Goal: Task Accomplishment & Management: Use online tool/utility

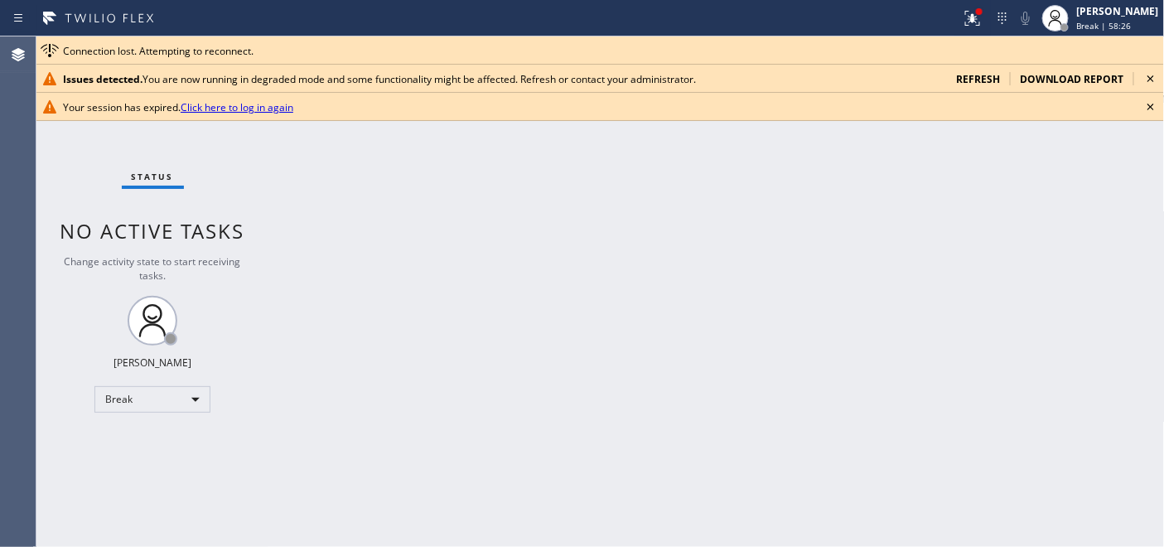
click at [1149, 76] on icon at bounding box center [1151, 78] width 7 height 7
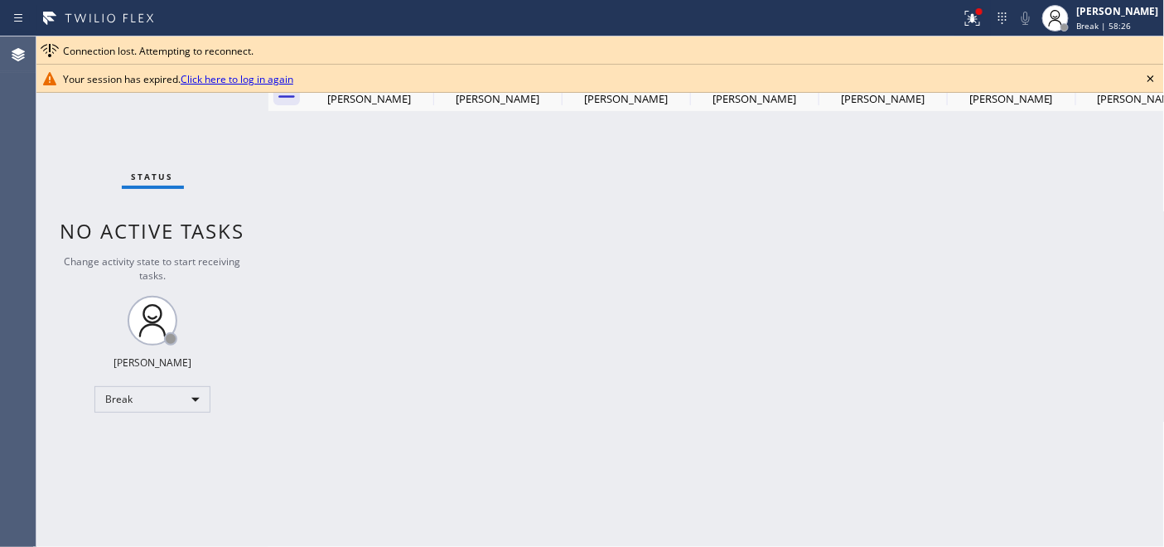
click at [1149, 75] on icon at bounding box center [1151, 79] width 20 height 20
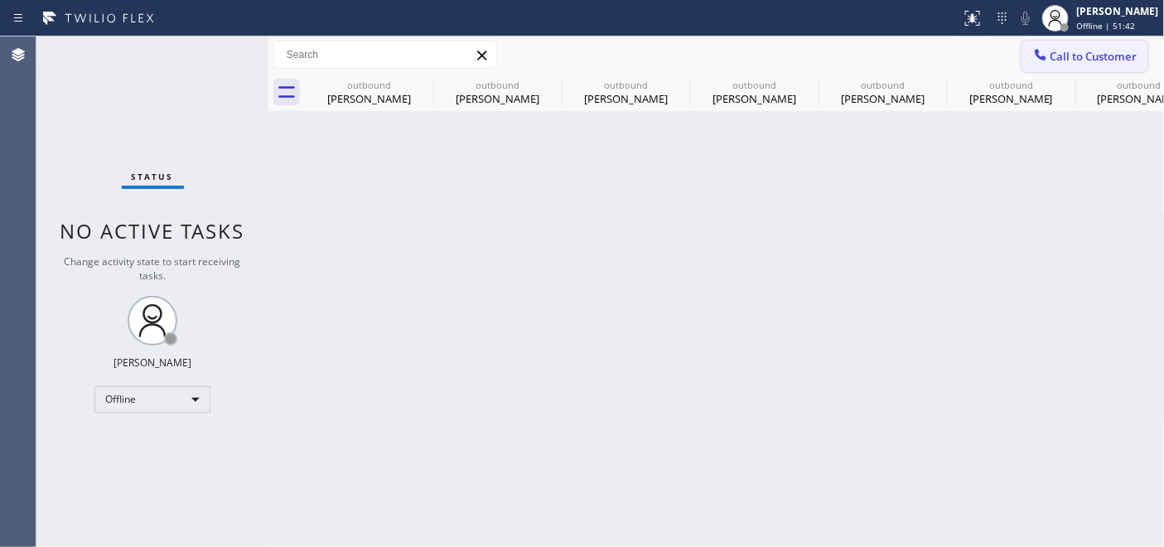
click at [356, 163] on div "Back to Dashboard Change Sender ID Customers Technicians Select a contact Outbo…" at bounding box center [716, 291] width 897 height 510
click at [1104, 17] on div "[PERSON_NAME]" at bounding box center [1118, 11] width 82 height 14
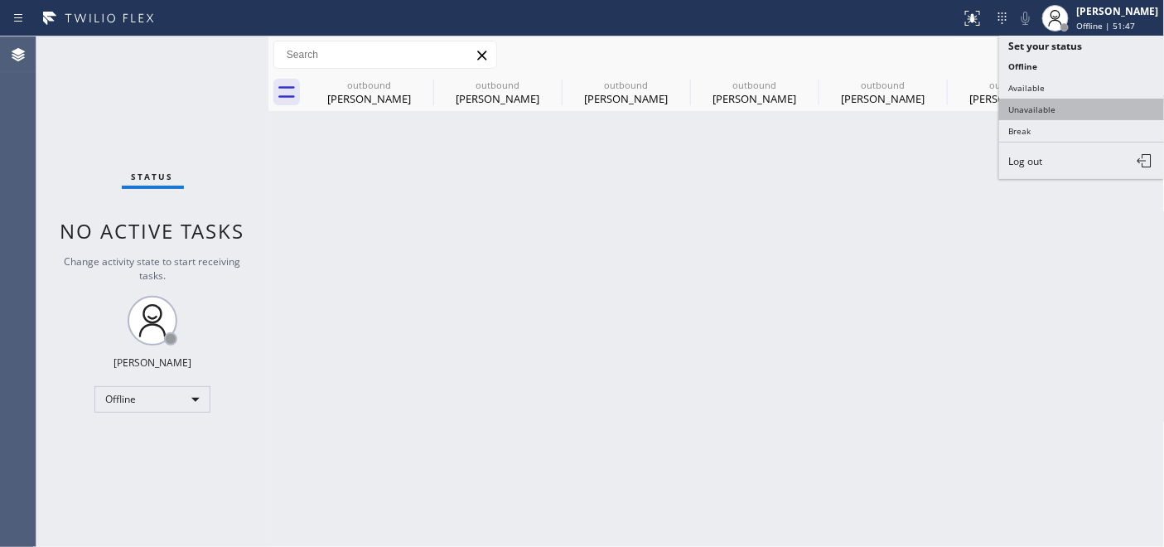
click at [1058, 110] on button "Unavailable" at bounding box center [1082, 110] width 166 height 22
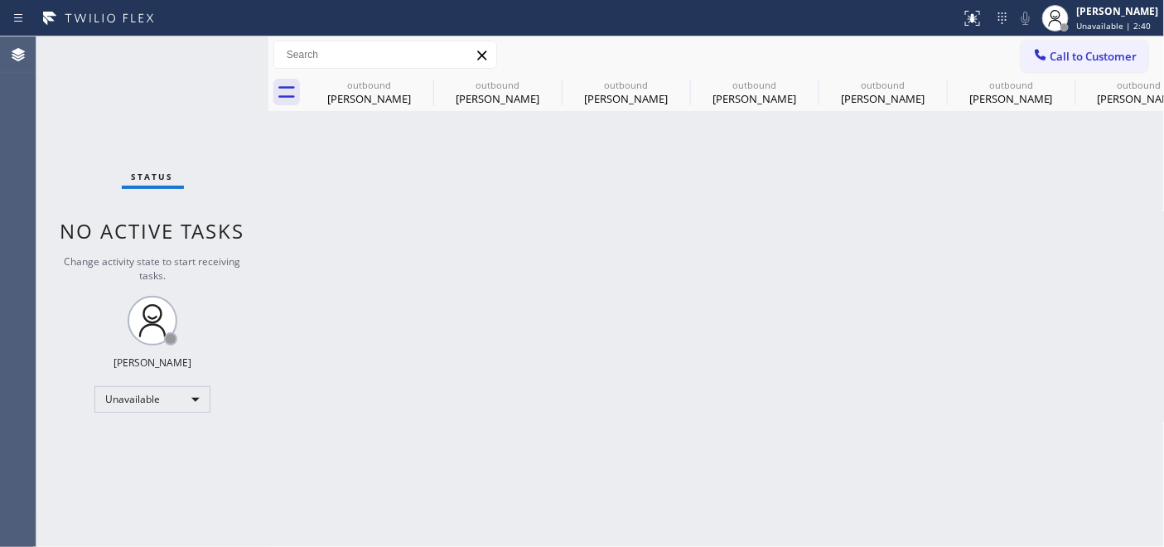
click at [1105, 51] on span "Call to Customer" at bounding box center [1094, 56] width 87 height 15
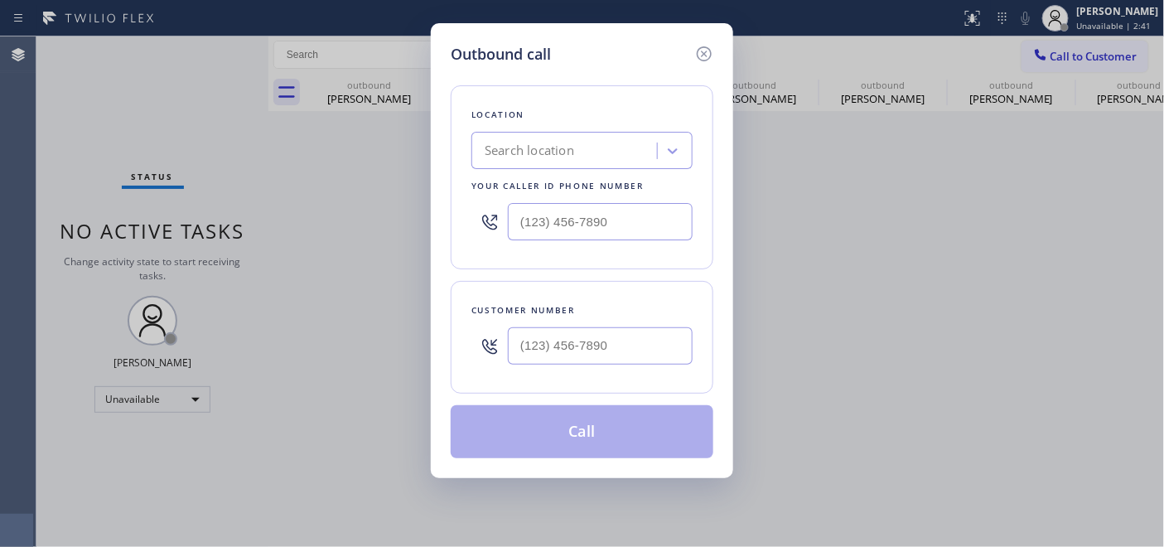
drag, startPoint x: 659, startPoint y: 244, endPoint x: 420, endPoint y: 188, distance: 245.2
click at [420, 188] on div "Outbound call Location Search location Your caller id phone number Customer num…" at bounding box center [582, 273] width 1164 height 547
click at [598, 215] on input "(___) ___-____" at bounding box center [600, 221] width 185 height 37
drag, startPoint x: 592, startPoint y: 224, endPoint x: 423, endPoint y: 221, distance: 168.2
click at [421, 224] on div "Outbound call Location Search location Your caller id phone number (___) ___-__…" at bounding box center [582, 273] width 1164 height 547
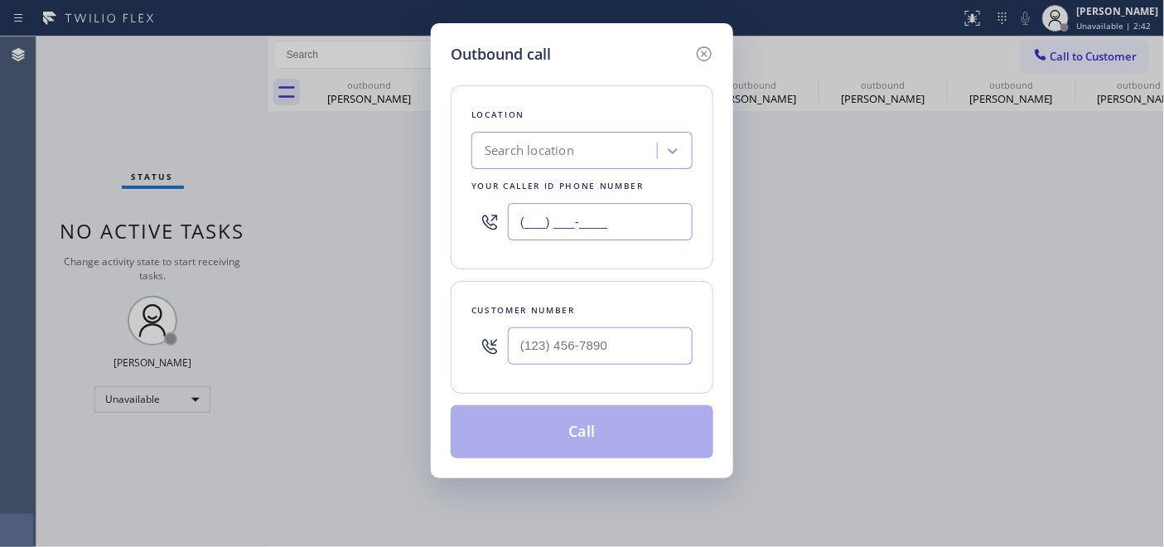
paste input "360) 205-1831"
type input "(360) 205-1831"
click at [522, 359] on input "(___) ___-____" at bounding box center [600, 345] width 185 height 37
paste input "360) 201-3218"
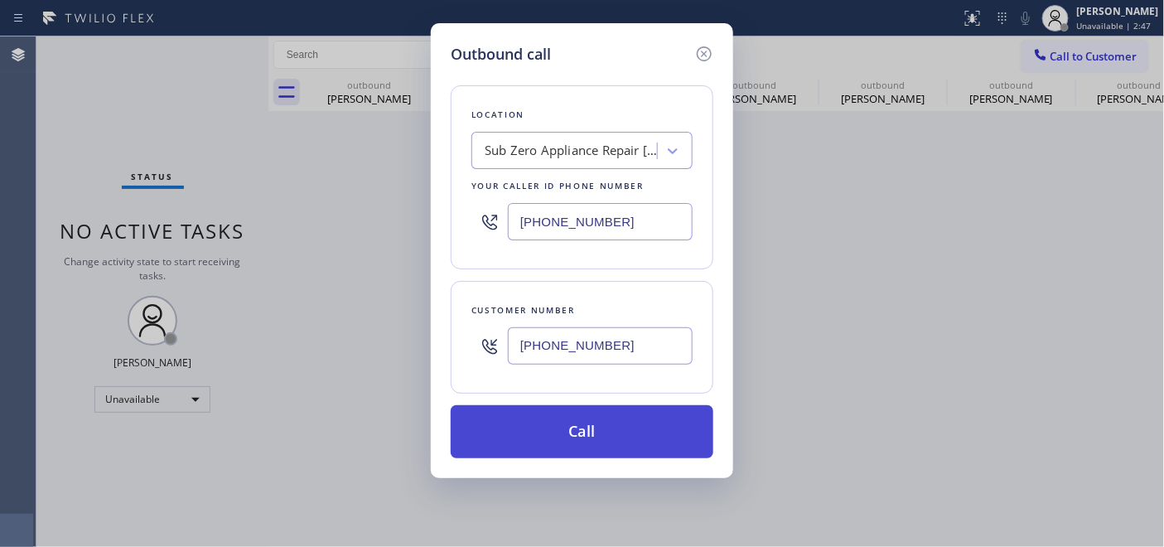
type input "(360) 201-3218"
click at [552, 417] on button "Call" at bounding box center [582, 431] width 263 height 53
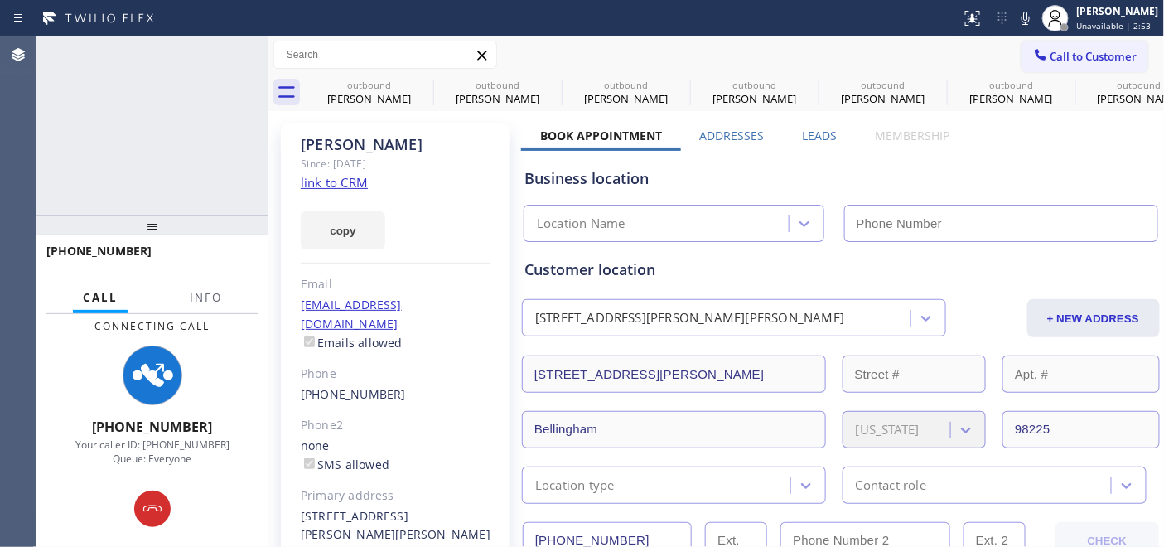
type input "(360) 205-1831"
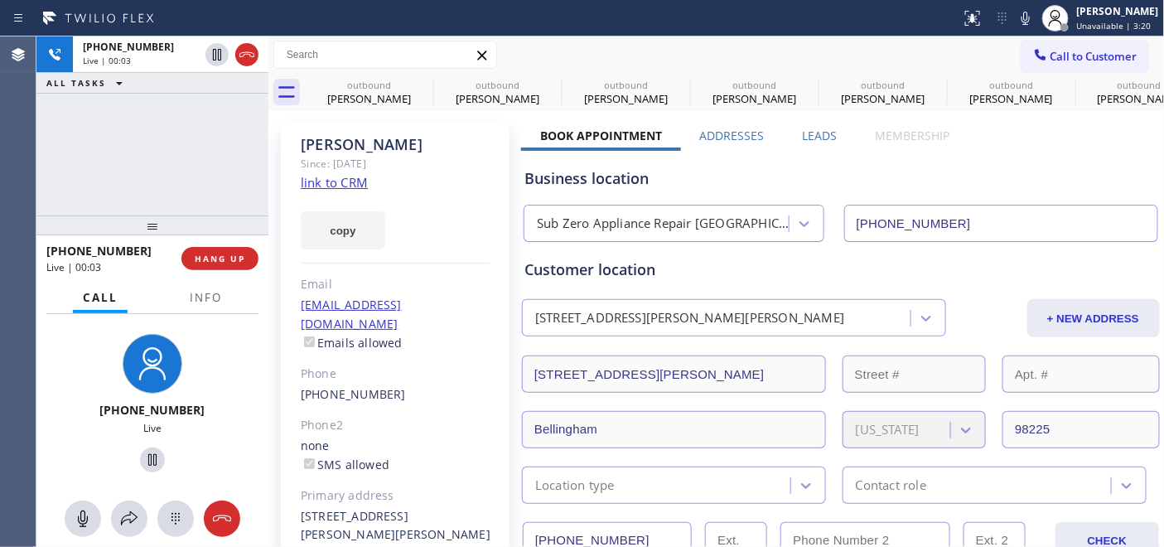
drag, startPoint x: 232, startPoint y: 222, endPoint x: 208, endPoint y: 75, distance: 149.4
click at [208, 75] on div "+13602013218 Live | 00:03 ALL TASKS ALL TASKS ACTIVE TASKS TASKS IN WRAP UP +13…" at bounding box center [152, 291] width 232 height 510
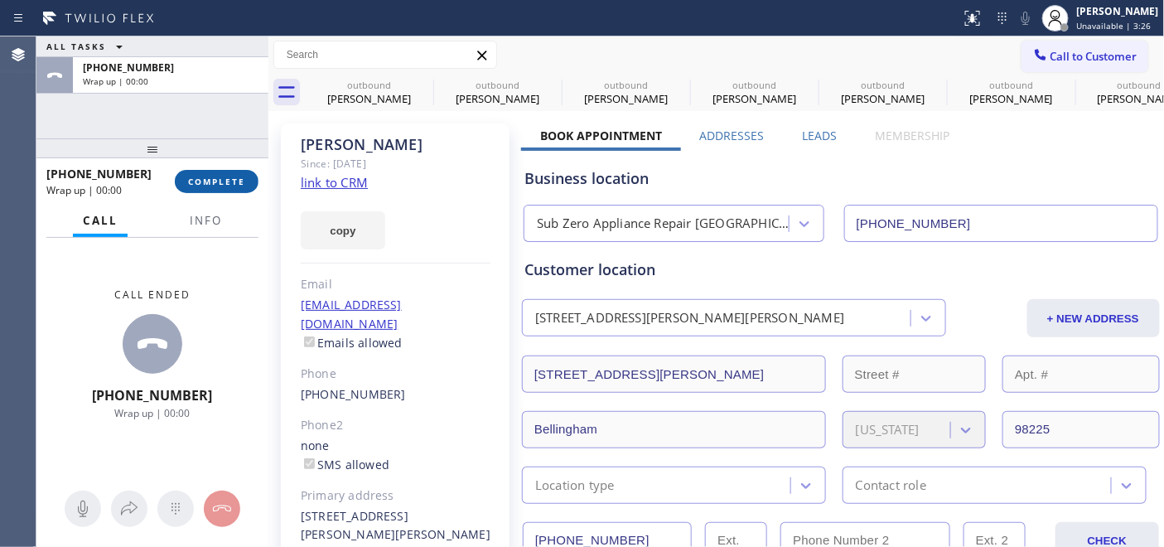
drag, startPoint x: 230, startPoint y: 174, endPoint x: 244, endPoint y: 183, distance: 16.1
click at [232, 174] on button "COMPLETE" at bounding box center [217, 181] width 84 height 23
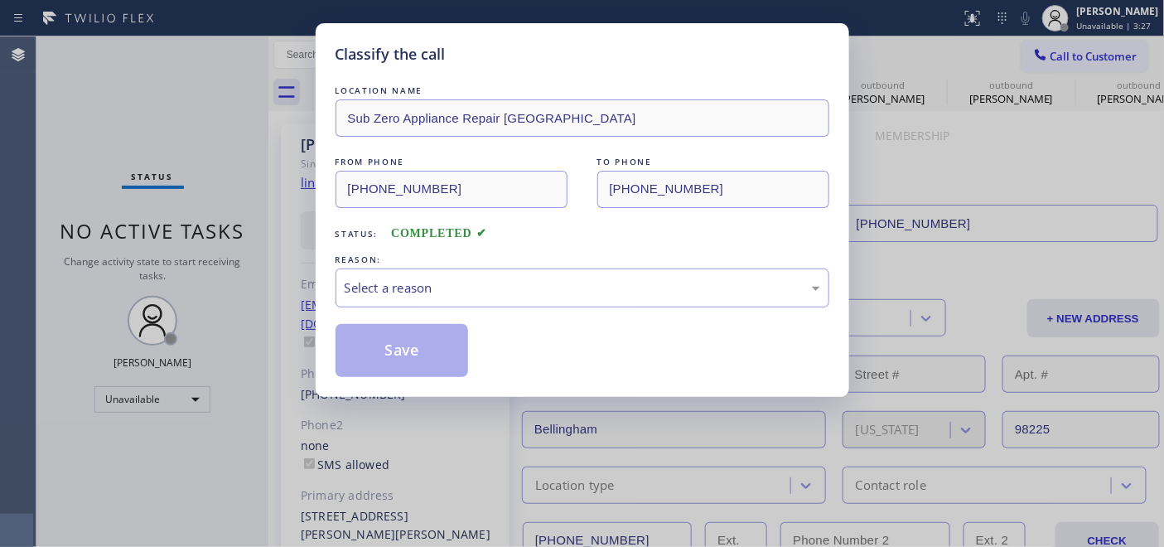
click at [445, 263] on div "REASON:" at bounding box center [583, 259] width 494 height 17
click at [452, 298] on div "Select a reason" at bounding box center [583, 287] width 494 height 39
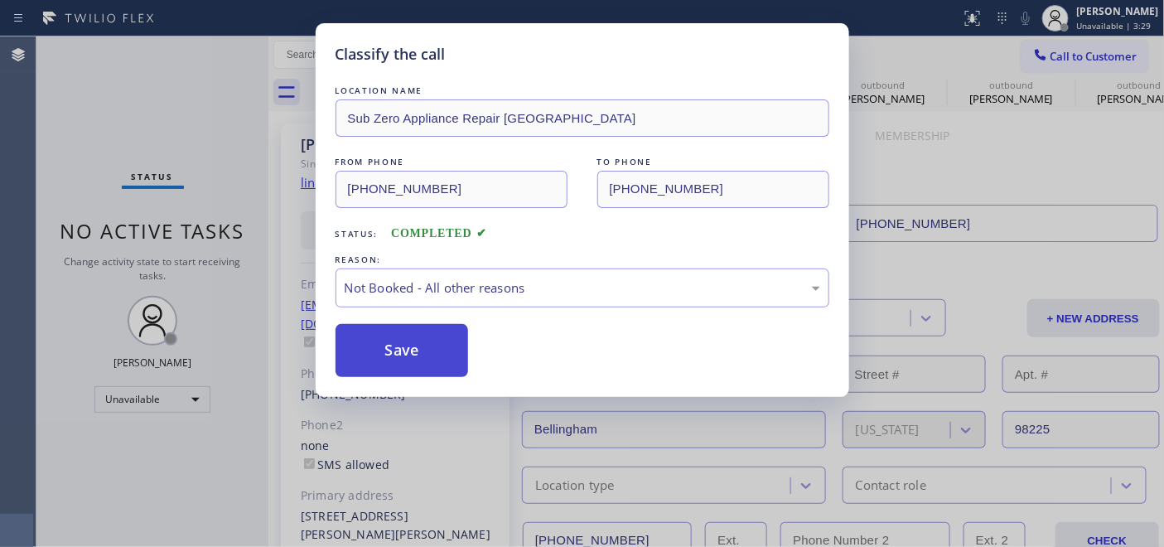
click at [437, 330] on button "Save" at bounding box center [402, 350] width 133 height 53
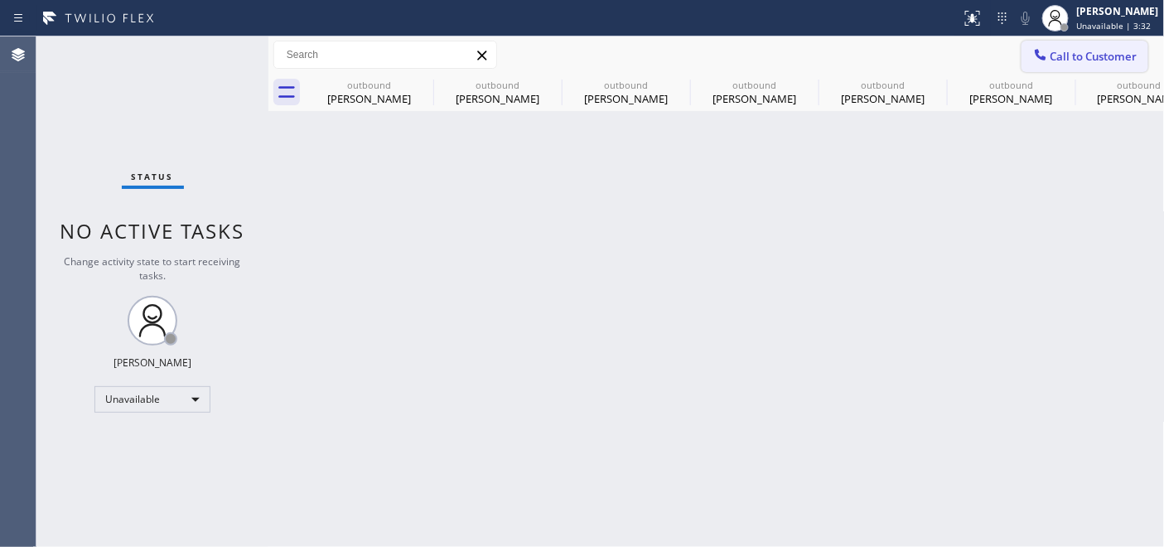
click at [1062, 58] on span "Call to Customer" at bounding box center [1094, 56] width 87 height 15
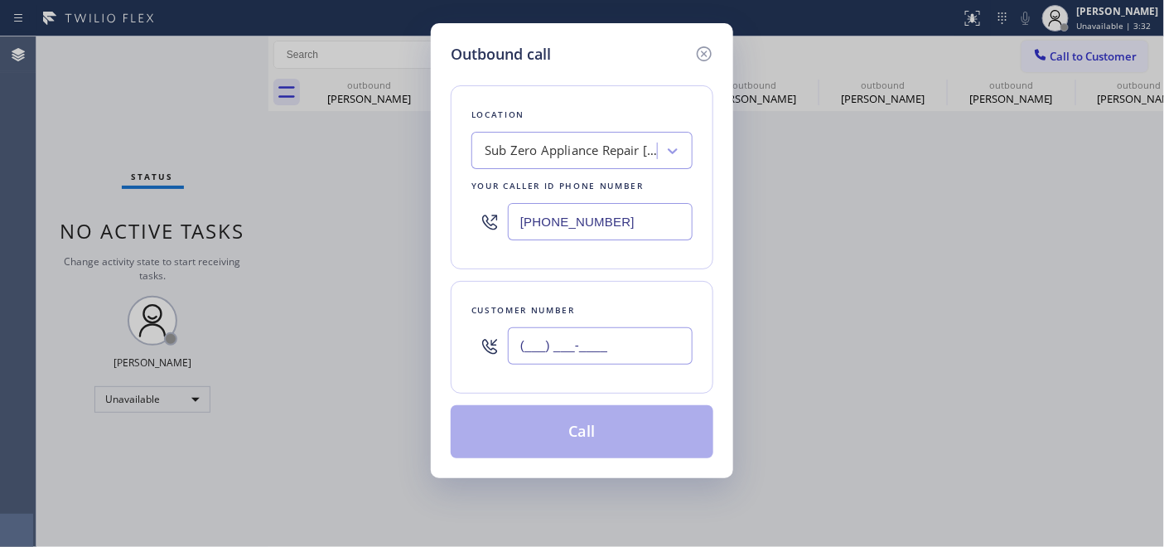
click at [561, 345] on input "(___) ___-____" at bounding box center [600, 345] width 185 height 37
paste input "360) 201-3218"
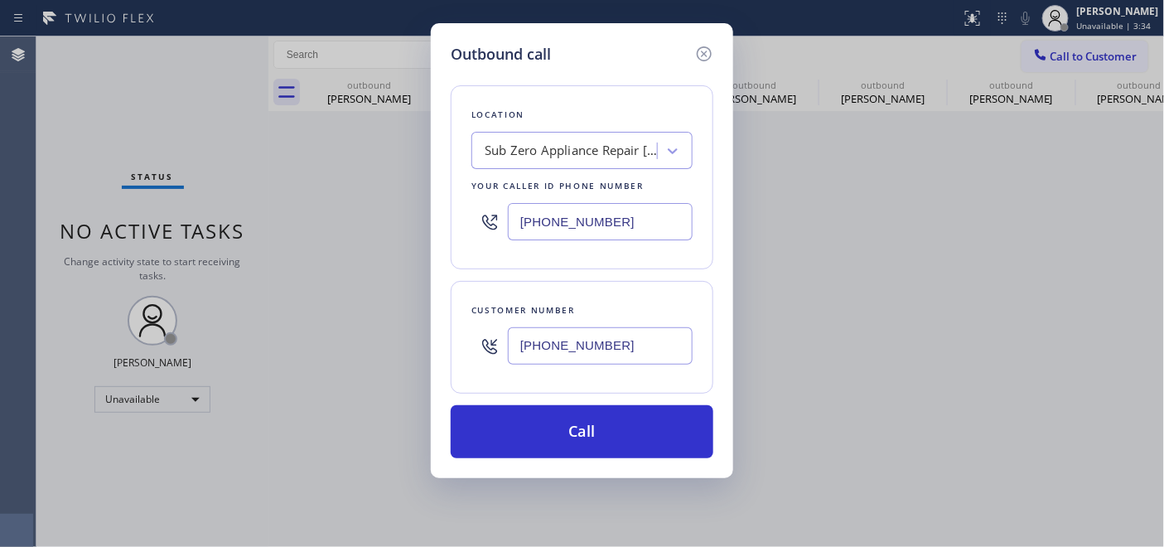
type input "(360) 201-3218"
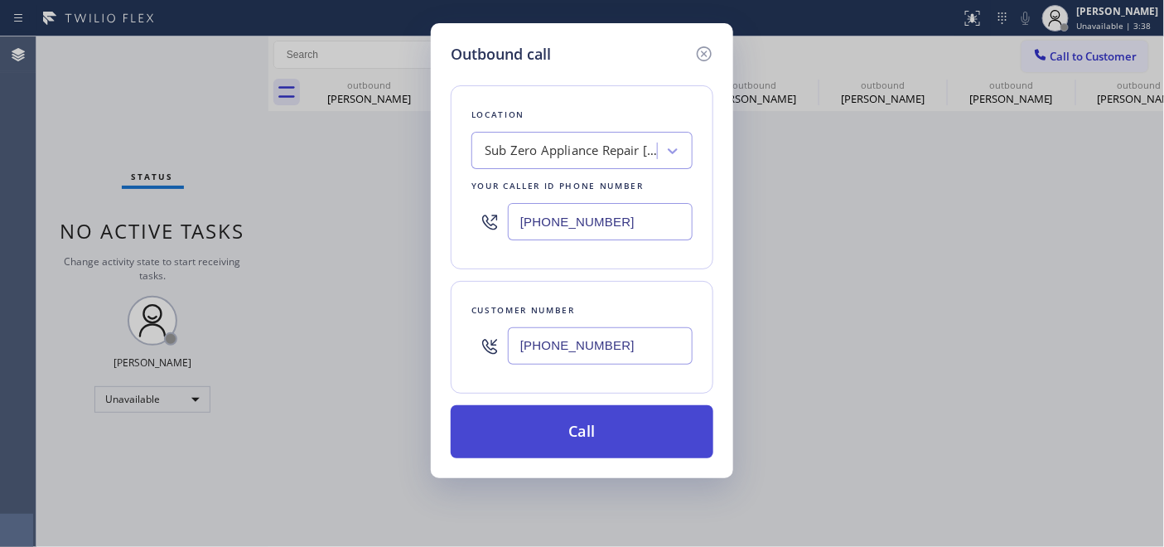
click at [607, 442] on button "Call" at bounding box center [582, 431] width 263 height 53
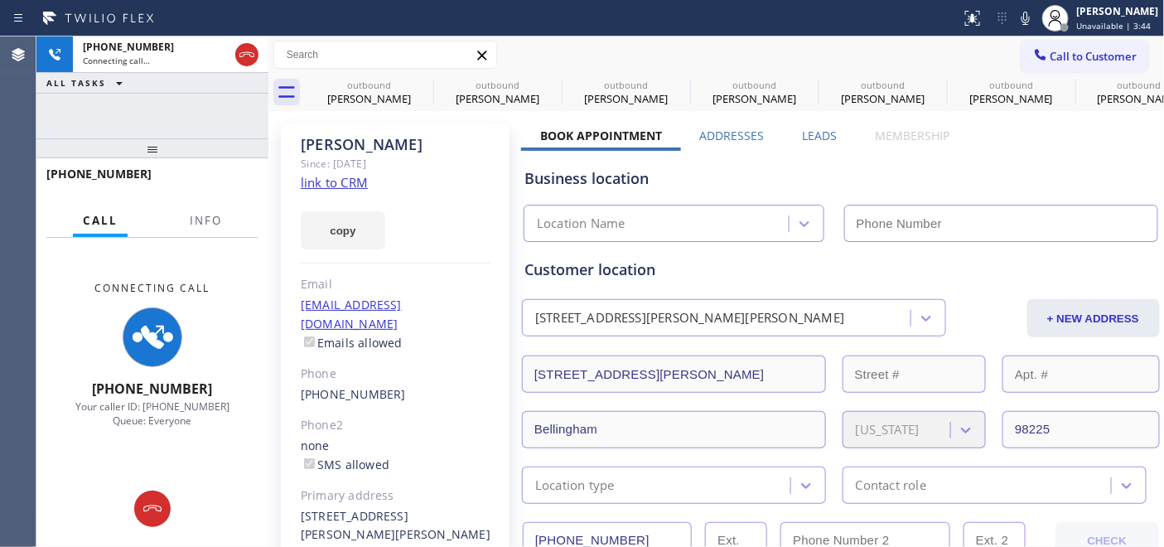
type input "(360) 205-1831"
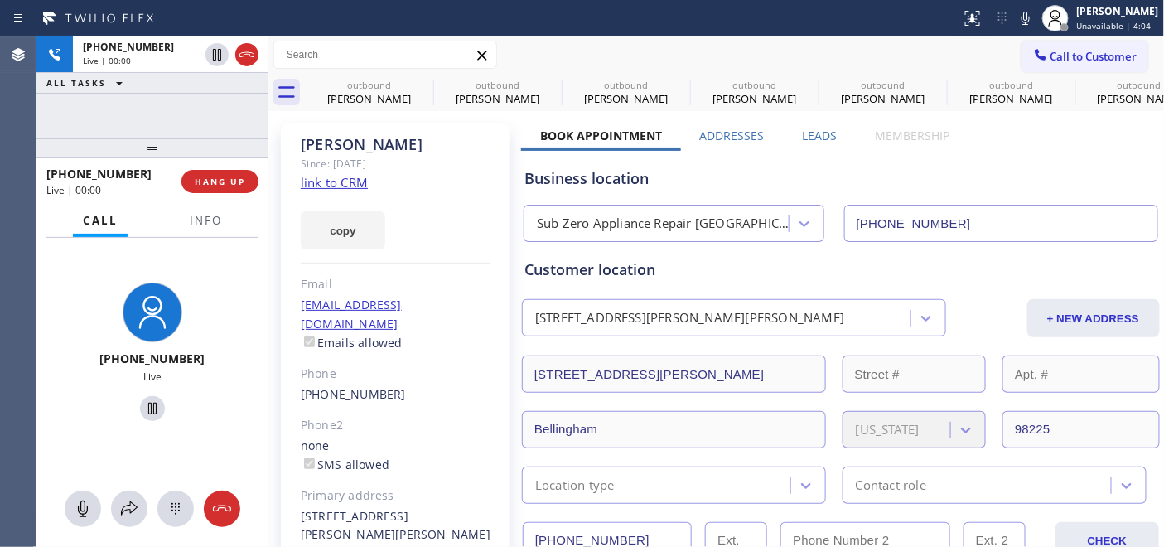
click at [424, 204] on div "copy" at bounding box center [396, 220] width 190 height 57
click at [408, 148] on div "Jay" at bounding box center [396, 144] width 190 height 19
click at [237, 191] on button "HANG UP" at bounding box center [219, 181] width 77 height 23
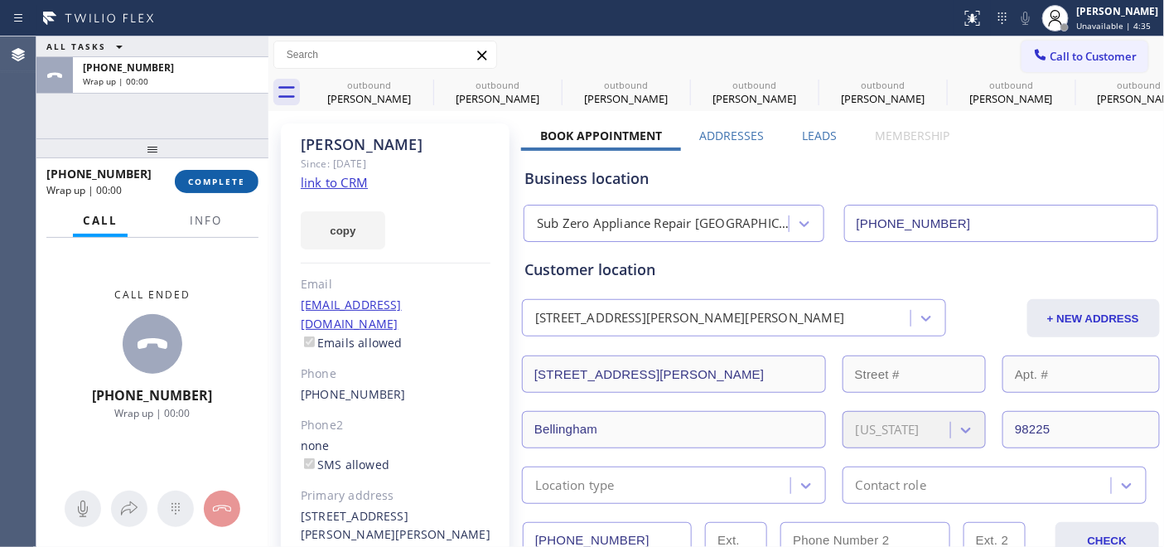
click at [234, 187] on button "COMPLETE" at bounding box center [217, 181] width 84 height 23
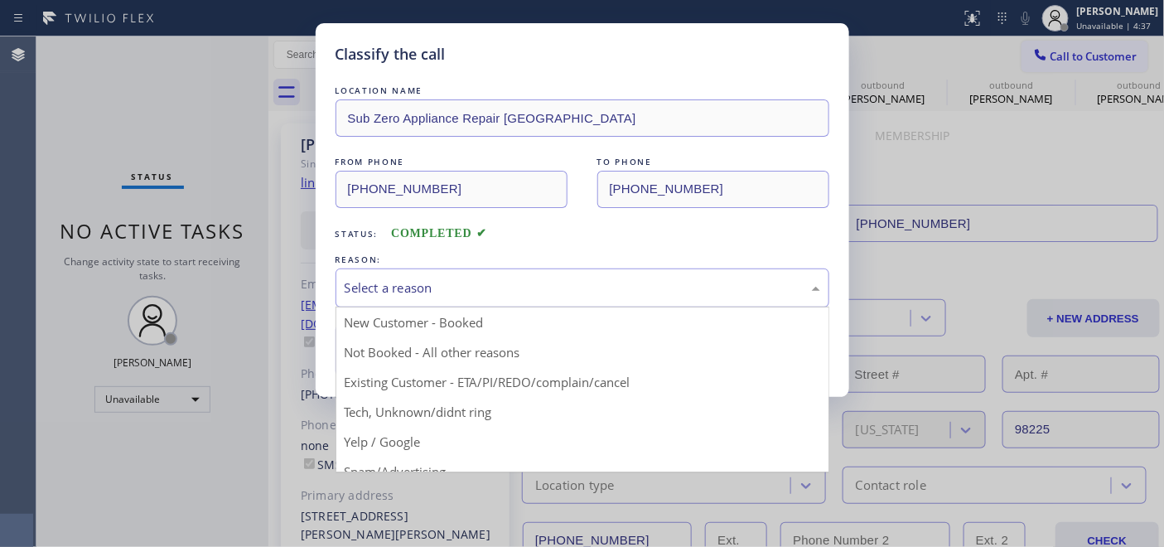
click at [474, 288] on div "Select a reason" at bounding box center [583, 287] width 476 height 19
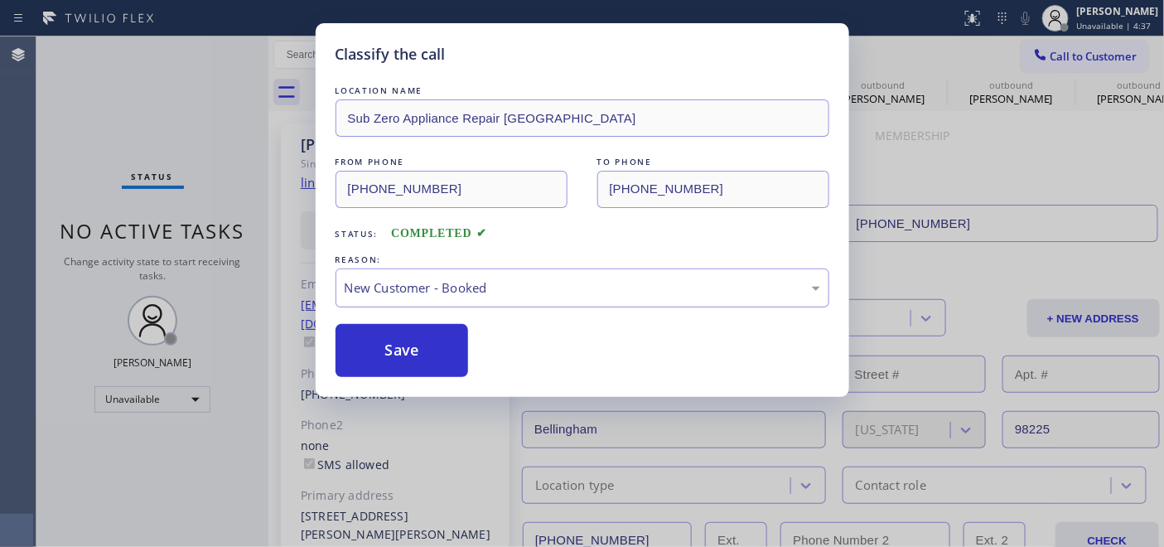
click at [439, 277] on div "New Customer - Booked" at bounding box center [583, 287] width 494 height 39
drag, startPoint x: 435, startPoint y: 302, endPoint x: 436, endPoint y: 346, distance: 43.1
click at [398, 346] on button "Save" at bounding box center [402, 350] width 133 height 53
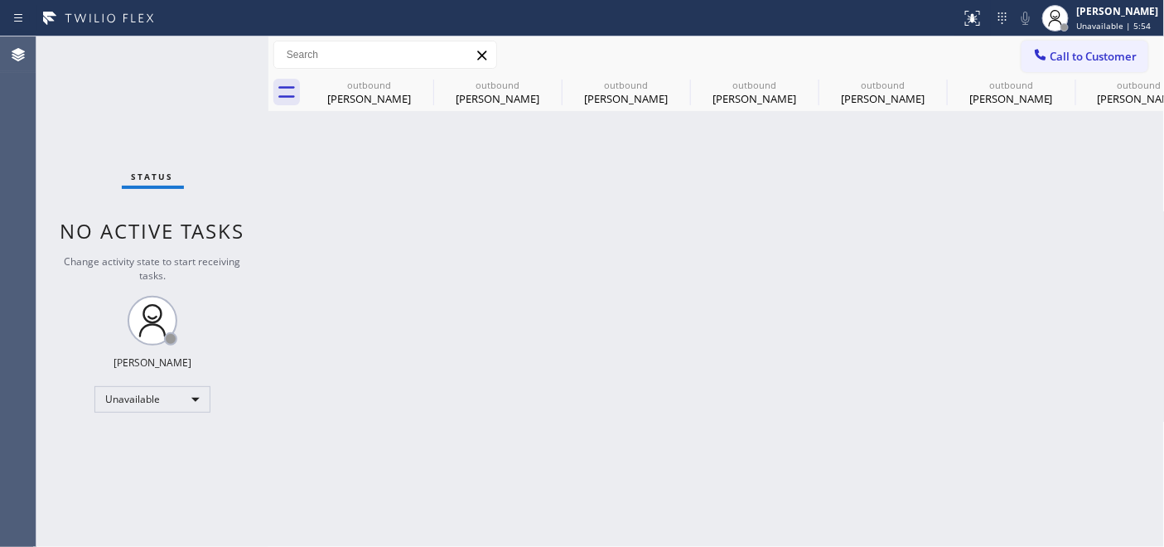
click at [1102, 49] on span "Call to Customer" at bounding box center [1094, 56] width 87 height 15
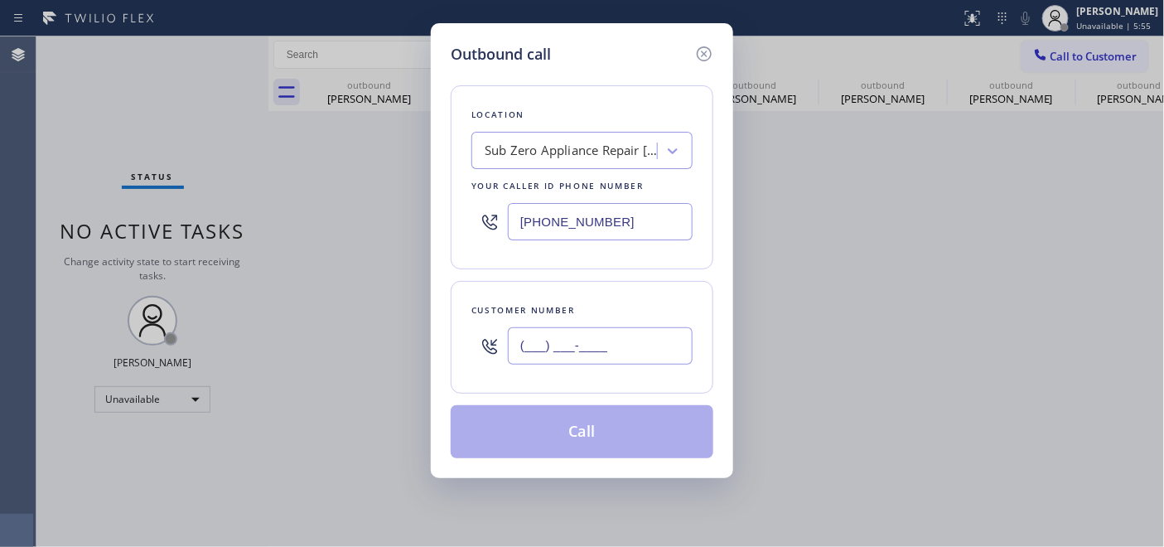
click at [539, 346] on input "(___) ___-____" at bounding box center [600, 345] width 185 height 37
paste input "360) 201-3218"
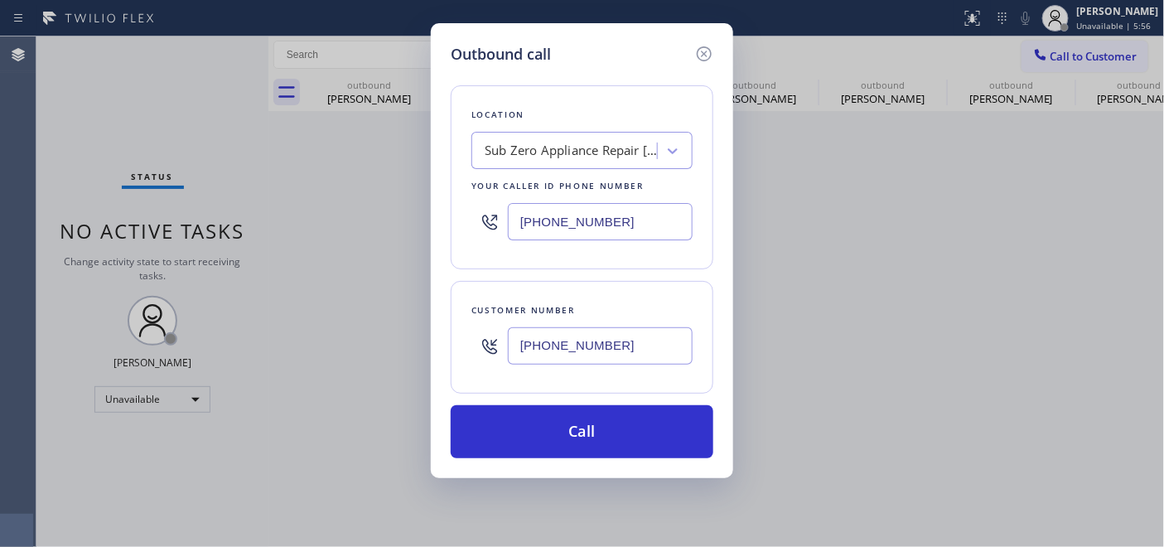
type input "(360) 201-3218"
click at [359, 243] on div "Outbound call Location Sub Zero Appliance Repair Bellingham Your caller id phon…" at bounding box center [582, 273] width 1164 height 547
click at [705, 54] on icon at bounding box center [704, 53] width 15 height 15
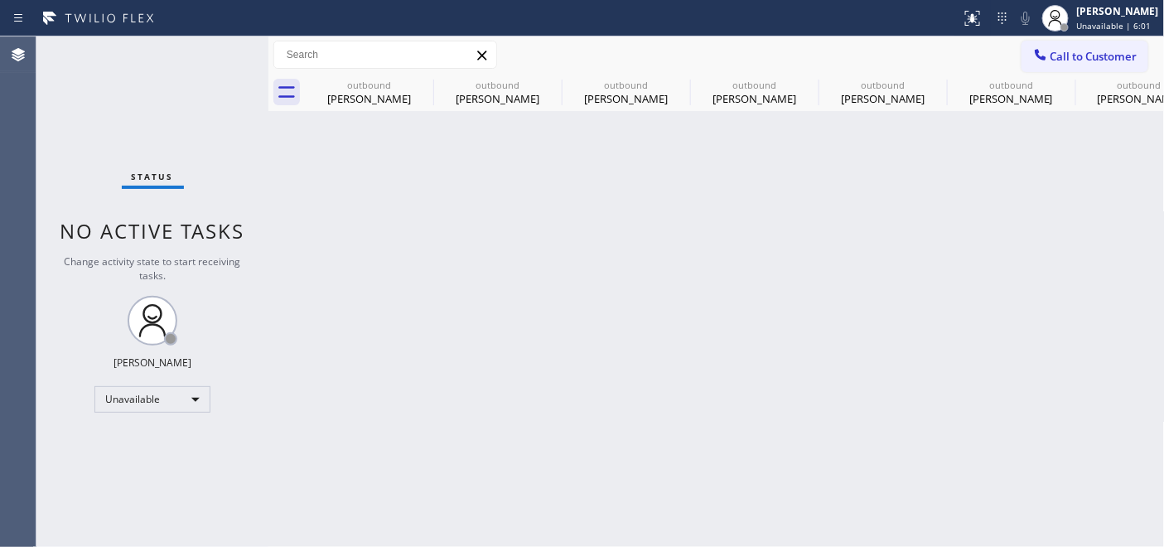
click at [302, 181] on div "Back to Dashboard Change Sender ID Customers Technicians Select a contact Outbo…" at bounding box center [716, 291] width 897 height 510
click at [1072, 49] on span "Call to Customer" at bounding box center [1094, 56] width 87 height 15
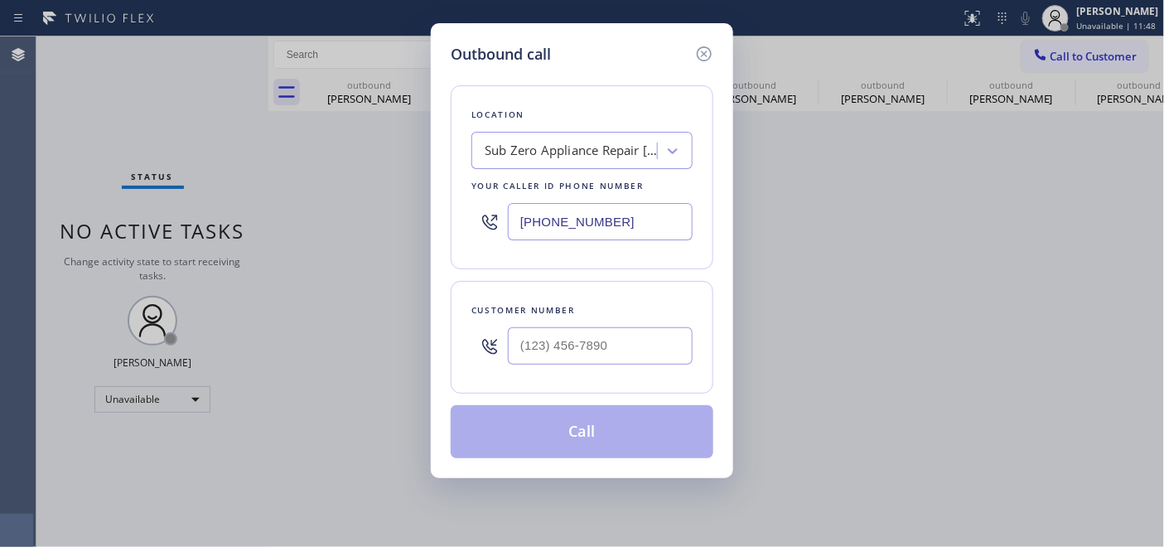
drag, startPoint x: 478, startPoint y: 222, endPoint x: 451, endPoint y: 199, distance: 35.9
click at [433, 222] on div "Outbound call Location Sub Zero Appliance Repair Bellingham Your caller id phon…" at bounding box center [582, 250] width 302 height 455
paste input "47) 836-6590"
type input "(347) 836-6590"
drag, startPoint x: 612, startPoint y: 353, endPoint x: 502, endPoint y: 354, distance: 109.4
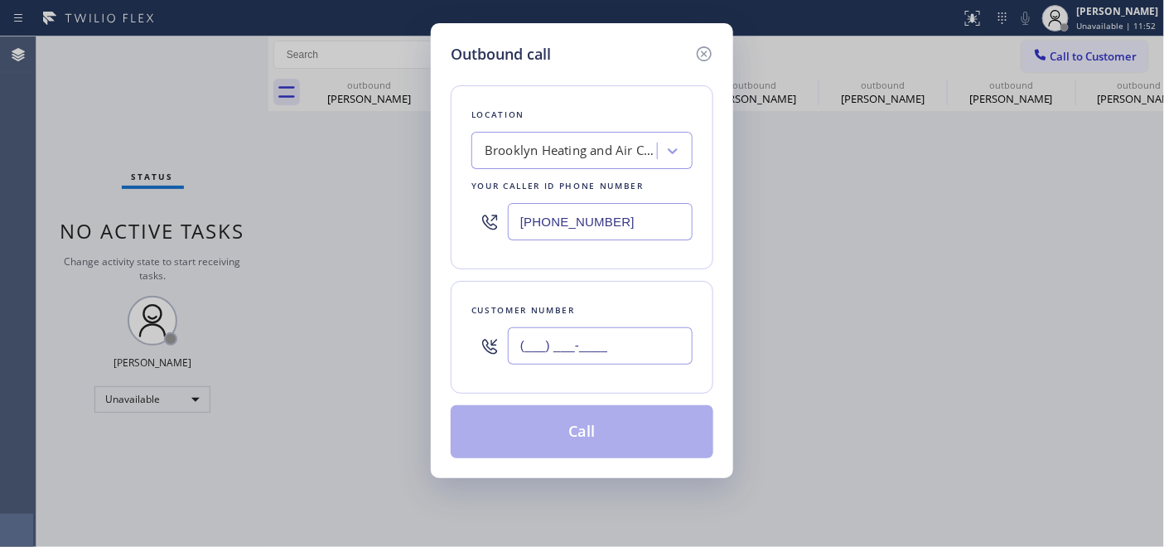
click at [527, 353] on input "(___) ___-____" at bounding box center [600, 345] width 185 height 37
paste input "929) 340-9217"
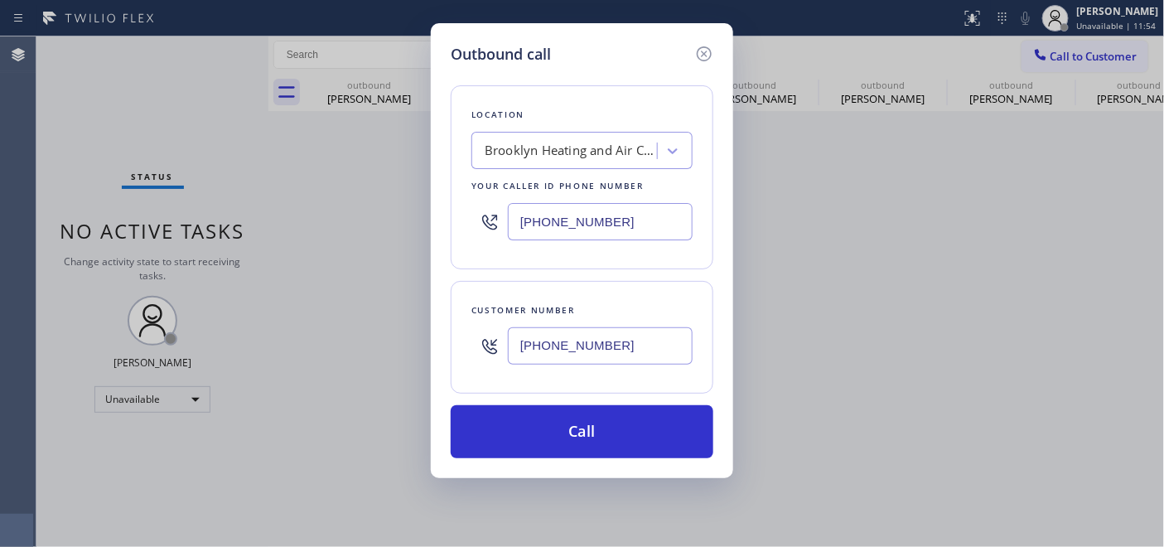
type input "(929) 340-9217"
click at [384, 204] on div "Outbound call Location Brooklyn Heating and Air Conditioning Your caller id pho…" at bounding box center [582, 273] width 1164 height 547
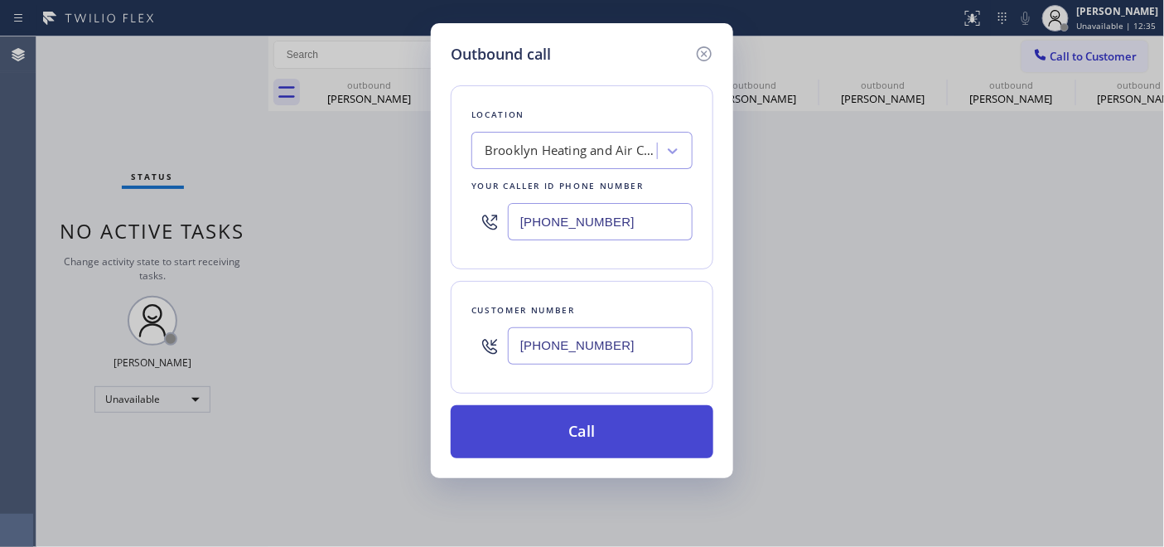
click at [516, 423] on button "Call" at bounding box center [582, 431] width 263 height 53
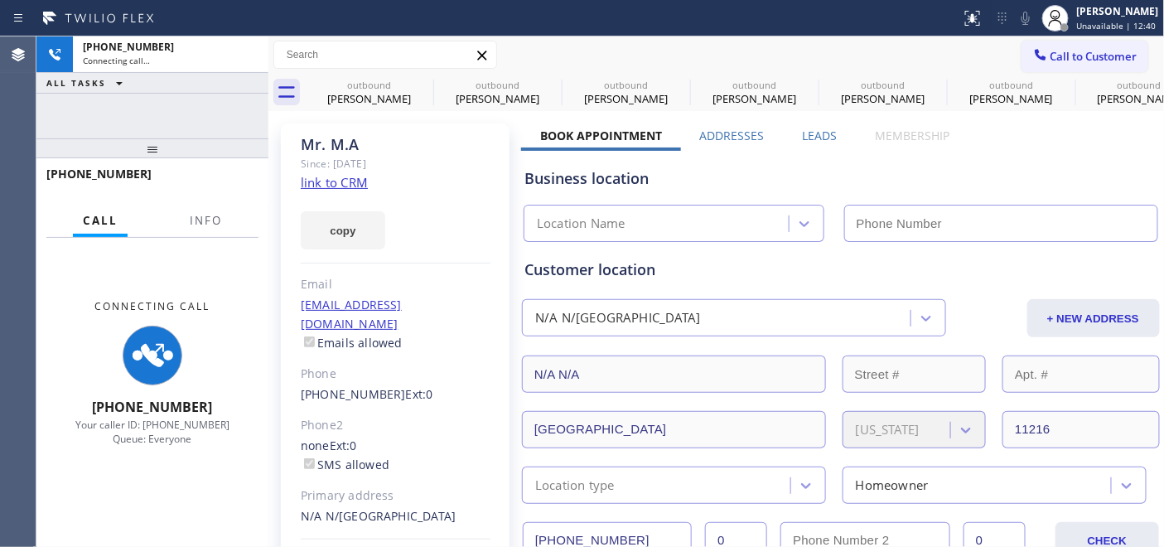
type input "(347) 836-6590"
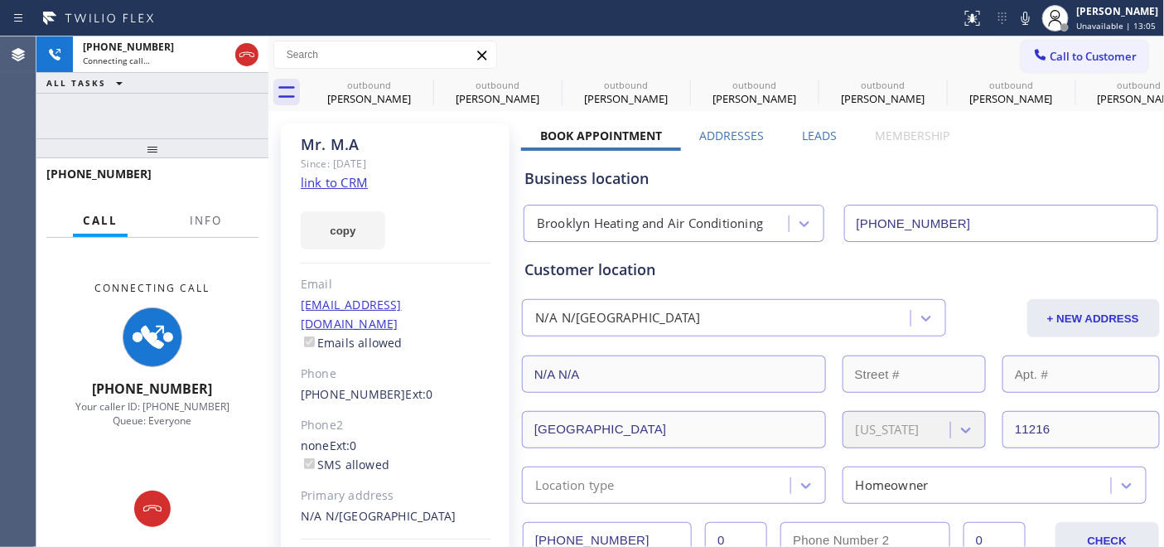
click at [408, 192] on div "copy" at bounding box center [396, 220] width 190 height 57
click at [409, 178] on div "Mr. M.A Since: 20 may 2020 link to CRM copy Email no@gmail.com Emails allowed P…" at bounding box center [395, 369] width 229 height 493
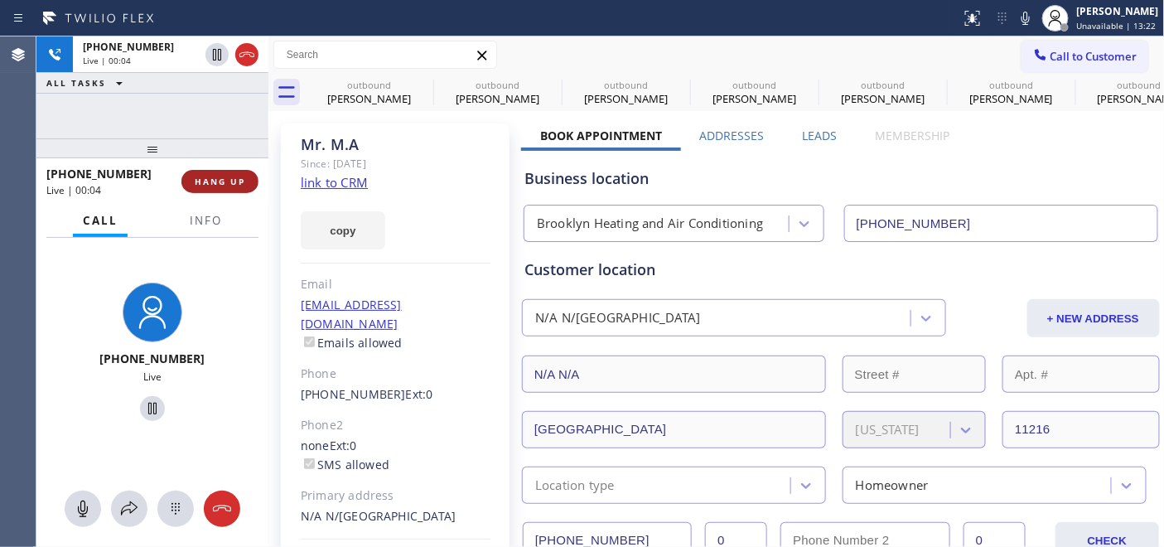
click at [225, 188] on button "HANG UP" at bounding box center [219, 181] width 77 height 23
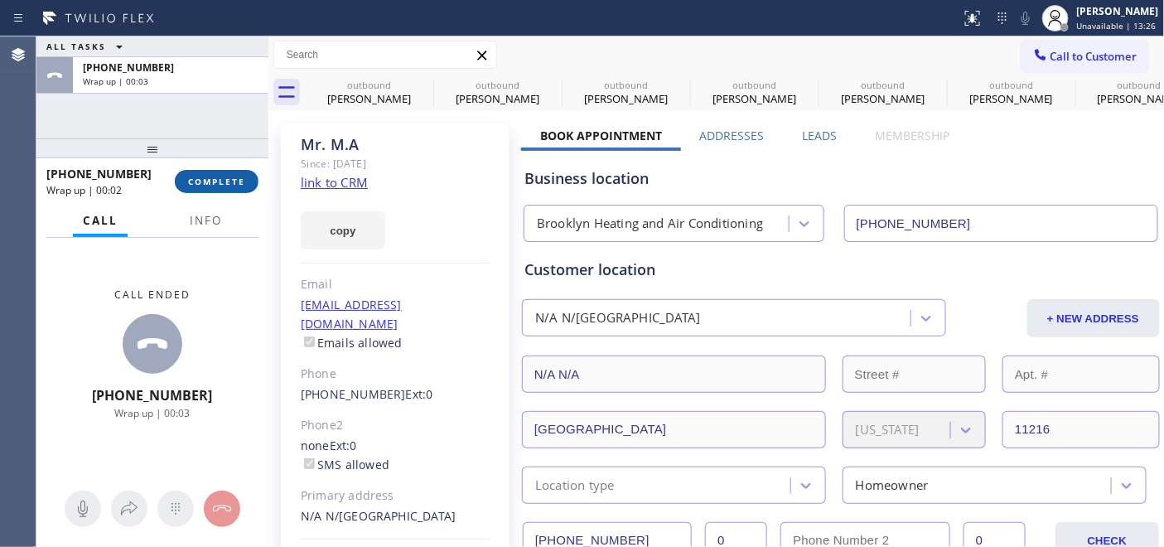
drag, startPoint x: 228, startPoint y: 158, endPoint x: 220, endPoint y: 177, distance: 19.7
click at [229, 158] on div at bounding box center [152, 148] width 232 height 20
click at [220, 182] on span "COMPLETE" at bounding box center [216, 182] width 57 height 12
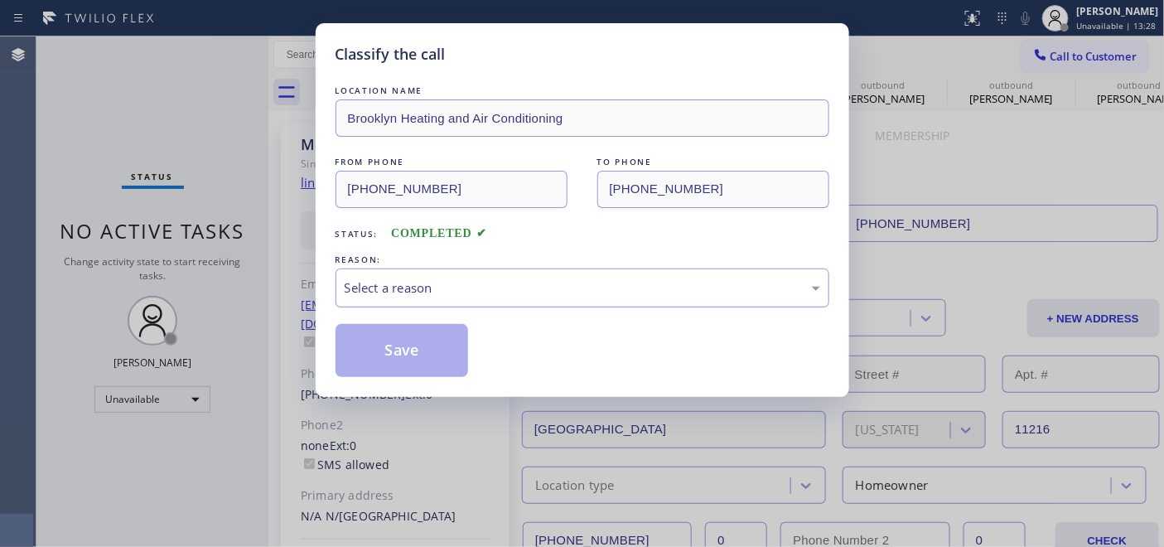
click at [434, 297] on div "Select a reason" at bounding box center [583, 287] width 476 height 19
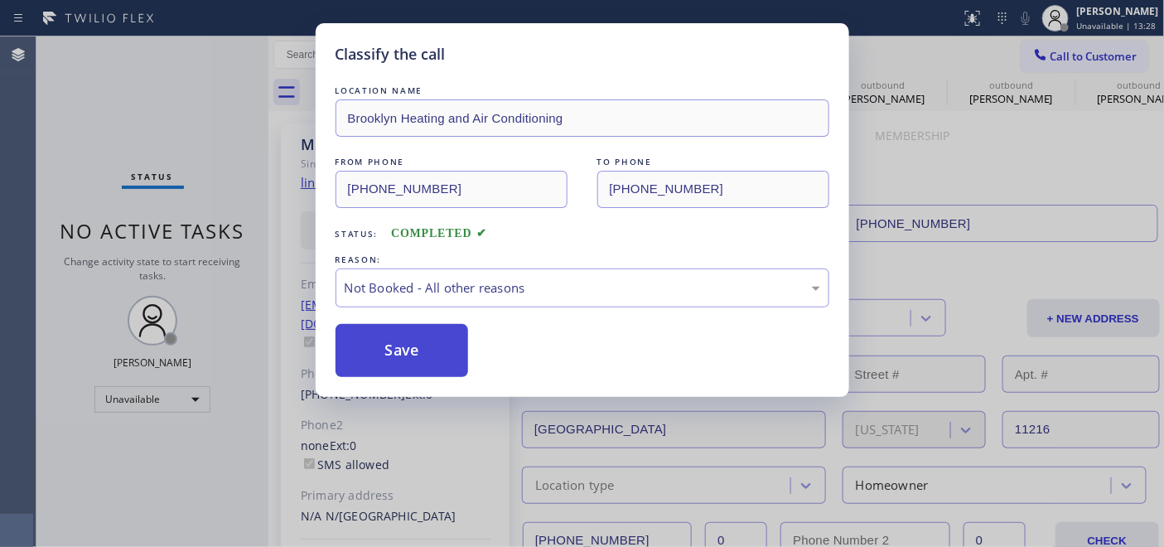
click at [402, 346] on button "Save" at bounding box center [402, 350] width 133 height 53
click at [1005, 177] on div "Classify the call LOCATION NAME Brooklyn Heating and Air Conditioning FROM PHON…" at bounding box center [582, 273] width 1164 height 547
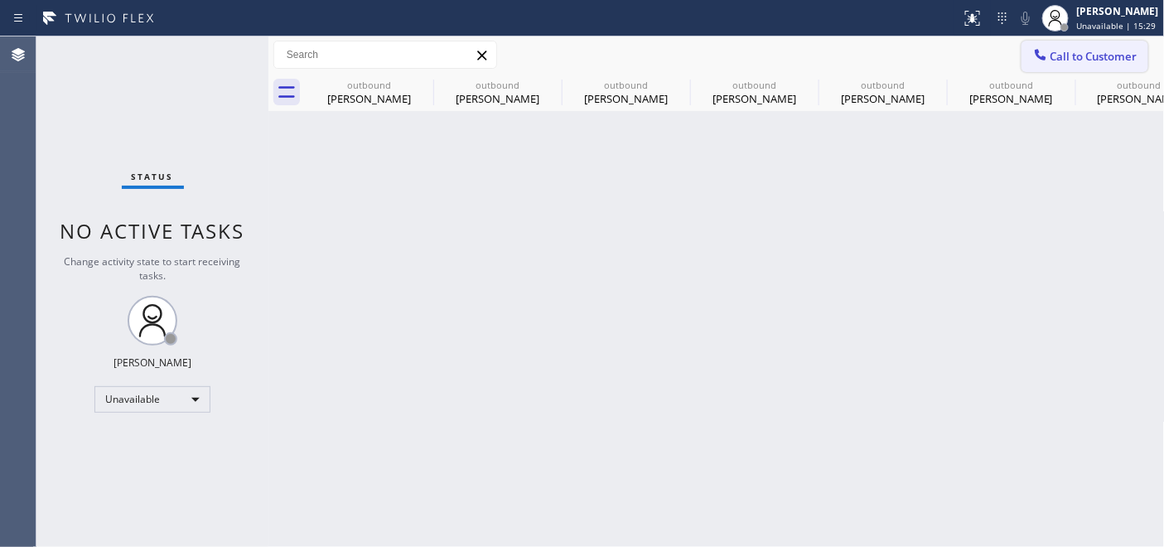
click at [1062, 70] on button "Call to Customer" at bounding box center [1085, 56] width 127 height 31
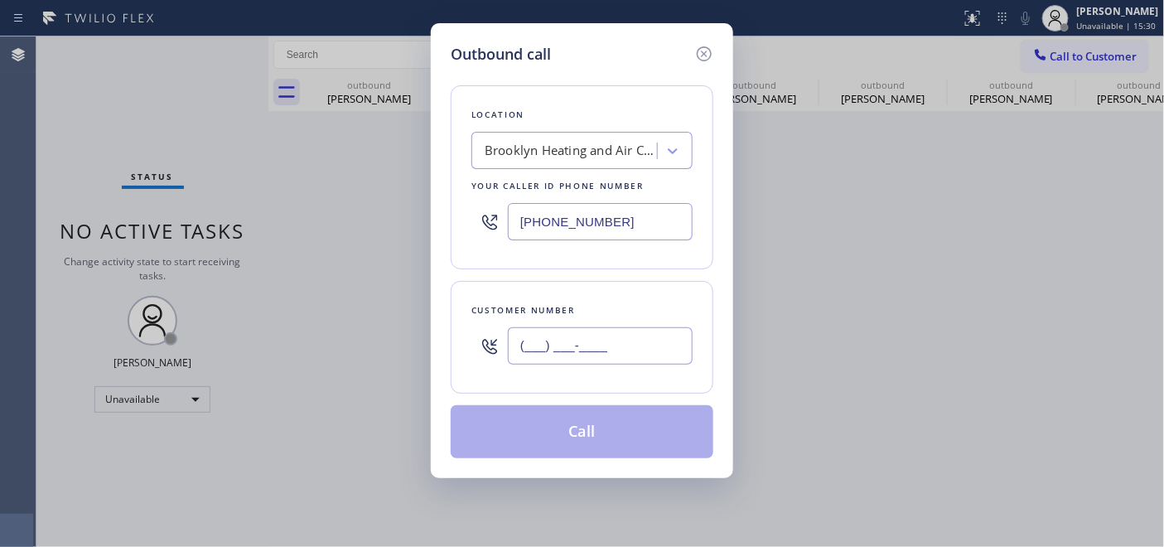
click at [558, 338] on input "(___) ___-____" at bounding box center [600, 345] width 185 height 37
paste input "602) 509-2095"
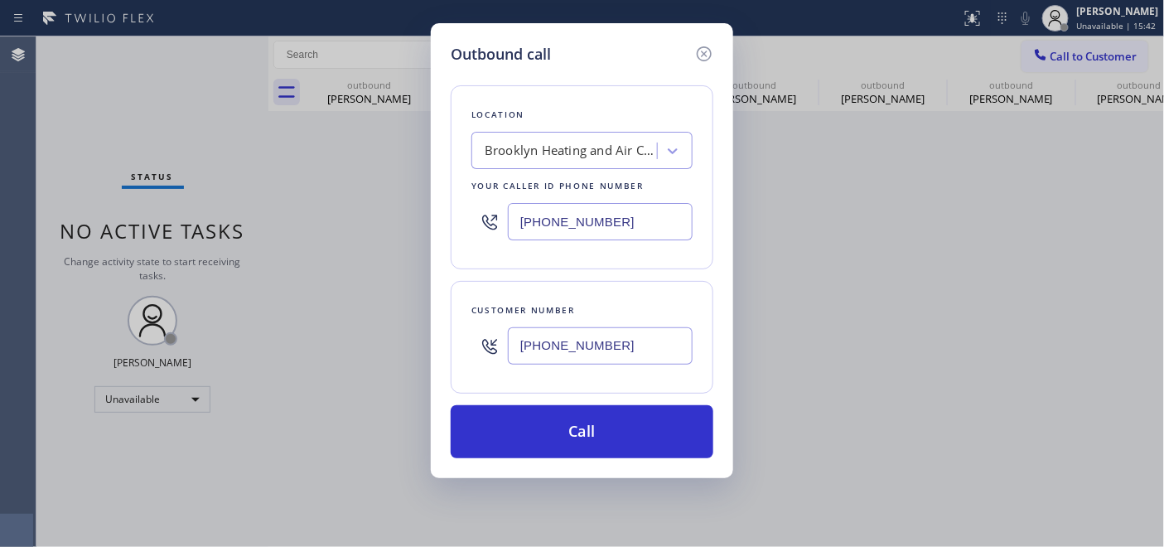
type input "(602) 509-2095"
drag, startPoint x: 620, startPoint y: 222, endPoint x: 331, endPoint y: 209, distance: 288.7
click at [331, 209] on div "Outbound call Location Brooklyn Heating and Air Conditioning Your caller id pho…" at bounding box center [582, 273] width 1164 height 547
paste input "855) 731-4952"
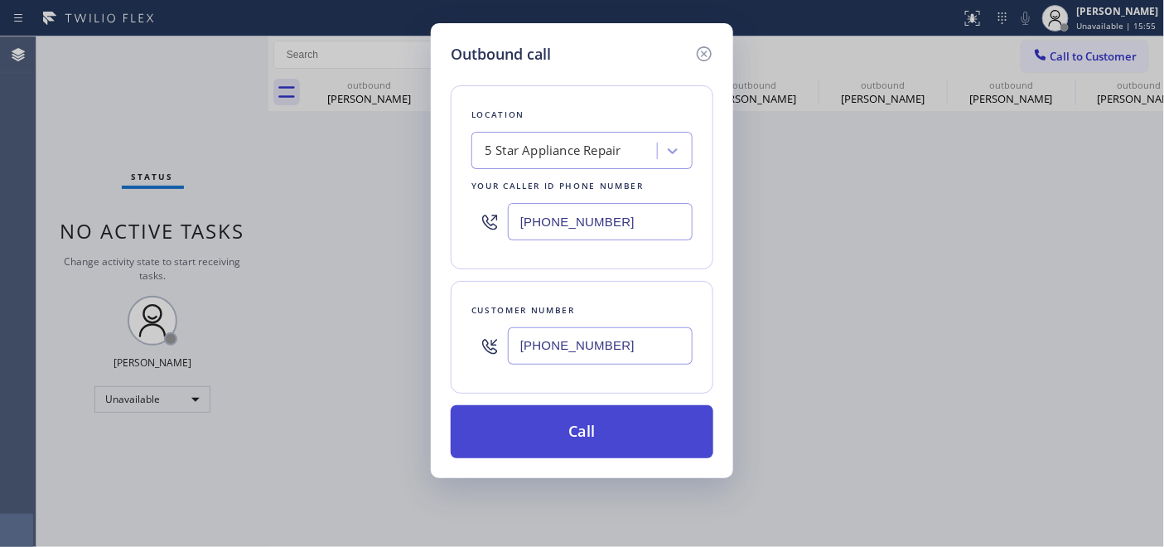
type input "(855) 731-4952"
click at [646, 413] on button "Call" at bounding box center [582, 431] width 263 height 53
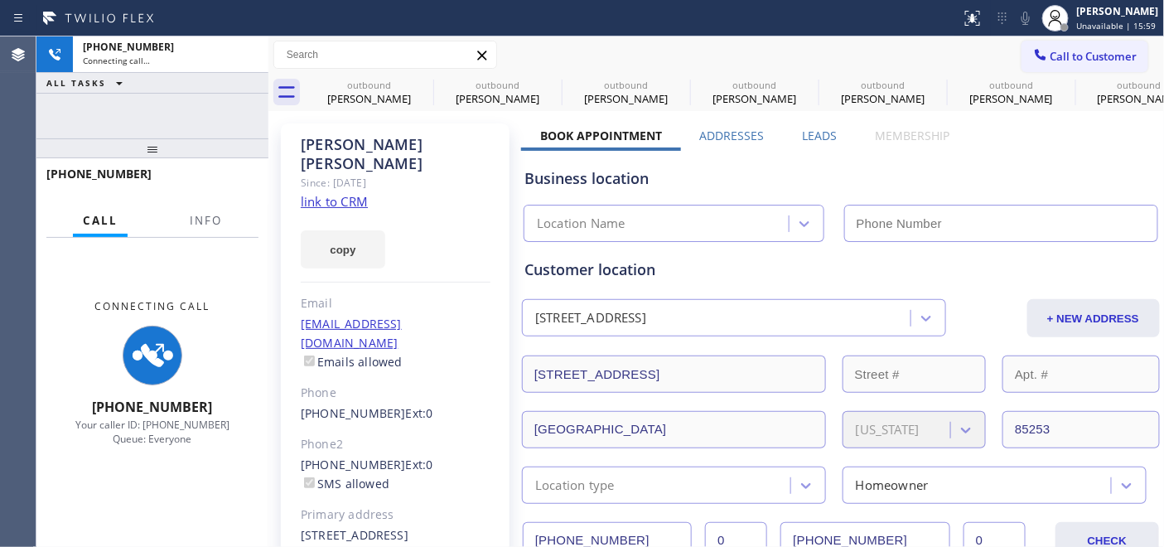
type input "(855) 731-4952"
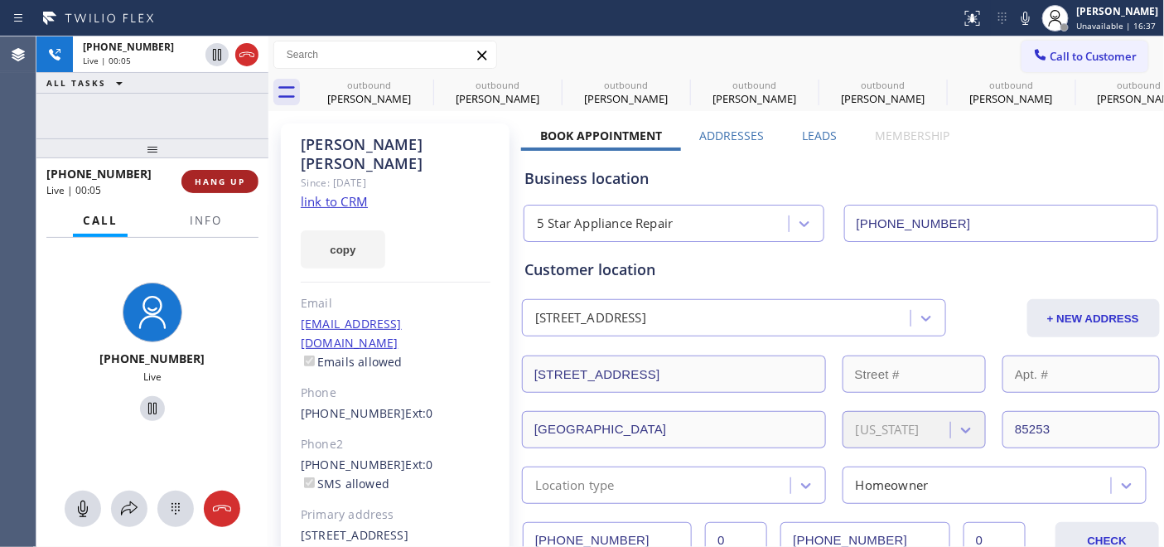
click at [239, 178] on span "HANG UP" at bounding box center [220, 182] width 51 height 12
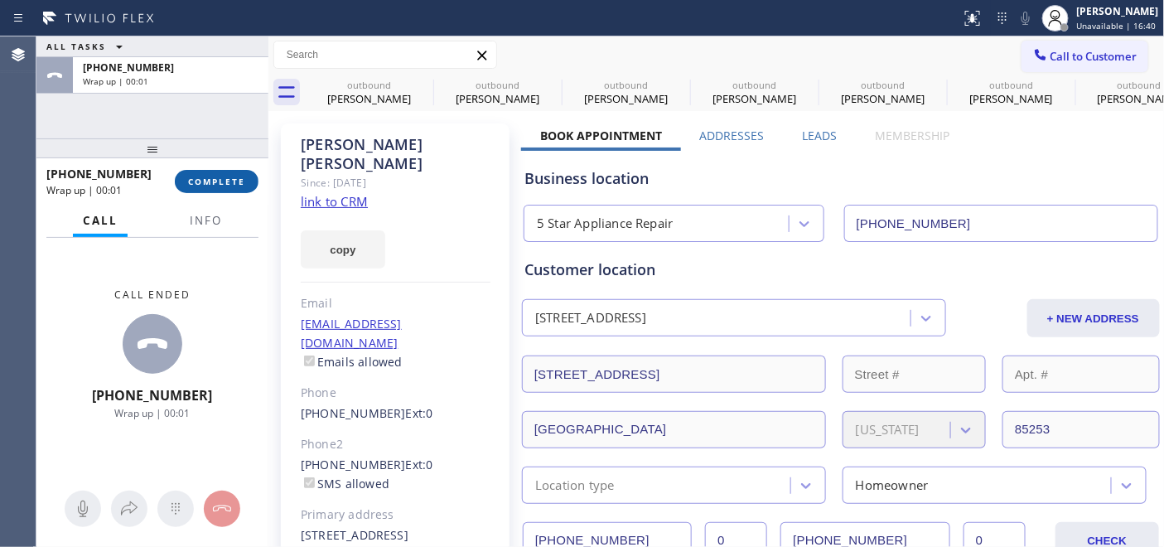
click at [219, 181] on span "COMPLETE" at bounding box center [216, 182] width 57 height 12
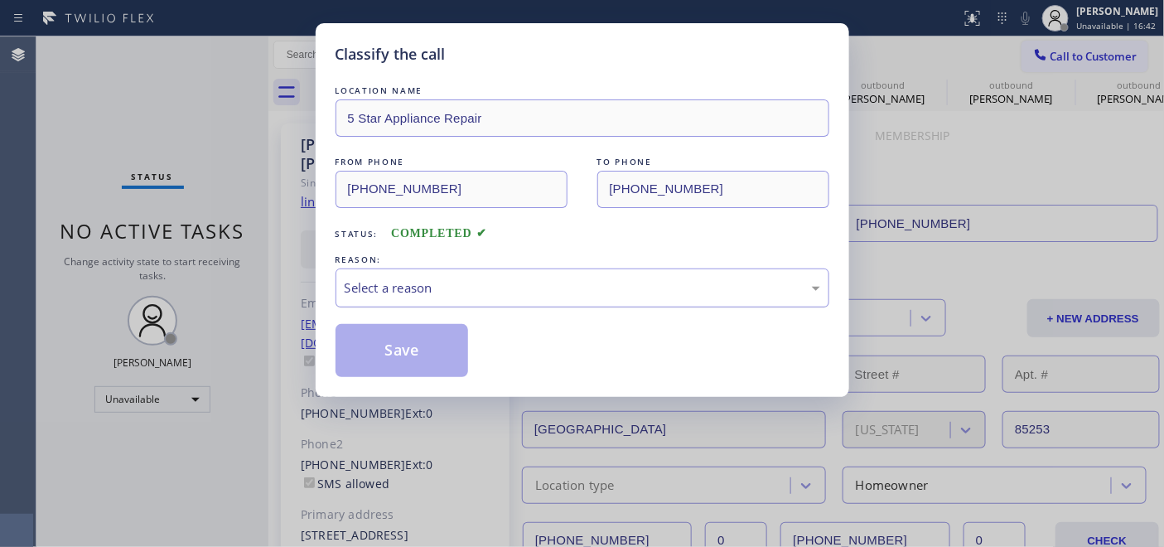
click at [447, 292] on div "Select a reason" at bounding box center [583, 287] width 476 height 19
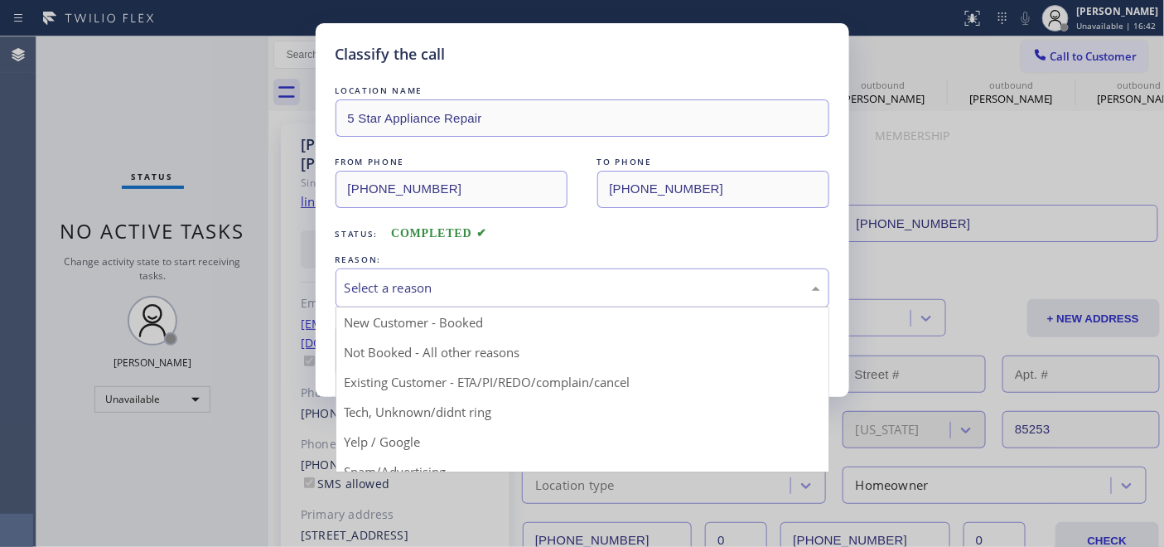
drag, startPoint x: 450, startPoint y: 345, endPoint x: 424, endPoint y: 334, distance: 27.9
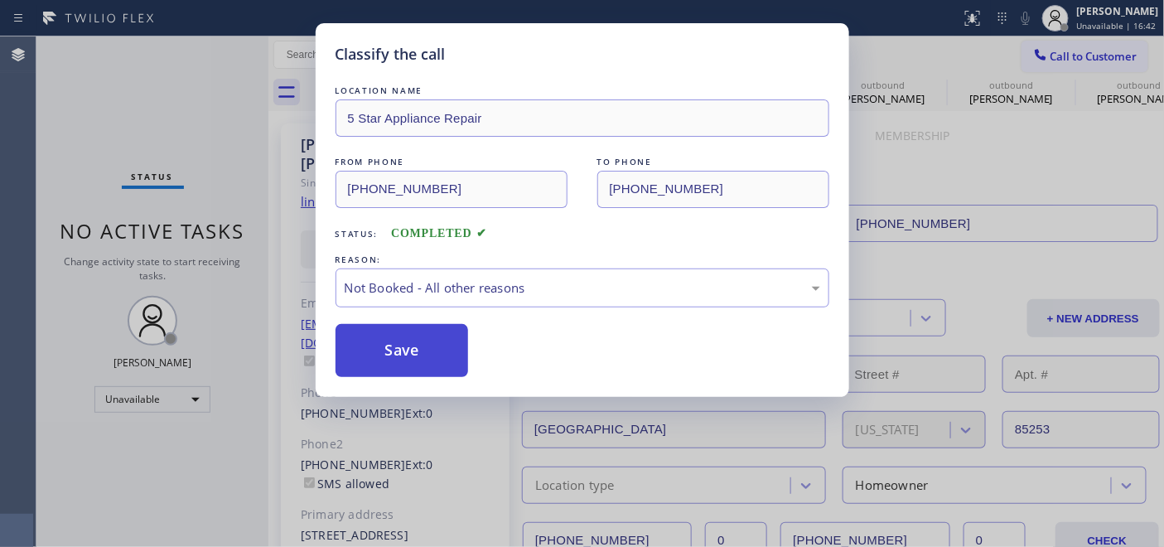
click at [424, 334] on button "Save" at bounding box center [402, 350] width 133 height 53
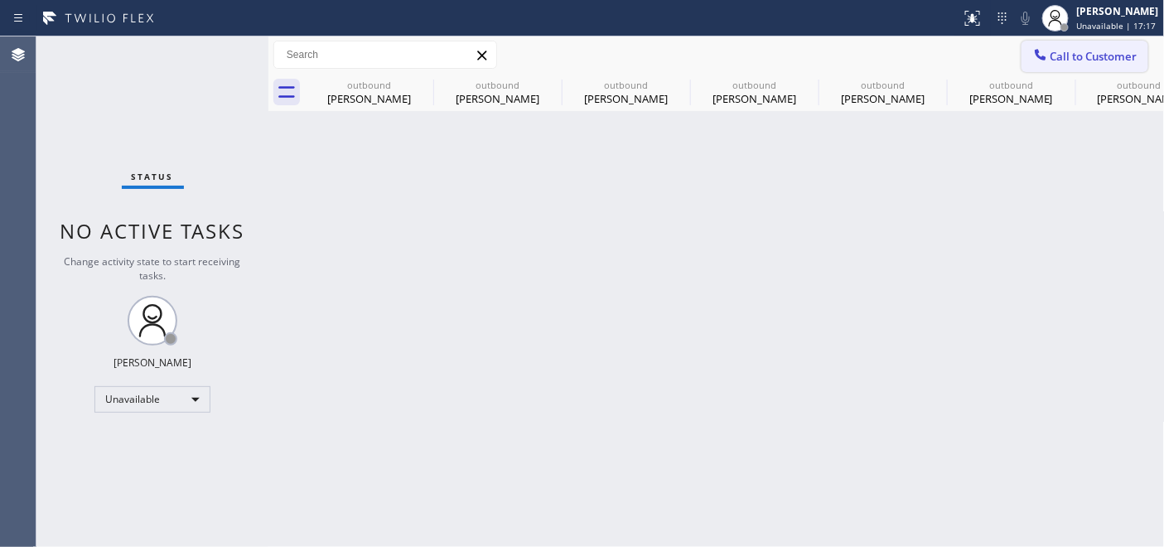
click at [1090, 60] on span "Call to Customer" at bounding box center [1094, 56] width 87 height 15
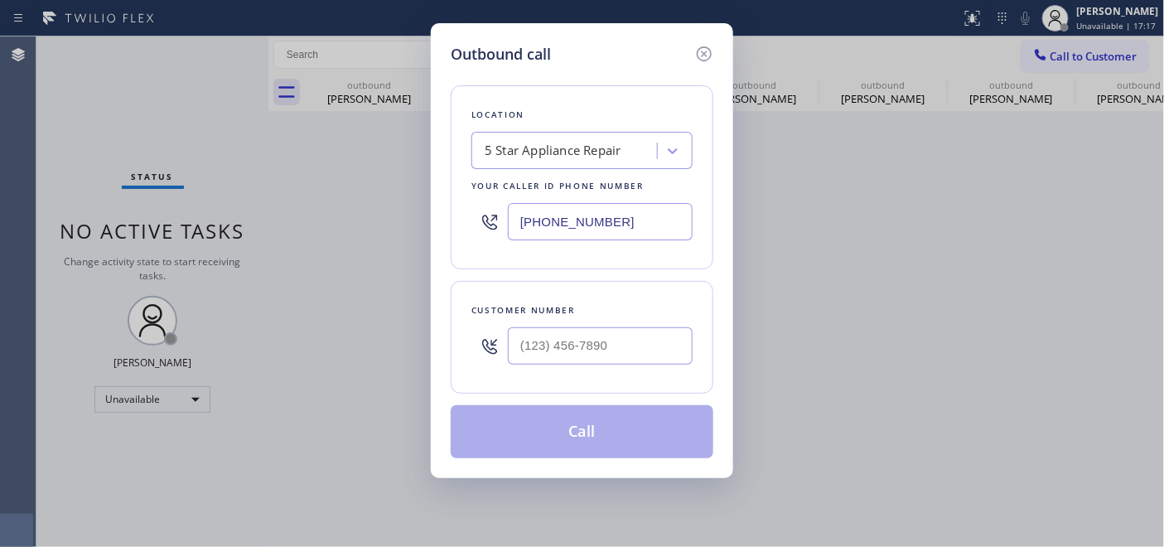
click at [597, 312] on div "Customer number" at bounding box center [582, 310] width 221 height 17
click at [554, 338] on input "(___) ___-____" at bounding box center [600, 345] width 185 height 37
paste input "917) 226-4339"
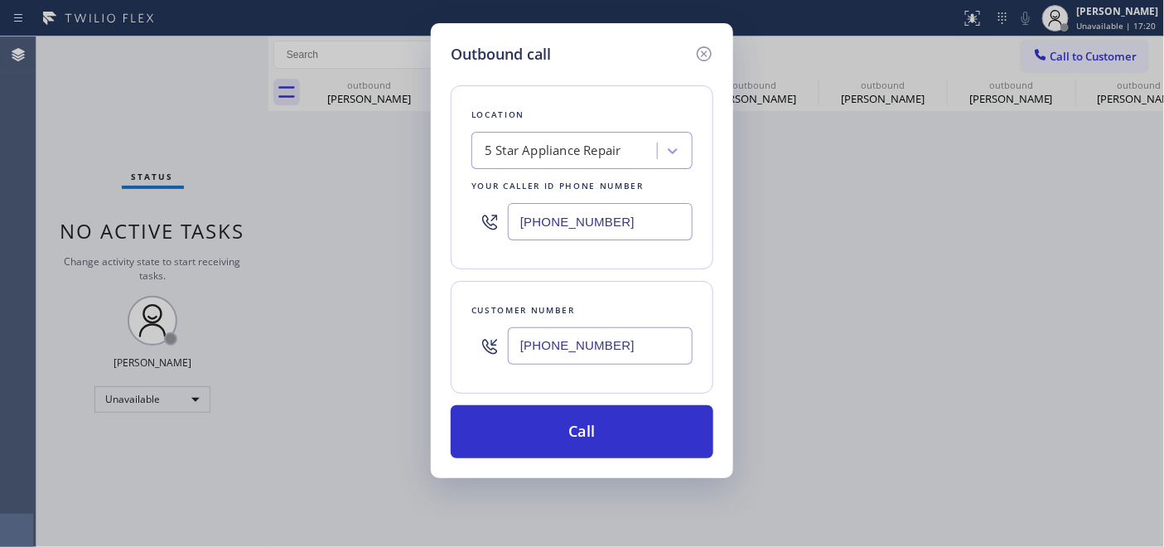
type input "(917) 226-4339"
click at [411, 221] on div "Outbound call Location 5 Star Appliance Repair Your caller id phone number (855…" at bounding box center [582, 273] width 1164 height 547
paste input "text"
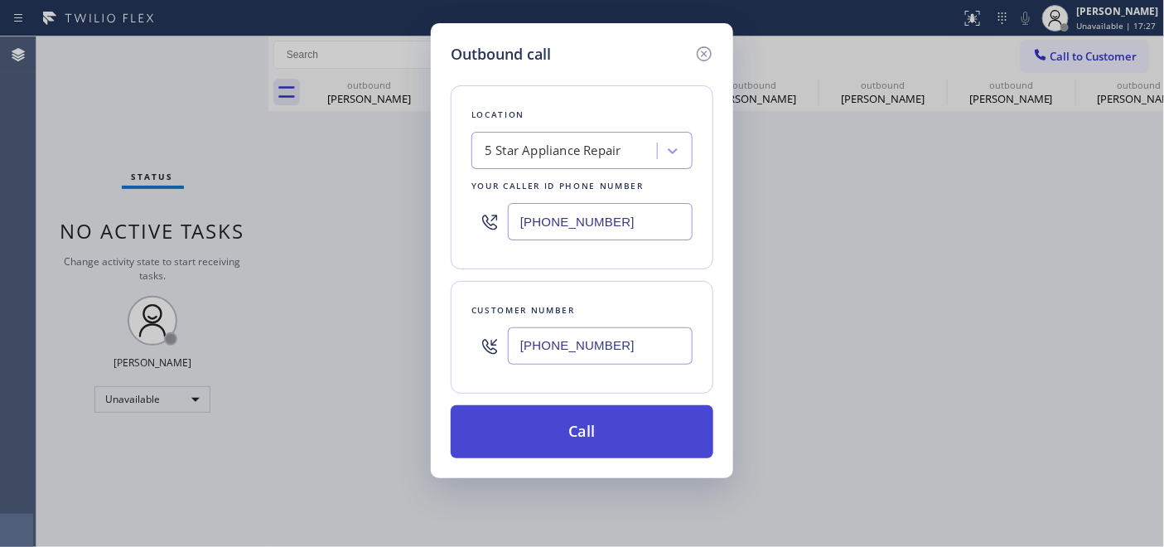
type input "(855) 731-4952"
click at [598, 434] on button "Call" at bounding box center [582, 431] width 263 height 53
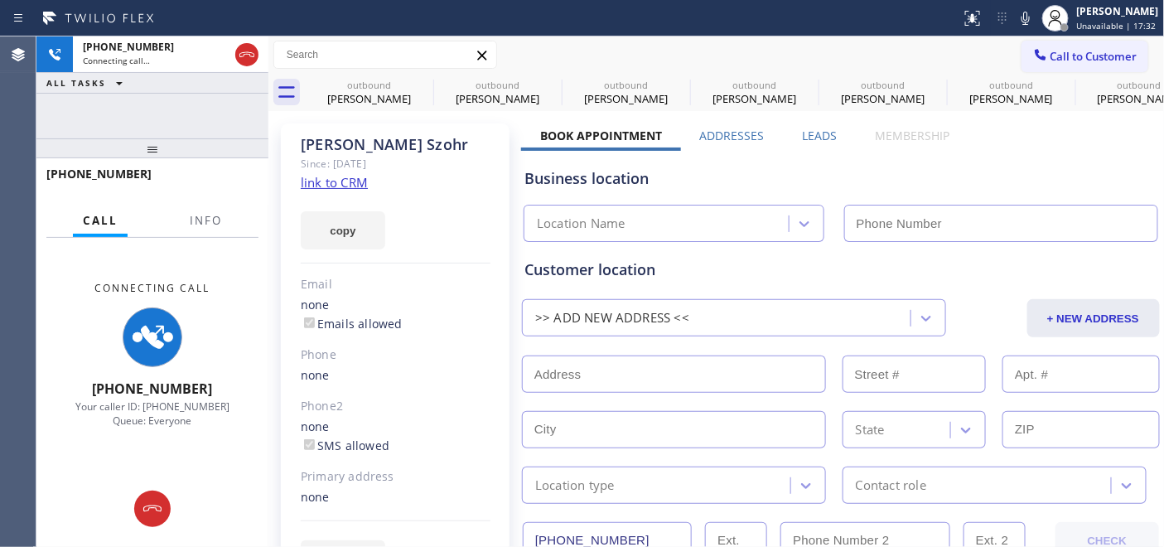
type input "(855) 731-4952"
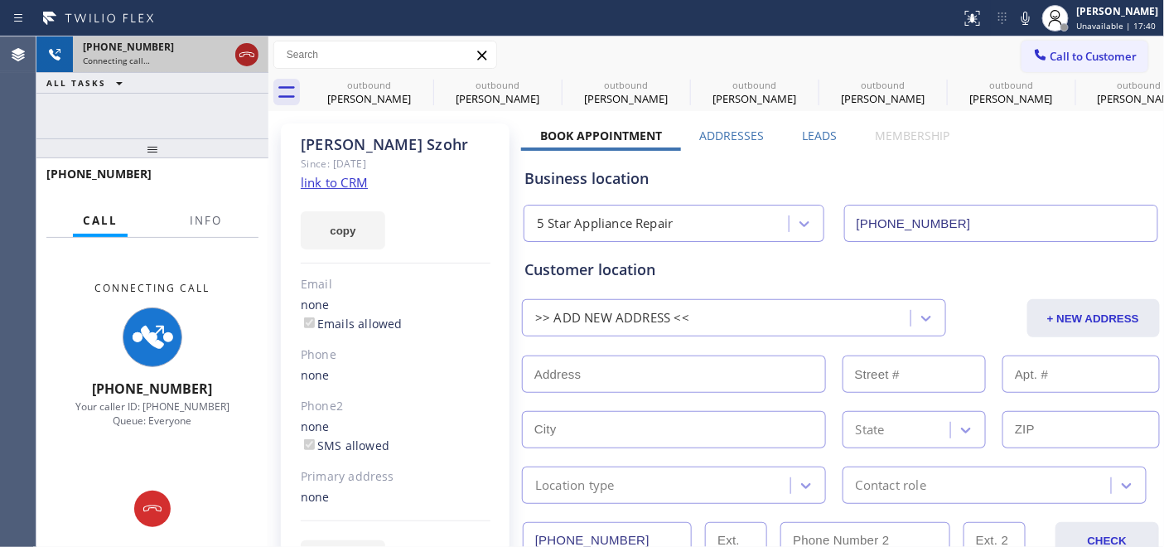
click at [254, 47] on icon at bounding box center [247, 55] width 20 height 20
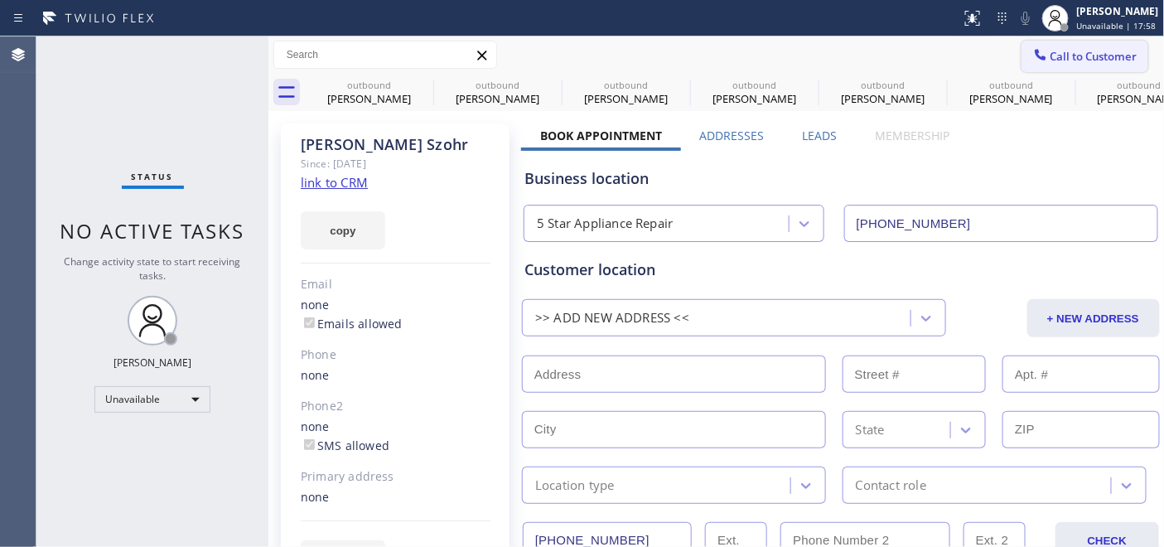
click at [1080, 55] on span "Call to Customer" at bounding box center [1094, 56] width 87 height 15
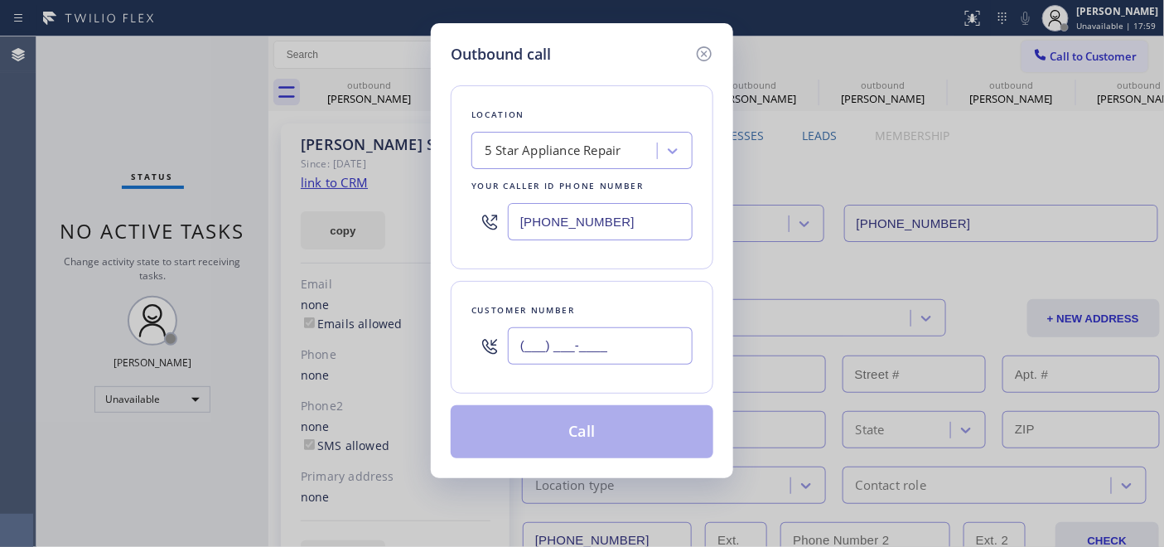
click at [539, 346] on input "(___) ___-____" at bounding box center [600, 345] width 185 height 37
paste input "408) 694-7330"
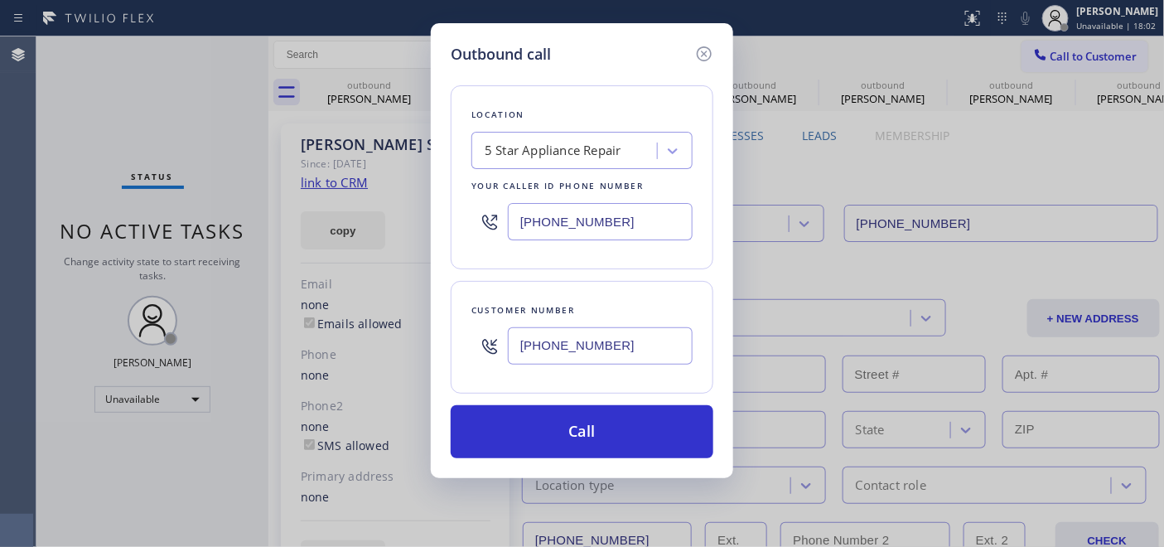
type input "(408) 694-7330"
drag, startPoint x: 551, startPoint y: 224, endPoint x: 484, endPoint y: 221, distance: 67.2
click at [484, 221] on div "(855) 731-4952" at bounding box center [582, 222] width 221 height 54
paste input "213-9318"
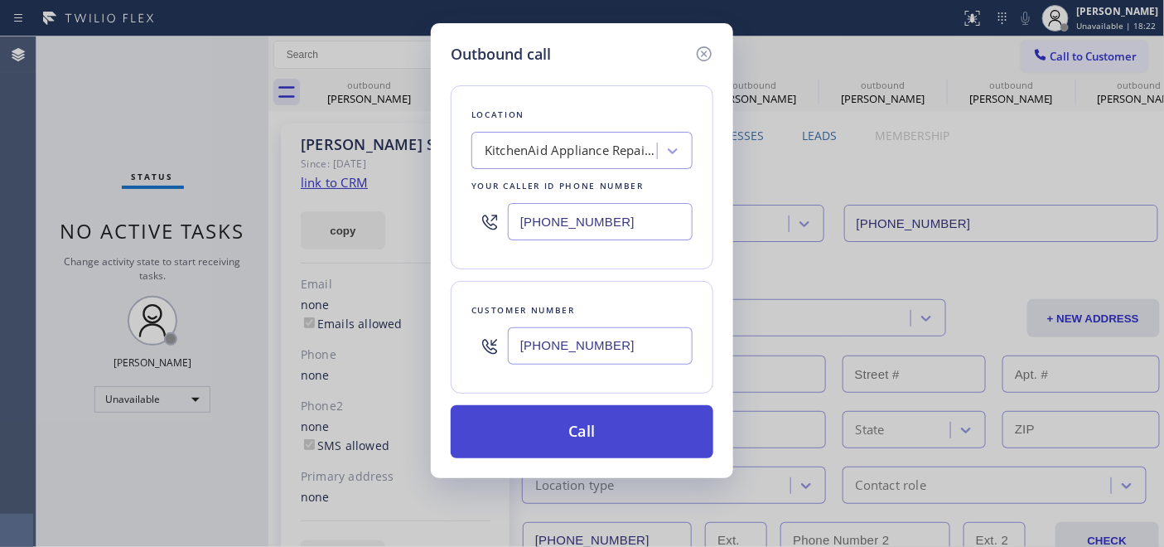
type input "(855) 213-9318"
click at [632, 418] on button "Call" at bounding box center [582, 431] width 263 height 53
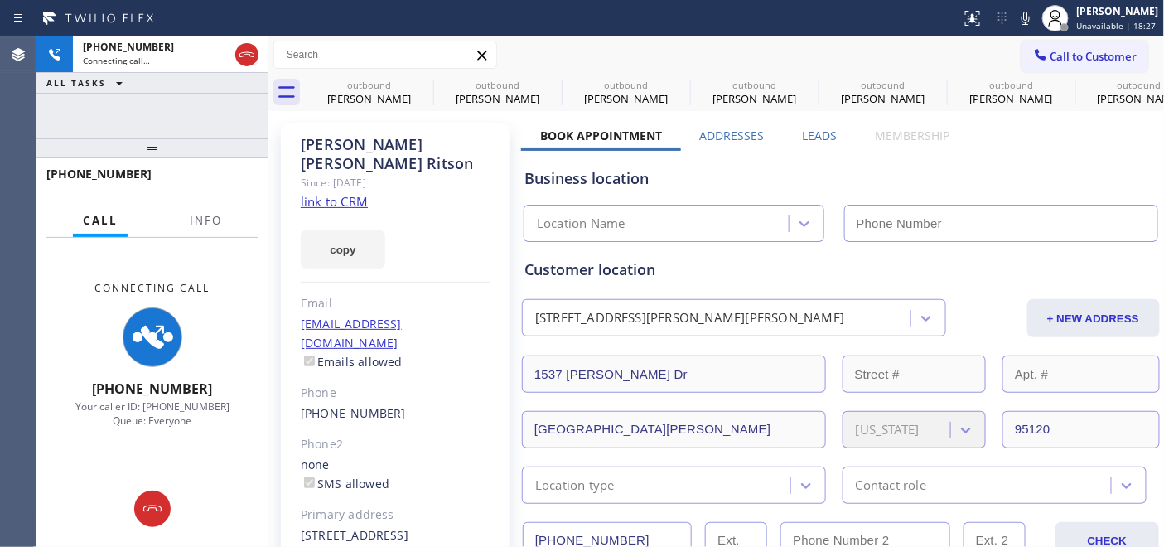
type input "(855) 213-9318"
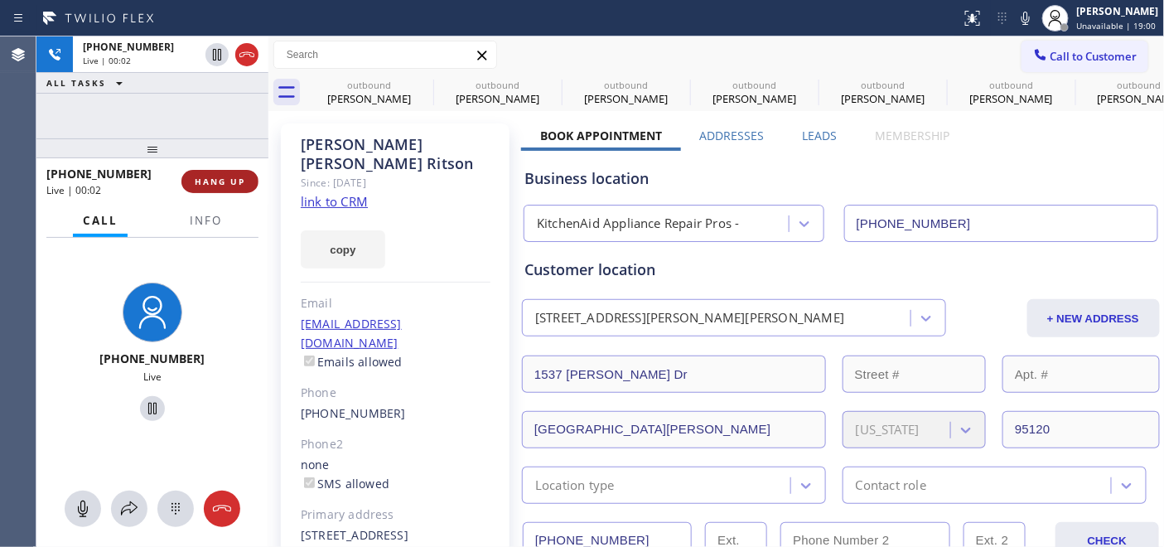
click at [197, 184] on span "HANG UP" at bounding box center [220, 182] width 51 height 12
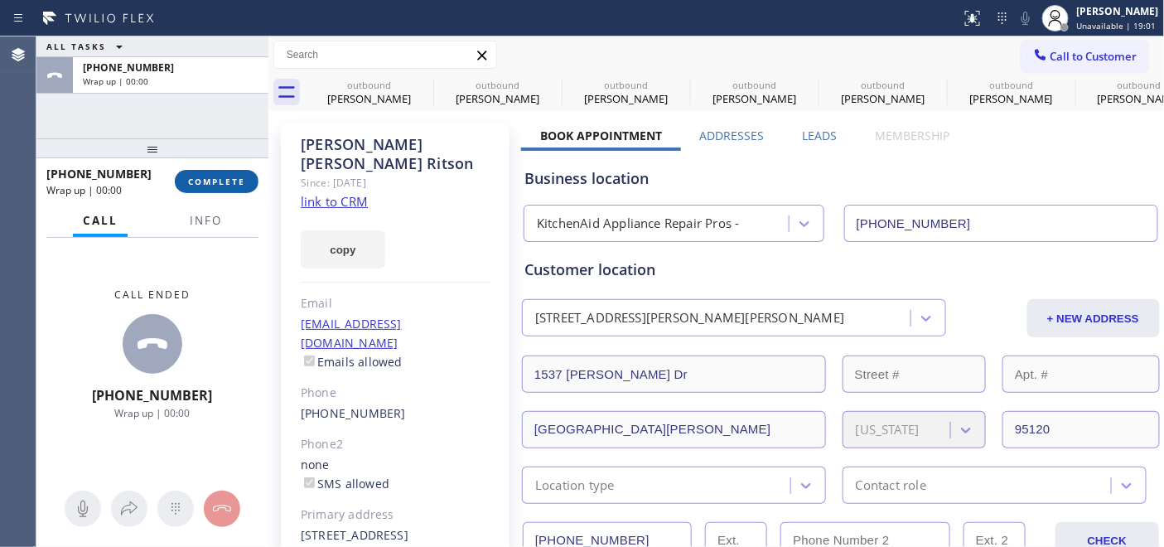
click at [197, 182] on span "COMPLETE" at bounding box center [216, 182] width 57 height 12
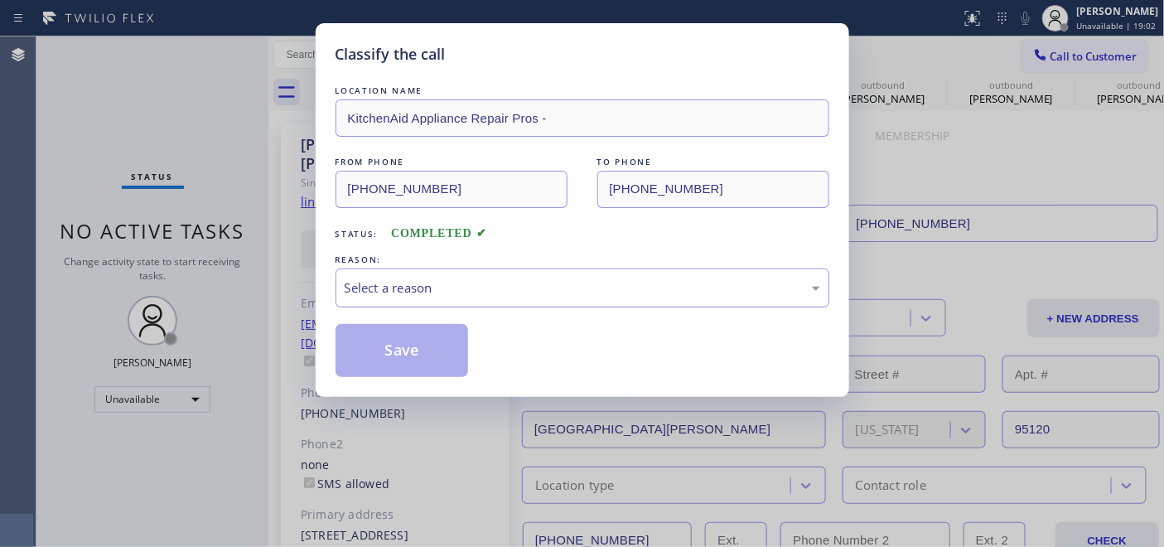
click at [518, 283] on div "Select a reason" at bounding box center [583, 287] width 476 height 19
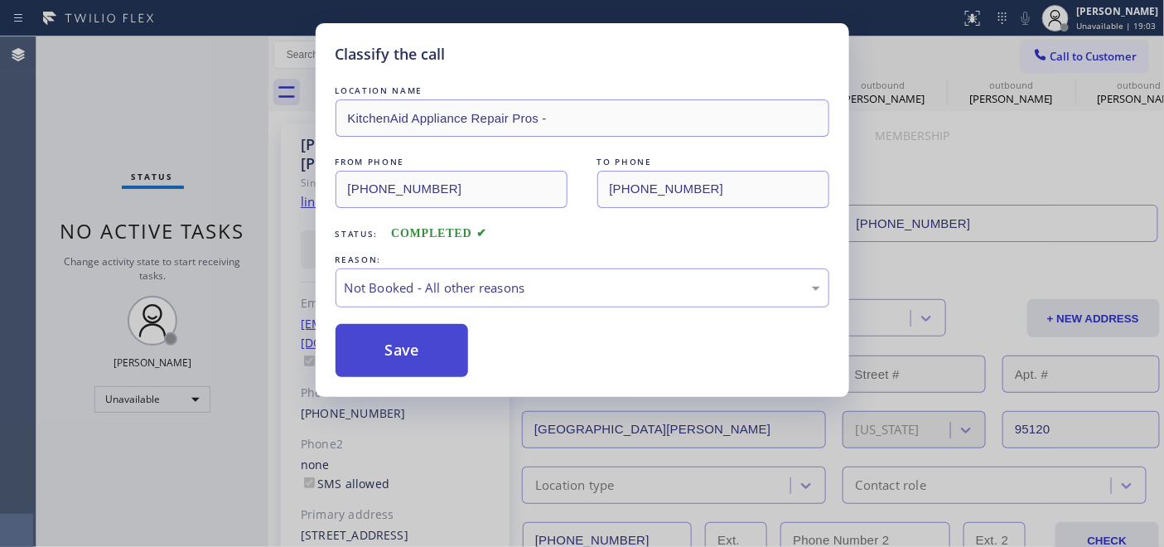
click at [446, 352] on button "Save" at bounding box center [402, 350] width 133 height 53
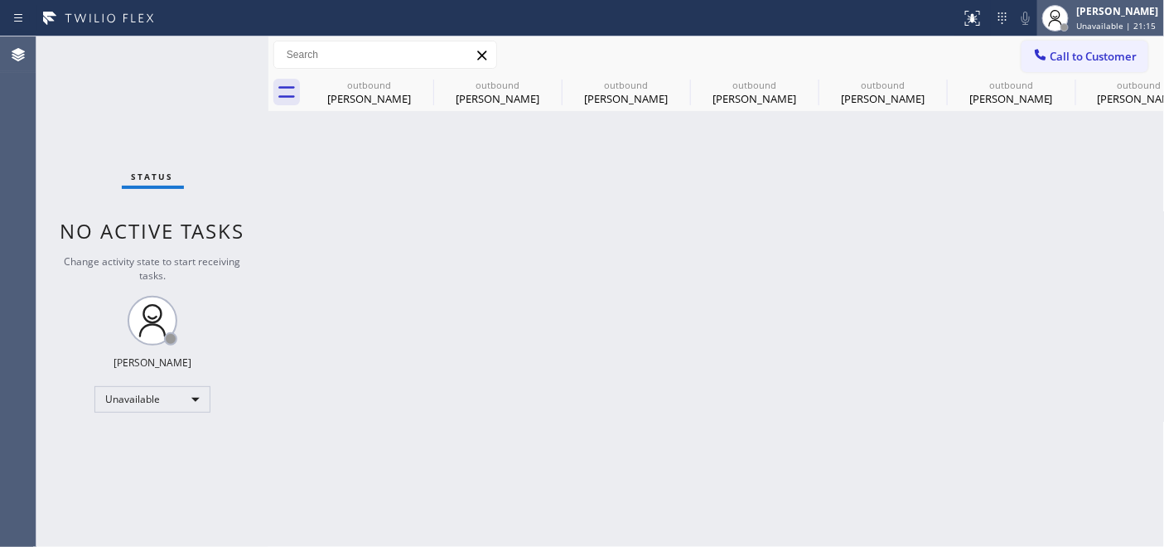
click at [1037, 25] on div at bounding box center [1055, 18] width 36 height 36
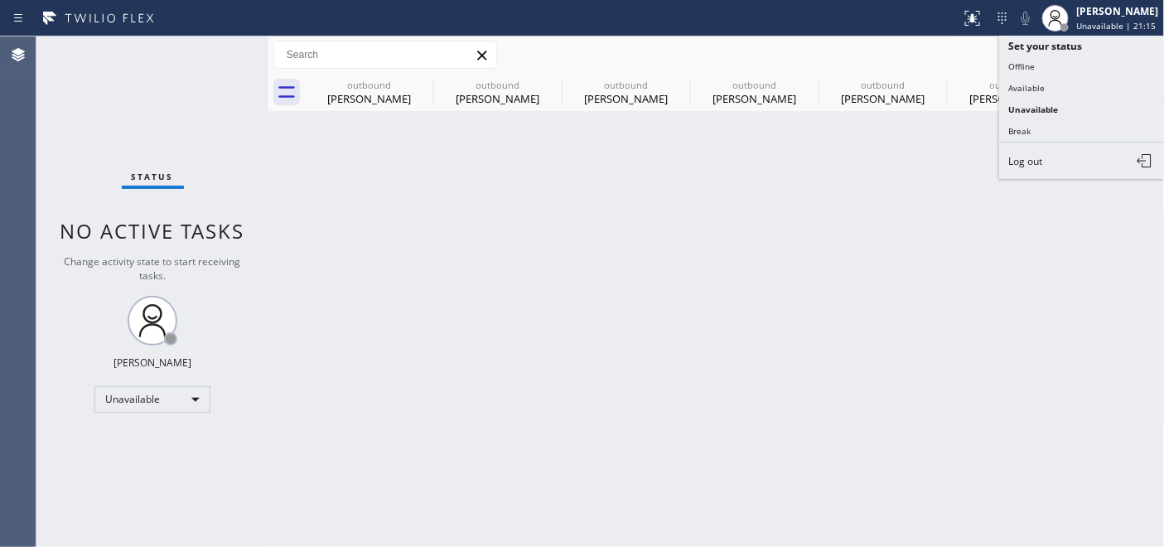
click at [913, 58] on div "Call to Customer Outbound call Location KitchenAid Appliance Repair Pros - Your…" at bounding box center [716, 55] width 897 height 29
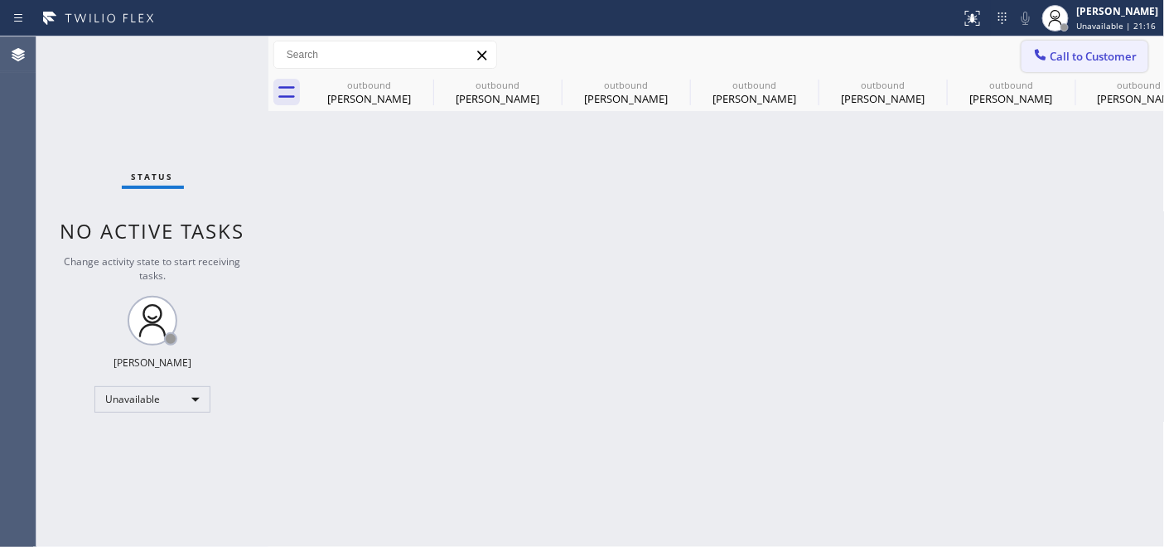
click at [1076, 58] on span "Call to Customer" at bounding box center [1094, 56] width 87 height 15
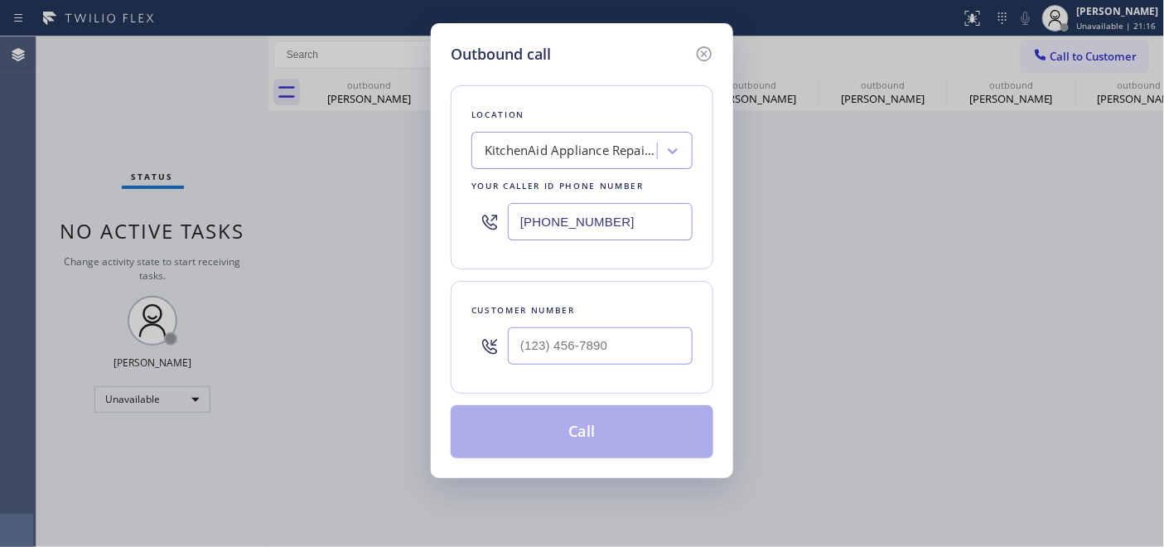
click at [574, 323] on div at bounding box center [600, 346] width 185 height 54
click at [583, 333] on input "(___) ___-____" at bounding box center [600, 345] width 185 height 37
paste input "408) 694-7330"
type input "(408) 694-7330"
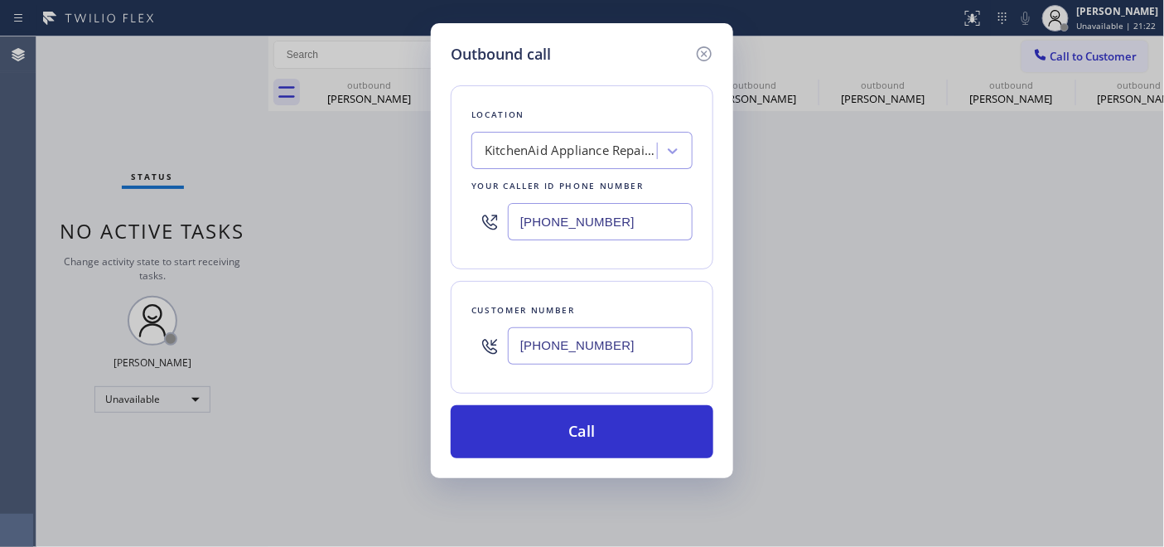
drag, startPoint x: 608, startPoint y: 230, endPoint x: 360, endPoint y: 230, distance: 247.8
click at [370, 230] on div "Outbound call Location KitchenAid Appliance Repair Pros - Your caller id phone …" at bounding box center [582, 273] width 1164 height 547
paste input "text"
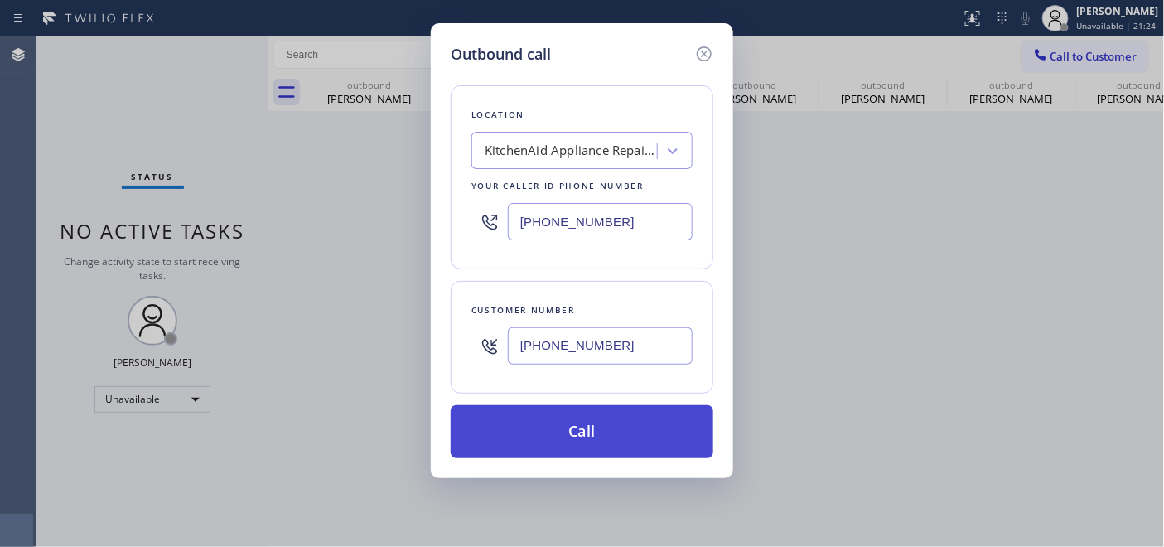
type input "(855) 213-9318"
click at [617, 418] on button "Call" at bounding box center [582, 431] width 263 height 53
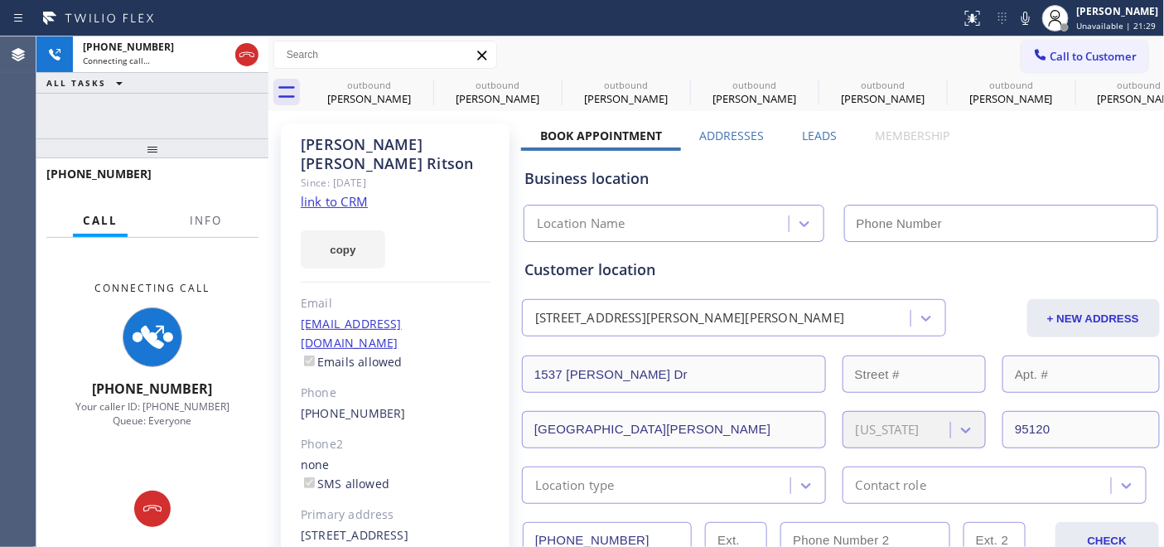
type input "(855) 213-9318"
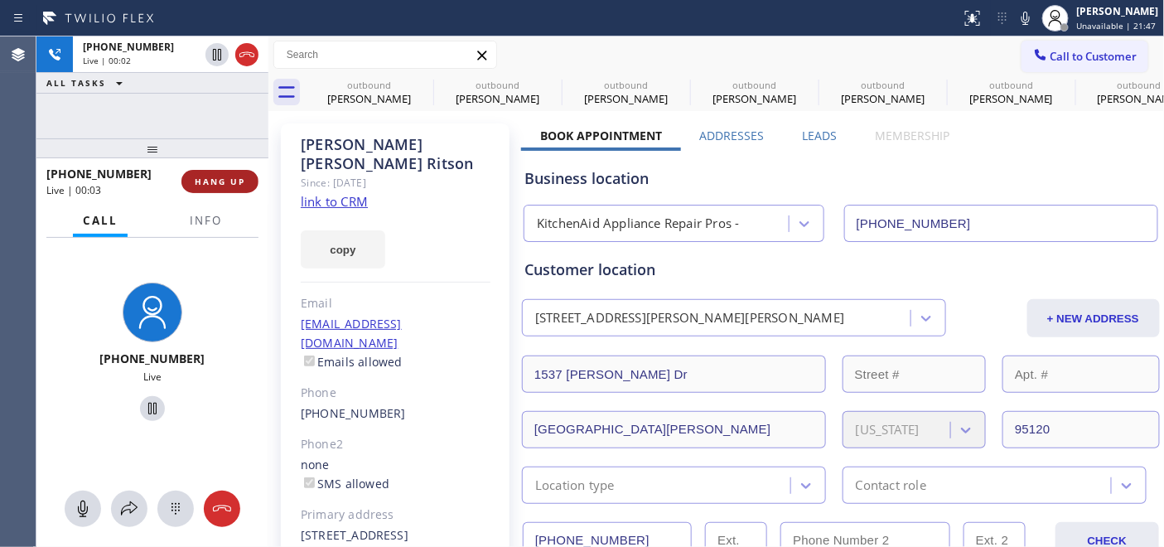
click at [211, 188] on button "HANG UP" at bounding box center [219, 181] width 77 height 23
drag, startPoint x: 221, startPoint y: 151, endPoint x: 237, endPoint y: 84, distance: 68.9
click at [233, 96] on div "+14086947330 Live | 00:04 ALL TASKS ALL TASKS ACTIVE TASKS TASKS IN WRAP UP +14…" at bounding box center [152, 291] width 232 height 510
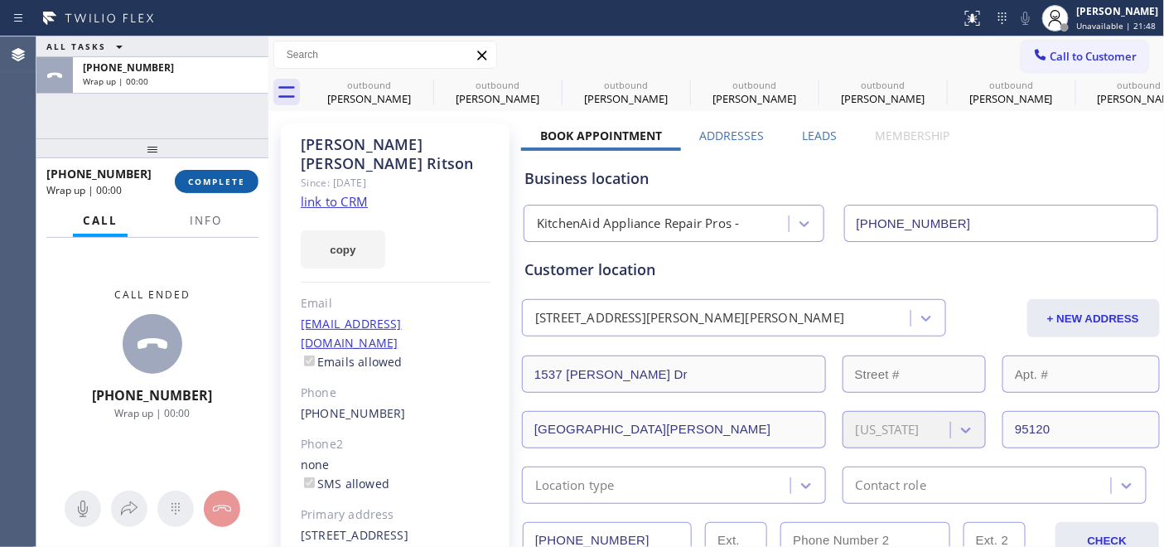
click at [219, 192] on button "COMPLETE" at bounding box center [217, 181] width 84 height 23
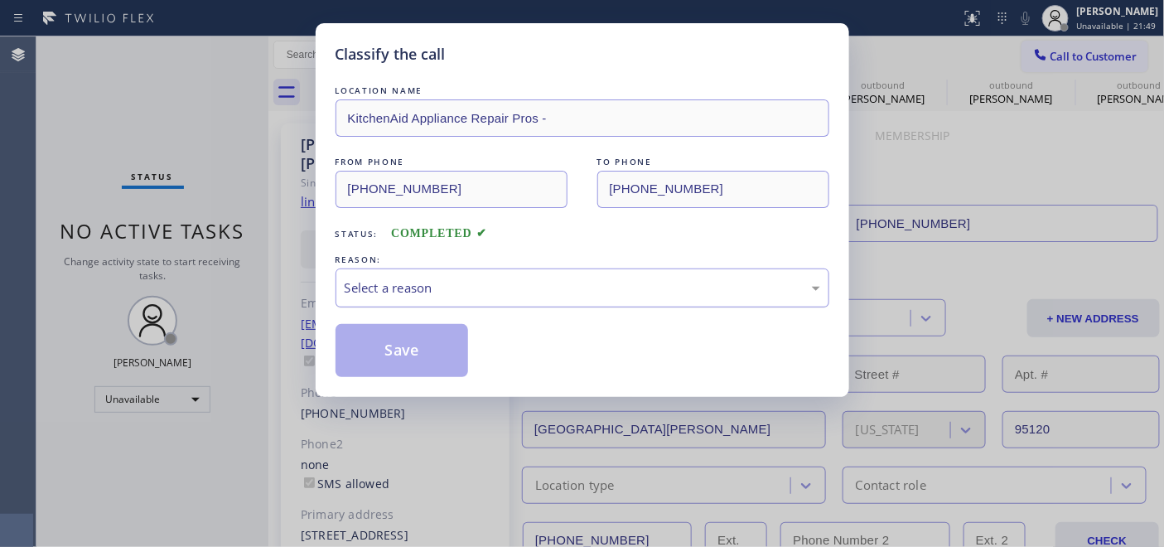
click at [446, 291] on div "Select a reason" at bounding box center [583, 287] width 476 height 19
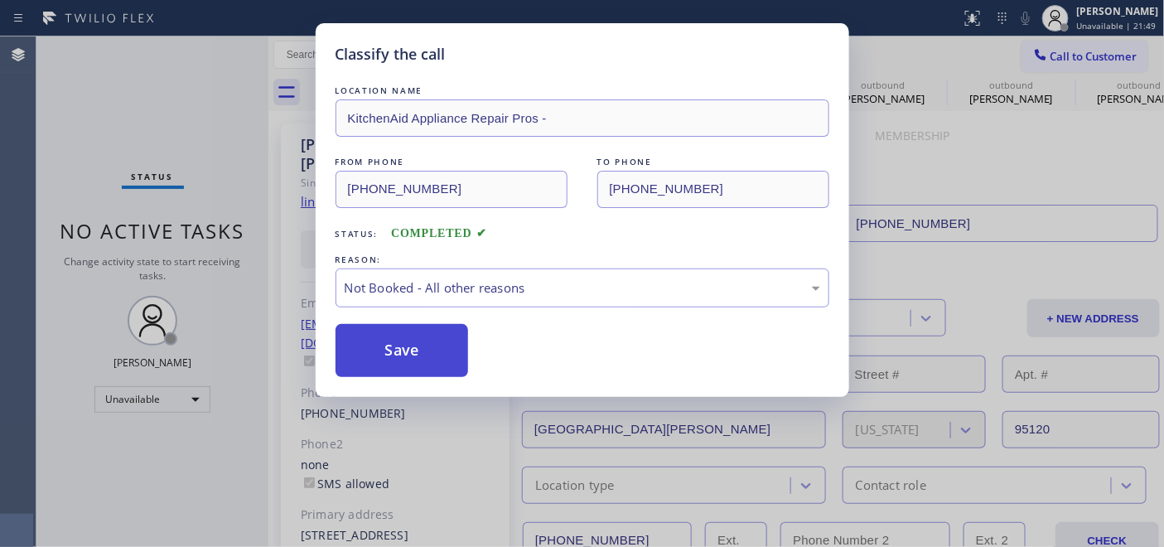
click at [385, 345] on button "Save" at bounding box center [402, 350] width 133 height 53
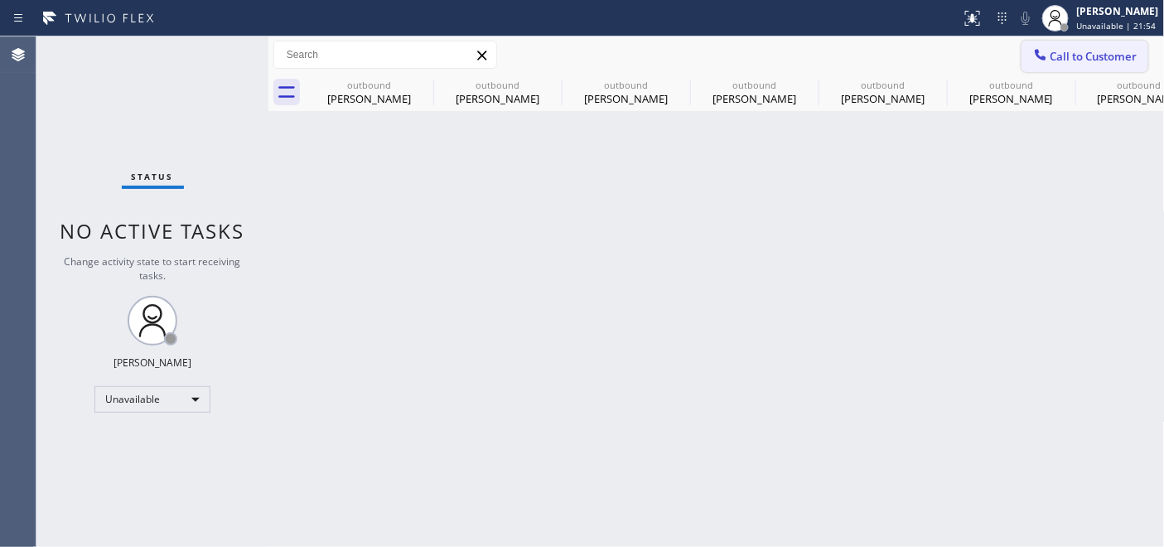
click at [1083, 67] on button "Call to Customer" at bounding box center [1085, 56] width 127 height 31
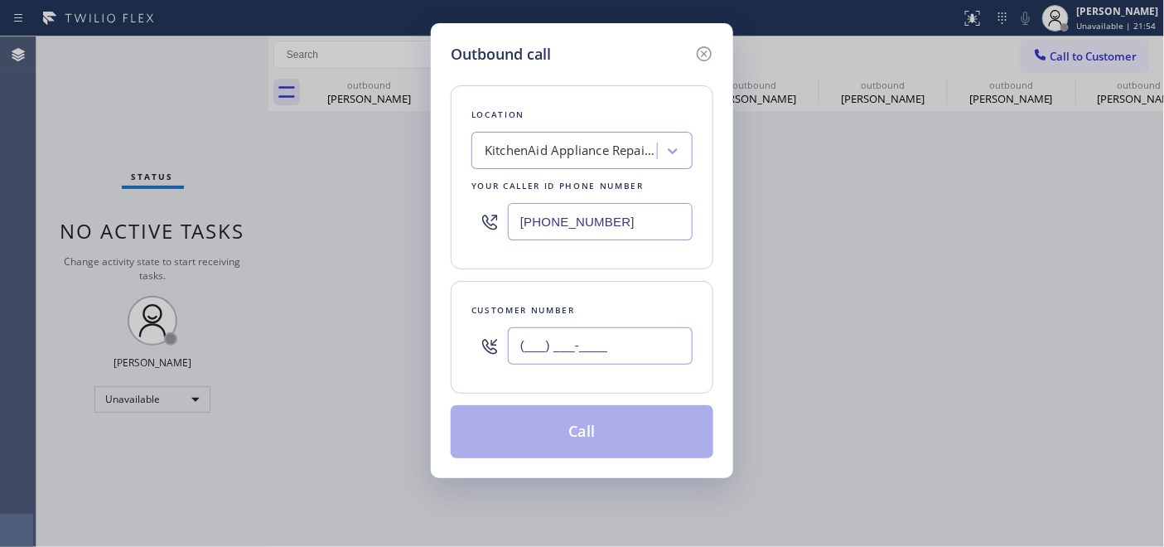
click at [583, 351] on input "(___) ___-____" at bounding box center [600, 345] width 185 height 37
paste input "858) 259-2014"
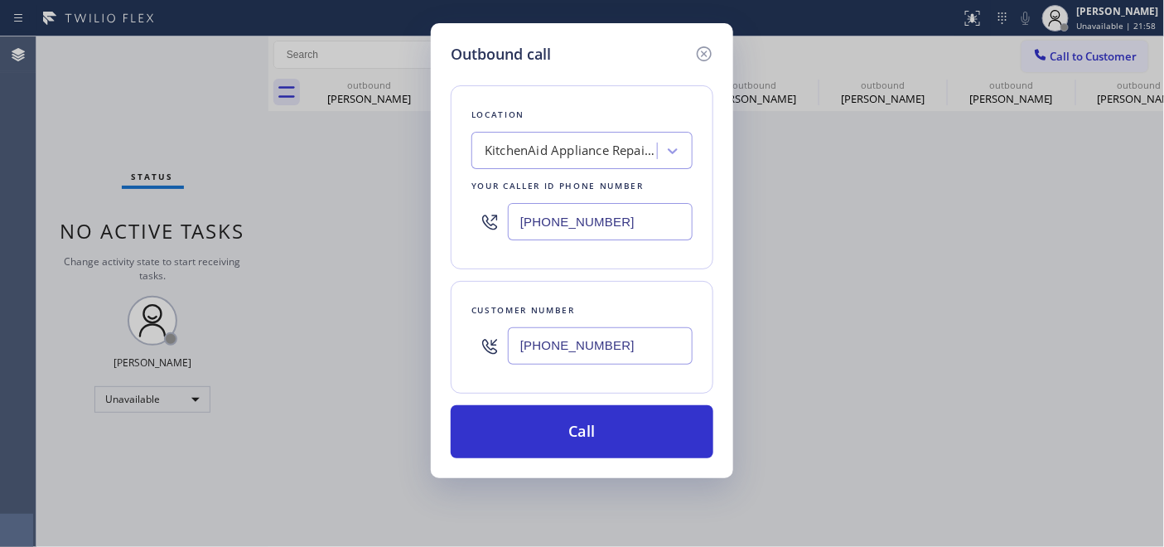
type input "(858) 259-2014"
drag, startPoint x: 311, startPoint y: 193, endPoint x: 288, endPoint y: 193, distance: 23.2
click at [288, 193] on div "Outbound call Location KitchenAid Appliance Repair Pros - Your caller id phone …" at bounding box center [582, 273] width 1164 height 547
paste input "361) 203-3251"
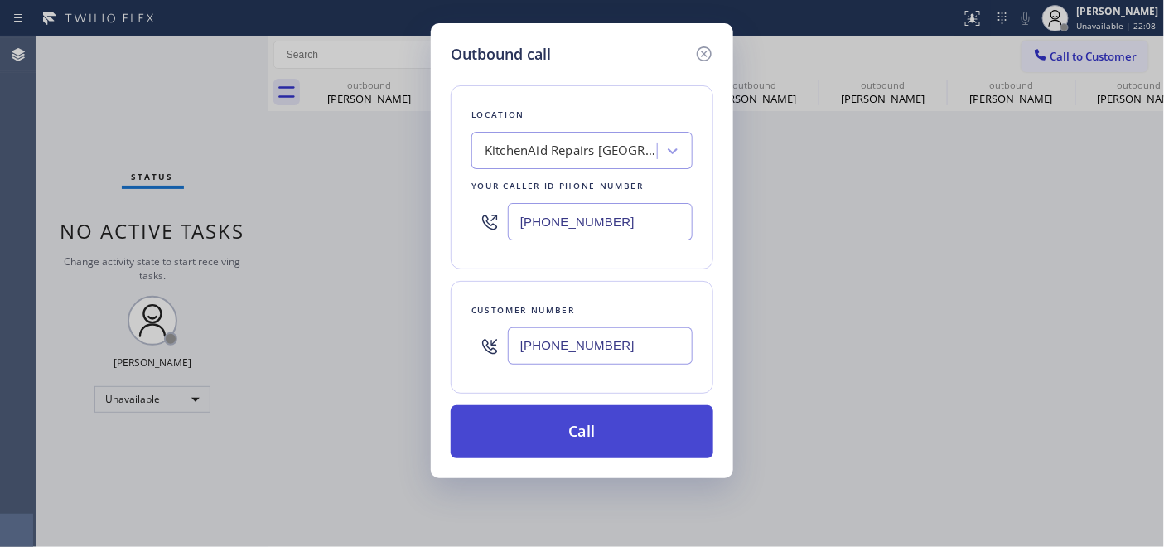
type input "(361) 203-3251"
click at [583, 416] on button "Call" at bounding box center [582, 431] width 263 height 53
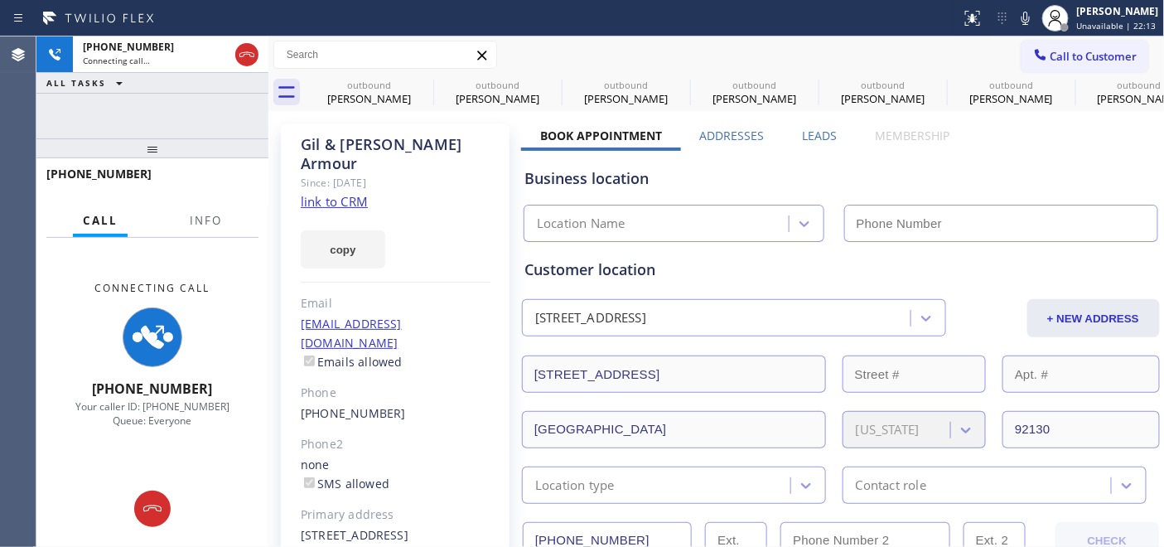
type input "(361) 203-3251"
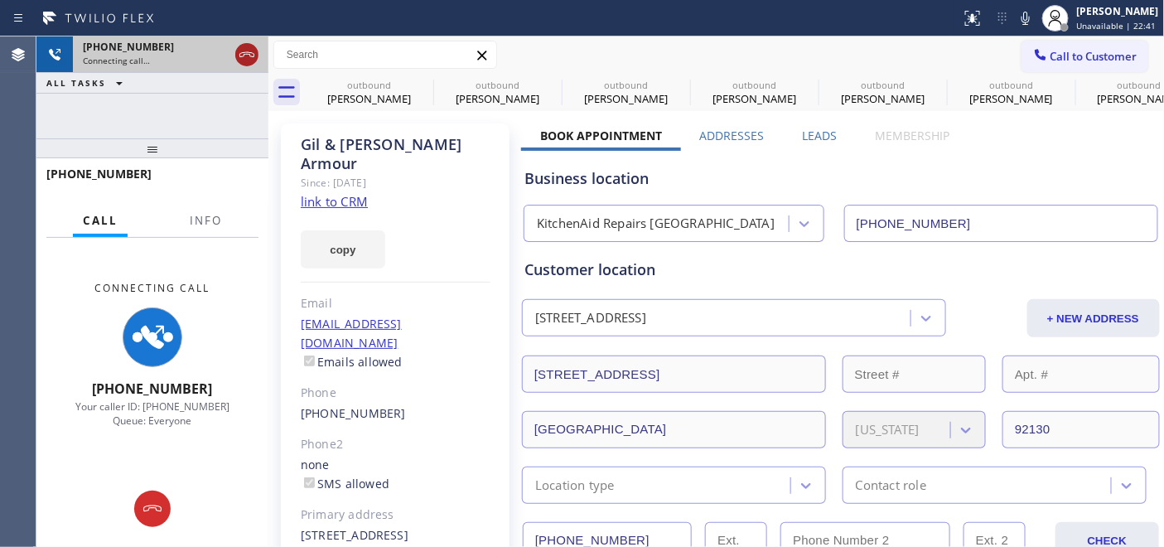
click at [247, 51] on icon at bounding box center [247, 55] width 20 height 20
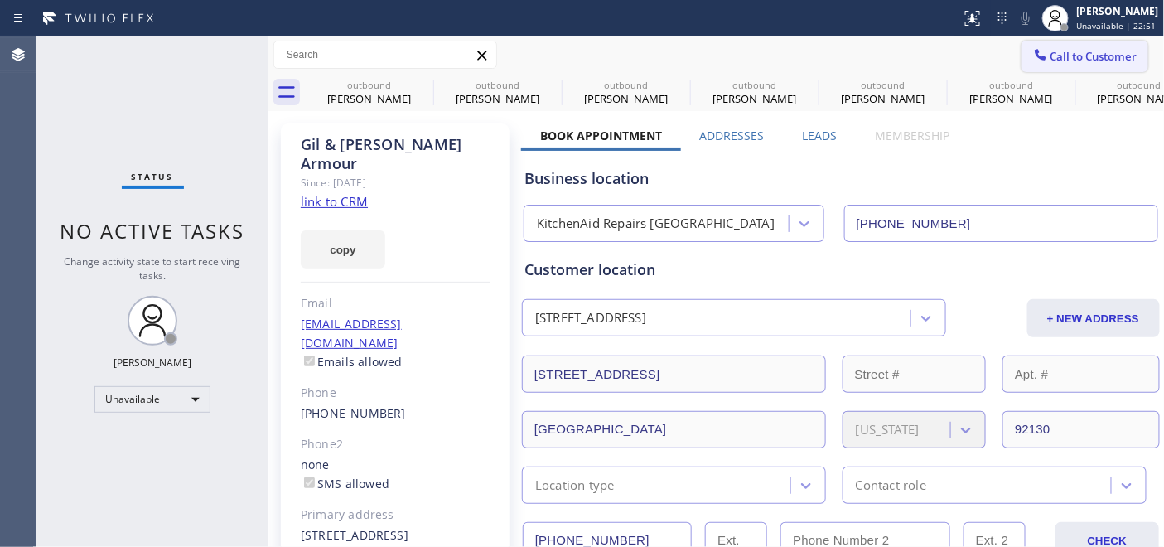
click at [1095, 69] on button "Call to Customer" at bounding box center [1085, 56] width 127 height 31
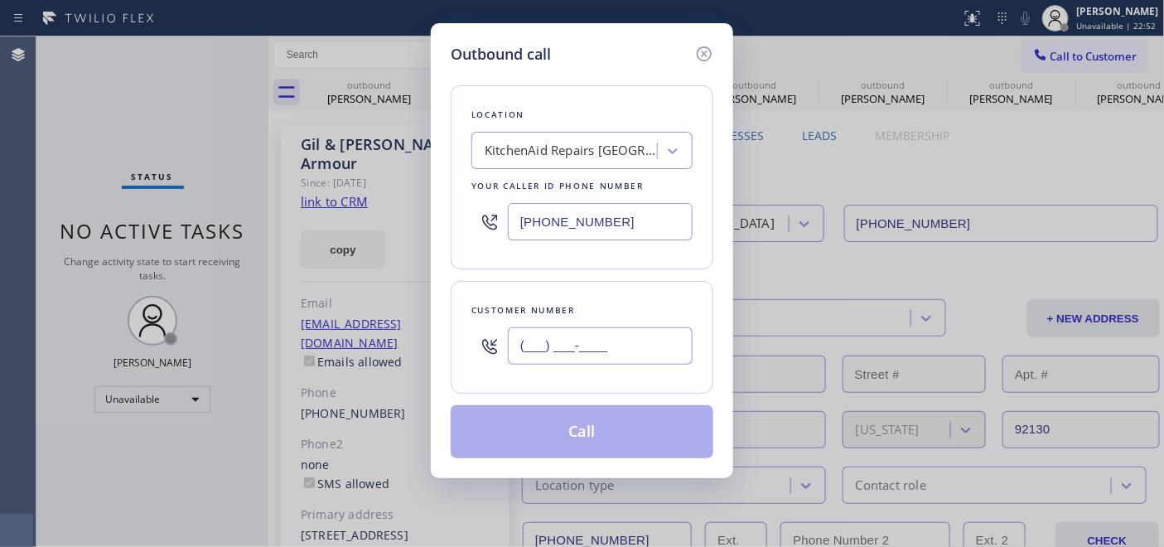
click at [555, 358] on input "(___) ___-____" at bounding box center [600, 345] width 185 height 37
paste input "818) 917-1756"
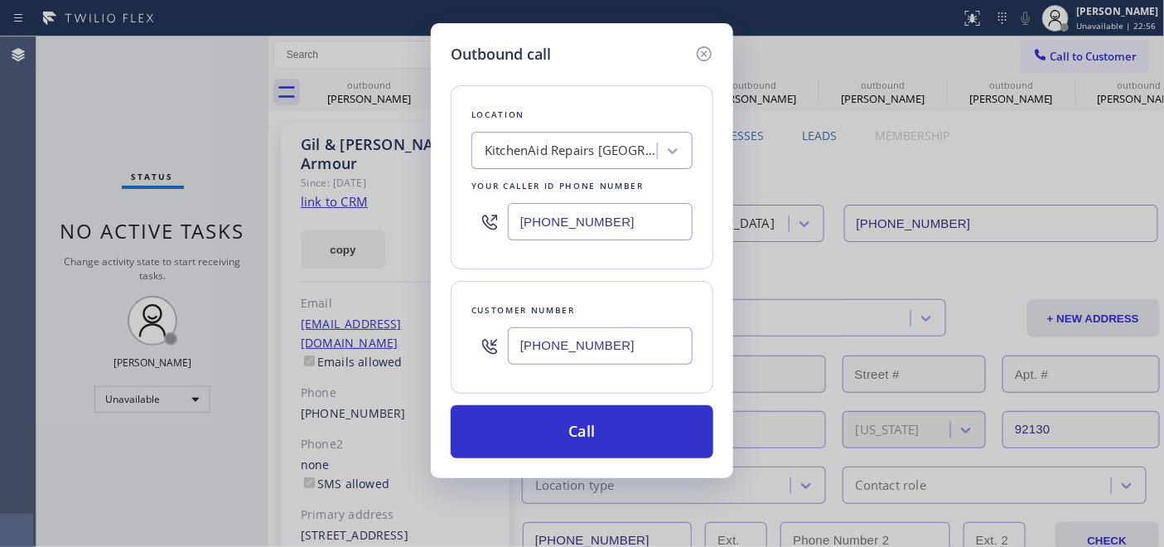
type input "(818) 917-1756"
drag, startPoint x: 647, startPoint y: 217, endPoint x: 418, endPoint y: 220, distance: 229.6
click at [418, 220] on div "Outbound call Location KitchenAid Repairs San Diego Your caller id phone number…" at bounding box center [582, 273] width 1164 height 547
paste input "760) 452-3737"
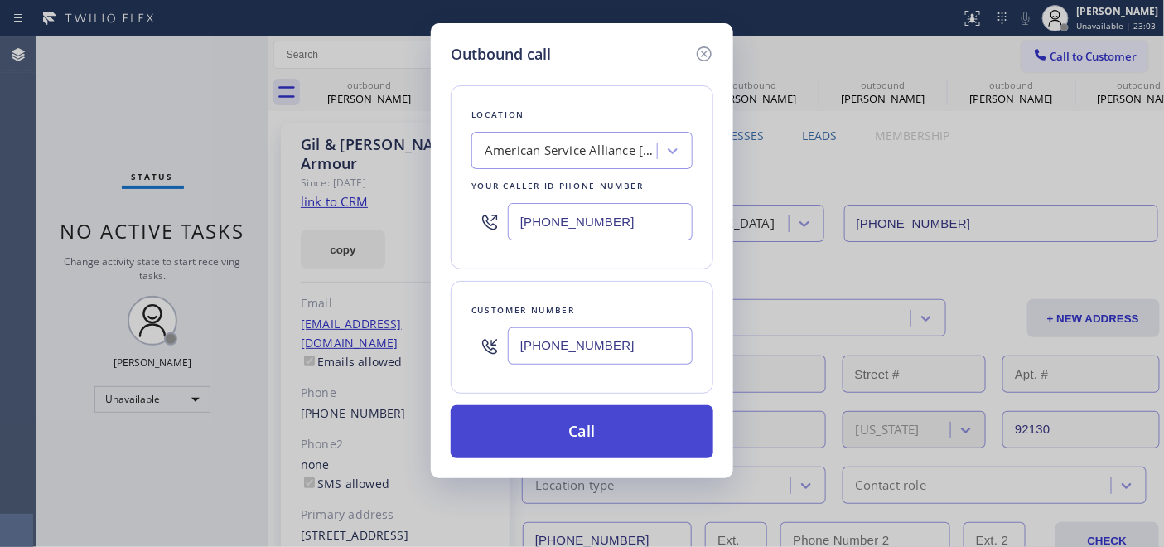
type input "(760) 452-3737"
click at [617, 421] on button "Call" at bounding box center [582, 431] width 263 height 53
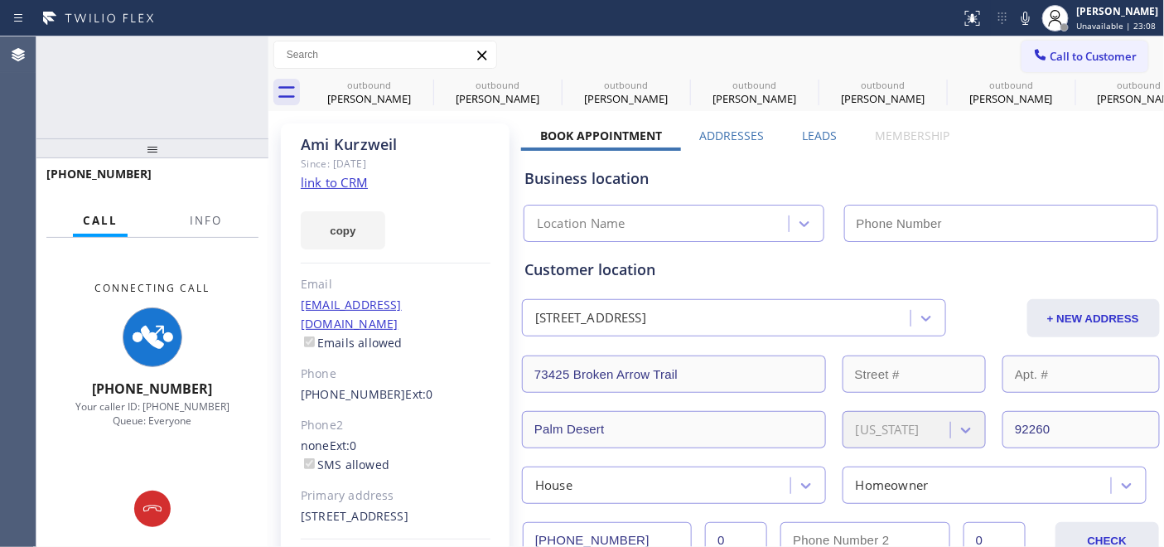
type input "(760) 452-3737"
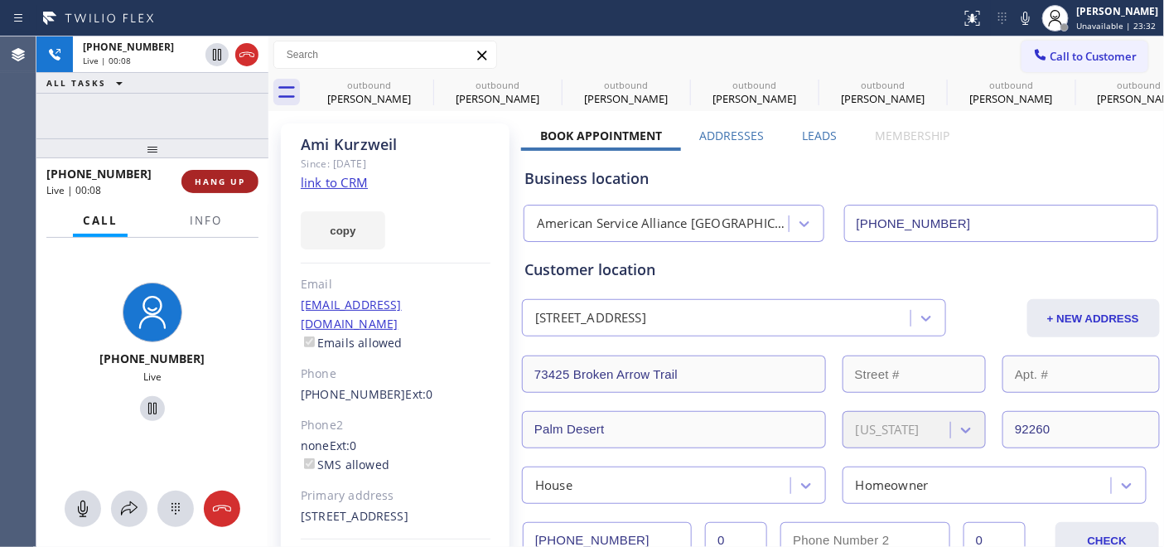
click at [203, 180] on span "HANG UP" at bounding box center [220, 182] width 51 height 12
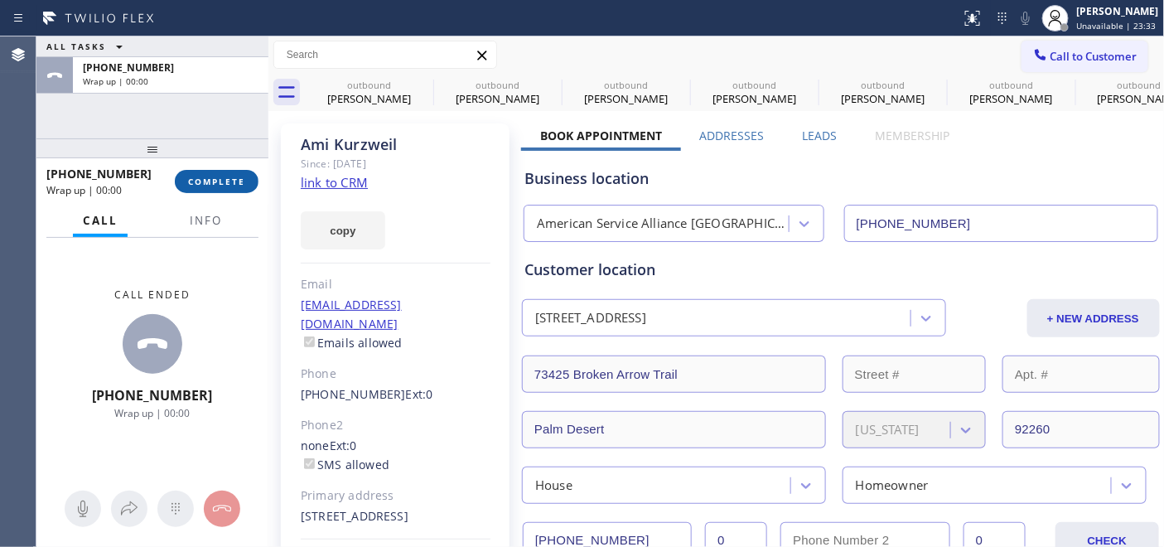
click at [230, 181] on span "COMPLETE" at bounding box center [216, 182] width 57 height 12
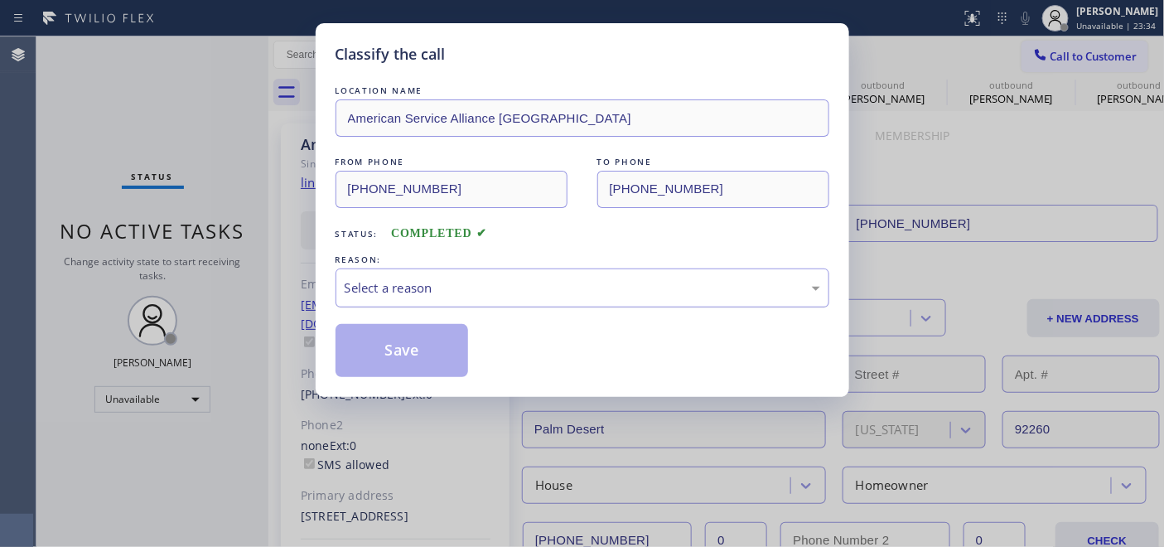
click at [437, 288] on div "Select a reason" at bounding box center [583, 287] width 476 height 19
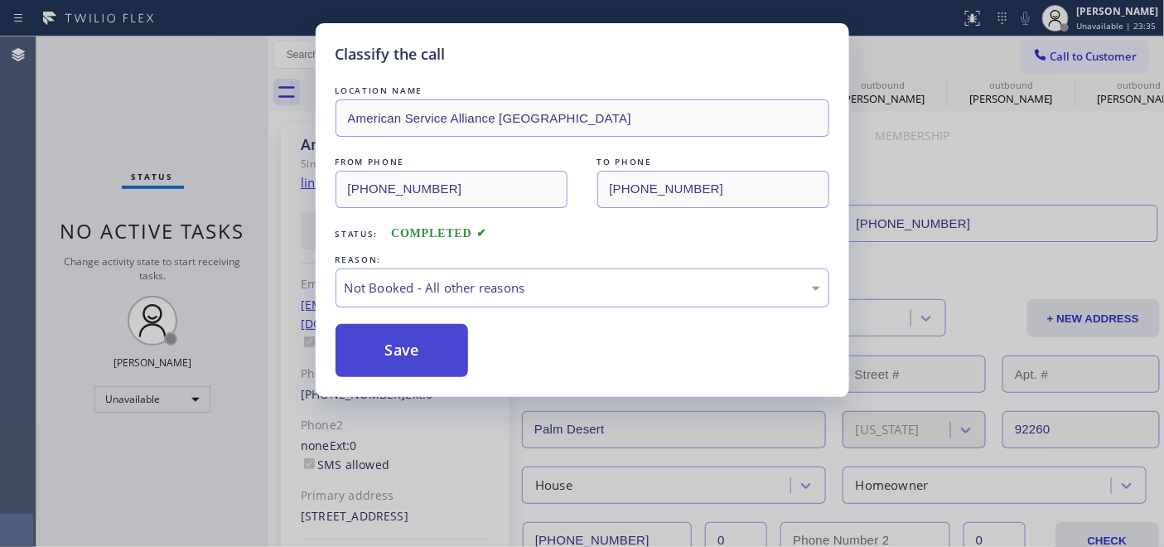
click at [418, 351] on button "Save" at bounding box center [402, 350] width 133 height 53
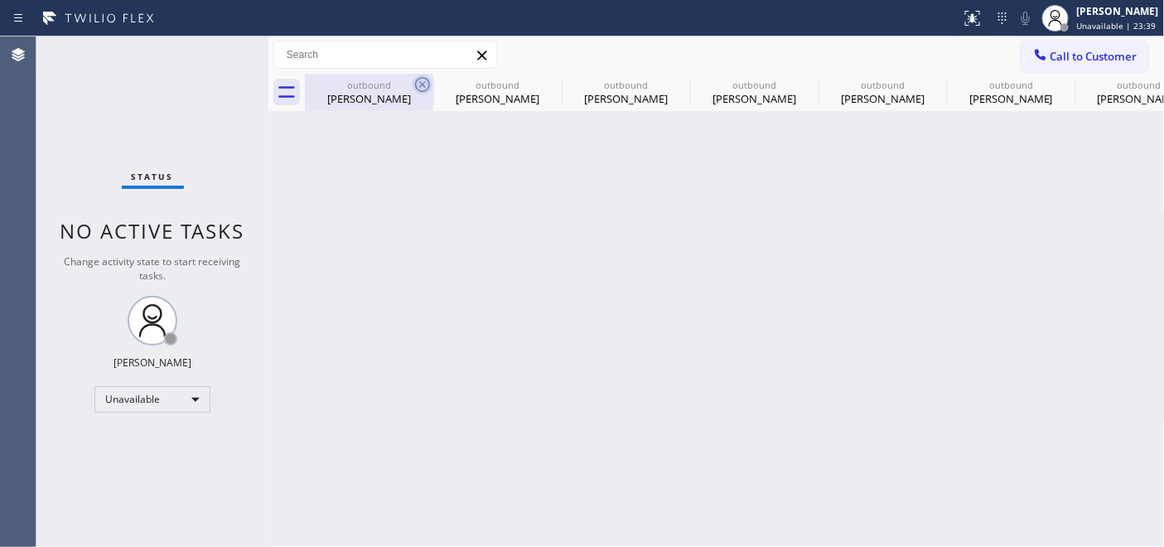
click at [414, 83] on icon at bounding box center [423, 85] width 20 height 20
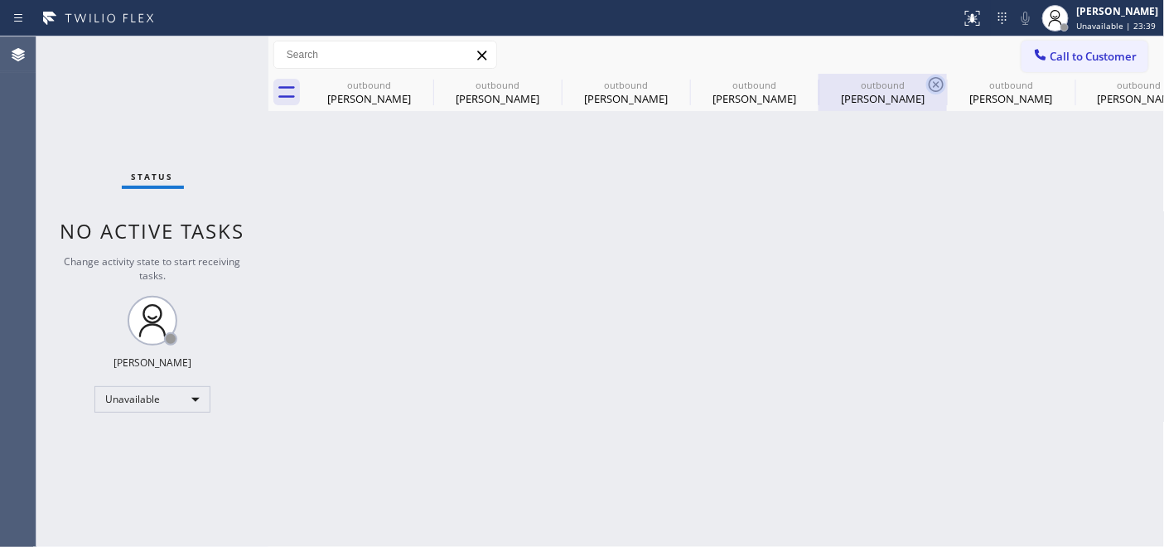
click at [0, 0] on icon at bounding box center [0, 0] width 0 height 0
click at [926, 83] on icon at bounding box center [936, 85] width 20 height 20
click at [0, 0] on icon at bounding box center [0, 0] width 0 height 0
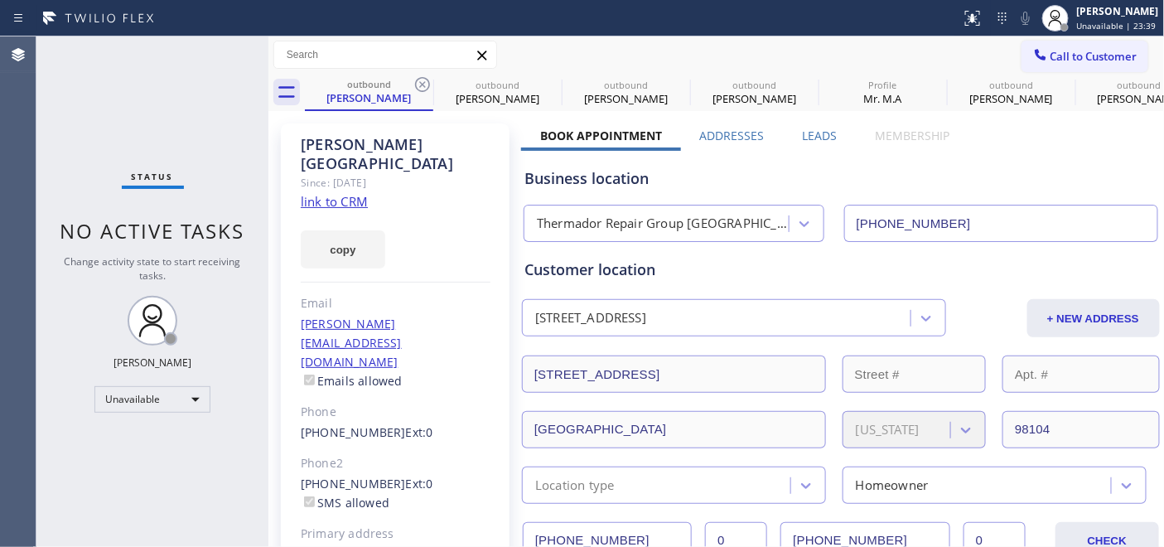
click at [418, 83] on icon at bounding box center [423, 85] width 20 height 20
type input "(855) 731-4952"
click at [0, 0] on icon at bounding box center [0, 0] width 0 height 0
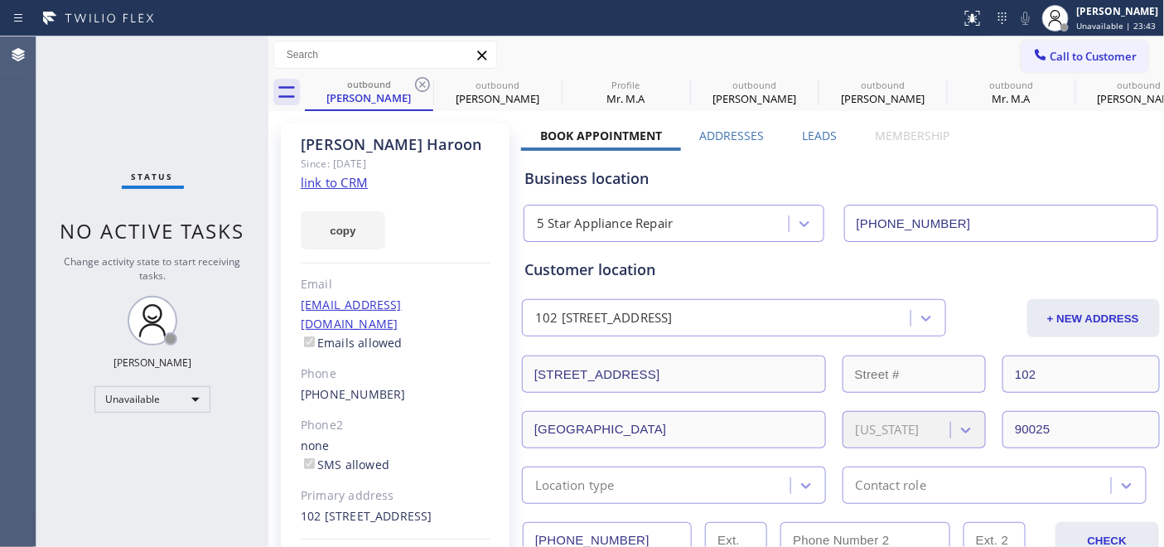
click at [418, 83] on icon at bounding box center [423, 85] width 20 height 20
type input "(480) 418-9915"
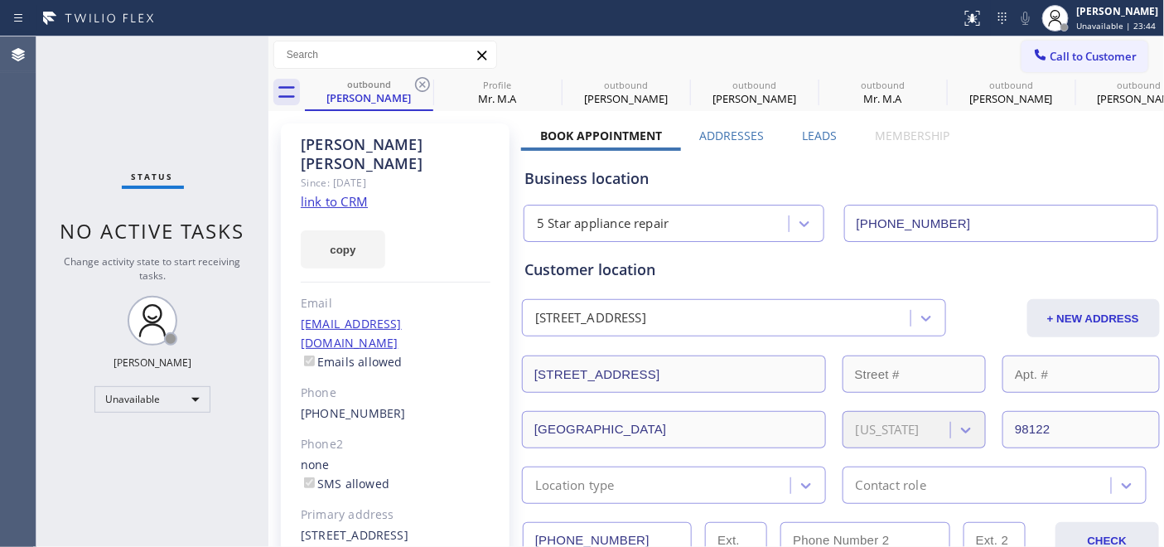
click at [418, 83] on icon at bounding box center [423, 85] width 20 height 20
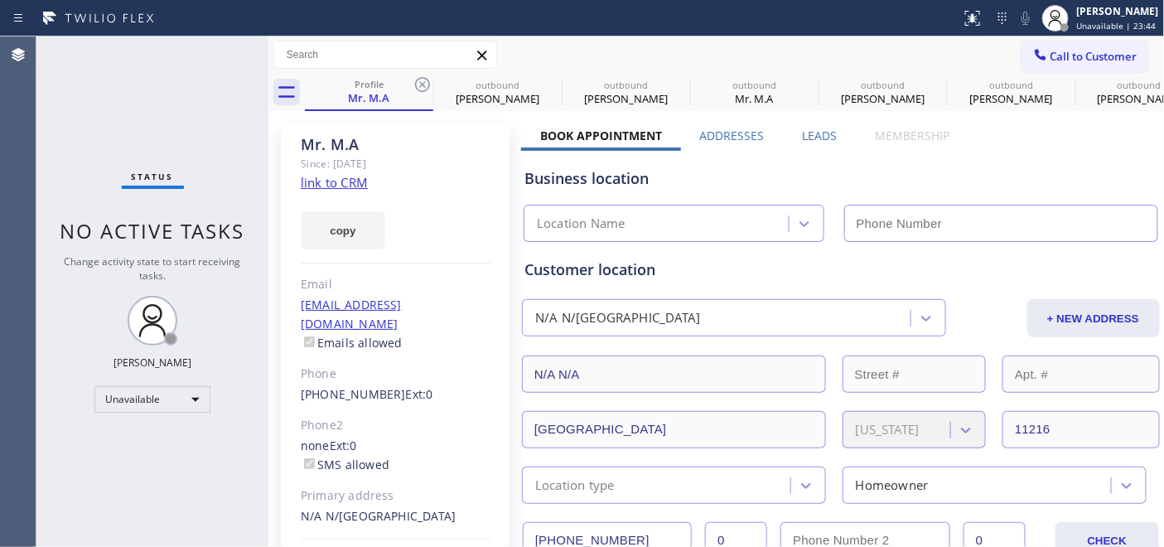
click at [418, 83] on icon at bounding box center [423, 85] width 20 height 20
type input "(360) 205-1831"
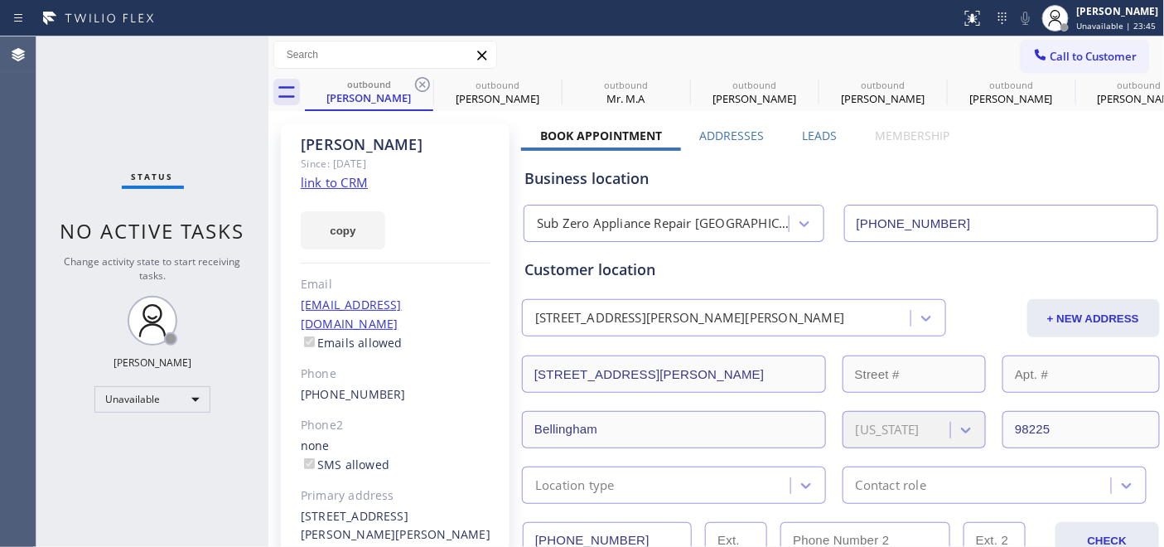
click at [418, 83] on icon at bounding box center [423, 85] width 20 height 20
type input "(347) 836-6590"
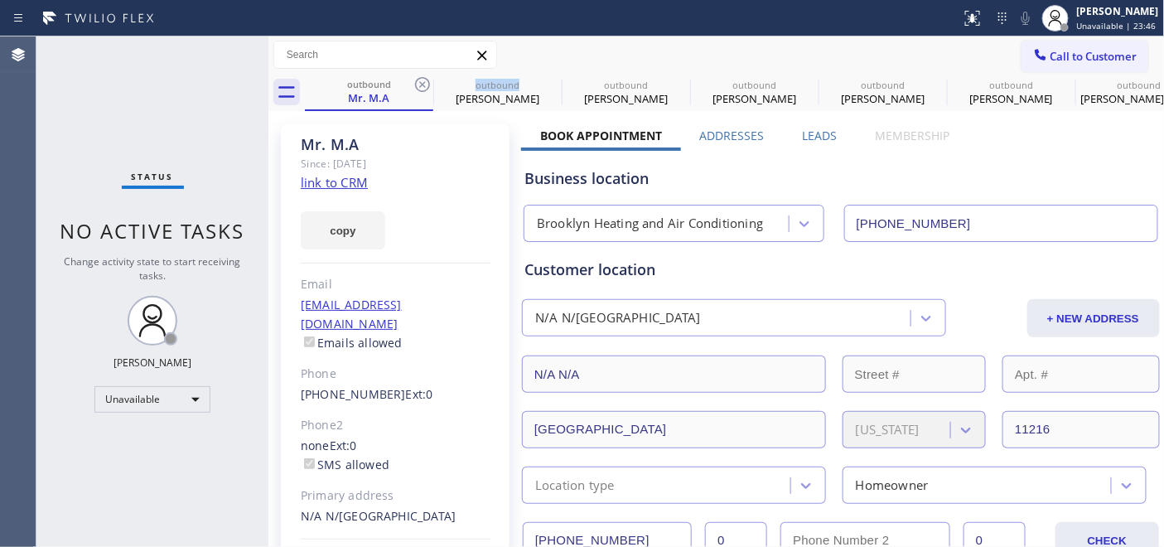
click at [418, 83] on icon at bounding box center [423, 85] width 20 height 20
type input "(855) 731-4952"
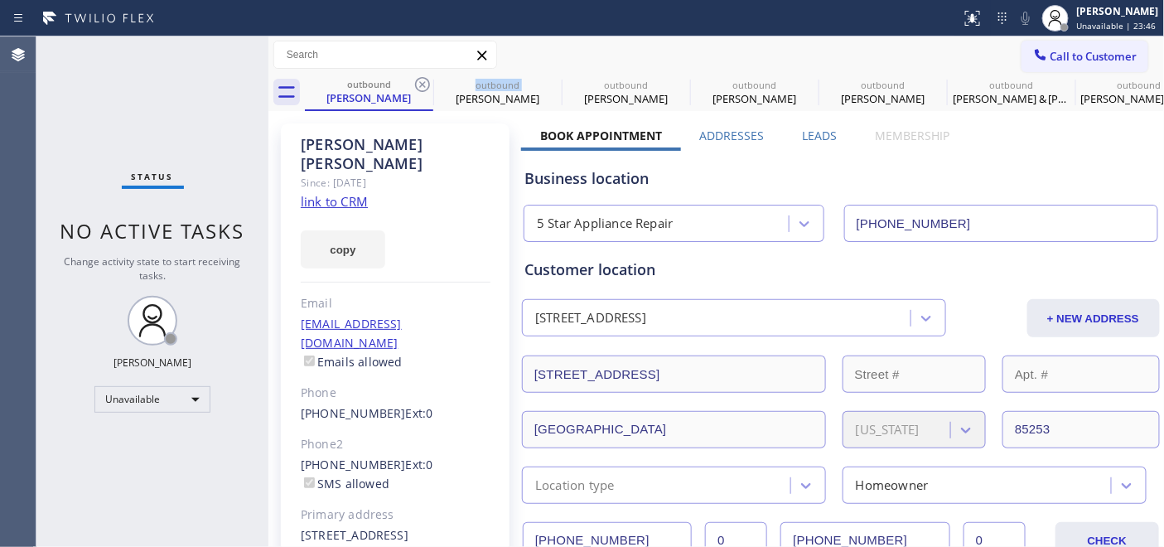
click at [418, 83] on icon at bounding box center [423, 85] width 20 height 20
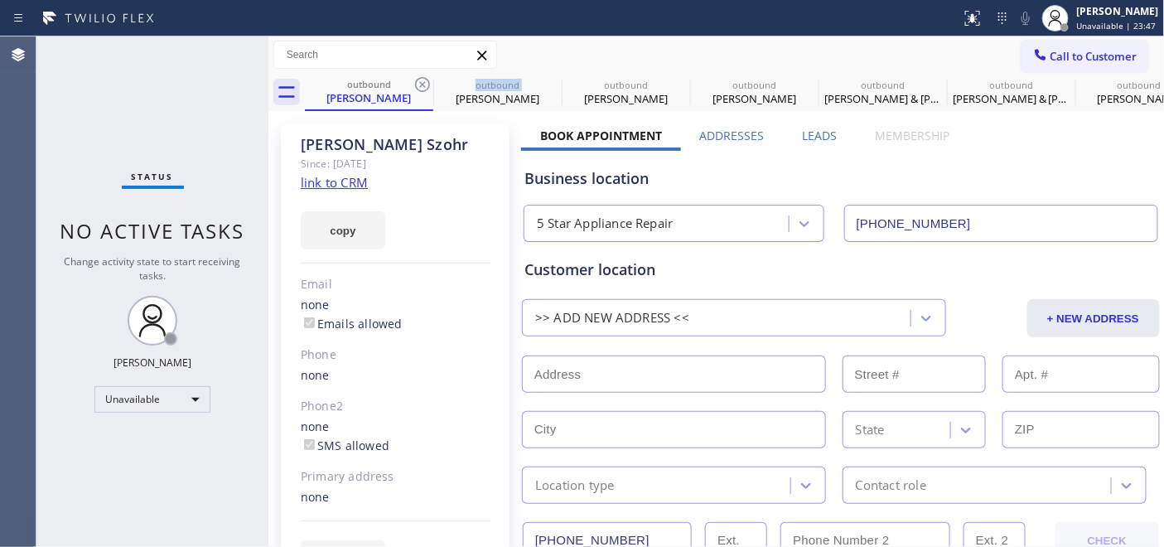
click at [418, 83] on icon at bounding box center [423, 85] width 20 height 20
type input "(855) 213-9318"
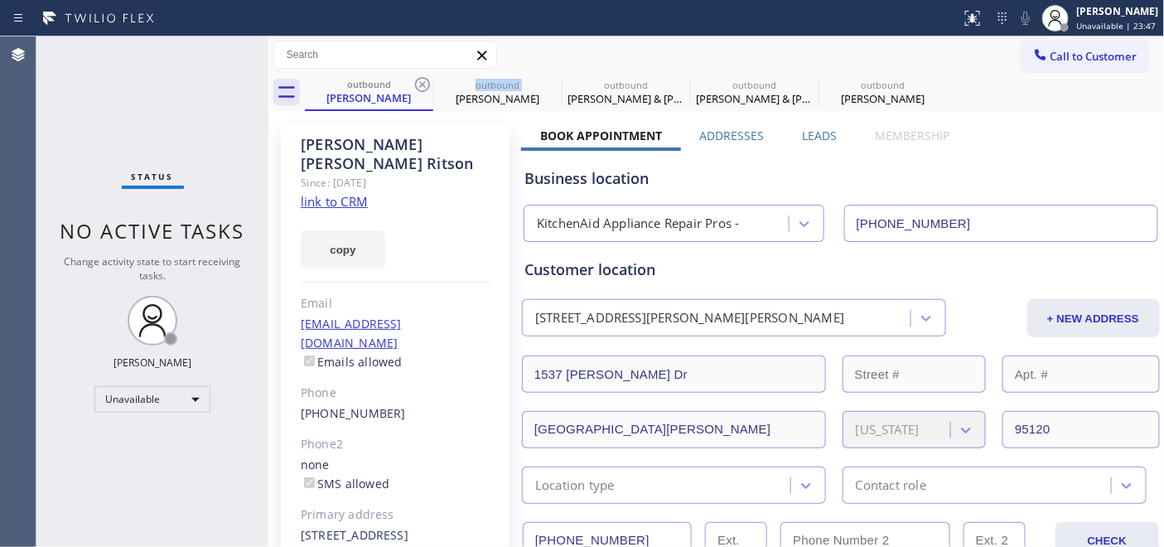
click at [418, 83] on icon at bounding box center [423, 85] width 20 height 20
type input "(361) 203-3251"
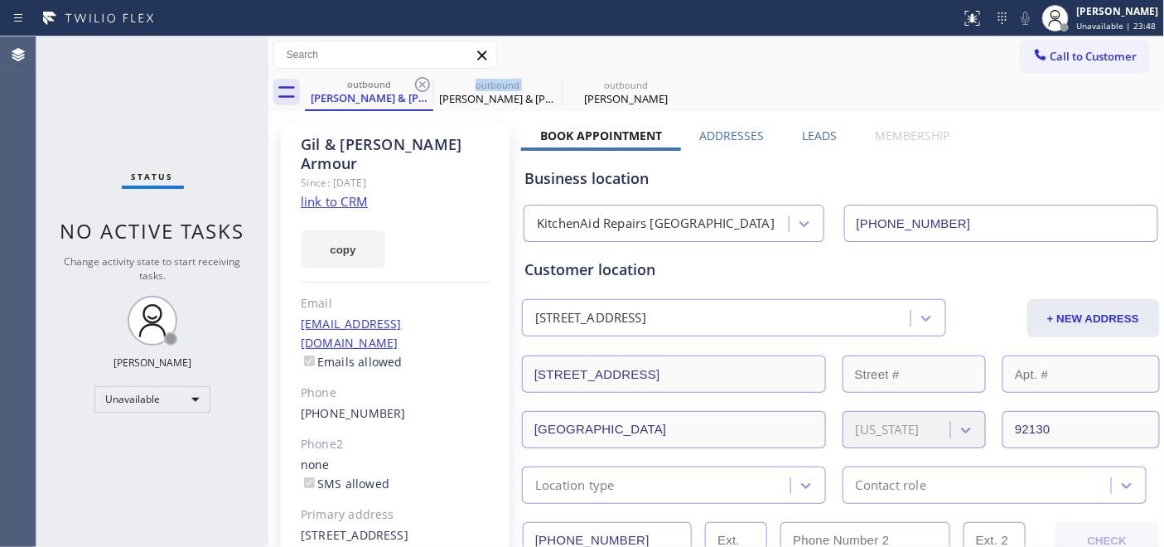
click at [418, 83] on icon at bounding box center [423, 85] width 20 height 20
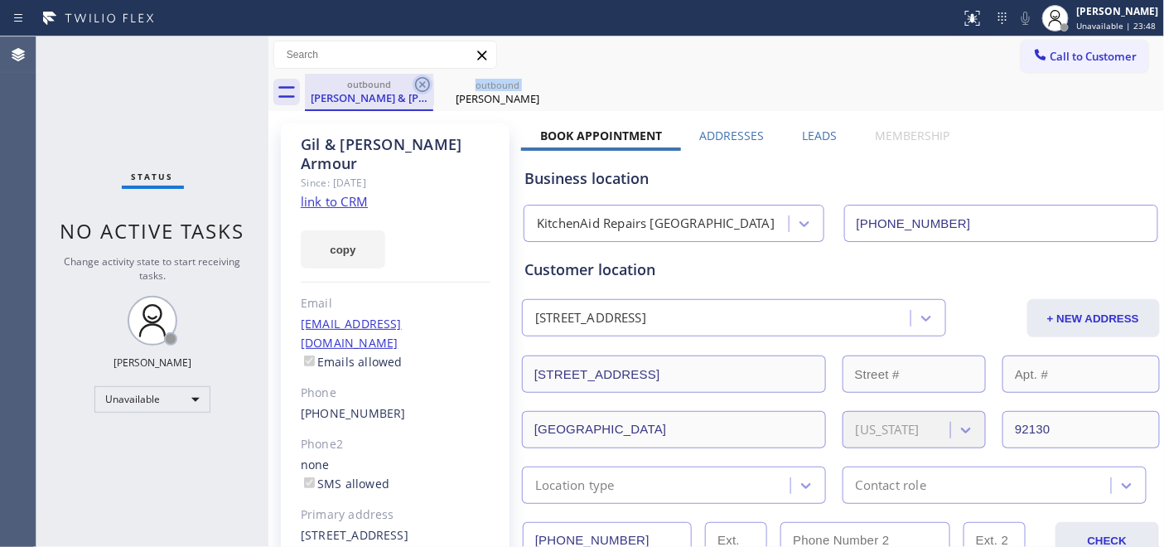
click at [419, 83] on icon at bounding box center [423, 85] width 20 height 20
type input "(760) 452-3737"
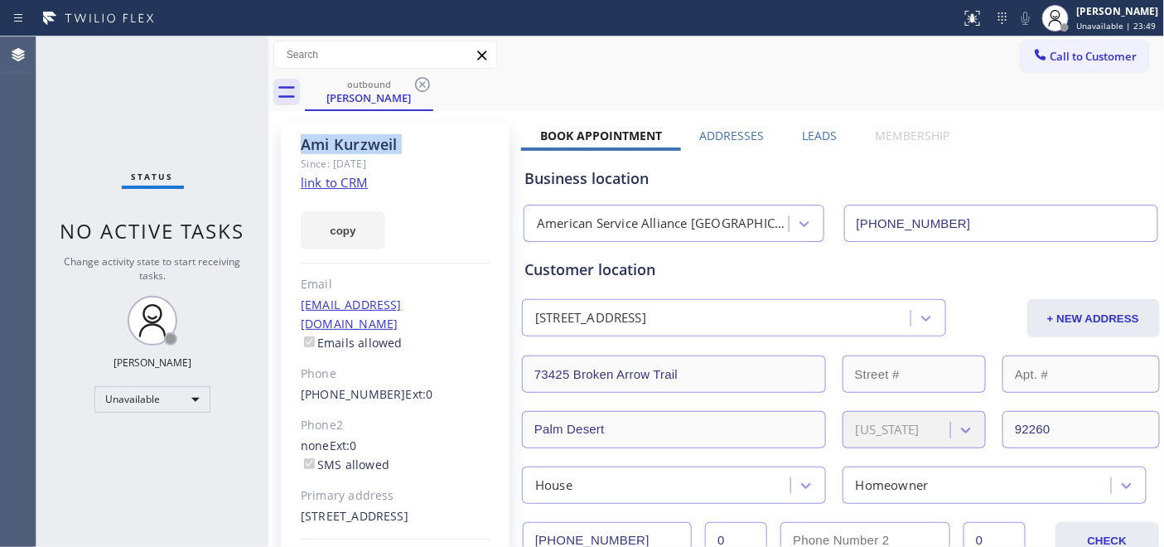
click at [419, 83] on icon at bounding box center [423, 85] width 20 height 20
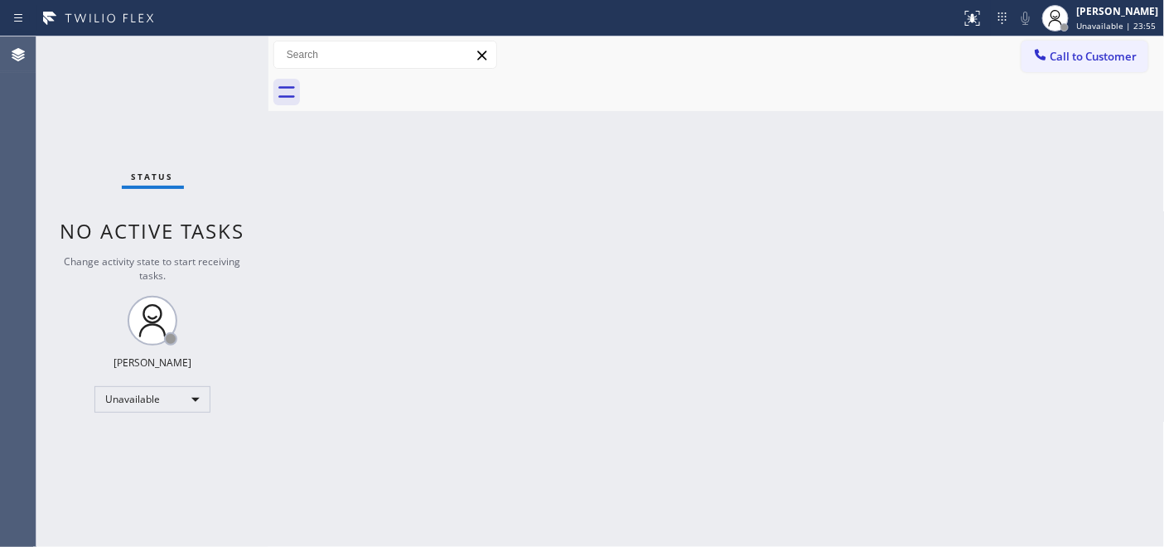
click at [1081, 64] on button "Call to Customer" at bounding box center [1085, 56] width 127 height 31
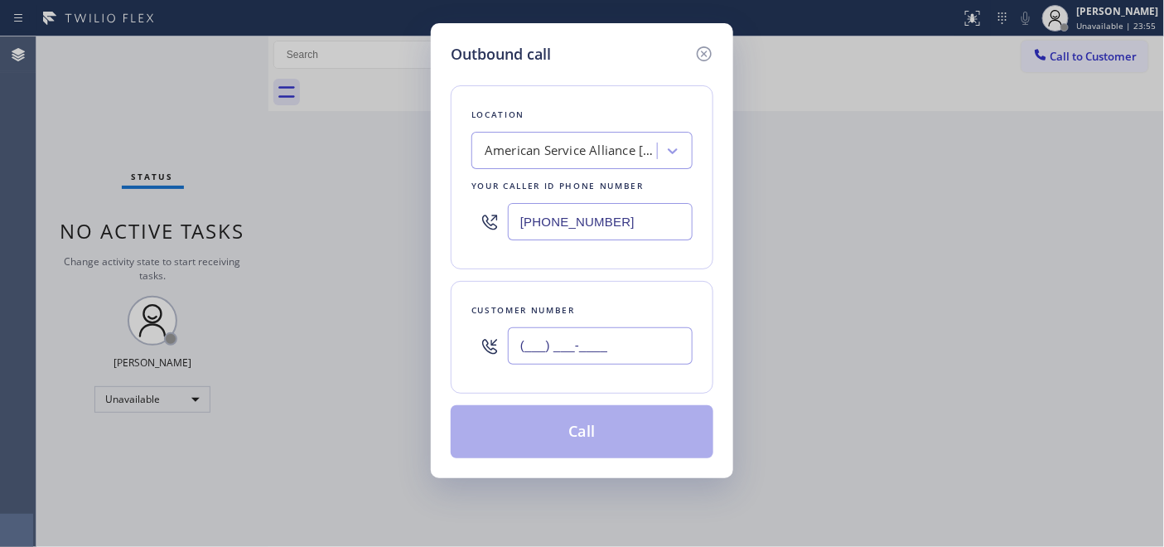
click at [534, 352] on input "(___) ___-____" at bounding box center [600, 345] width 185 height 37
paste input "415) 619-0181"
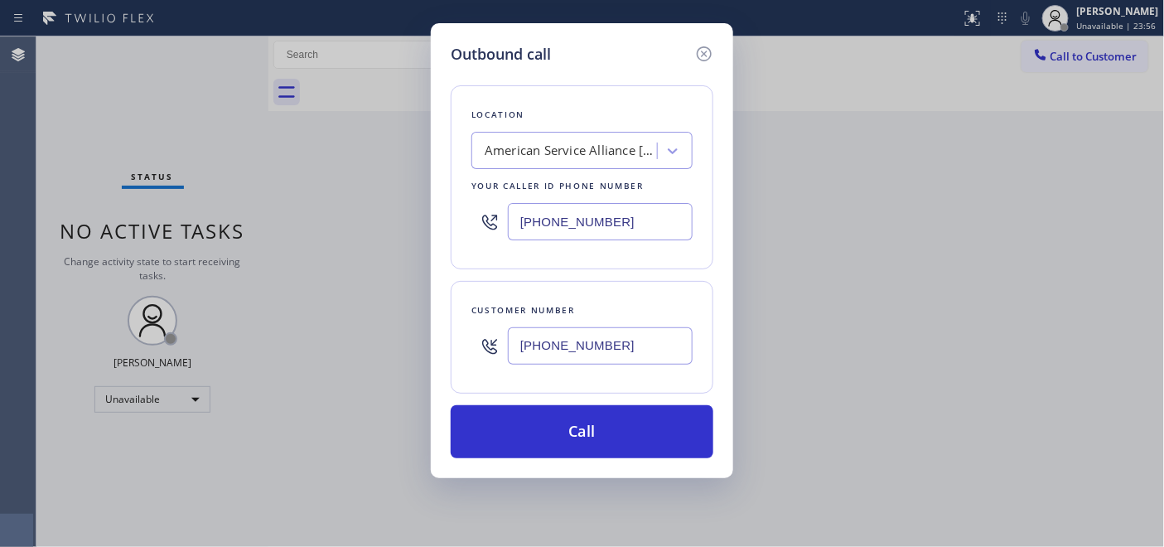
type input "(415) 619-0181"
drag, startPoint x: 632, startPoint y: 213, endPoint x: 504, endPoint y: 270, distance: 140.6
click at [355, 214] on div "Outbound call Location American Service Alliance Palm Desert Your caller id pho…" at bounding box center [582, 273] width 1164 height 547
paste input "805) 386-9115"
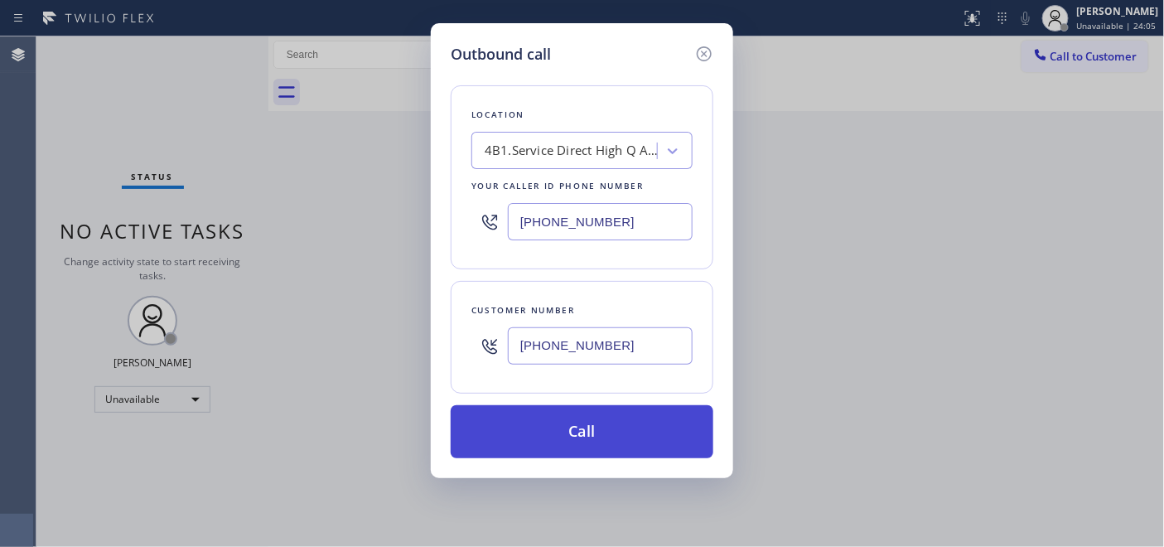
type input "(805) 386-9115"
click at [632, 428] on button "Call" at bounding box center [582, 431] width 263 height 53
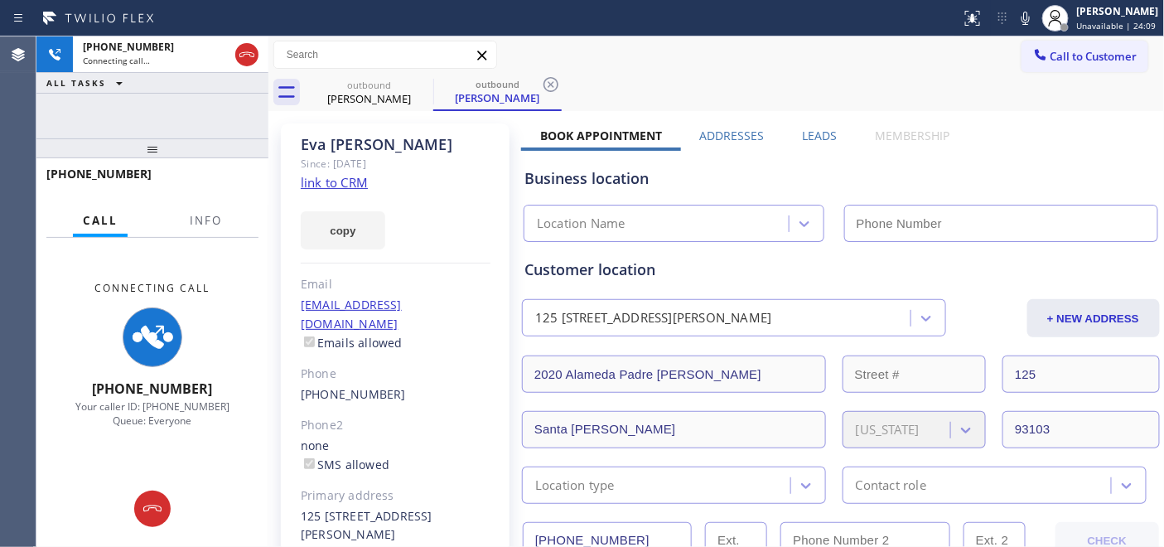
type input "(805) 386-9115"
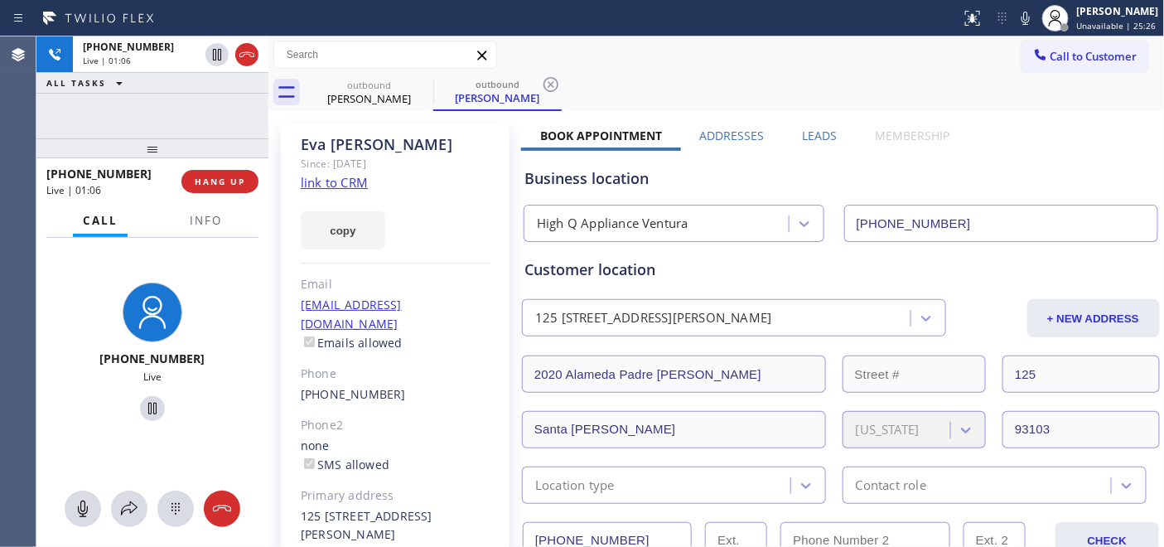
drag, startPoint x: 148, startPoint y: 152, endPoint x: 148, endPoint y: 95, distance: 57.2
click at [148, 95] on div "+14156190181 Live | 01:06 ALL TASKS ALL TASKS ACTIVE TASKS TASKS IN WRAP UP +14…" at bounding box center [152, 291] width 232 height 510
click at [421, 80] on icon at bounding box center [423, 85] width 20 height 20
click at [782, 80] on div "outbound Eva Haro outbound Eva Haro" at bounding box center [735, 92] width 860 height 37
click at [218, 184] on span "HANG UP" at bounding box center [220, 182] width 51 height 12
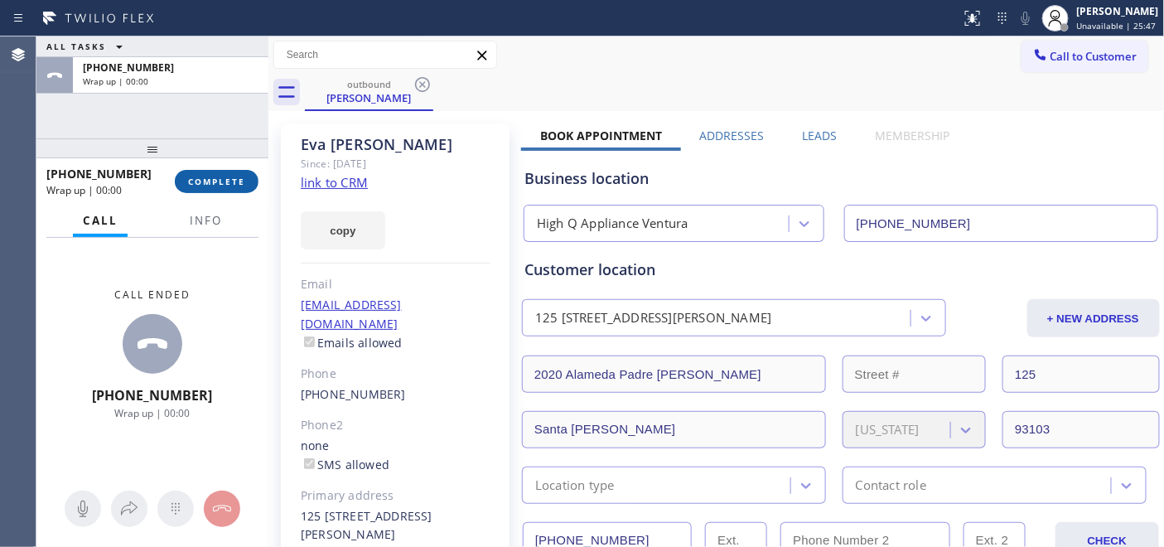
click at [218, 184] on span "COMPLETE" at bounding box center [216, 182] width 57 height 12
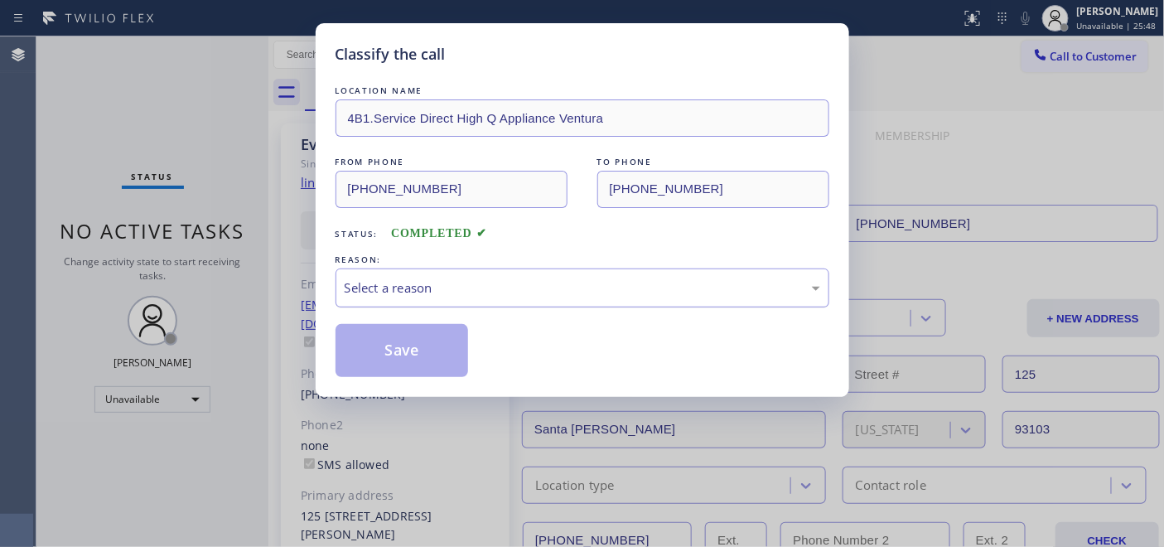
click at [459, 302] on div "Select a reason" at bounding box center [583, 287] width 494 height 39
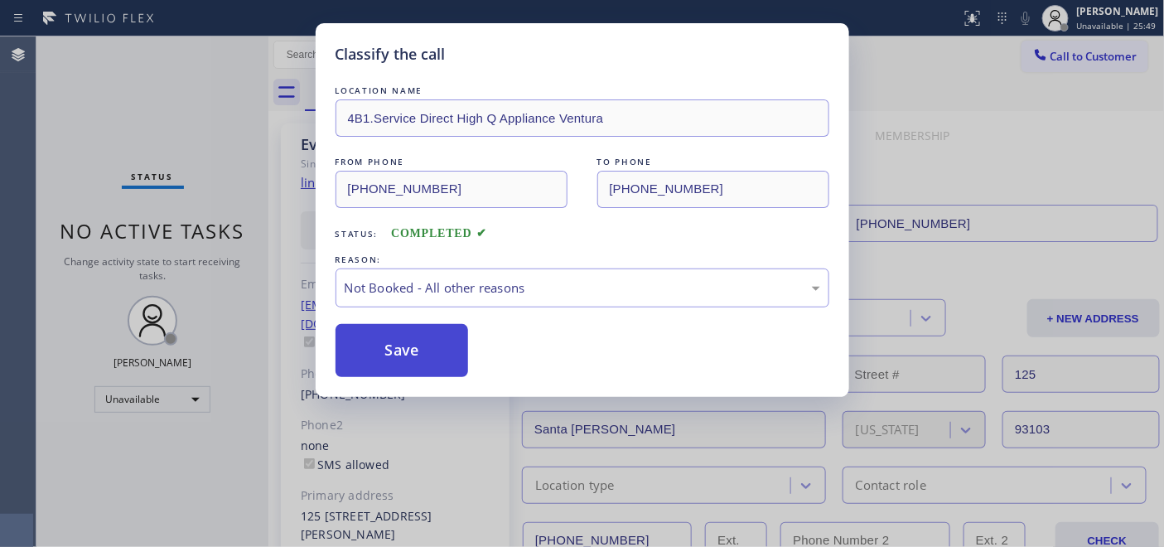
click at [440, 353] on button "Save" at bounding box center [402, 350] width 133 height 53
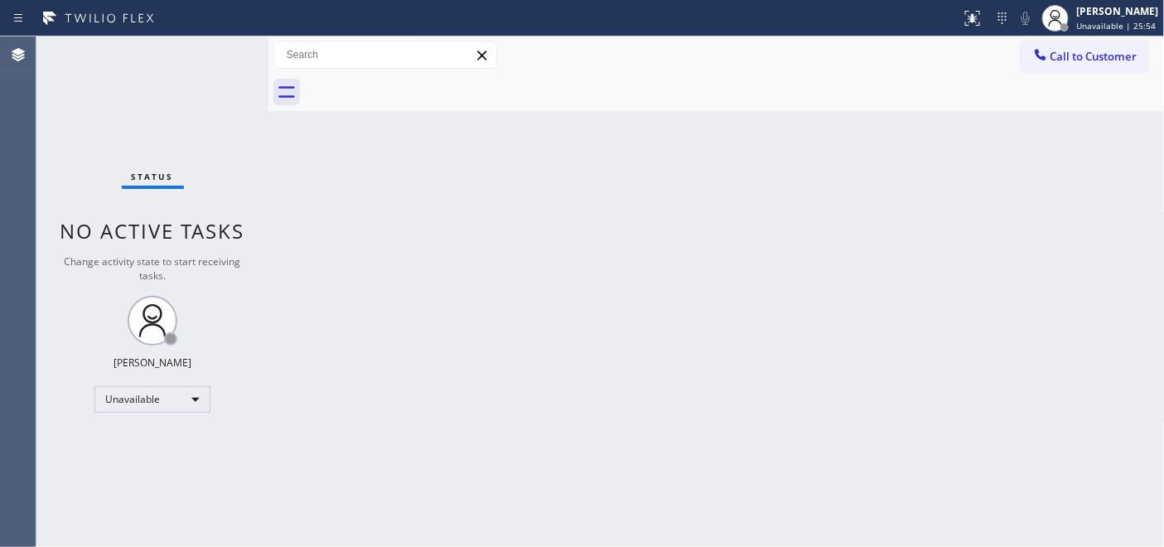
drag, startPoint x: 1086, startPoint y: 55, endPoint x: 665, endPoint y: 308, distance: 490.7
click at [1089, 55] on span "Call to Customer" at bounding box center [1094, 56] width 87 height 15
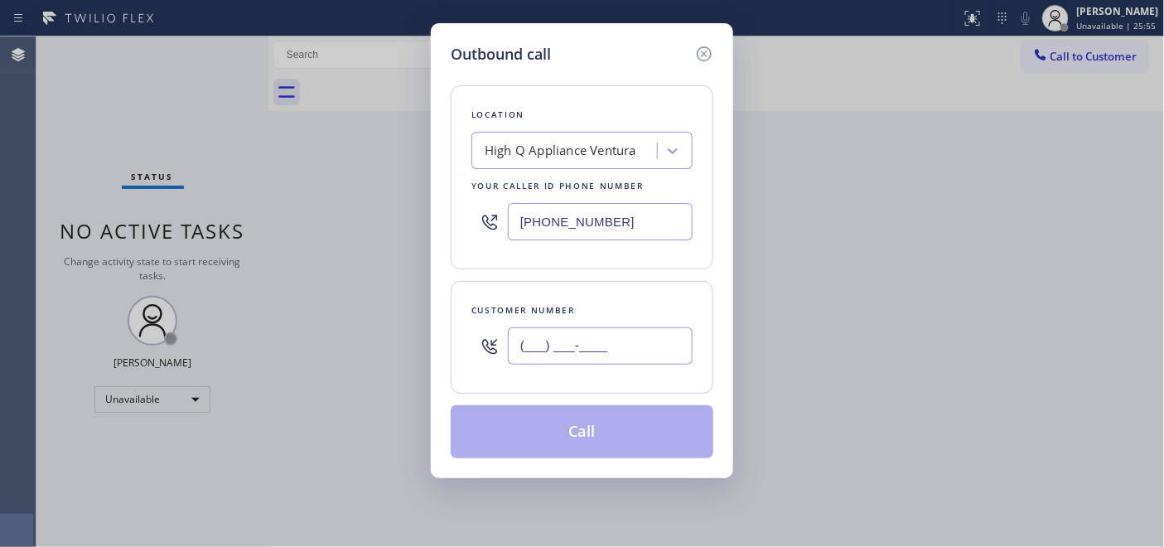
click at [527, 341] on input "(___) ___-____" at bounding box center [600, 345] width 185 height 37
paste input "310) 463-0243"
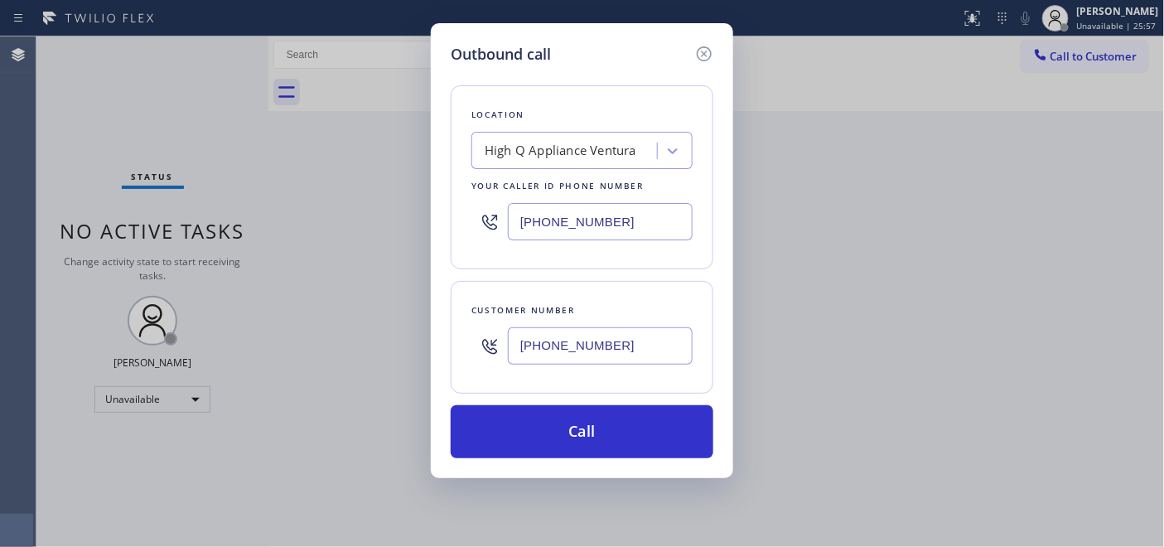
type input "(310) 463-0243"
drag, startPoint x: 618, startPoint y: 227, endPoint x: 528, endPoint y: 221, distance: 90.5
click at [461, 220] on div "Location High Q Appliance Ventura Your caller id phone number (805) 386-9115" at bounding box center [582, 177] width 263 height 184
paste input "310) 740-9737"
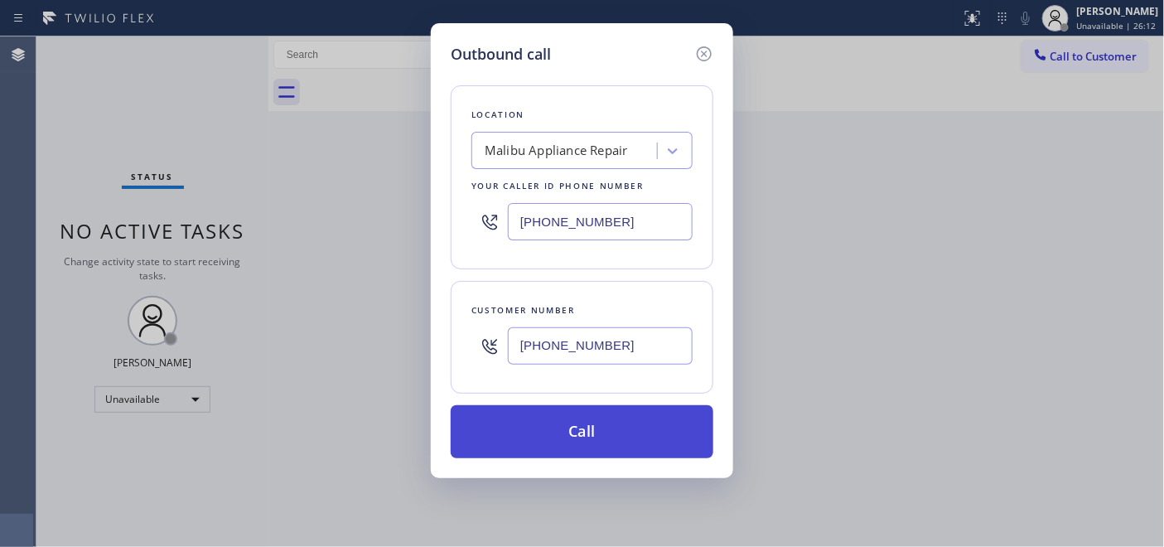
type input "(310) 740-9737"
click at [647, 433] on button "Call" at bounding box center [582, 431] width 263 height 53
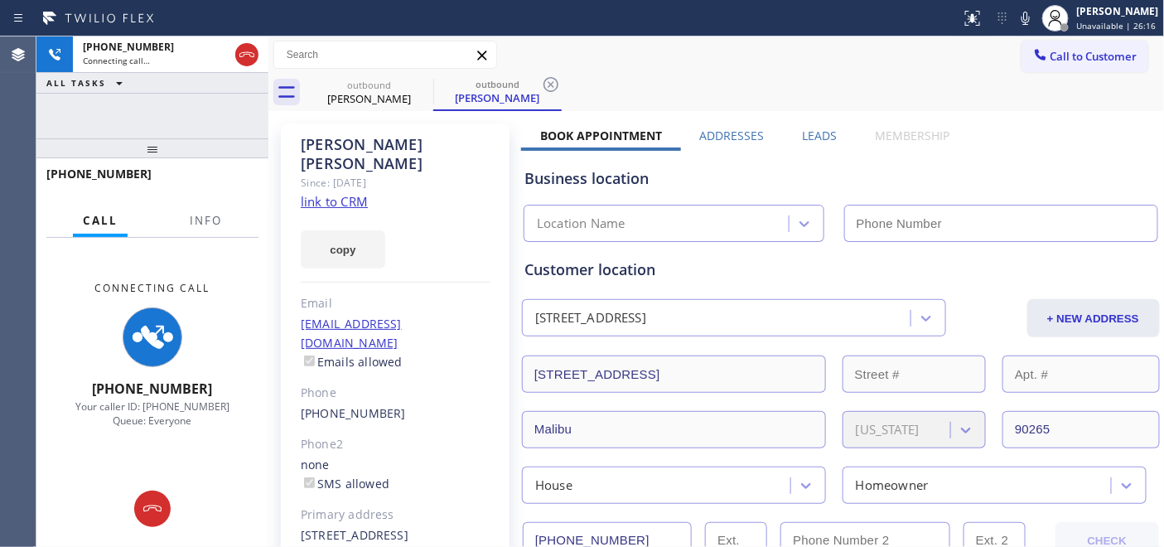
type input "(310) 740-9737"
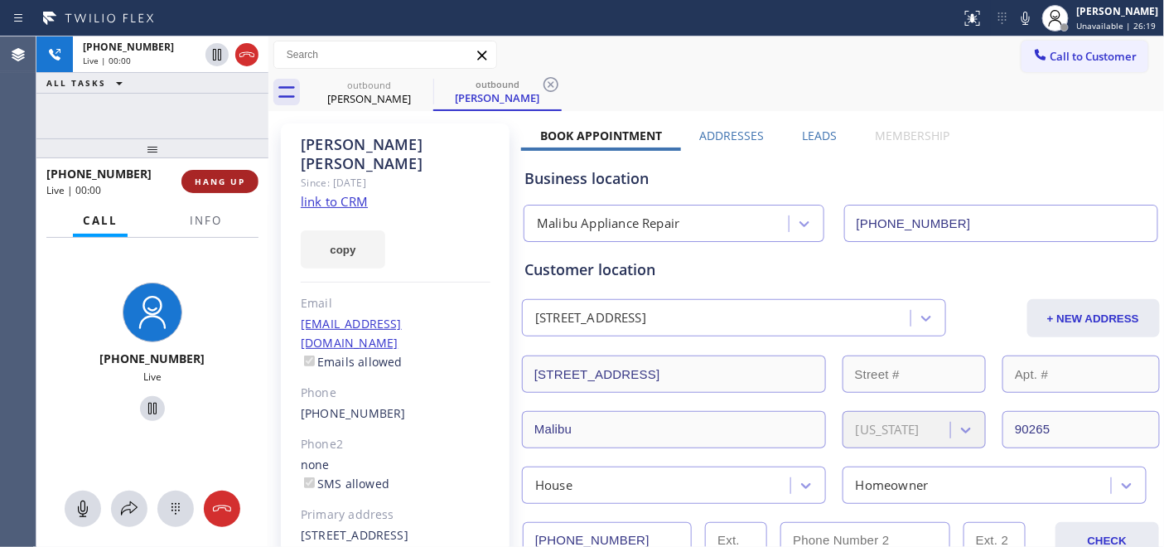
click at [226, 172] on button "HANG UP" at bounding box center [219, 181] width 77 height 23
click at [225, 174] on button "HANG UP" at bounding box center [219, 181] width 77 height 23
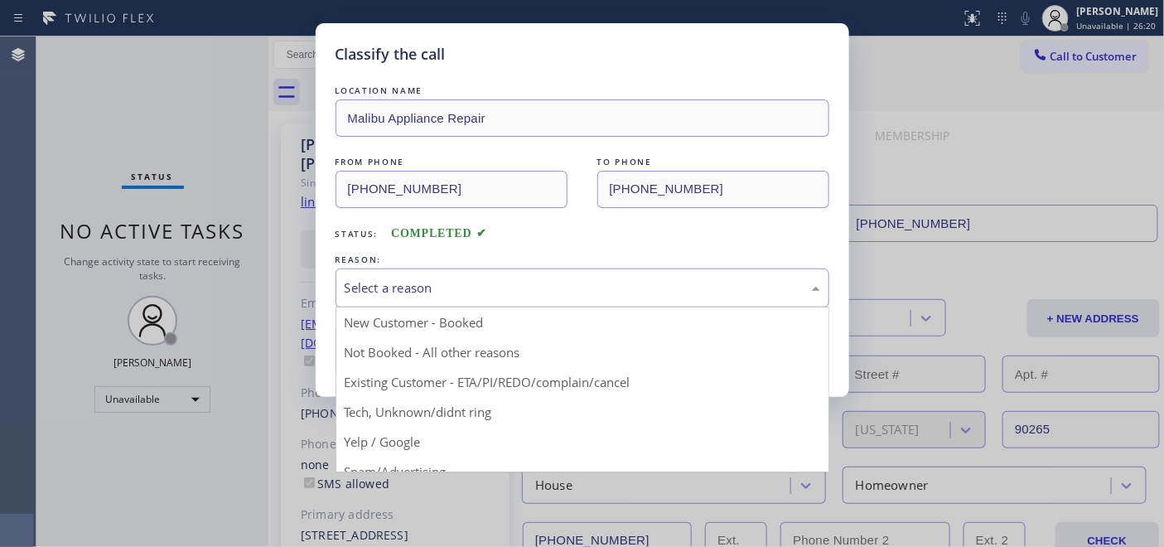
click at [444, 280] on div "Select a reason" at bounding box center [583, 287] width 476 height 19
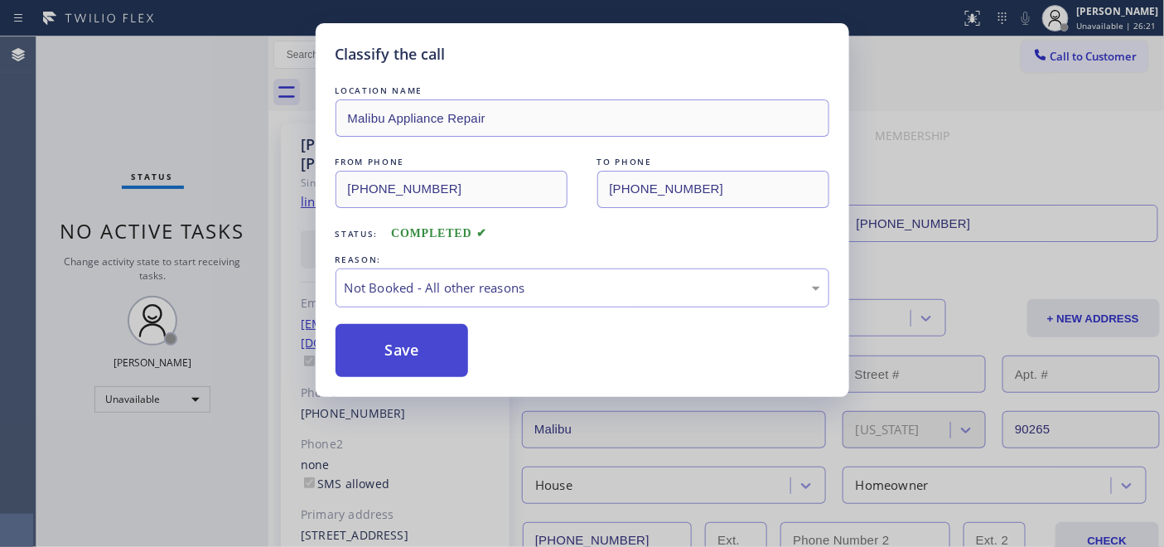
click at [426, 337] on button "Save" at bounding box center [402, 350] width 133 height 53
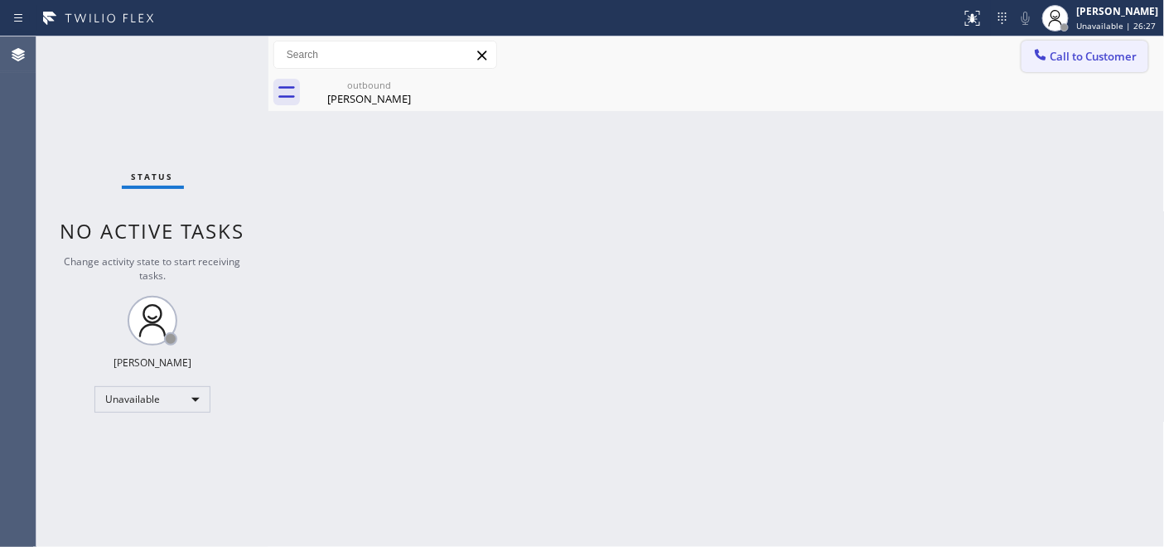
click at [1025, 67] on button "Call to Customer" at bounding box center [1085, 56] width 127 height 31
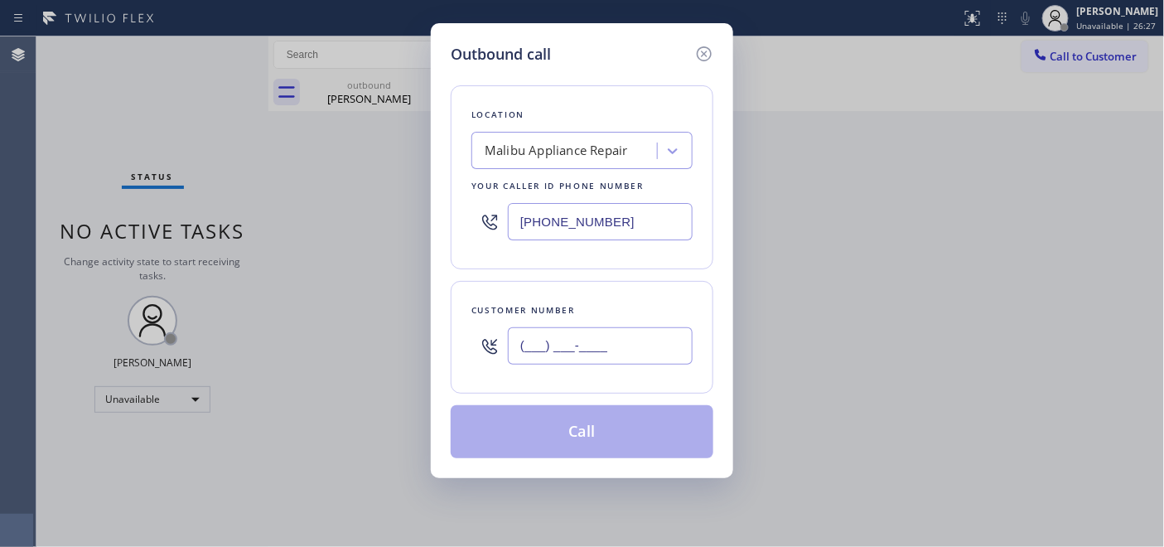
drag, startPoint x: 427, startPoint y: 358, endPoint x: 834, endPoint y: 188, distance: 440.9
click at [385, 358] on div "Outbound call Location Malibu Appliance Repair Your caller id phone number (310…" at bounding box center [582, 273] width 1164 height 547
paste input "714) 336-6945"
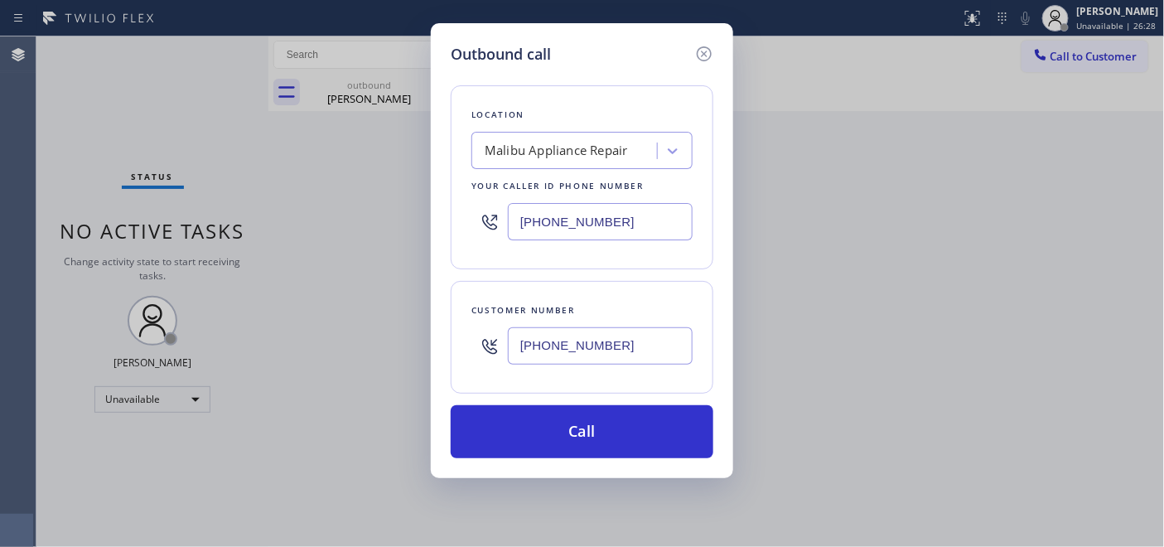
type input "(714) 336-6945"
drag, startPoint x: 655, startPoint y: 191, endPoint x: 388, endPoint y: 193, distance: 267.7
click at [381, 196] on div "Outbound call Location Malibu Appliance Repair Your caller id phone number (310…" at bounding box center [582, 273] width 1164 height 547
drag, startPoint x: 614, startPoint y: 250, endPoint x: 595, endPoint y: 233, distance: 25.8
click at [383, 226] on div "Outbound call Location Malibu Appliance Repair Your caller id phone number (310…" at bounding box center [582, 273] width 1164 height 547
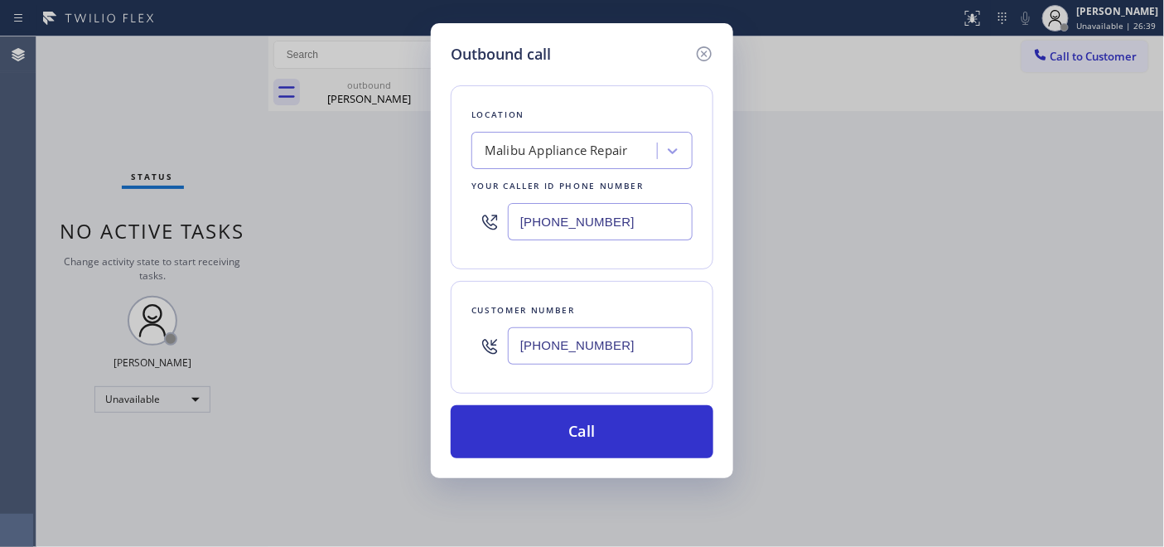
paste input "855) 731-4952"
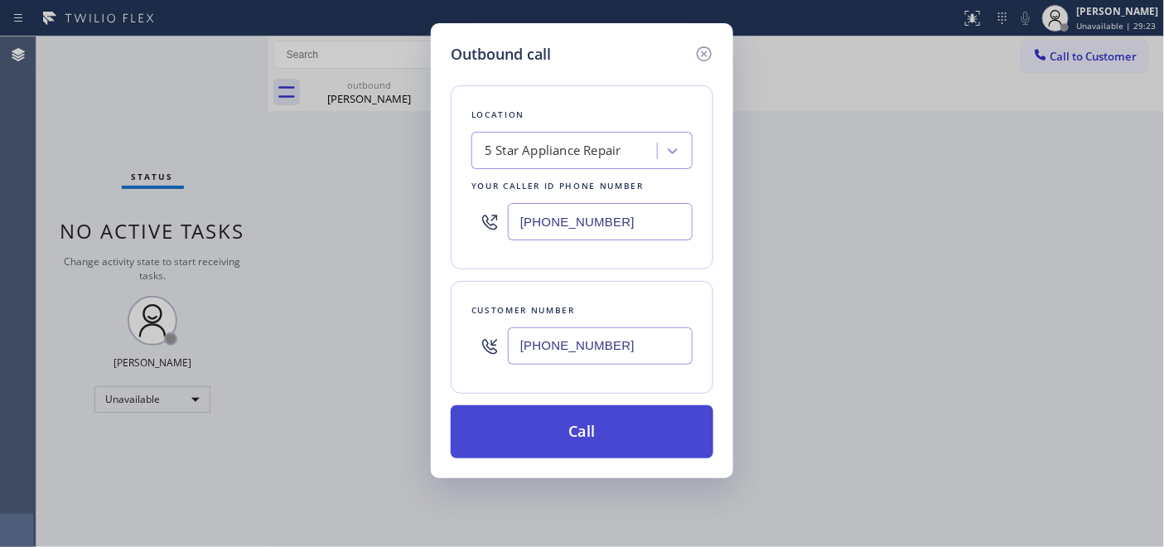
type input "(855) 731-4952"
click at [581, 416] on button "Call" at bounding box center [582, 431] width 263 height 53
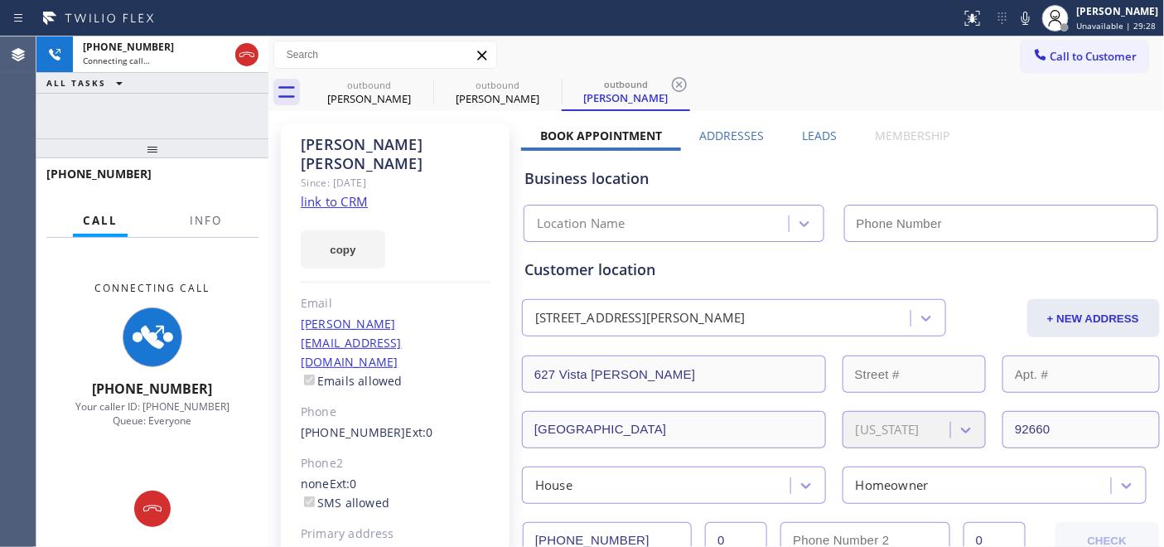
type input "(855) 731-4952"
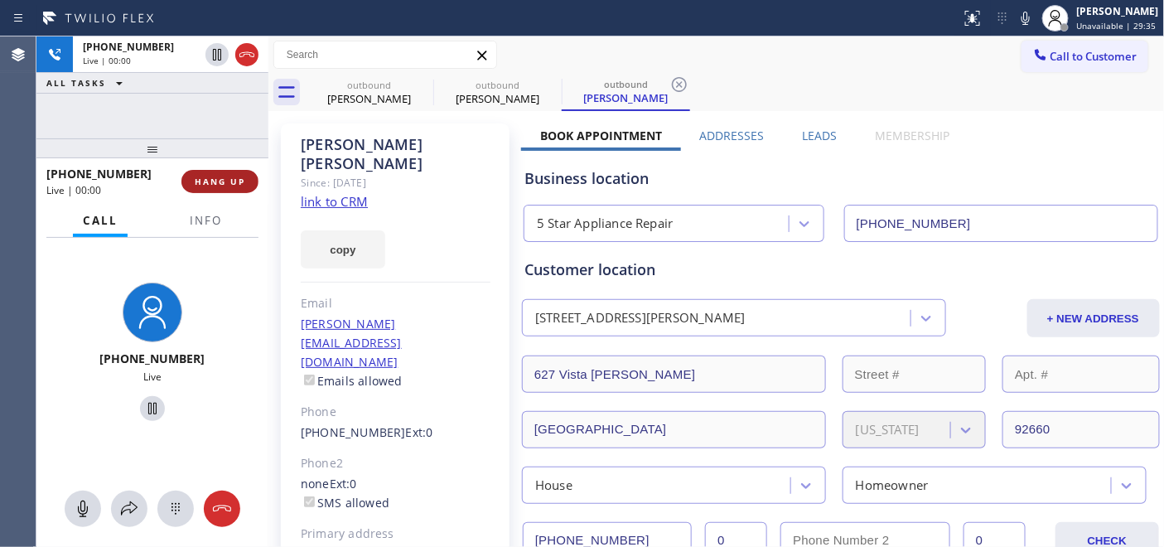
click at [225, 183] on span "HANG UP" at bounding box center [220, 182] width 51 height 12
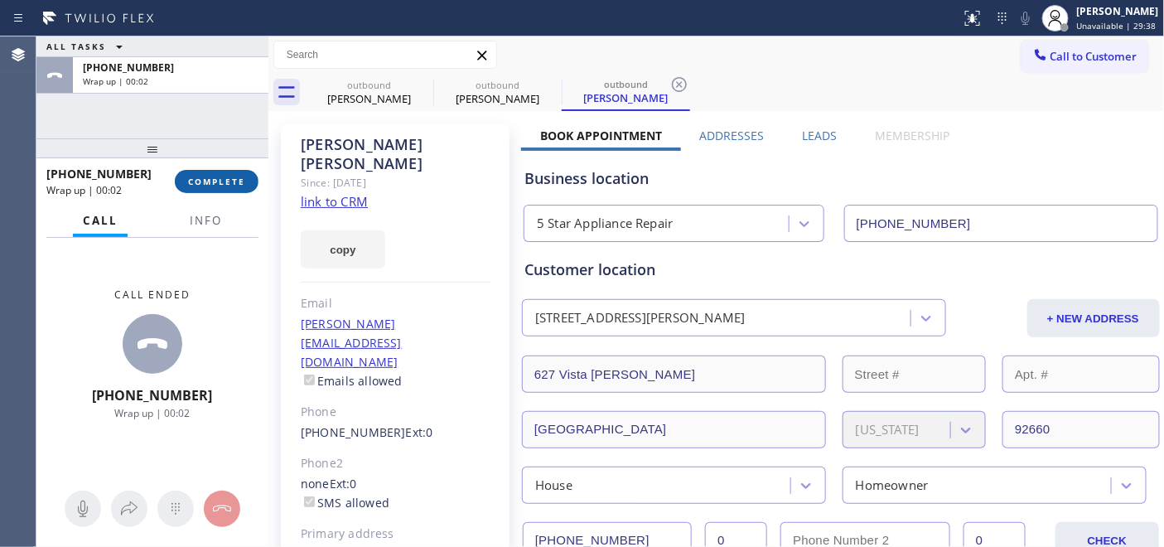
drag, startPoint x: 219, startPoint y: 175, endPoint x: 239, endPoint y: 182, distance: 21.2
click at [218, 176] on span "COMPLETE" at bounding box center [216, 182] width 57 height 12
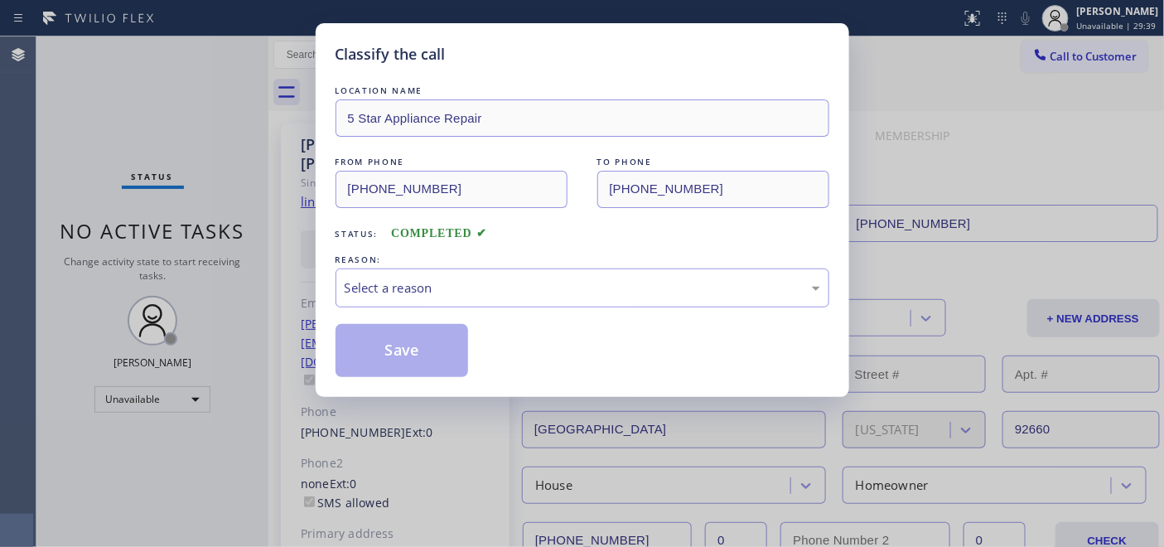
click at [451, 259] on div "REASON:" at bounding box center [583, 259] width 494 height 17
click at [457, 265] on div "REASON:" at bounding box center [583, 259] width 494 height 17
click at [460, 286] on div "Select a reason" at bounding box center [583, 287] width 476 height 19
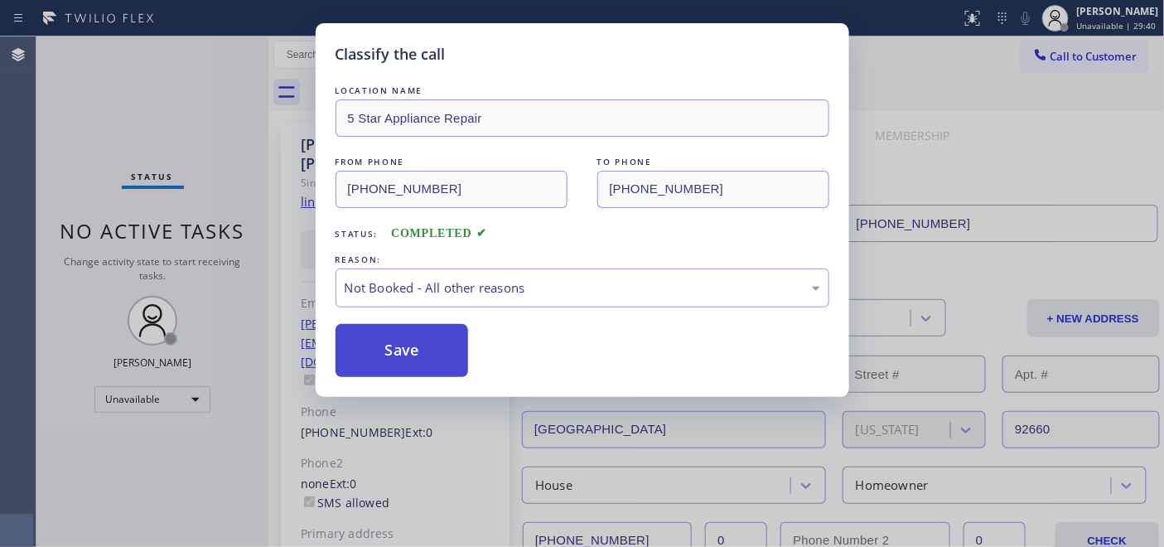
click at [442, 342] on button "Save" at bounding box center [402, 350] width 133 height 53
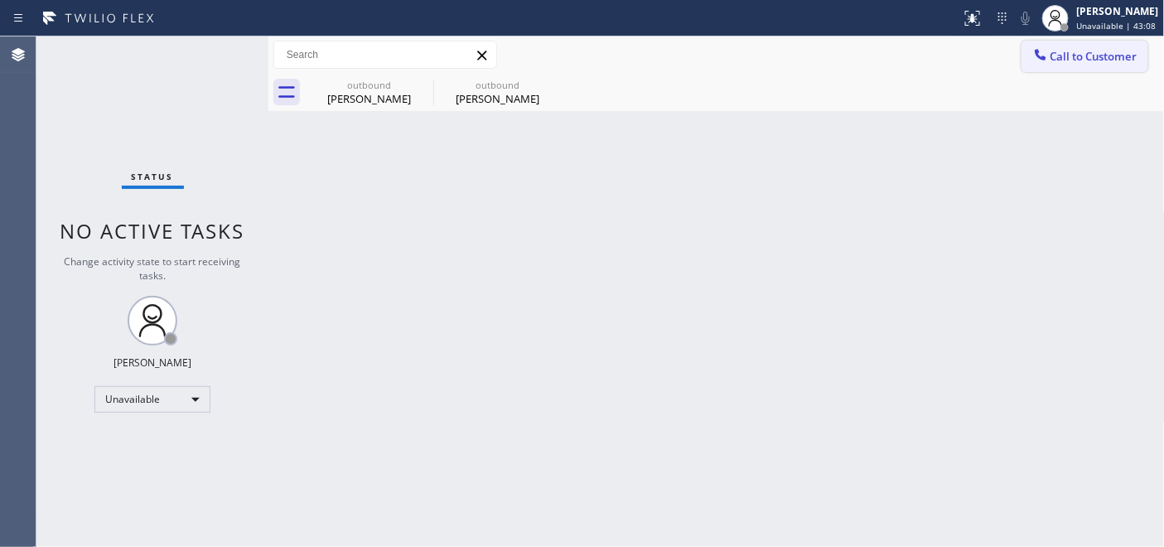
click at [1077, 51] on span "Call to Customer" at bounding box center [1094, 56] width 87 height 15
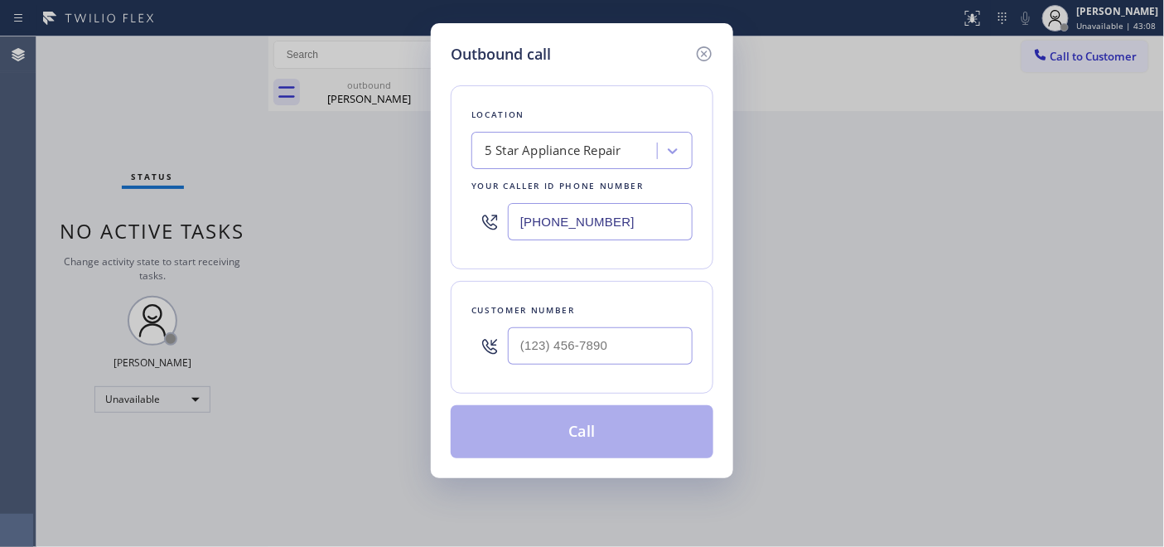
click at [592, 368] on div at bounding box center [600, 346] width 185 height 54
drag, startPoint x: 642, startPoint y: 346, endPoint x: 512, endPoint y: 317, distance: 133.3
click at [365, 328] on div "Outbound call Location 5 Star Appliance Repair Your caller id phone number (855…" at bounding box center [582, 273] width 1164 height 547
paste input "714) 336-6945"
type input "(714) 336-6945"
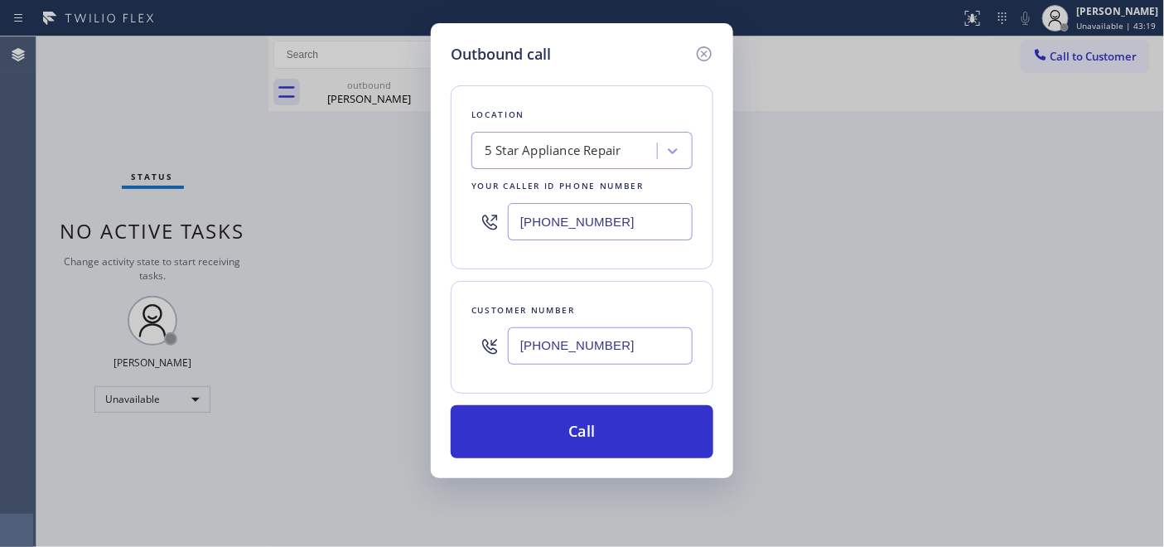
drag, startPoint x: 593, startPoint y: 209, endPoint x: 610, endPoint y: 252, distance: 46.2
click at [423, 206] on div "Outbound call Location 5 Star Appliance Repair Your caller id phone number (855…" at bounding box center [582, 273] width 1164 height 547
paste input "text"
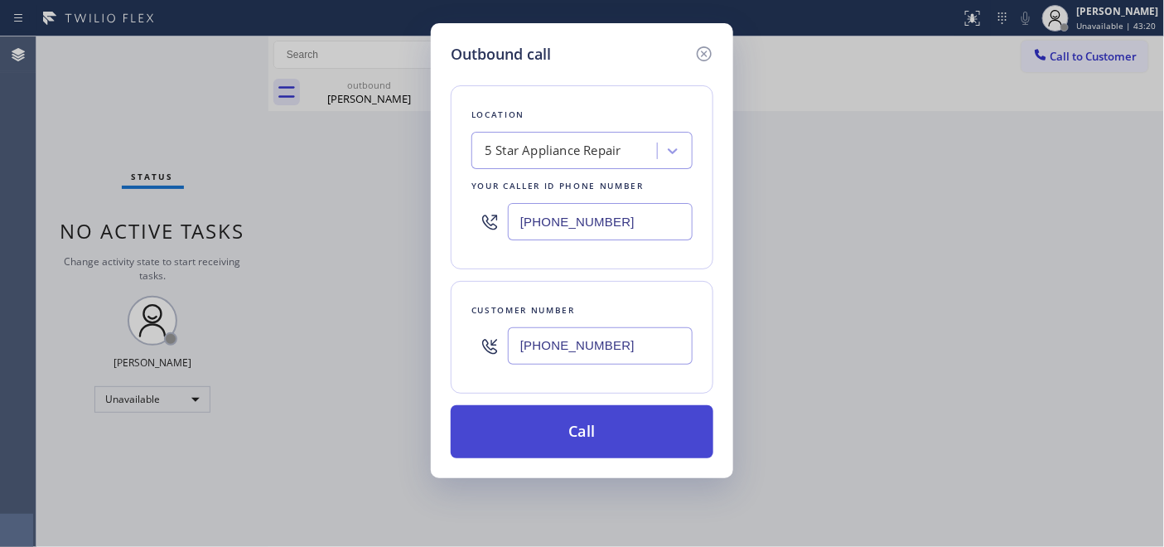
type input "(855) 731-4952"
click at [642, 414] on button "Call" at bounding box center [582, 431] width 263 height 53
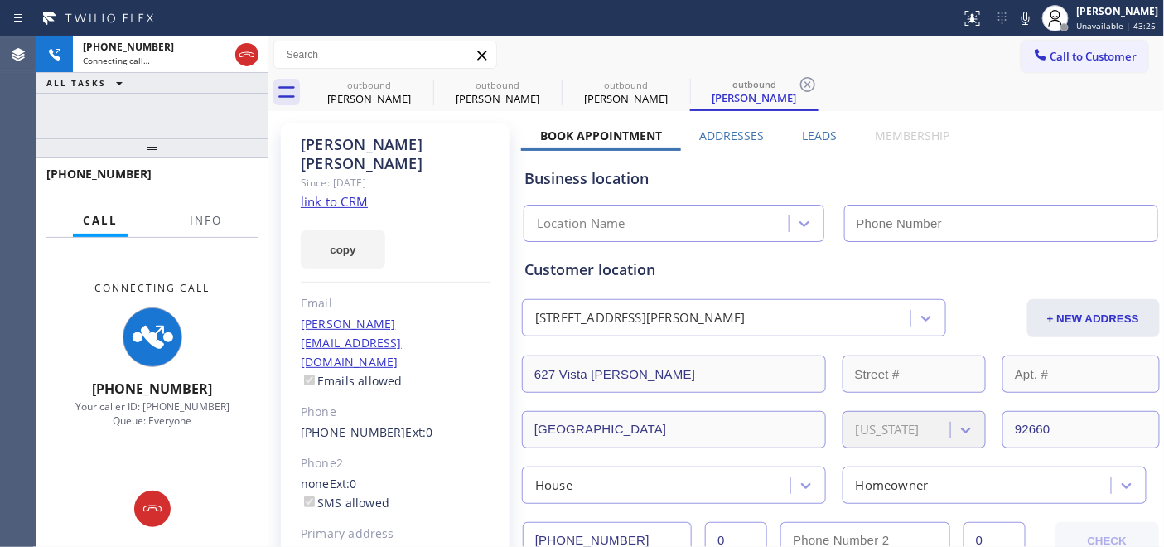
type input "(855) 731-4952"
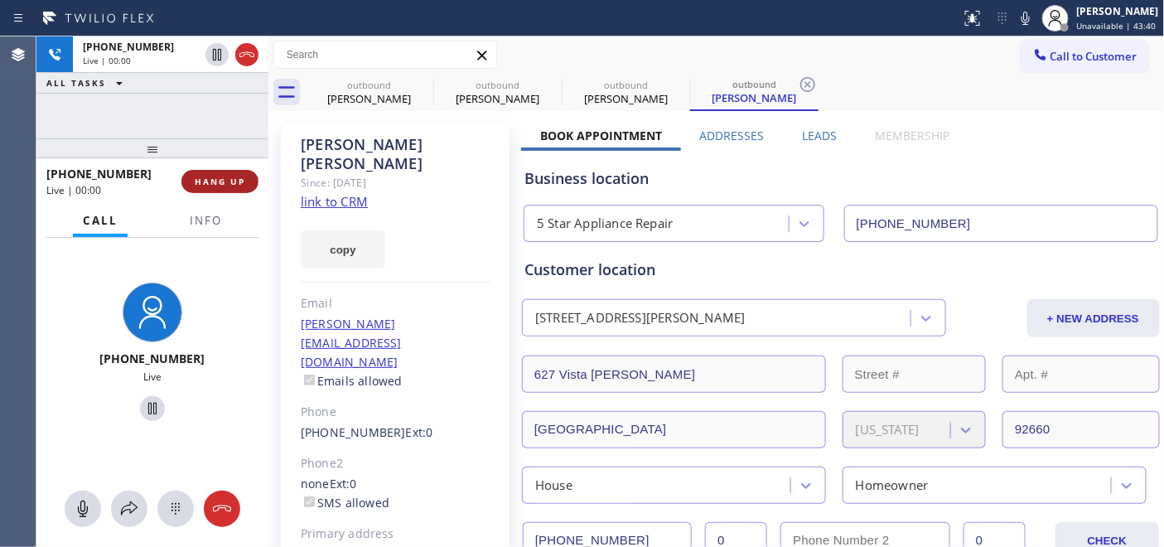
click at [252, 177] on button "HANG UP" at bounding box center [219, 181] width 77 height 23
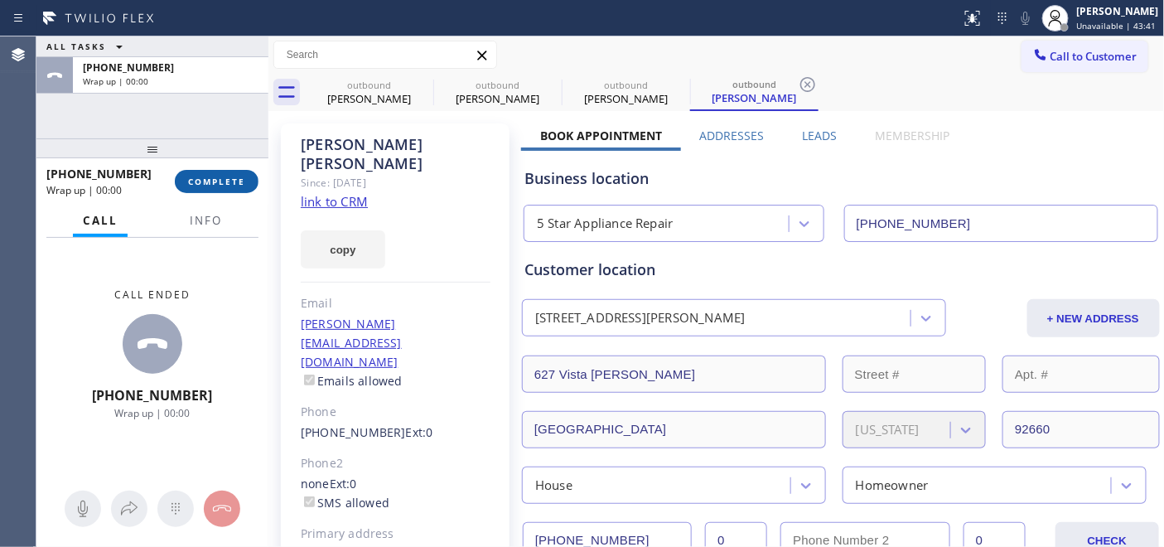
click at [229, 182] on span "COMPLETE" at bounding box center [216, 182] width 57 height 12
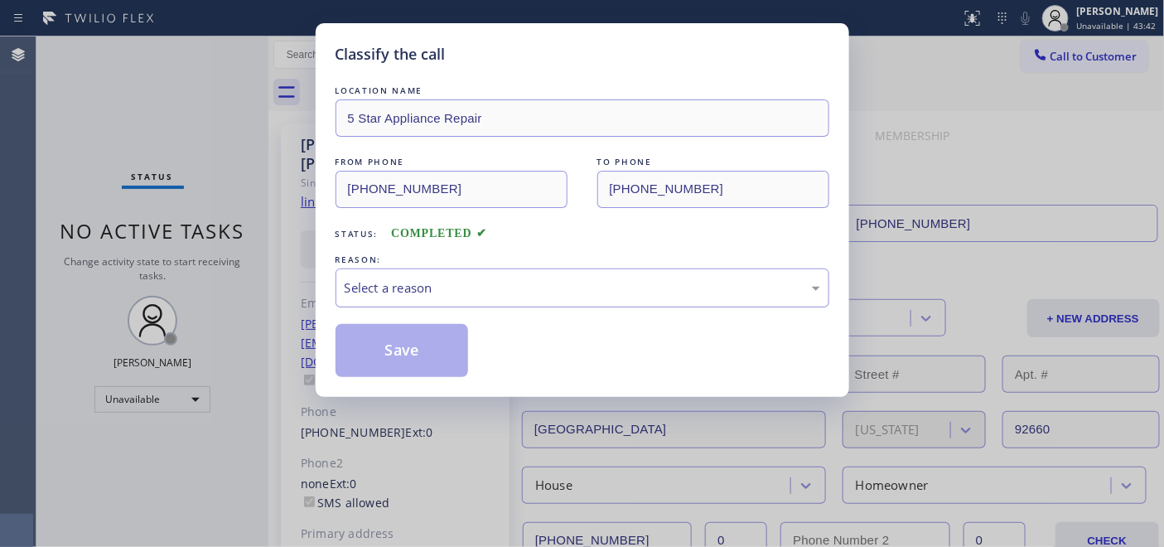
click at [393, 268] on div "Select a reason" at bounding box center [583, 287] width 494 height 39
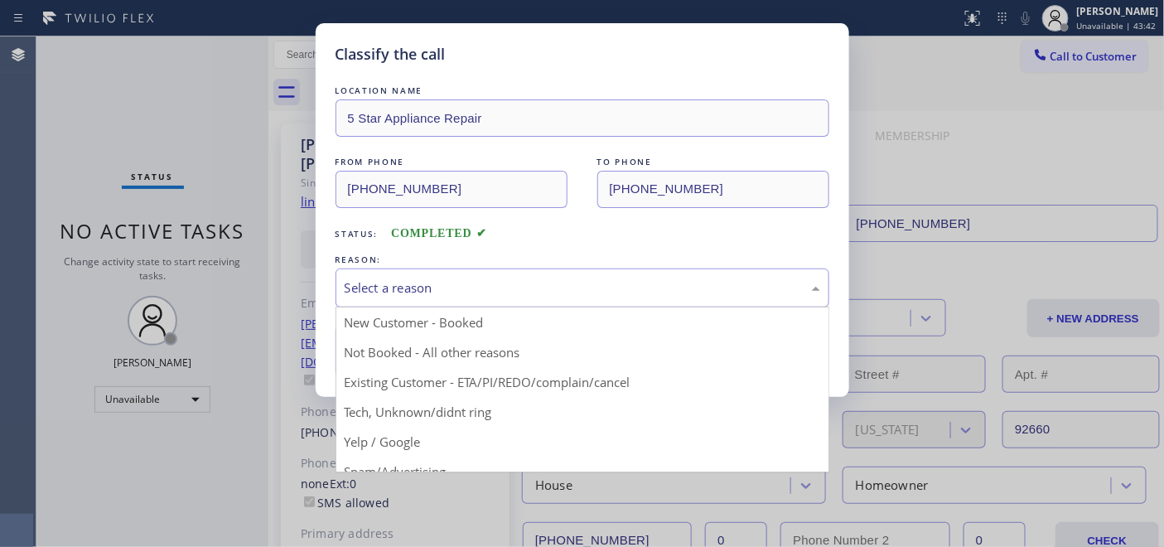
click at [425, 291] on div "Select a reason" at bounding box center [583, 287] width 476 height 19
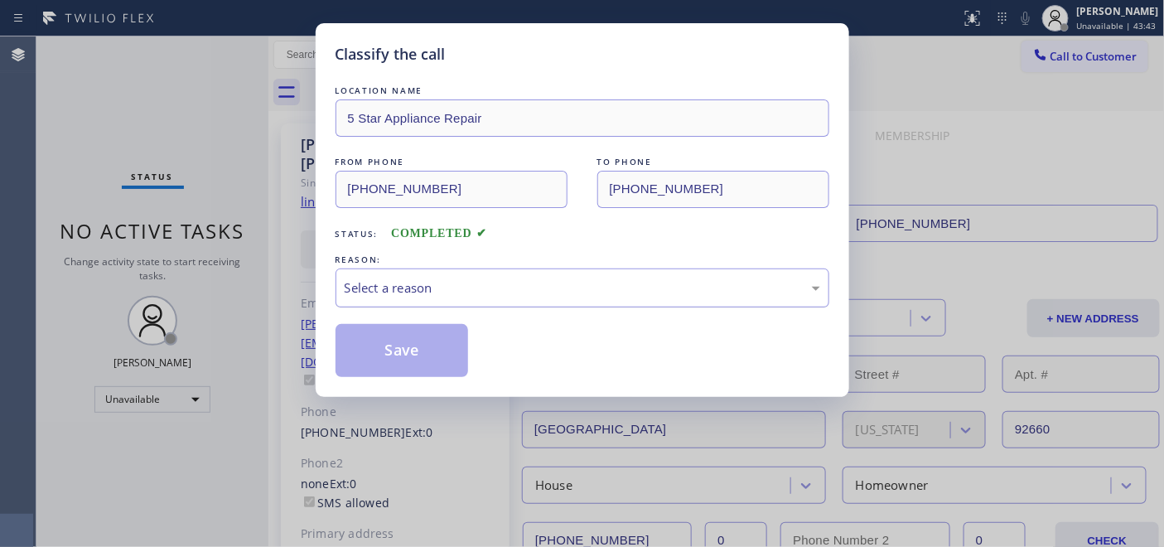
click at [410, 283] on div "Select a reason" at bounding box center [583, 287] width 476 height 19
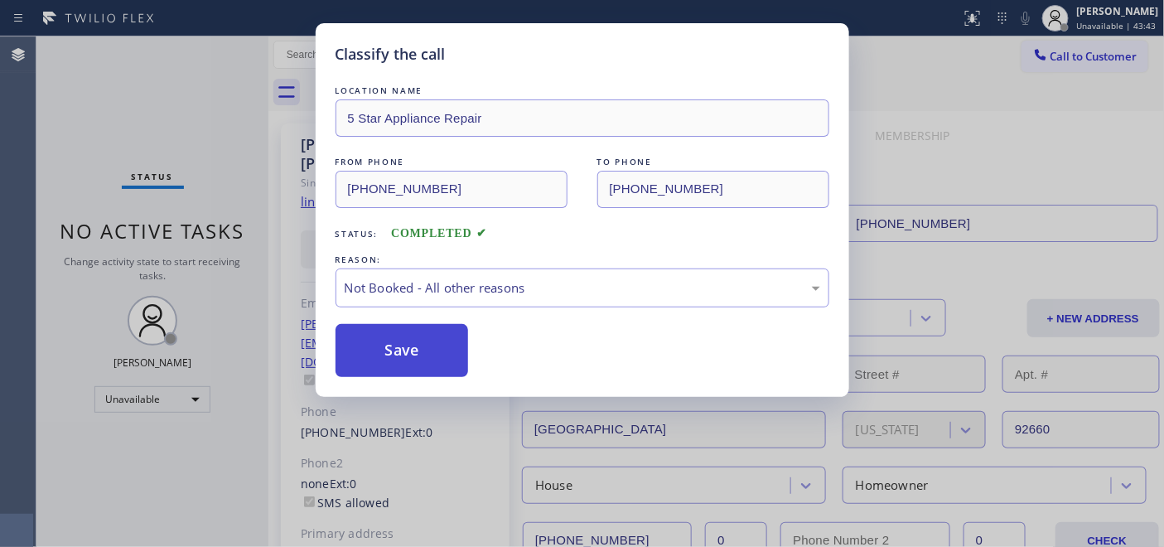
click at [403, 341] on button "Save" at bounding box center [402, 350] width 133 height 53
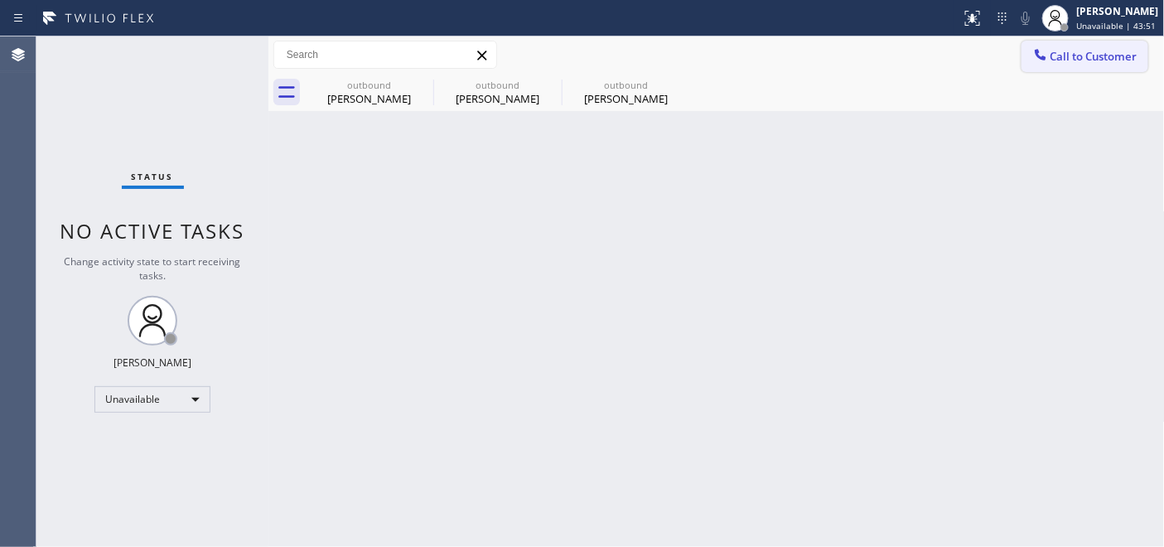
click at [1047, 42] on button "Call to Customer" at bounding box center [1085, 56] width 127 height 31
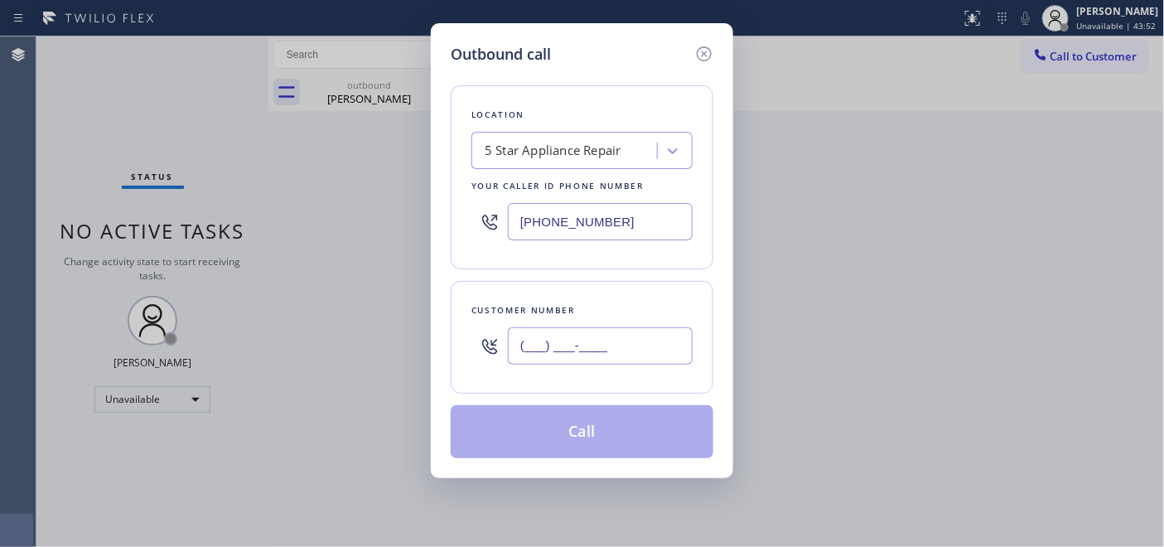
click at [578, 349] on input "(___) ___-____" at bounding box center [600, 345] width 185 height 37
paste input "303) 832-8108"
type input "(303) 832-8108"
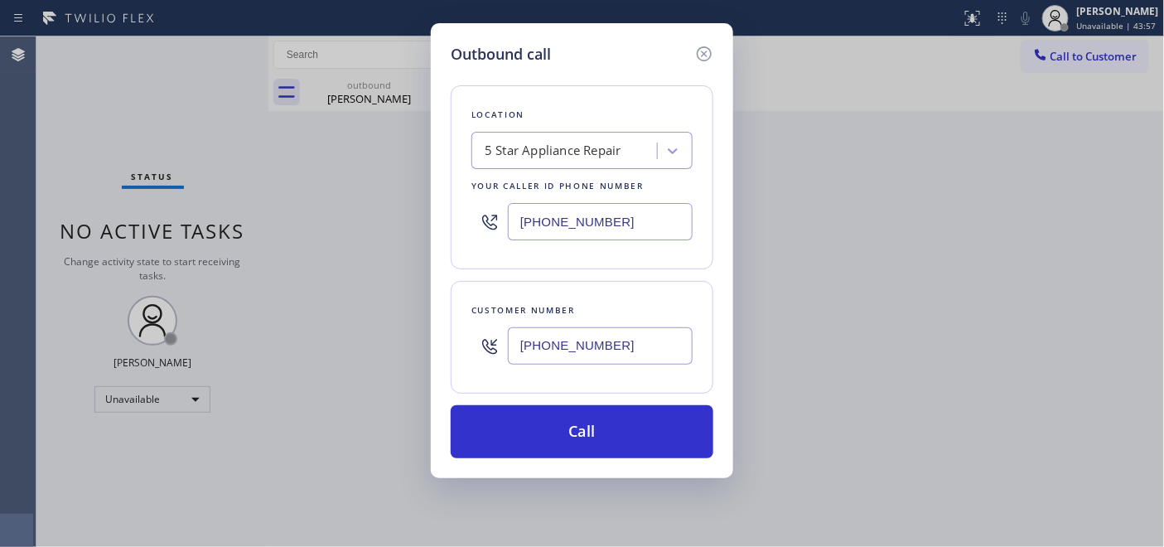
drag, startPoint x: 646, startPoint y: 212, endPoint x: 486, endPoint y: 216, distance: 160.0
click at [399, 214] on div "Outbound call Location 5 Star Appliance Repair Your caller id phone number (855…" at bounding box center [582, 273] width 1164 height 547
paste input "720) 807-6796"
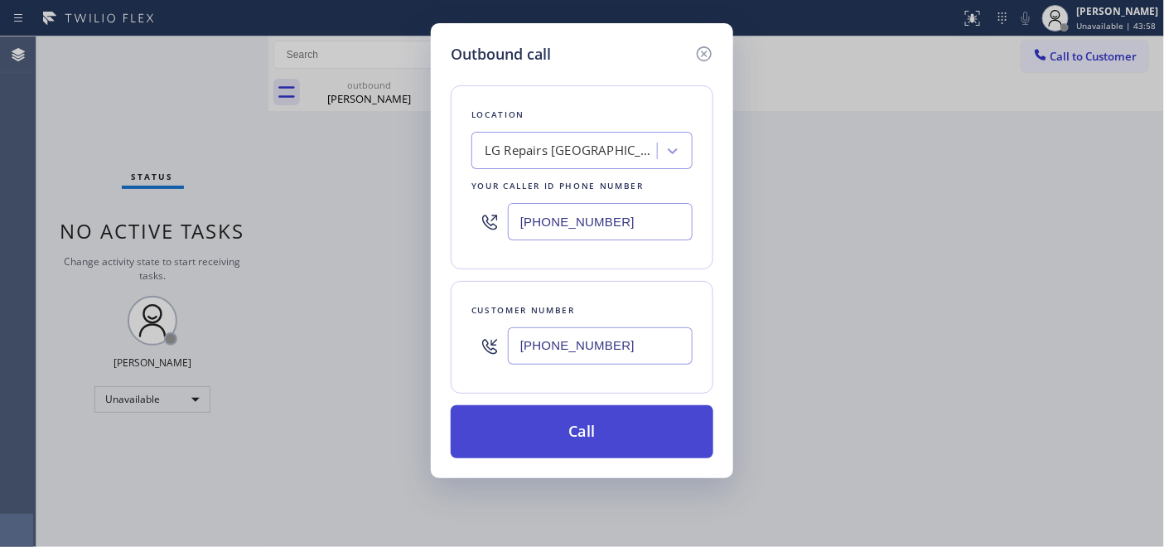
type input "(720) 807-6796"
click at [626, 428] on button "Call" at bounding box center [582, 431] width 263 height 53
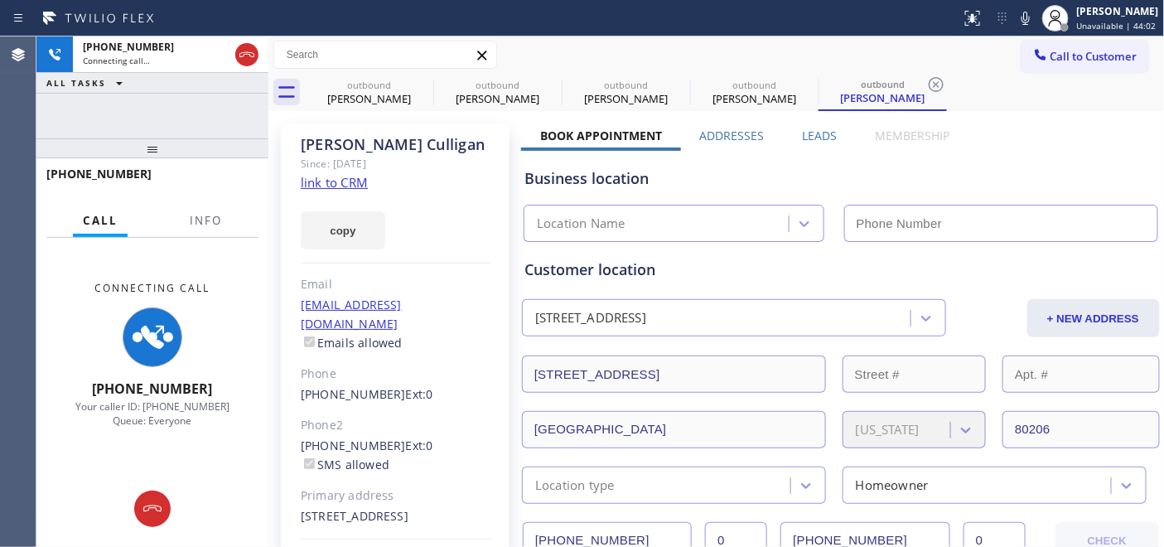
type input "(720) 807-6796"
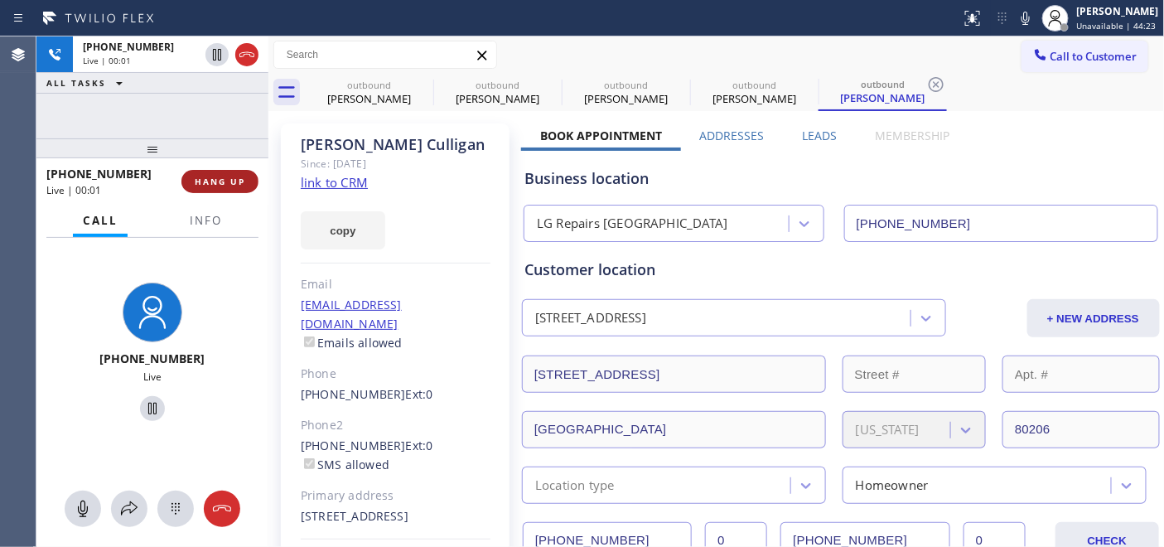
click at [239, 184] on span "HANG UP" at bounding box center [220, 182] width 51 height 12
click at [238, 184] on span "HANG UP" at bounding box center [220, 182] width 51 height 12
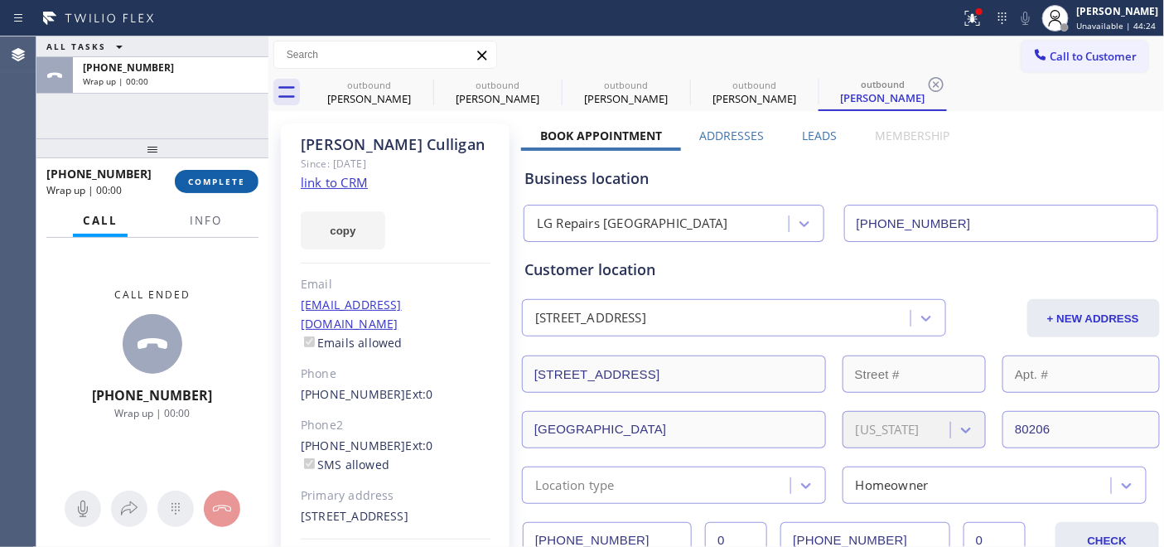
click at [238, 184] on span "COMPLETE" at bounding box center [216, 182] width 57 height 12
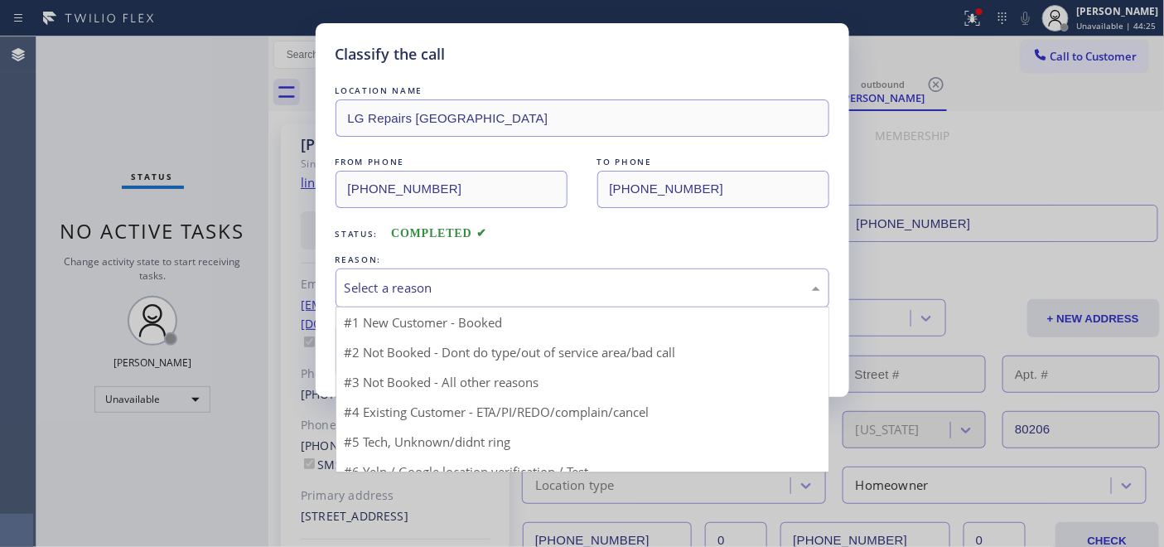
click at [436, 270] on div "Select a reason" at bounding box center [583, 287] width 494 height 39
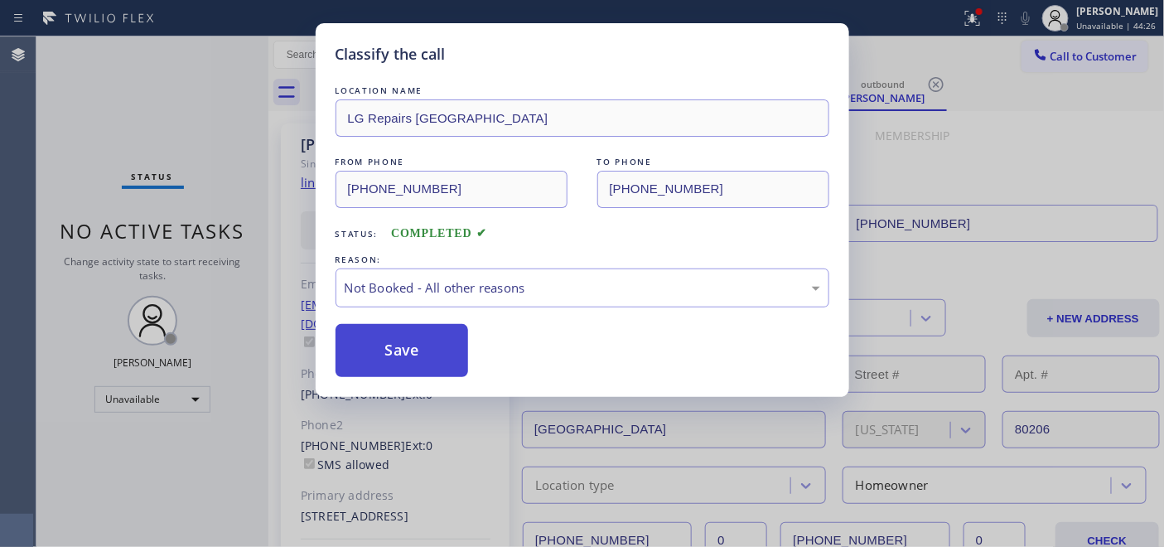
click at [407, 341] on button "Save" at bounding box center [402, 350] width 133 height 53
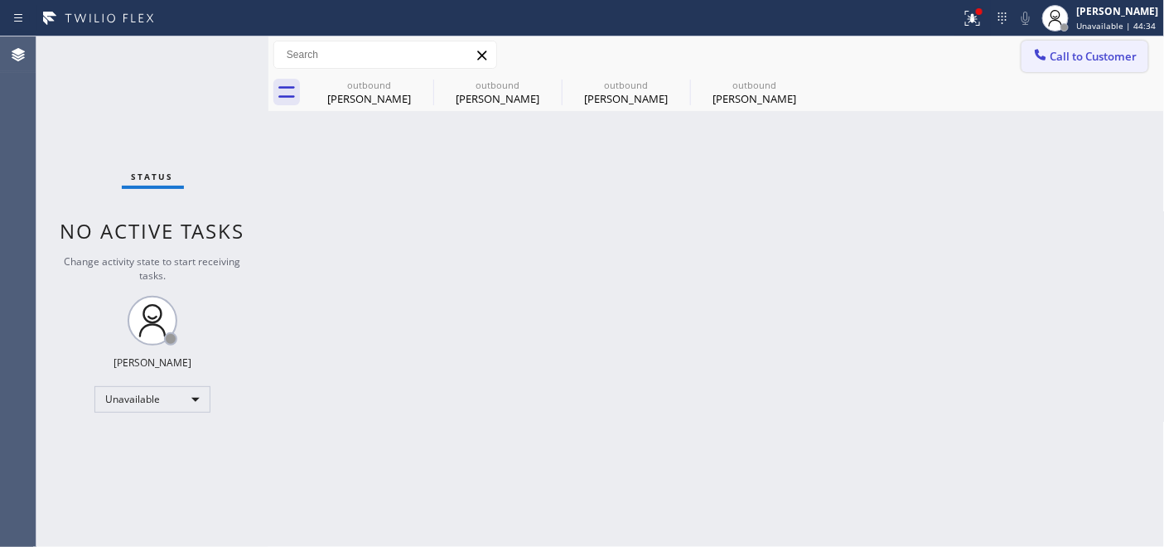
click at [1081, 60] on span "Call to Customer" at bounding box center [1094, 56] width 87 height 15
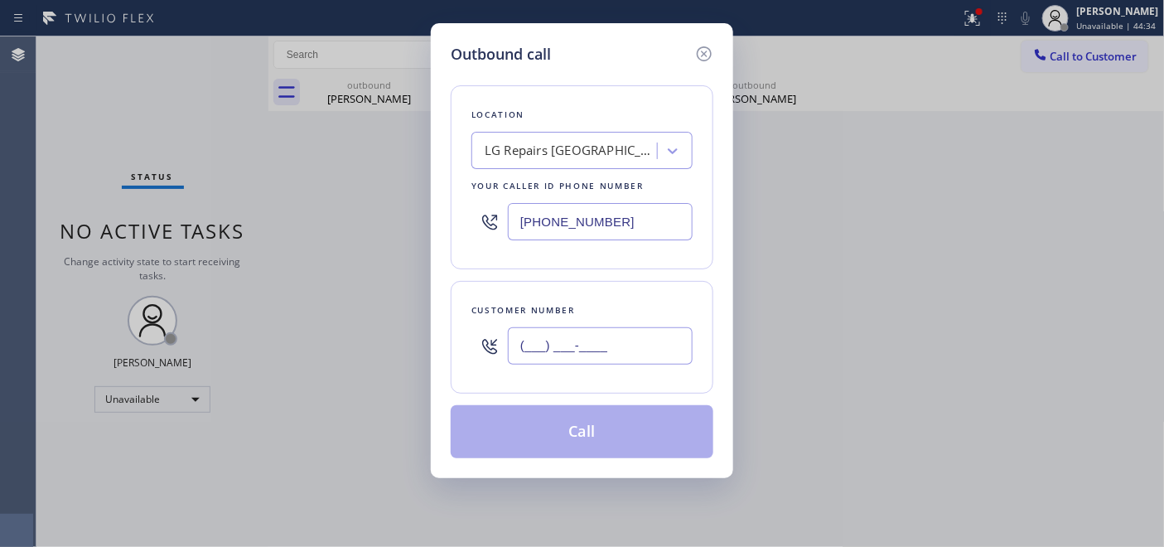
click at [593, 336] on input "(___) ___-____" at bounding box center [600, 345] width 185 height 37
paste input "718) 517-5000"
type input "(718) 517-5000"
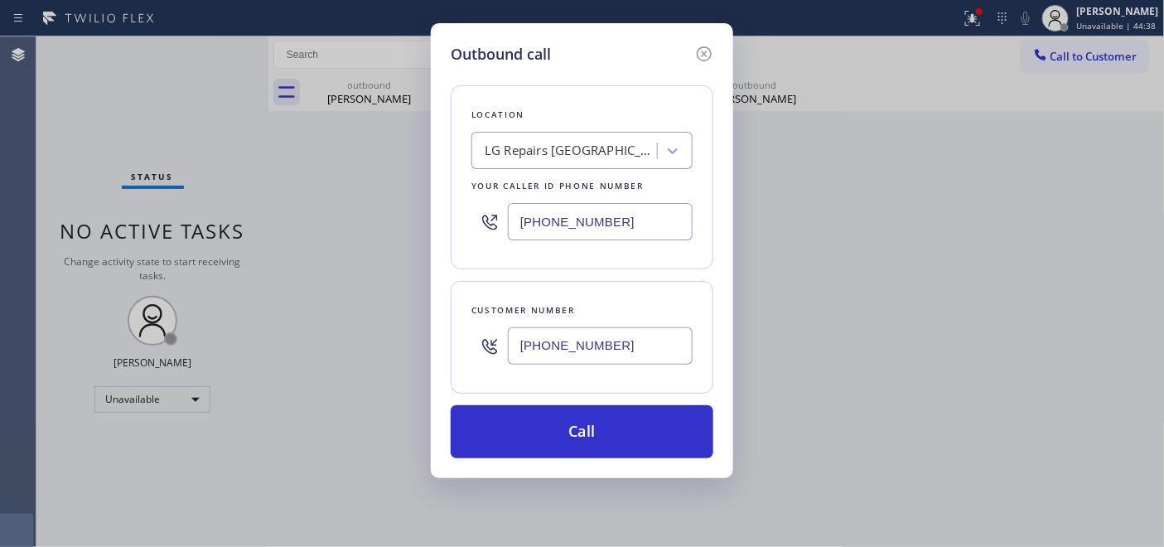
drag, startPoint x: 601, startPoint y: 212, endPoint x: 472, endPoint y: 215, distance: 128.5
click at [472, 215] on div "(720) 807-6796" at bounding box center [582, 222] width 221 height 54
click at [609, 224] on input "(720) 807-6796" at bounding box center [600, 221] width 185 height 37
drag, startPoint x: 611, startPoint y: 213, endPoint x: 465, endPoint y: 203, distance: 146.2
click at [431, 211] on div "Outbound call Location LG Repairs Denver Your caller id phone number (720) 807-…" at bounding box center [582, 250] width 302 height 455
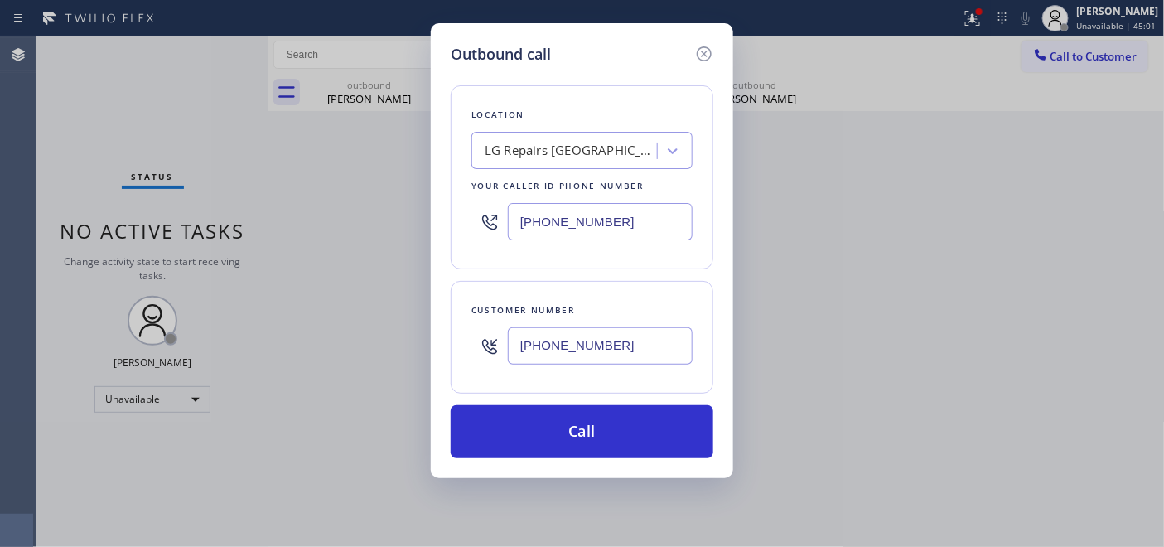
drag, startPoint x: 607, startPoint y: 218, endPoint x: 409, endPoint y: 214, distance: 197.3
click at [409, 214] on div "Outbound call Location LG Repairs Denver Your caller id phone number (720) 807-…" at bounding box center [582, 273] width 1164 height 547
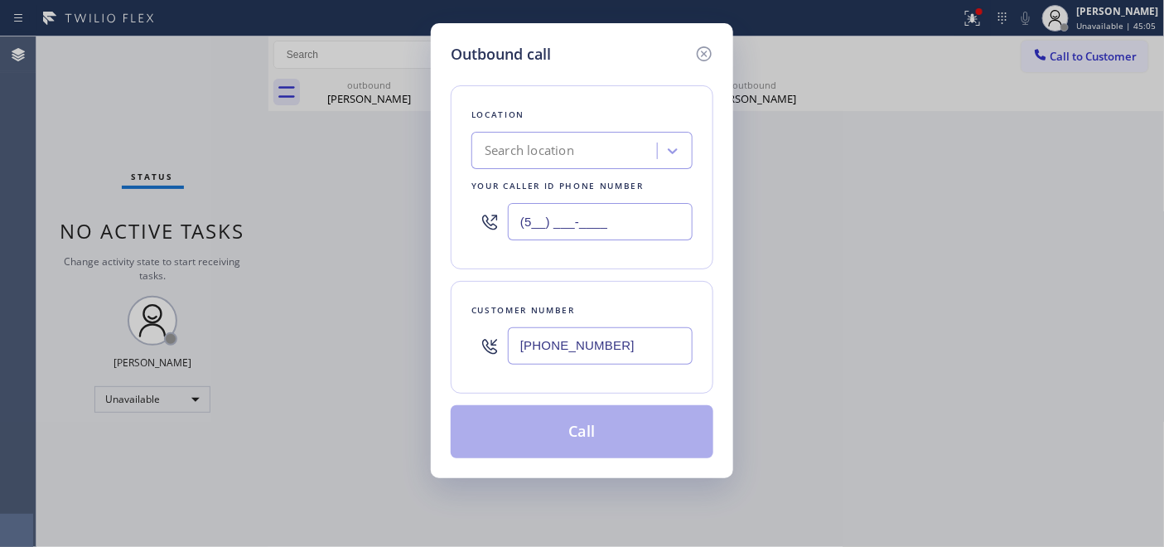
type input "(5__) ___-____"
click at [543, 154] on div "Search location" at bounding box center [529, 151] width 89 height 19
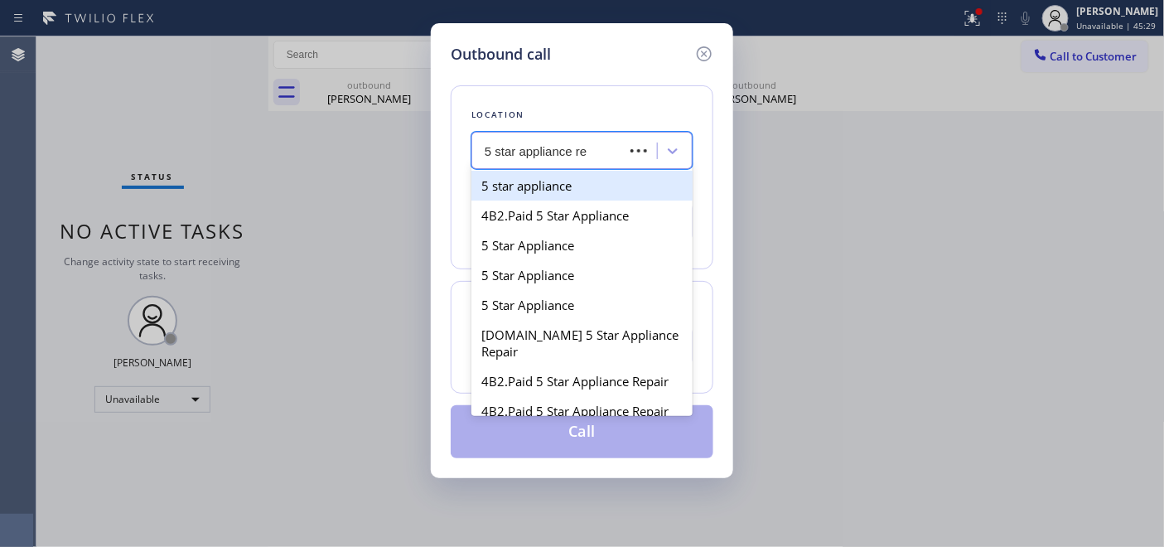
type input "5 star appliance rep"
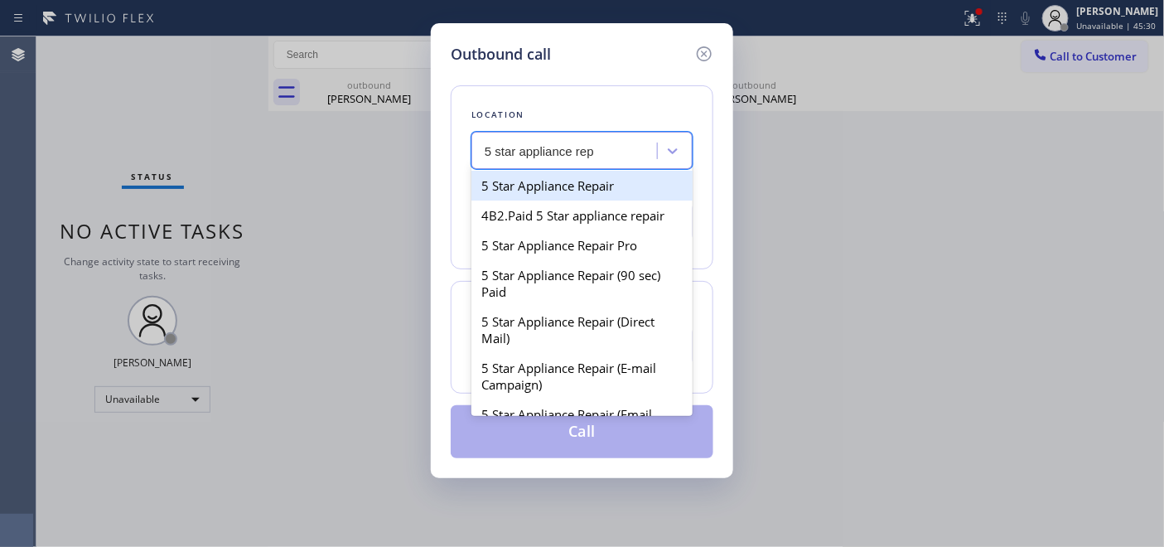
click at [600, 180] on div "5 Star Appliance Repair" at bounding box center [582, 186] width 221 height 30
type input "(855) 731-4952"
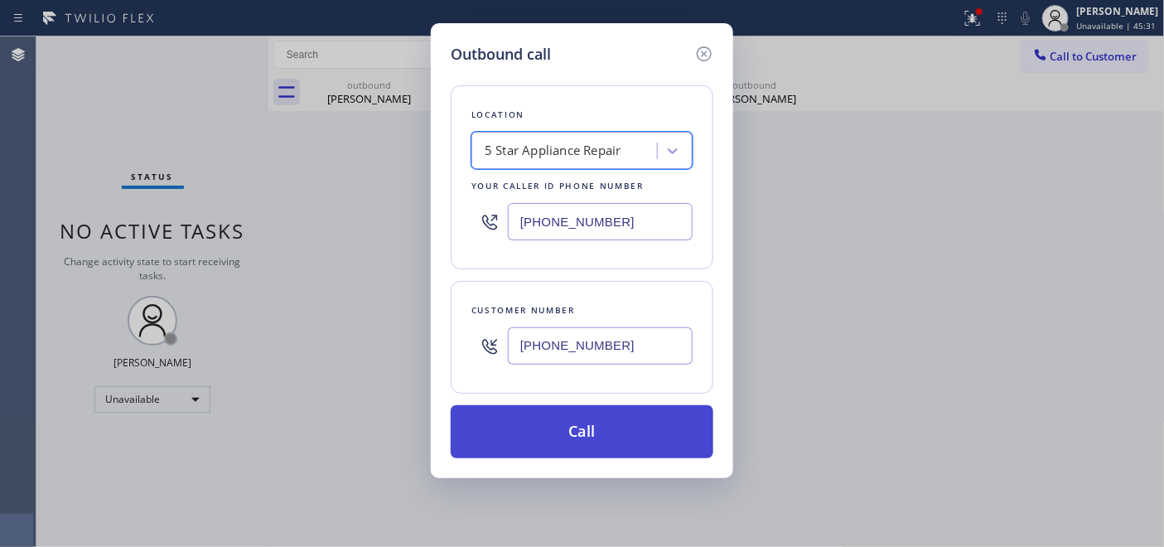
click at [607, 418] on button "Call" at bounding box center [582, 431] width 263 height 53
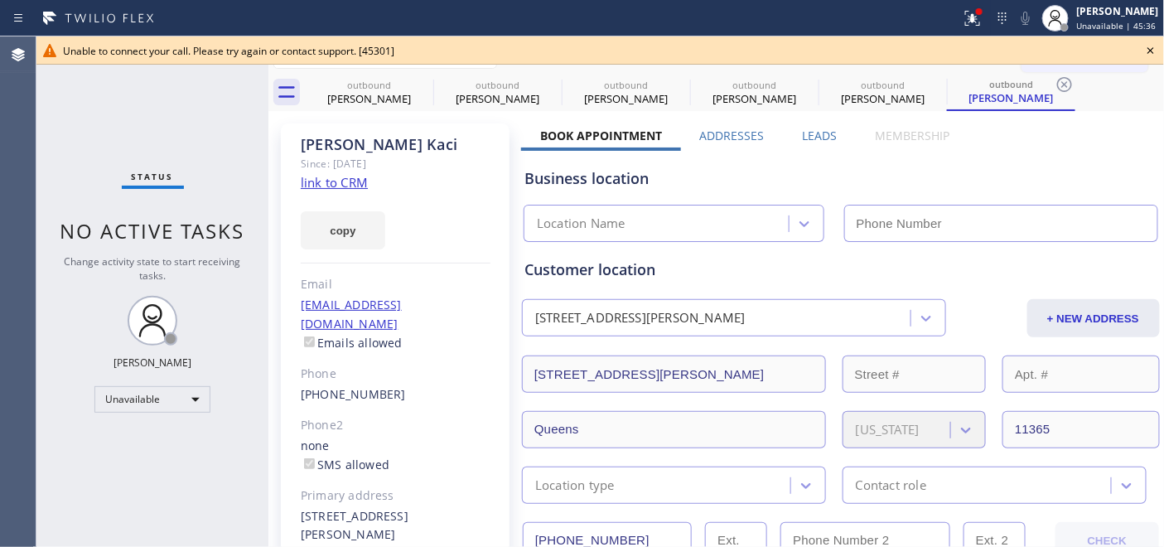
type input "(855) 731-4952"
click at [1154, 41] on icon at bounding box center [1151, 51] width 20 height 20
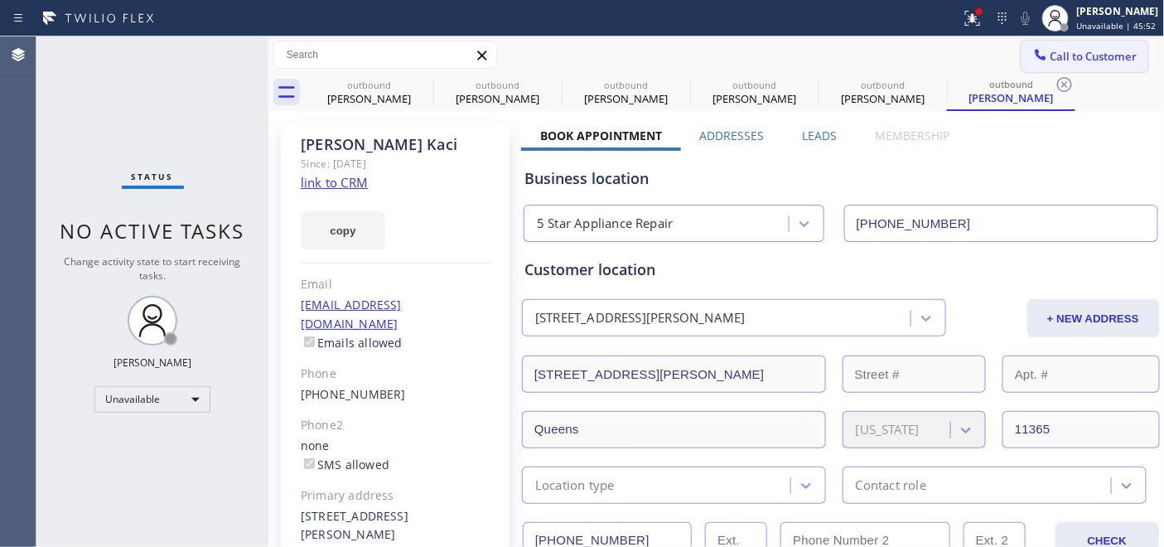
click at [1083, 56] on span "Call to Customer" at bounding box center [1094, 56] width 87 height 15
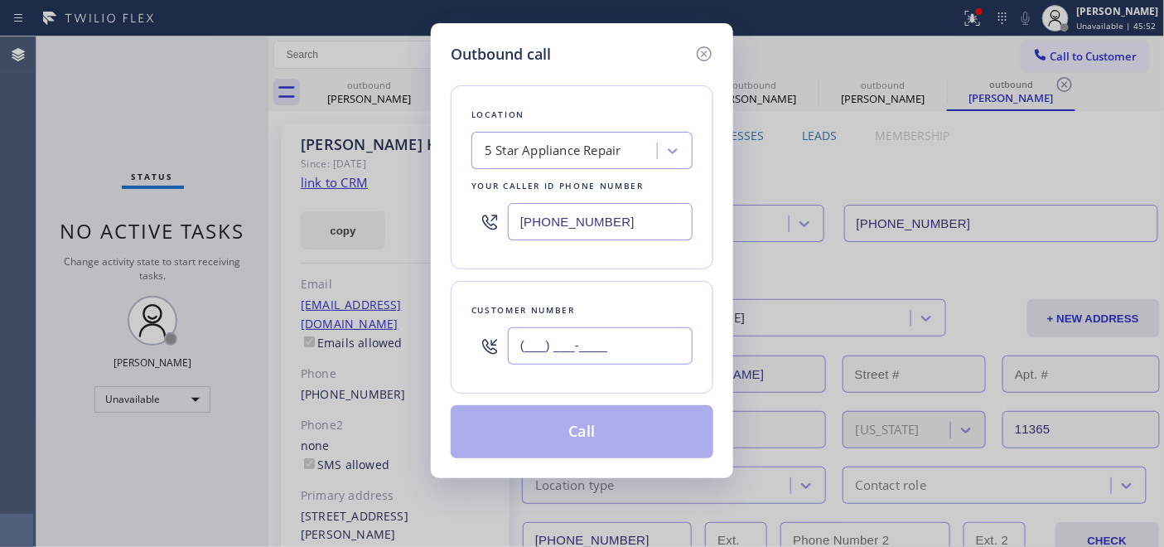
drag, startPoint x: 555, startPoint y: 331, endPoint x: 409, endPoint y: 327, distance: 146.7
click at [424, 327] on div "Outbound call Location 5 Star Appliance Repair Your caller id phone number (855…" at bounding box center [582, 273] width 1164 height 547
paste input "510) 377-4130"
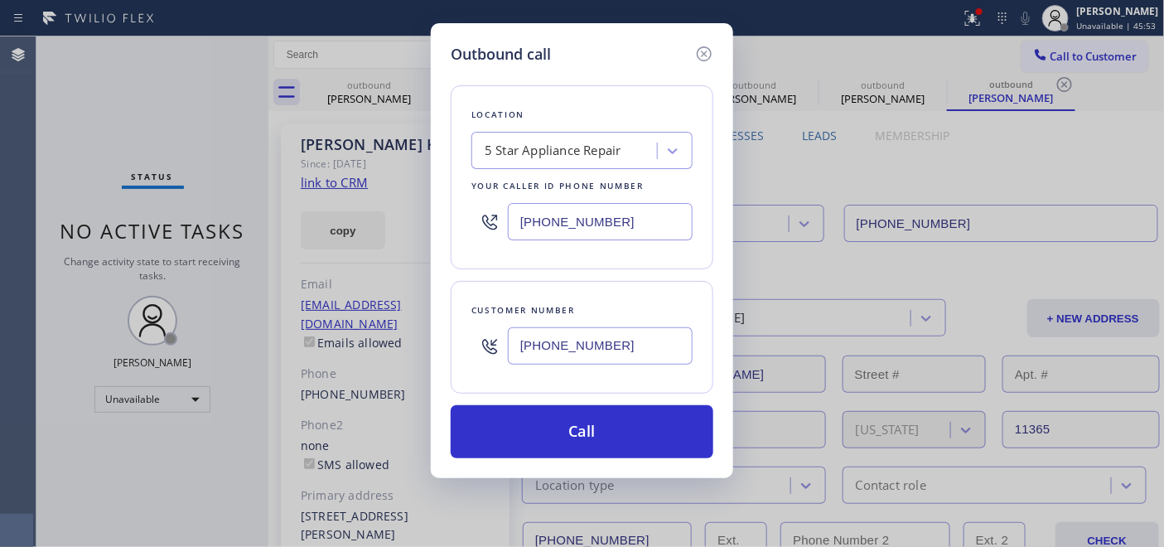
type input "(510) 377-4130"
click at [476, 206] on div "Outbound call Location 5 Star Appliance Repair Your caller id phone number (855…" at bounding box center [582, 250] width 302 height 455
click at [622, 222] on input "(___) ___-____" at bounding box center [600, 221] width 185 height 37
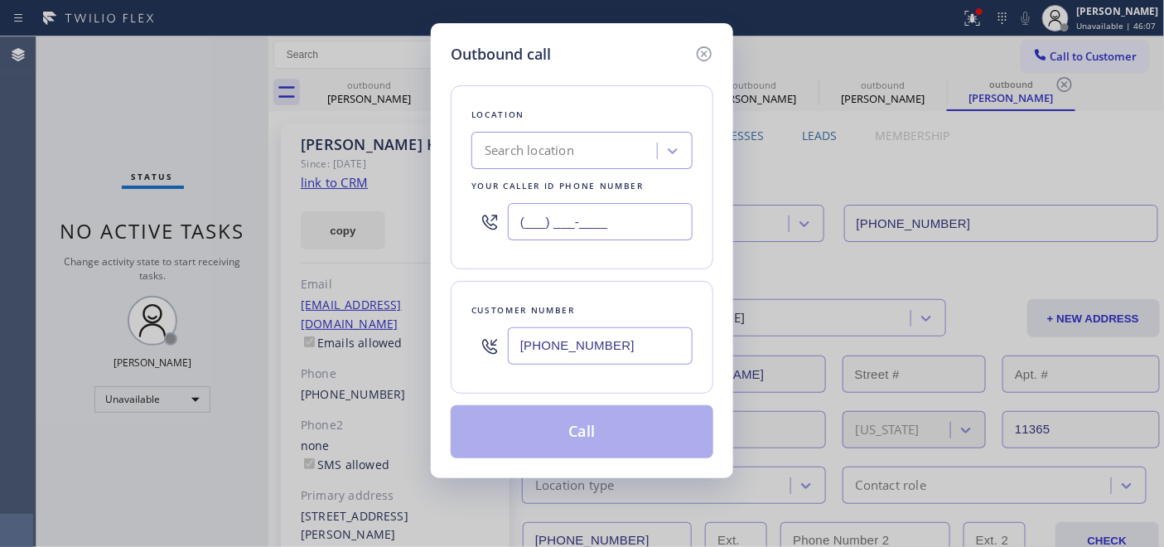
drag, startPoint x: 493, startPoint y: 210, endPoint x: 539, endPoint y: 220, distance: 46.8
click at [457, 208] on div "Location Search location Your caller id phone number (___) ___-____" at bounding box center [582, 177] width 263 height 184
paste input "844) 735-4685"
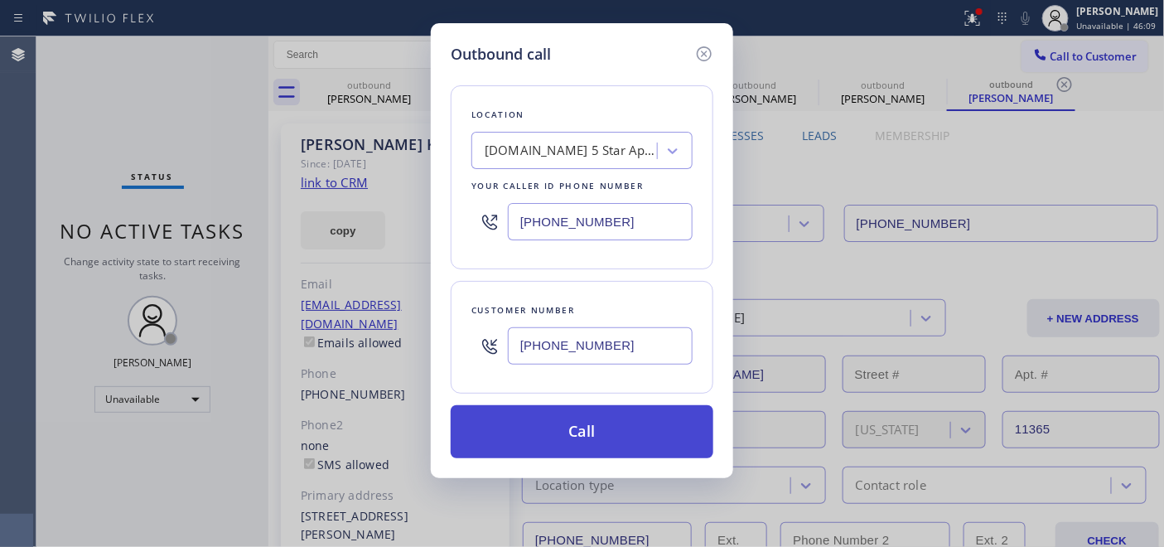
type input "(844) 735-4685"
click at [628, 439] on button "Call" at bounding box center [582, 431] width 263 height 53
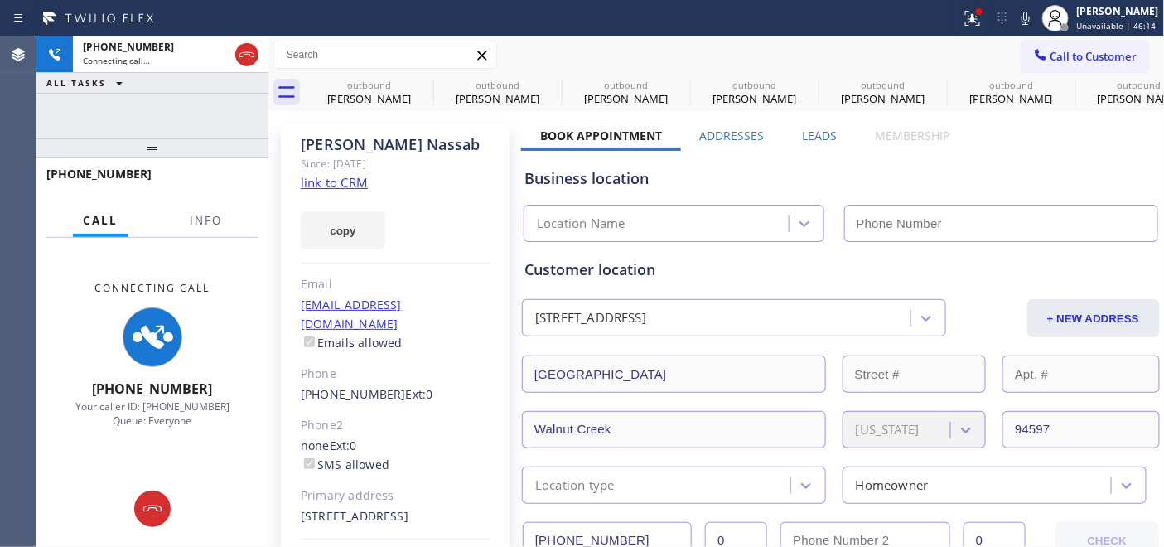
type input "(844) 735-4685"
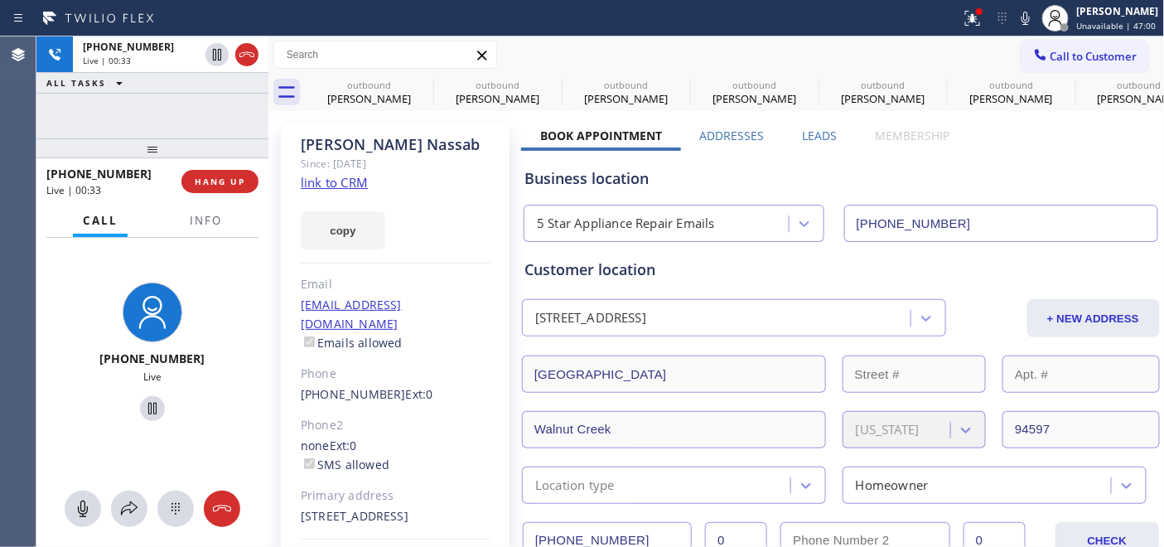
drag, startPoint x: 154, startPoint y: 138, endPoint x: 160, endPoint y: 85, distance: 53.4
click at [160, 102] on div "+15103774130 Live | 00:33 ALL TASKS ALL TASKS ACTIVE TASKS TASKS IN WRAP UP +15…" at bounding box center [152, 291] width 232 height 510
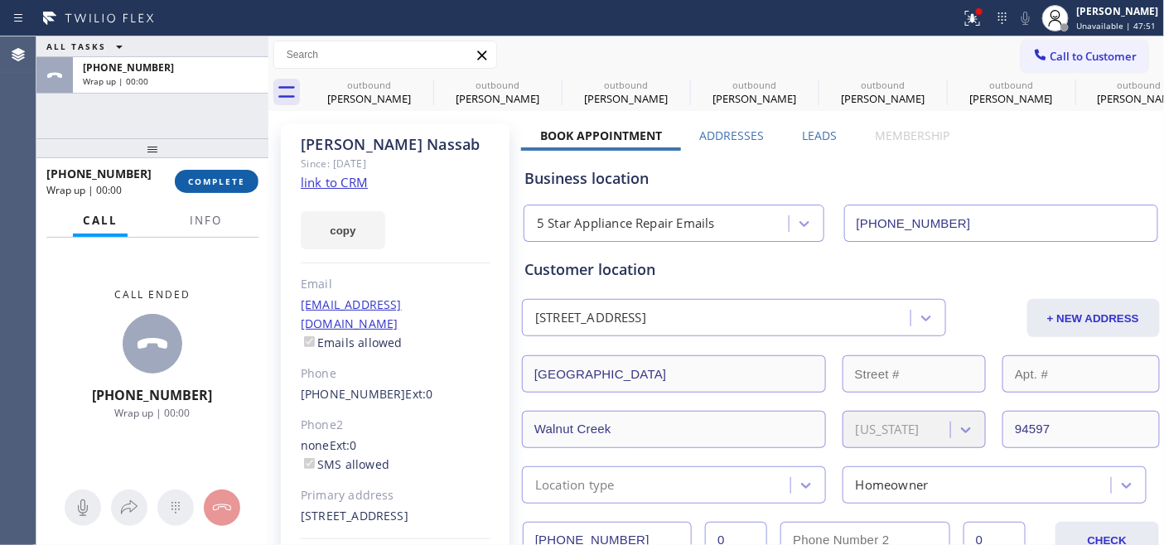
drag, startPoint x: 254, startPoint y: 170, endPoint x: 242, endPoint y: 177, distance: 13.4
click at [253, 171] on div "+15103774130 Wrap up | 00:00 COMPLETE" at bounding box center [152, 181] width 212 height 43
click at [242, 177] on span "COMPLETE" at bounding box center [216, 182] width 57 height 12
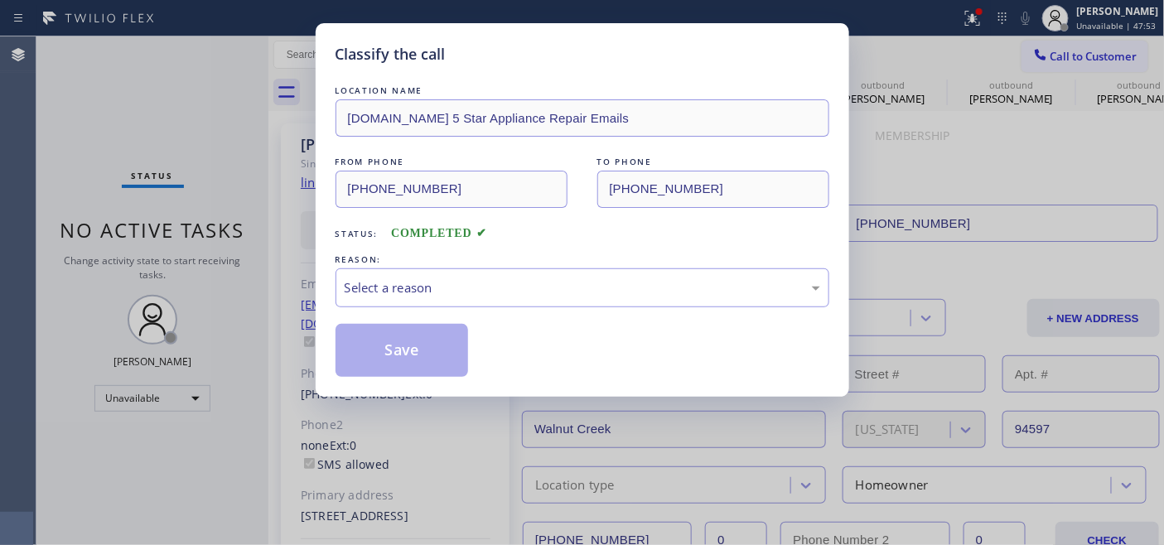
click at [227, 188] on div "Classify the call LOCATION NAME 4C.Email 5 Star Appliance Repair Emails FROM PH…" at bounding box center [582, 272] width 1164 height 545
click at [499, 276] on div "Select a reason" at bounding box center [583, 287] width 494 height 39
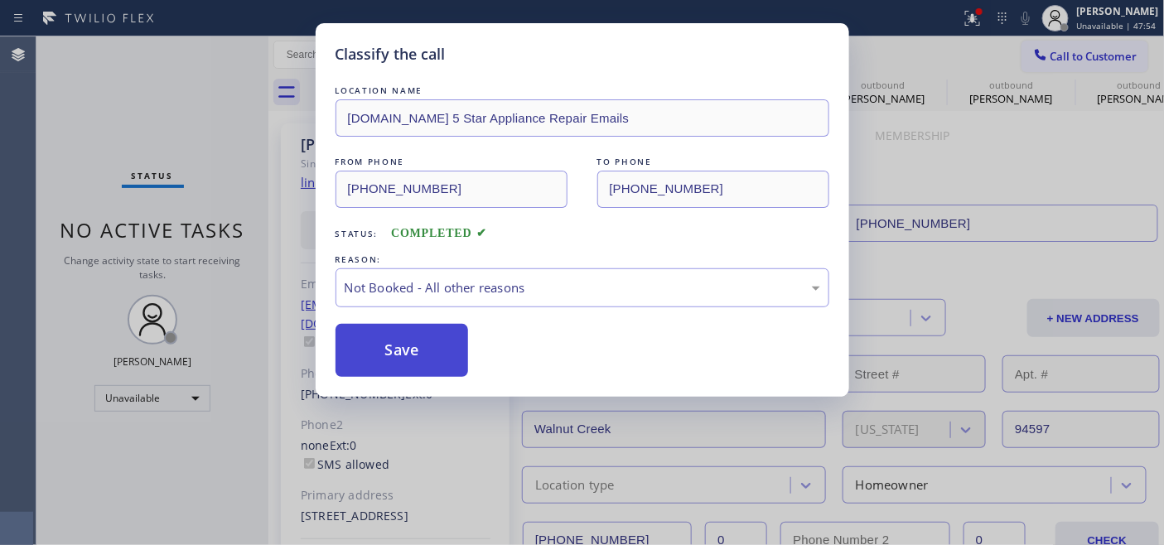
click at [412, 343] on button "Save" at bounding box center [402, 350] width 133 height 53
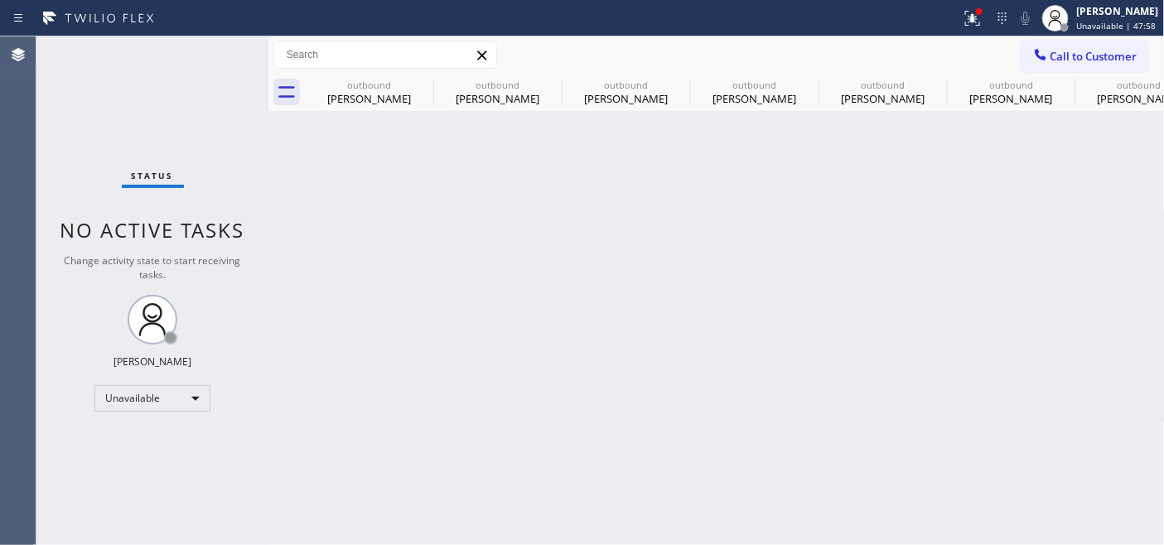
drag, startPoint x: 1099, startPoint y: 41, endPoint x: 1023, endPoint y: 122, distance: 110.2
click at [1099, 42] on button "Call to Customer" at bounding box center [1085, 56] width 127 height 31
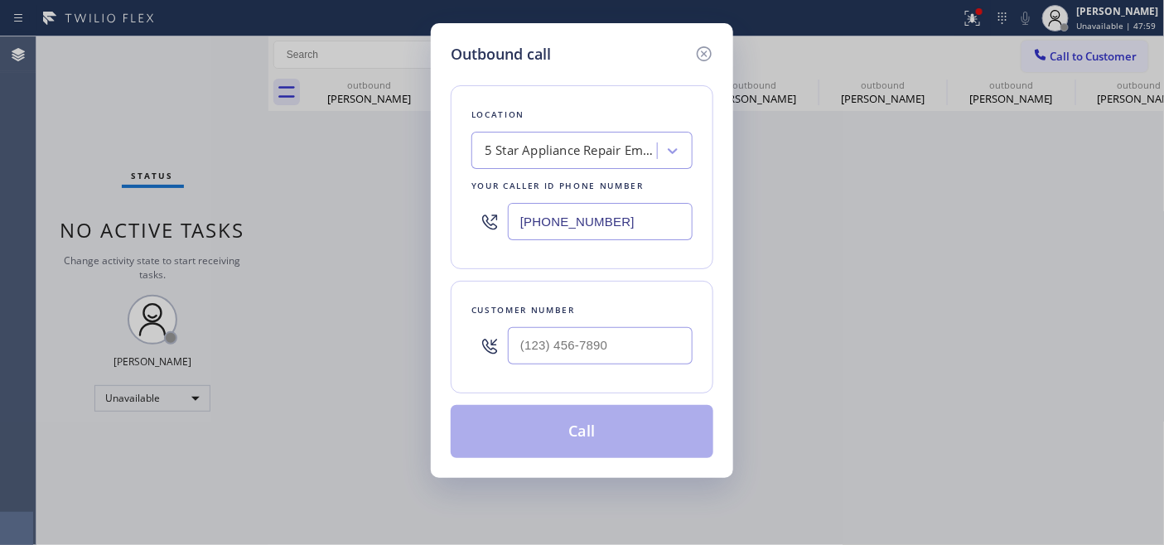
click at [636, 368] on div at bounding box center [600, 346] width 185 height 54
drag, startPoint x: 740, startPoint y: 310, endPoint x: 726, endPoint y: 328, distance: 23.0
click at [736, 311] on div "Outbound call Location 5 Star Appliance Repair Emails Your caller id phone numb…" at bounding box center [582, 272] width 1164 height 545
click at [697, 329] on div "Customer number" at bounding box center [582, 337] width 263 height 113
click at [651, 312] on div "Customer number" at bounding box center [582, 310] width 221 height 17
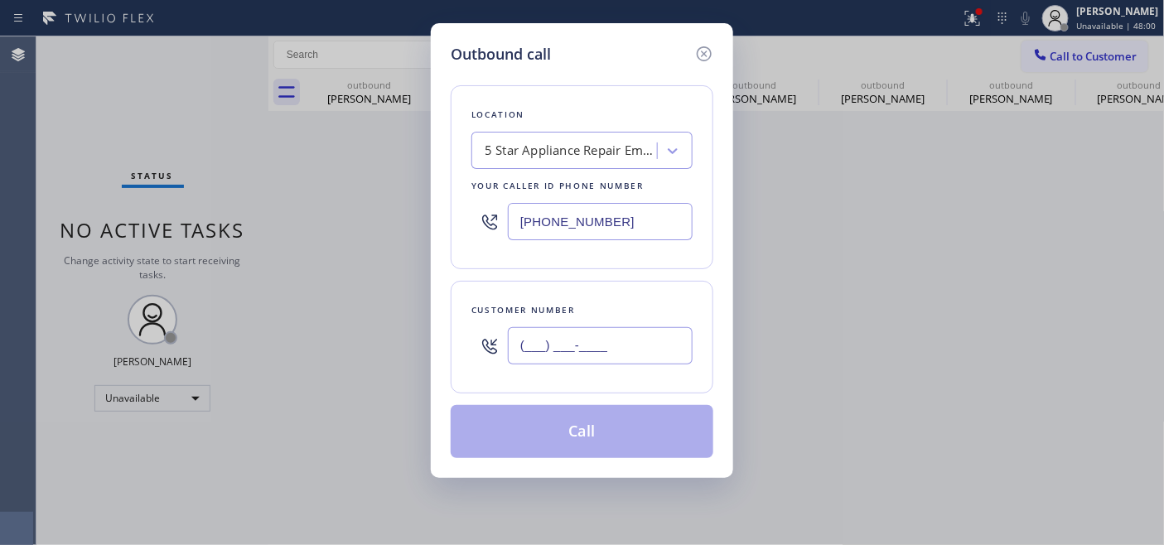
click at [603, 351] on input "(___) ___-____" at bounding box center [600, 345] width 185 height 37
paste input "310) 345-7602"
type input "(310) 345-7602"
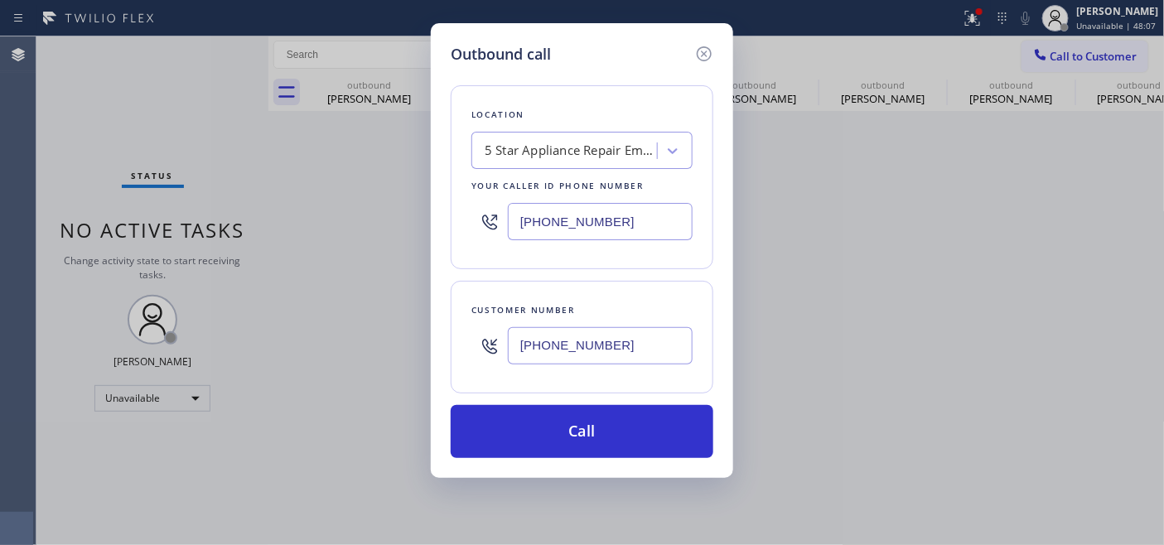
drag, startPoint x: 606, startPoint y: 213, endPoint x: 461, endPoint y: 213, distance: 145.0
click at [426, 204] on div "Outbound call Location 5 Star Appliance Repair Emails Your caller id phone numb…" at bounding box center [582, 272] width 1164 height 545
paste input "562) 321-5777"
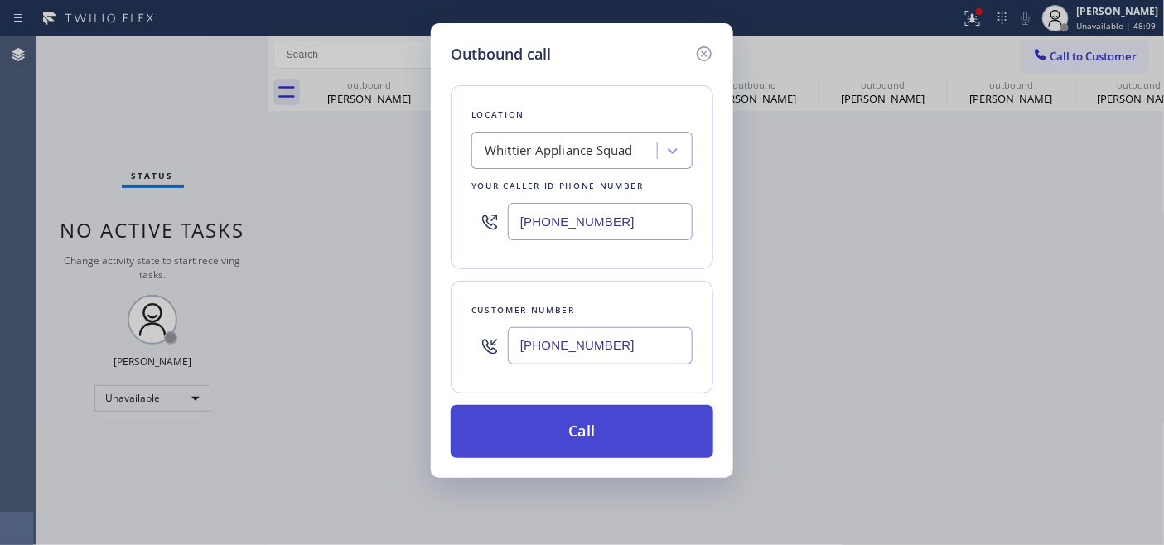
type input "(562) 321-5777"
click at [605, 433] on button "Call" at bounding box center [582, 431] width 263 height 53
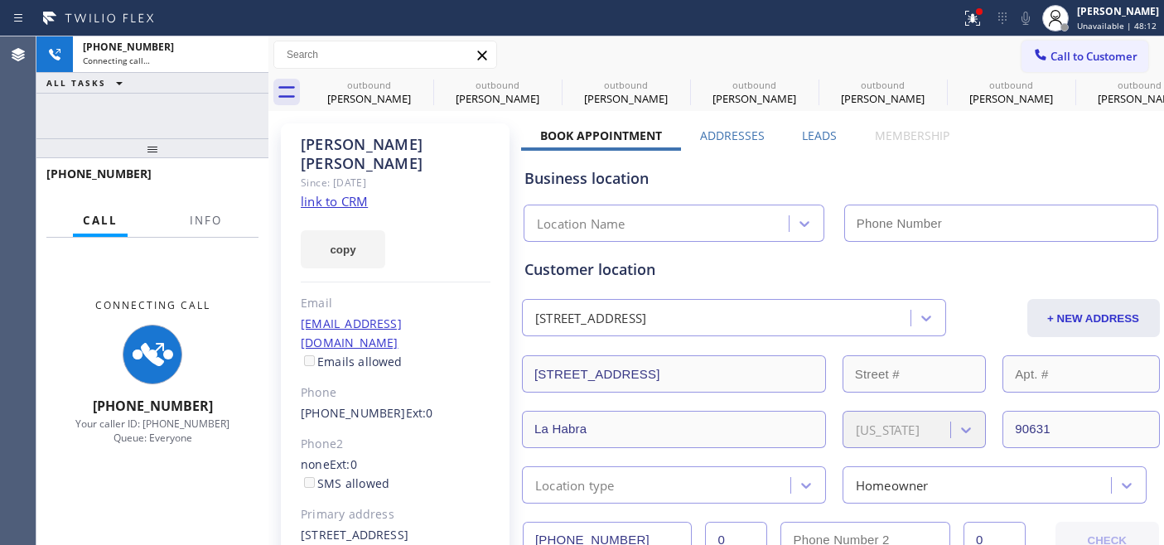
type input "(562) 321-5777"
type input "[PHONE_NUMBER]"
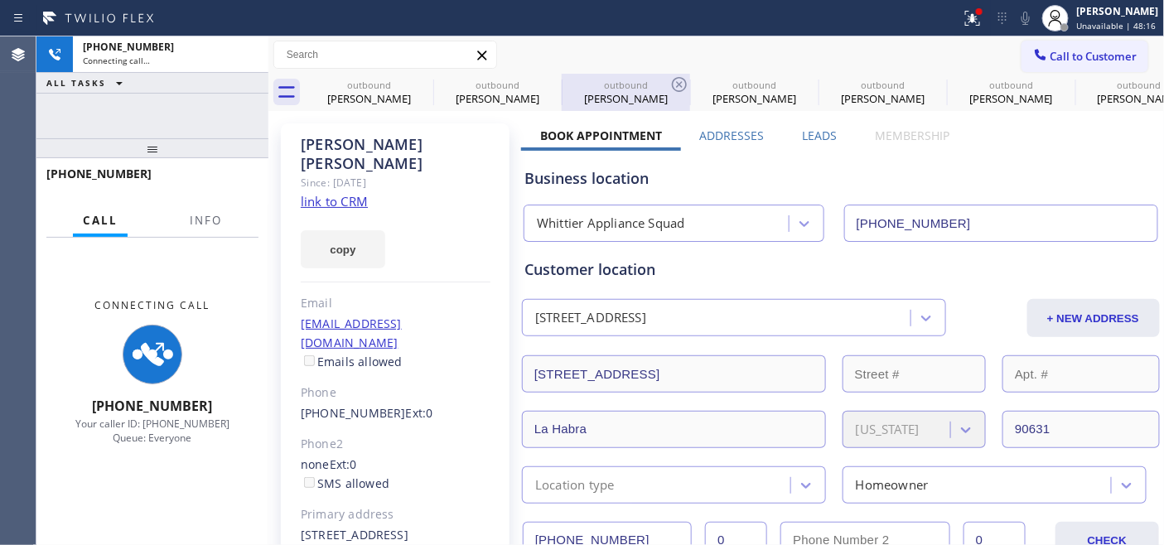
click at [568, 102] on div "[PERSON_NAME]" at bounding box center [625, 98] width 125 height 15
type input "[PHONE_NUMBER]"
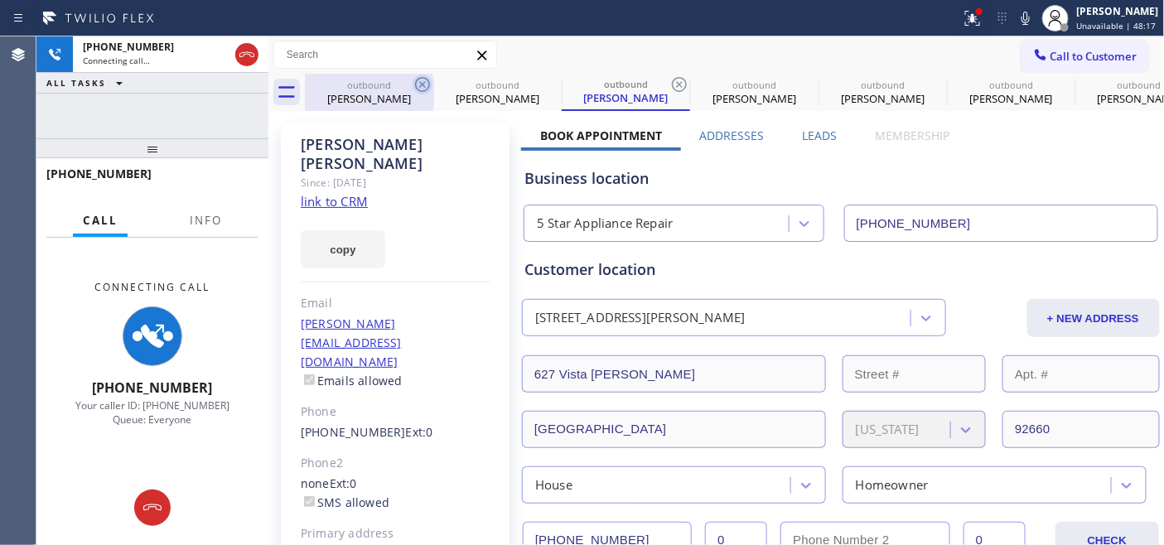
click at [425, 85] on icon at bounding box center [423, 85] width 20 height 20
click at [0, 0] on icon at bounding box center [0, 0] width 0 height 0
click at [670, 85] on icon at bounding box center [680, 85] width 20 height 20
click at [0, 0] on icon at bounding box center [0, 0] width 0 height 0
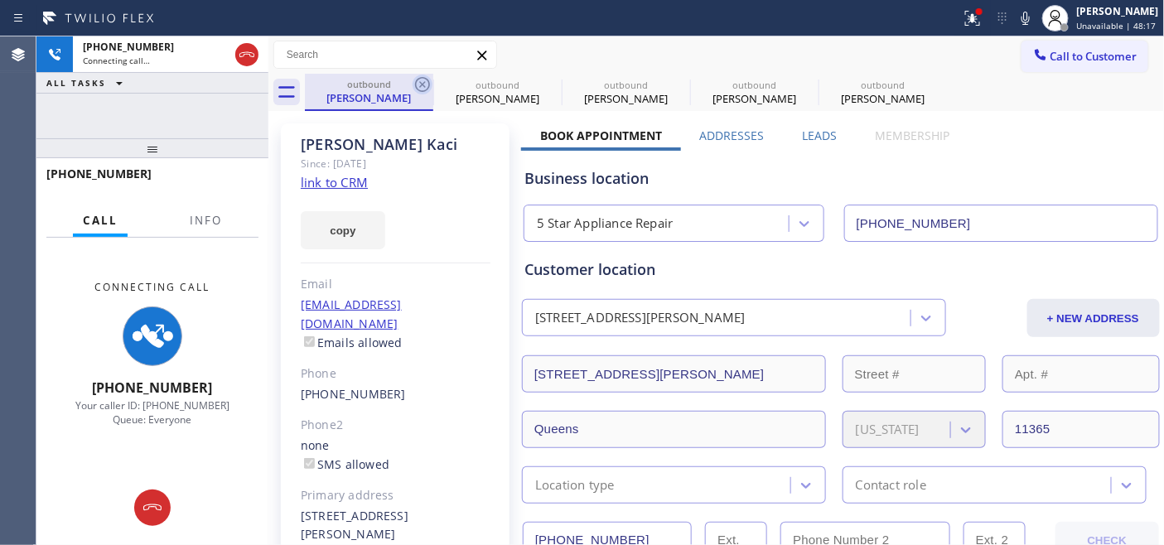
type input "[PHONE_NUMBER]"
click at [423, 85] on icon at bounding box center [423, 85] width 20 height 20
click at [0, 0] on icon at bounding box center [0, 0] width 0 height 0
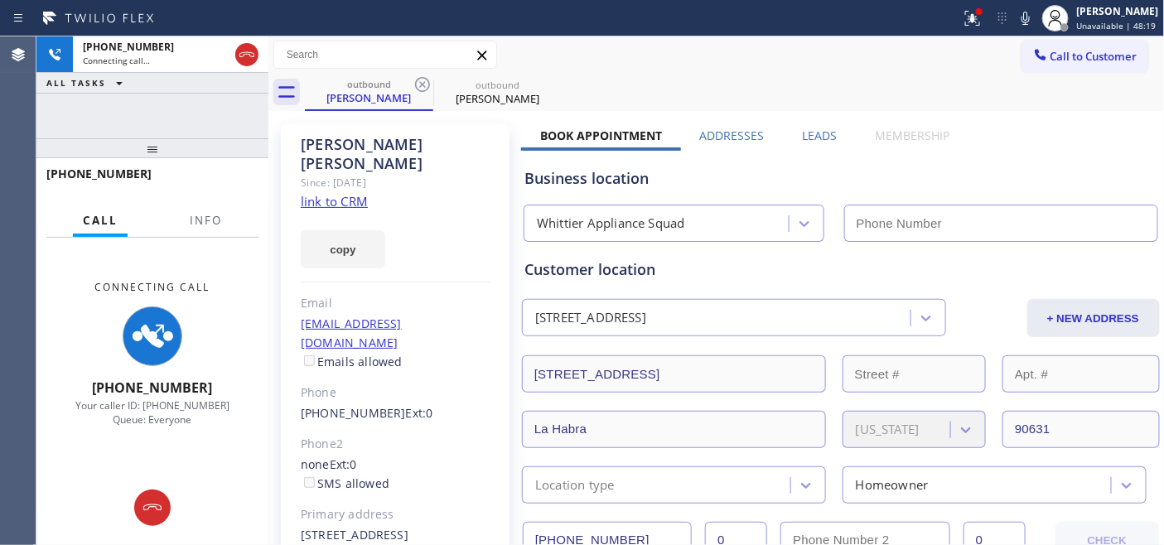
type input "(562) 321-5777"
drag, startPoint x: 385, startPoint y: 87, endPoint x: 416, endPoint y: 98, distance: 32.5
click at [385, 87] on div "outbound" at bounding box center [369, 84] width 125 height 12
click at [613, 101] on div "outbound George Castano outbound George Castano" at bounding box center [735, 92] width 860 height 37
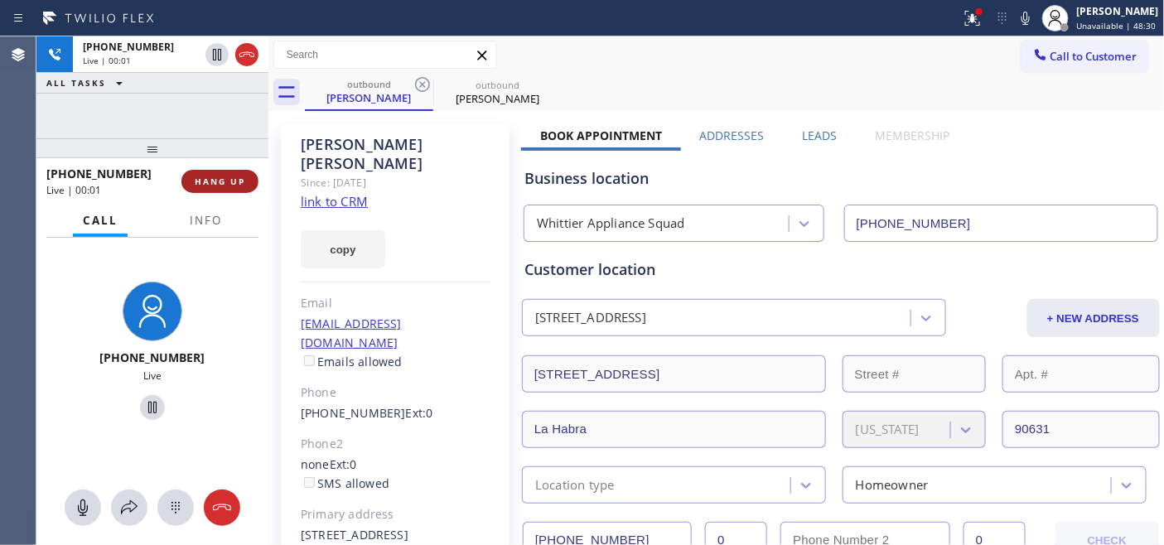
click at [220, 170] on button "HANG UP" at bounding box center [219, 181] width 77 height 23
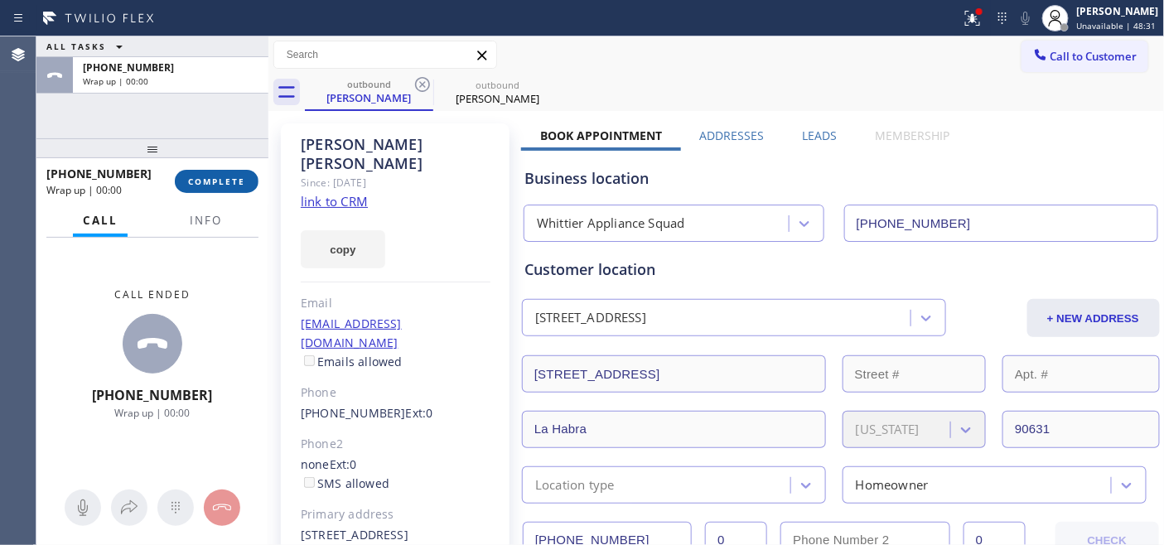
click at [220, 170] on button "COMPLETE" at bounding box center [217, 181] width 84 height 23
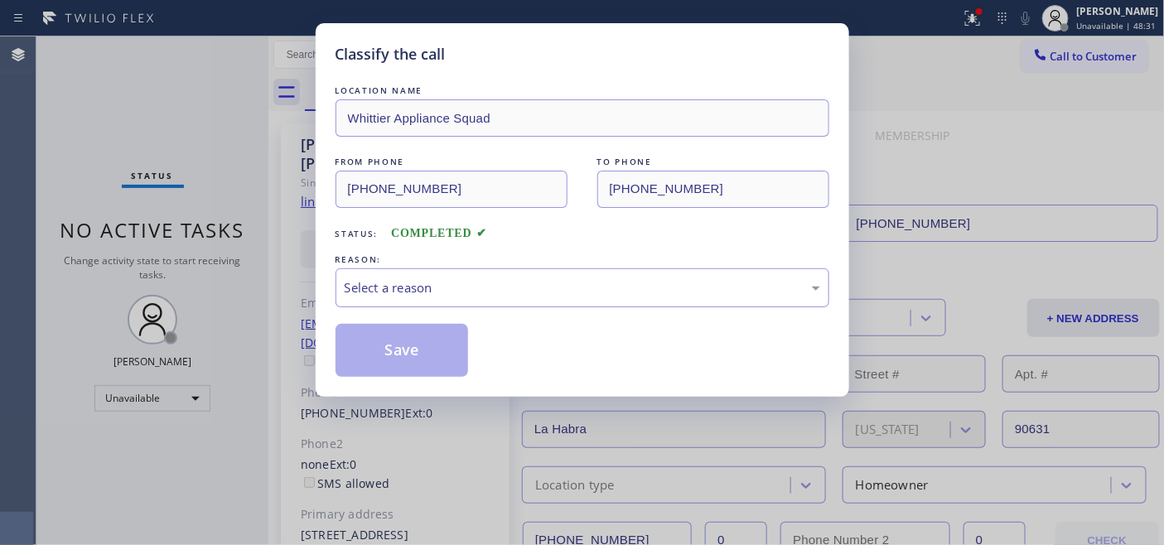
click at [530, 293] on div "Select a reason" at bounding box center [583, 287] width 476 height 19
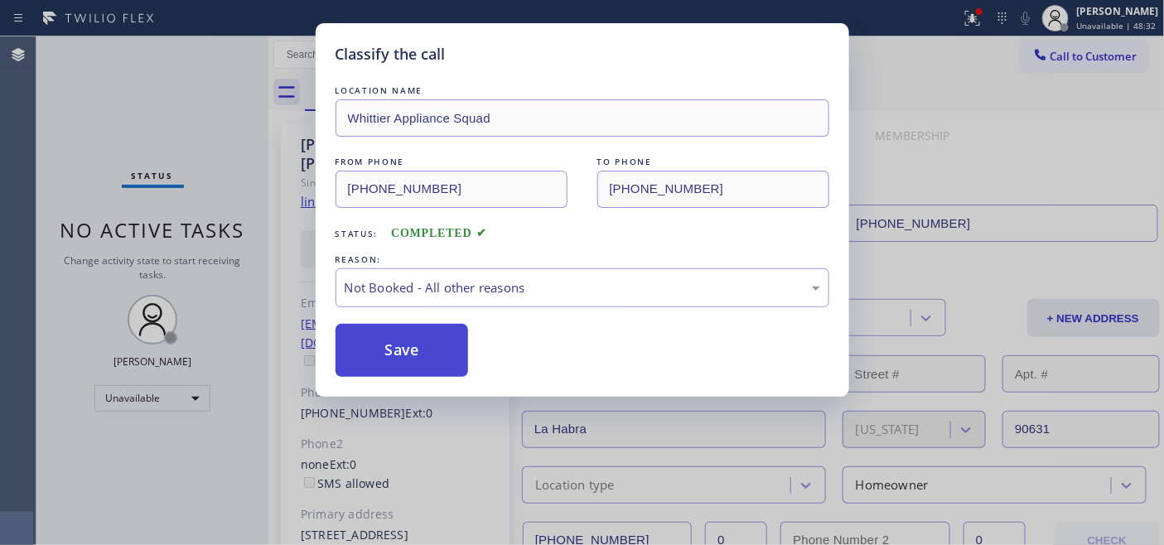
click at [421, 355] on button "Save" at bounding box center [402, 350] width 133 height 53
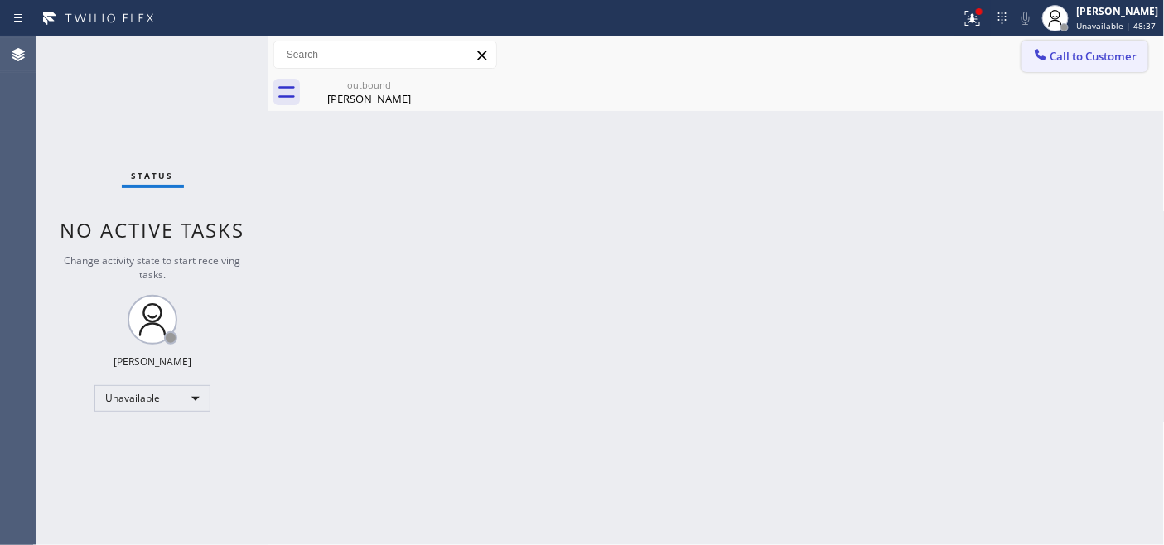
click at [1046, 60] on icon at bounding box center [1041, 54] width 17 height 17
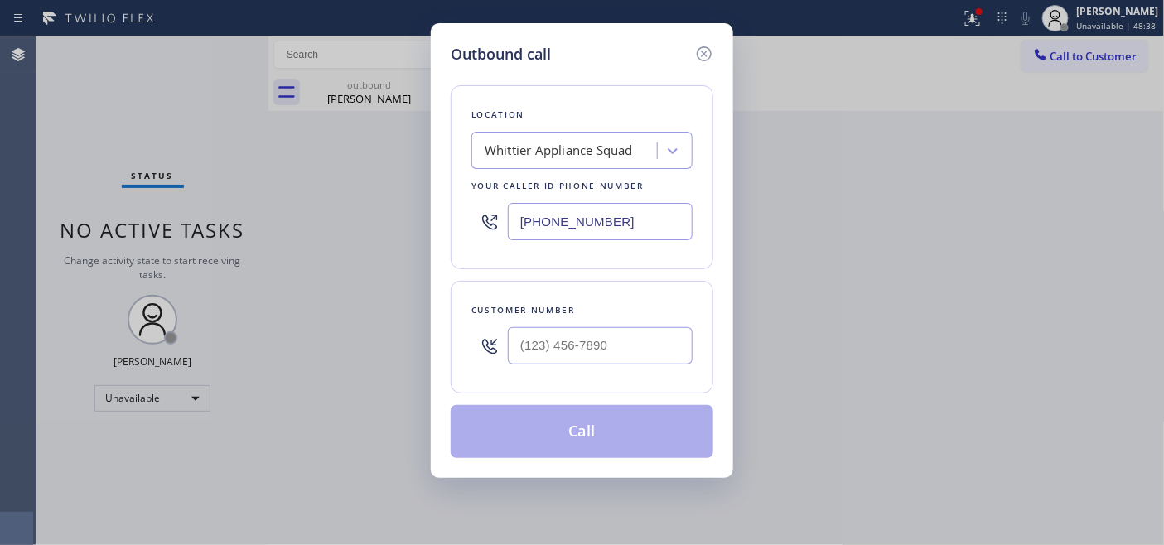
click at [586, 368] on div at bounding box center [600, 346] width 185 height 54
click at [597, 361] on input "(___) ___-____" at bounding box center [600, 345] width 185 height 37
paste input "646) 400-2868"
type input "(646) 400-2868"
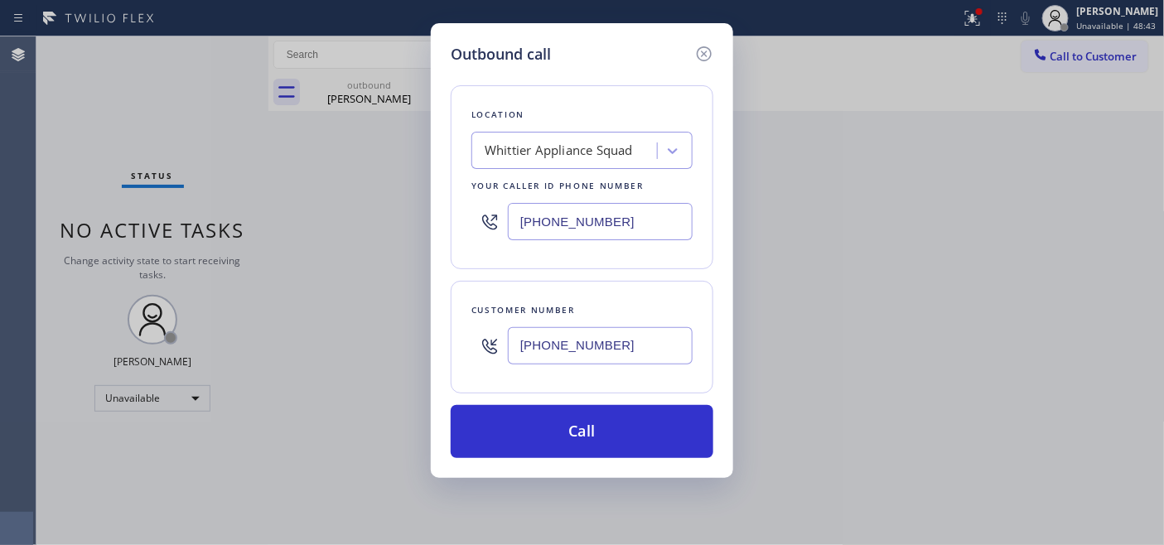
drag, startPoint x: 468, startPoint y: 196, endPoint x: 489, endPoint y: 203, distance: 21.8
click at [460, 196] on div "Location Whittier Appliance Squad Your caller id phone number (562) 321-5777" at bounding box center [582, 177] width 263 height 184
paste input "332) 334-8119"
type input "(332) 334-8119"
drag, startPoint x: 572, startPoint y: 425, endPoint x: 592, endPoint y: 385, distance: 44.5
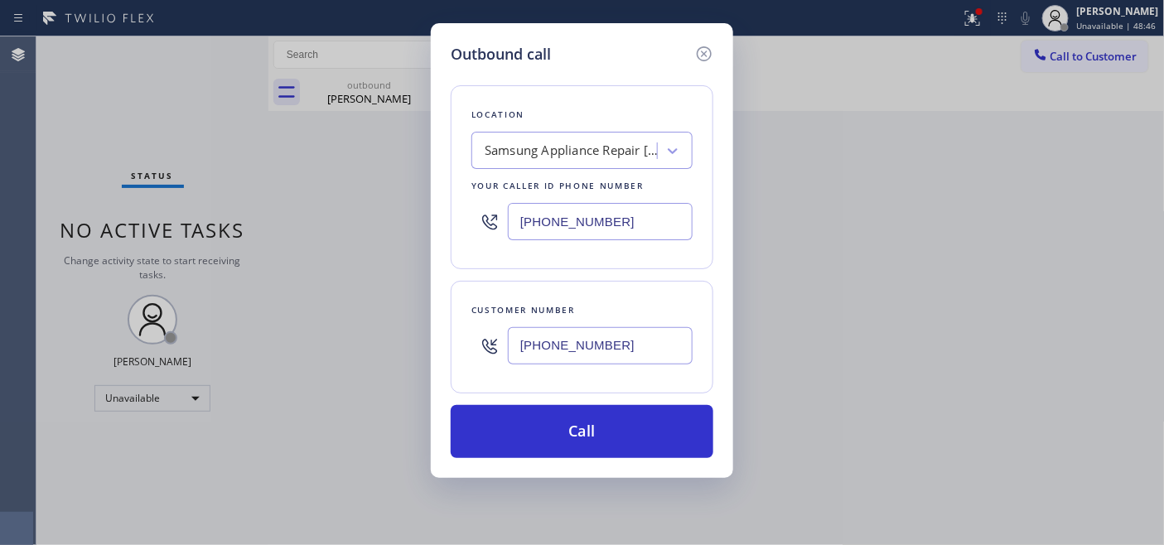
click at [572, 425] on button "Call" at bounding box center [582, 431] width 263 height 53
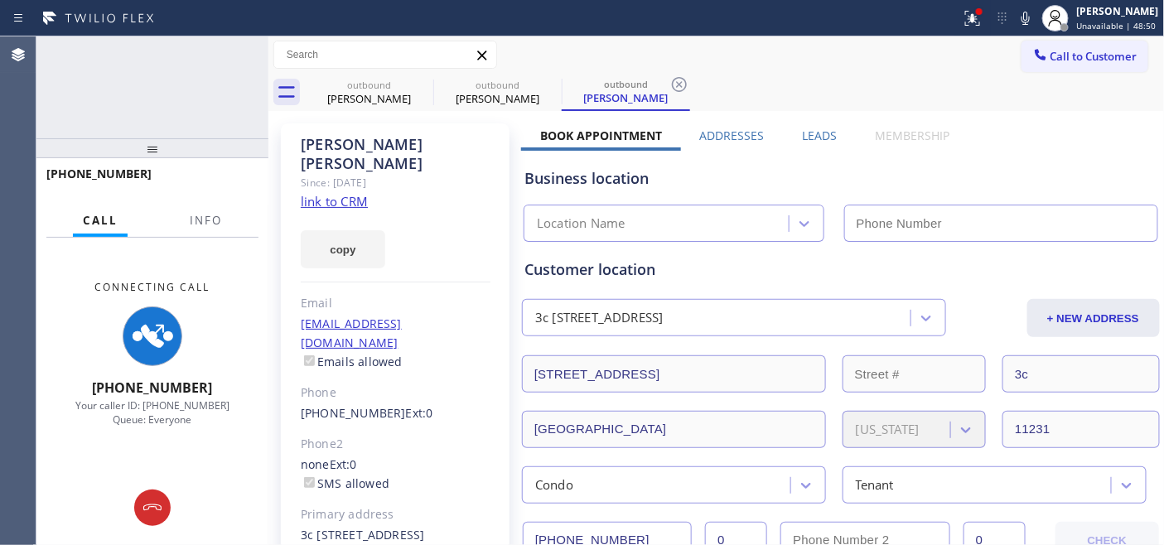
type input "(332) 334-8119"
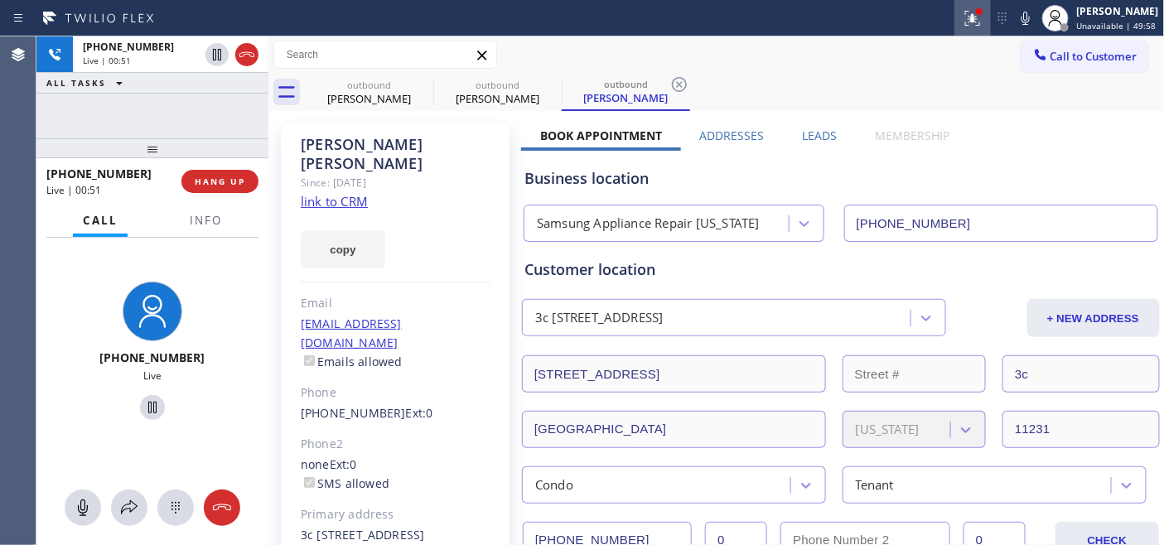
drag, startPoint x: 963, startPoint y: 14, endPoint x: 950, endPoint y: 27, distance: 18.2
click at [963, 14] on icon at bounding box center [973, 18] width 20 height 20
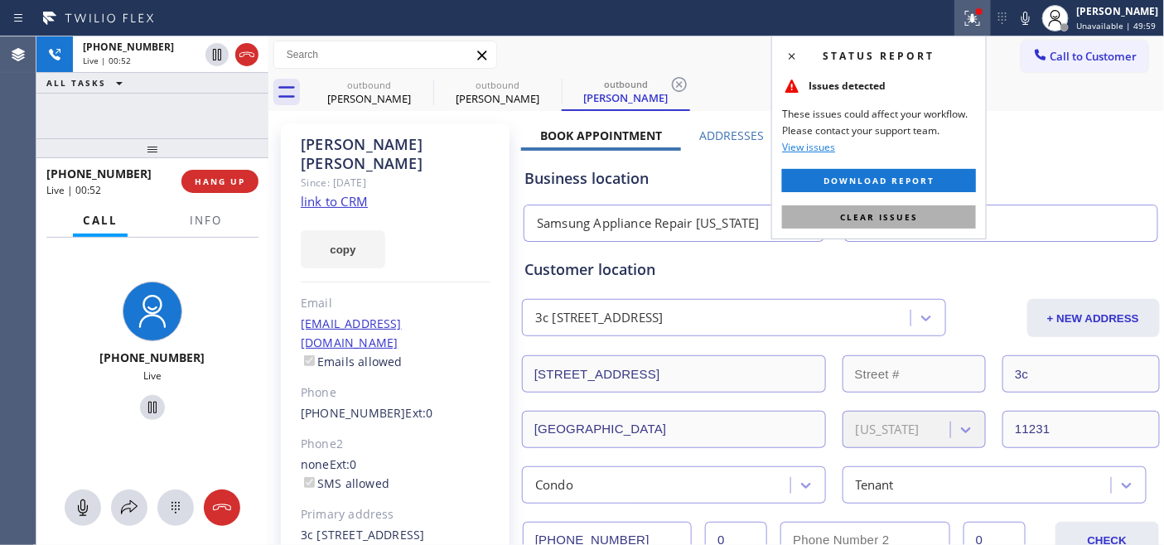
click at [818, 210] on button "Clear issues" at bounding box center [879, 217] width 194 height 23
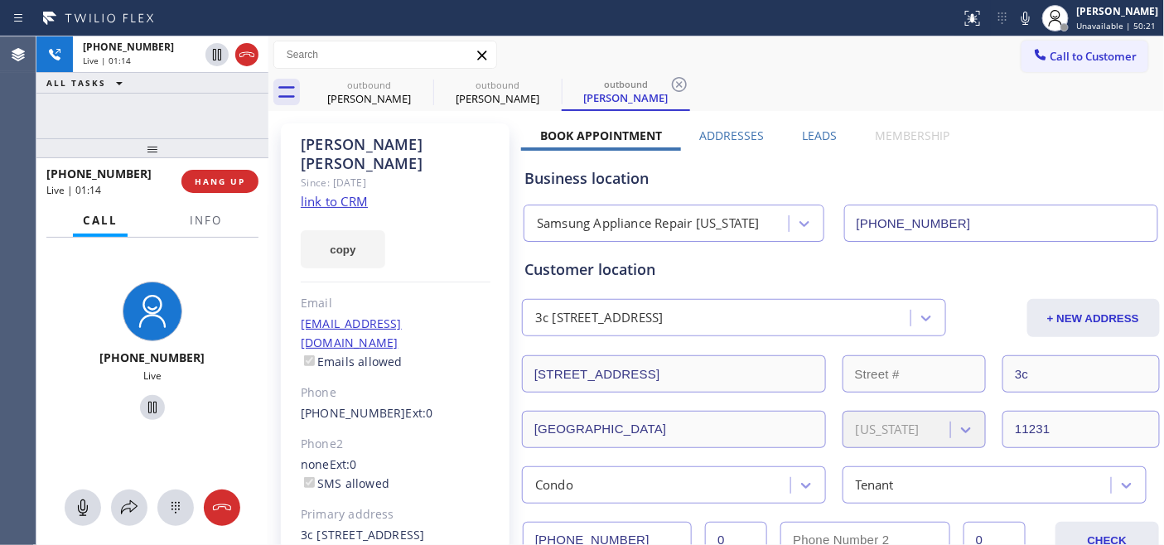
click at [694, 74] on div "outbound George Castano outbound Nilsa Vargas outbound Nilsa Vargas" at bounding box center [735, 92] width 860 height 37
click at [418, 84] on icon at bounding box center [423, 85] width 20 height 20
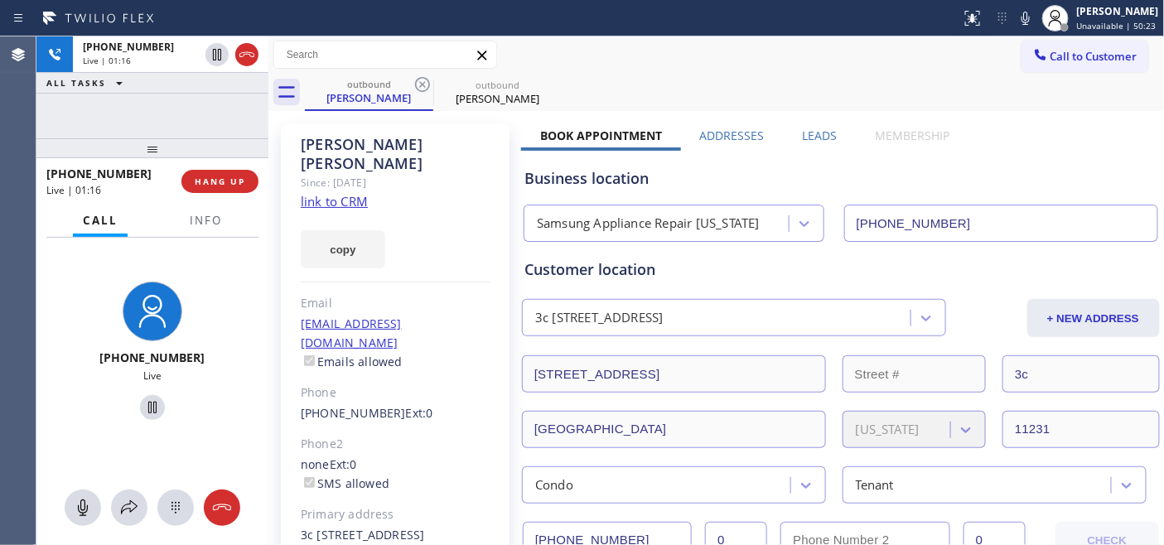
click at [602, 75] on div "outbound Nilsa Vargas outbound Nilsa Vargas" at bounding box center [735, 92] width 860 height 37
drag, startPoint x: 189, startPoint y: 147, endPoint x: 192, endPoint y: 104, distance: 42.4
click at [192, 116] on div "+16464002868 Live | 01:17 ALL TASKS ALL TASKS ACTIVE TASKS TASKS IN WRAP UP +16…" at bounding box center [152, 290] width 232 height 509
click at [221, 177] on span "HANG UP" at bounding box center [220, 182] width 51 height 12
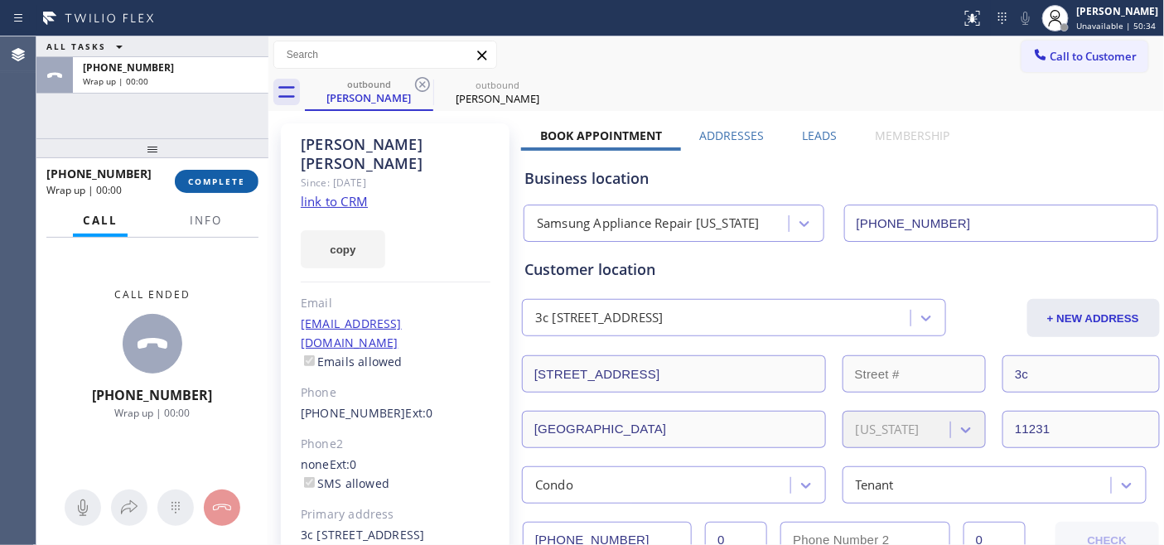
click at [221, 177] on span "COMPLETE" at bounding box center [216, 182] width 57 height 12
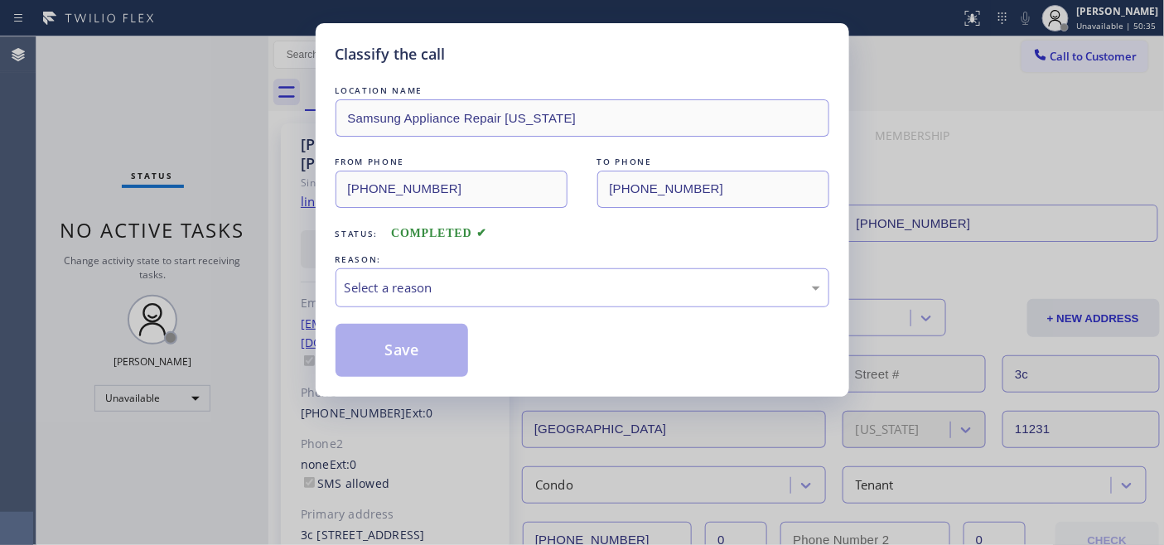
click at [224, 184] on div "Classify the call LOCATION NAME Samsung Appliance Repair New York FROM PHONE (3…" at bounding box center [582, 272] width 1164 height 545
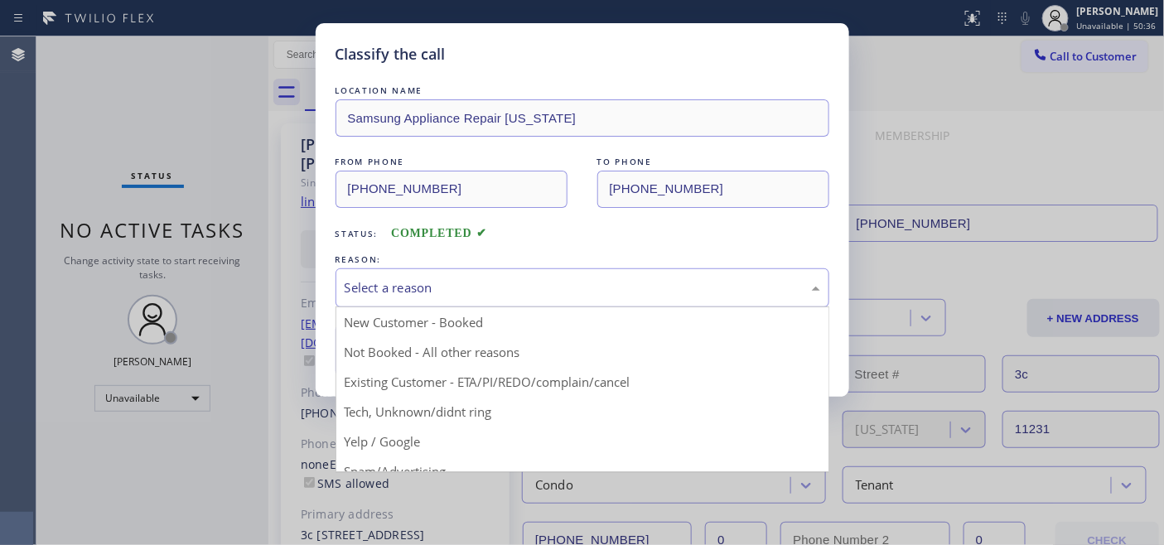
click at [520, 268] on div "Select a reason" at bounding box center [583, 287] width 494 height 39
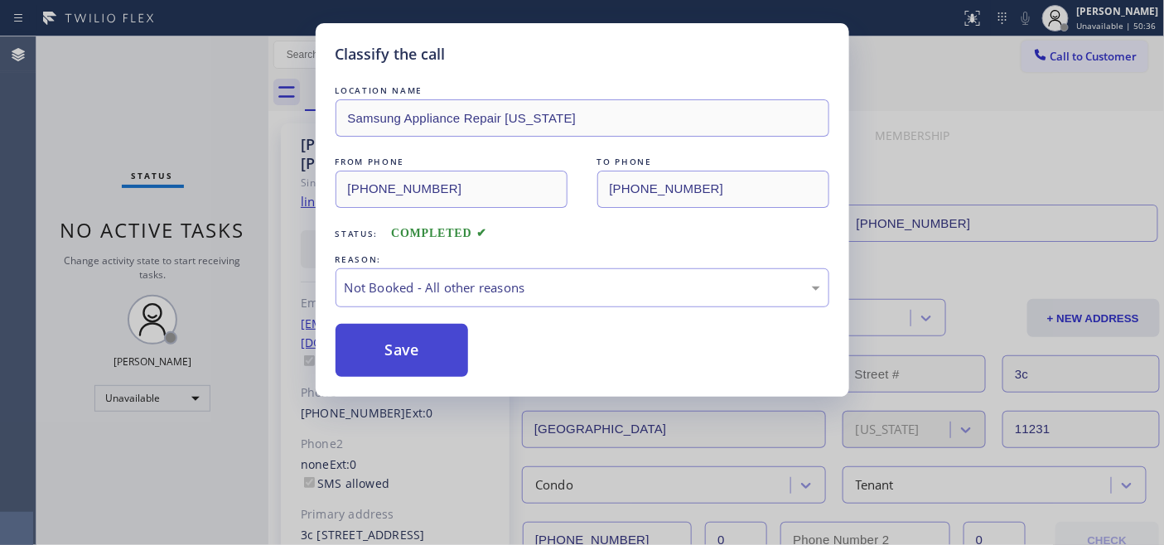
click at [435, 341] on button "Save" at bounding box center [402, 350] width 133 height 53
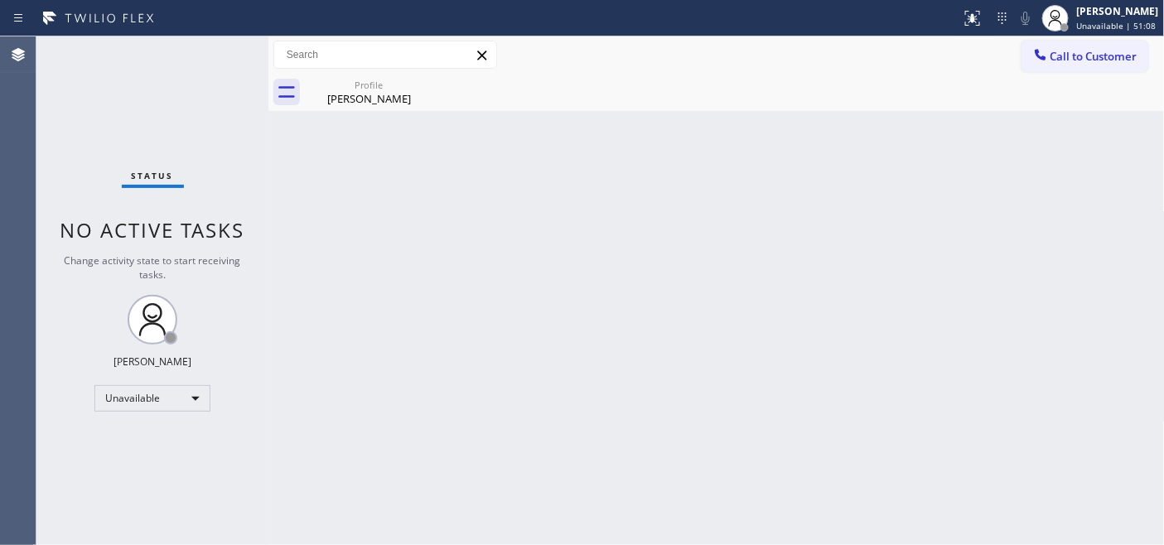
drag, startPoint x: 856, startPoint y: 83, endPoint x: 863, endPoint y: 138, distance: 56.0
click at [856, 83] on div "Profile [PERSON_NAME]" at bounding box center [735, 92] width 860 height 37
click at [1053, 61] on span "Call to Customer" at bounding box center [1094, 56] width 87 height 15
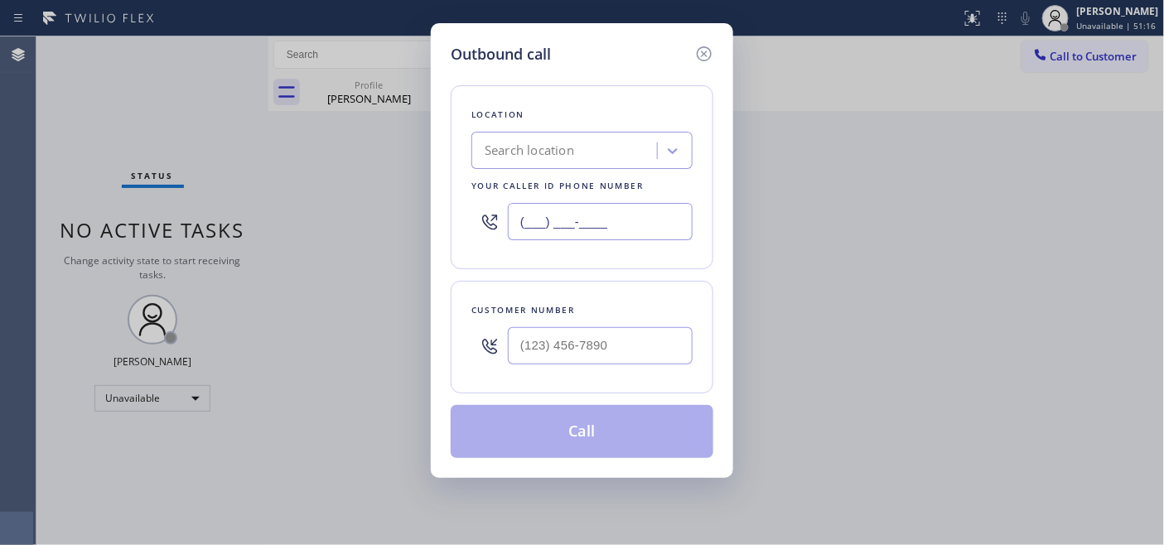
drag, startPoint x: 642, startPoint y: 220, endPoint x: 457, endPoint y: 191, distance: 187.1
click at [423, 220] on div "Outbound call Location Search location Your caller id phone number (___) ___-__…" at bounding box center [582, 272] width 1164 height 545
paste input "844) 735-4685"
type input "[PHONE_NUMBER]"
drag, startPoint x: 625, startPoint y: 355, endPoint x: 411, endPoint y: 369, distance: 214.3
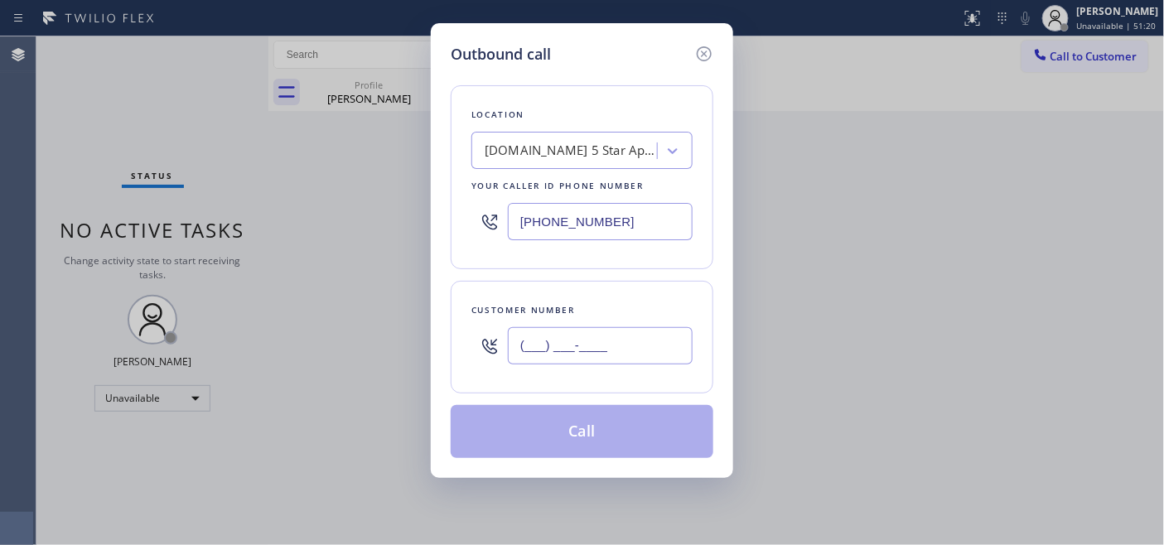
click at [492, 358] on div "(___) ___-____" at bounding box center [582, 346] width 221 height 54
paste input "619) 838-8123"
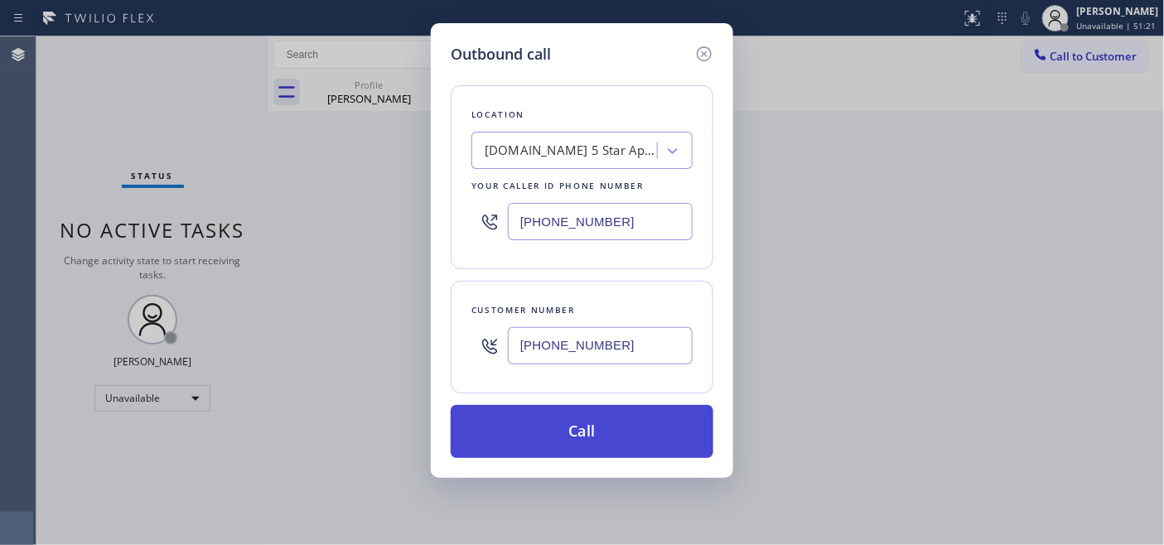
type input "(619) 838-8123"
click at [641, 428] on button "Call" at bounding box center [582, 431] width 263 height 53
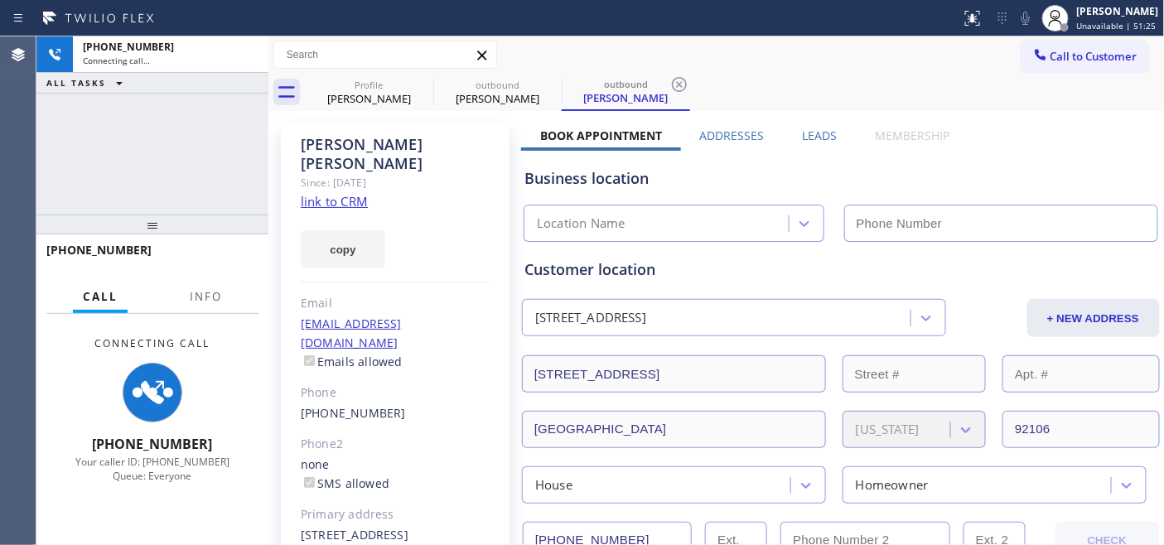
type input "[PHONE_NUMBER]"
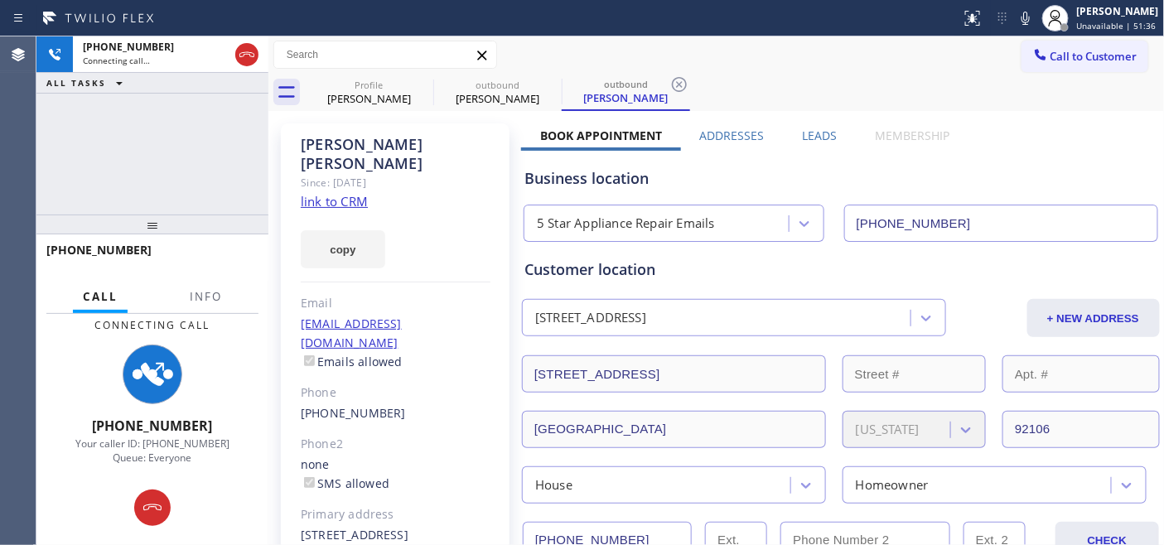
drag, startPoint x: 191, startPoint y: 219, endPoint x: 191, endPoint y: 80, distance: 138.4
click at [191, 103] on div "+16198388123 Connecting call… ALL TASKS ALL TASKS ACTIVE TASKS TASKS IN WRAP UP…" at bounding box center [152, 290] width 232 height 509
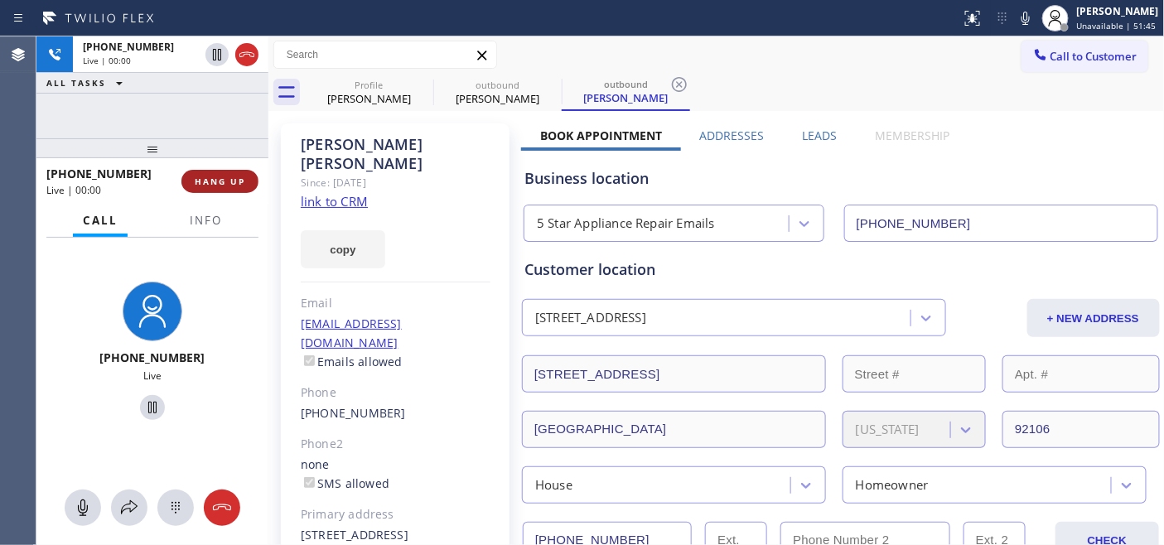
click at [235, 175] on button "HANG UP" at bounding box center [219, 181] width 77 height 23
click at [235, 176] on span "HANG UP" at bounding box center [220, 182] width 51 height 12
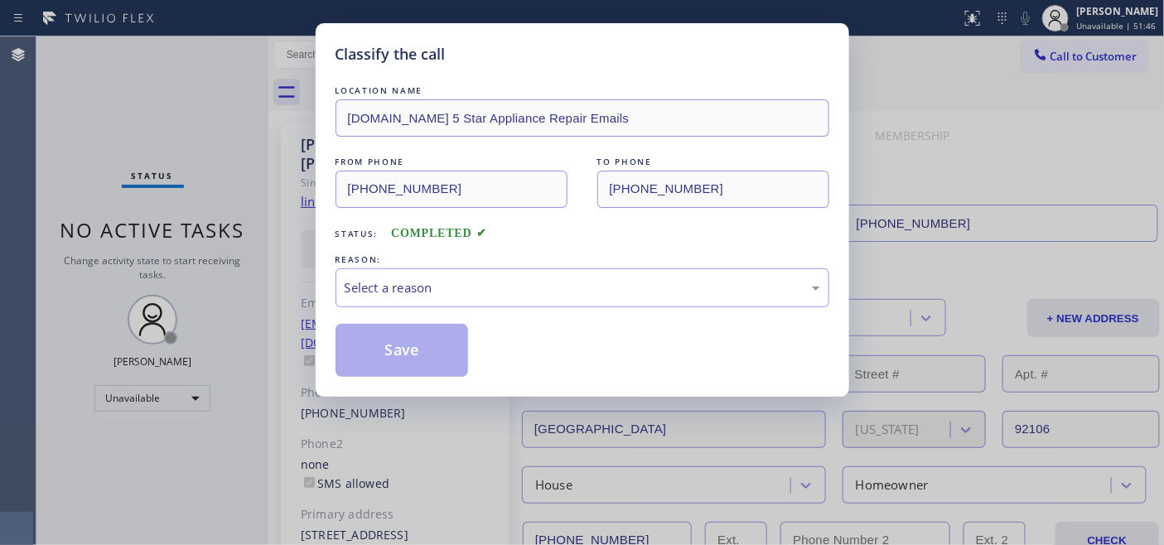
click at [235, 176] on div "Classify the call LOCATION NAME 4C.Email 5 Star Appliance Repair Emails FROM PH…" at bounding box center [582, 272] width 1164 height 545
click at [472, 270] on div "Select a reason" at bounding box center [583, 287] width 494 height 39
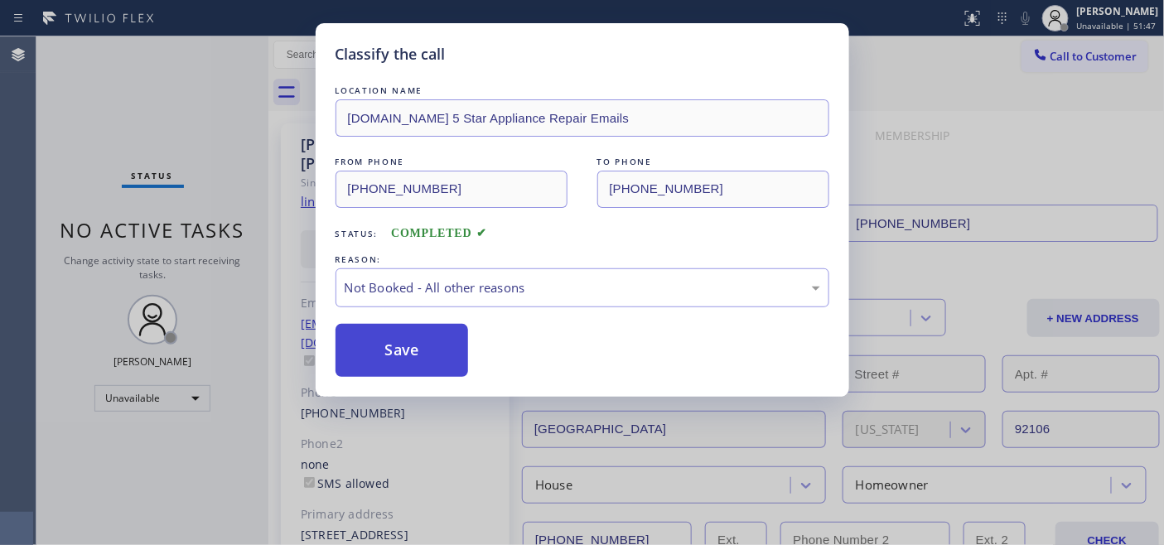
click at [429, 337] on button "Save" at bounding box center [402, 350] width 133 height 53
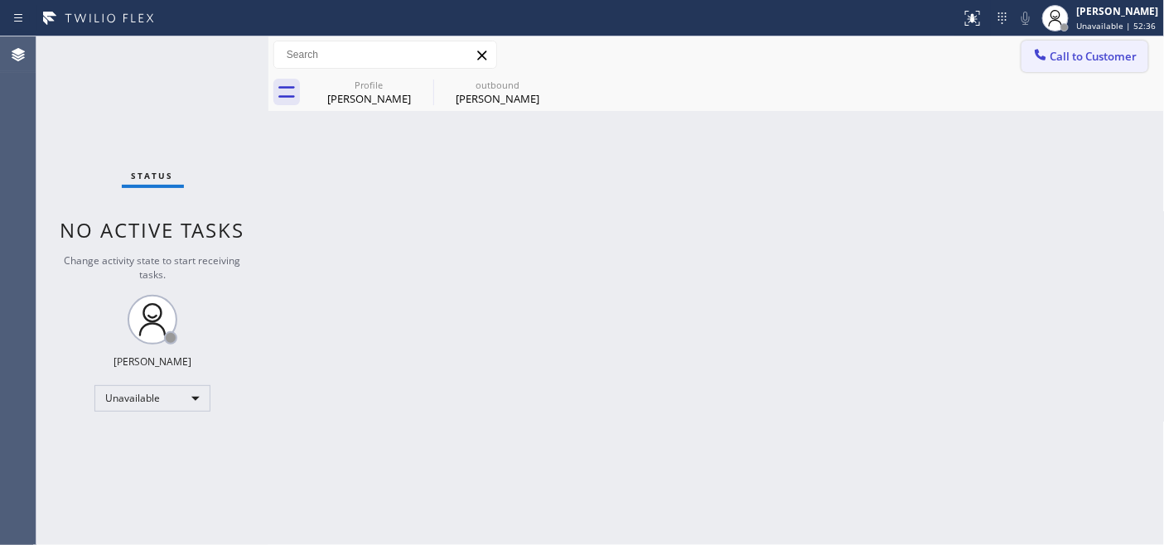
click at [1079, 51] on span "Call to Customer" at bounding box center [1094, 56] width 87 height 15
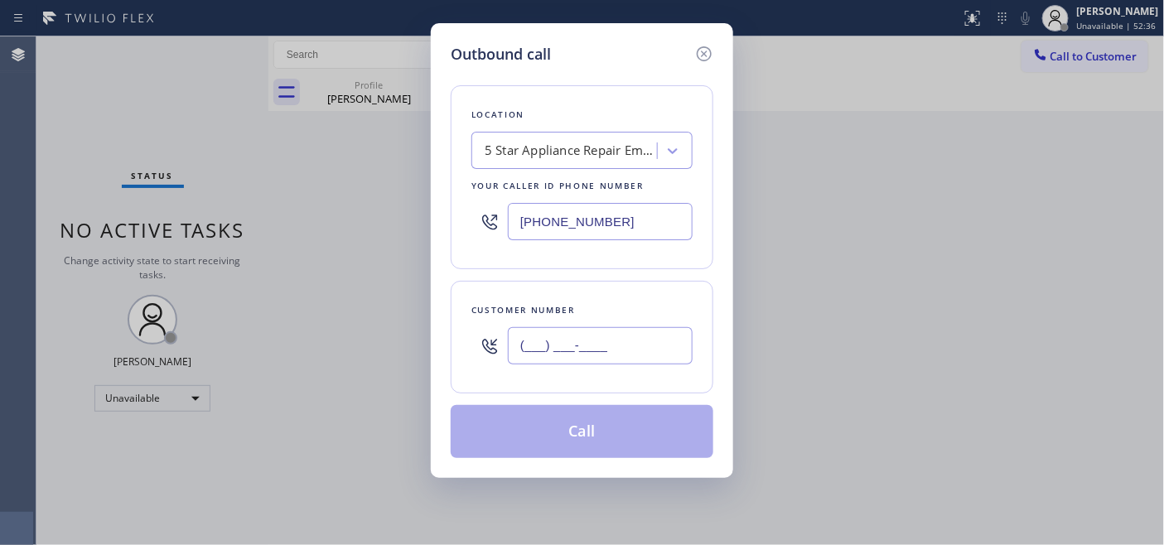
click at [593, 349] on input "(___) ___-____" at bounding box center [600, 345] width 185 height 37
paste input "206) 293-2814"
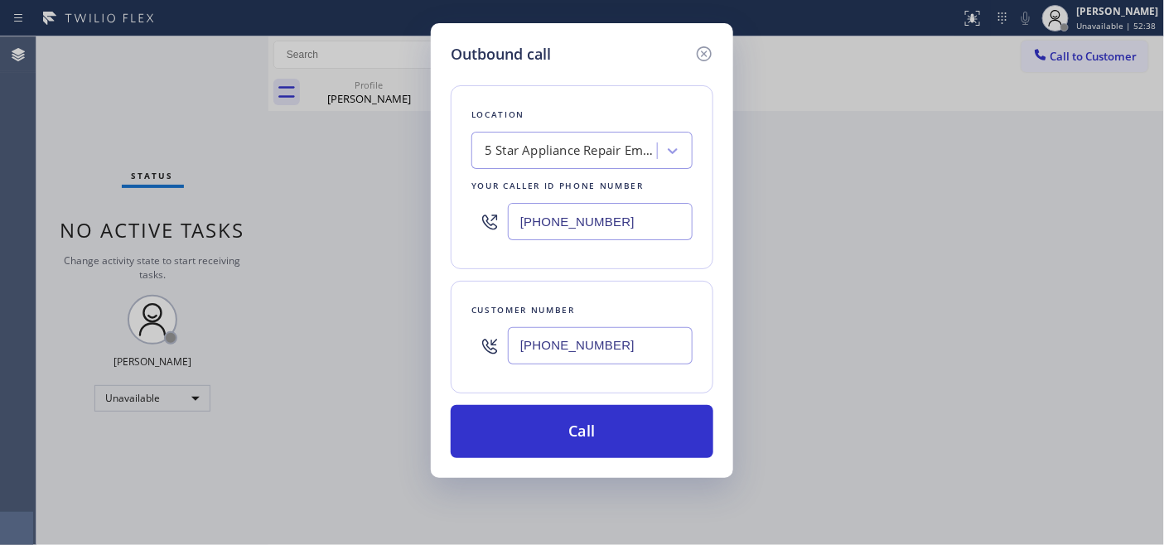
type input "(206) 293-2814"
drag, startPoint x: 450, startPoint y: 202, endPoint x: 461, endPoint y: 233, distance: 32.5
click at [425, 211] on div "Outbound call Location 5 Star Appliance Repair Emails Your caller id phone numb…" at bounding box center [582, 272] width 1164 height 545
paste input "206) 825-6496"
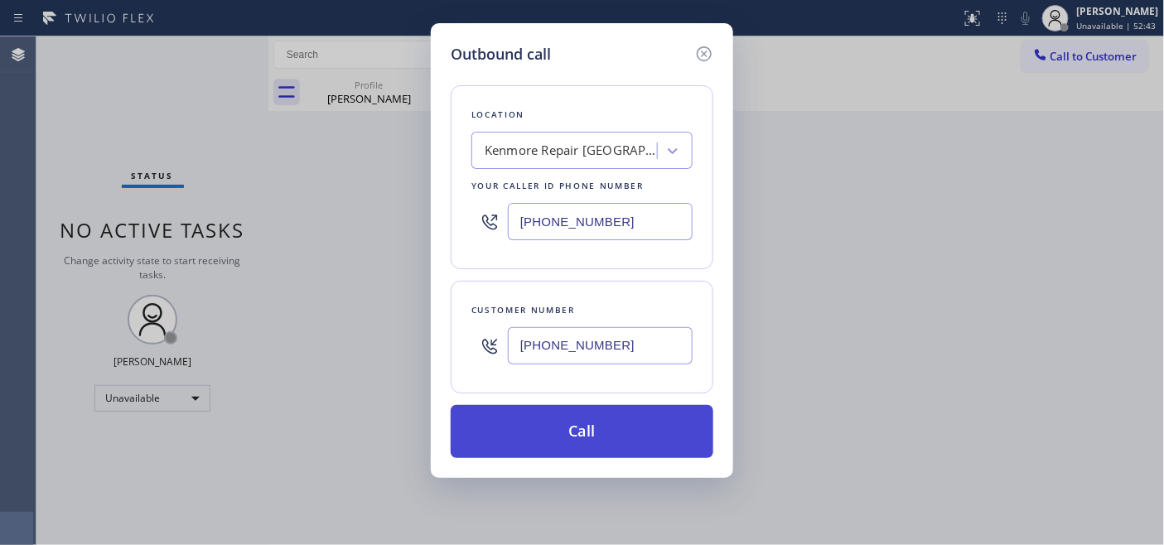
type input "(206) 825-6496"
click at [611, 420] on button "Call" at bounding box center [582, 431] width 263 height 53
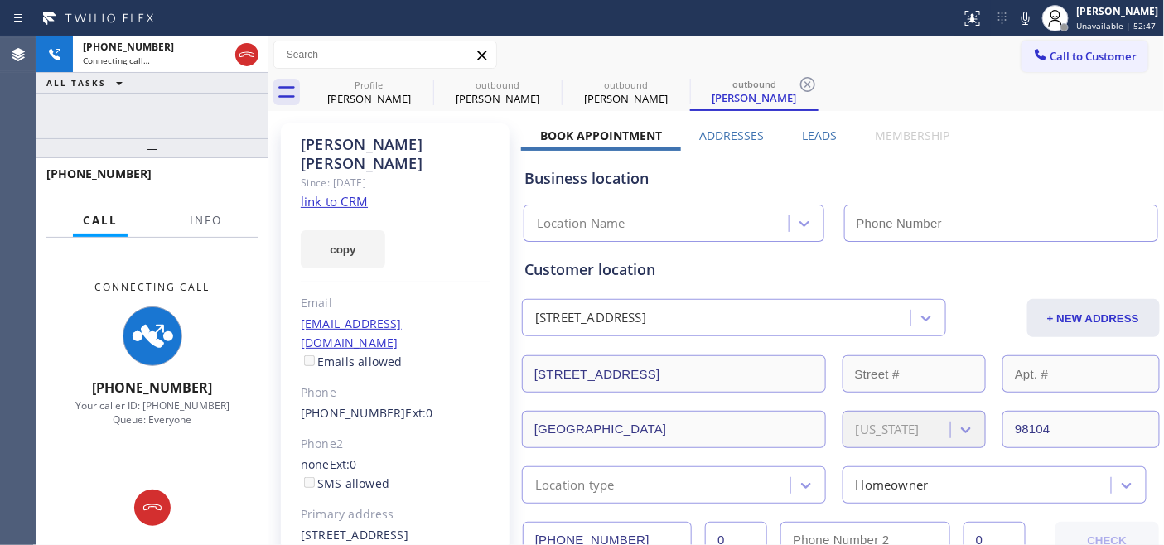
type input "(206) 825-6496"
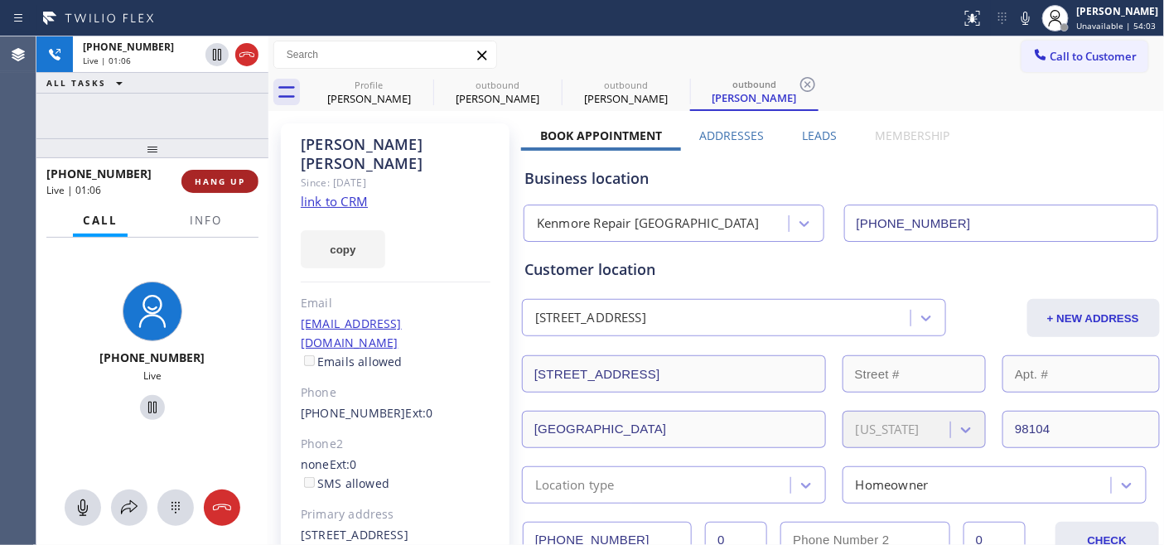
click at [239, 177] on span "HANG UP" at bounding box center [220, 182] width 51 height 12
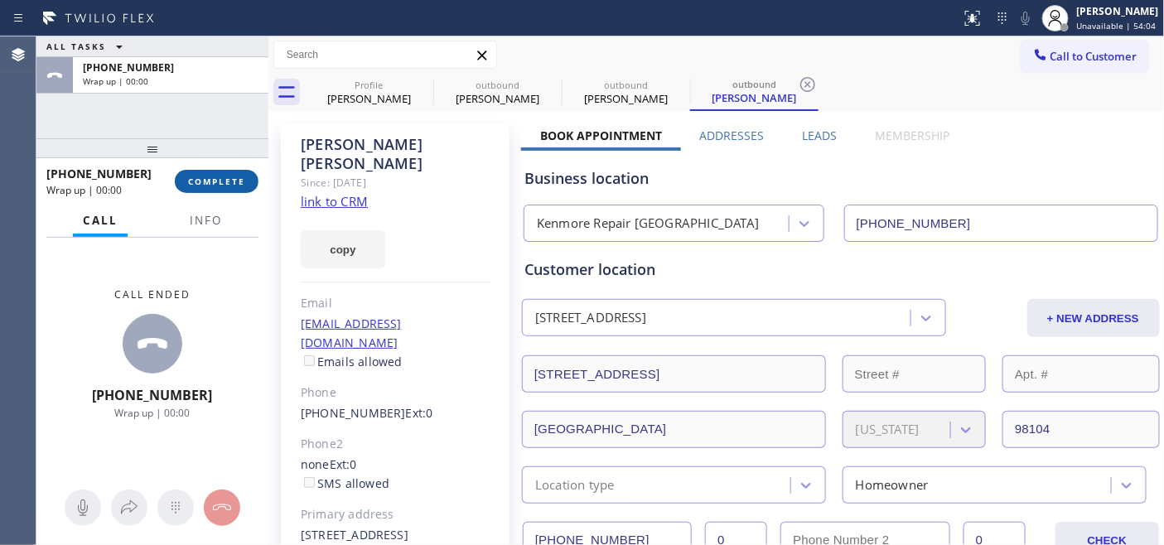
click at [239, 177] on span "COMPLETE" at bounding box center [216, 182] width 57 height 12
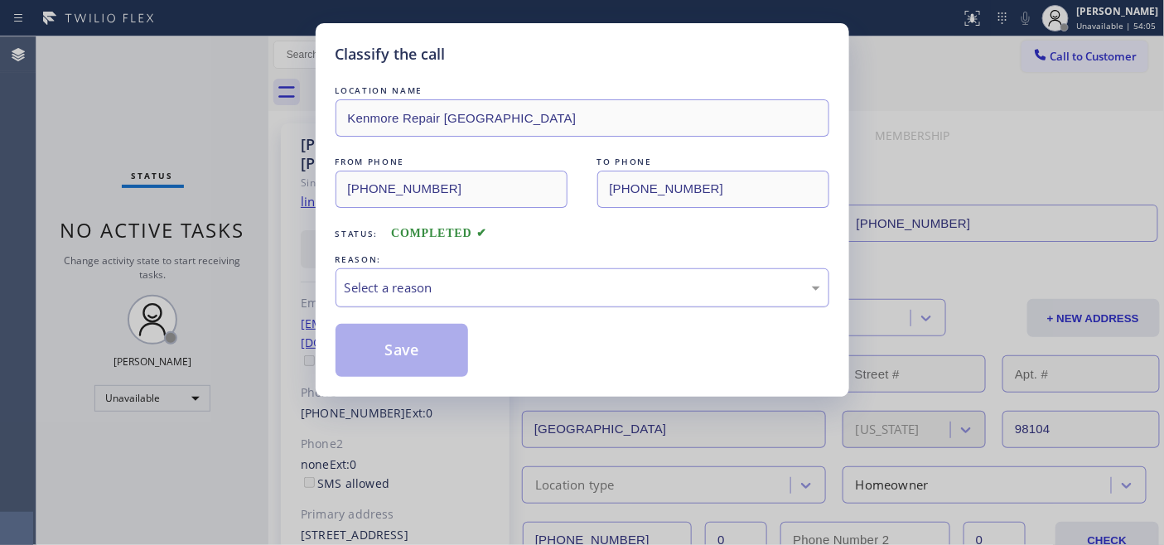
click at [599, 295] on div "Select a reason" at bounding box center [583, 287] width 476 height 19
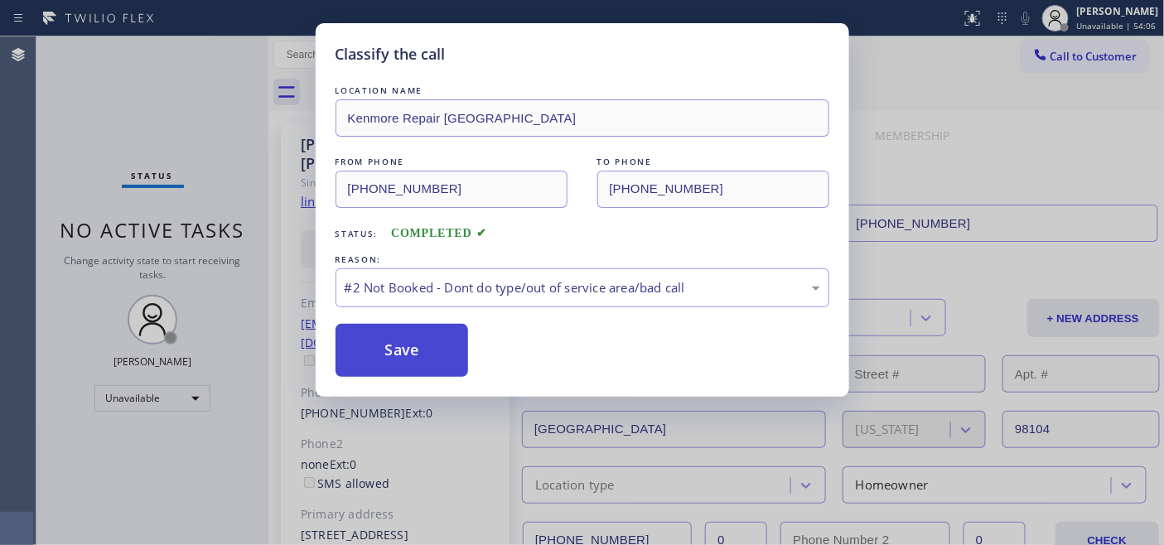
click at [380, 351] on button "Save" at bounding box center [402, 350] width 133 height 53
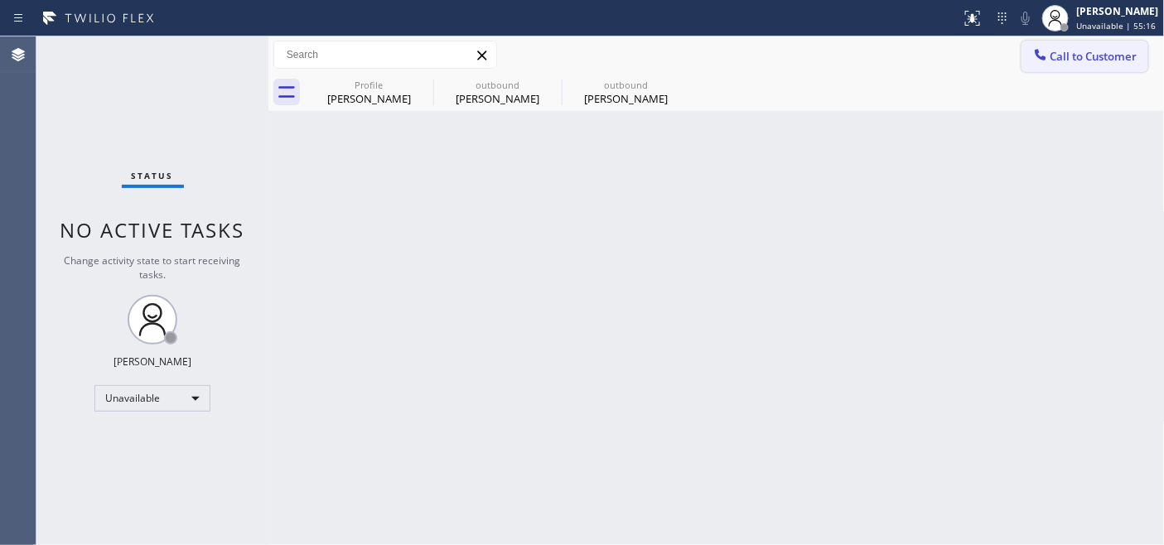
click at [1074, 56] on span "Call to Customer" at bounding box center [1094, 56] width 87 height 15
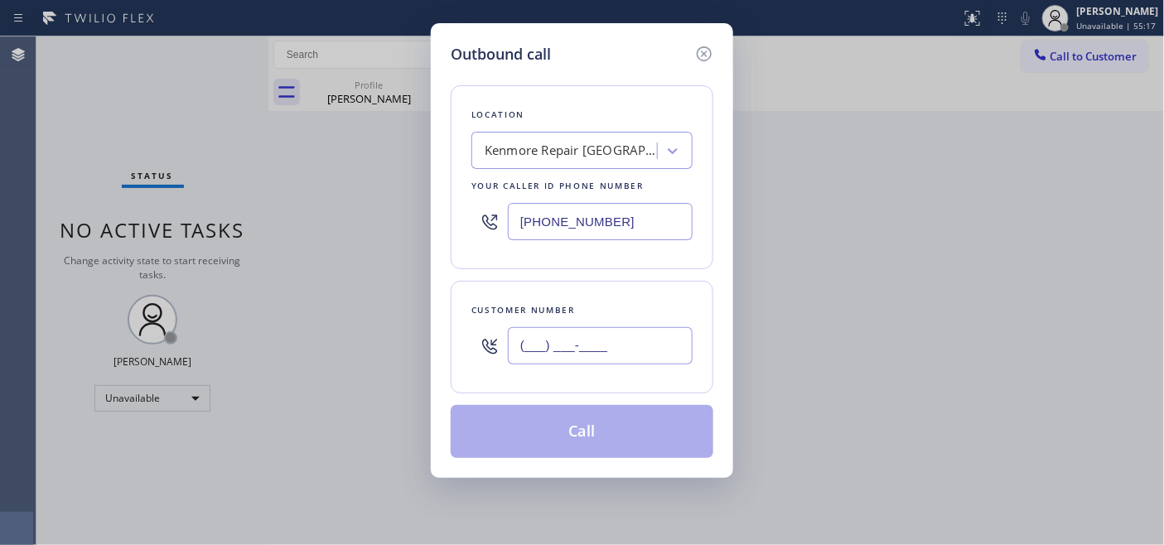
click at [576, 335] on input "(___) ___-____" at bounding box center [600, 345] width 185 height 37
paste input "480) 650-7428"
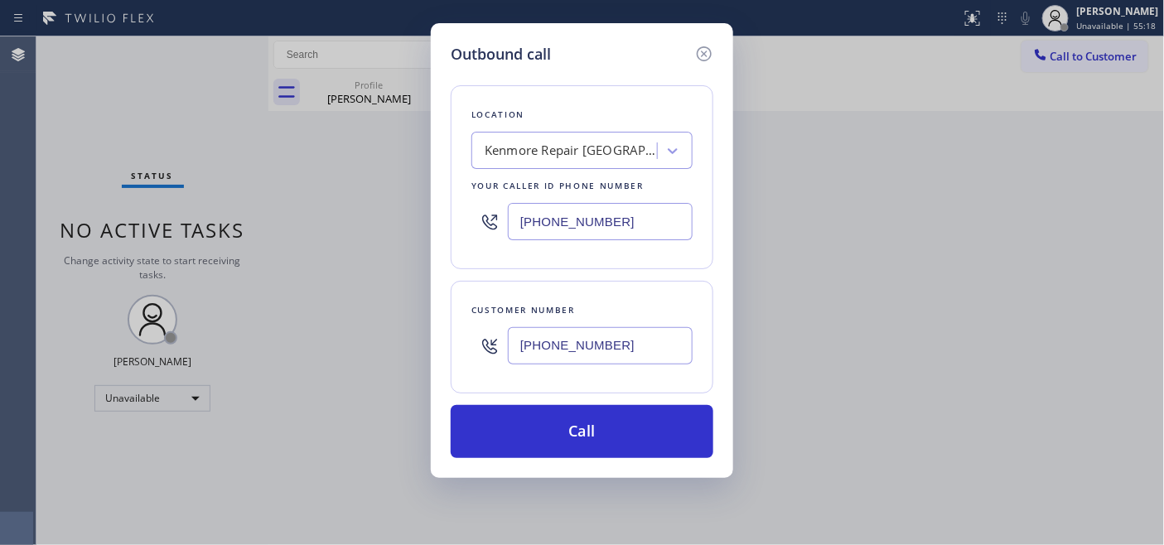
type input "(480) 650-7428"
drag, startPoint x: 638, startPoint y: 237, endPoint x: 335, endPoint y: 199, distance: 305.7
click at [335, 199] on div "Outbound call Location Kenmore Repair Seattle Your caller id phone number (206)…" at bounding box center [582, 272] width 1164 height 545
paste input "602) 806-7728"
type input "(602) 806-7728"
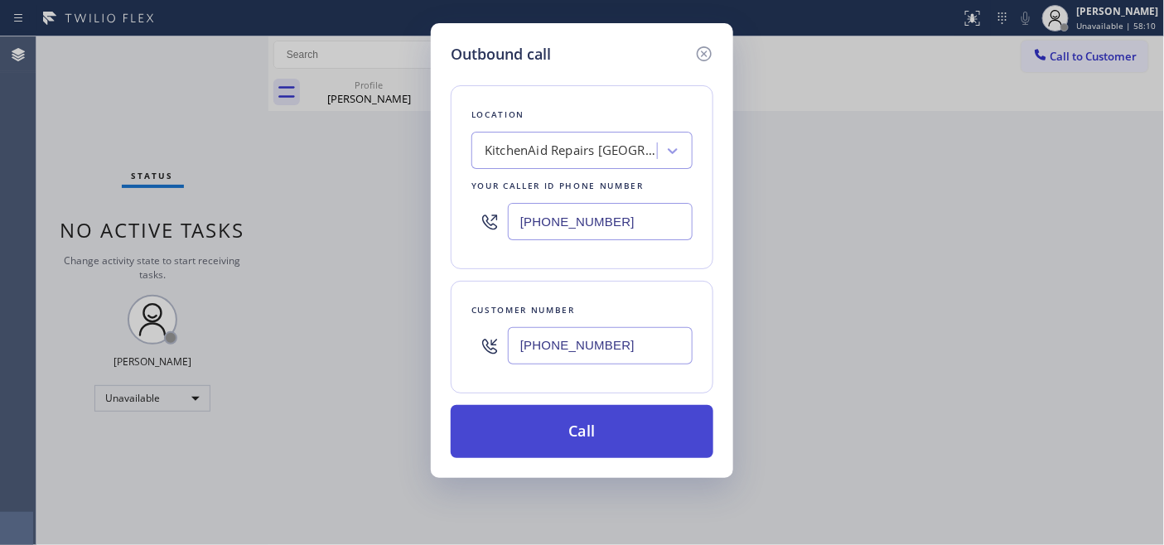
click at [615, 432] on button "Call" at bounding box center [582, 431] width 263 height 53
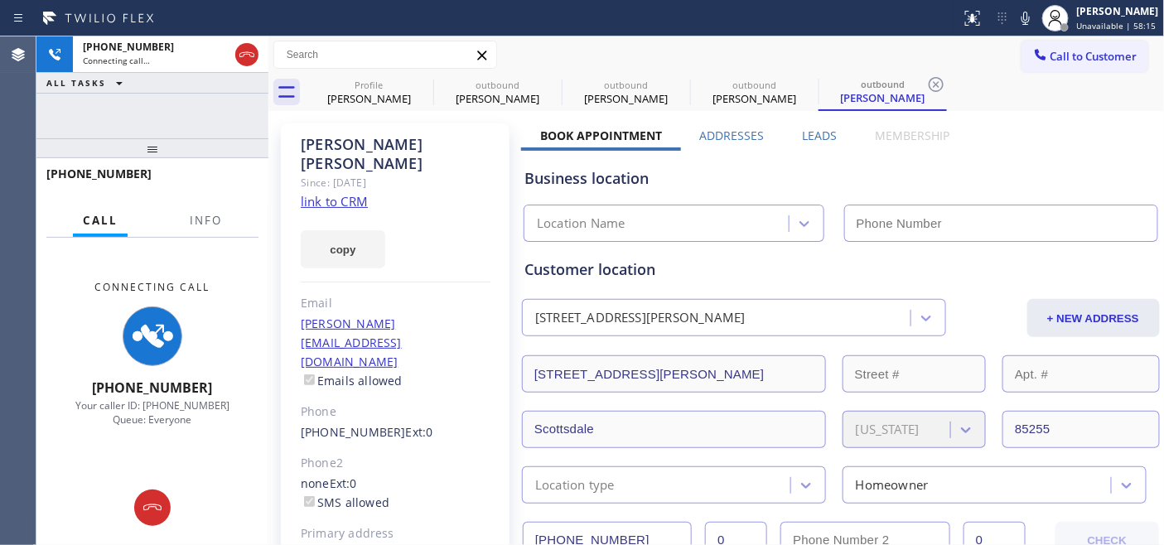
type input "(602) 806-7728"
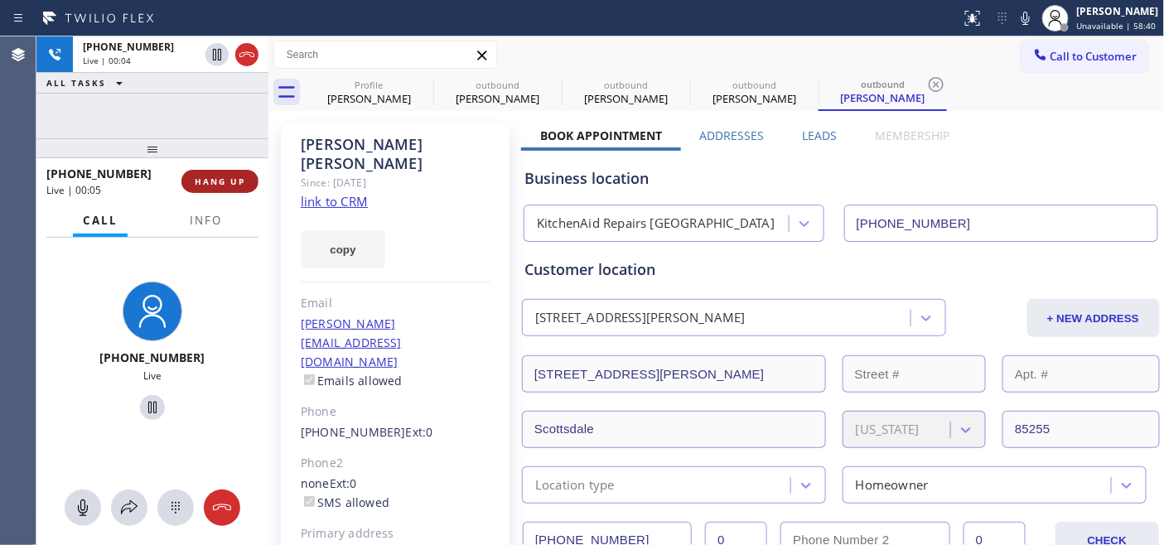
drag, startPoint x: 249, startPoint y: 161, endPoint x: 241, endPoint y: 174, distance: 15.6
click at [249, 158] on div at bounding box center [152, 148] width 232 height 20
click at [234, 180] on span "HANG UP" at bounding box center [220, 183] width 51 height 12
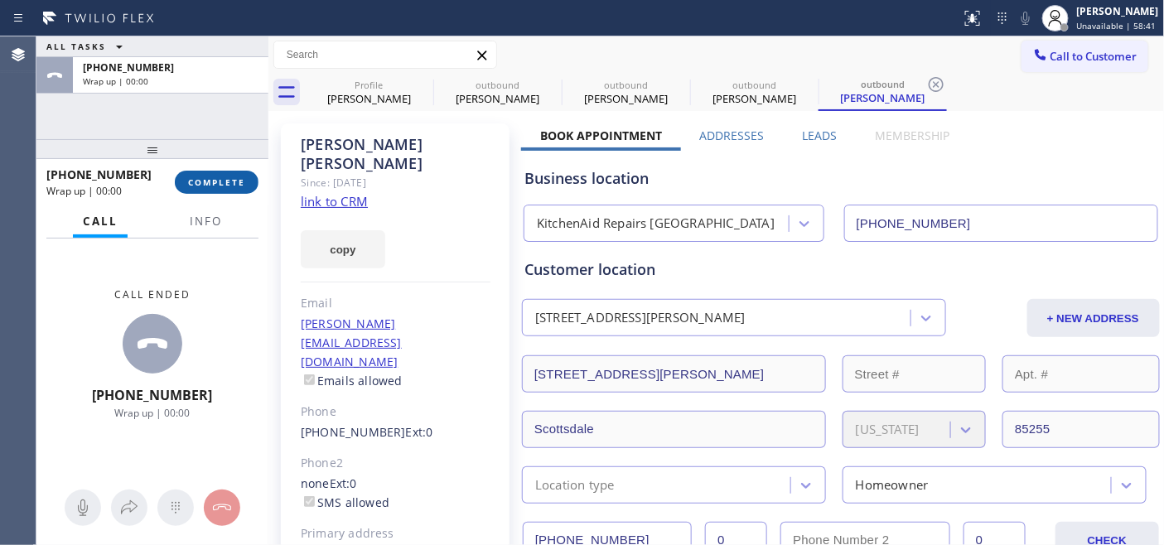
click at [234, 180] on span "COMPLETE" at bounding box center [216, 183] width 57 height 12
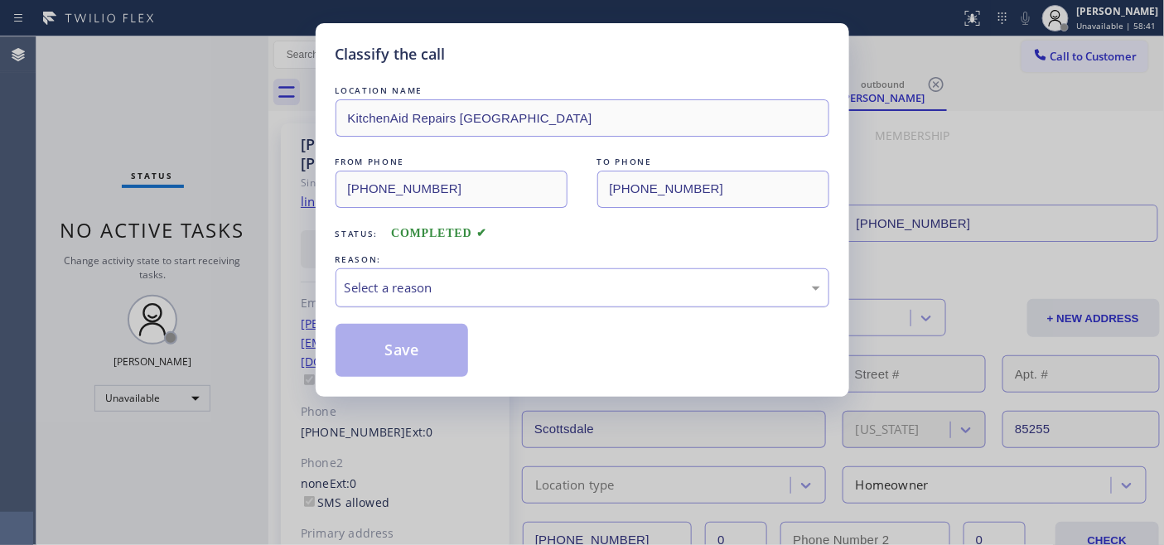
drag, startPoint x: 610, startPoint y: 277, endPoint x: 526, endPoint y: 288, distance: 84.4
click at [609, 278] on div "Select a reason" at bounding box center [583, 287] width 494 height 39
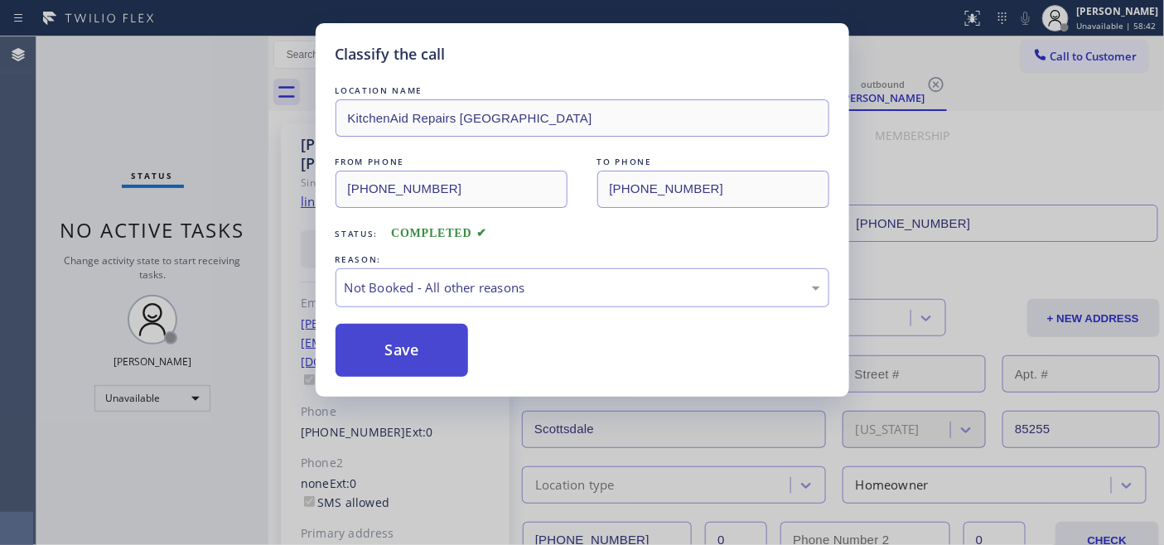
click at [420, 346] on button "Save" at bounding box center [402, 350] width 133 height 53
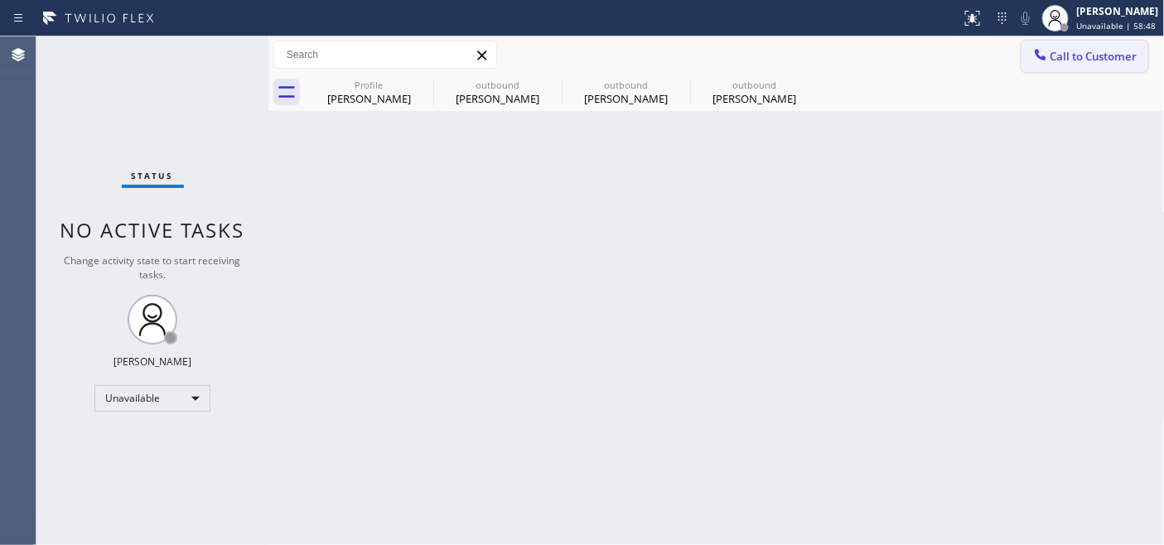
click at [1089, 60] on span "Call to Customer" at bounding box center [1094, 56] width 87 height 15
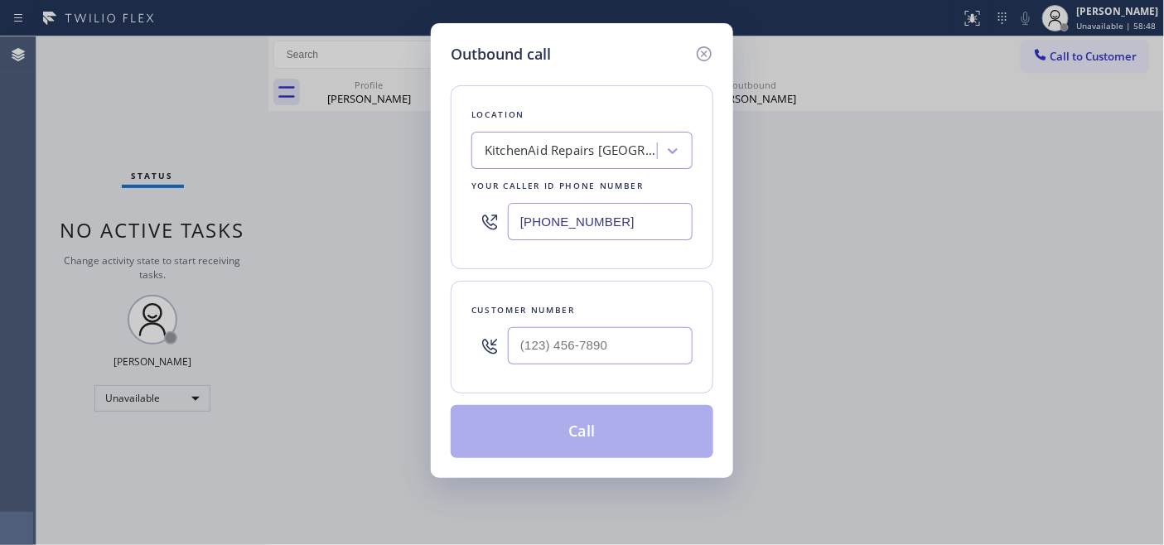
click at [605, 324] on div at bounding box center [600, 346] width 185 height 54
click at [611, 332] on input "(___) ___-____" at bounding box center [600, 345] width 185 height 37
paste input "630) 290-8763"
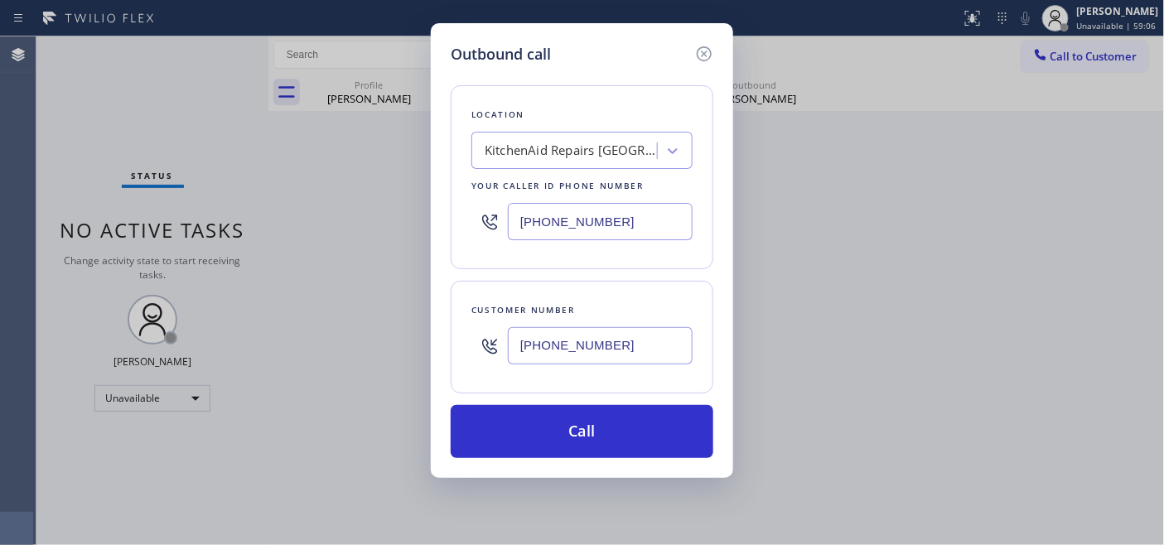
drag, startPoint x: 645, startPoint y: 337, endPoint x: 436, endPoint y: 332, distance: 208.9
click at [451, 332] on div "Customer number (630) 290-8763" at bounding box center [582, 337] width 263 height 113
paste input "212) 336-6887"
type input "(212) 336-6887"
drag, startPoint x: 614, startPoint y: 221, endPoint x: 373, endPoint y: 241, distance: 242.0
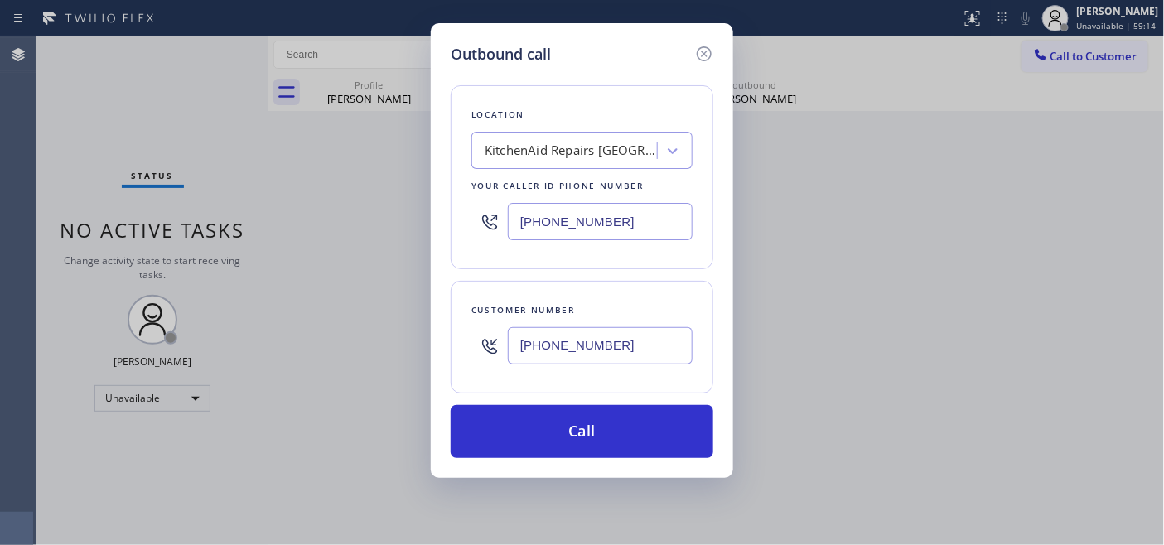
click at [393, 236] on div "Outbound call Location KitchenAid Repairs Phoenix Your caller id phone number (…" at bounding box center [582, 272] width 1164 height 545
paste input "46) 679-5825"
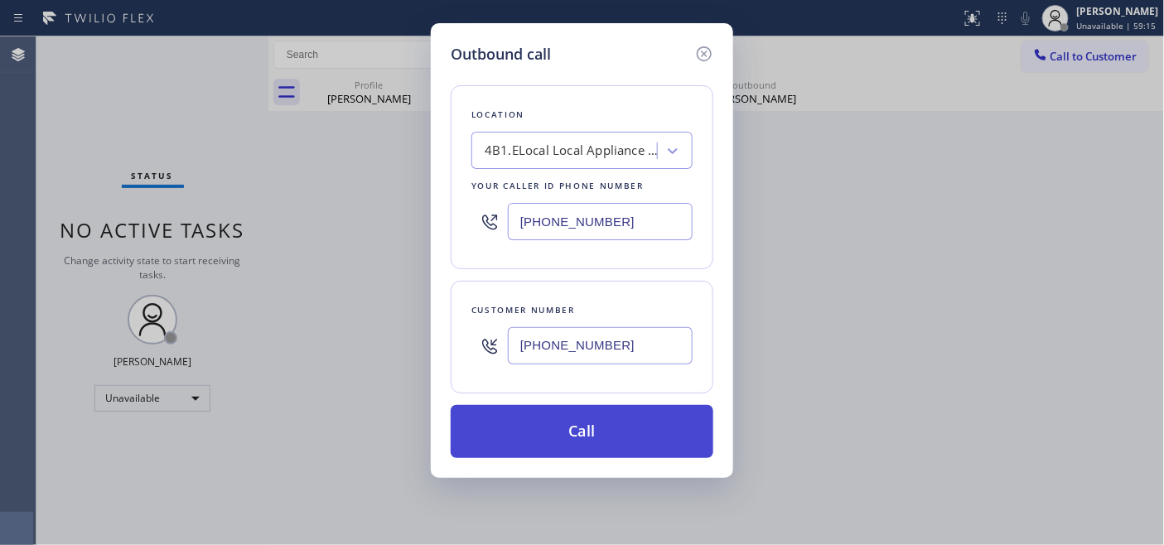
type input "[PHONE_NUMBER]"
click at [554, 427] on button "Call" at bounding box center [582, 431] width 263 height 53
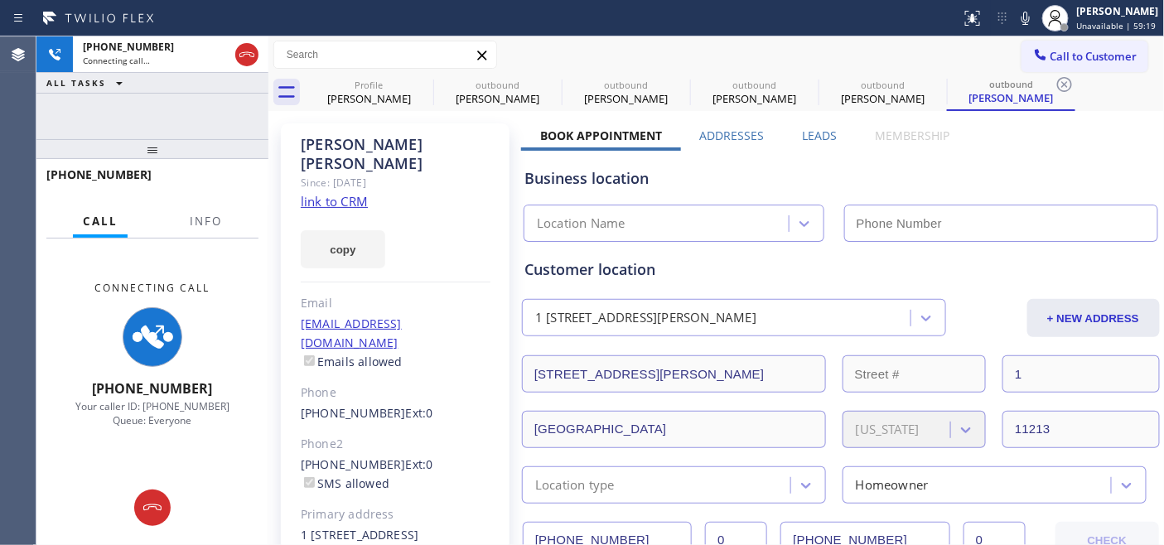
type input "[PHONE_NUMBER]"
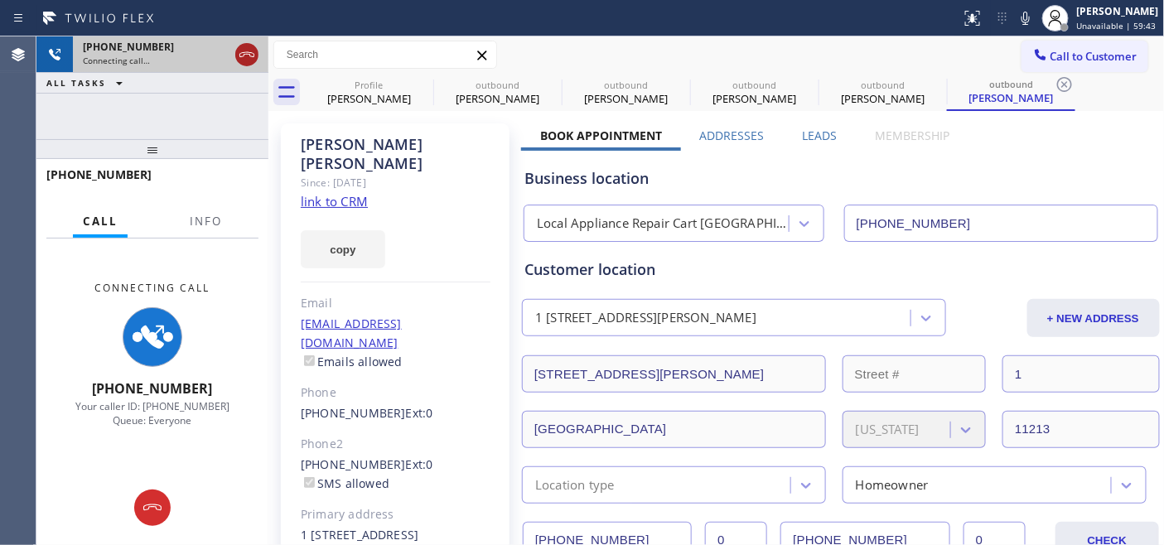
click at [244, 50] on icon at bounding box center [247, 55] width 20 height 20
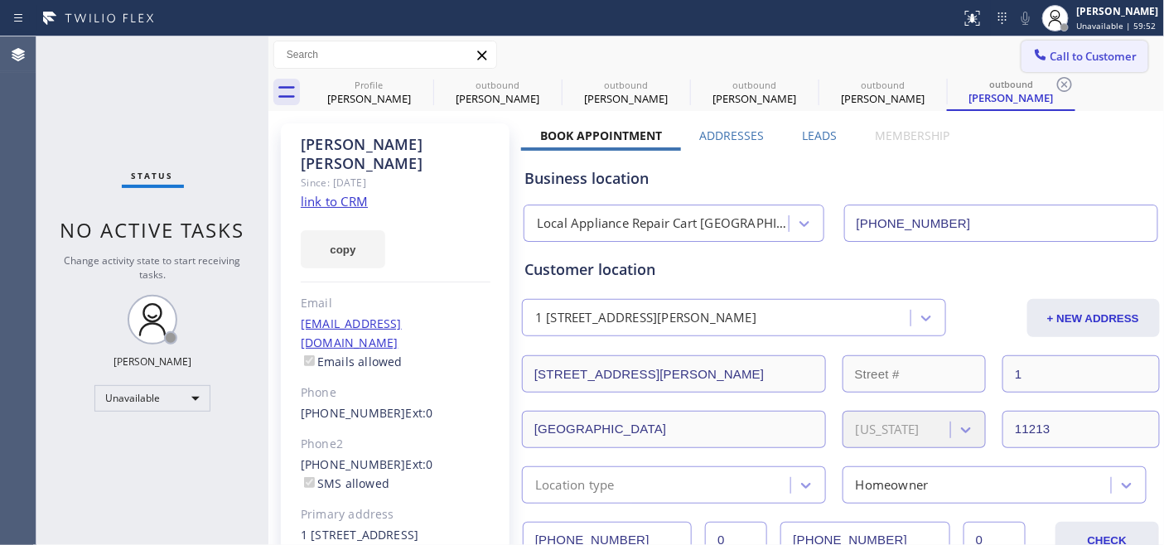
click at [1107, 65] on button "Call to Customer" at bounding box center [1085, 56] width 127 height 31
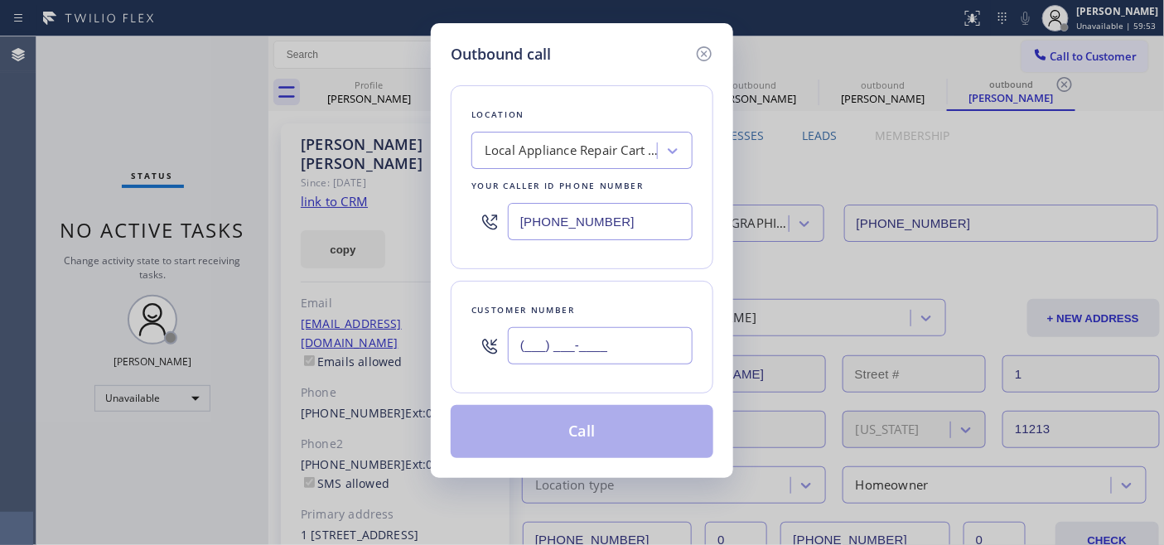
drag, startPoint x: 633, startPoint y: 356, endPoint x: 290, endPoint y: 368, distance: 343.3
click at [302, 365] on div "Outbound call Location Local Appliance Repair Cart NY Your caller id phone numb…" at bounding box center [582, 272] width 1164 height 545
paste input "206) 419-8001"
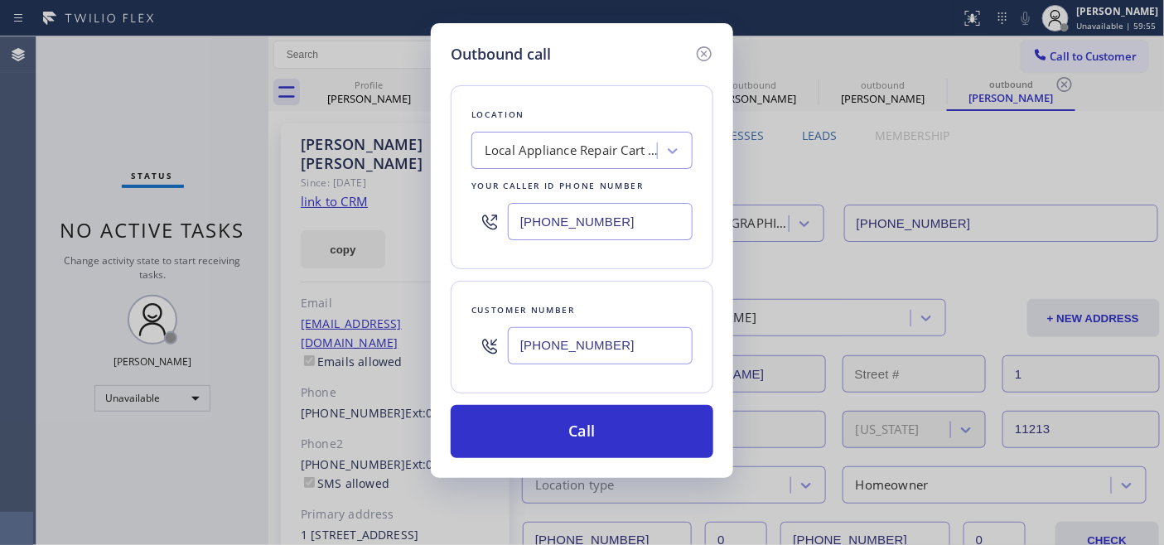
type input "(206) 419-8001"
drag, startPoint x: 626, startPoint y: 213, endPoint x: 443, endPoint y: 224, distance: 183.5
click at [494, 214] on div "[PHONE_NUMBER]" at bounding box center [582, 222] width 221 height 54
paste input "877) 777-0796"
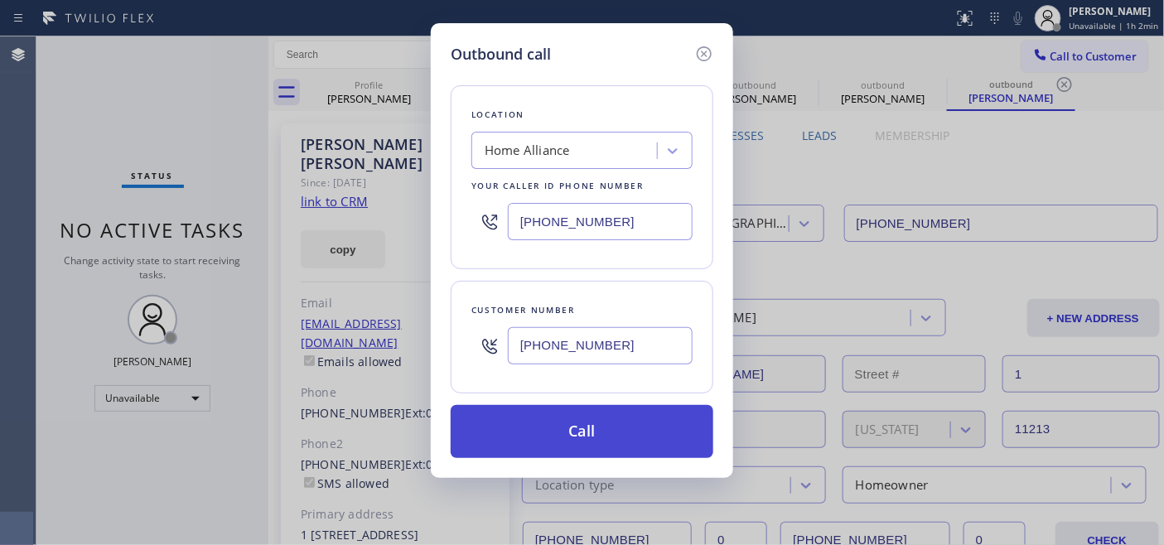
type input "[PHONE_NUMBER]"
click at [617, 417] on button "Call" at bounding box center [582, 431] width 263 height 53
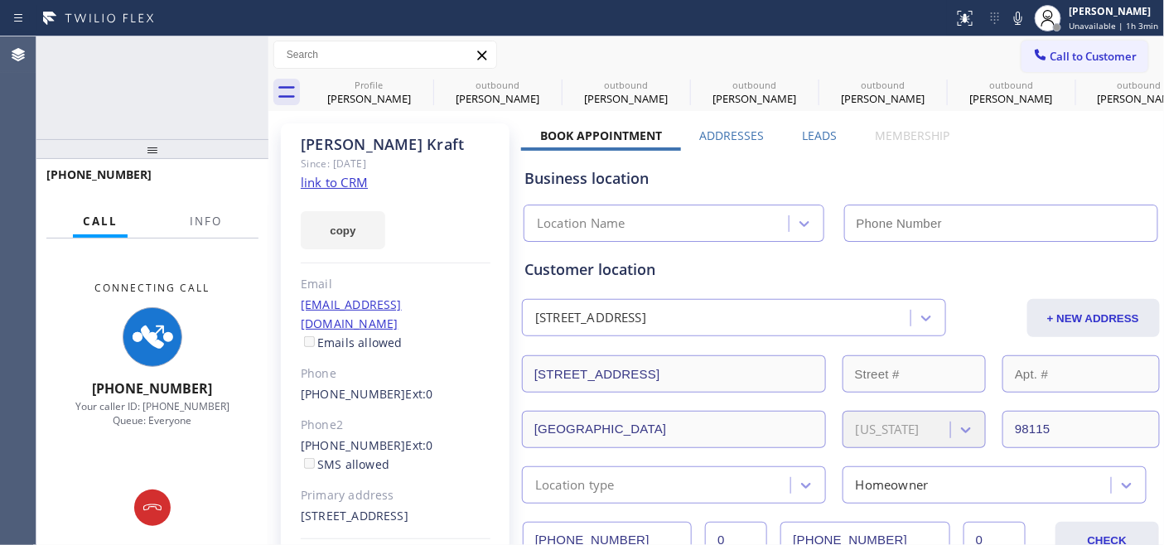
type input "[PHONE_NUMBER]"
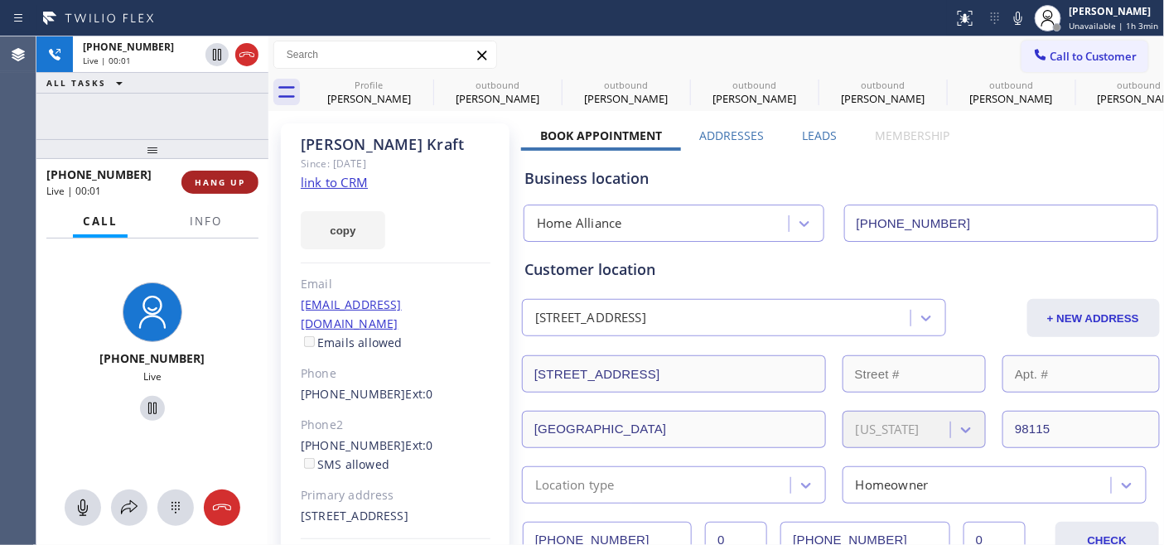
click at [251, 180] on button "HANG UP" at bounding box center [219, 182] width 77 height 23
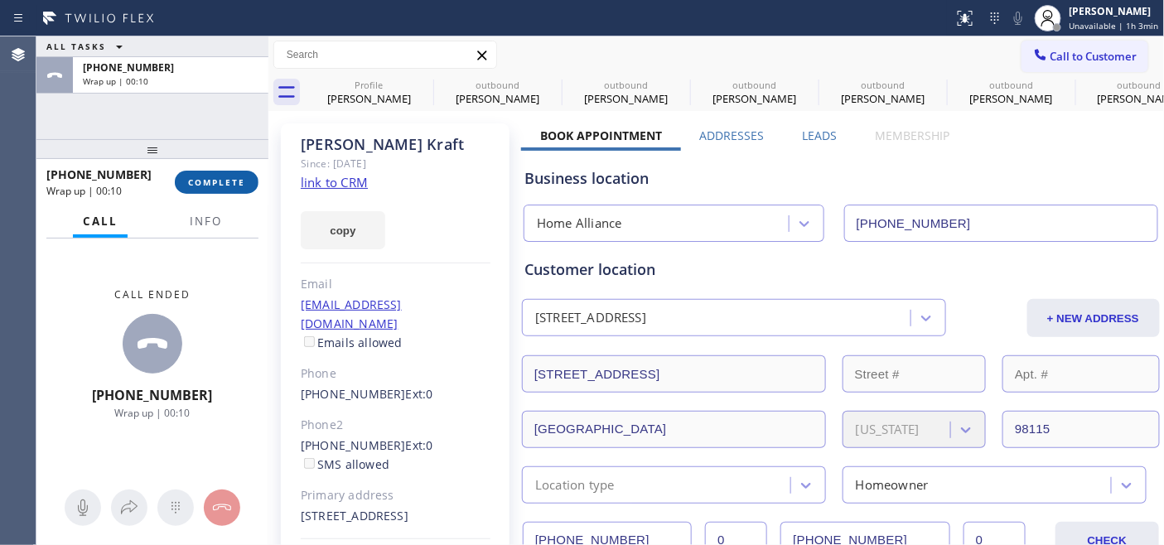
click at [227, 181] on span "COMPLETE" at bounding box center [216, 183] width 57 height 12
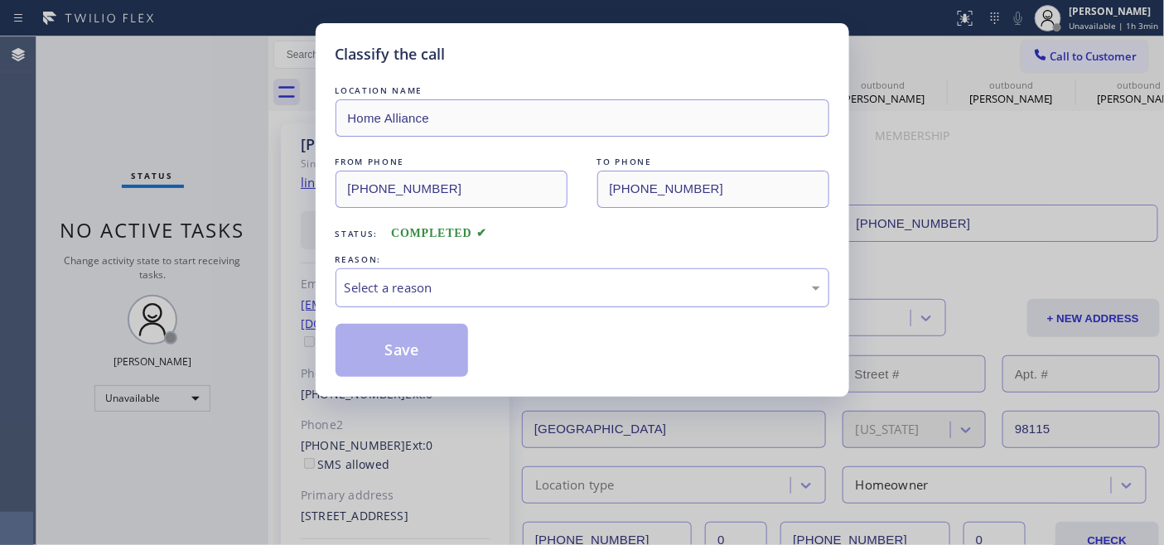
click at [443, 283] on div "Select a reason" at bounding box center [583, 287] width 476 height 19
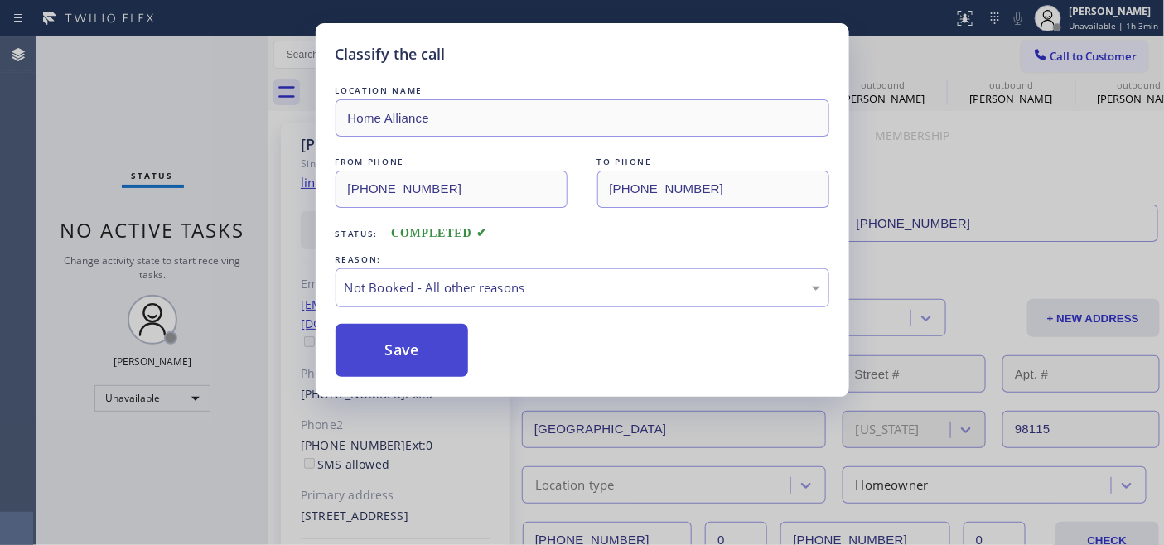
click at [428, 337] on button "Save" at bounding box center [402, 350] width 133 height 53
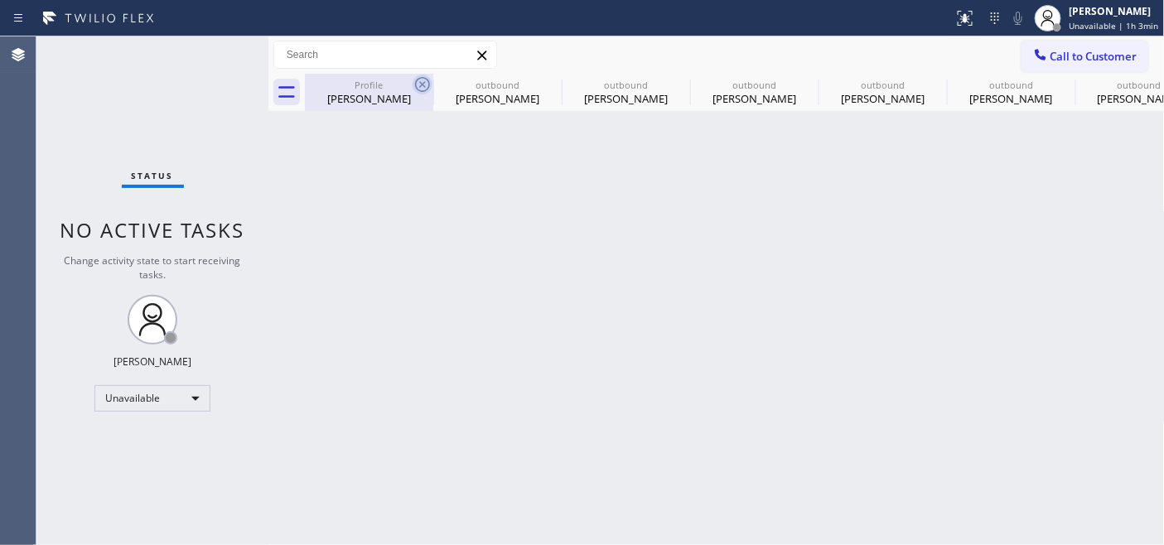
click at [424, 85] on icon at bounding box center [422, 84] width 15 height 15
type input "[PHONE_NUMBER]"
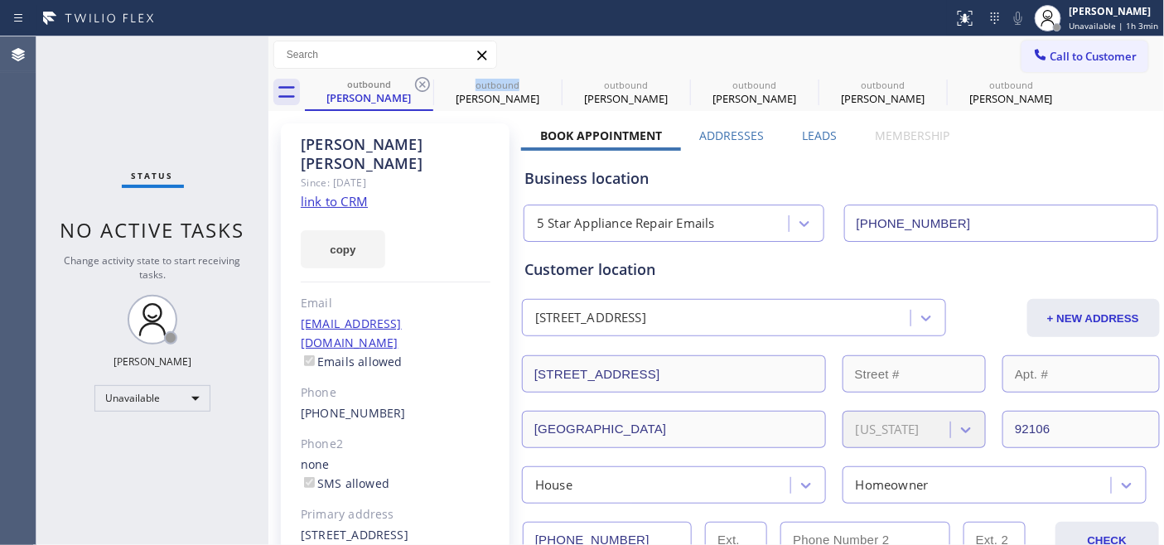
click at [424, 85] on icon at bounding box center [422, 84] width 15 height 15
type input "(206) 825-6496"
click at [424, 85] on icon at bounding box center [422, 84] width 15 height 15
type input "(602) 806-7728"
click at [0, 0] on icon at bounding box center [0, 0] width 0 height 0
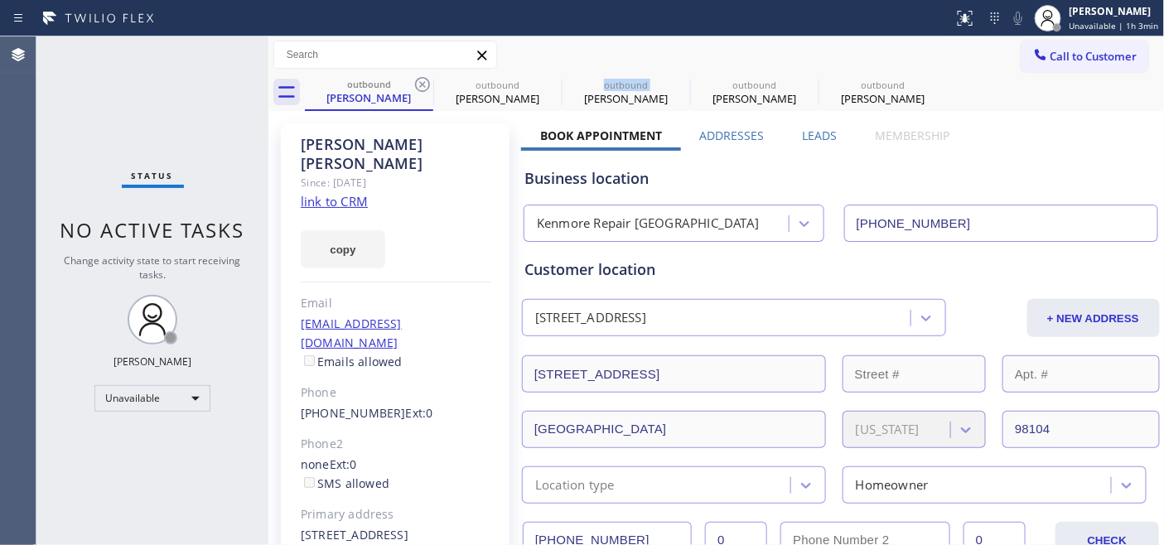
type input "[PHONE_NUMBER]"
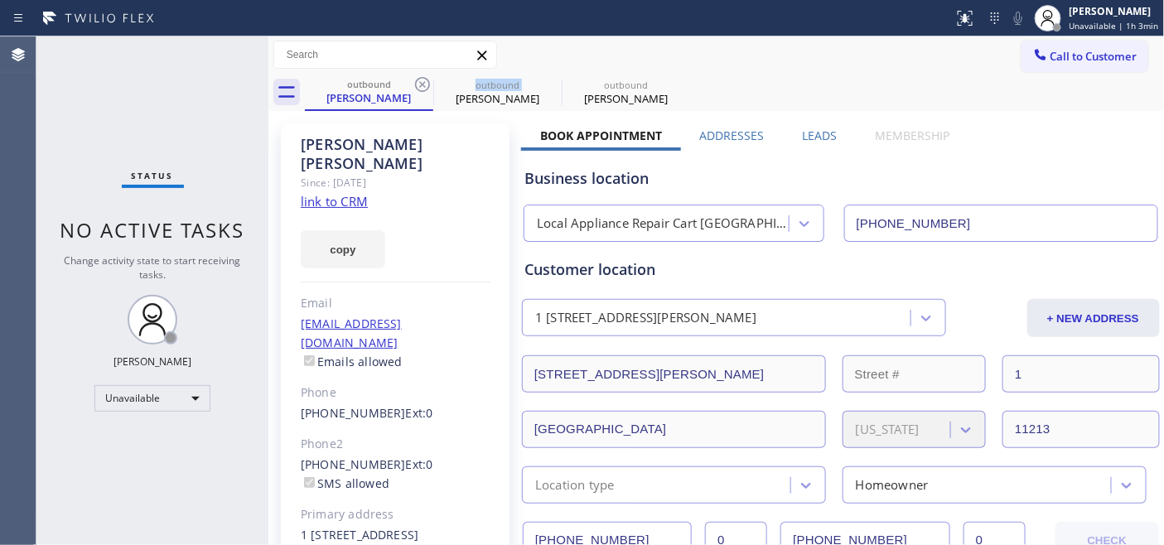
click at [424, 85] on icon at bounding box center [422, 84] width 15 height 15
type input "[PHONE_NUMBER]"
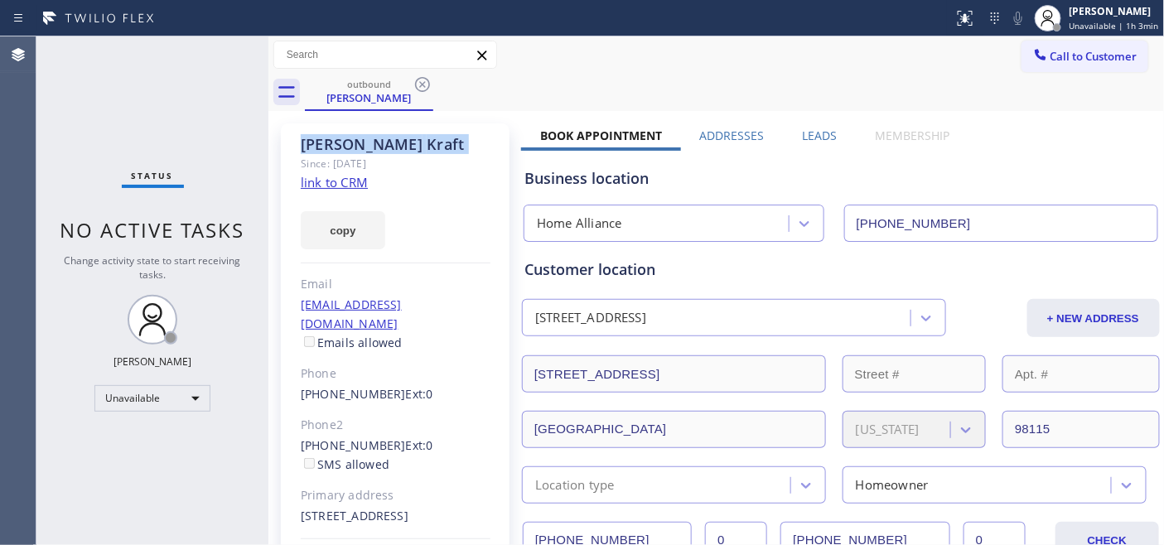
click at [424, 85] on icon at bounding box center [422, 84] width 15 height 15
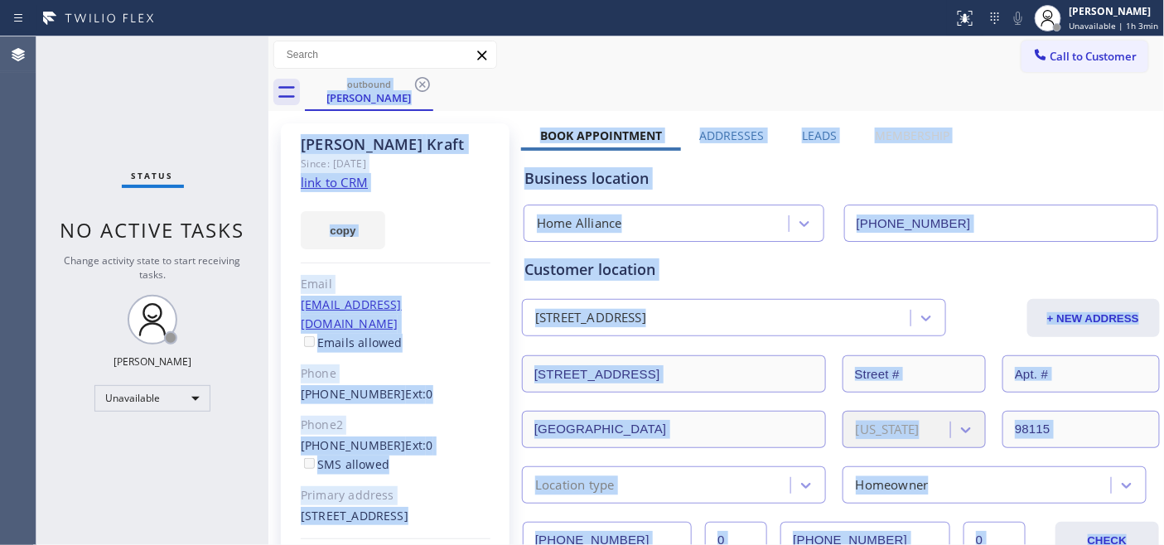
click at [424, 85] on div "outbound Kyle Kraft" at bounding box center [735, 92] width 860 height 37
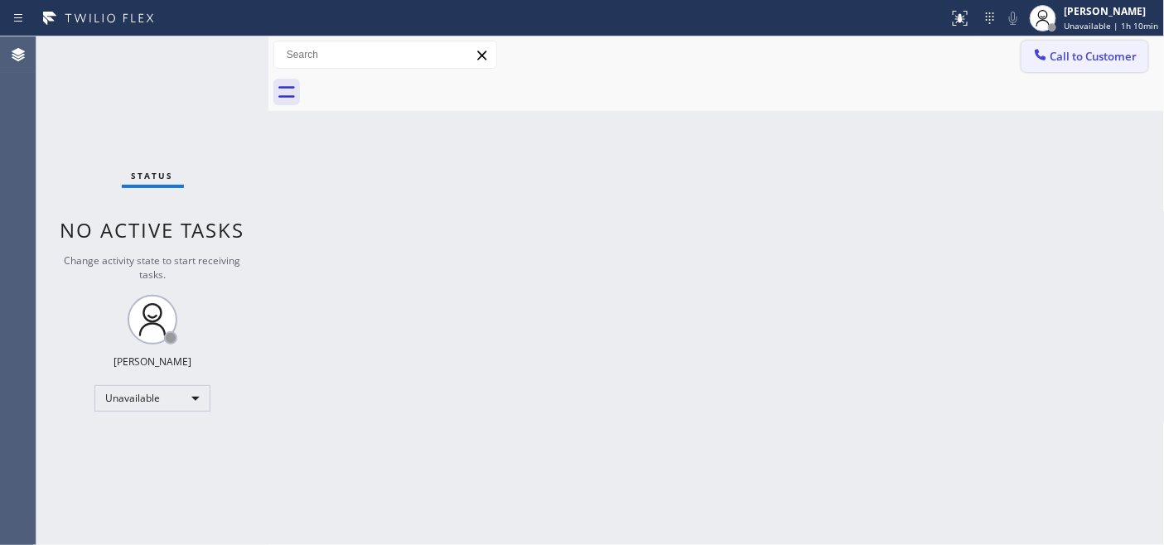
click at [1057, 63] on span "Call to Customer" at bounding box center [1094, 56] width 87 height 15
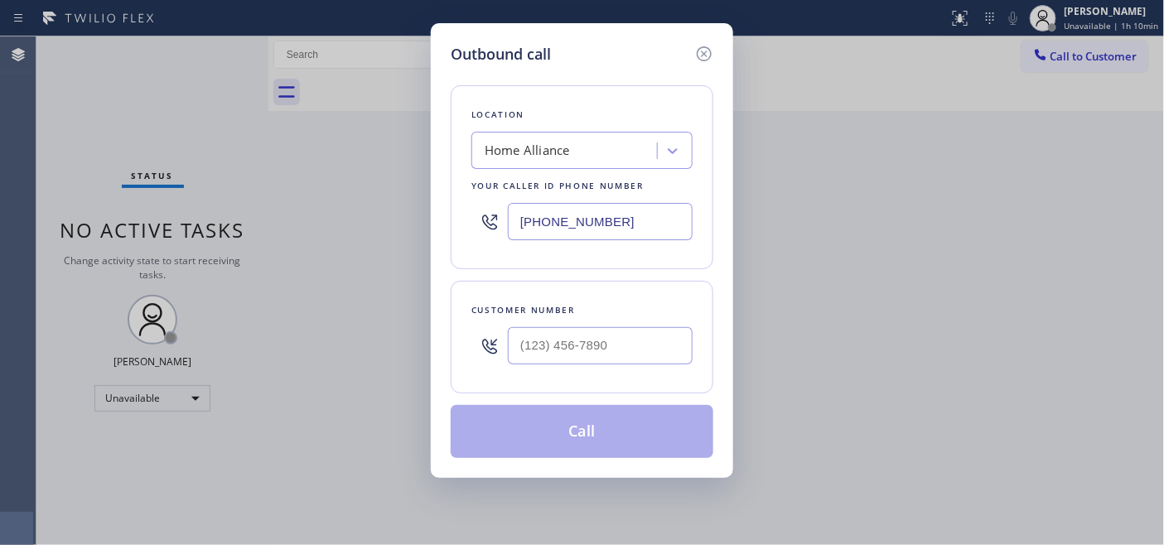
click at [534, 366] on div at bounding box center [600, 346] width 185 height 54
click at [540, 353] on input "(___) ___-____" at bounding box center [600, 345] width 185 height 37
paste input "408) 569-7921"
type input "(408) 569-7921"
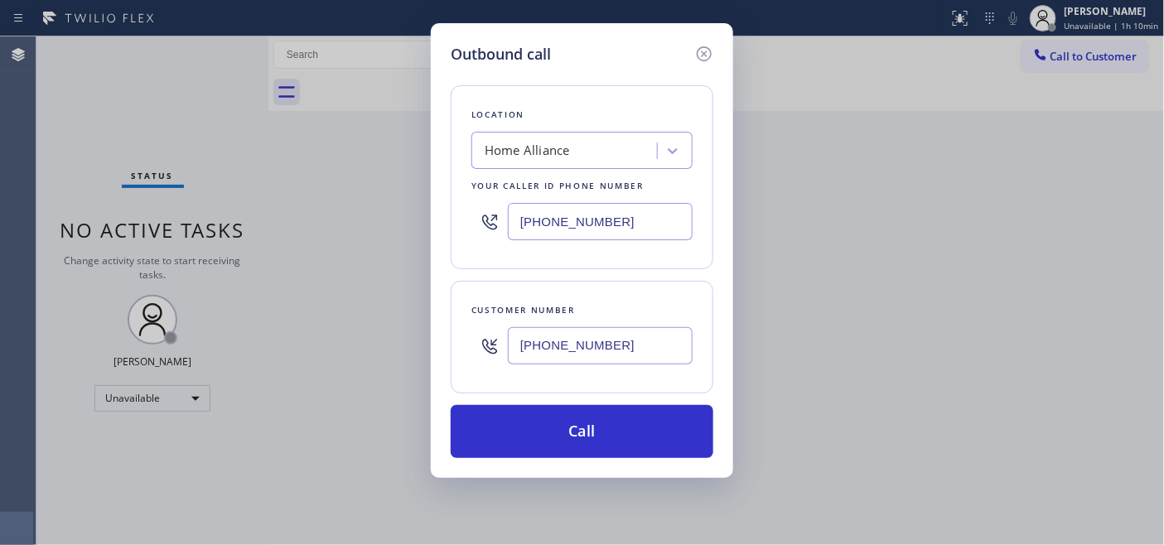
drag, startPoint x: 554, startPoint y: 220, endPoint x: 428, endPoint y: 220, distance: 126.0
click at [404, 216] on div "Outbound call Location Home Alliance Your caller id phone number (877) 777-0796…" at bounding box center [582, 272] width 1164 height 545
paste input "415) 358-5085"
type input "(415) 358-5085"
click at [341, 362] on div "Outbound call Location Whirlpool Appliance Repair San Francisco Your caller id …" at bounding box center [582, 272] width 1164 height 545
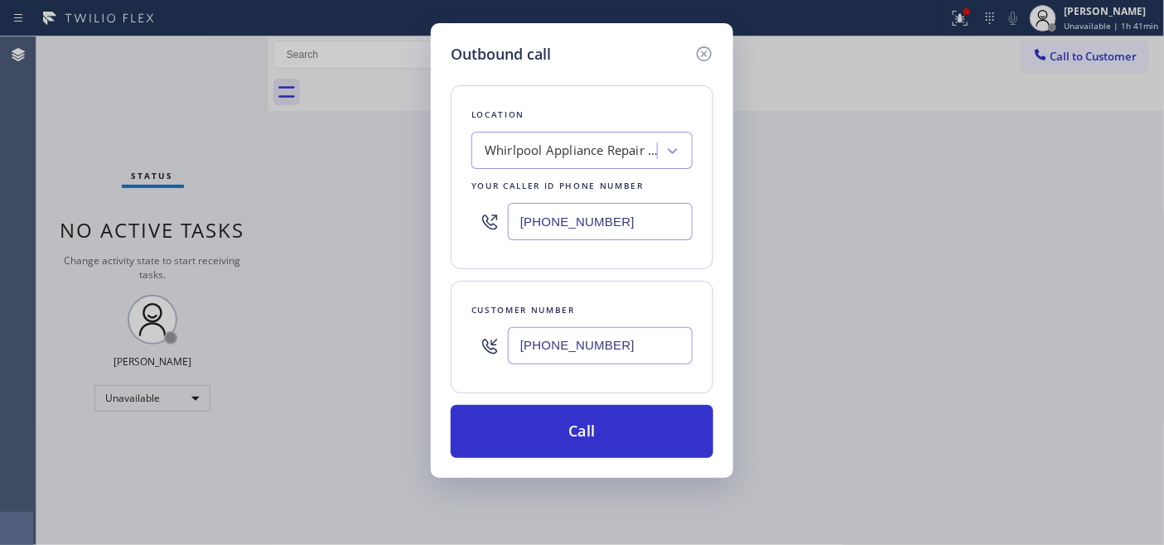
paste input "503) 519-4234"
type input "[PHONE_NUMBER]"
drag, startPoint x: 648, startPoint y: 214, endPoint x: 414, endPoint y: 206, distance: 233.8
click at [386, 213] on div "Outbound call Location Whirlpool Appliance Repair San Francisco Your caller id …" at bounding box center [582, 272] width 1164 height 545
paste input "619) 727-6047"
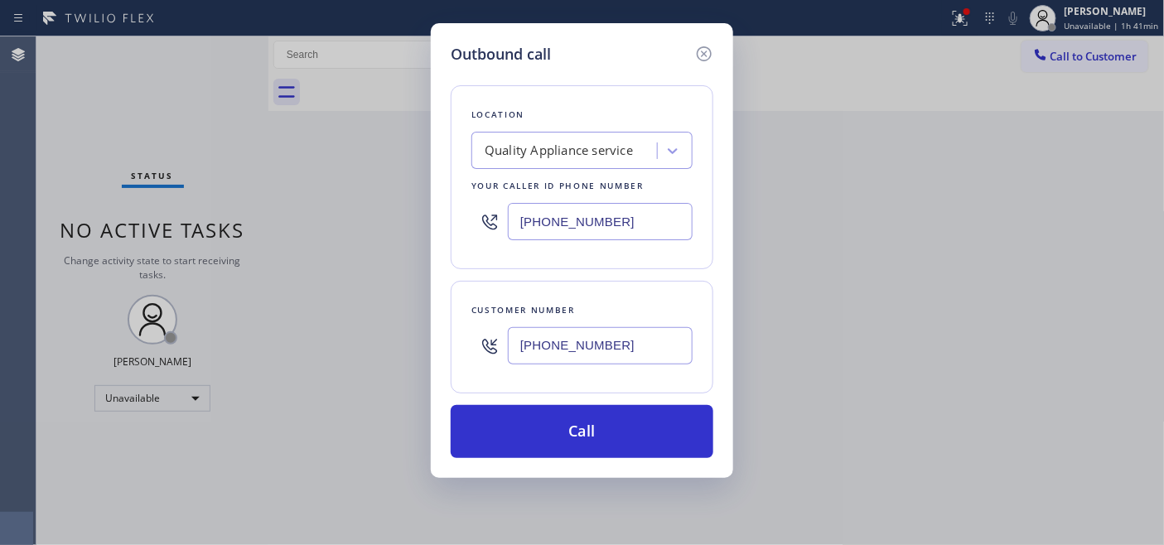
type input "[PHONE_NUMBER]"
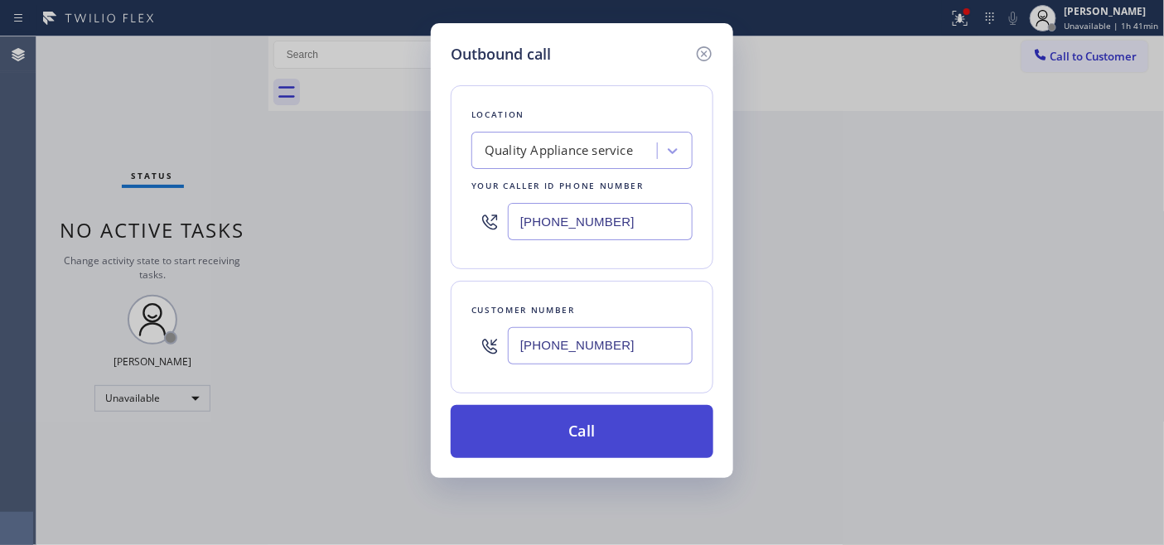
click at [640, 423] on button "Call" at bounding box center [582, 431] width 263 height 53
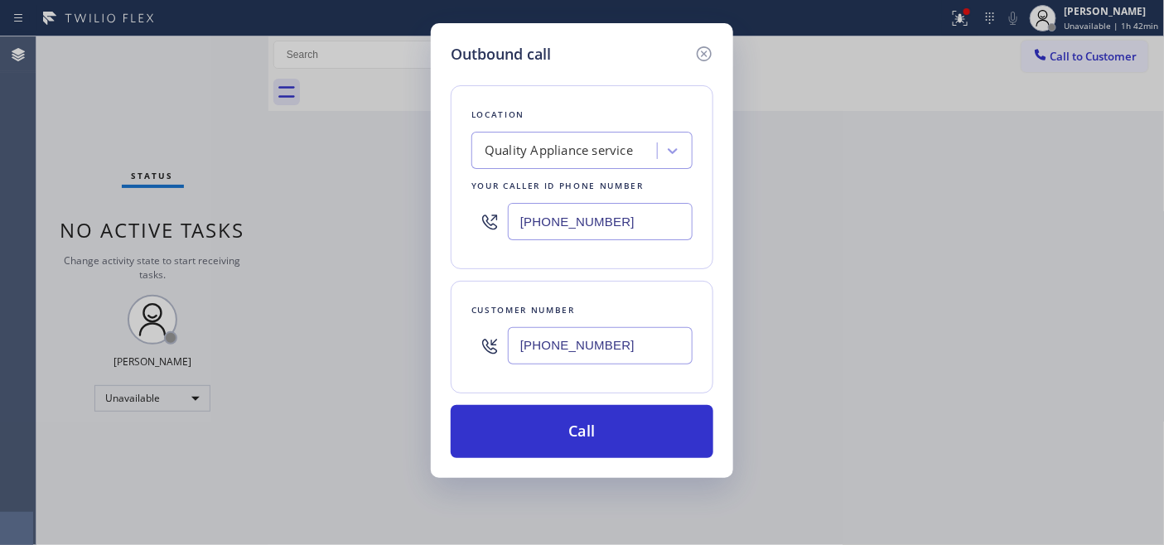
click at [351, 226] on div "Outbound call Location Quality Appliance service Your caller id phone number (6…" at bounding box center [582, 272] width 1164 height 545
click at [428, 249] on div "Outbound call Location Quality Appliance service Your caller id phone number (6…" at bounding box center [582, 272] width 1164 height 545
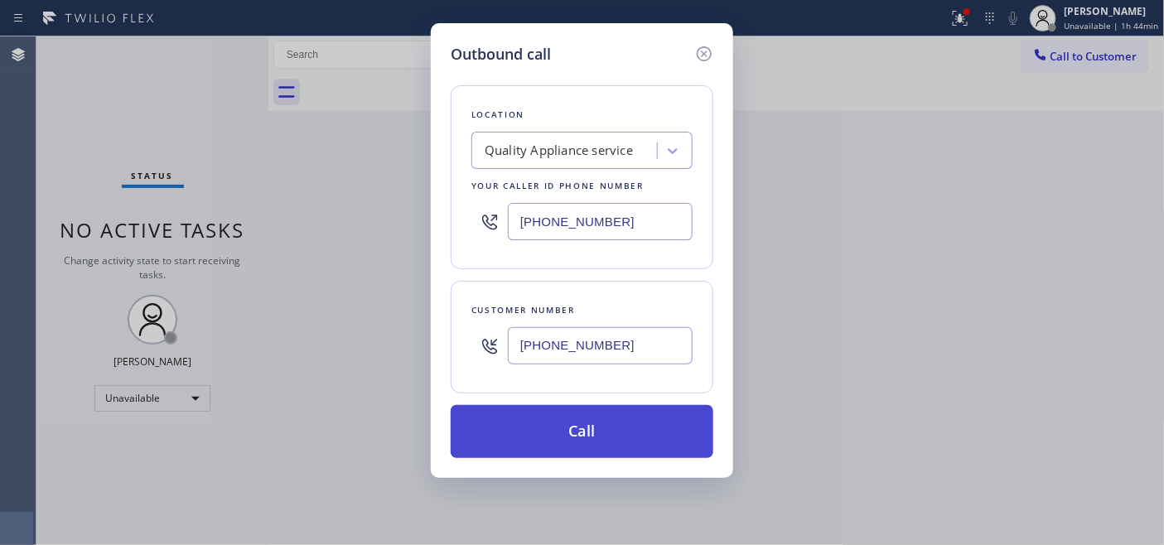
click at [612, 419] on button "Call" at bounding box center [582, 431] width 263 height 53
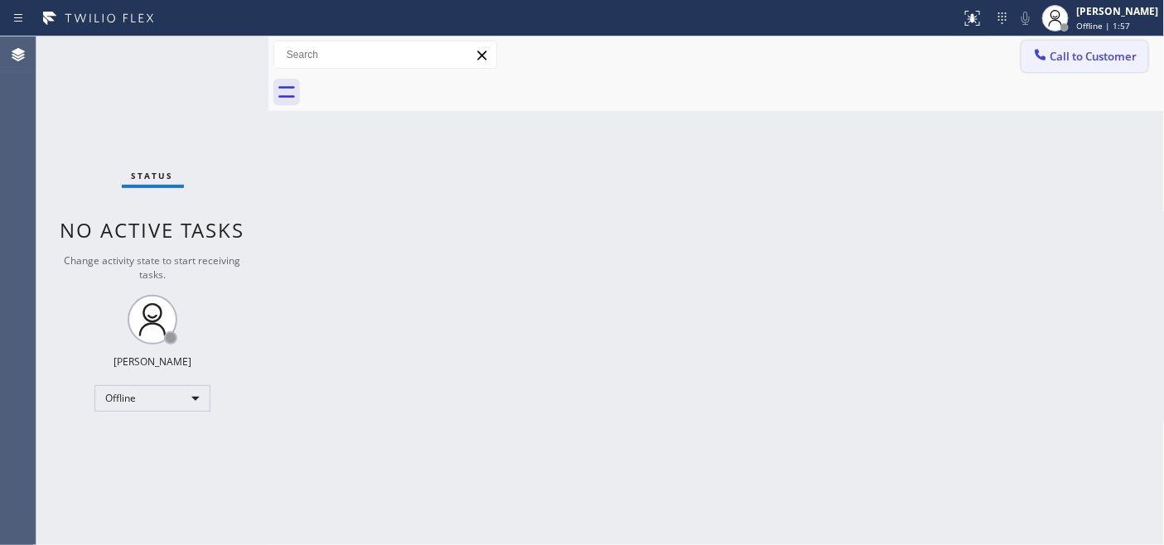
click at [1057, 56] on span "Call to Customer" at bounding box center [1094, 56] width 87 height 15
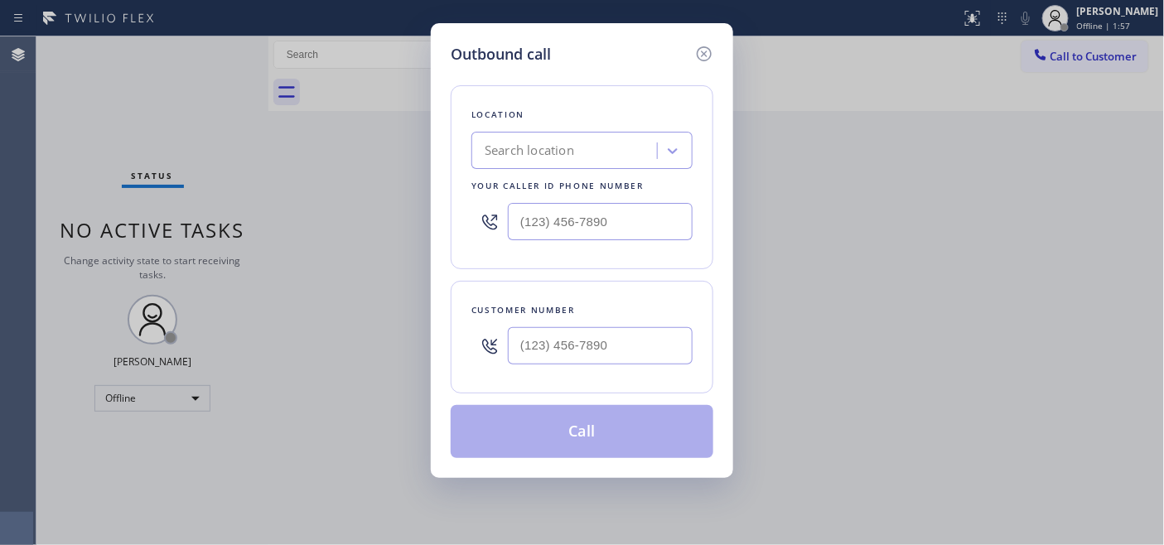
click at [1105, 25] on div "Outbound call Location Search location Your caller id phone number Customer num…" at bounding box center [582, 272] width 1164 height 545
click at [1100, 22] on div "Outbound call Location Search location Your caller id phone number Customer num…" at bounding box center [582, 272] width 1164 height 545
click at [696, 54] on icon at bounding box center [704, 54] width 20 height 20
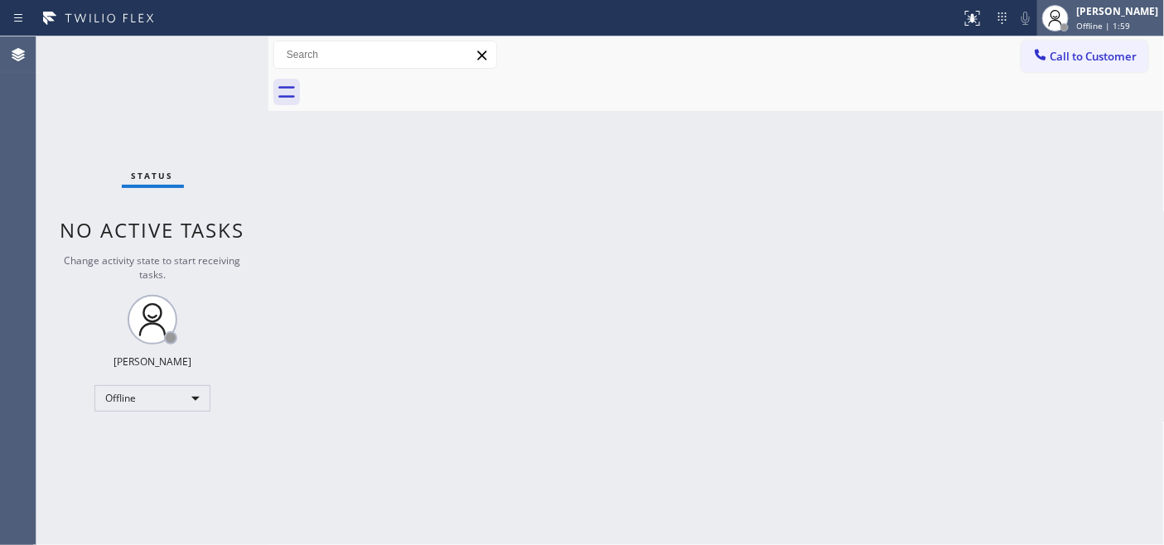
click at [1086, 20] on span "Offline | 1:59" at bounding box center [1104, 26] width 54 height 12
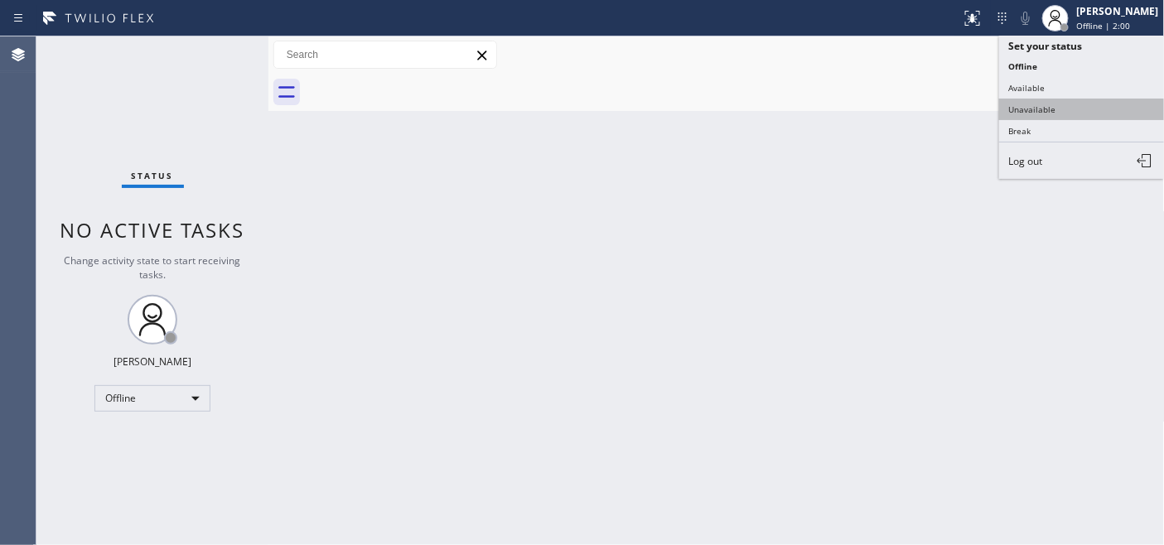
click at [1057, 117] on button "Unavailable" at bounding box center [1082, 110] width 166 height 22
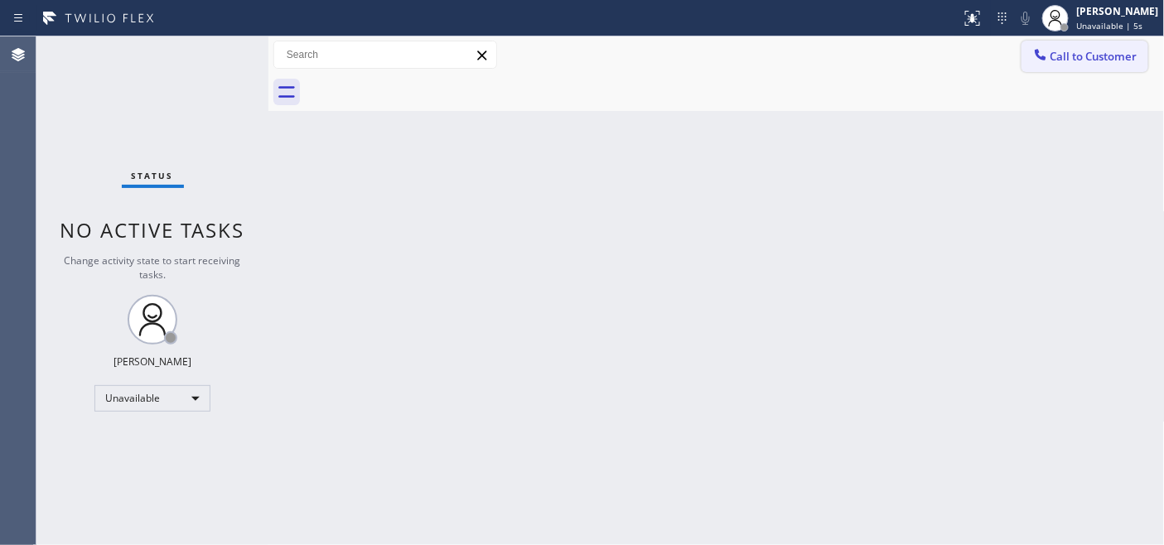
click at [1083, 60] on span "Call to Customer" at bounding box center [1094, 56] width 87 height 15
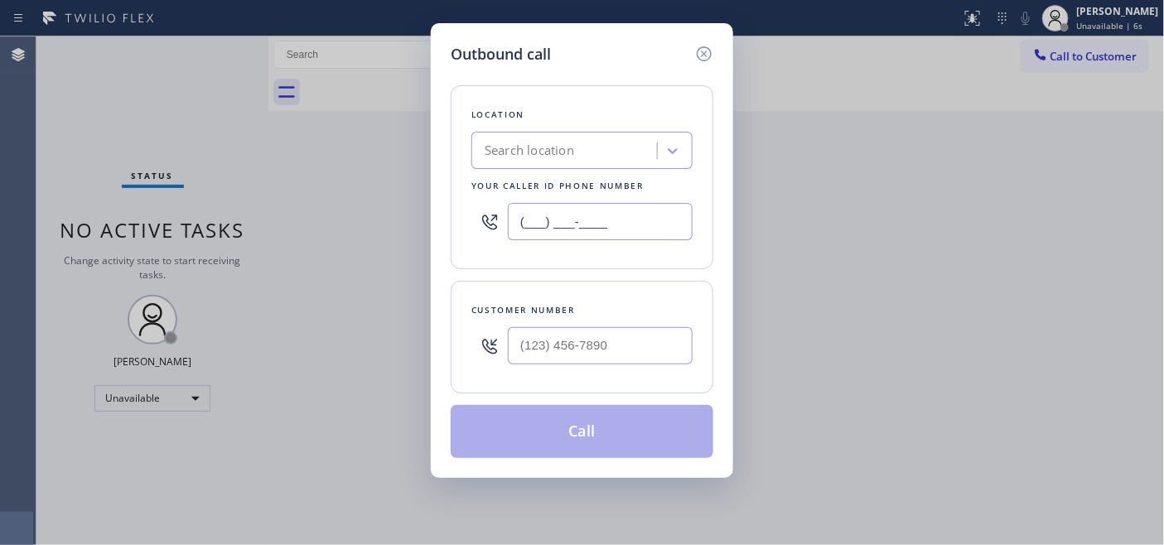
click at [456, 209] on div "Location Search location Your caller id phone number (___) ___-____" at bounding box center [582, 177] width 263 height 184
paste input "619) 727-6047"
type input "[PHONE_NUMBER]"
click at [377, 343] on div "Outbound call Location Quality Appliance service Your caller id phone number [P…" at bounding box center [582, 272] width 1164 height 545
paste input "503) 519-4234"
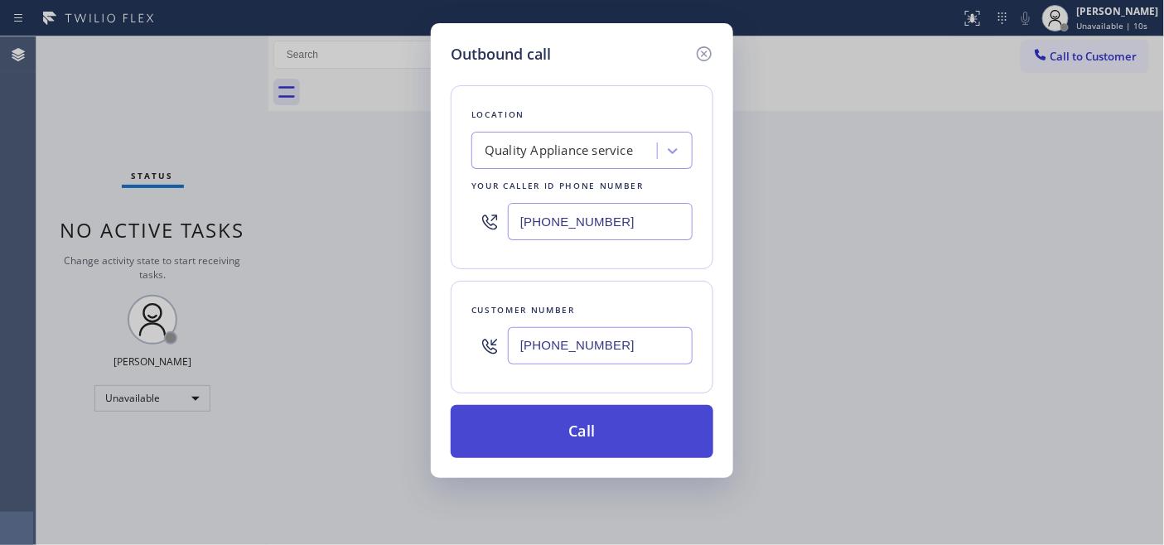
type input "[PHONE_NUMBER]"
click at [549, 440] on button "Call" at bounding box center [582, 431] width 263 height 53
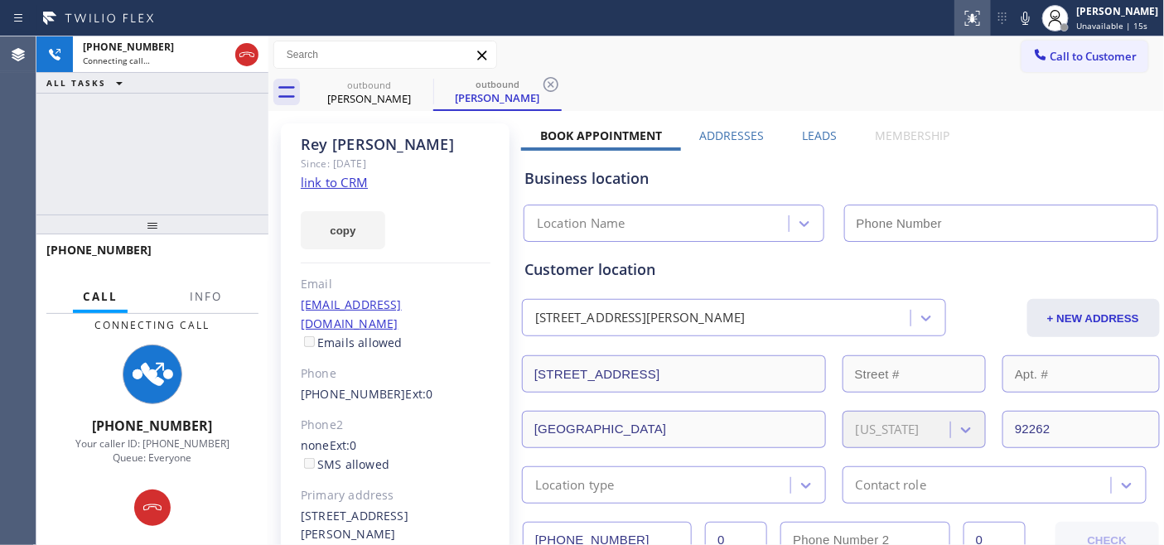
type input "[PHONE_NUMBER]"
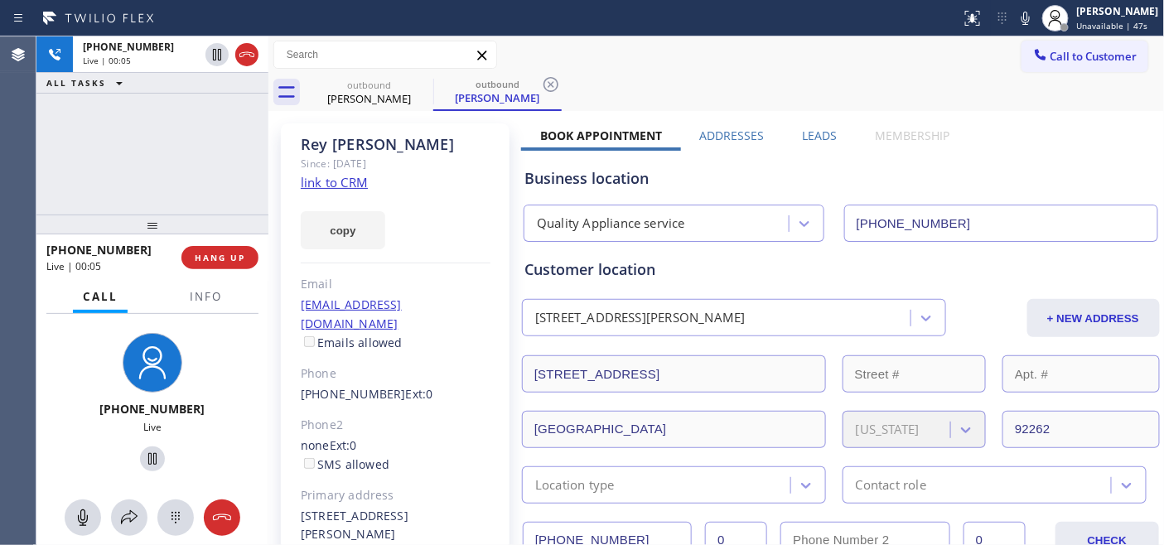
drag, startPoint x: 219, startPoint y: 220, endPoint x: 221, endPoint y: 17, distance: 203.0
click at [219, 29] on div "Status report No issues detected If you experience an issue, please download th…" at bounding box center [582, 272] width 1164 height 545
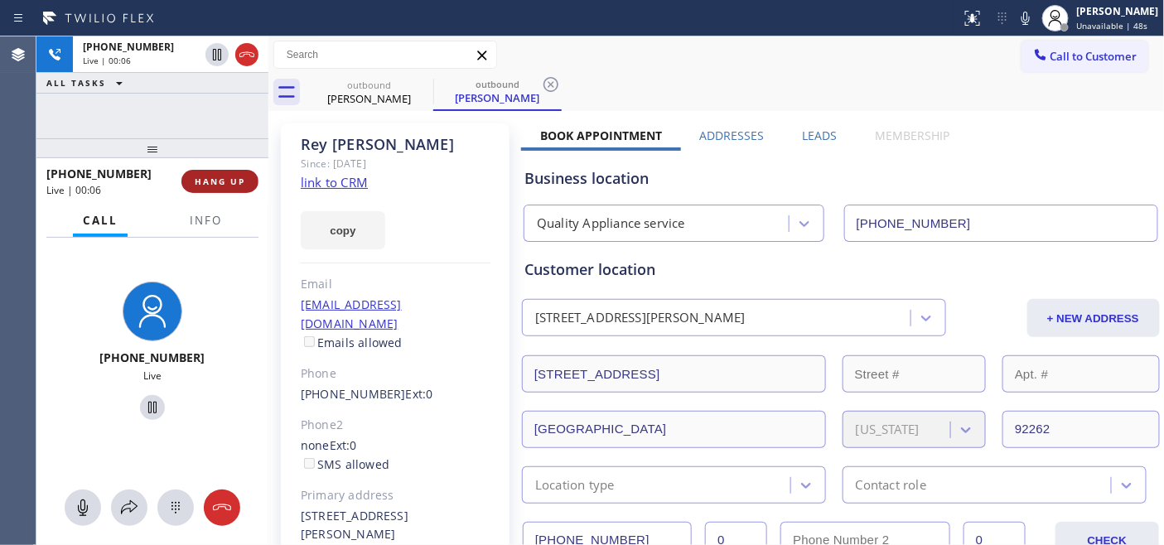
click at [237, 183] on span "HANG UP" at bounding box center [220, 182] width 51 height 12
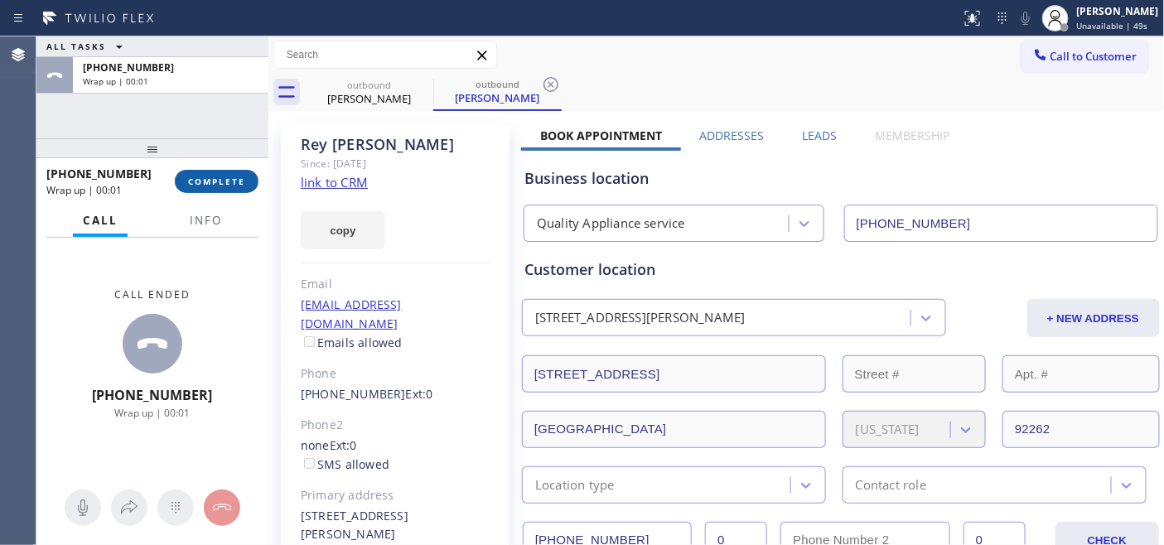
click at [237, 183] on span "COMPLETE" at bounding box center [216, 182] width 57 height 12
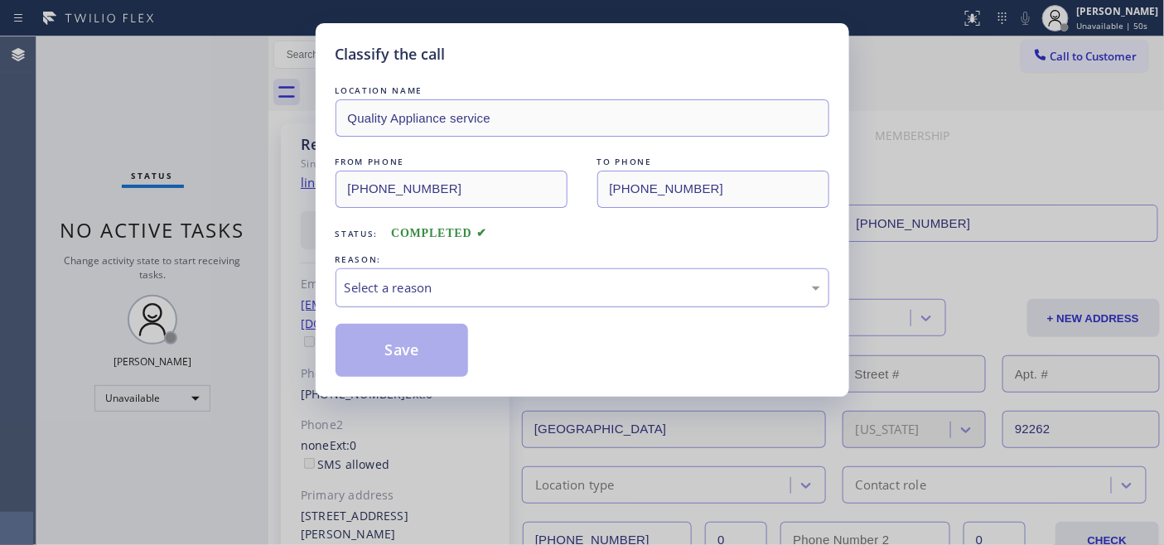
click at [544, 294] on div "Select a reason" at bounding box center [583, 287] width 476 height 19
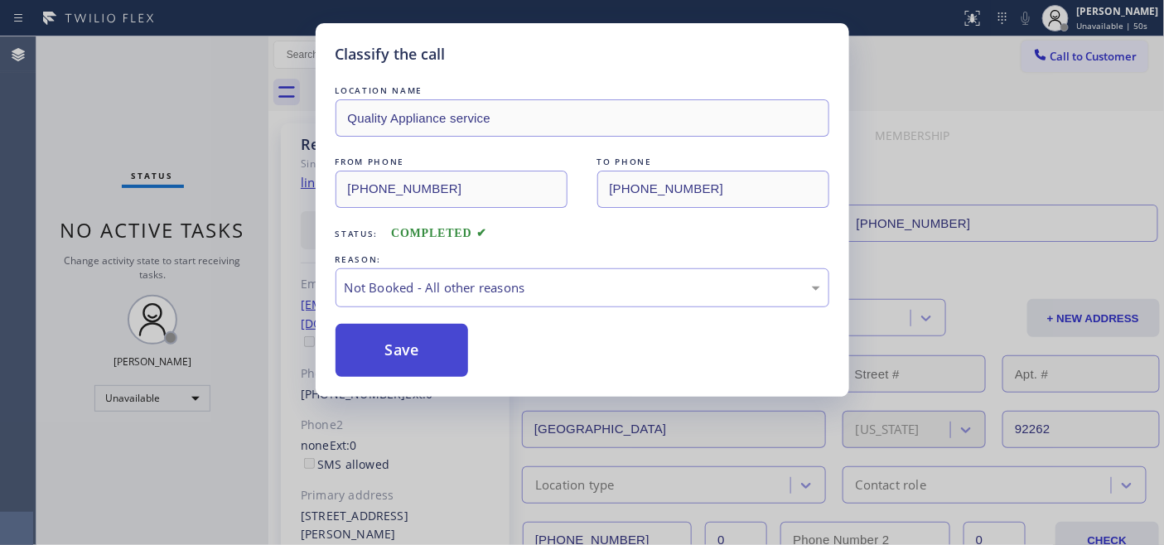
click at [423, 356] on button "Save" at bounding box center [402, 350] width 133 height 53
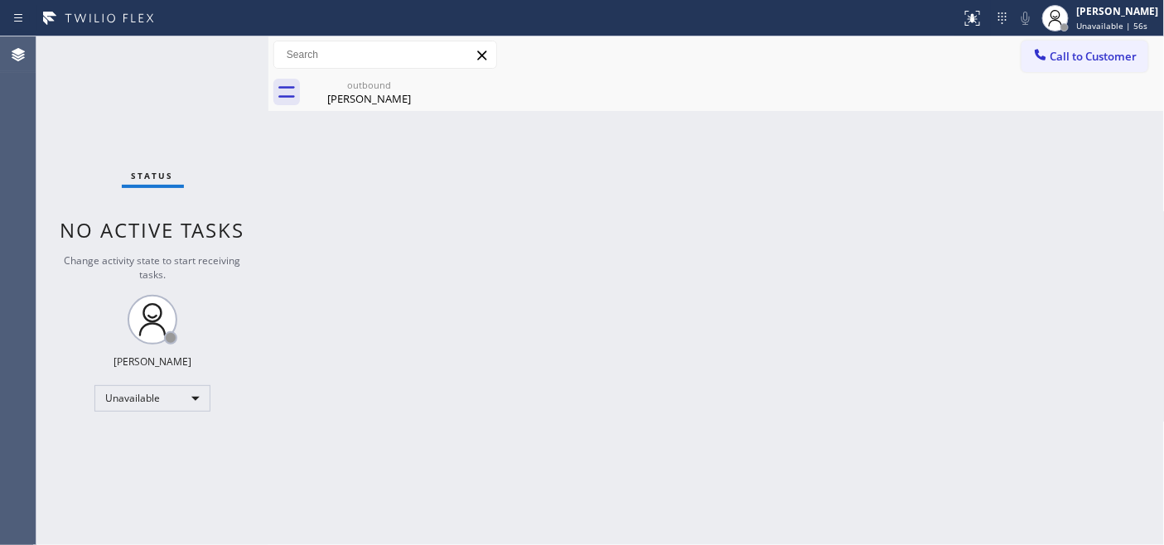
click at [351, 257] on div "Back to Dashboard Change Sender ID Customers Technicians Select a contact Outbo…" at bounding box center [716, 290] width 897 height 509
click at [1057, 60] on span "Call to Customer" at bounding box center [1094, 56] width 87 height 15
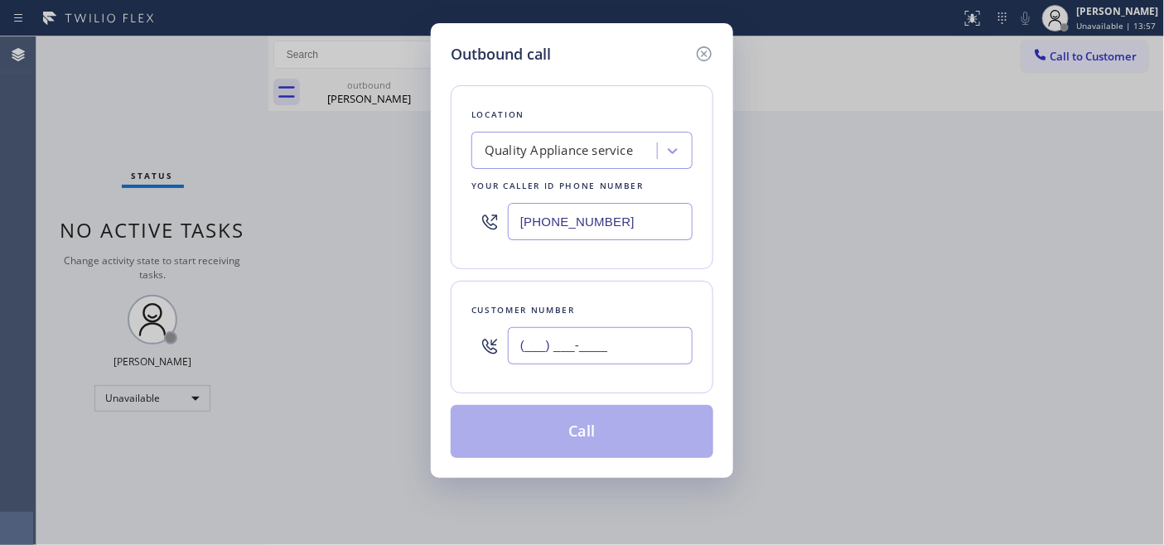
click at [595, 351] on input "(___) ___-____" at bounding box center [600, 345] width 185 height 37
paste input "323) 620-3647"
type input "[PHONE_NUMBER]"
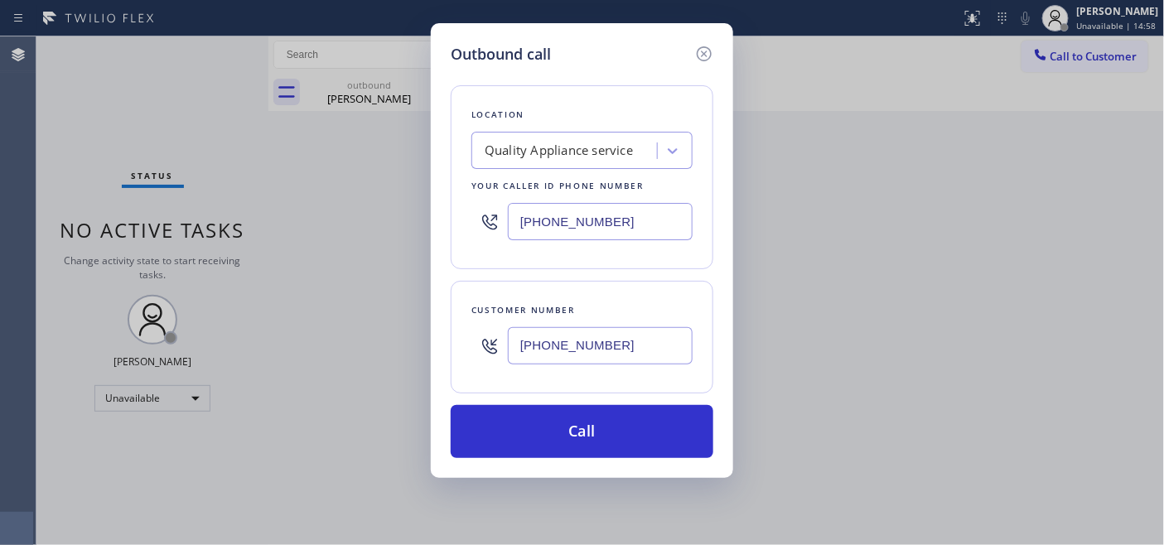
drag, startPoint x: 640, startPoint y: 216, endPoint x: 377, endPoint y: 212, distance: 262.7
click at [369, 211] on div "Outbound call Location Quality Appliance service Your caller id phone number [P…" at bounding box center [582, 272] width 1164 height 545
paste input "760) 284-8010"
type input "[PHONE_NUMBER]"
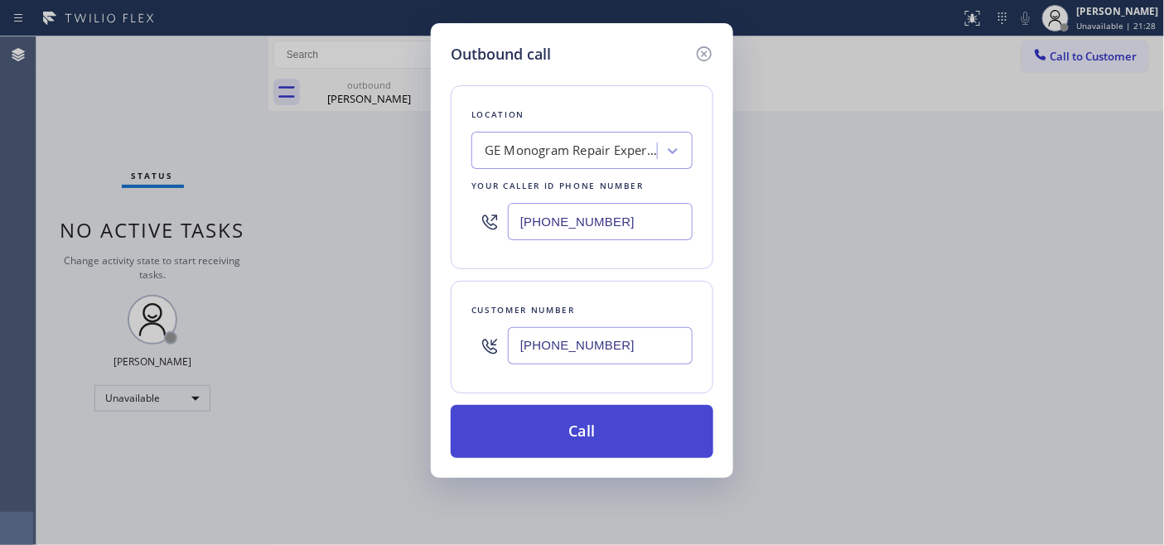
click at [615, 428] on button "Call" at bounding box center [582, 431] width 263 height 53
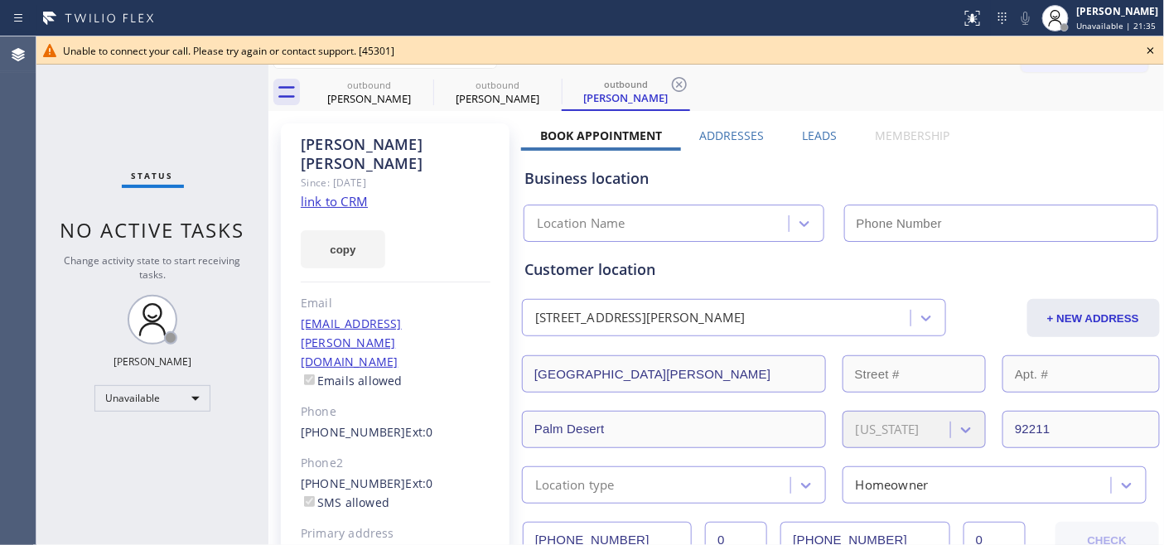
type input "[PHONE_NUMBER]"
click at [1144, 46] on icon at bounding box center [1151, 51] width 20 height 20
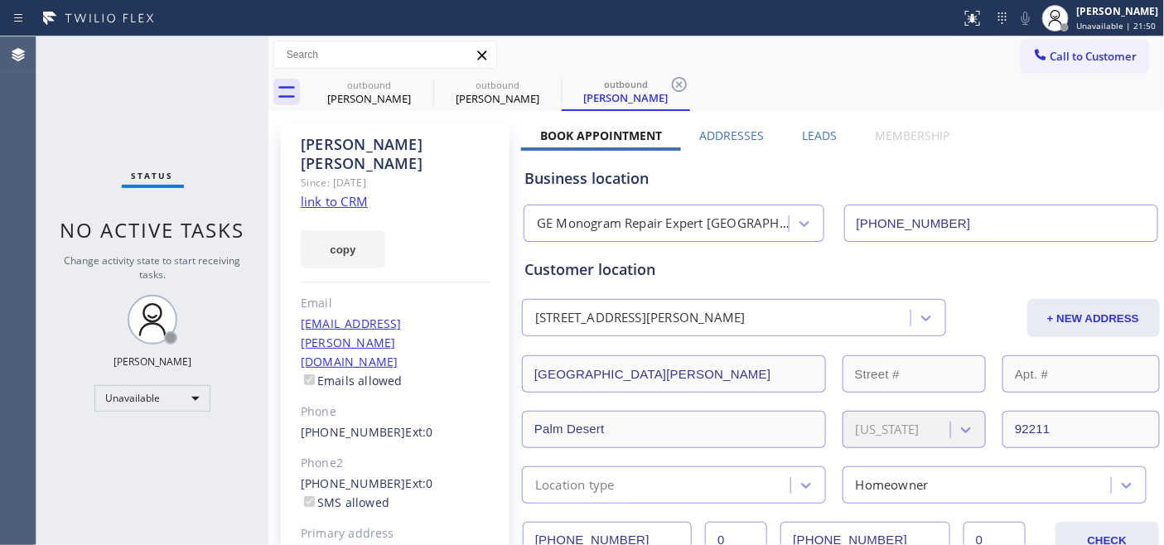
click at [1080, 49] on span "Call to Customer" at bounding box center [1094, 56] width 87 height 15
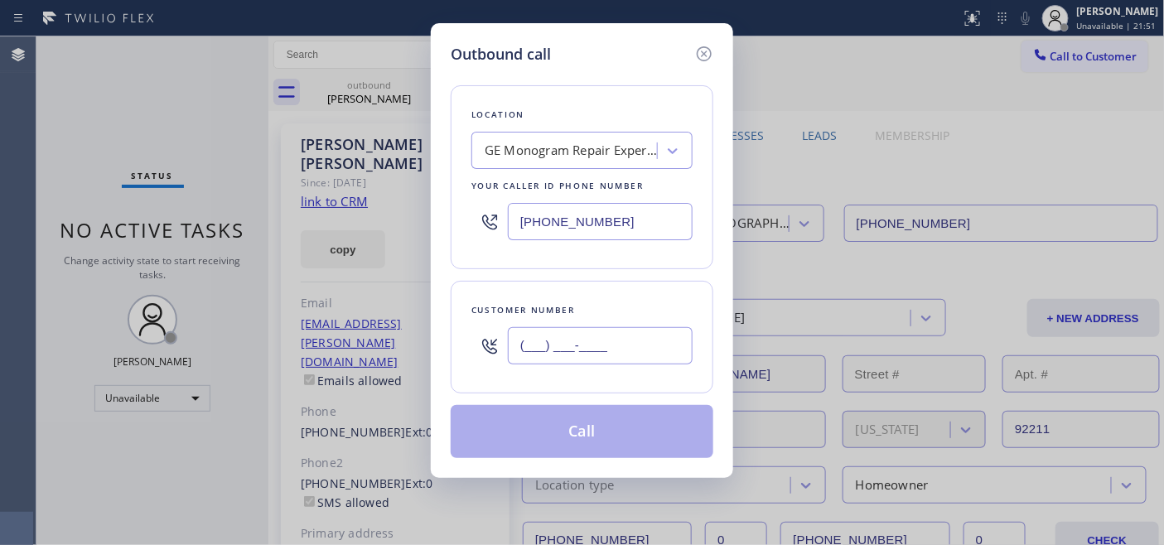
drag, startPoint x: 641, startPoint y: 359, endPoint x: 434, endPoint y: 345, distance: 206.8
click at [436, 348] on div "Outbound call Location GE Monogram Repair Expert [GEOGRAPHIC_DATA] Your caller …" at bounding box center [582, 250] width 302 height 455
paste input "415) 377-9404"
type input "[PHONE_NUMBER]"
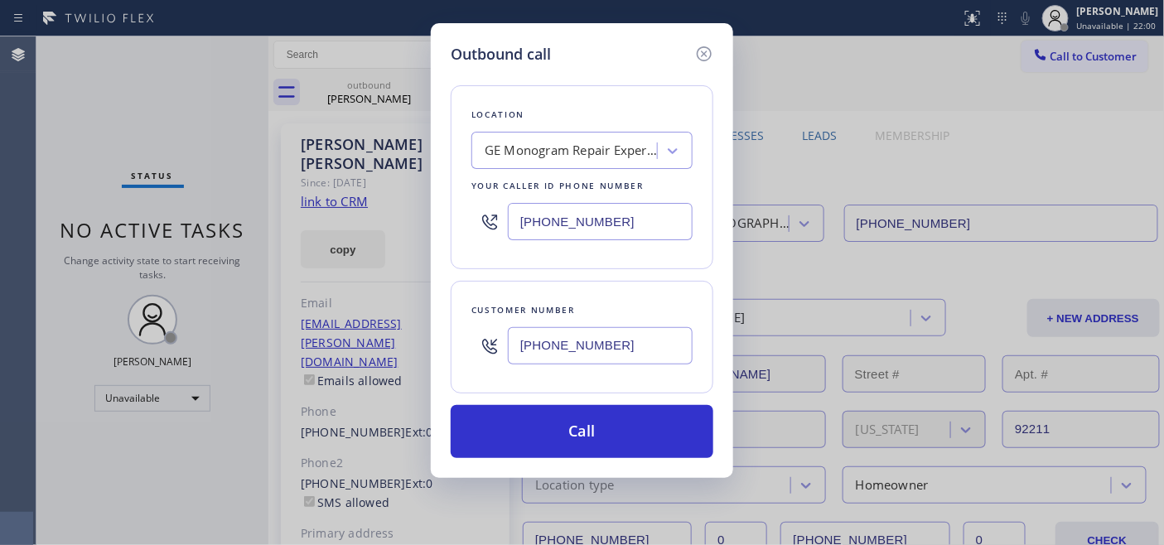
drag, startPoint x: 576, startPoint y: 204, endPoint x: 439, endPoint y: 242, distance: 141.9
click at [345, 191] on div "Outbound call Location GE Monogram Repair Expert [GEOGRAPHIC_DATA] Your caller …" at bounding box center [582, 272] width 1164 height 545
paste input "844) 679-3652"
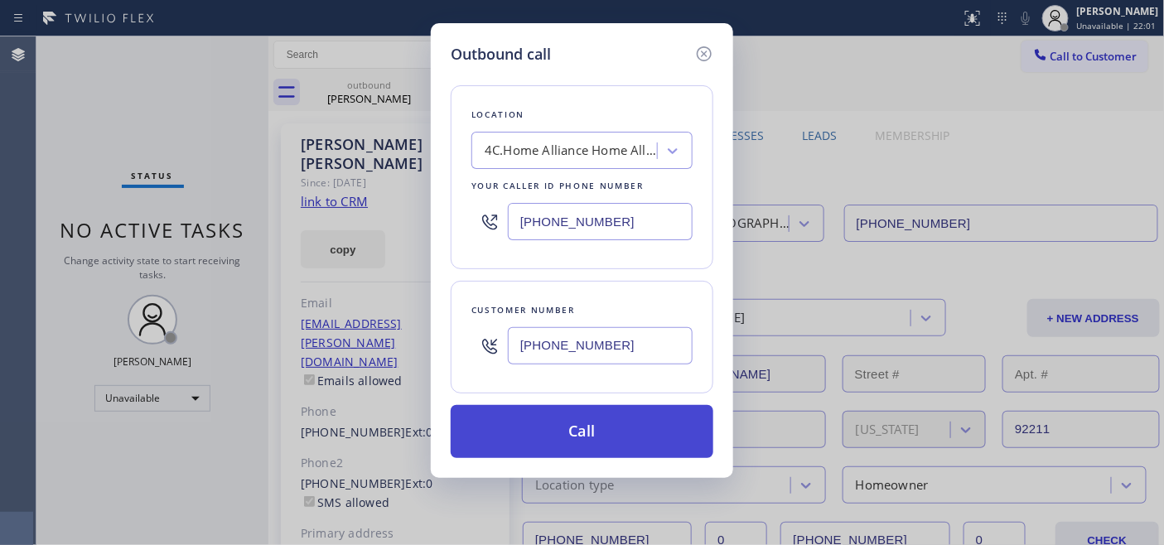
type input "[PHONE_NUMBER]"
click at [578, 419] on button "Call" at bounding box center [582, 431] width 263 height 53
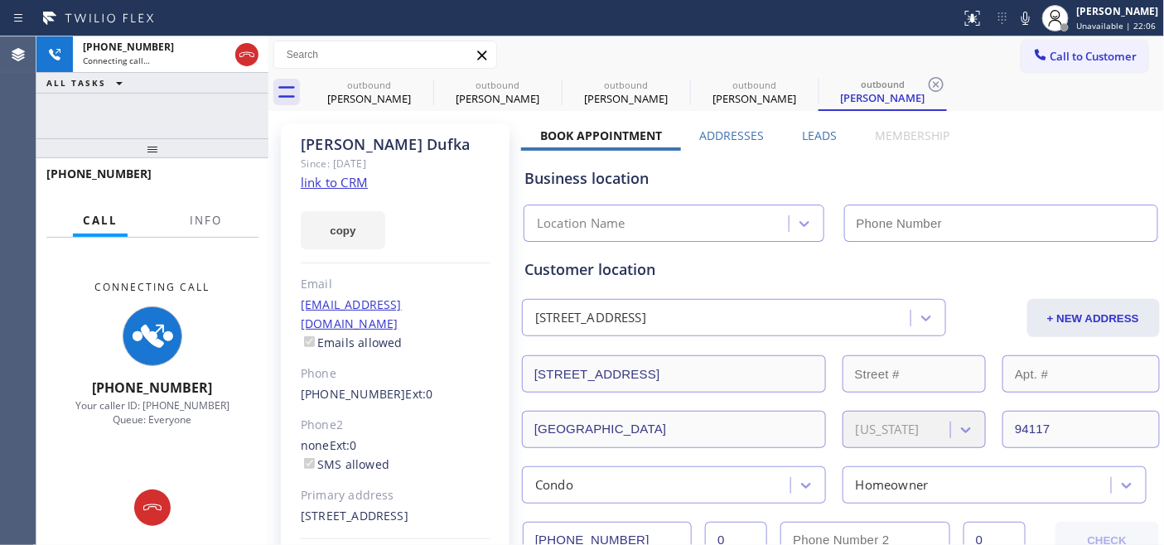
type input "[PHONE_NUMBER]"
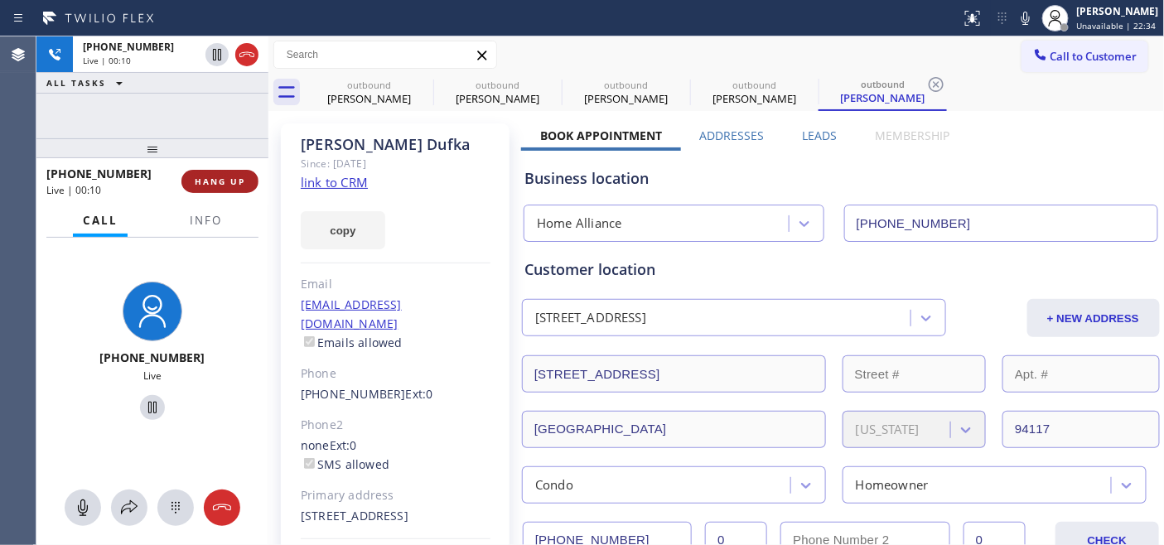
click at [239, 183] on span "HANG UP" at bounding box center [220, 182] width 51 height 12
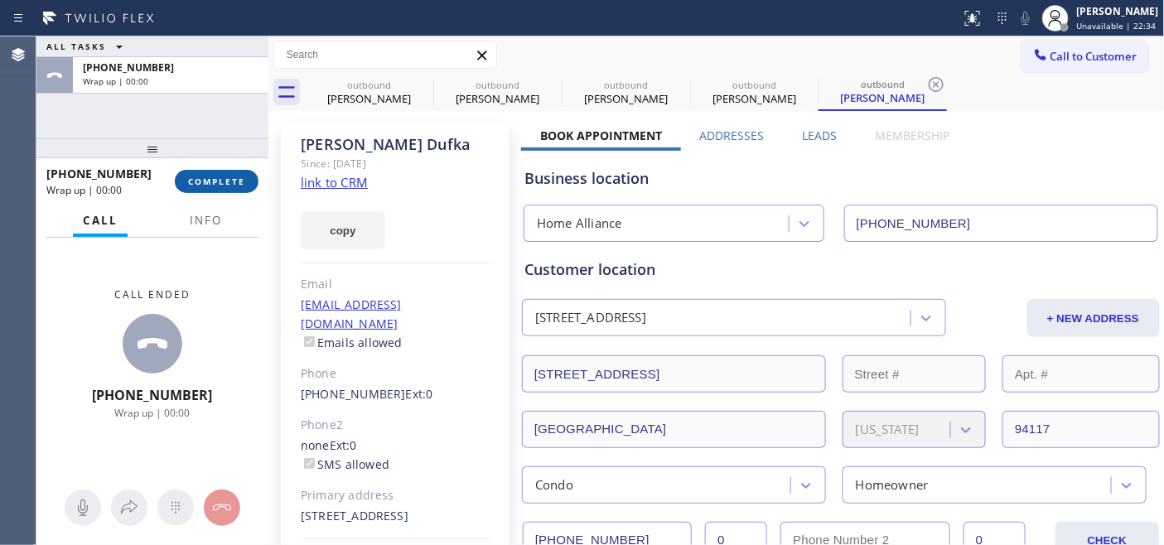
click at [239, 183] on span "COMPLETE" at bounding box center [216, 182] width 57 height 12
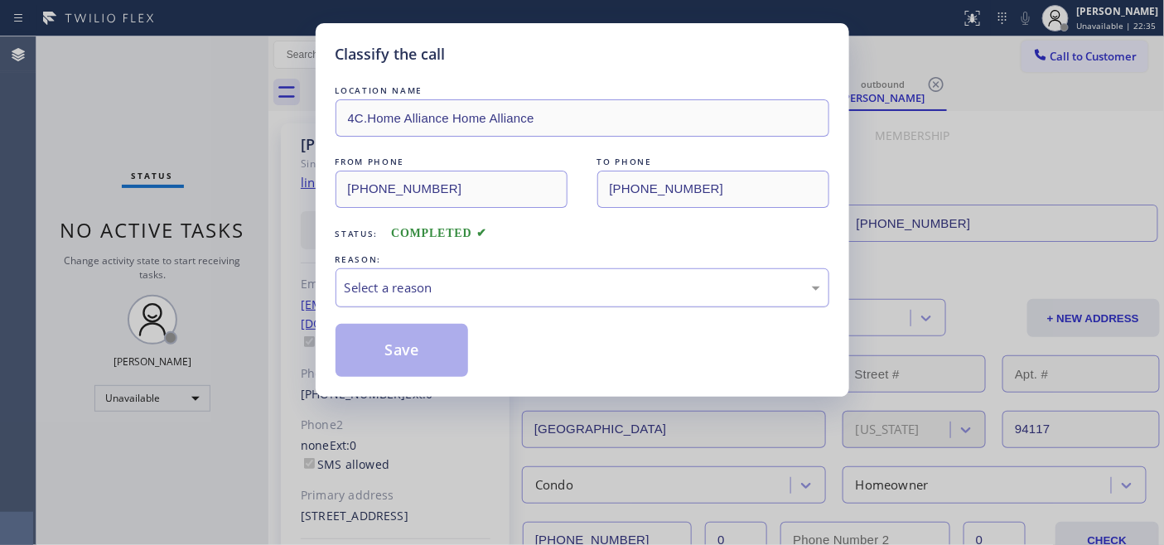
click at [500, 279] on div "Select a reason" at bounding box center [583, 287] width 476 height 19
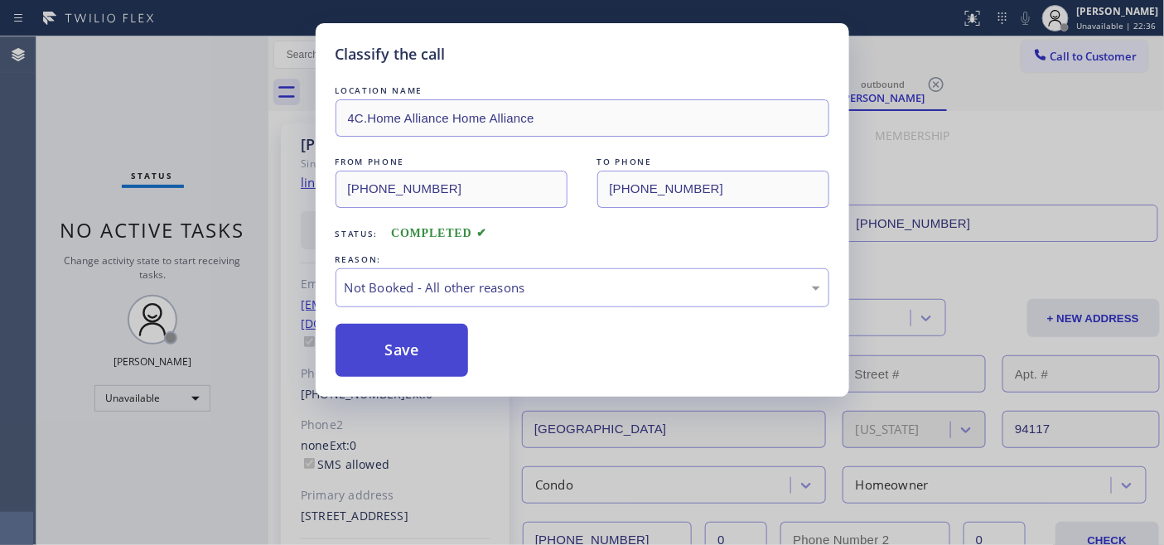
click at [383, 341] on button "Save" at bounding box center [402, 350] width 133 height 53
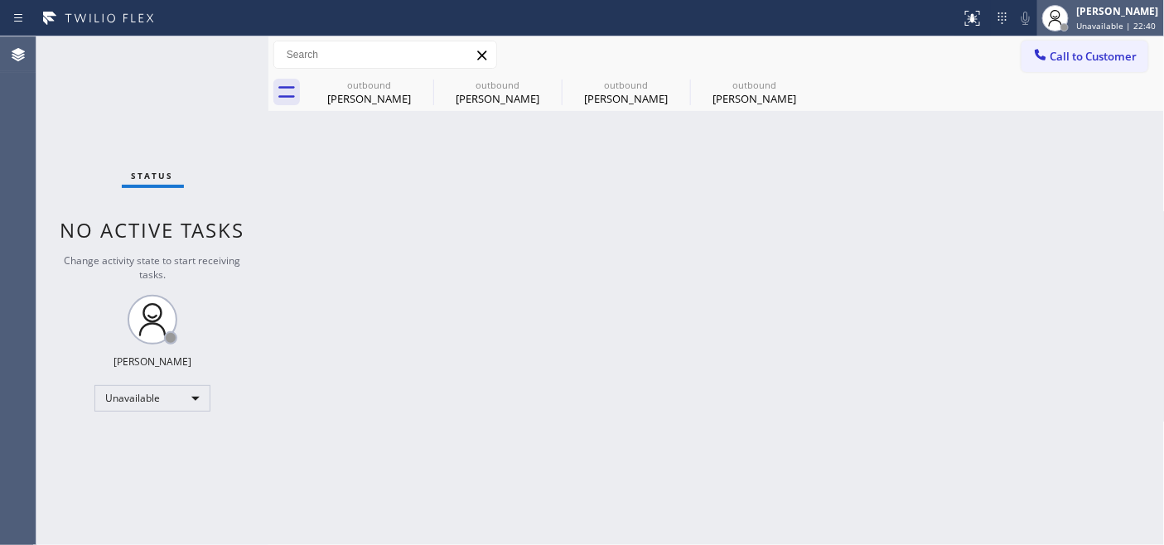
click at [1077, 28] on span "Unavailable | 22:40" at bounding box center [1117, 26] width 80 height 12
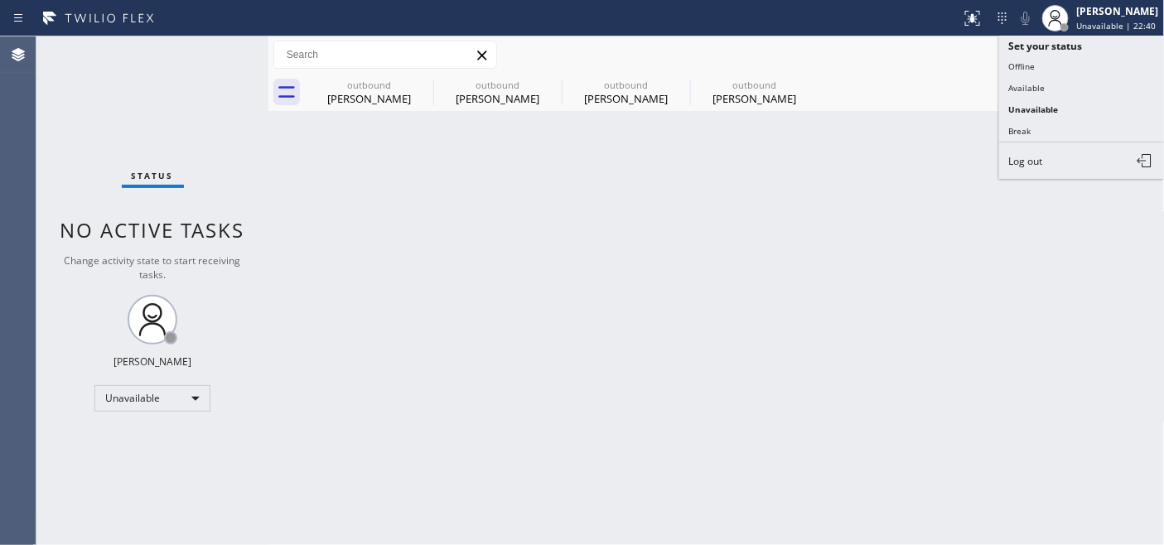
drag, startPoint x: 926, startPoint y: 56, endPoint x: 1081, endPoint y: 54, distance: 154.2
click at [926, 60] on div "Call to Customer Outbound call Location Home Alliance Your caller id phone numb…" at bounding box center [716, 55] width 897 height 29
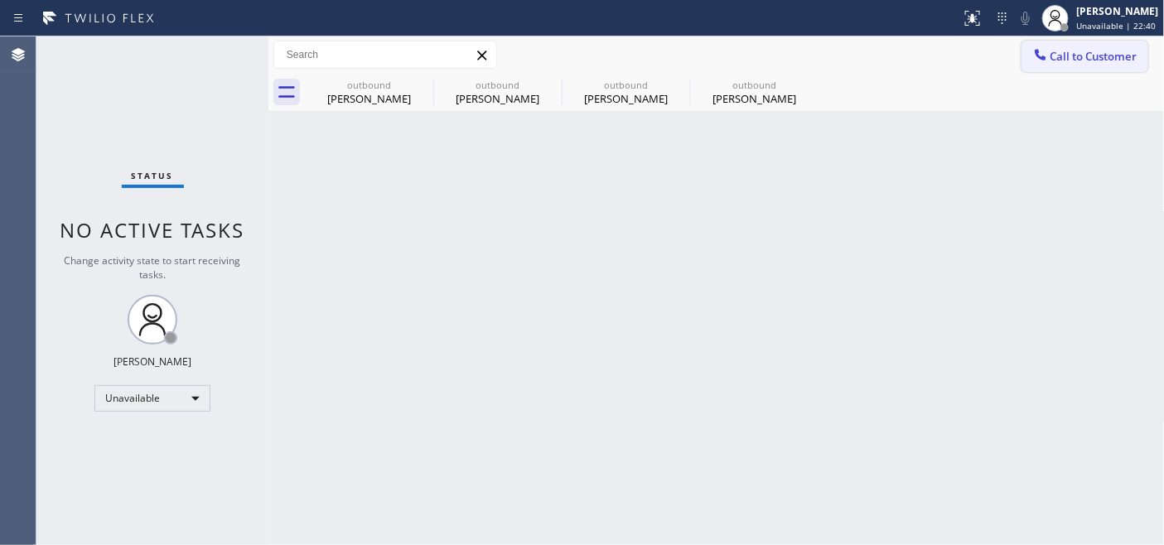
click at [1081, 54] on span "Call to Customer" at bounding box center [1094, 56] width 87 height 15
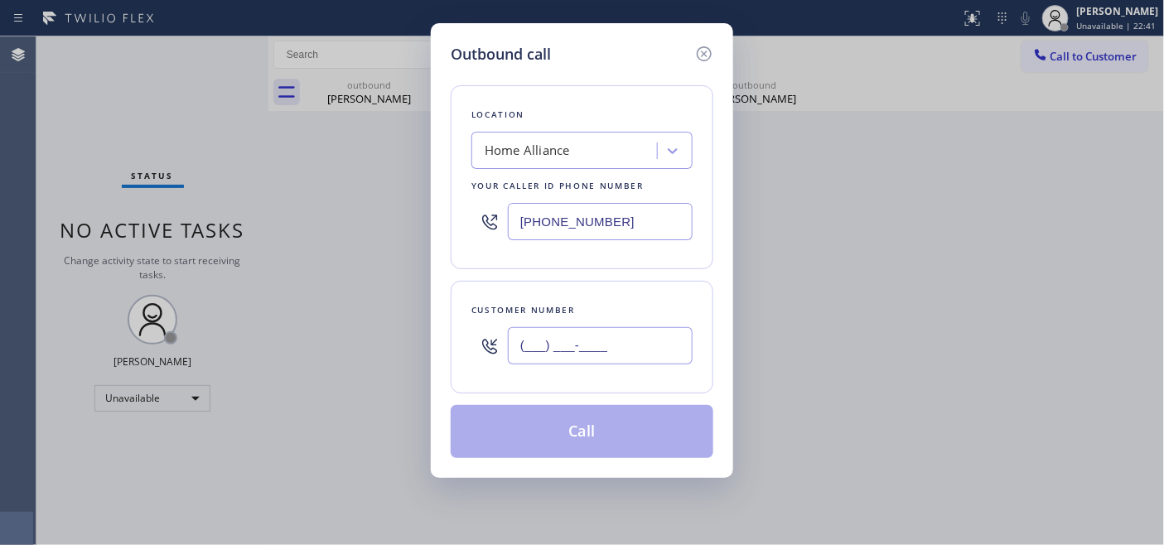
click at [510, 346] on input "(___) ___-____" at bounding box center [600, 345] width 185 height 37
click at [540, 346] on input "(___) ___-____" at bounding box center [600, 345] width 185 height 37
paste input "8) 184-0315"
drag, startPoint x: 639, startPoint y: 346, endPoint x: 534, endPoint y: 312, distance: 109.5
click at [457, 341] on div "Customer number (__8) 184-0315" at bounding box center [582, 337] width 263 height 113
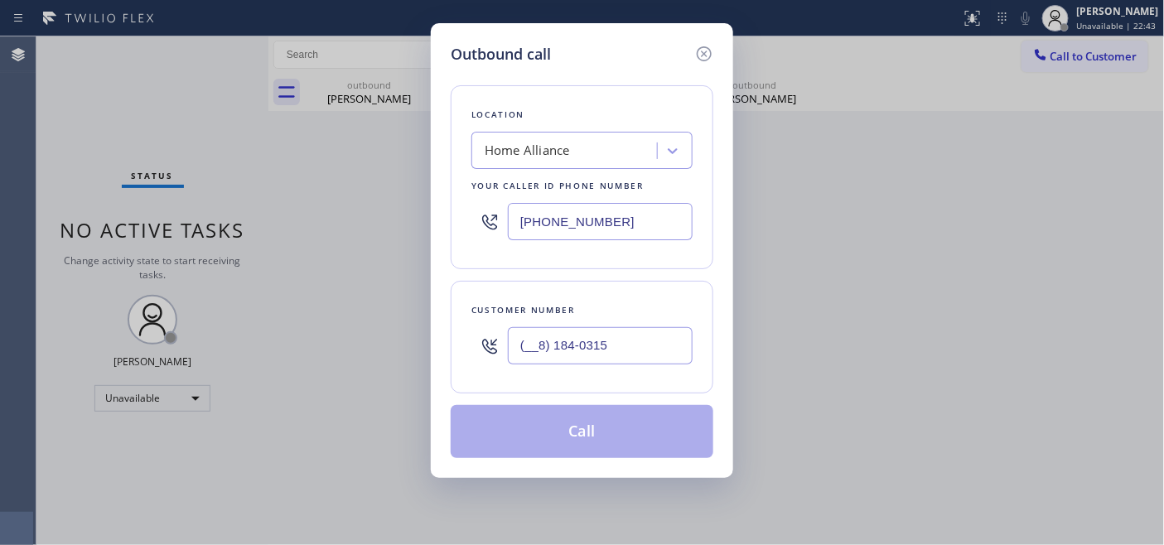
paste input "818) 403-1592"
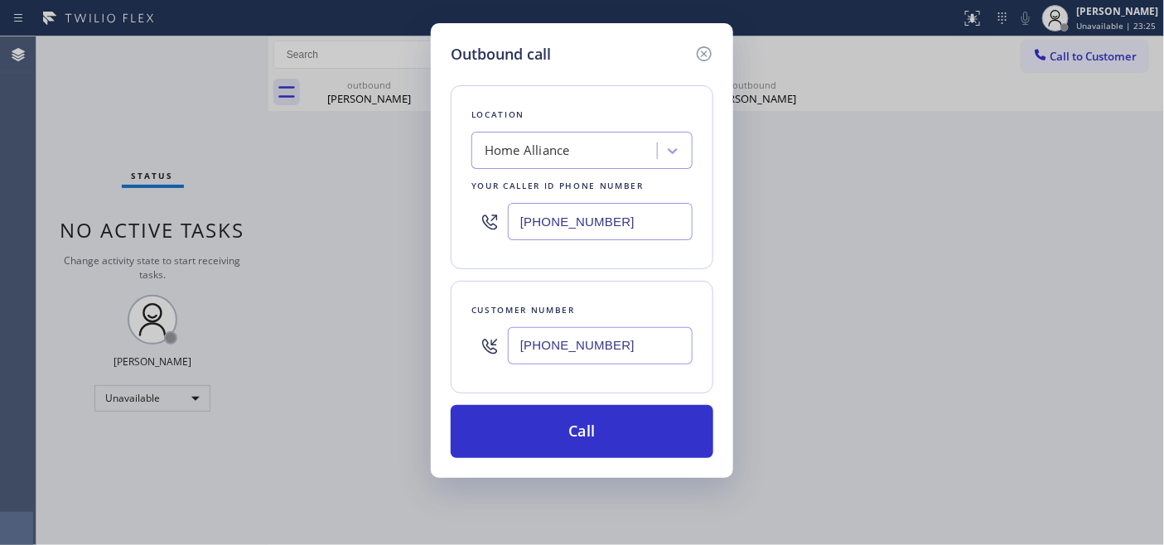
drag, startPoint x: 630, startPoint y: 340, endPoint x: 595, endPoint y: 291, distance: 60.0
click at [386, 328] on div "Outbound call Location Home Alliance Your caller id phone number (844) 679-3652…" at bounding box center [582, 272] width 1164 height 545
paste input "text"
type input "[PHONE_NUMBER]"
drag, startPoint x: 433, startPoint y: 174, endPoint x: 613, endPoint y: 243, distance: 192.5
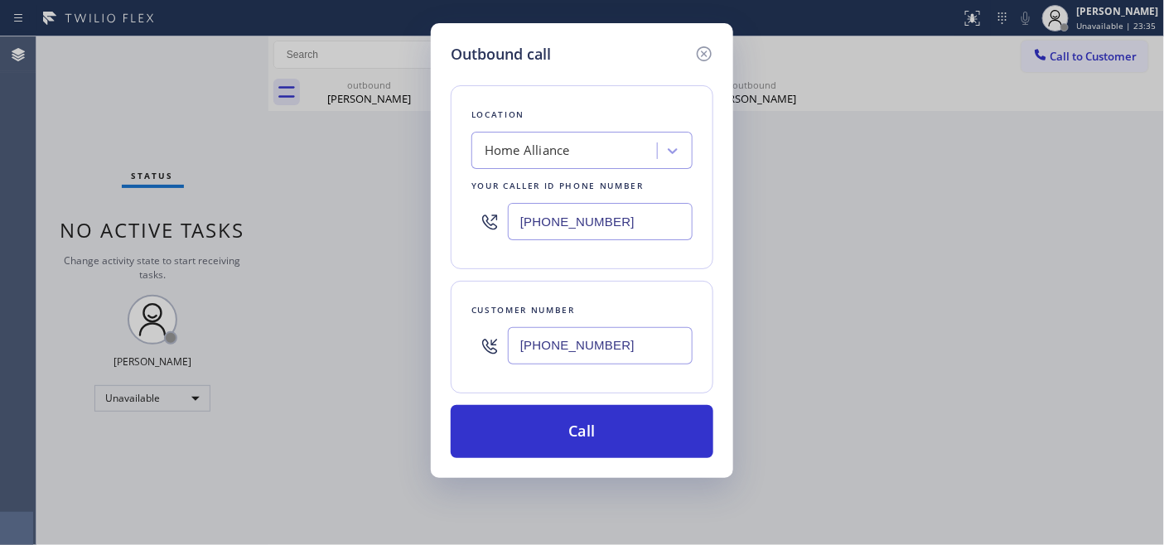
click at [363, 174] on div "Outbound call Location Home Alliance Your caller id phone number (844) 679-3652…" at bounding box center [582, 272] width 1164 height 545
paste input "18) 812-5435"
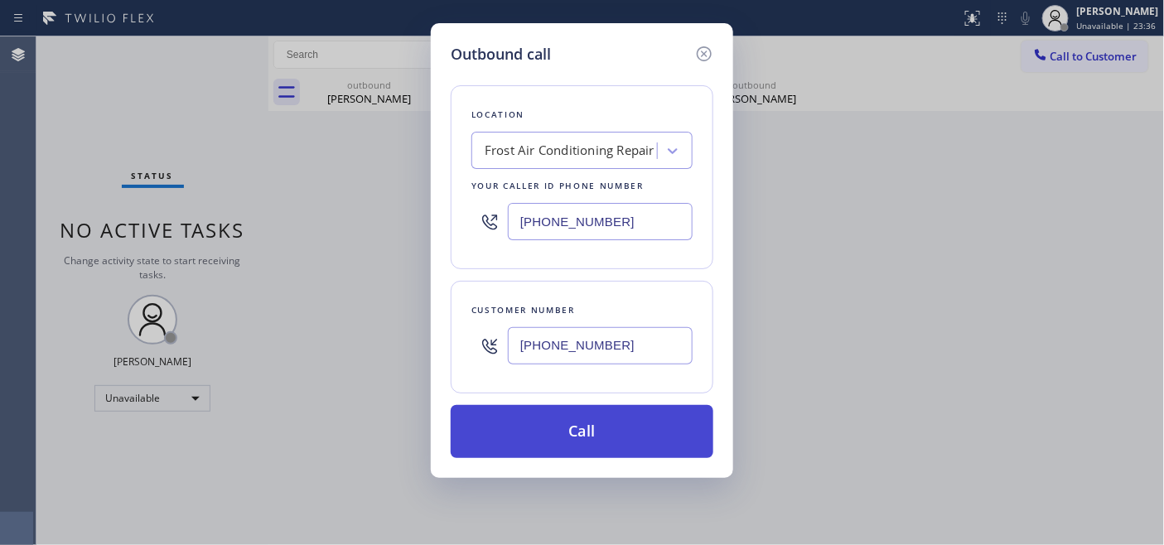
type input "(818) 812-5435"
click at [624, 427] on button "Call" at bounding box center [582, 431] width 263 height 53
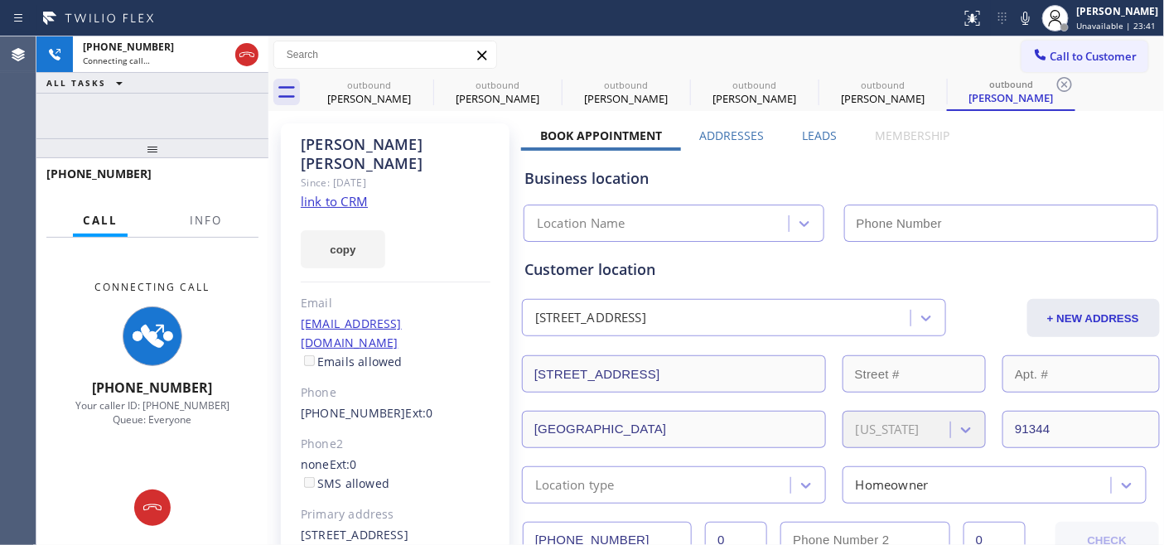
type input "(818) 812-5435"
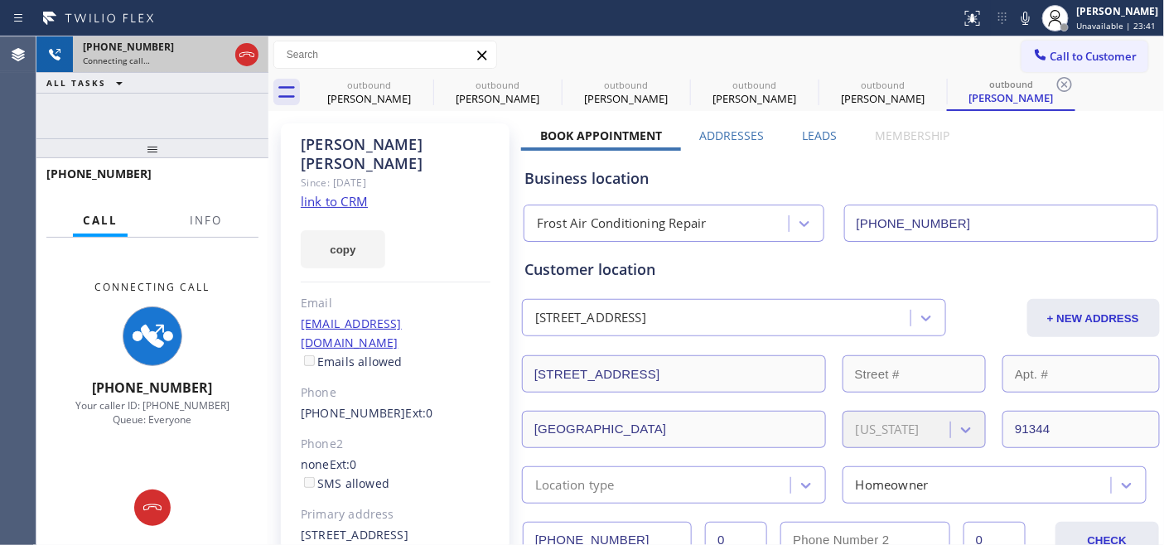
click at [260, 62] on div at bounding box center [247, 54] width 30 height 36
click at [253, 50] on icon at bounding box center [247, 55] width 20 height 20
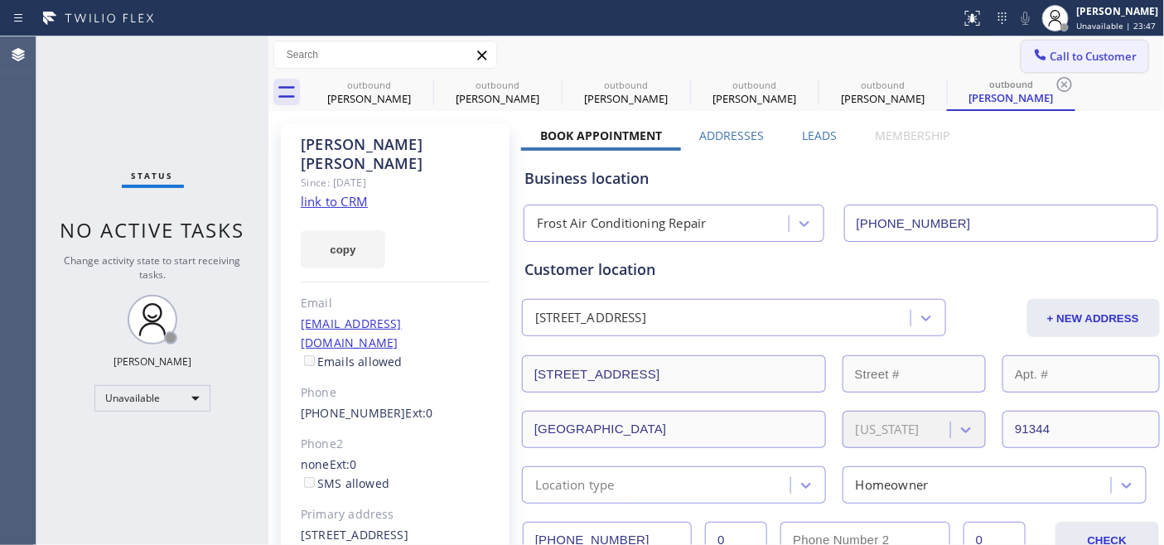
click at [1080, 60] on span "Call to Customer" at bounding box center [1094, 56] width 87 height 15
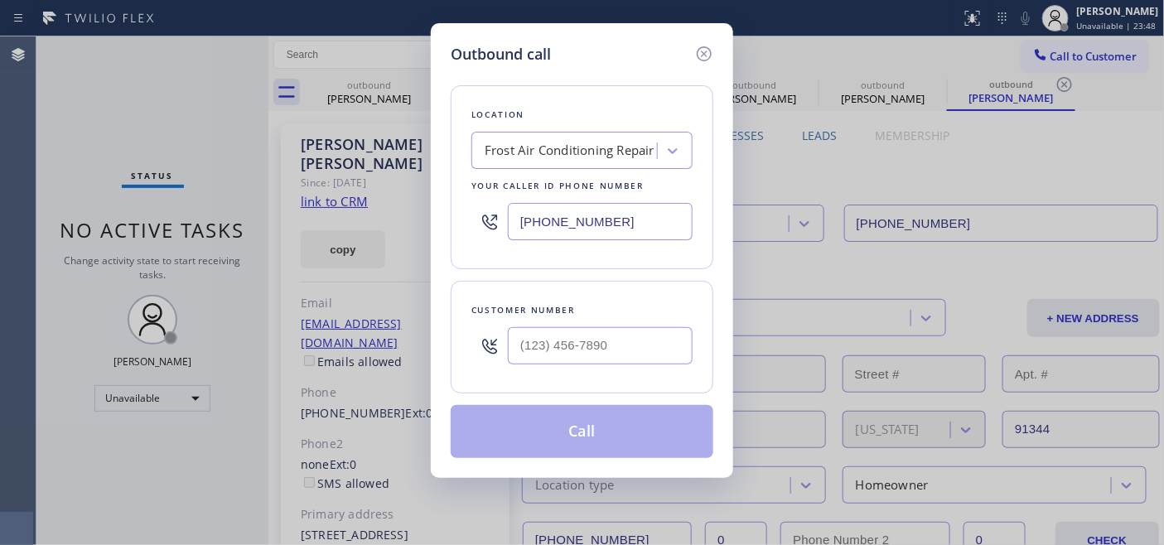
drag, startPoint x: 644, startPoint y: 212, endPoint x: 433, endPoint y: 220, distance: 210.6
click at [441, 219] on div "Outbound call Location Frost Air Conditioning Repair Your caller id phone numbe…" at bounding box center [582, 250] width 302 height 455
paste input "text"
drag, startPoint x: 642, startPoint y: 220, endPoint x: 464, endPoint y: 217, distance: 178.2
click at [452, 221] on div "Location Frost Air Conditioning Repair Your caller id phone number (818) 812-54…" at bounding box center [582, 177] width 263 height 184
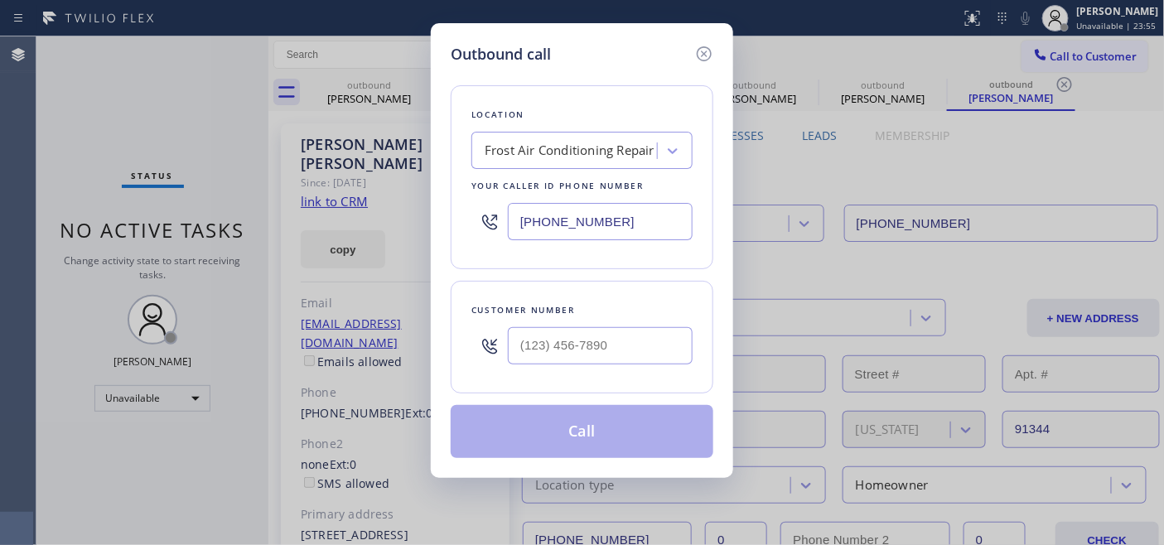
paste input "text"
type input "(818) 812-5435"
click at [589, 155] on div "Frost Air Conditioning Repair" at bounding box center [570, 151] width 170 height 19
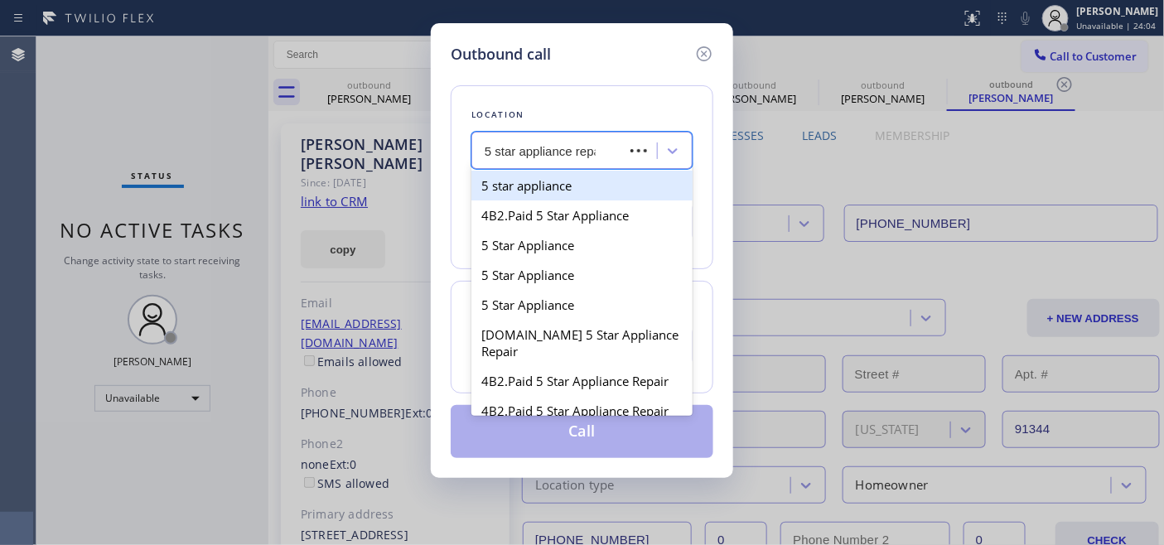
type input "5 star appliance repair"
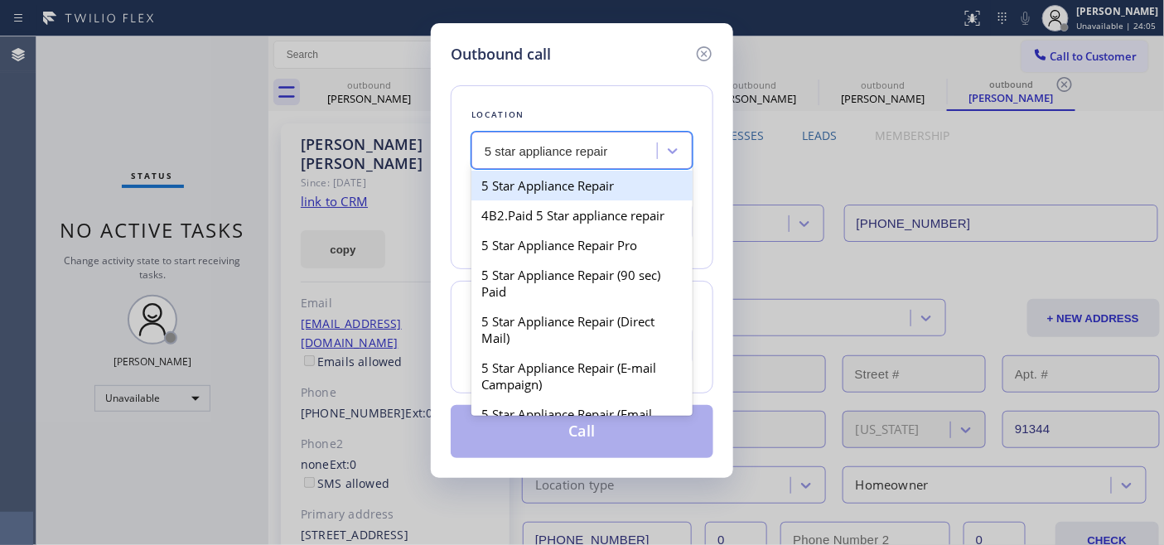
click at [560, 184] on div "5 Star Appliance Repair" at bounding box center [582, 186] width 221 height 30
type input "[PHONE_NUMBER]"
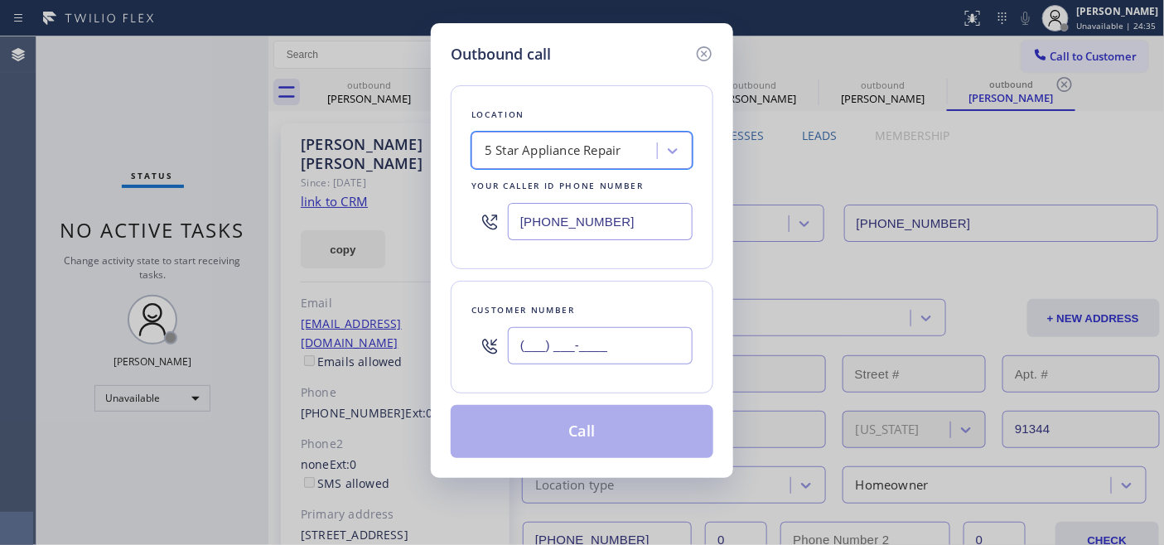
click at [628, 359] on input "(___) ___-____" at bounding box center [600, 345] width 185 height 37
paste input "818) 403-1592"
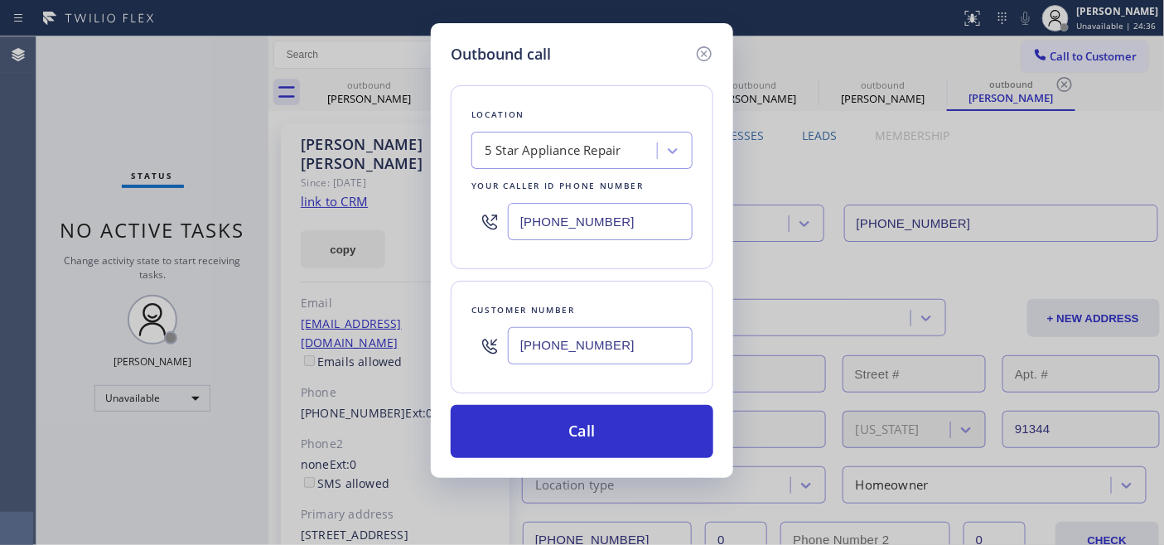
type input "[PHONE_NUMBER]"
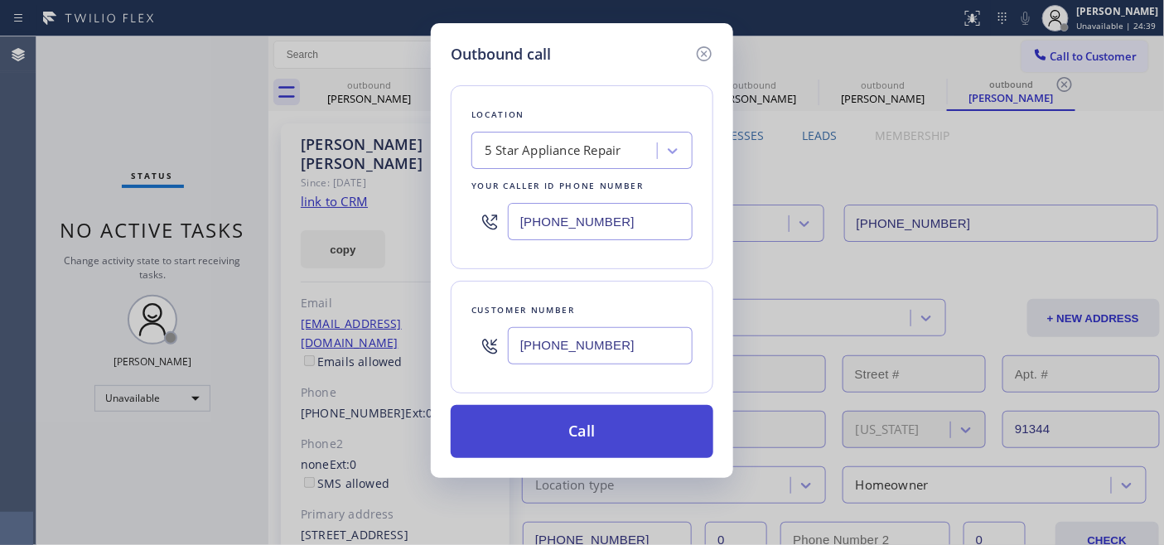
click at [544, 420] on button "Call" at bounding box center [582, 431] width 263 height 53
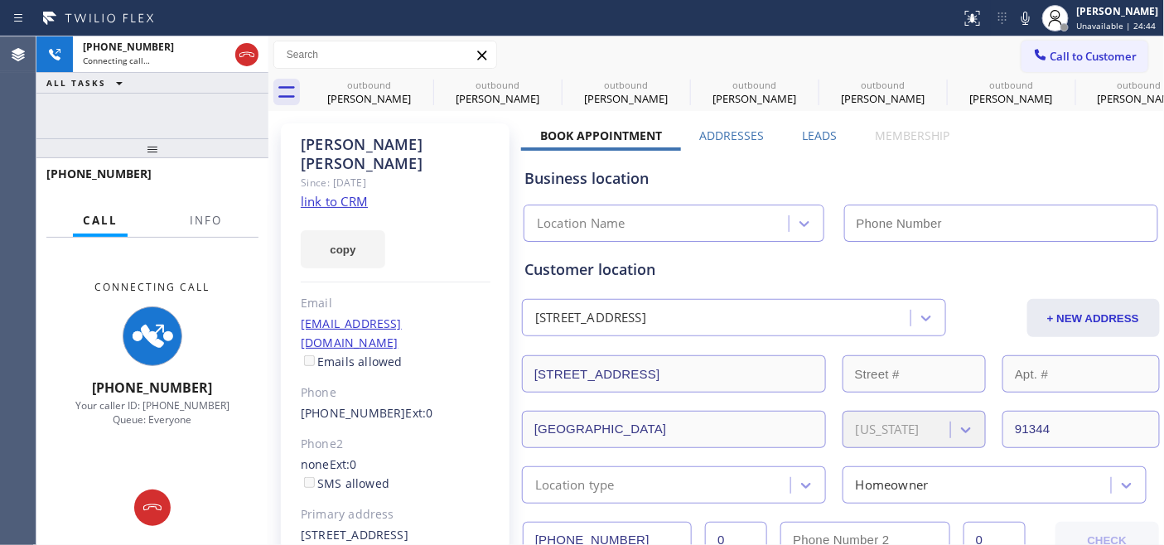
type input "[PHONE_NUMBER]"
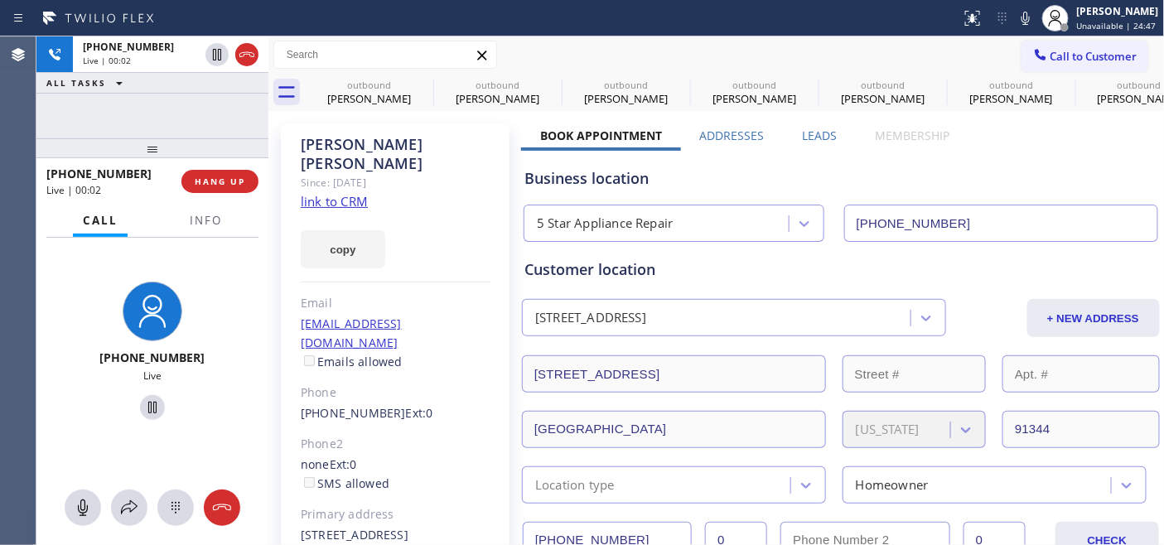
drag, startPoint x: 230, startPoint y: 168, endPoint x: 226, endPoint y: 179, distance: 11.3
click at [229, 169] on div "+18184031592 Live | 00:02 HANG UP" at bounding box center [152, 181] width 212 height 43
click at [226, 179] on span "HANG UP" at bounding box center [220, 182] width 51 height 12
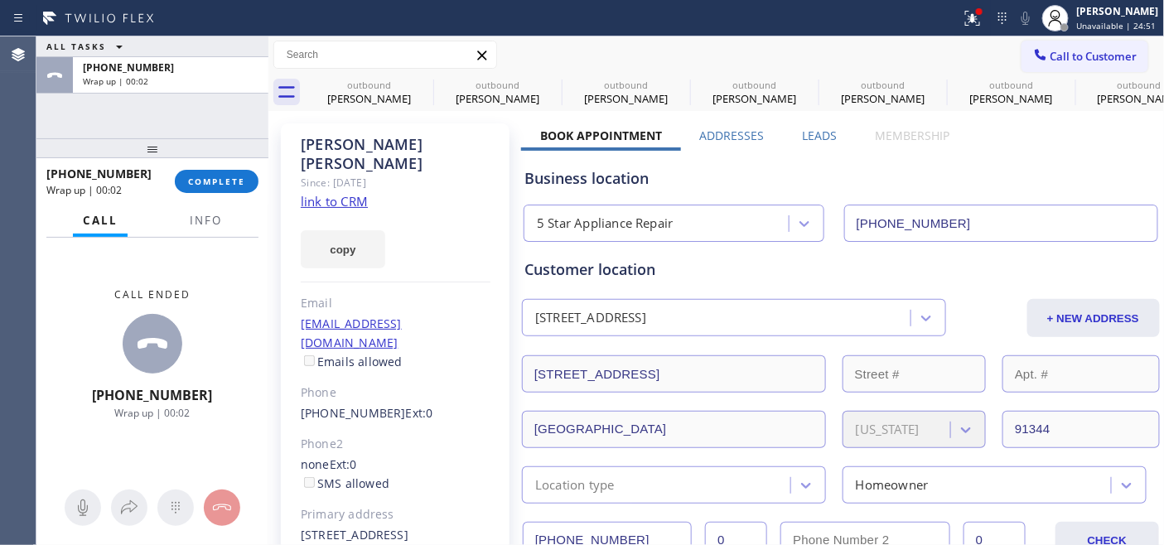
click at [212, 193] on div "+18184031592 Wrap up | 00:02 COMPLETE" at bounding box center [152, 181] width 212 height 43
click at [307, 173] on div "Since: [DATE]" at bounding box center [396, 182] width 190 height 19
click at [227, 189] on button "COMPLETE" at bounding box center [217, 181] width 84 height 23
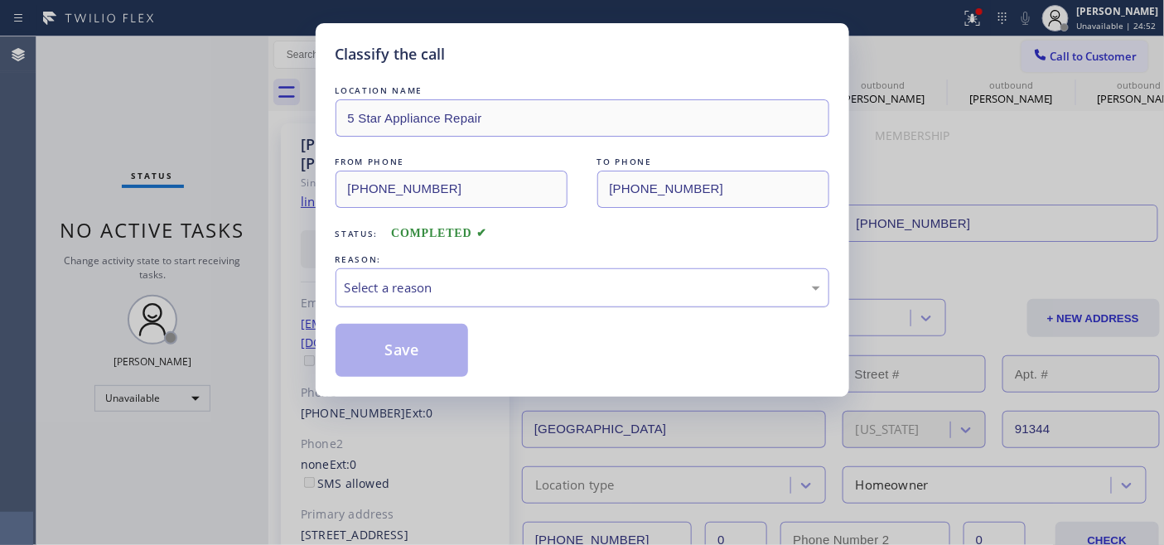
click at [453, 278] on div "Select a reason" at bounding box center [583, 287] width 476 height 19
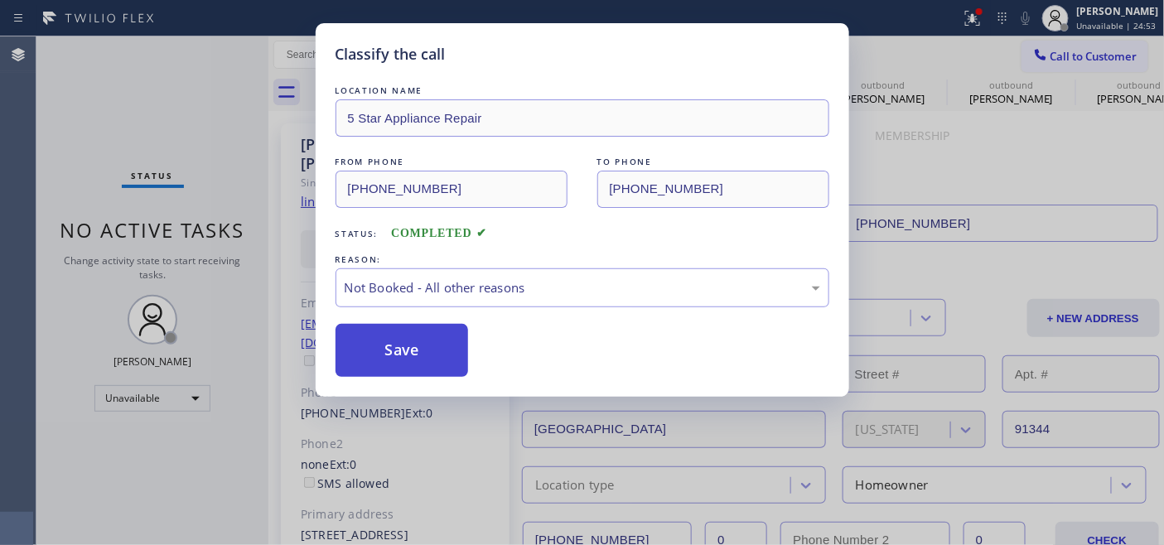
click at [418, 351] on button "Save" at bounding box center [402, 350] width 133 height 53
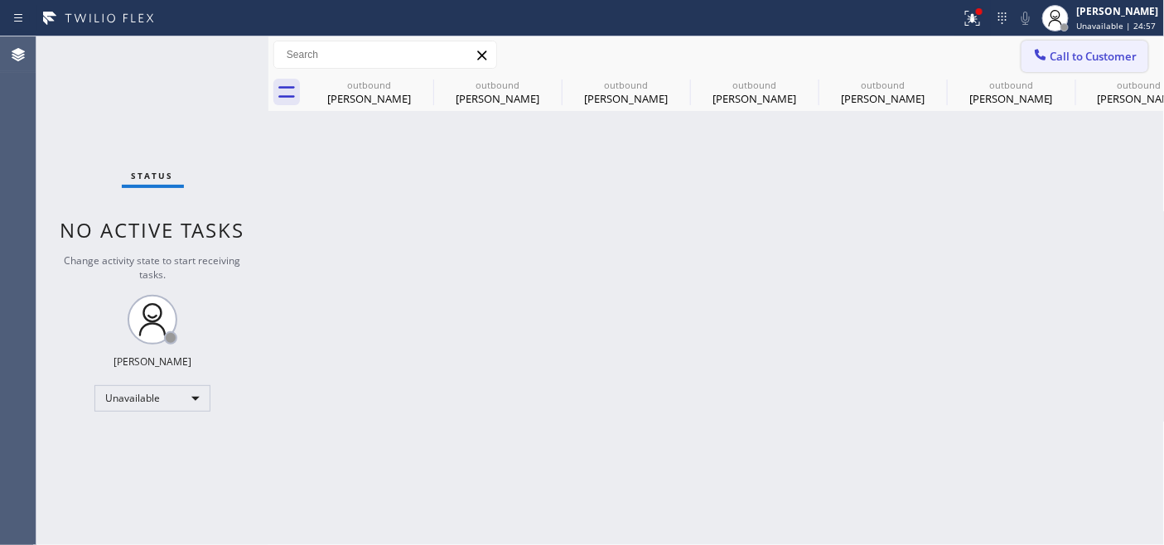
click at [1070, 53] on span "Call to Customer" at bounding box center [1094, 56] width 87 height 15
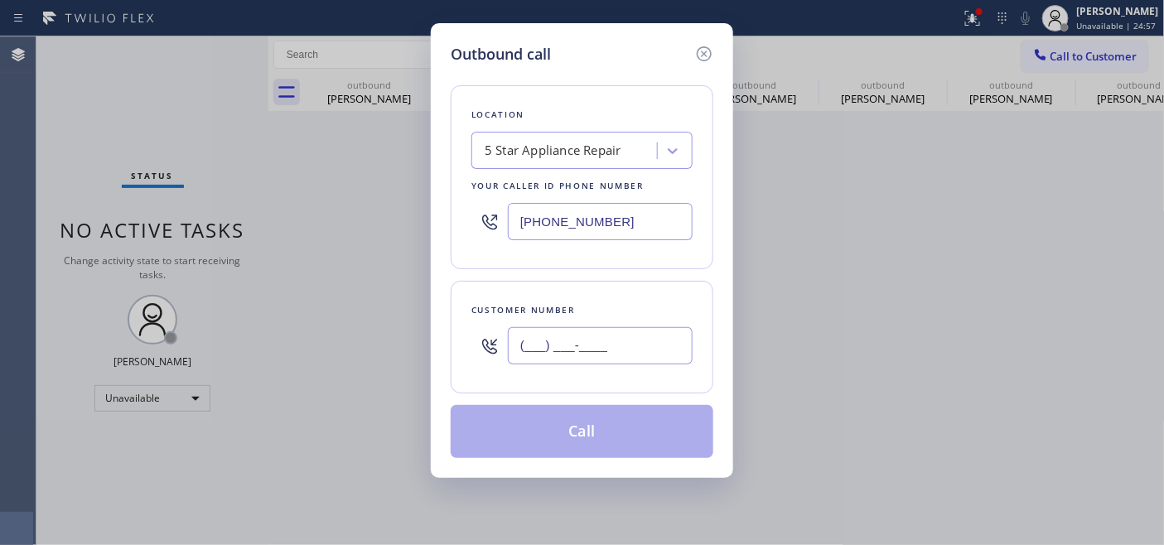
drag, startPoint x: 622, startPoint y: 334, endPoint x: 648, endPoint y: 293, distance: 48.8
click at [620, 336] on input "(___) ___-____" at bounding box center [600, 345] width 185 height 37
paste input "480) 473-9699"
type input "(480) 473-9699"
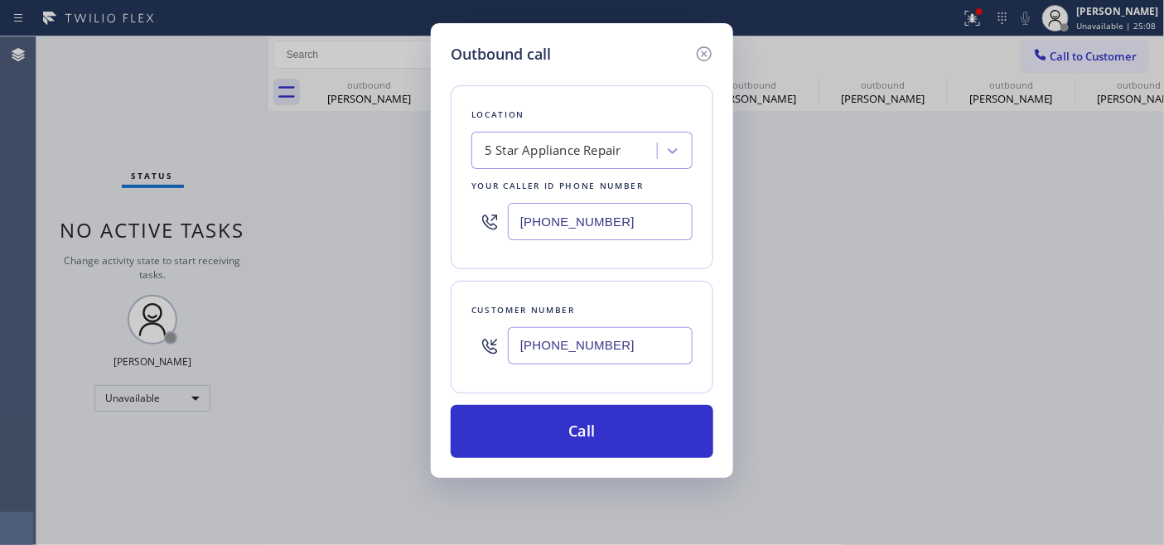
click at [433, 214] on div "Outbound call Location 5 Star Appliance Repair Your caller id phone number (855…" at bounding box center [582, 250] width 302 height 455
paste input "44) 735-4685"
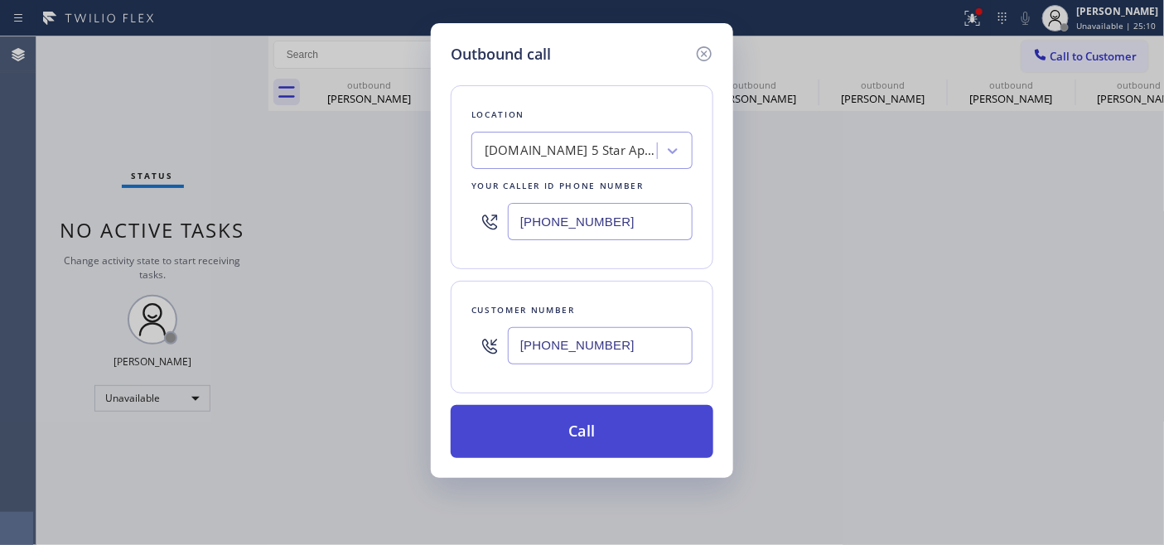
type input "(844) 735-4685"
click at [613, 432] on button "Call" at bounding box center [582, 431] width 263 height 53
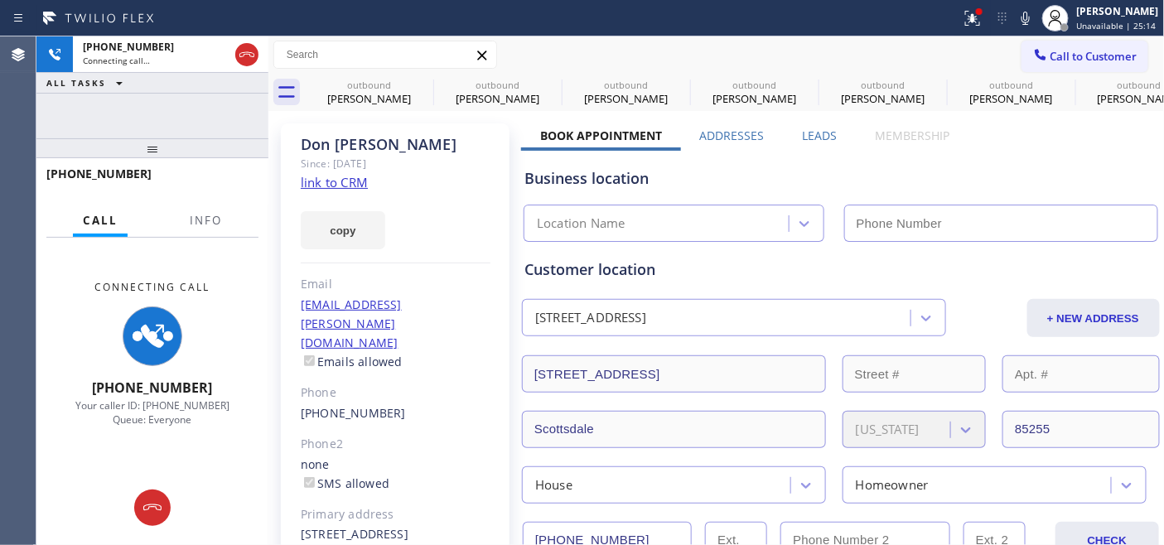
type input "(844) 735-4685"
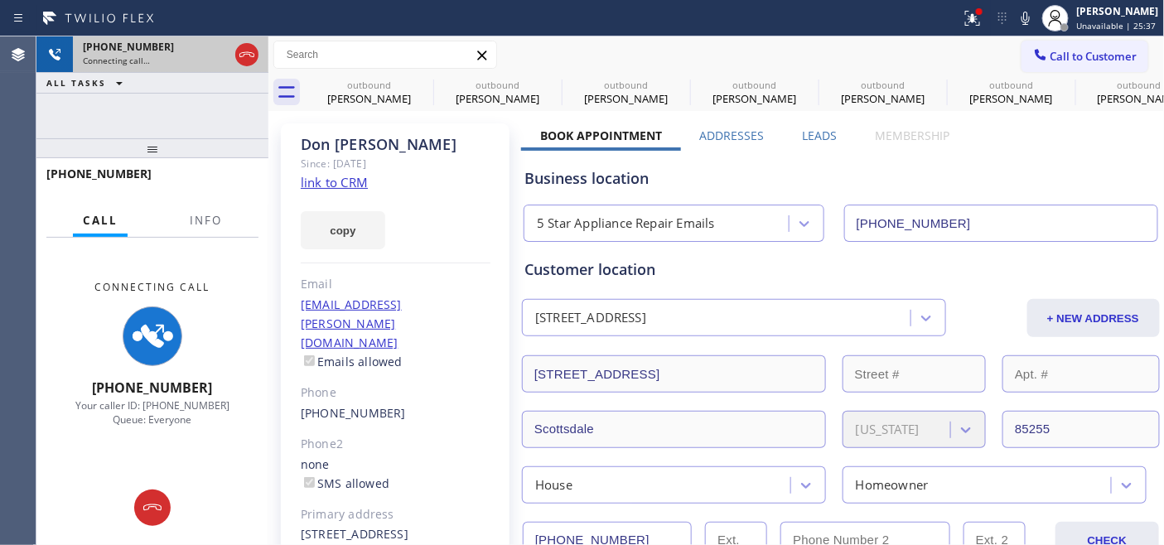
click at [252, 52] on icon at bounding box center [247, 55] width 20 height 20
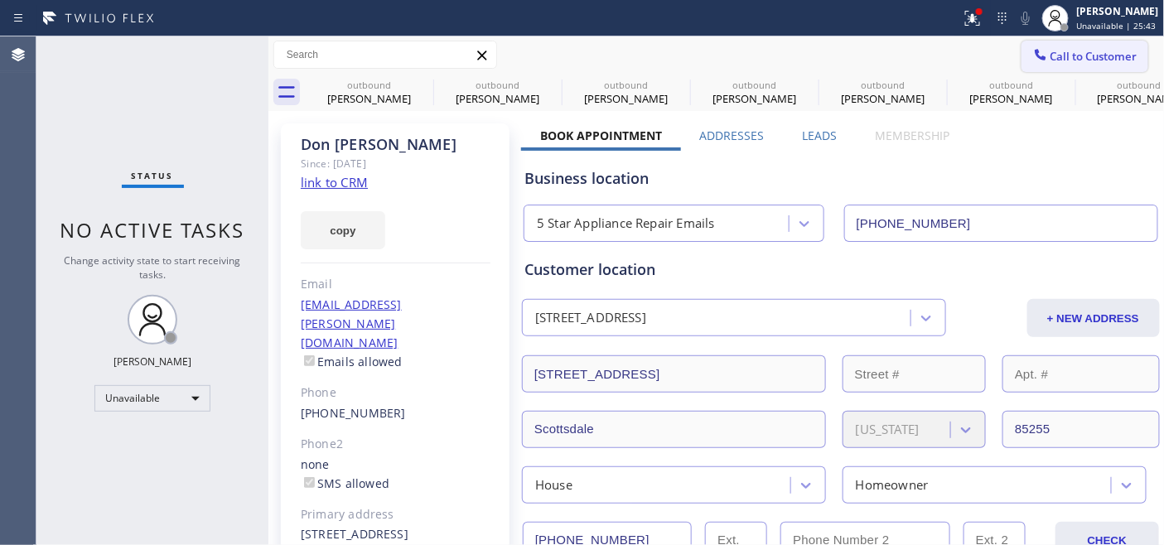
click at [1080, 54] on span "Call to Customer" at bounding box center [1094, 56] width 87 height 15
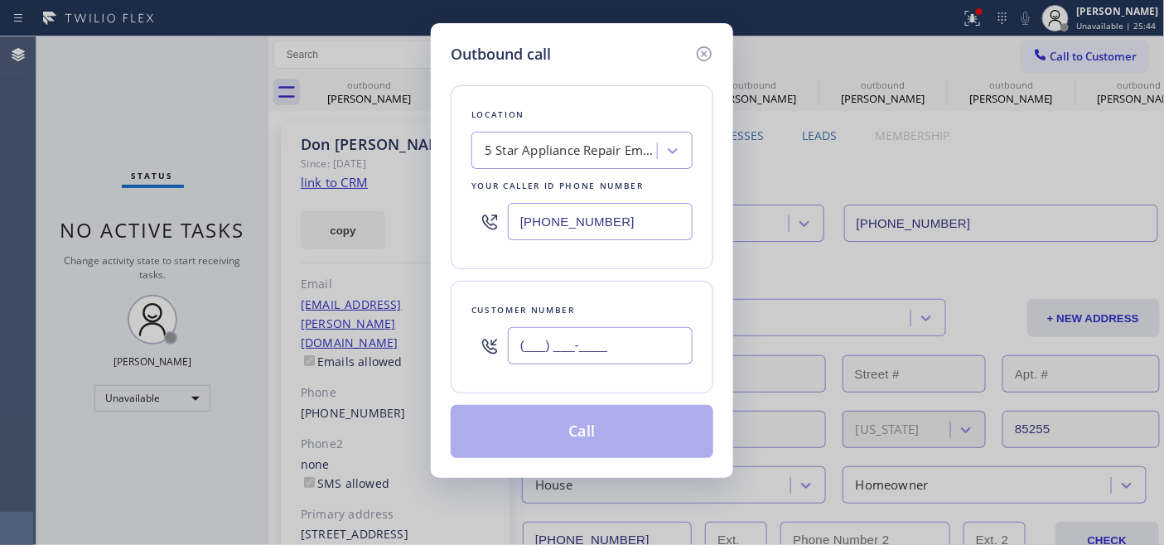
click at [551, 331] on input "(___) ___-____" at bounding box center [600, 345] width 185 height 37
paste input "718) 459-3567"
type input "(718) 459-3567"
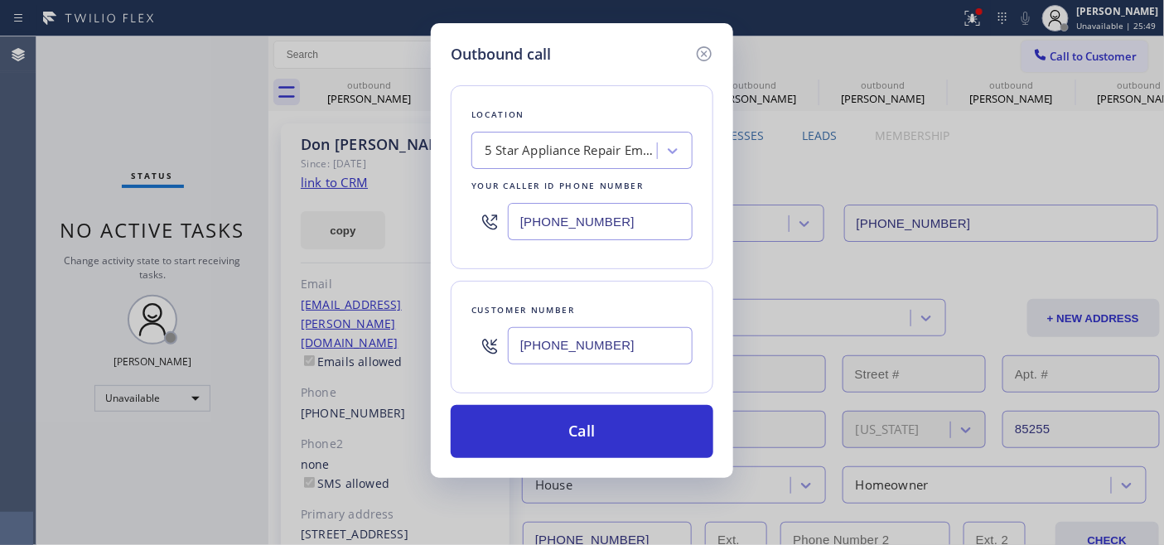
drag, startPoint x: 598, startPoint y: 210, endPoint x: 515, endPoint y: 216, distance: 84.0
click at [476, 211] on div "(844) 735-4685" at bounding box center [582, 222] width 221 height 54
paste input "646) 679-582"
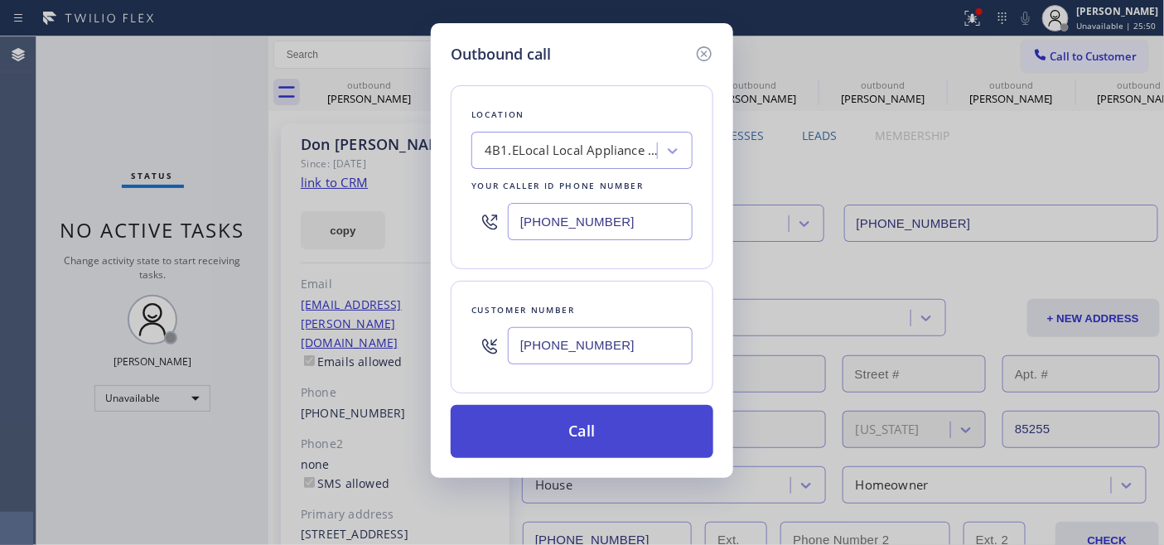
type input "(646) 679-5825"
click at [608, 434] on button "Call" at bounding box center [582, 431] width 263 height 53
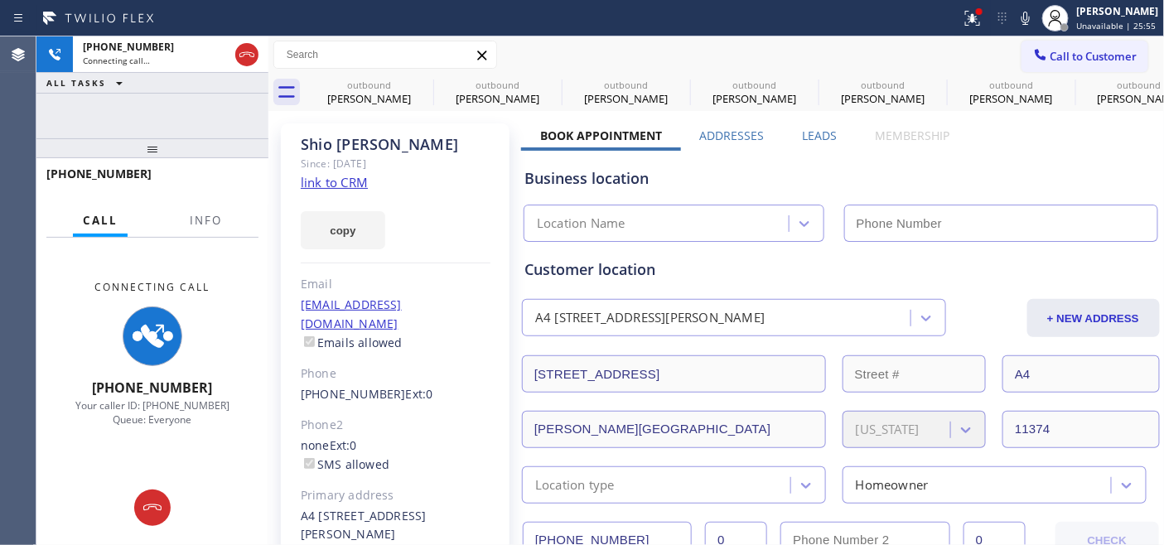
type input "(646) 679-5825"
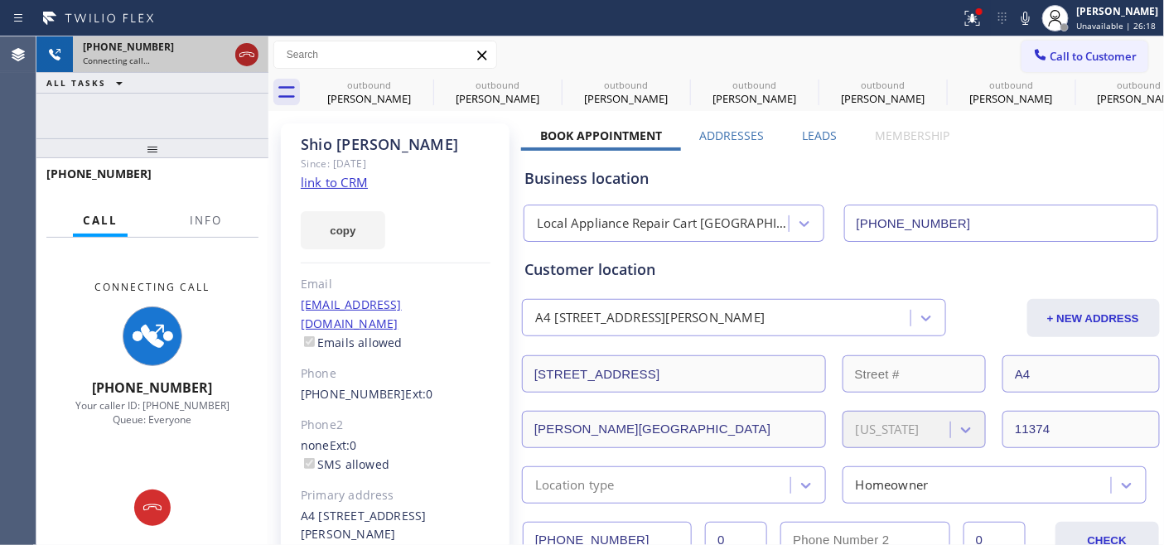
click at [247, 51] on icon at bounding box center [247, 55] width 20 height 20
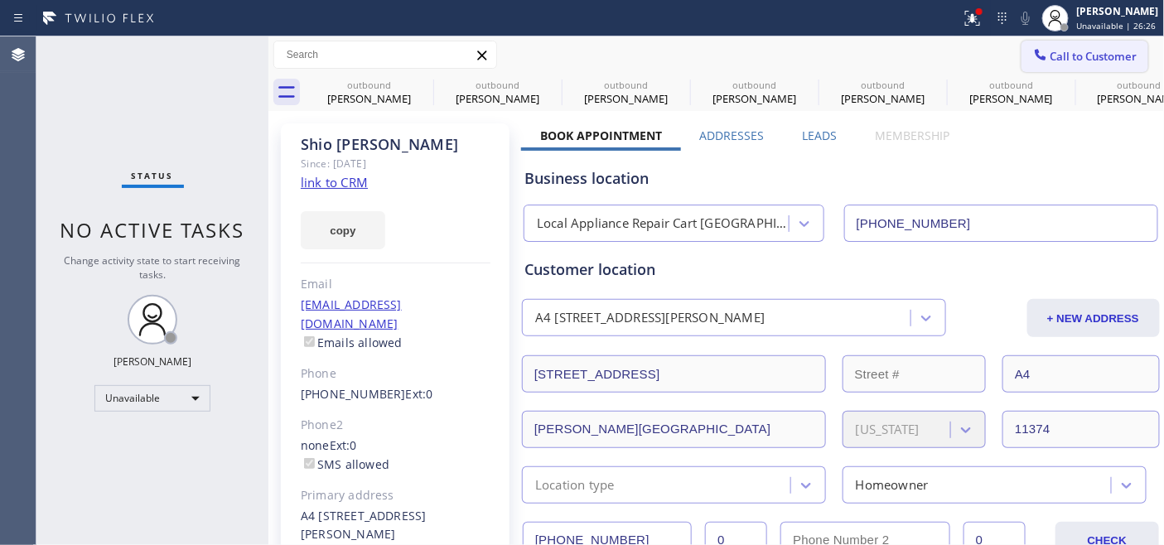
click at [1099, 51] on span "Call to Customer" at bounding box center [1094, 56] width 87 height 15
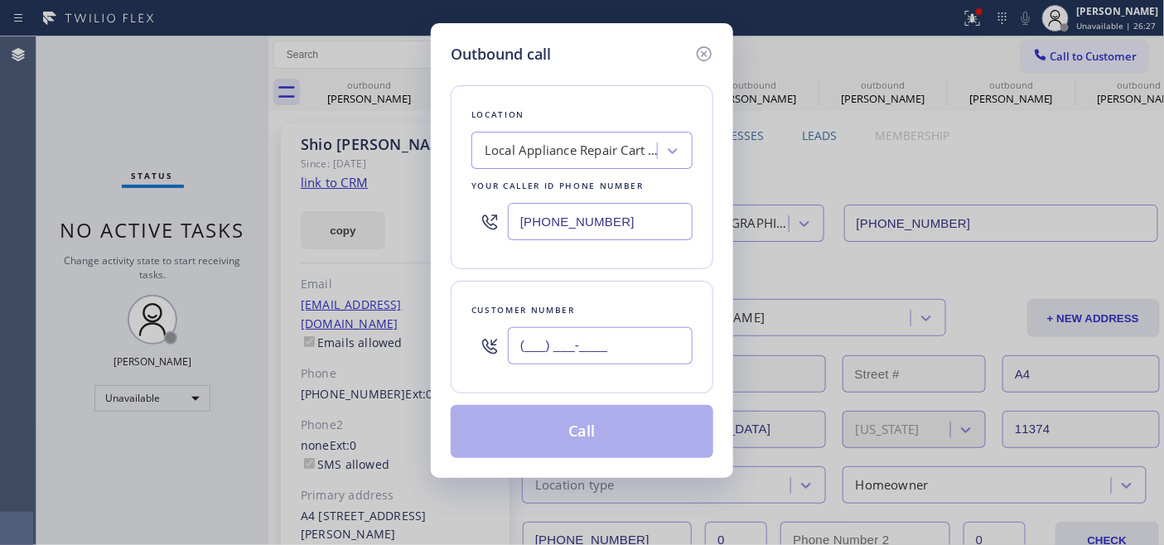
click at [651, 336] on input "(___) ___-____" at bounding box center [600, 345] width 185 height 37
paste input "773) 733-2720"
type input "(773) 733-2720"
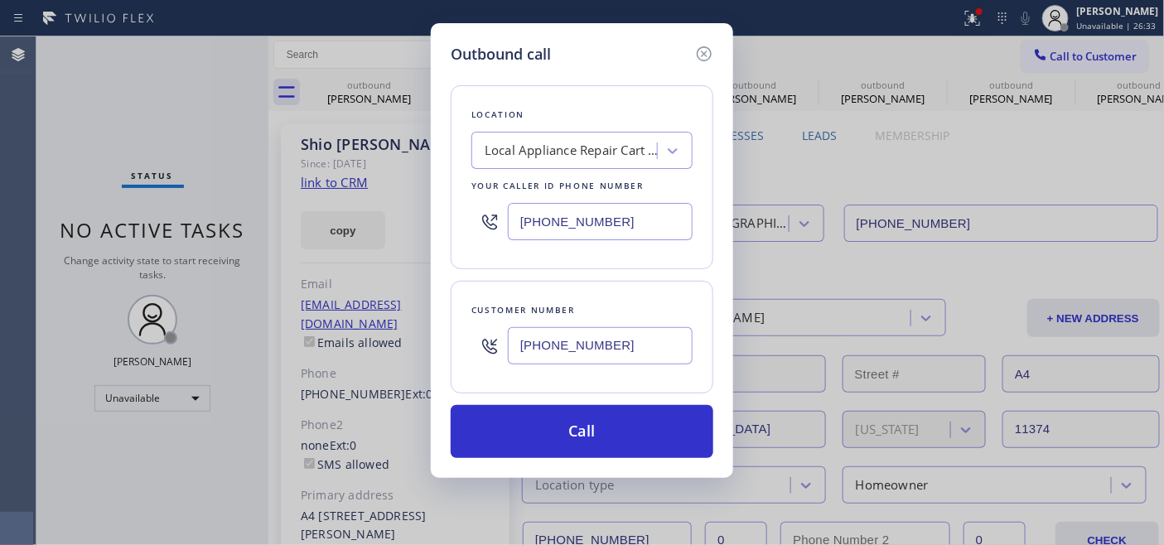
drag, startPoint x: 634, startPoint y: 236, endPoint x: 456, endPoint y: 225, distance: 178.5
click at [462, 225] on div "Location Local Appliance Repair Cart NY Your caller id phone number (646) 679-5…" at bounding box center [582, 177] width 263 height 184
paste input "02) 755-4468"
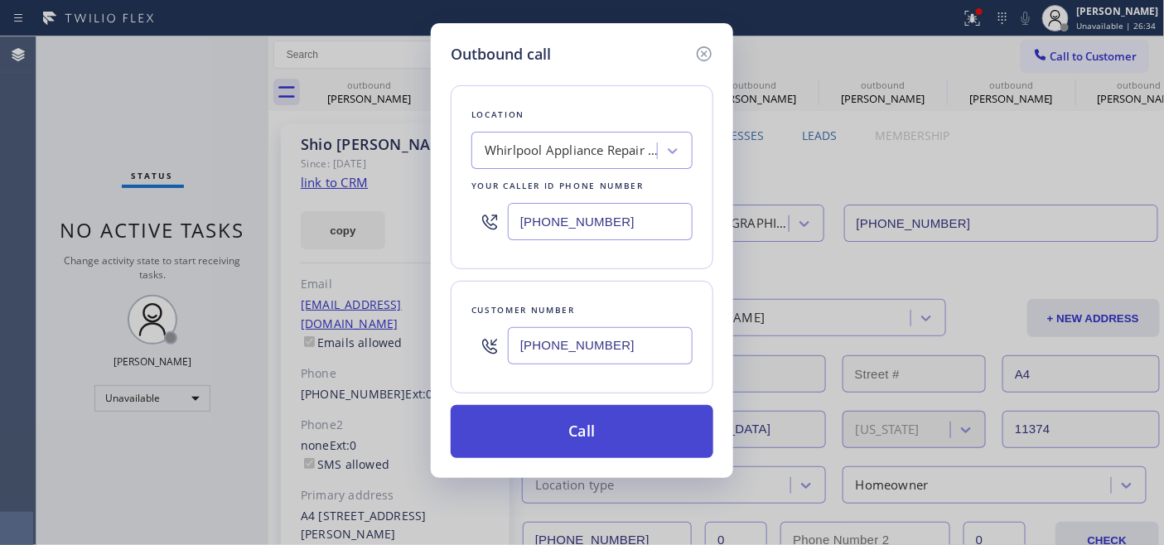
type input "(602) 755-4468"
click at [625, 409] on button "Call" at bounding box center [582, 431] width 263 height 53
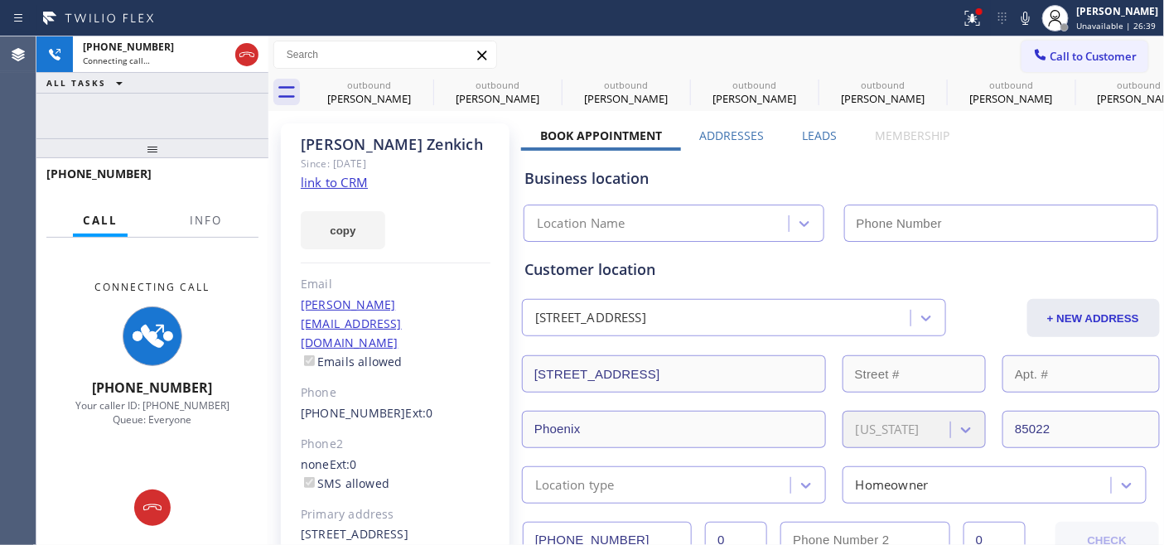
type input "(602) 755-4468"
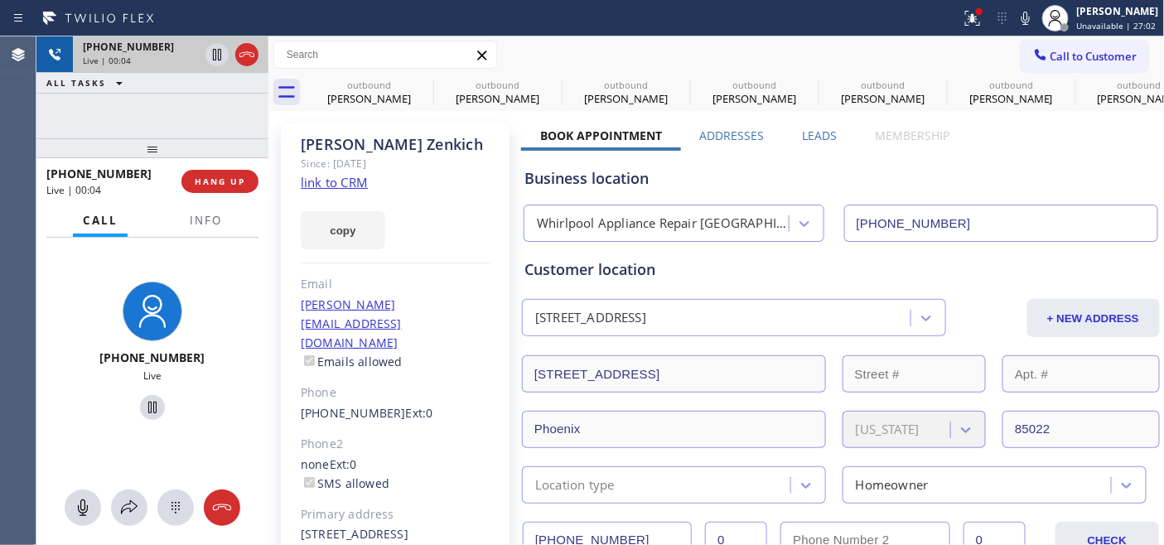
click at [249, 54] on icon at bounding box center [246, 54] width 15 height 5
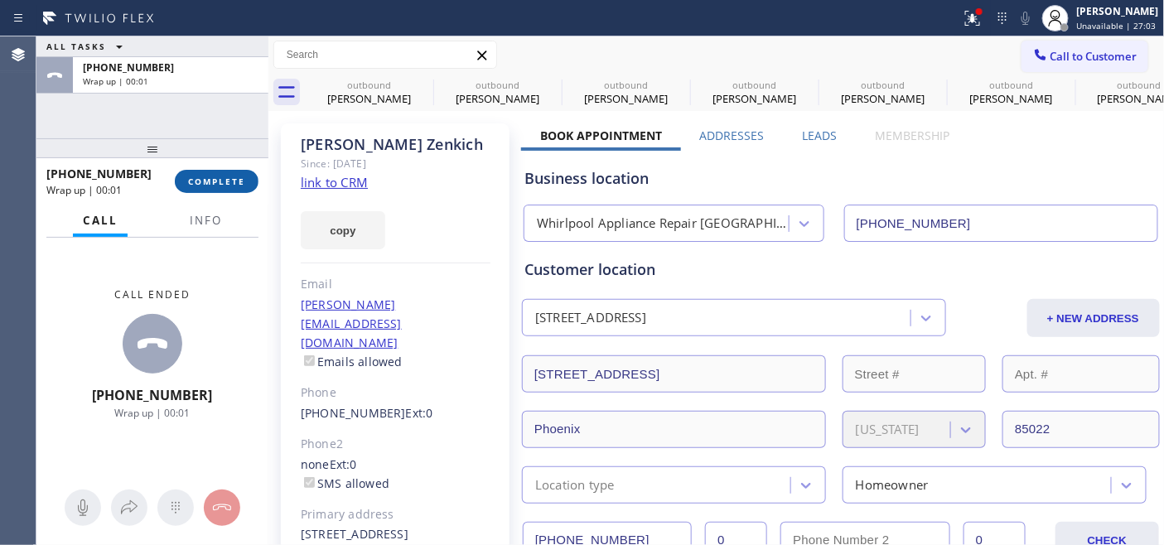
click at [220, 184] on span "COMPLETE" at bounding box center [216, 182] width 57 height 12
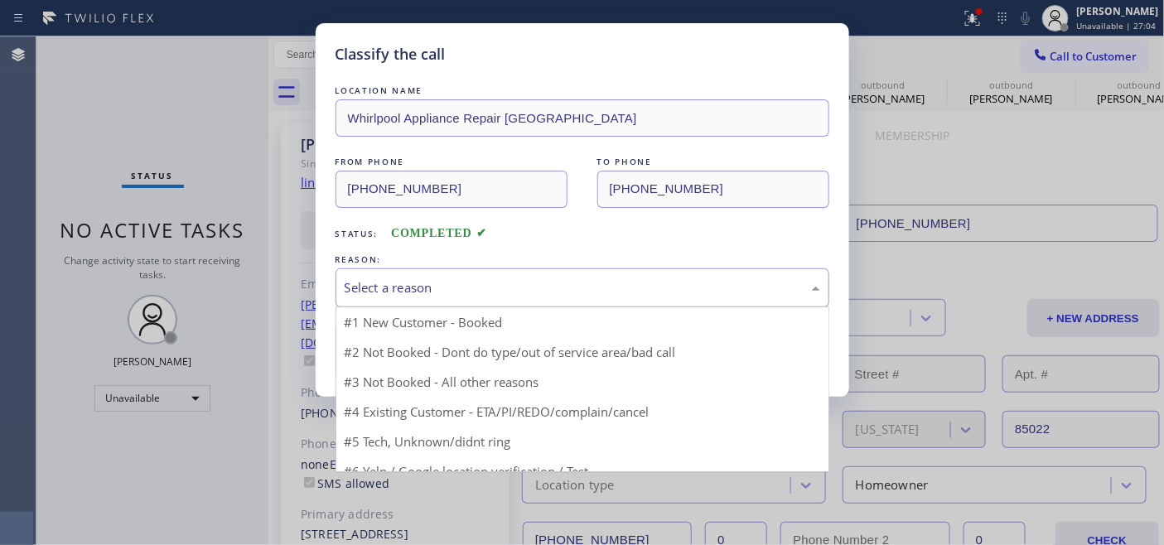
click at [442, 296] on div "Select a reason" at bounding box center [583, 287] width 476 height 19
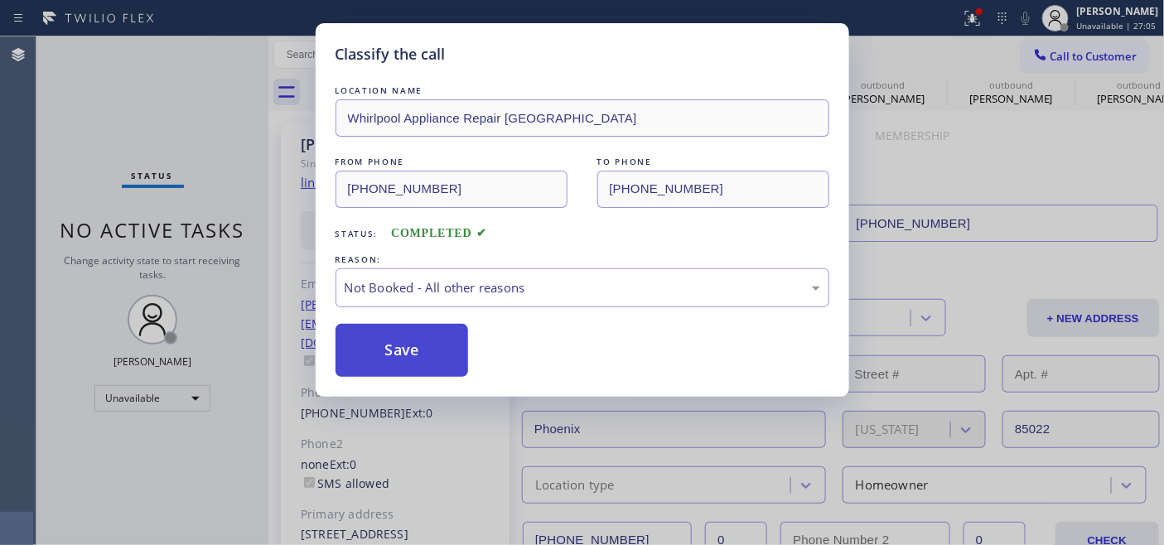
click at [424, 352] on button "Save" at bounding box center [402, 350] width 133 height 53
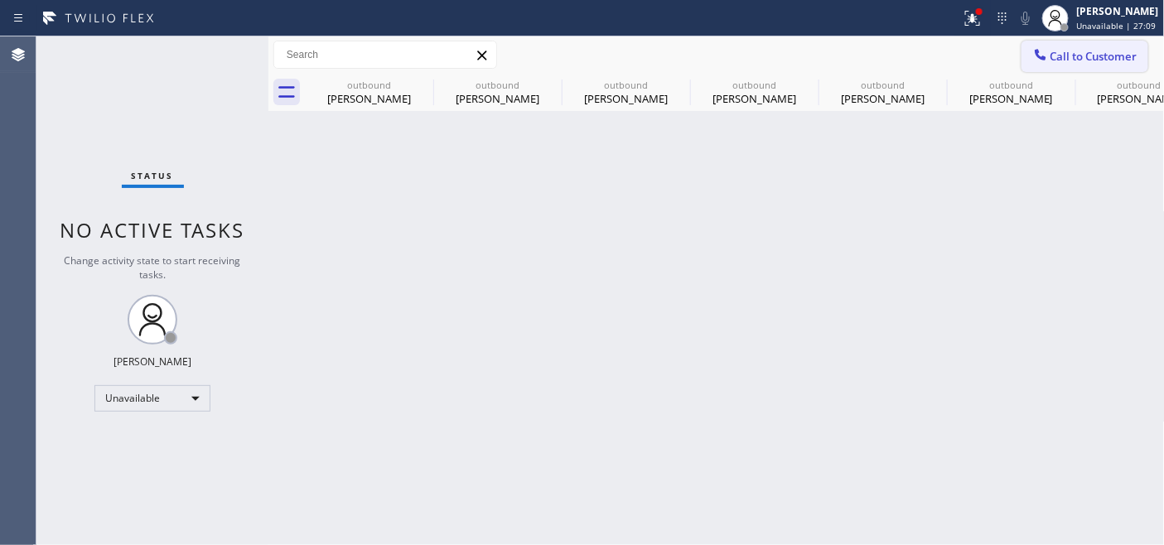
click at [1071, 70] on button "Call to Customer" at bounding box center [1085, 56] width 127 height 31
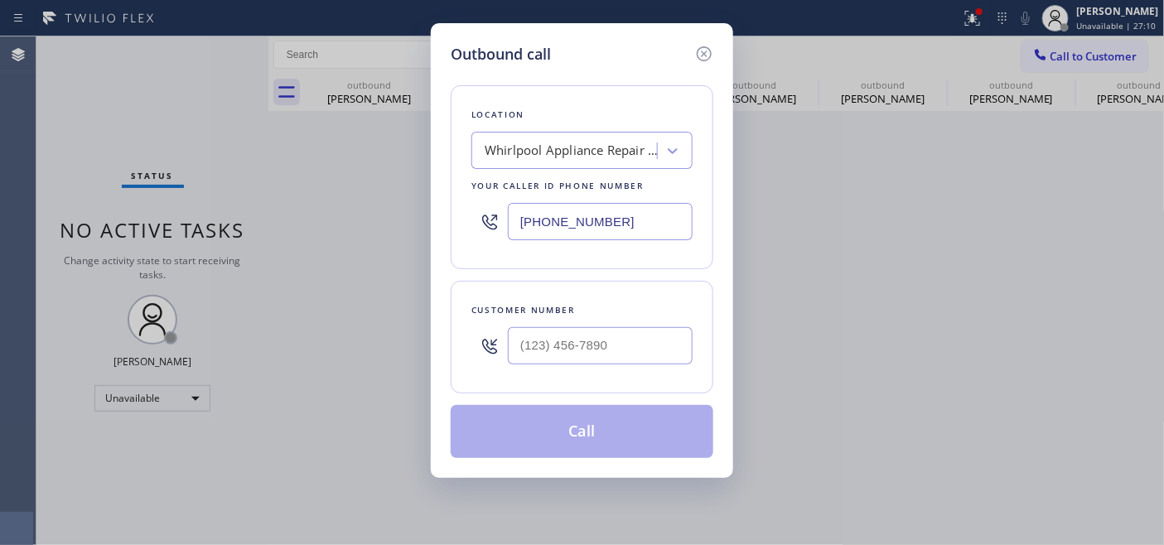
click at [625, 327] on div at bounding box center [600, 346] width 185 height 54
drag, startPoint x: 635, startPoint y: 354, endPoint x: 668, endPoint y: 283, distance: 78.6
click at [634, 354] on input "(___) ___-____" at bounding box center [600, 345] width 185 height 37
paste input "818) 428-8055"
type input "(818) 428-8055"
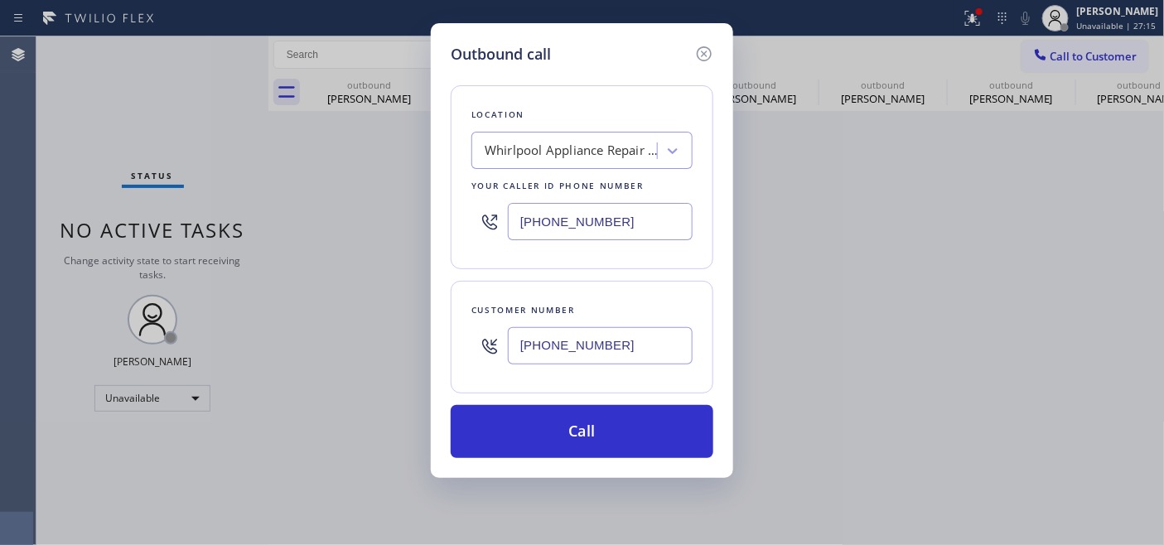
drag, startPoint x: 595, startPoint y: 246, endPoint x: 631, endPoint y: 221, distance: 44.1
click at [600, 241] on div "(602) 755-4468" at bounding box center [582, 222] width 221 height 54
drag, startPoint x: 631, startPoint y: 221, endPoint x: 428, endPoint y: 228, distance: 203.1
click at [415, 227] on div "Outbound call Location Whirlpool Appliance Repair Phoenix Your caller id phone …" at bounding box center [582, 272] width 1164 height 545
paste input "855) 731-4952"
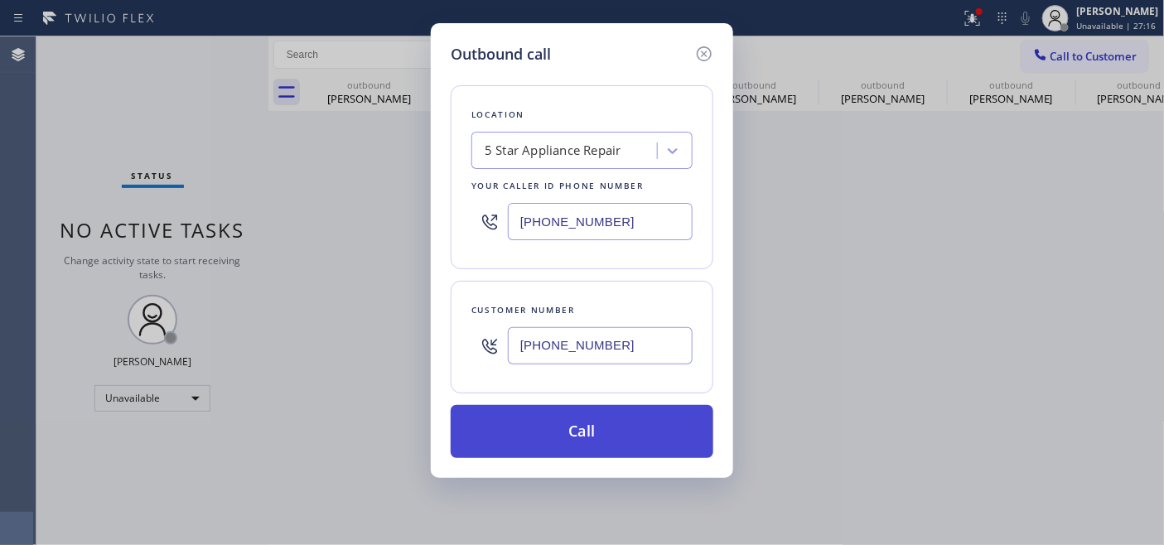
type input "(855) 731-4952"
click at [652, 414] on button "Call" at bounding box center [582, 431] width 263 height 53
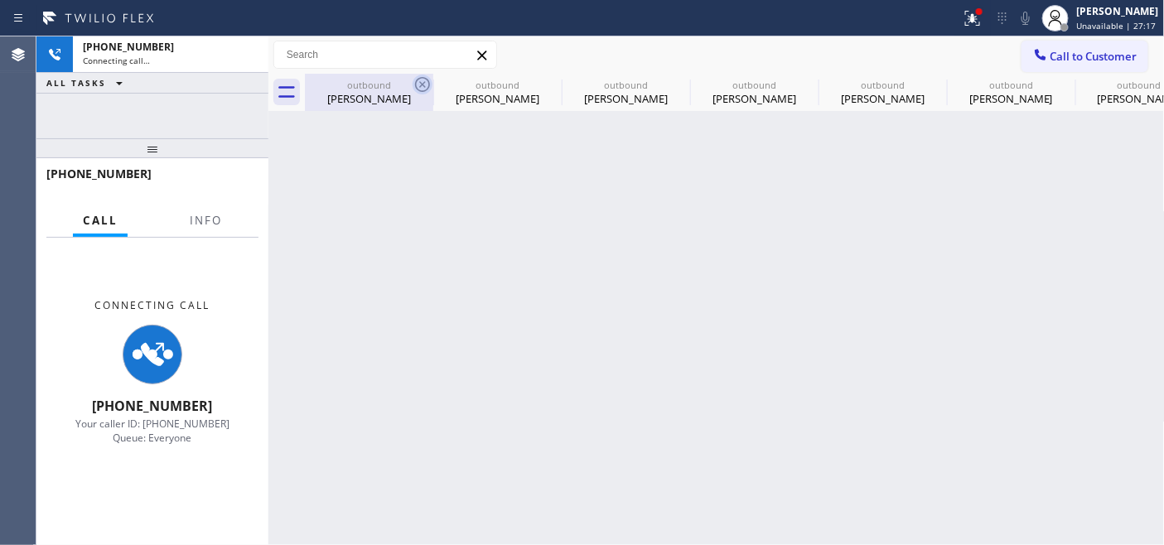
click at [416, 84] on icon at bounding box center [422, 84] width 15 height 15
click at [0, 0] on icon at bounding box center [0, 0] width 0 height 0
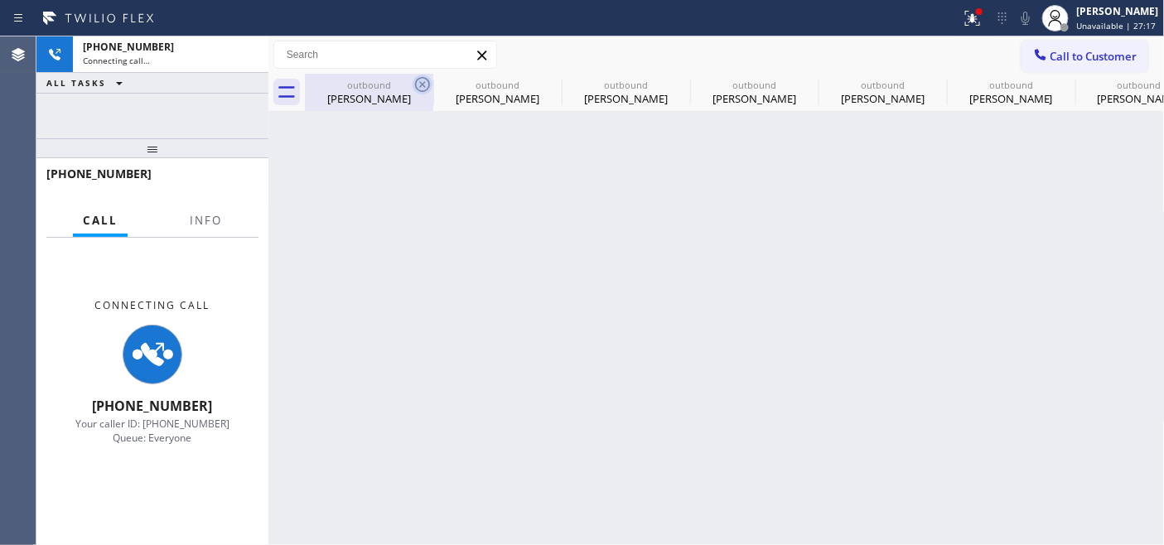
click at [0, 0] on icon at bounding box center [0, 0] width 0 height 0
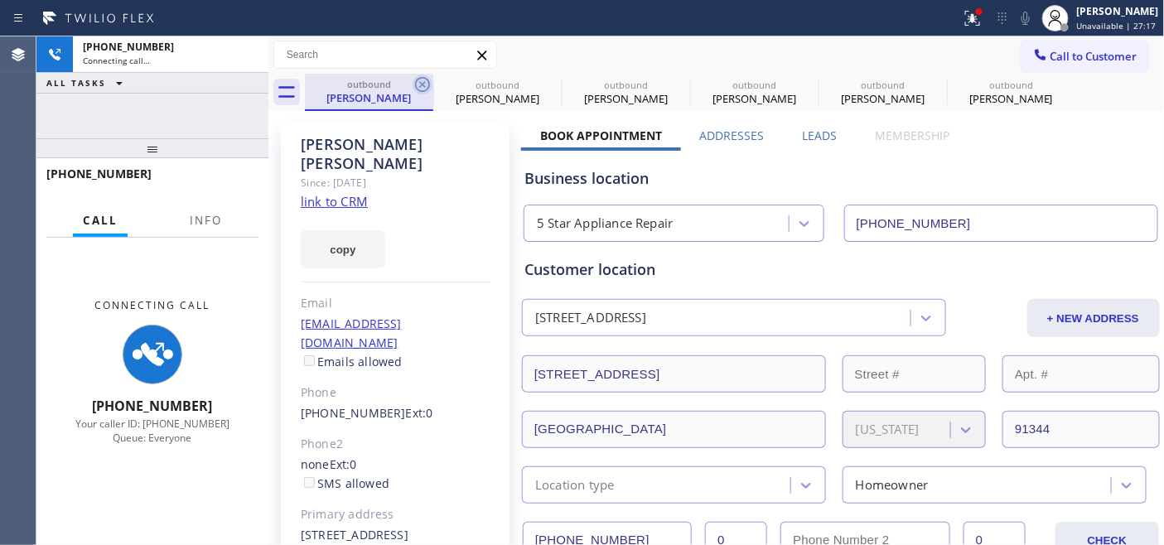
click at [425, 80] on icon at bounding box center [423, 85] width 20 height 20
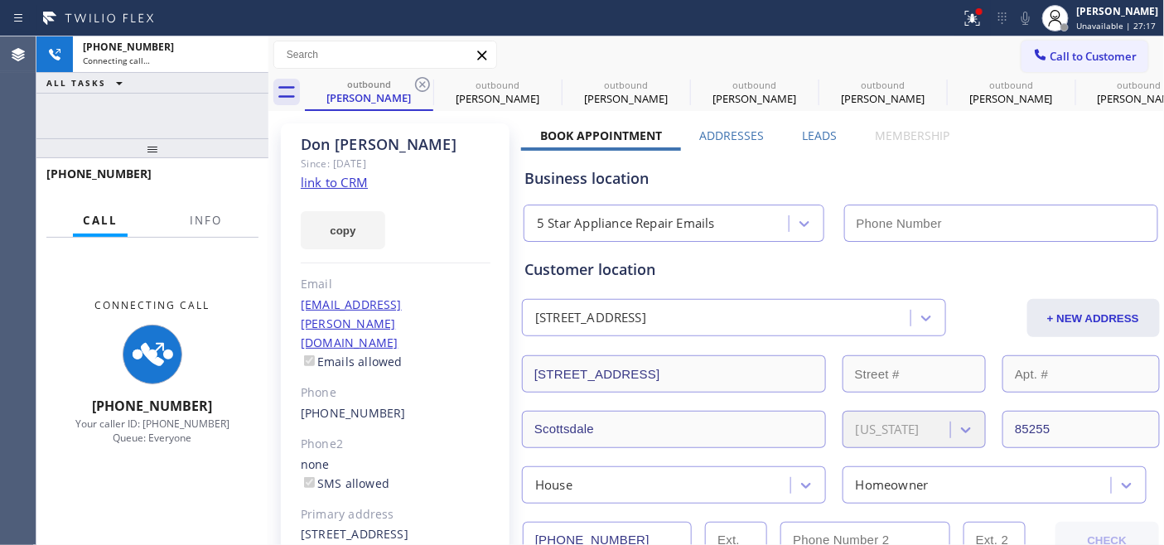
click at [425, 80] on icon at bounding box center [423, 85] width 20 height 20
type input "(844) 735-4685"
click at [0, 0] on icon at bounding box center [0, 0] width 0 height 0
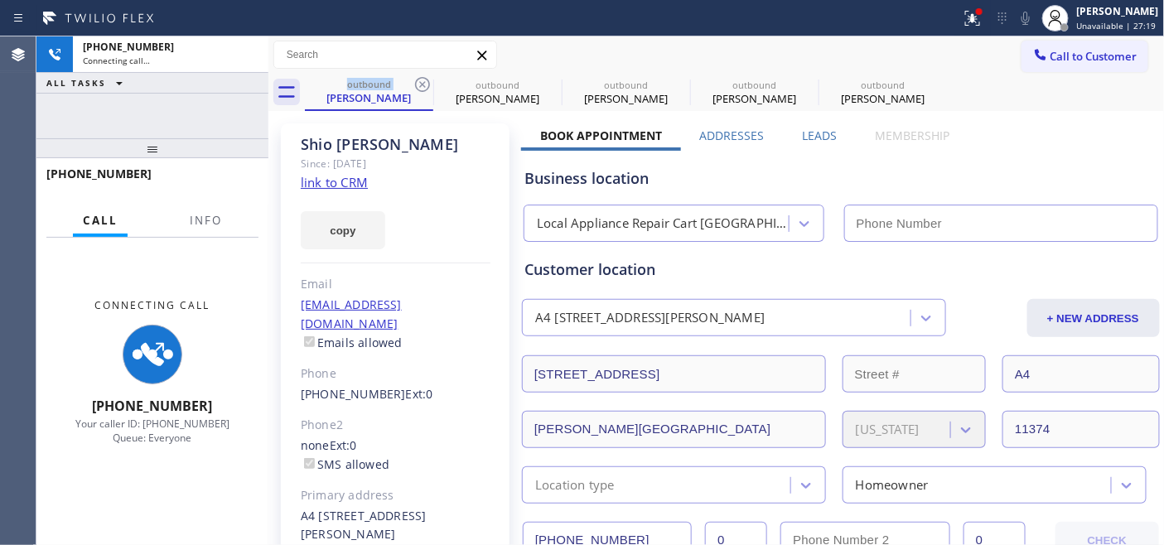
type input "(646) 679-5825"
click at [425, 80] on icon at bounding box center [423, 85] width 20 height 20
type input "(602) 755-4468"
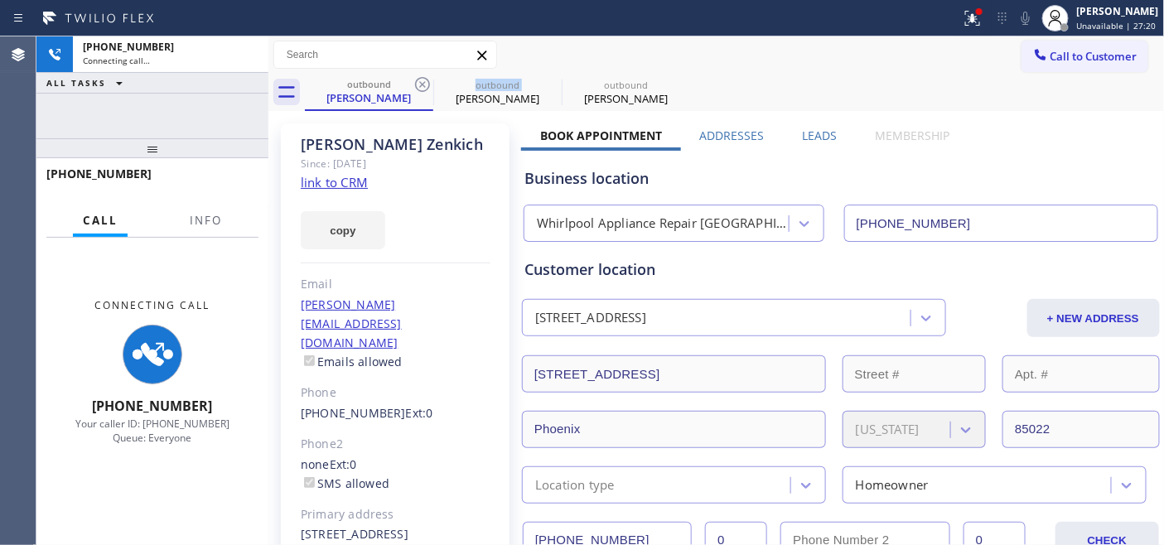
click at [425, 80] on icon at bounding box center [423, 85] width 20 height 20
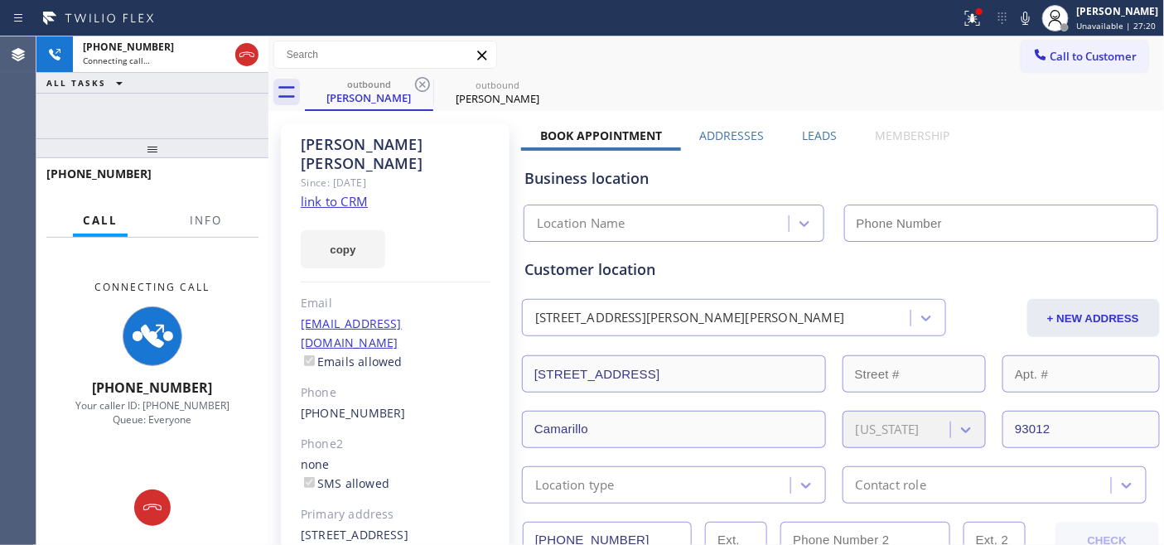
click at [633, 86] on div "outbound Leonora Darcel outbound Leonora Darcel" at bounding box center [735, 92] width 860 height 37
type input "(855) 731-4952"
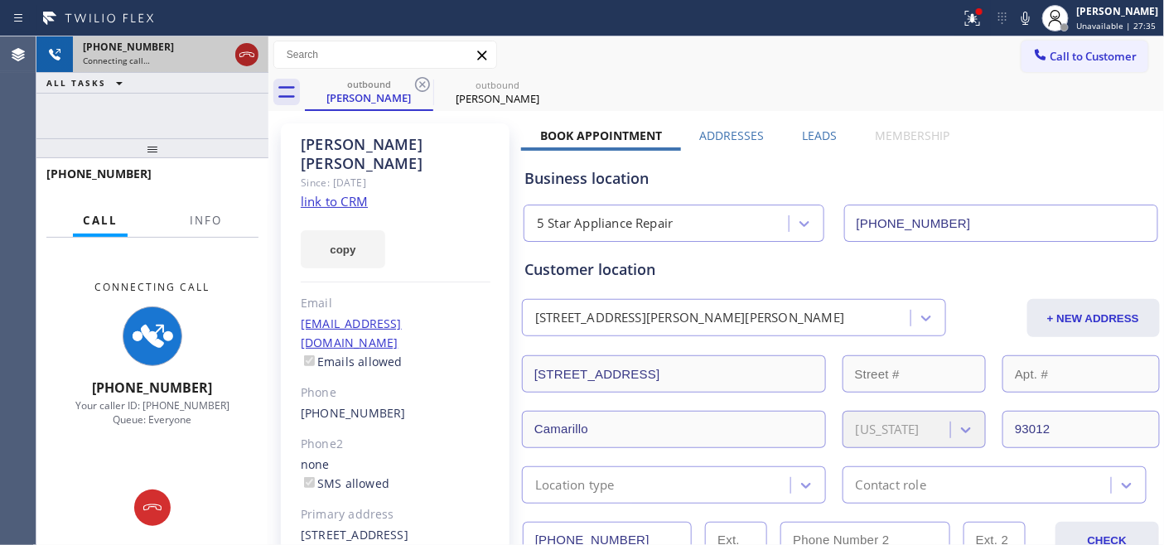
click at [249, 52] on icon at bounding box center [246, 54] width 15 height 5
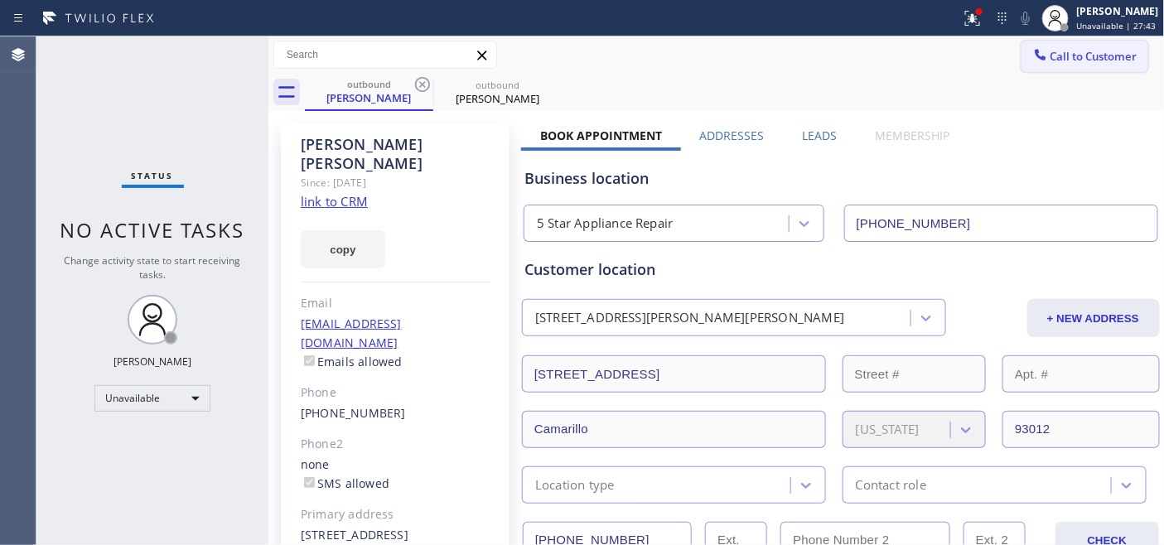
click at [1073, 50] on span "Call to Customer" at bounding box center [1094, 56] width 87 height 15
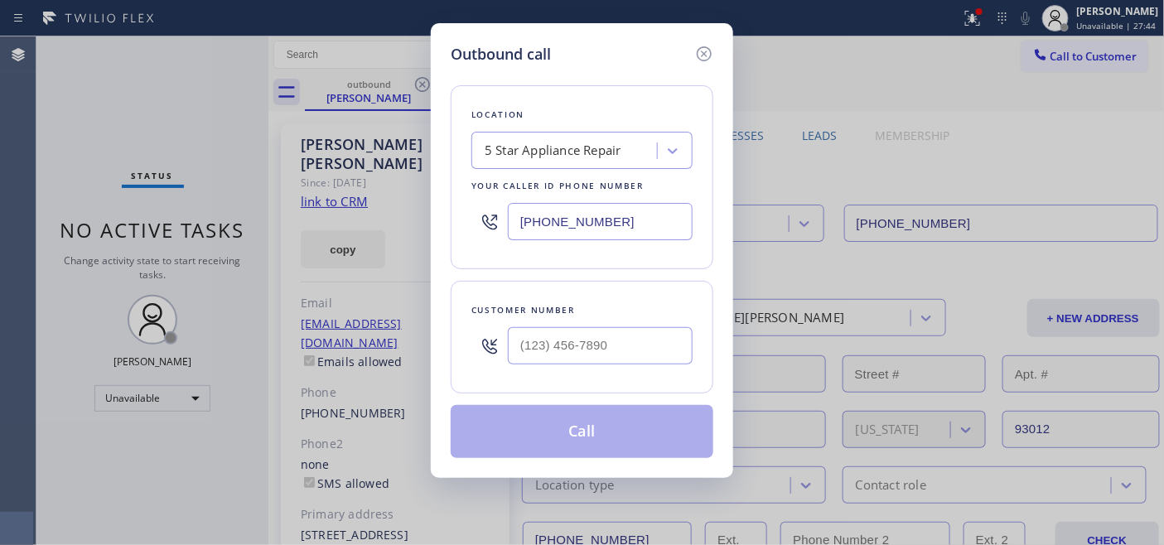
click at [584, 326] on div at bounding box center [600, 346] width 185 height 54
click at [614, 335] on input "(___) ___-____" at bounding box center [600, 345] width 185 height 37
paste input "818) 378-9138"
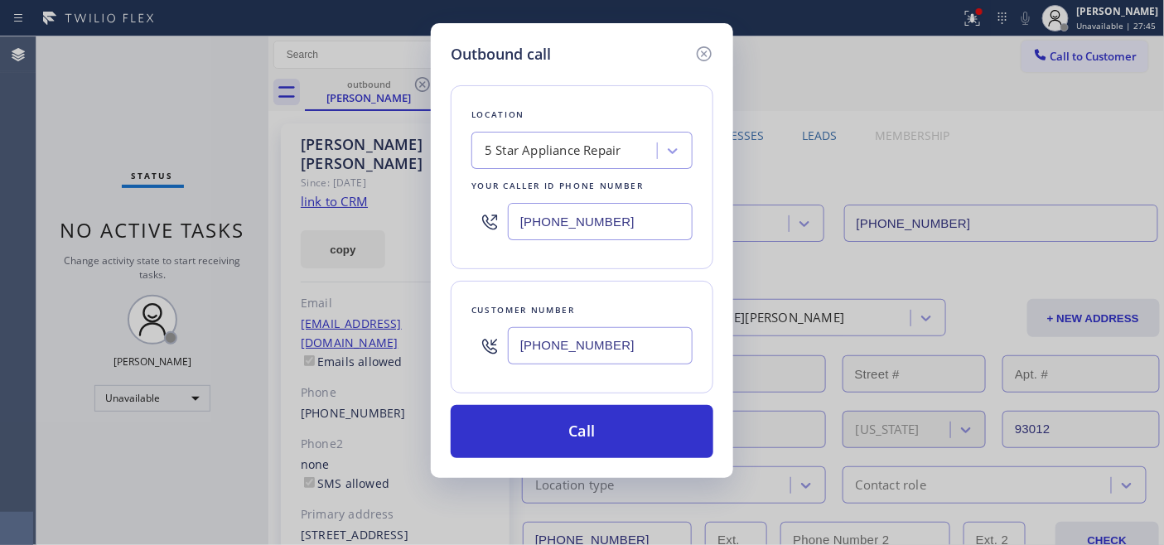
type input "(818) 378-9138"
drag, startPoint x: 608, startPoint y: 221, endPoint x: 425, endPoint y: 211, distance: 183.4
click at [426, 211] on div "Outbound call Location 5 Star Appliance Repair Your caller id phone number (855…" at bounding box center [582, 272] width 1164 height 545
paste input "18) 805-0956"
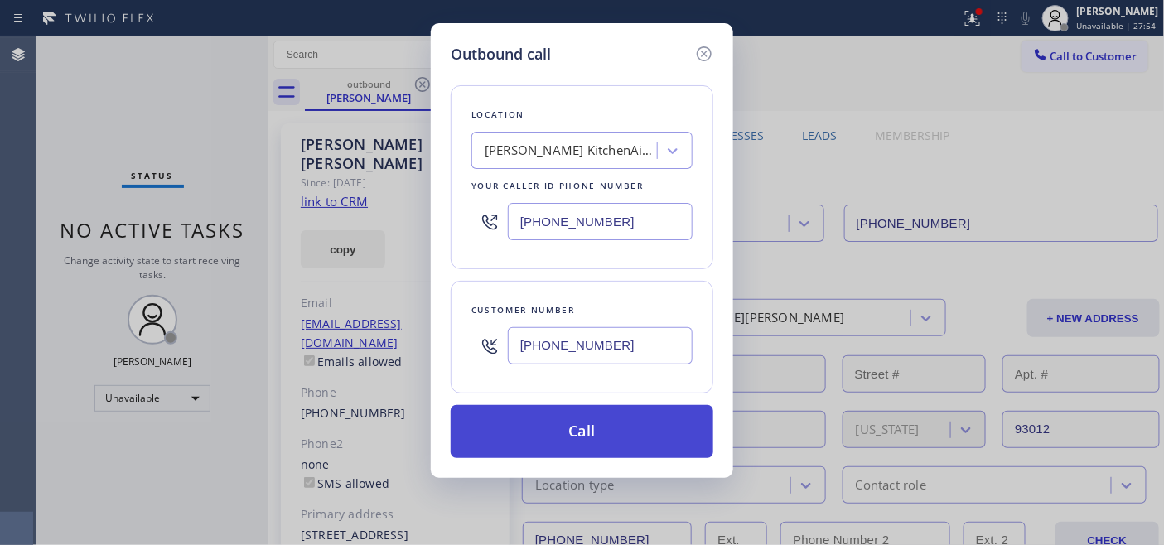
type input "(818) 805-0956"
click at [599, 413] on button "Call" at bounding box center [582, 431] width 263 height 53
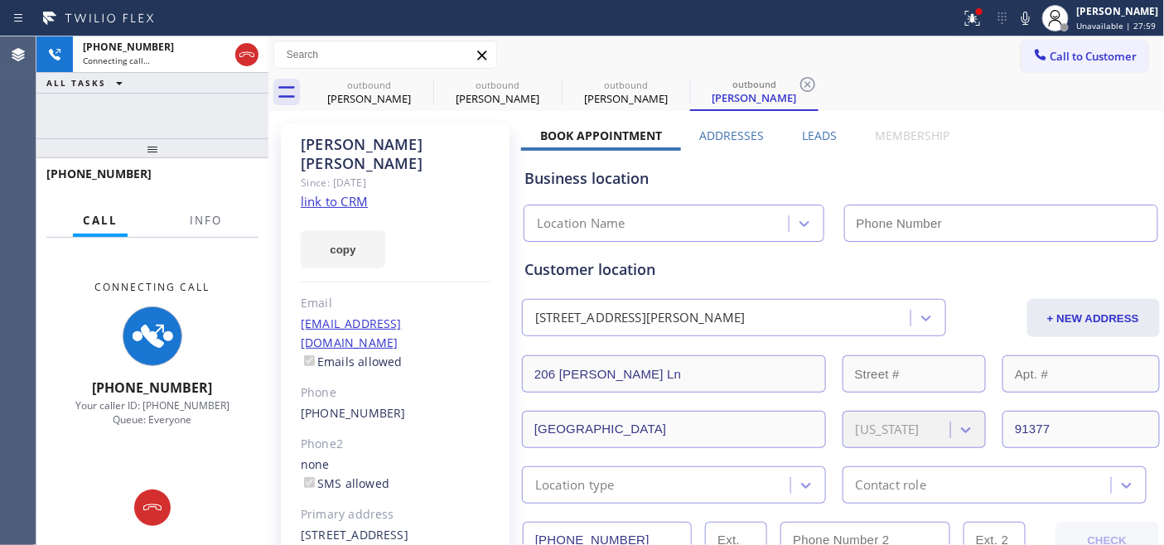
type input "(818) 805-0956"
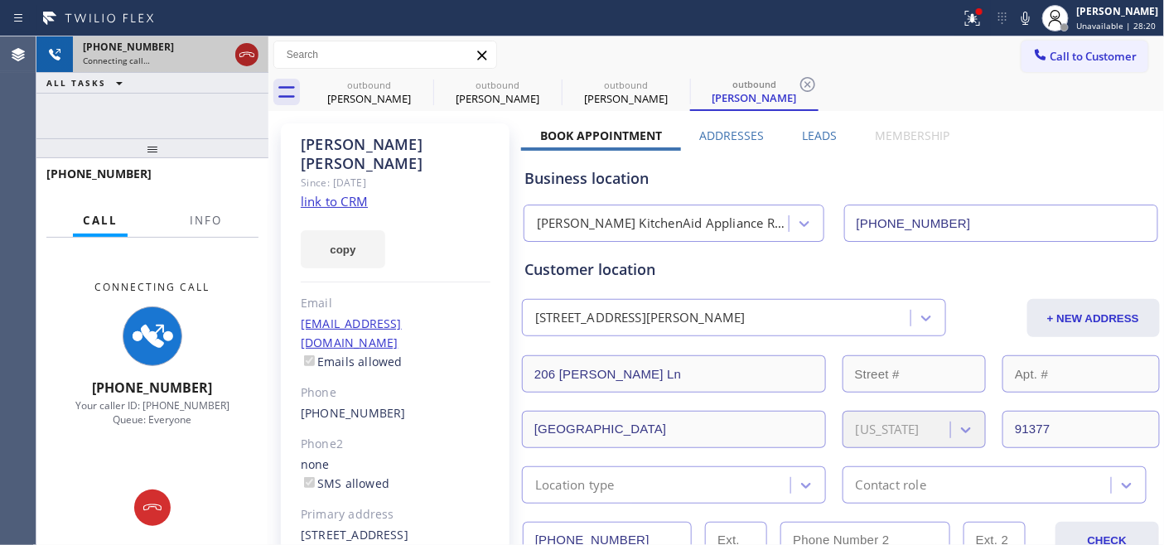
click at [244, 54] on icon at bounding box center [246, 54] width 15 height 5
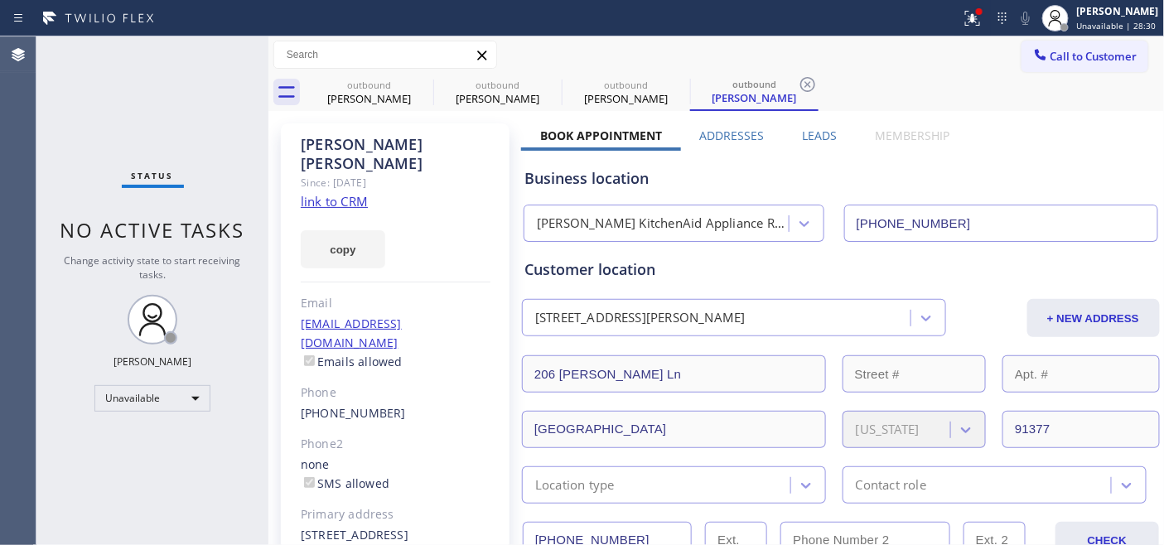
drag, startPoint x: 1051, startPoint y: 50, endPoint x: 833, endPoint y: 159, distance: 243.9
click at [1051, 50] on span "Call to Customer" at bounding box center [1094, 56] width 87 height 15
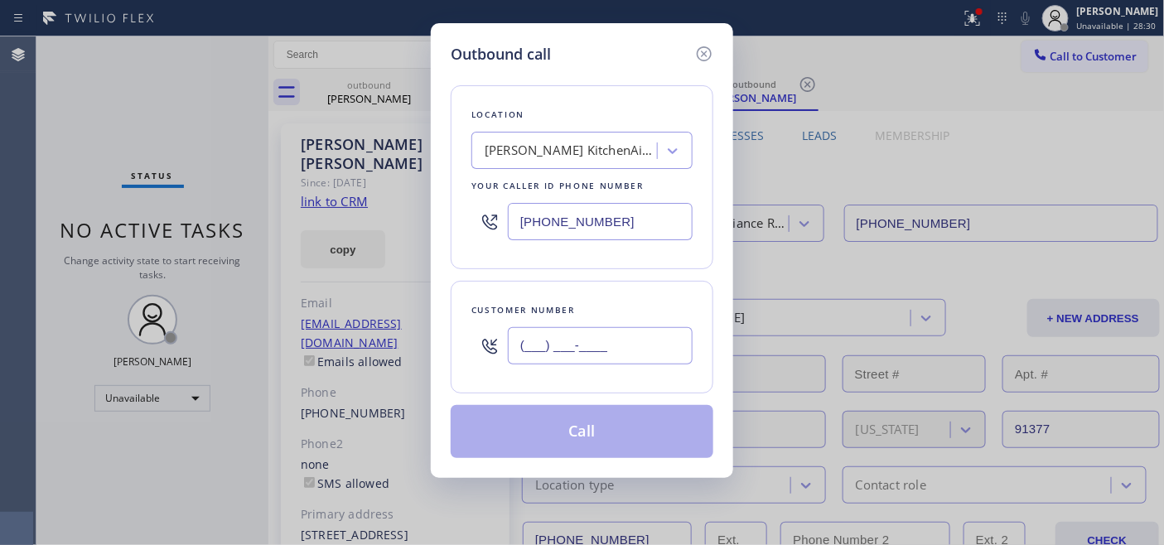
click at [565, 342] on input "(___) ___-____" at bounding box center [600, 345] width 185 height 37
paste input "818) 280-7696"
type input "(818) 280-7696"
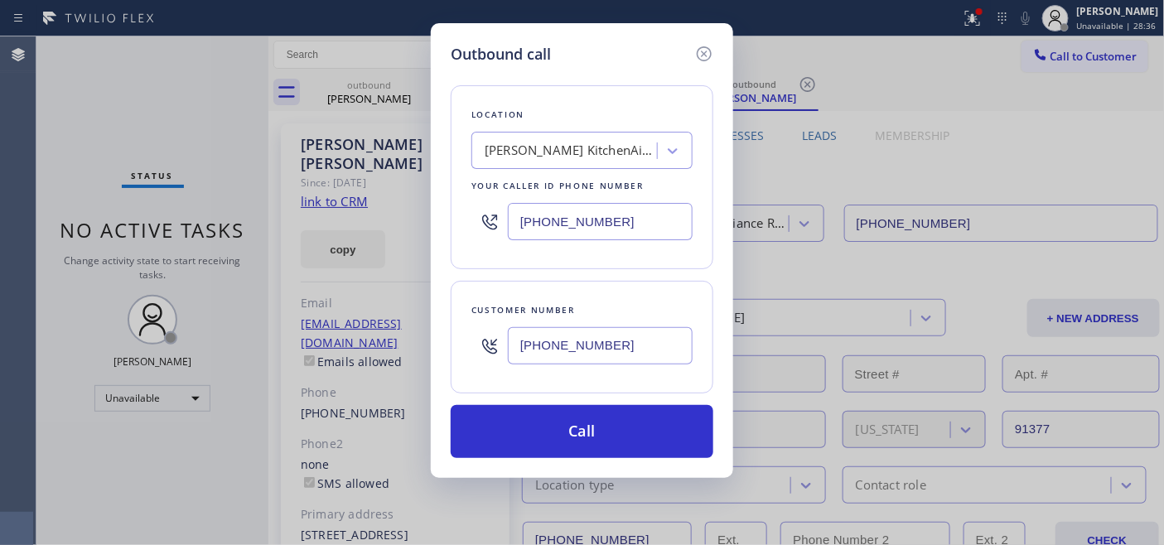
drag, startPoint x: 611, startPoint y: 221, endPoint x: 433, endPoint y: 218, distance: 177.4
click at [502, 218] on div "(818) 805-0956" at bounding box center [582, 222] width 221 height 54
paste input "55) 731-4952"
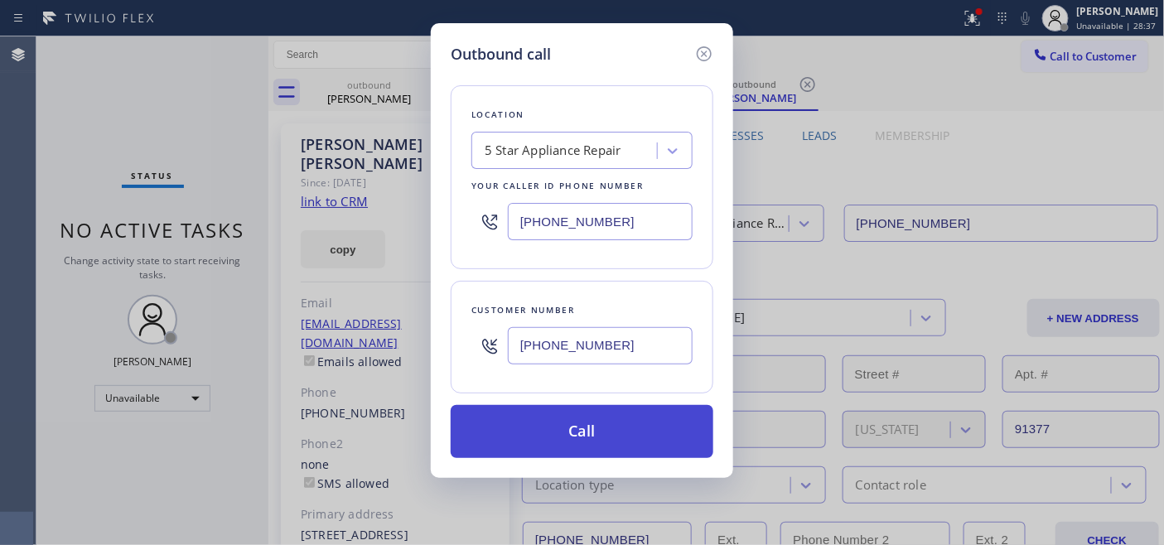
type input "(855) 731-4952"
click at [616, 423] on button "Call" at bounding box center [582, 431] width 263 height 53
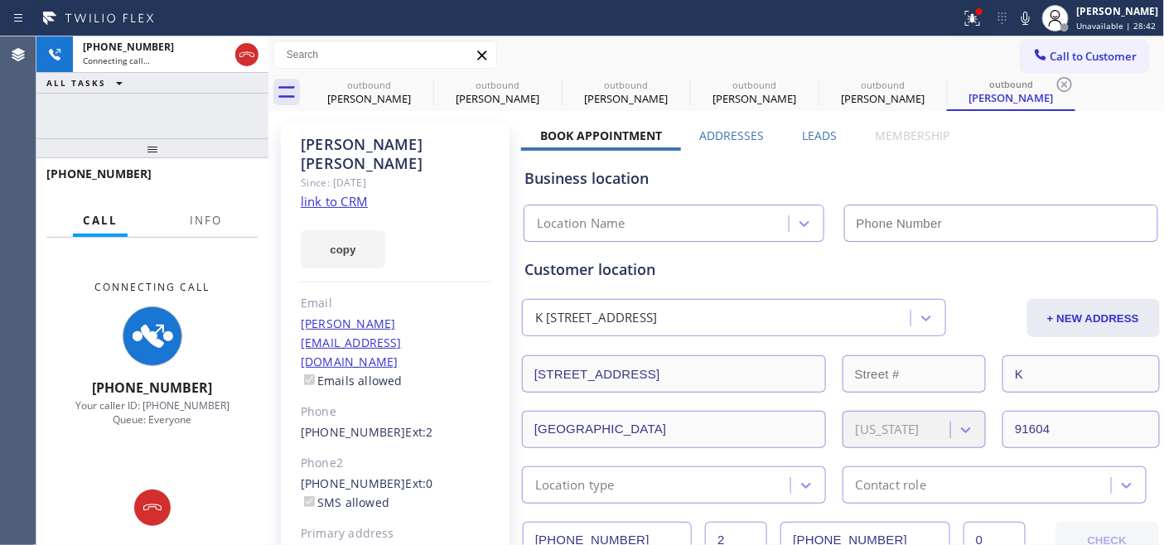
type input "(855) 731-4952"
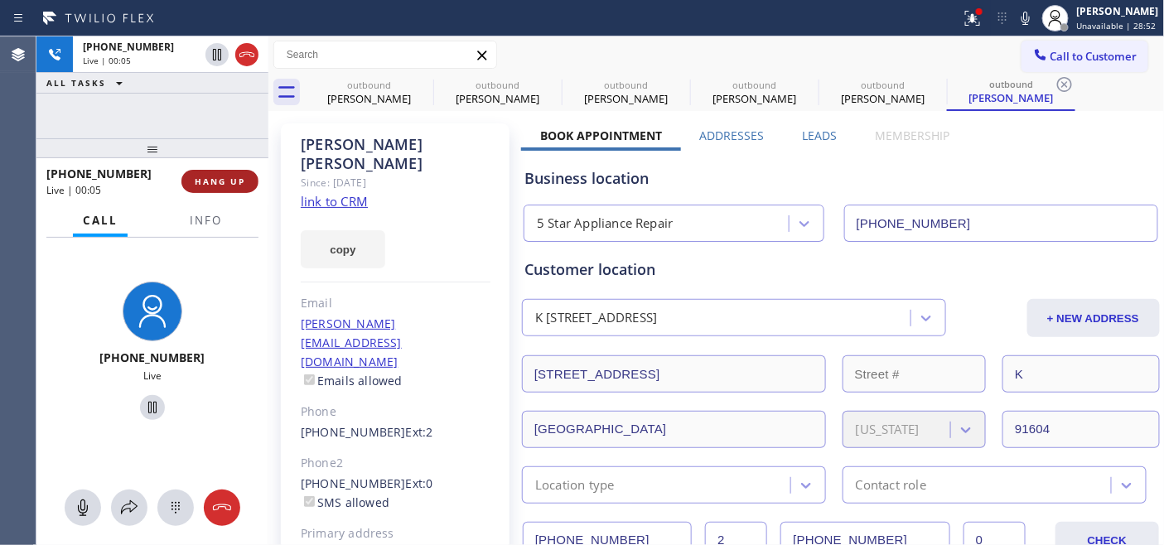
click at [240, 188] on button "HANG UP" at bounding box center [219, 181] width 77 height 23
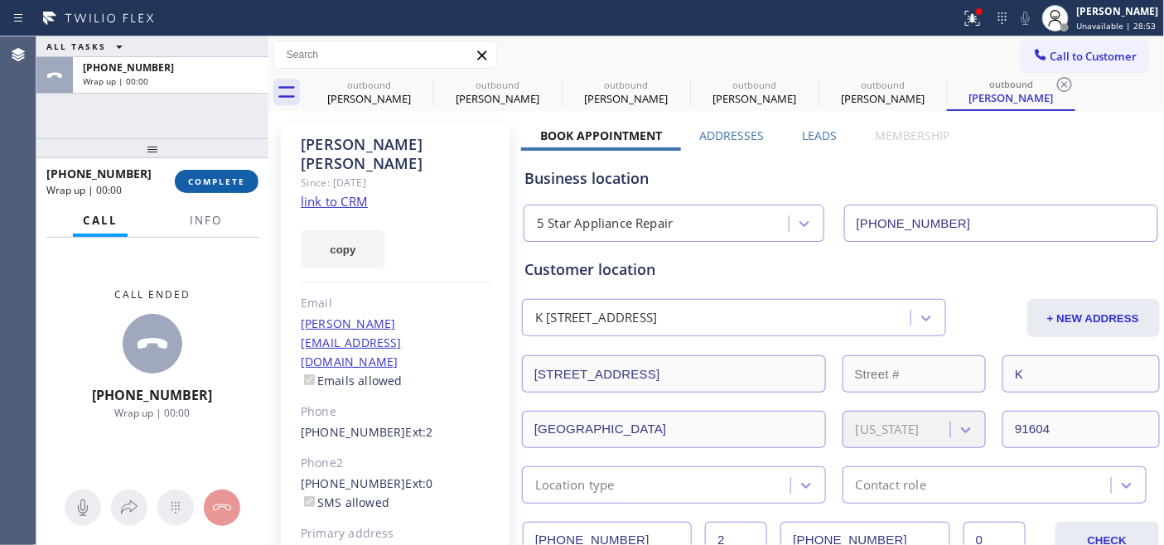
click at [240, 188] on button "COMPLETE" at bounding box center [217, 181] width 84 height 23
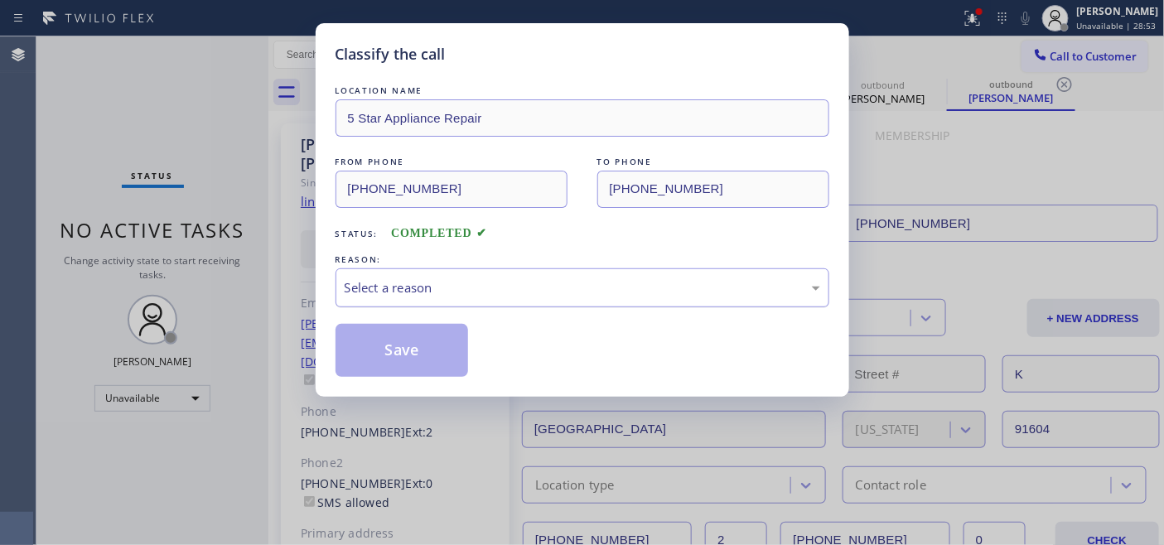
click at [434, 280] on div "Select a reason" at bounding box center [583, 287] width 476 height 19
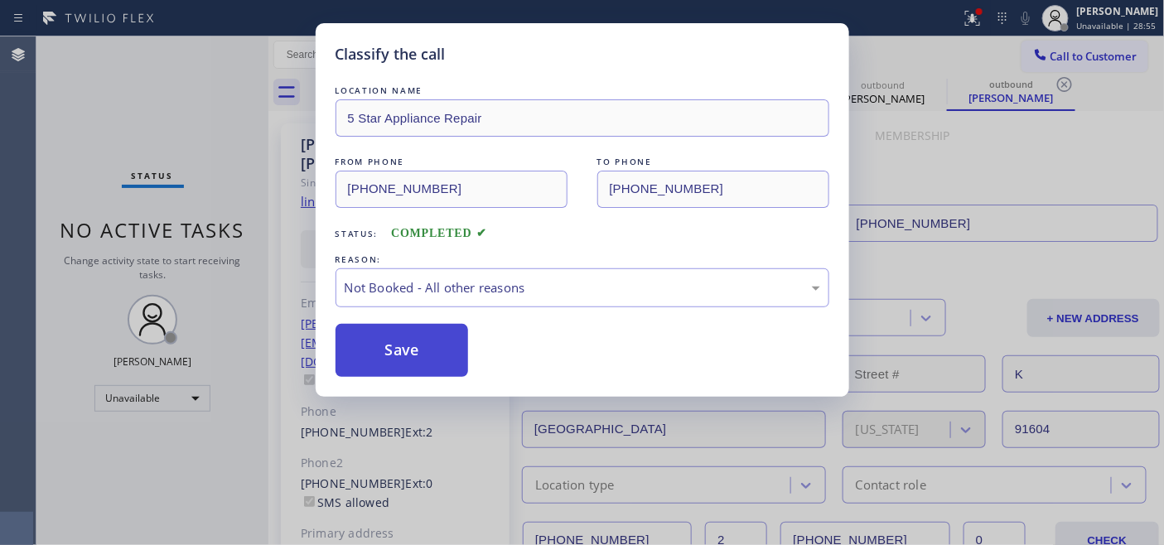
click at [394, 346] on button "Save" at bounding box center [402, 350] width 133 height 53
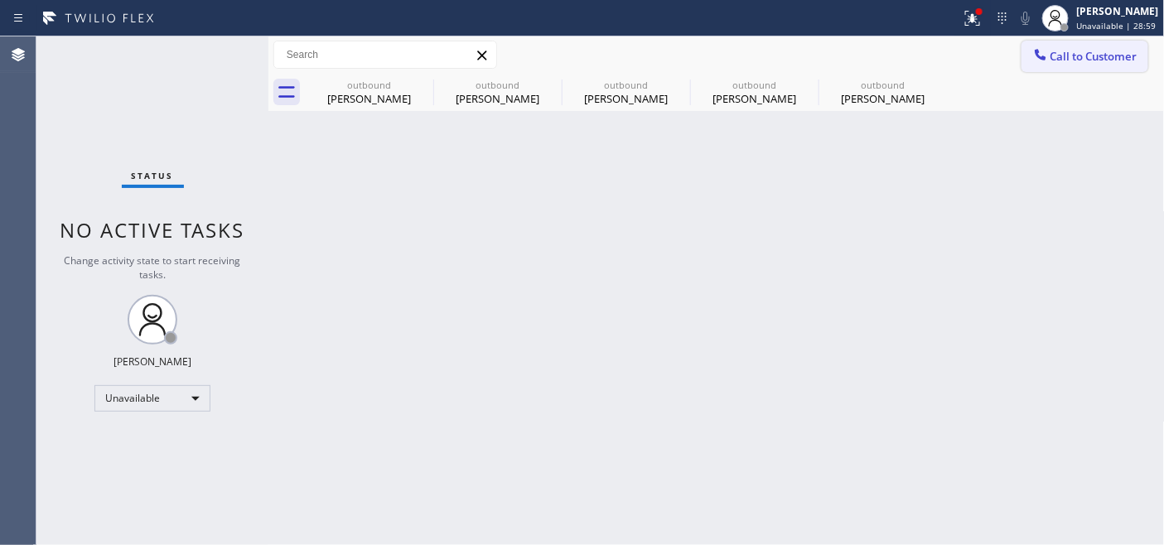
click at [1078, 55] on span "Call to Customer" at bounding box center [1094, 56] width 87 height 15
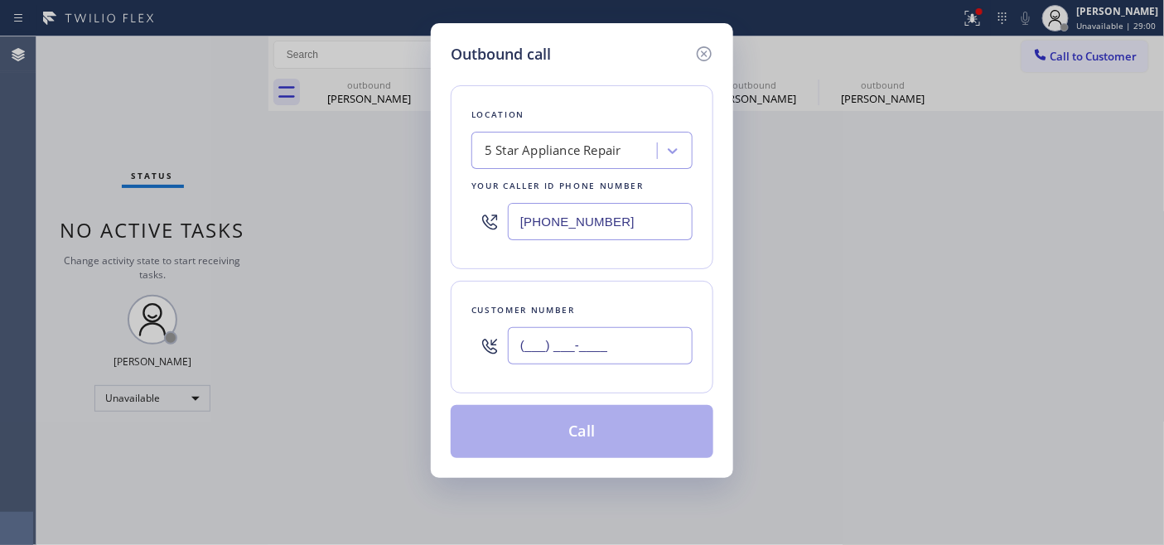
click at [616, 338] on input "(___) ___-____" at bounding box center [600, 345] width 185 height 37
paste input "310) 351-1353"
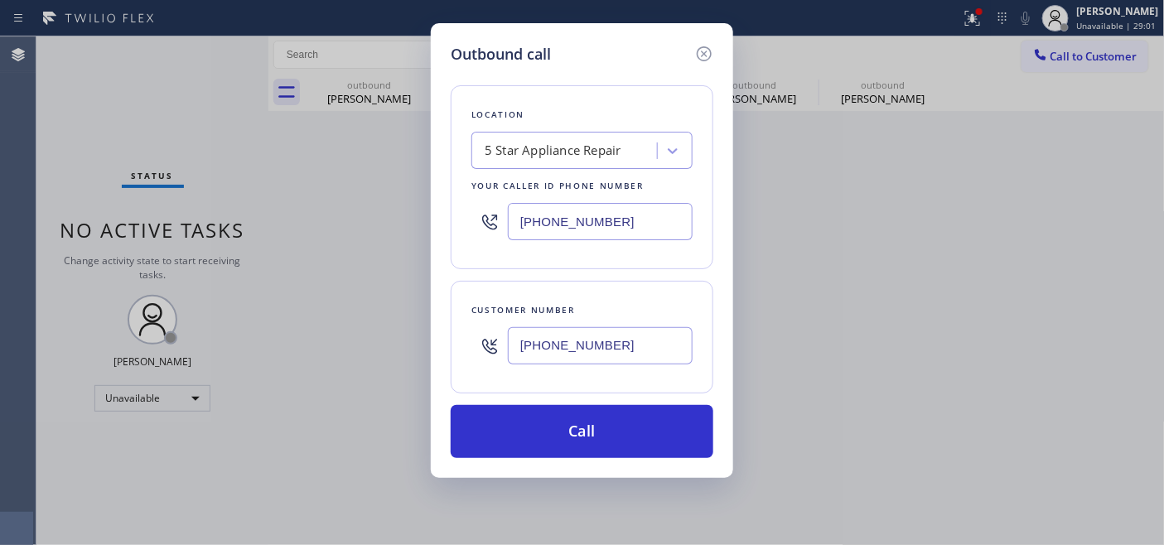
type input "(310) 351-1353"
drag, startPoint x: 636, startPoint y: 205, endPoint x: 438, endPoint y: 220, distance: 198.7
click at [341, 214] on div "Outbound call Location 5 Star Appliance Repair Your caller id phone number (855…" at bounding box center [582, 272] width 1164 height 545
paste input "323) 870-7123"
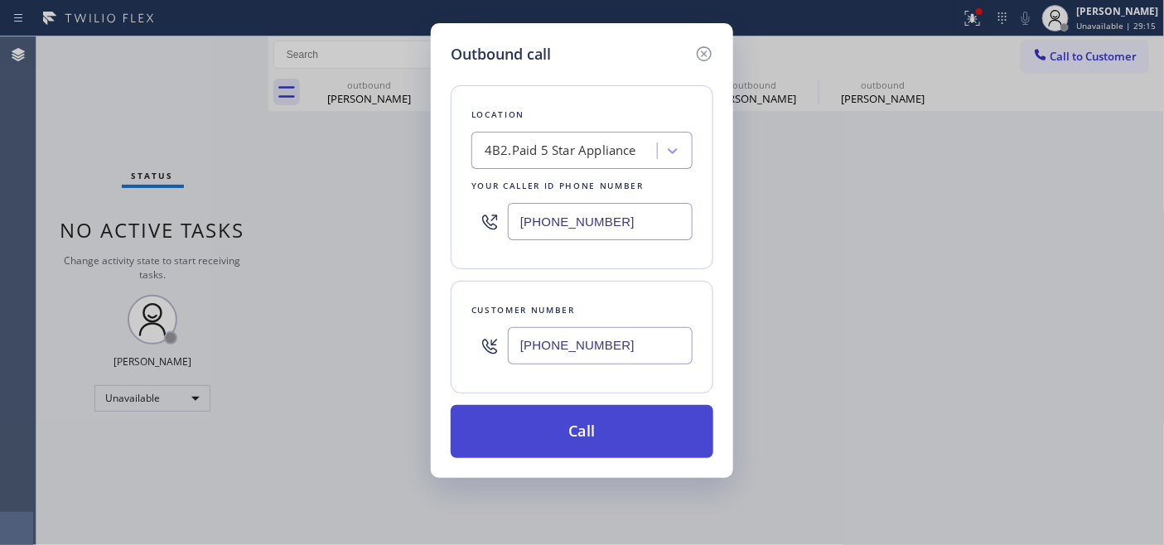
type input "[PHONE_NUMBER]"
click at [614, 423] on button "Call" at bounding box center [582, 431] width 263 height 53
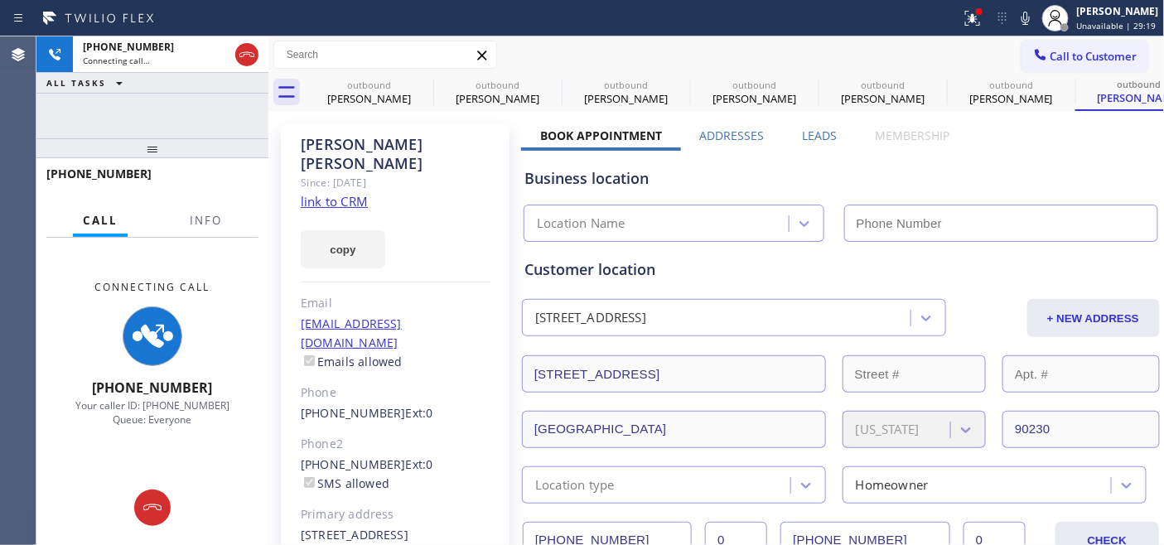
type input "[PHONE_NUMBER]"
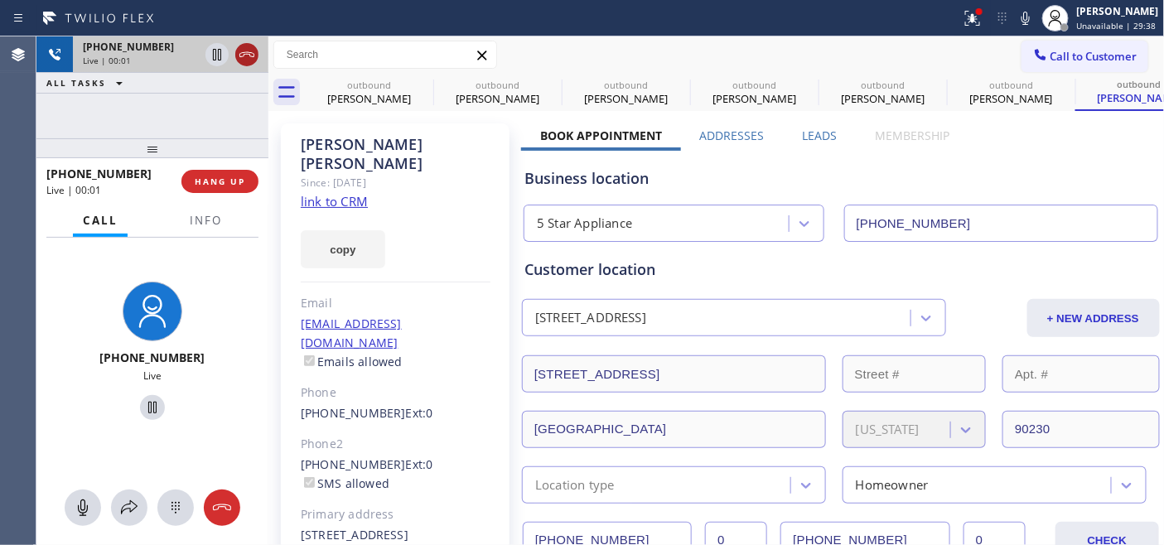
click at [245, 54] on icon at bounding box center [246, 54] width 15 height 5
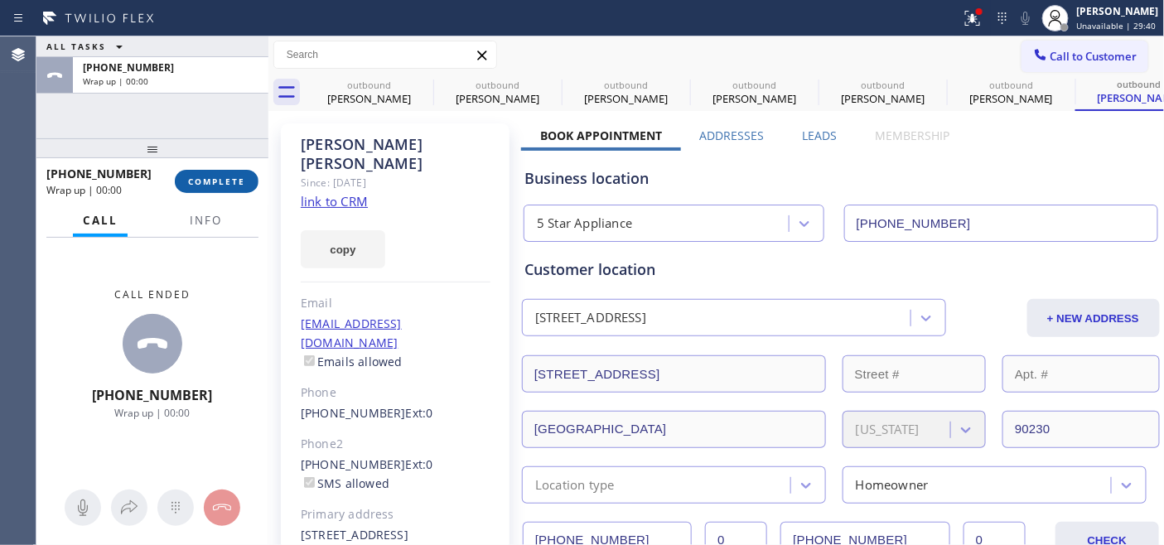
click at [220, 186] on span "COMPLETE" at bounding box center [216, 182] width 57 height 12
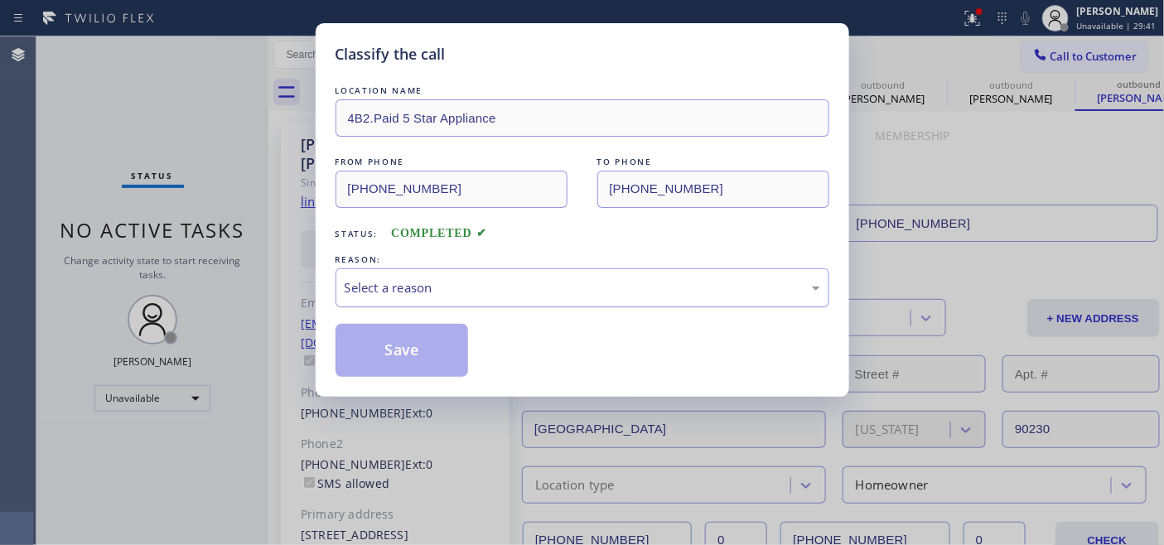
drag, startPoint x: 479, startPoint y: 276, endPoint x: 478, endPoint y: 293, distance: 17.4
click at [479, 277] on div "Select a reason" at bounding box center [583, 287] width 494 height 39
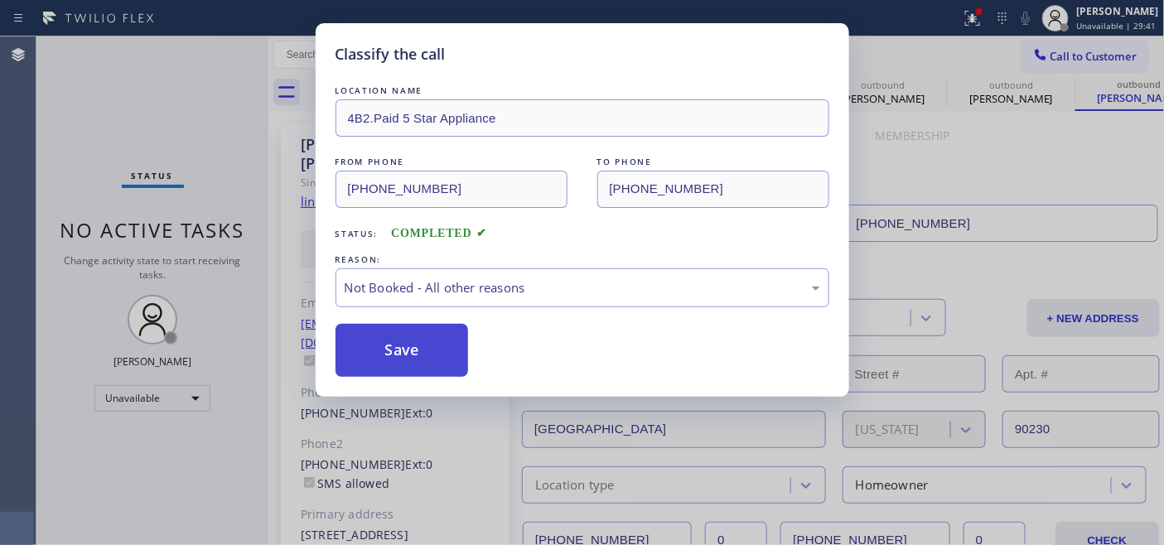
click at [393, 351] on button "Save" at bounding box center [402, 350] width 133 height 53
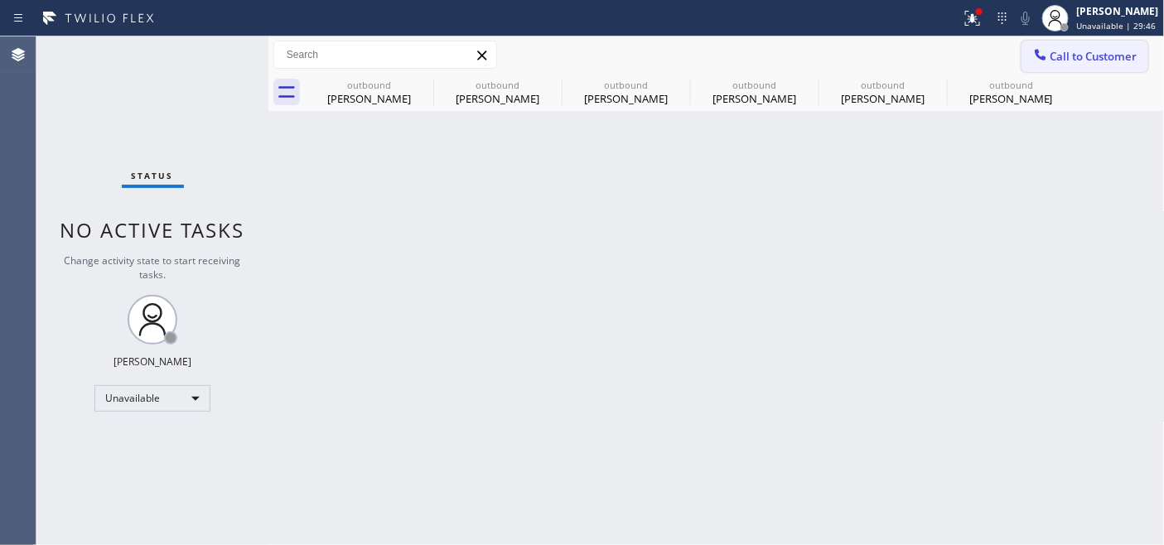
click at [1054, 68] on button "Call to Customer" at bounding box center [1085, 56] width 127 height 31
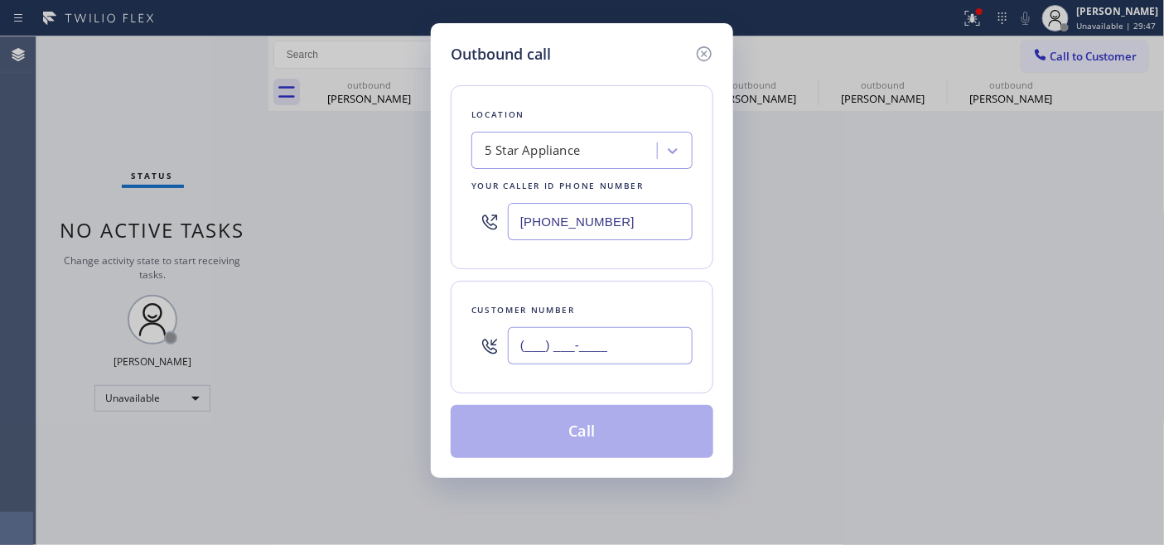
click at [581, 336] on input "(___) ___-____" at bounding box center [600, 345] width 185 height 37
paste input "661) 388-3425"
type input "(661) 388-3425"
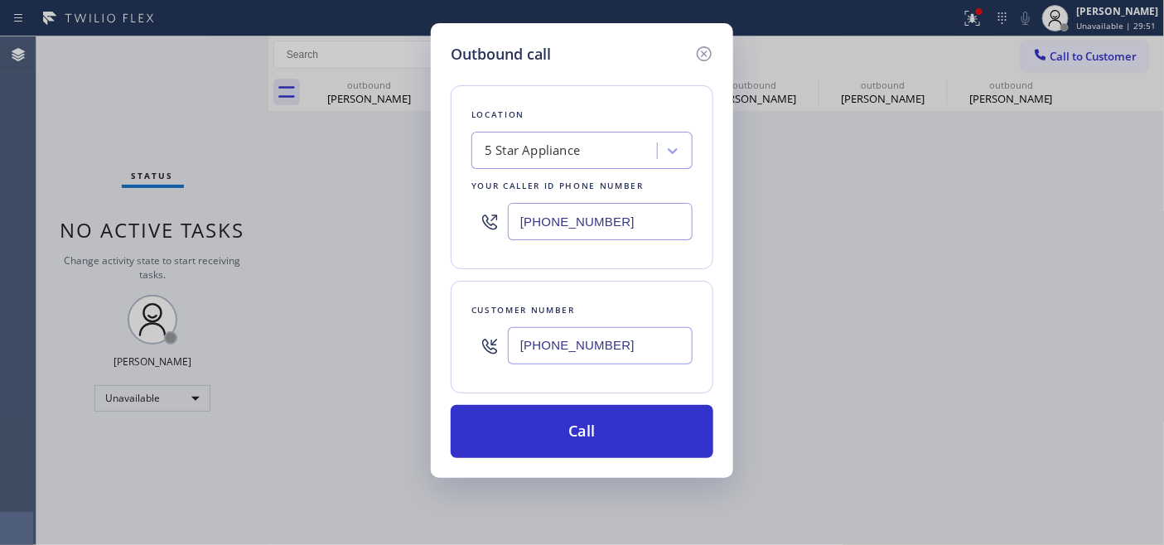
click at [464, 232] on div "Location 5 Star Appliance Your caller id phone number (323) 870-7123" at bounding box center [582, 177] width 263 height 184
paste input "888) 715-1426"
type input "(888) 715-1426"
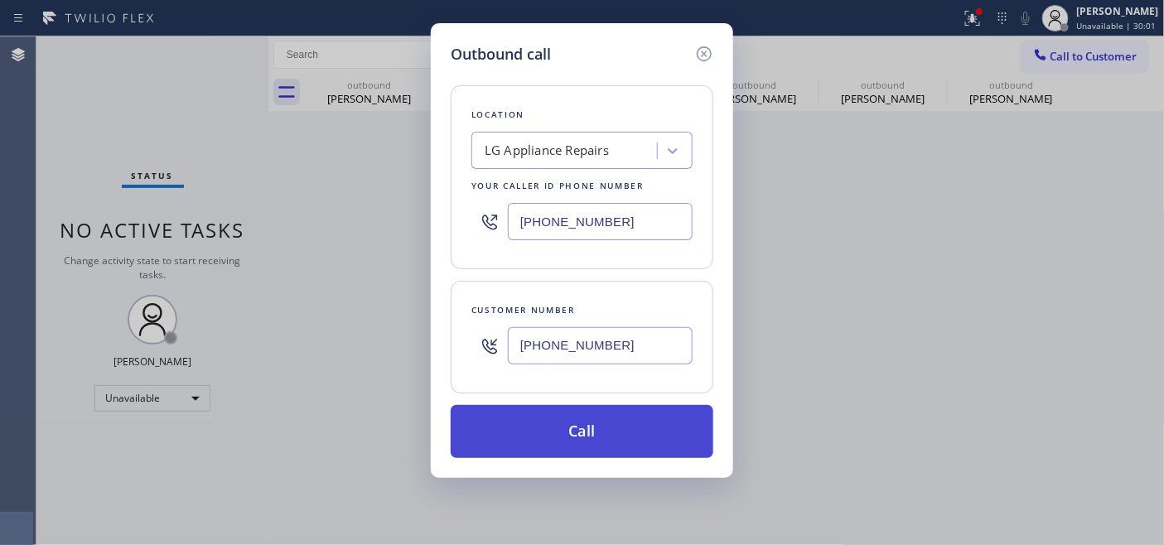
click at [656, 432] on button "Call" at bounding box center [582, 431] width 263 height 53
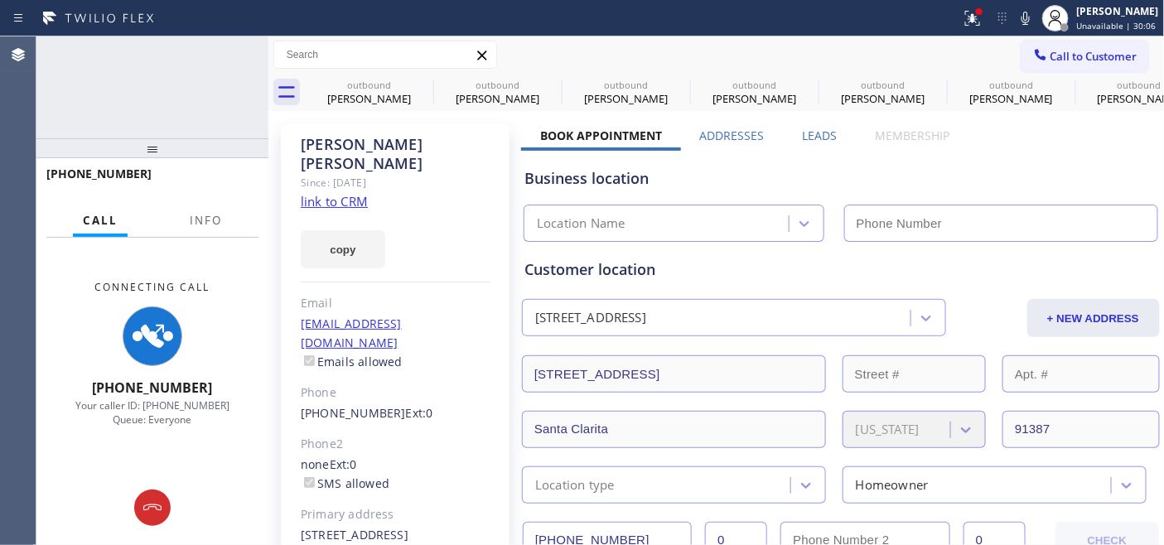
type input "(888) 715-1426"
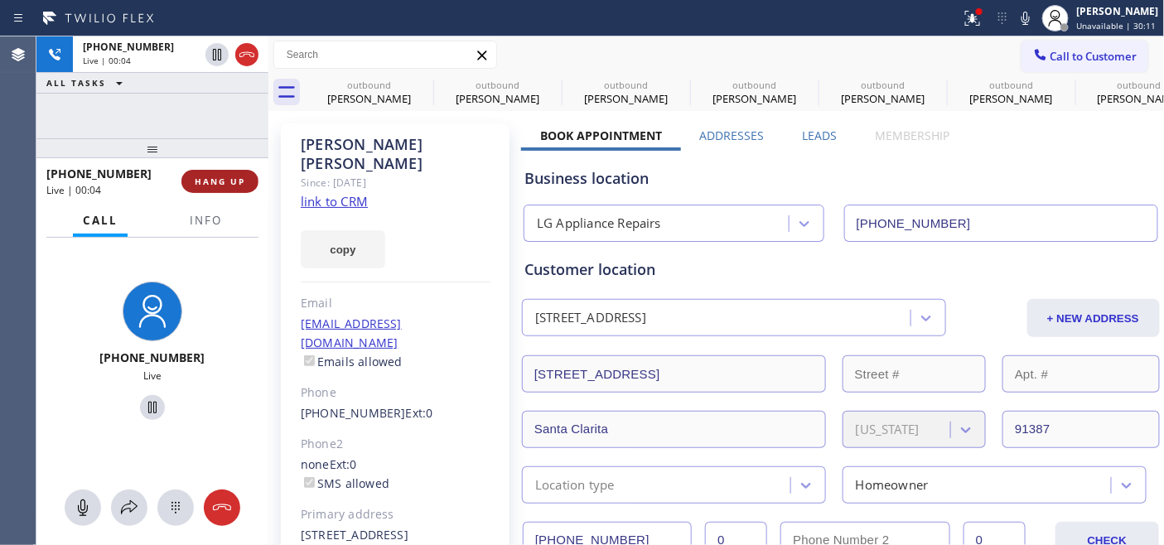
click at [252, 177] on button "HANG UP" at bounding box center [219, 181] width 77 height 23
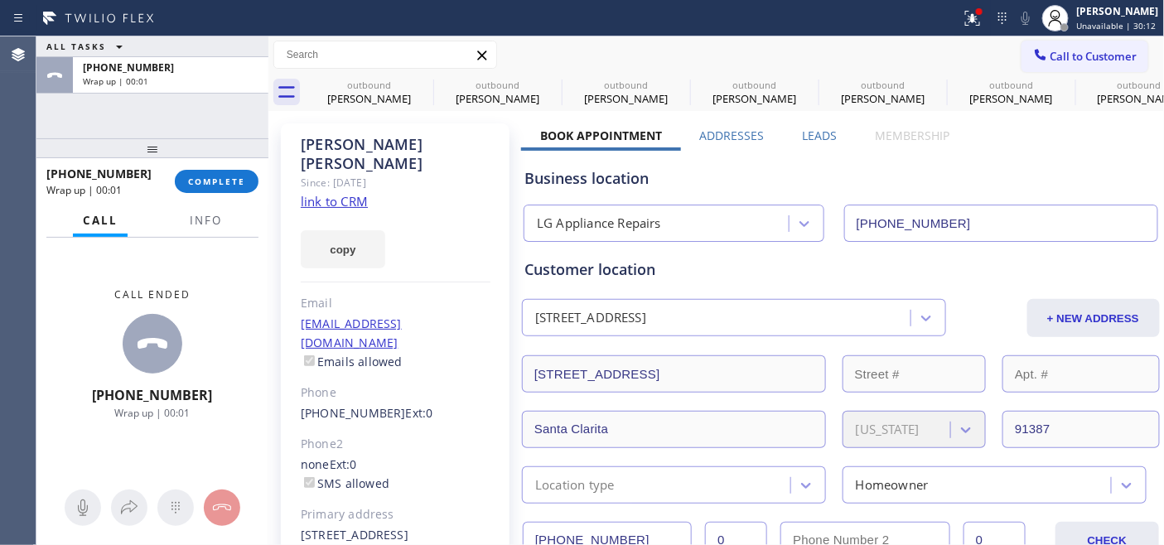
click at [247, 196] on div "+16613883425 Wrap up | 00:01 COMPLETE" at bounding box center [152, 181] width 212 height 43
click at [232, 199] on div "+16613883425 Wrap up | 00:01 COMPLETE" at bounding box center [152, 181] width 212 height 43
click at [242, 182] on span "COMPLETE" at bounding box center [216, 182] width 57 height 12
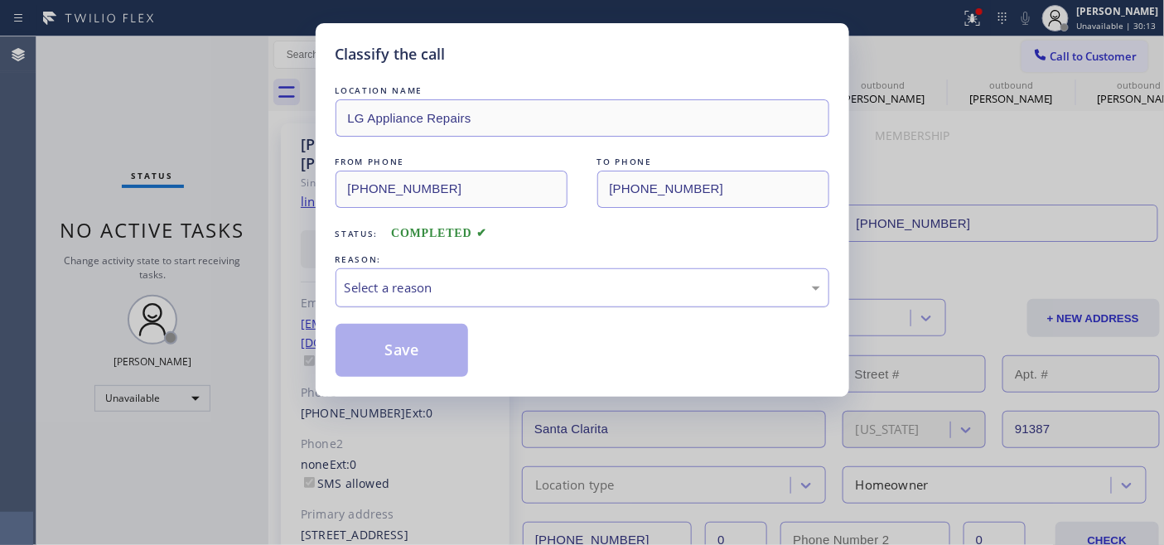
drag, startPoint x: 543, startPoint y: 293, endPoint x: 544, endPoint y: 302, distance: 8.5
click at [544, 293] on div "Select a reason" at bounding box center [583, 287] width 476 height 19
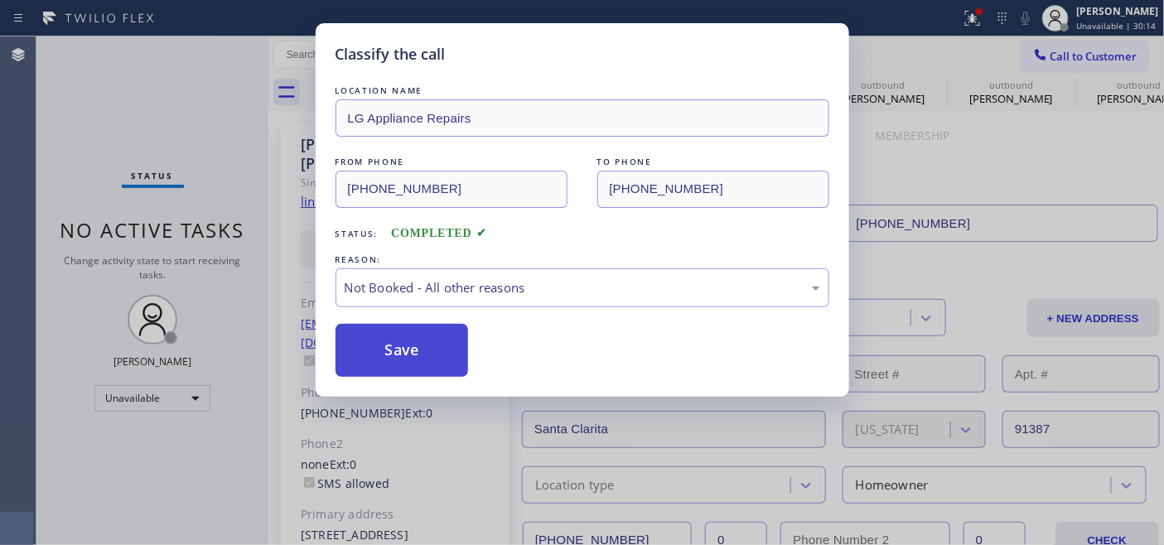
click at [393, 345] on button "Save" at bounding box center [402, 350] width 133 height 53
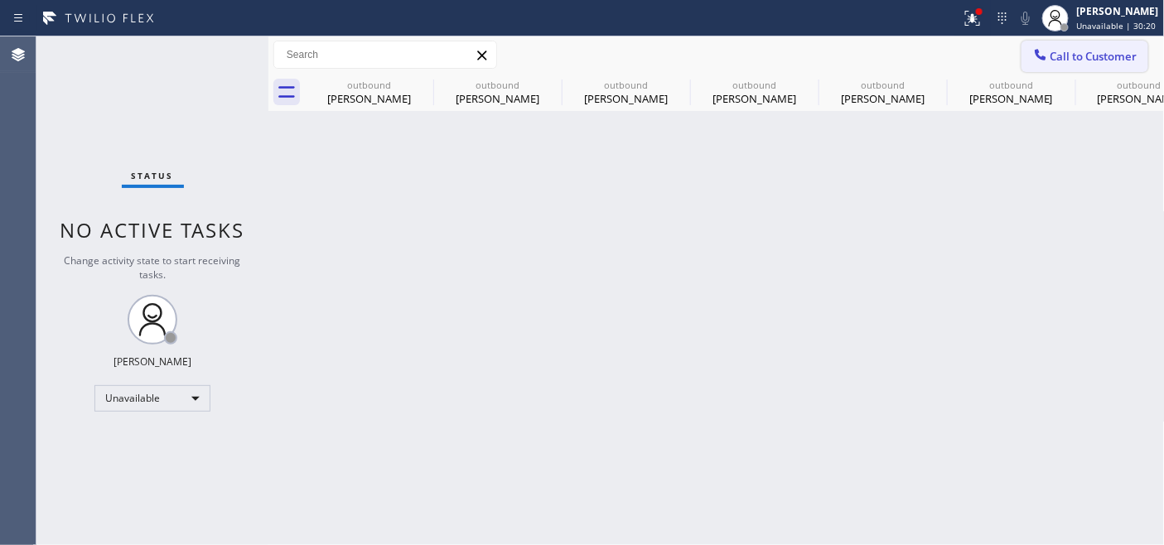
click at [1099, 60] on span "Call to Customer" at bounding box center [1094, 56] width 87 height 15
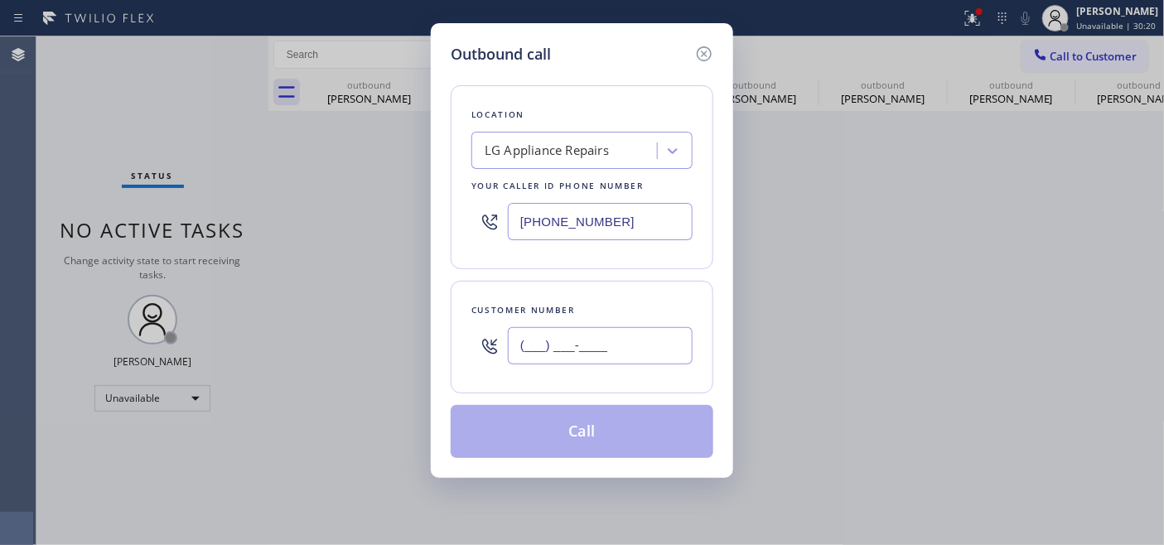
click at [576, 346] on input "(___) ___-____" at bounding box center [600, 345] width 185 height 37
paste input "206) 406-8082"
type input "(206) 406-8082"
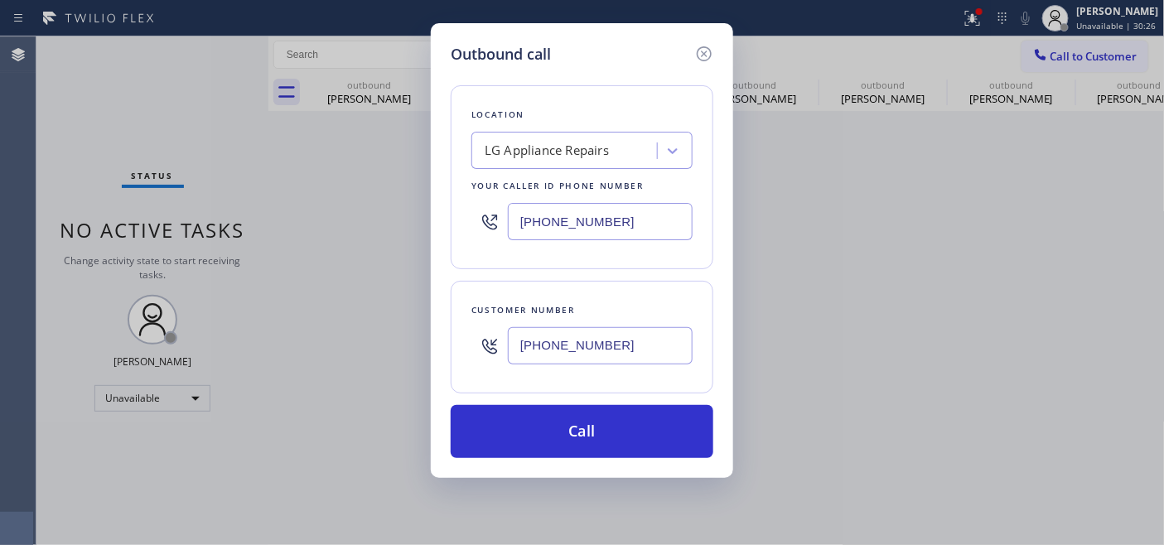
drag, startPoint x: 442, startPoint y: 226, endPoint x: 374, endPoint y: 233, distance: 68.3
click at [373, 233] on div "Outbound call Location LG Appliance Repairs Your caller id phone number (888) 7…" at bounding box center [582, 272] width 1164 height 545
paste input "55) 731-4952"
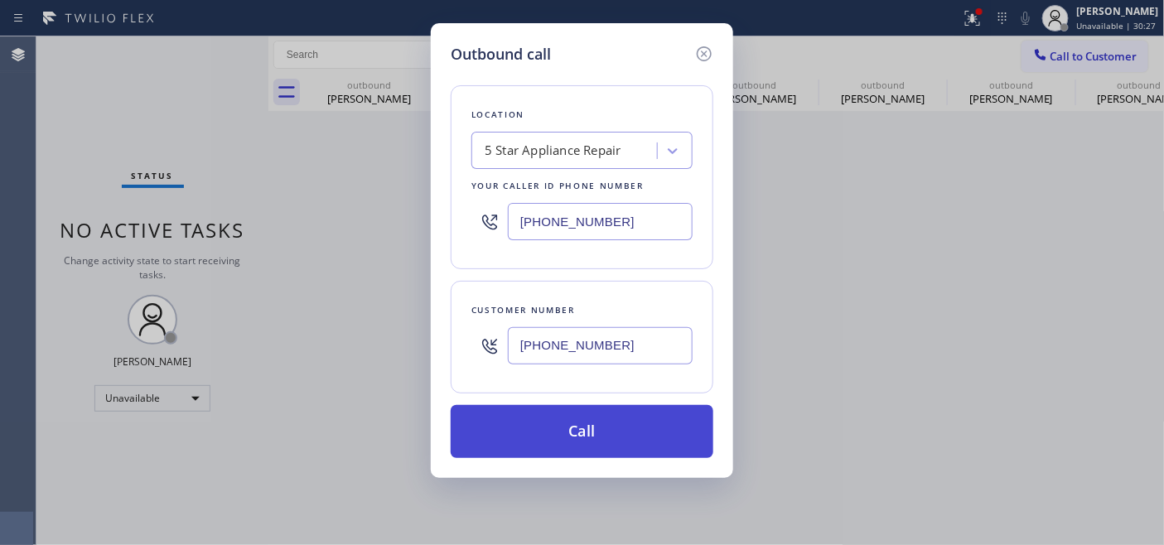
type input "(855) 731-4952"
click at [607, 423] on button "Call" at bounding box center [582, 431] width 263 height 53
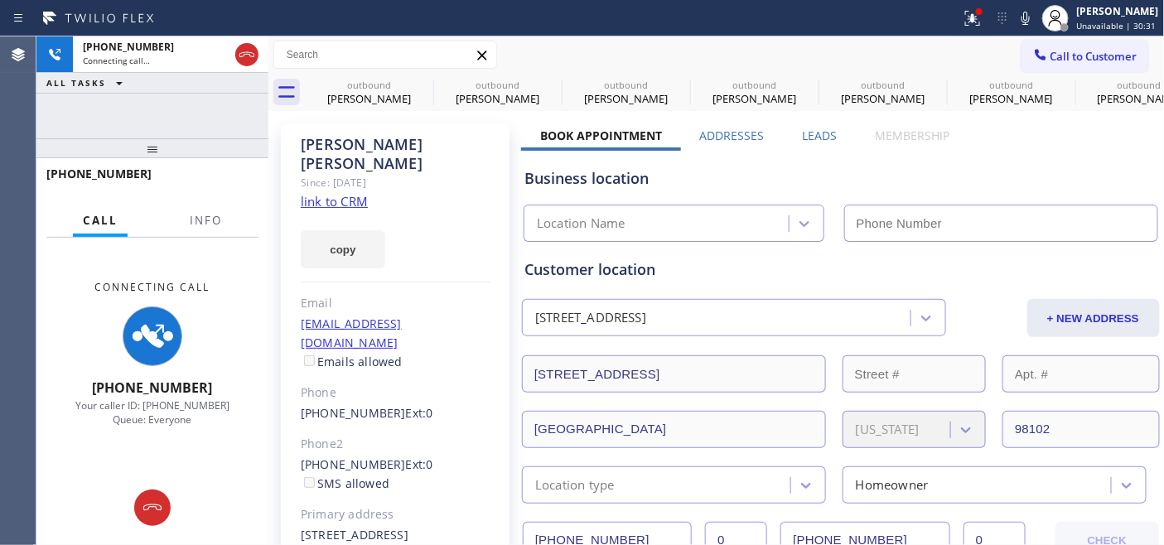
type input "(855) 731-4952"
drag, startPoint x: 249, startPoint y: 51, endPoint x: 320, endPoint y: 35, distance: 72.2
click at [249, 51] on icon at bounding box center [247, 55] width 20 height 20
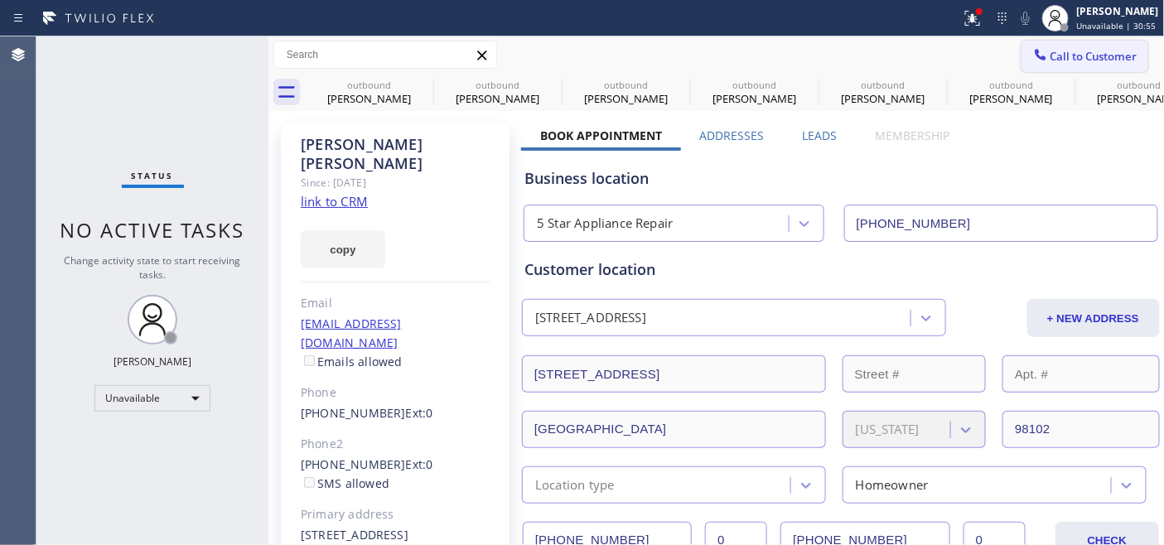
click at [1094, 60] on span "Call to Customer" at bounding box center [1094, 56] width 87 height 15
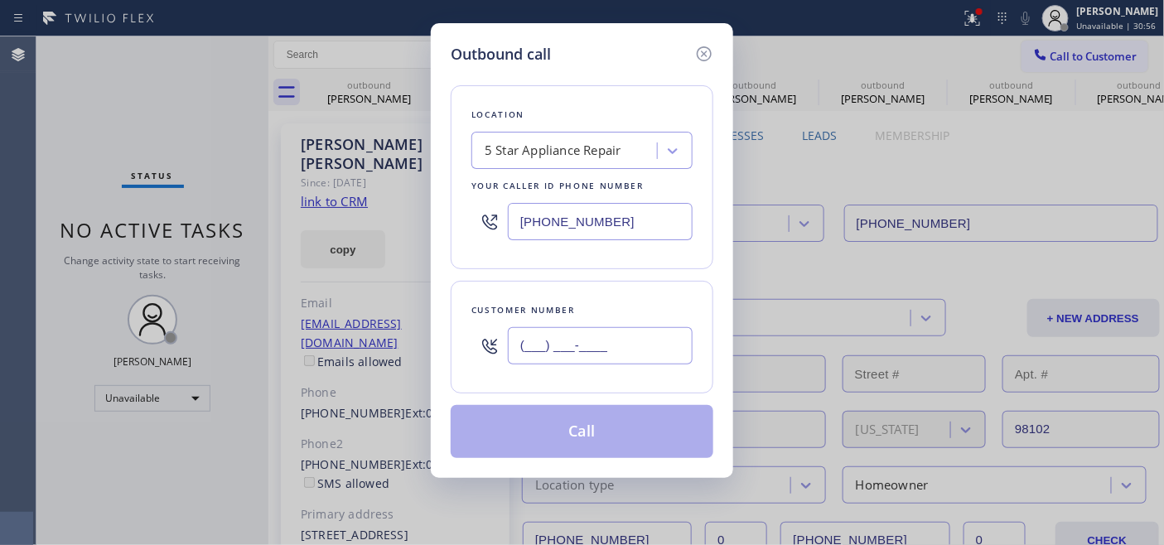
click at [563, 337] on input "(___) ___-____" at bounding box center [600, 345] width 185 height 37
paste input "847) 204-9380"
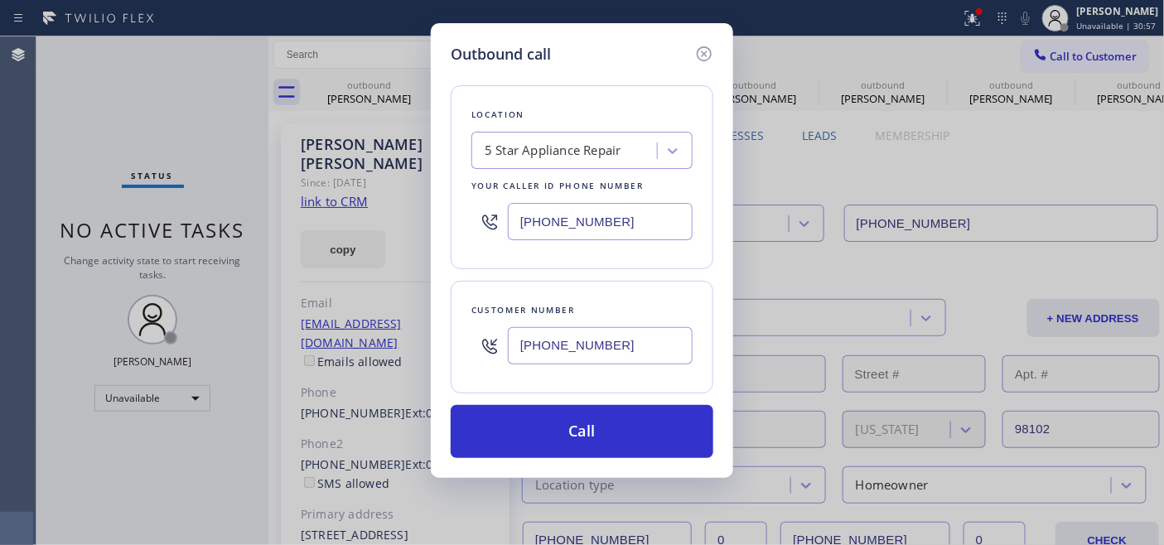
type input "(847) 204-9380"
click at [426, 216] on div "Outbound call Location 5 Star Appliance Repair Your caller id phone number (855…" at bounding box center [582, 272] width 1164 height 545
paste input "480) 418-9915"
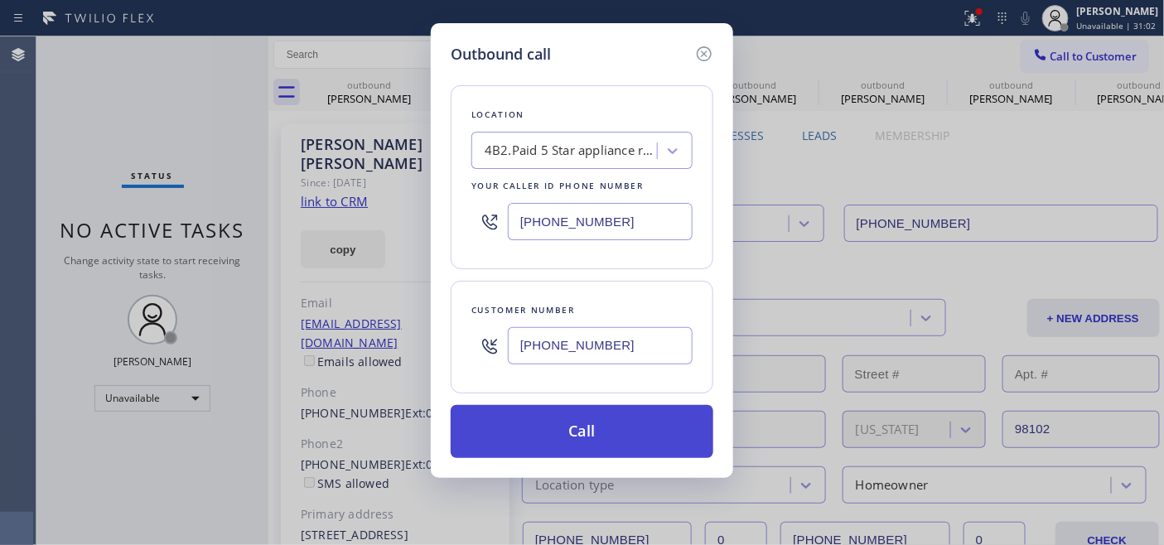
type input "(480) 418-9915"
click at [640, 425] on button "Call" at bounding box center [582, 431] width 263 height 53
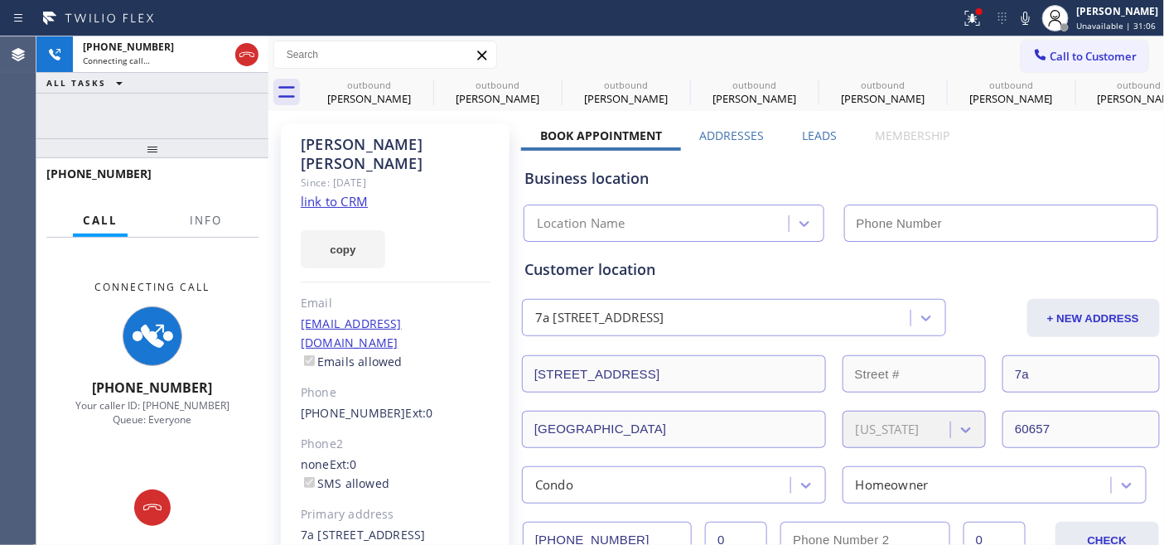
type input "(480) 418-9915"
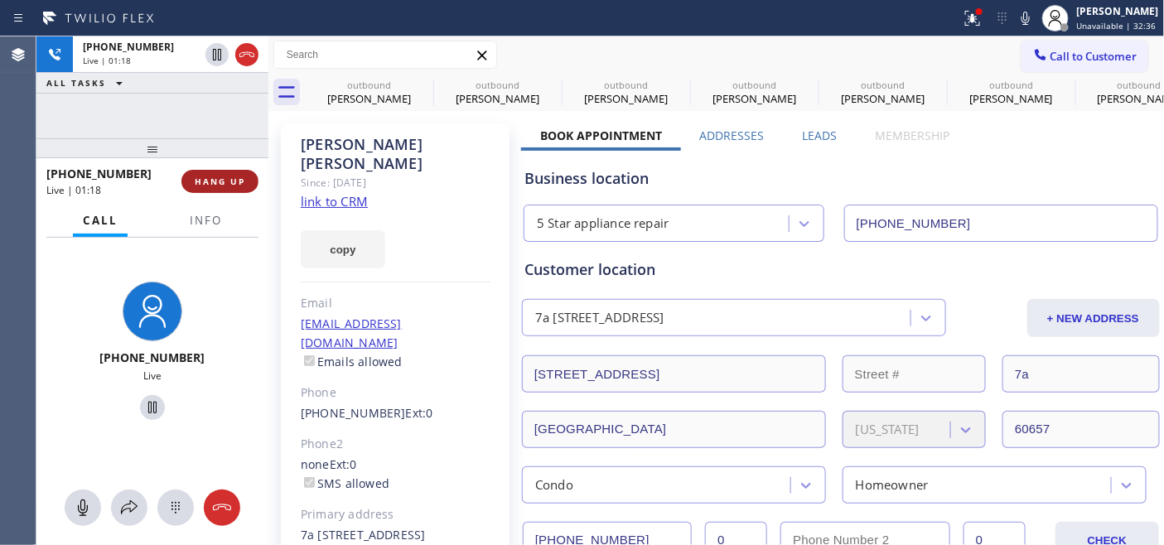
click at [218, 177] on span "HANG UP" at bounding box center [220, 182] width 51 height 12
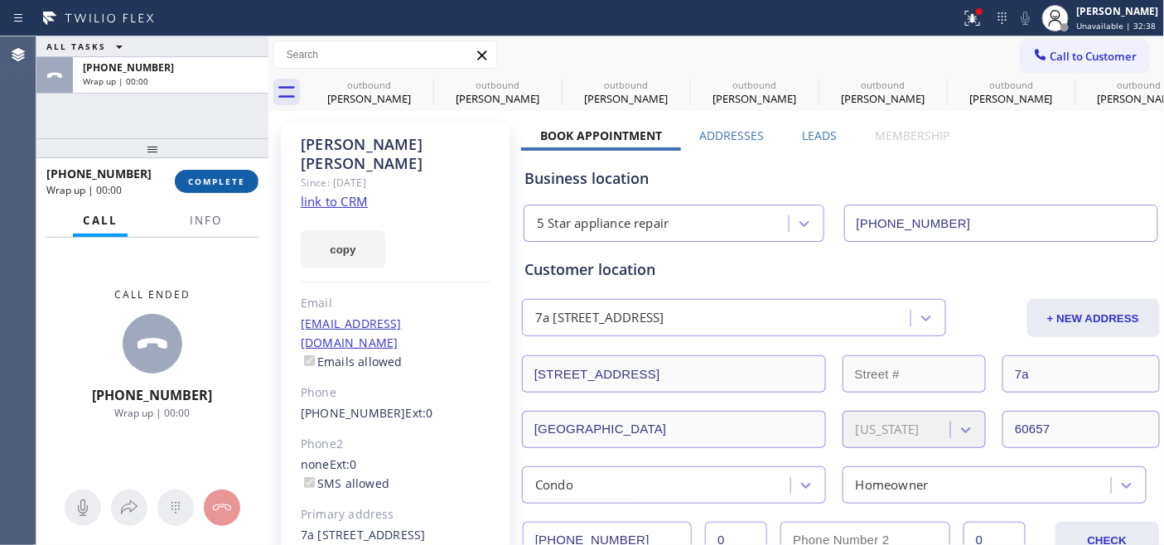
click at [217, 178] on span "COMPLETE" at bounding box center [216, 182] width 57 height 12
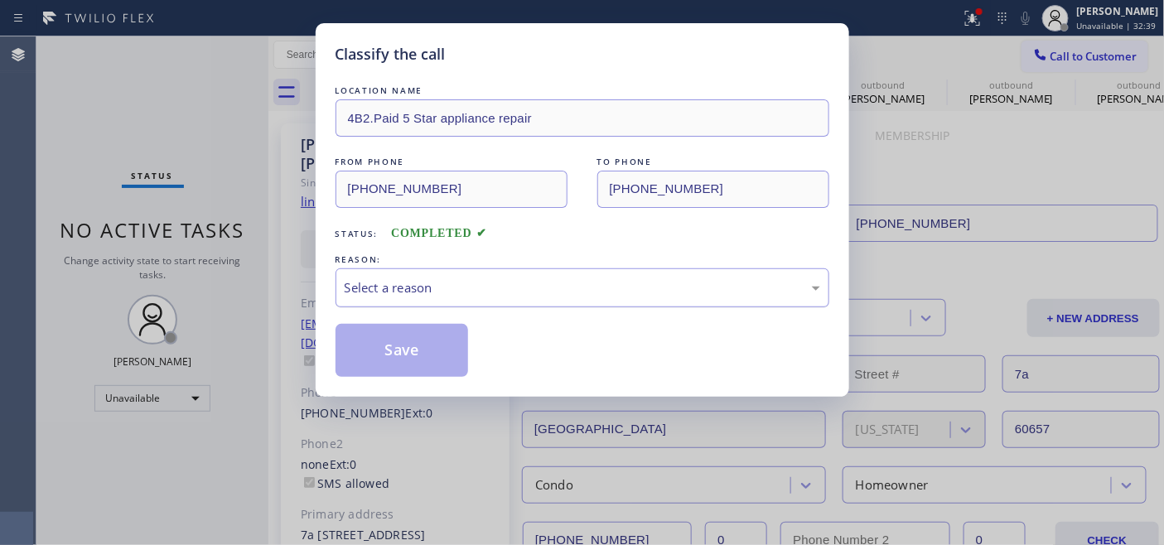
click at [416, 293] on div "Select a reason" at bounding box center [583, 287] width 476 height 19
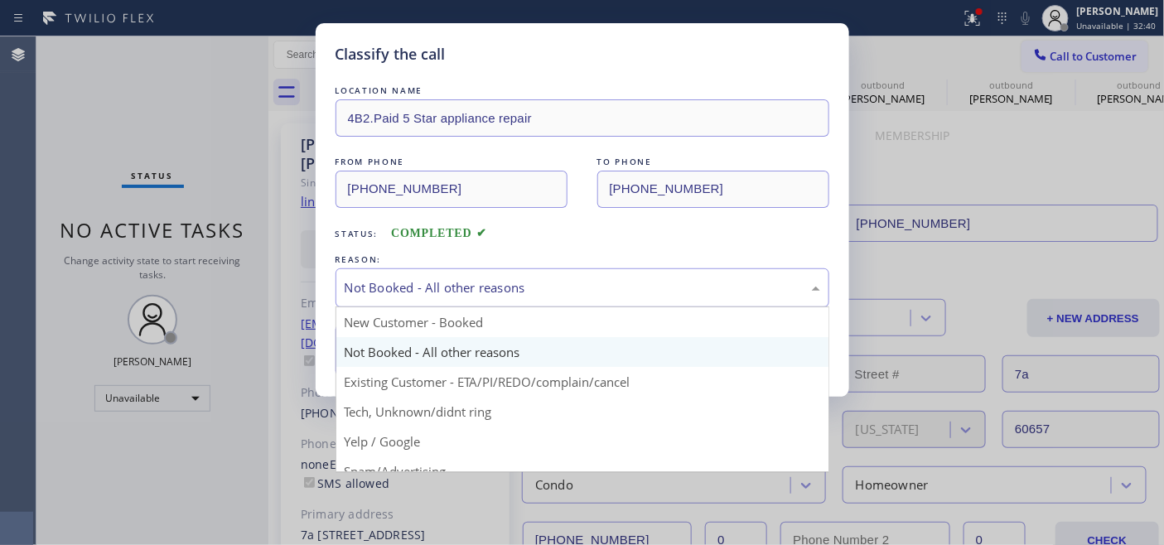
click at [428, 294] on div "Not Booked - All other reasons" at bounding box center [583, 287] width 476 height 19
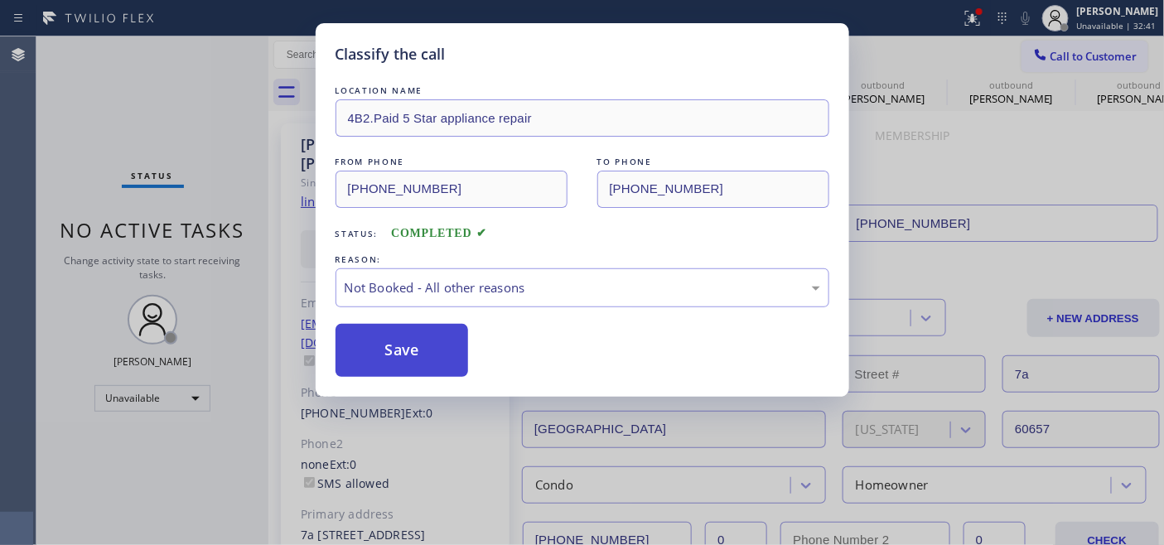
click at [394, 356] on button "Save" at bounding box center [402, 350] width 133 height 53
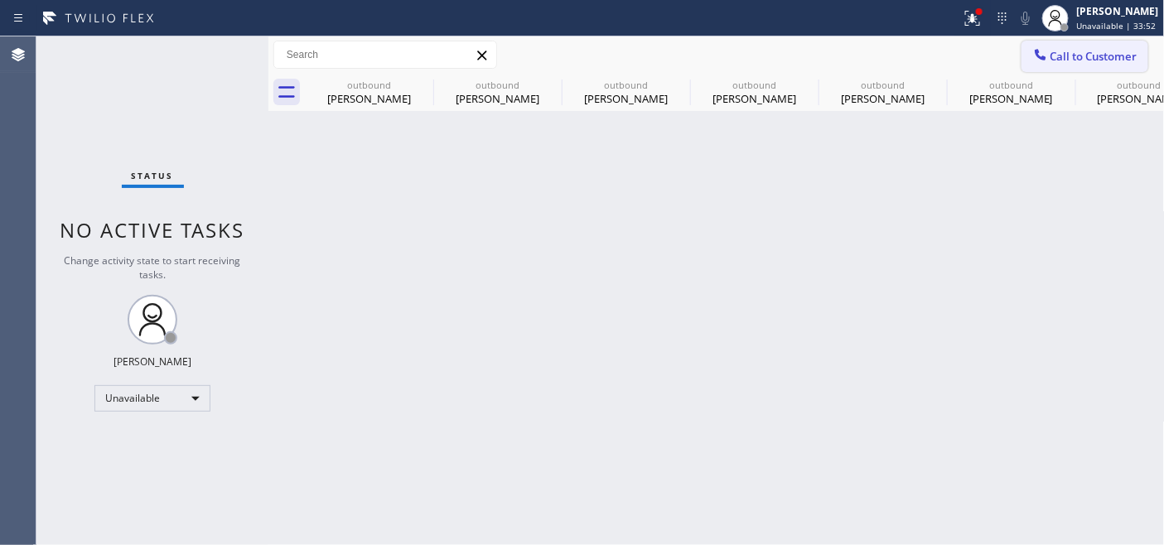
click at [1081, 51] on span "Call to Customer" at bounding box center [1094, 56] width 87 height 15
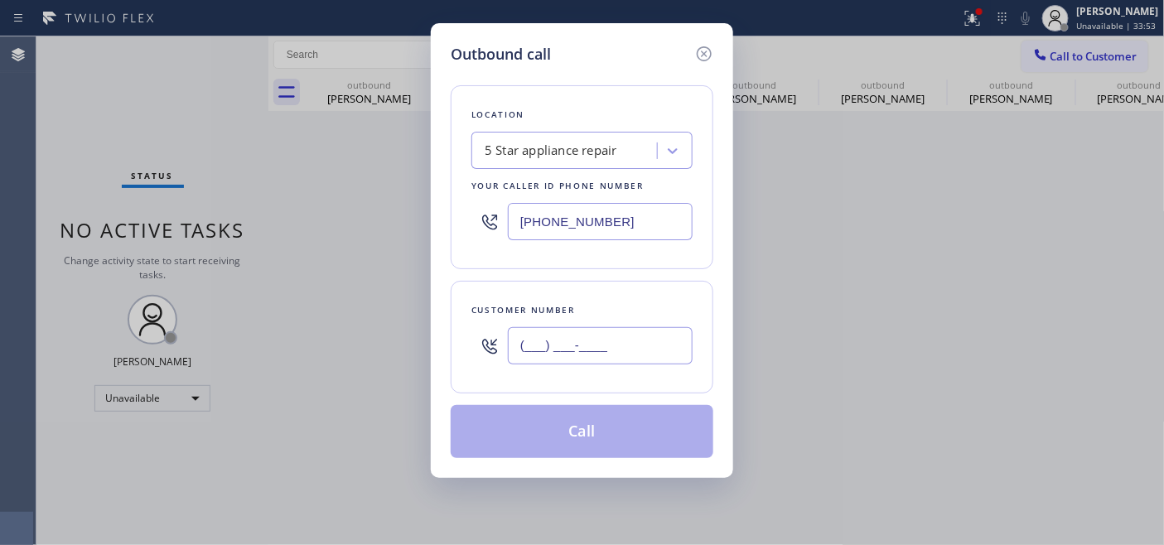
click at [574, 355] on input "(___) ___-____" at bounding box center [600, 345] width 185 height 37
paste input "707) 791-0729"
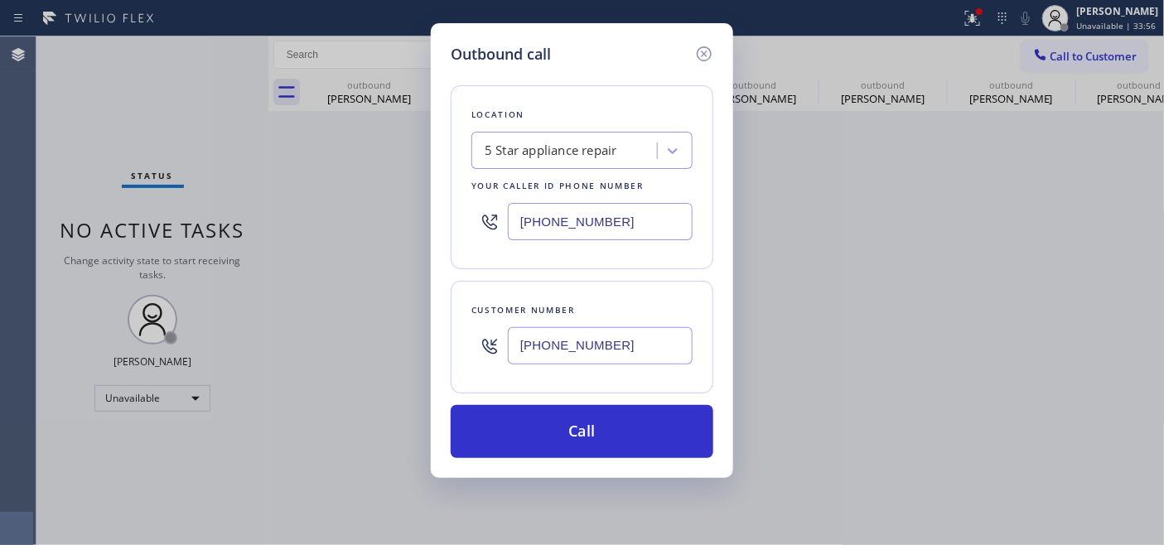
type input "(707) 791-0729"
click at [475, 229] on div "(480) 418-9915" at bounding box center [582, 222] width 221 height 54
paste input "877) 748-5179"
type input "(877) 748-5179"
click at [650, 404] on div "Location LG Repairs Your caller id phone number (877) 748-5179 Customer number …" at bounding box center [582, 261] width 263 height 393
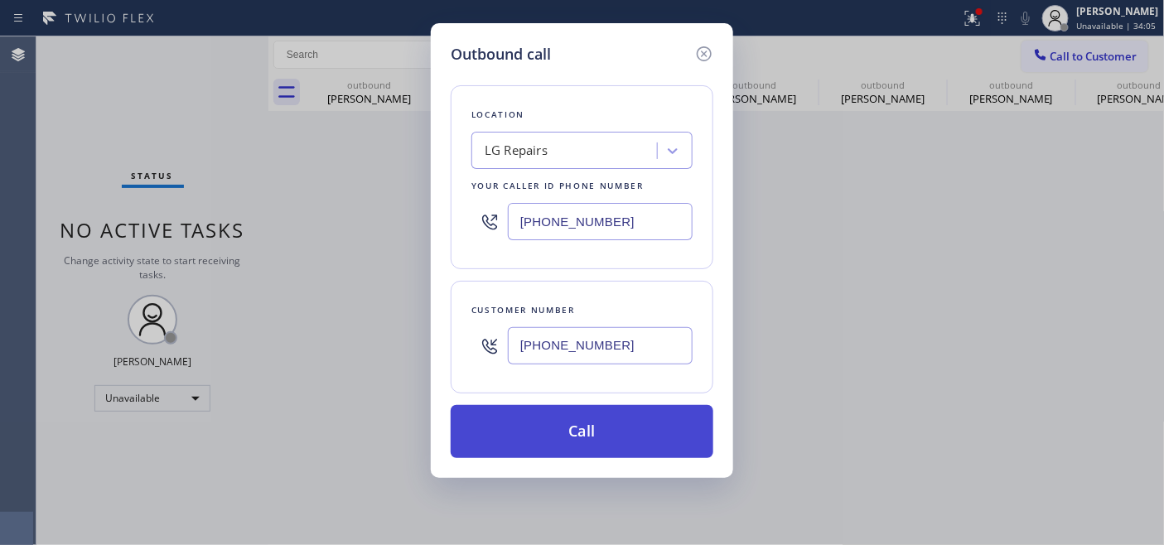
click at [652, 414] on button "Call" at bounding box center [582, 431] width 263 height 53
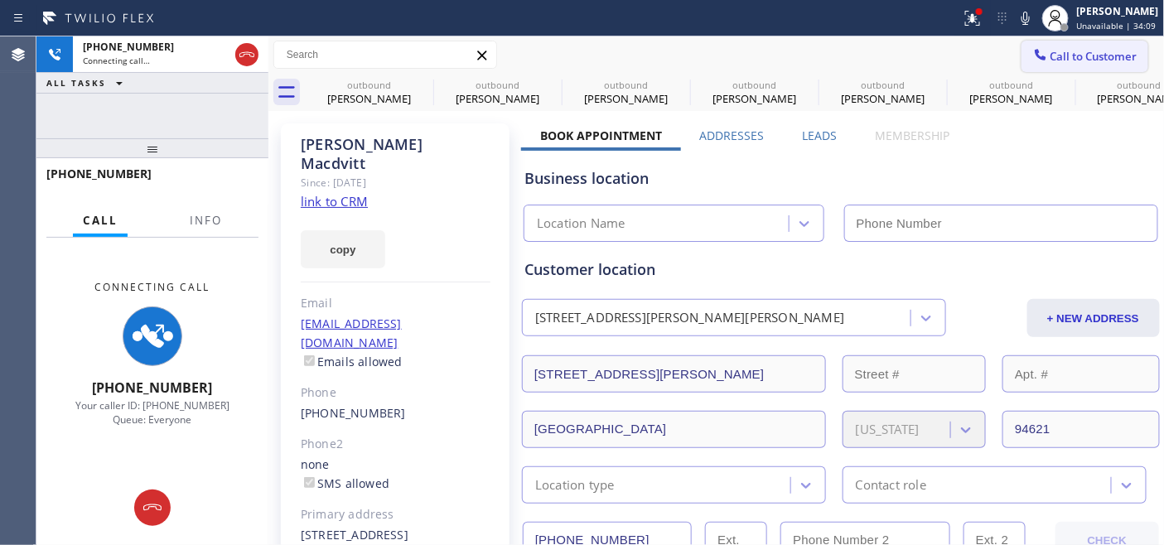
type input "(877) 748-5179"
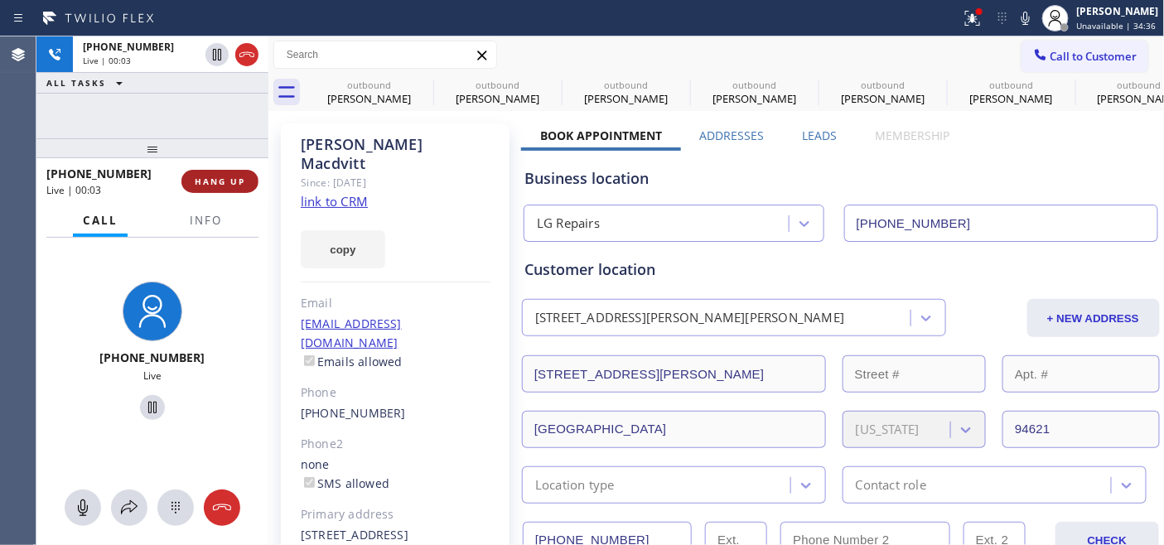
click at [233, 195] on div "+17077910729 Live | 00:03 HANG UP" at bounding box center [152, 181] width 212 height 43
click at [229, 183] on span "HANG UP" at bounding box center [220, 182] width 51 height 12
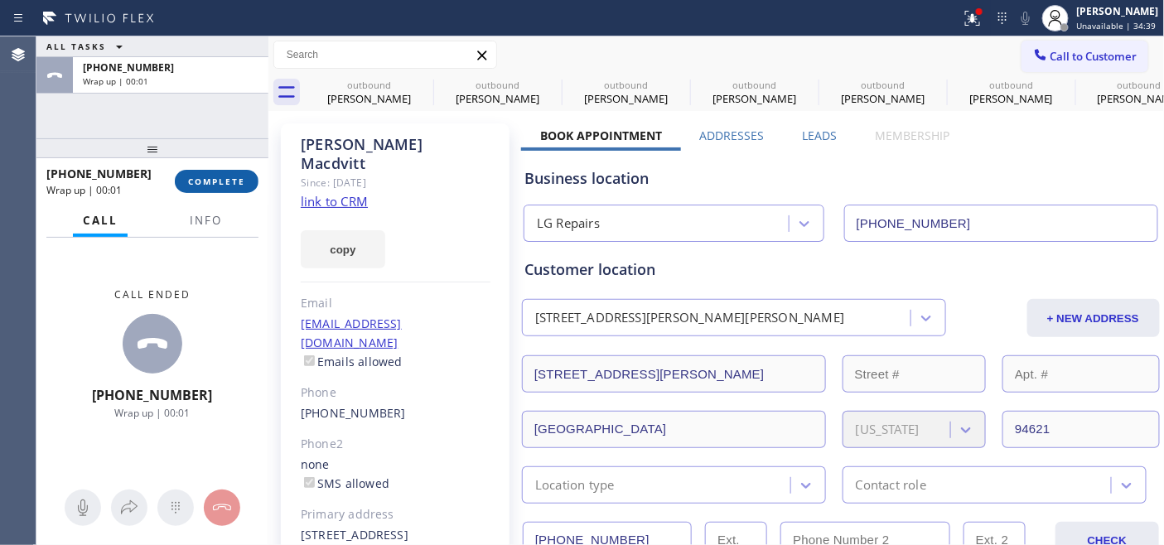
click at [228, 188] on button "COMPLETE" at bounding box center [217, 181] width 84 height 23
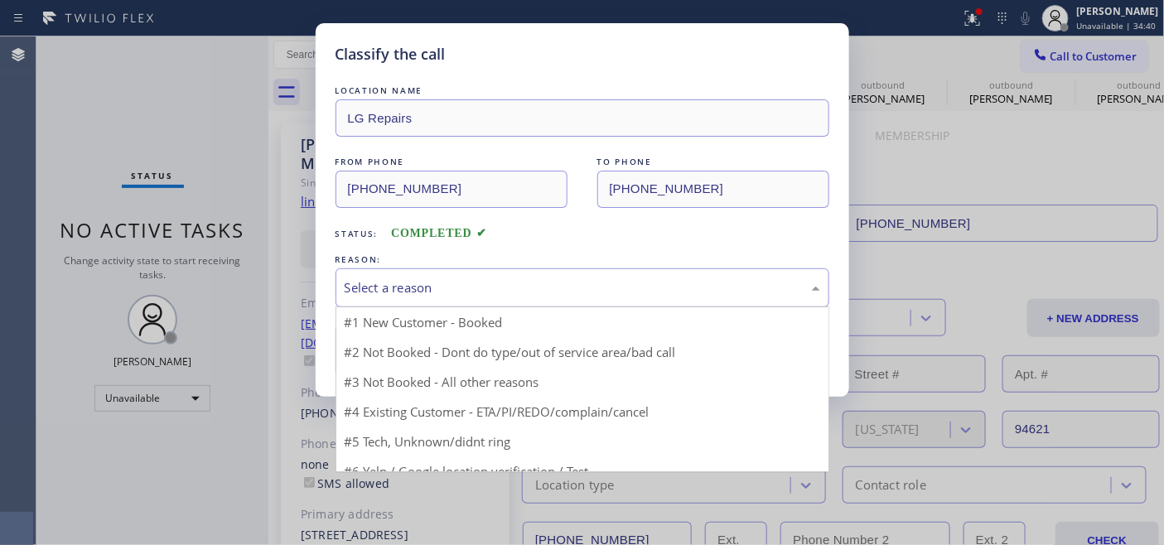
click at [601, 287] on div "Select a reason" at bounding box center [583, 287] width 476 height 19
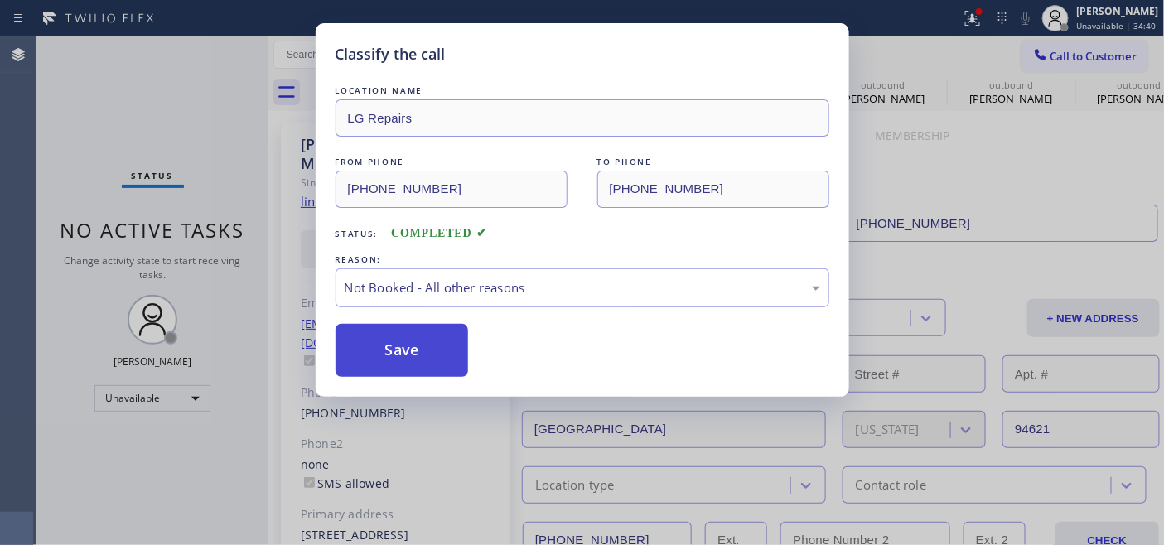
click at [423, 349] on button "Save" at bounding box center [402, 350] width 133 height 53
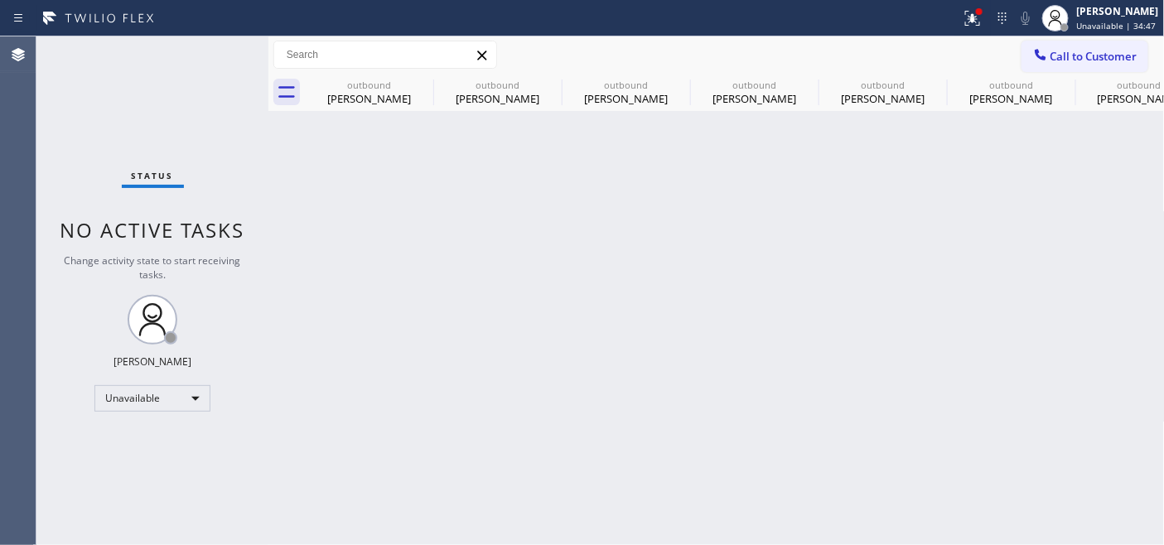
drag, startPoint x: 1045, startPoint y: 52, endPoint x: 1031, endPoint y: 73, distance: 25.1
click at [1046, 52] on icon at bounding box center [1041, 54] width 17 height 17
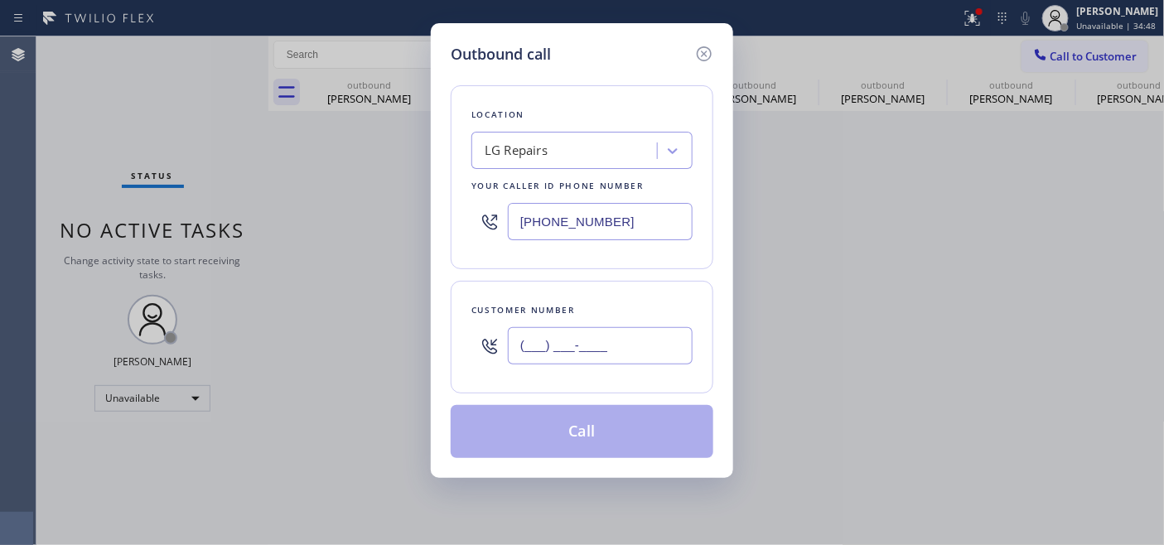
click at [607, 352] on input "(___) ___-____" at bounding box center [600, 345] width 185 height 37
paste input "619) 778-9813"
type input "(619) 778-9813"
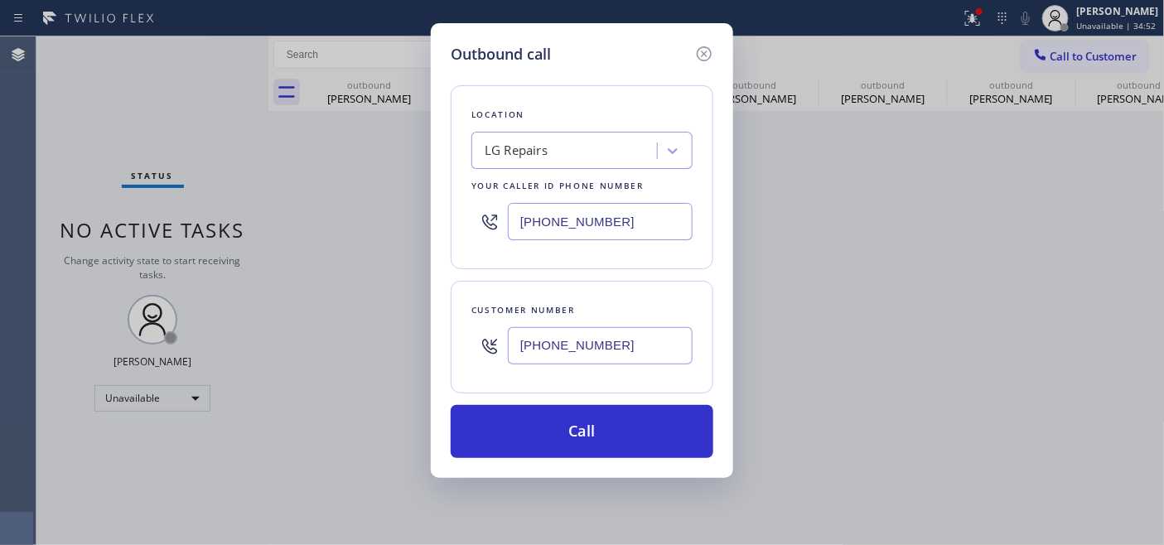
click at [396, 196] on div "Outbound call Location LG Repairs Your caller id phone number (877) 748-5179 Cu…" at bounding box center [582, 272] width 1164 height 545
type input "(877) 748-5179"
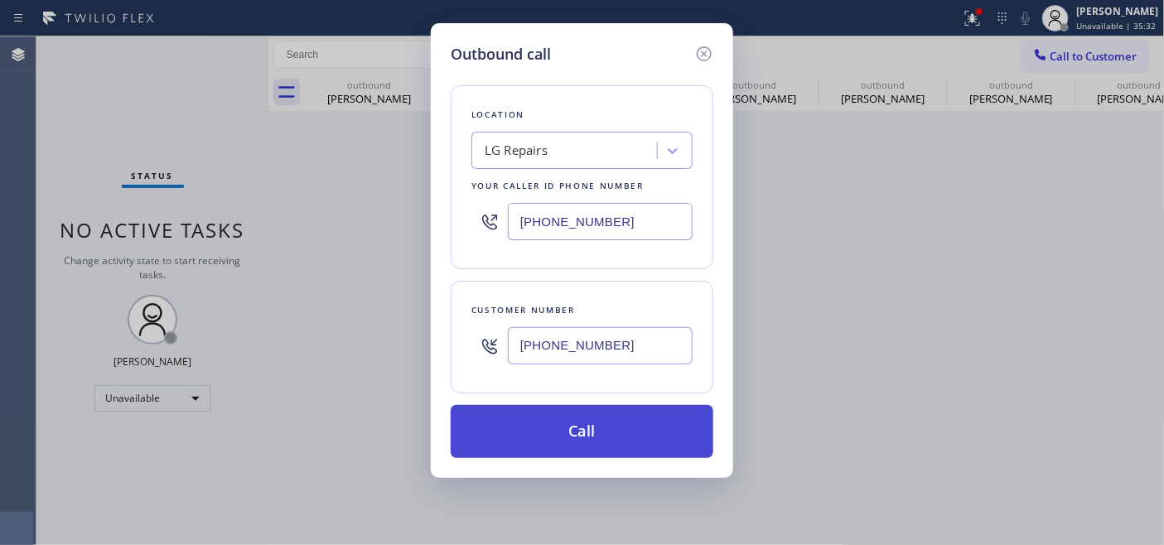
click at [577, 414] on button "Call" at bounding box center [582, 431] width 263 height 53
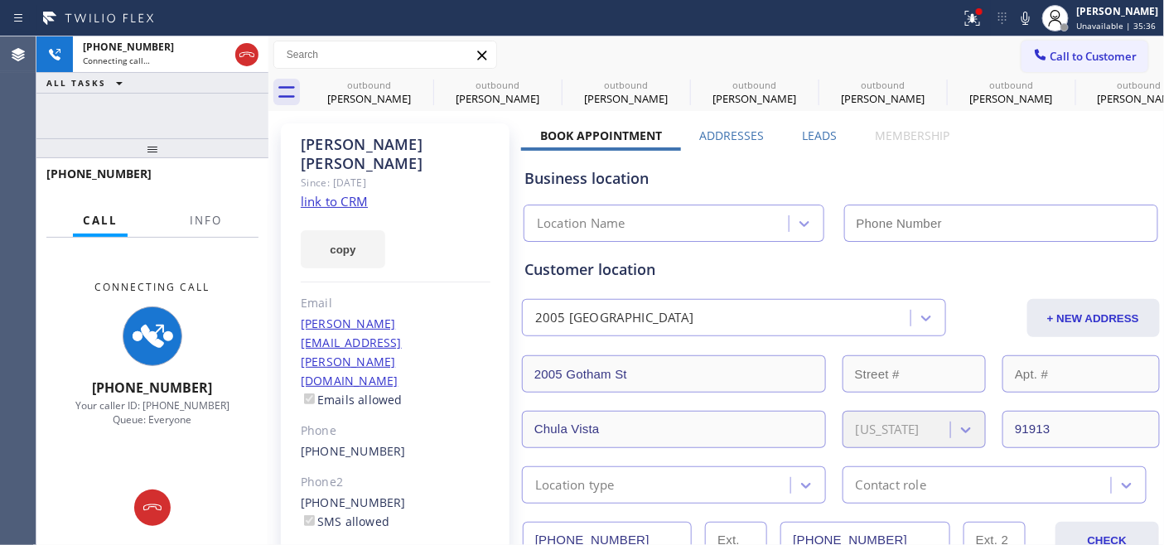
type input "(877) 748-5179"
drag, startPoint x: 254, startPoint y: 56, endPoint x: 395, endPoint y: 6, distance: 150.4
click at [254, 56] on icon at bounding box center [247, 55] width 20 height 20
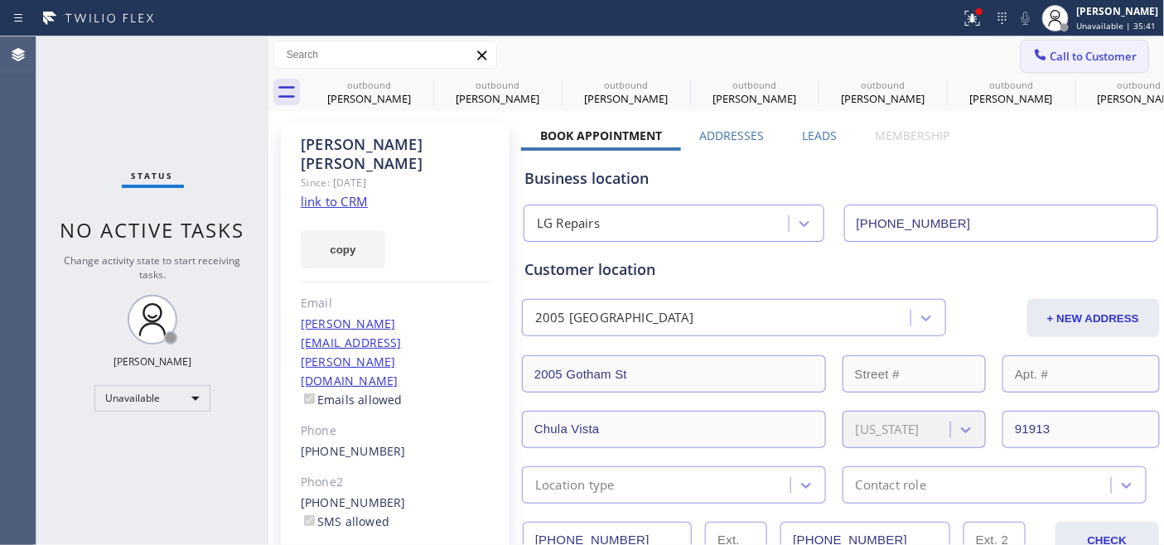
click at [1051, 58] on span "Call to Customer" at bounding box center [1094, 56] width 87 height 15
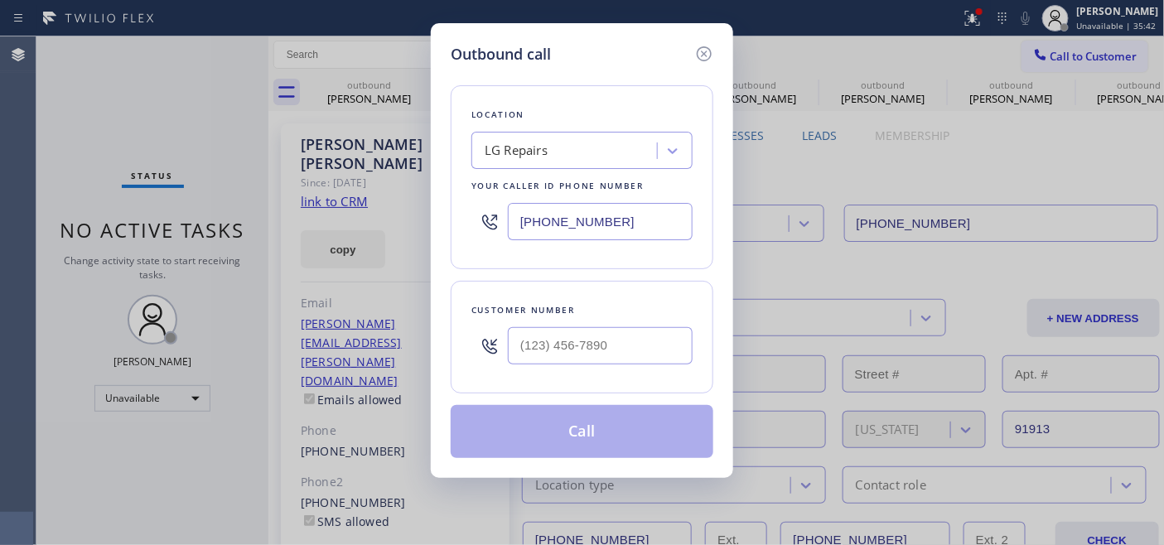
click at [630, 219] on input "(877) 748-5179" at bounding box center [600, 221] width 185 height 37
drag, startPoint x: 622, startPoint y: 220, endPoint x: 470, endPoint y: 220, distance: 151.6
click at [464, 220] on div "Location LG Repairs Your caller id phone number (877) 748-5179" at bounding box center [582, 177] width 263 height 184
paste input "619) 413-0400"
type input "(619) 413-0400"
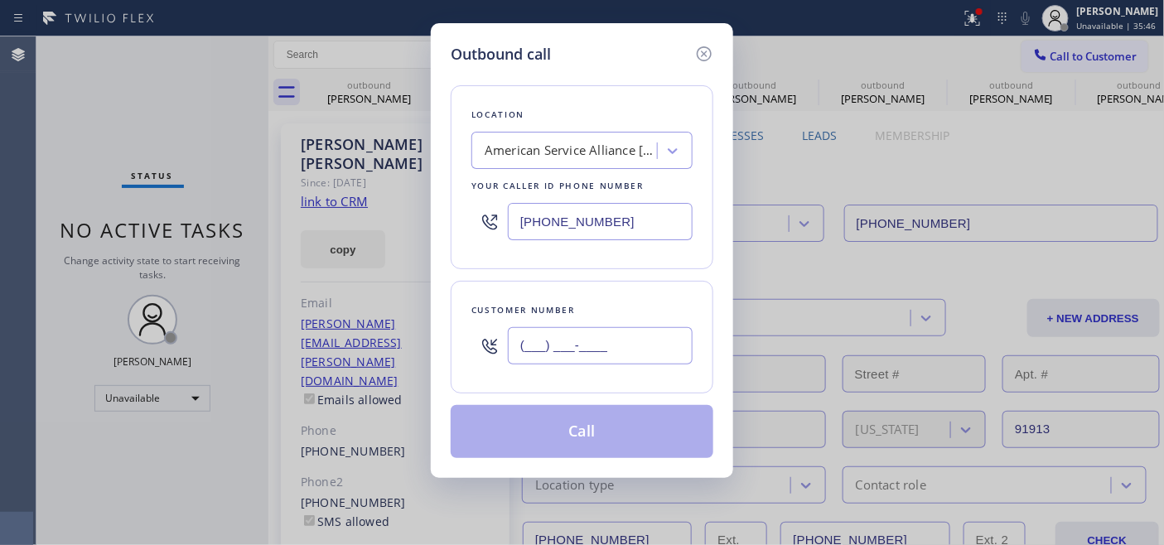
drag, startPoint x: 620, startPoint y: 354, endPoint x: 483, endPoint y: 362, distance: 137.0
click at [412, 357] on div "Outbound call Location American Service Alliance San Diego Your caller id phone…" at bounding box center [582, 272] width 1164 height 545
paste input "619) 778-9813"
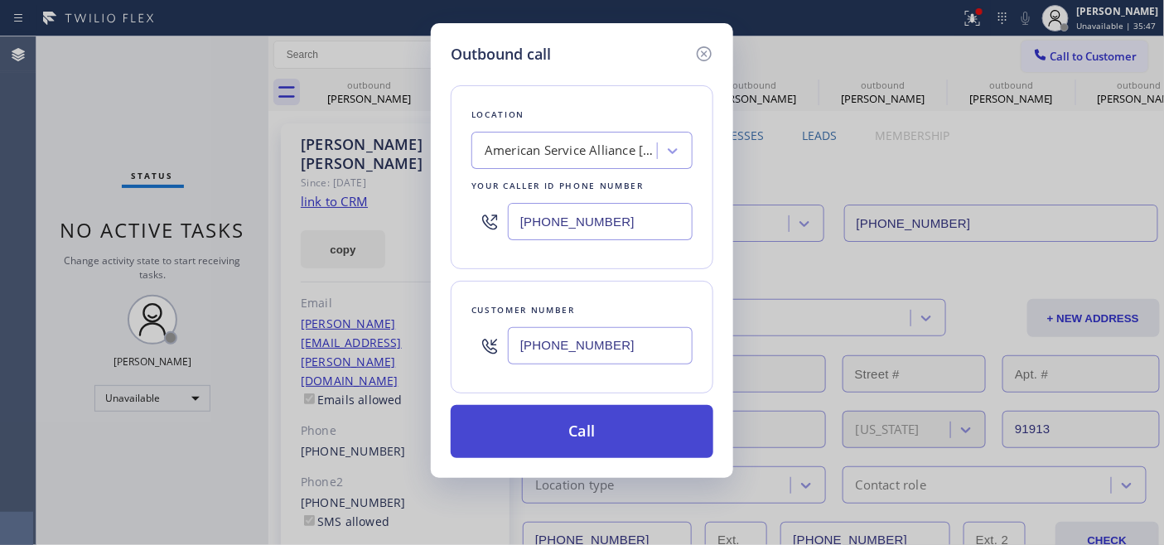
type input "(619) 778-9813"
click at [583, 435] on button "Call" at bounding box center [582, 431] width 263 height 53
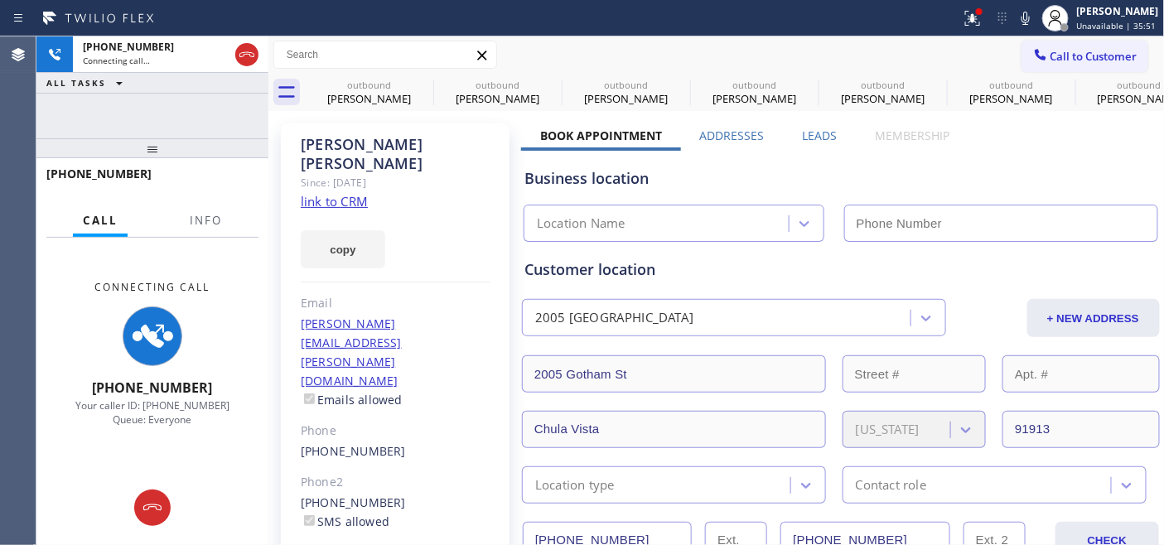
type input "(619) 413-0400"
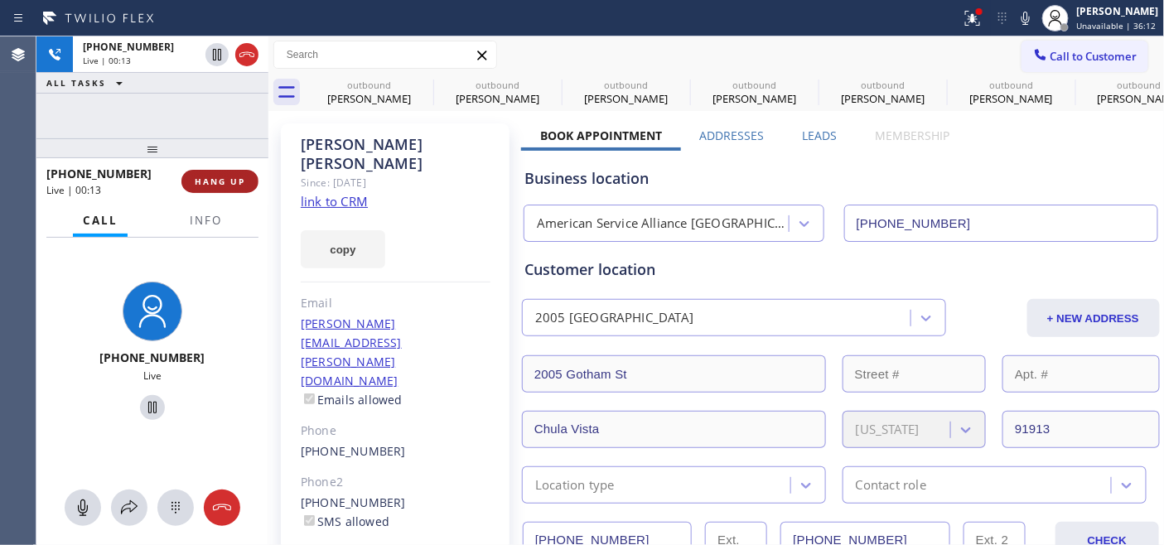
click at [217, 185] on span "HANG UP" at bounding box center [220, 182] width 51 height 12
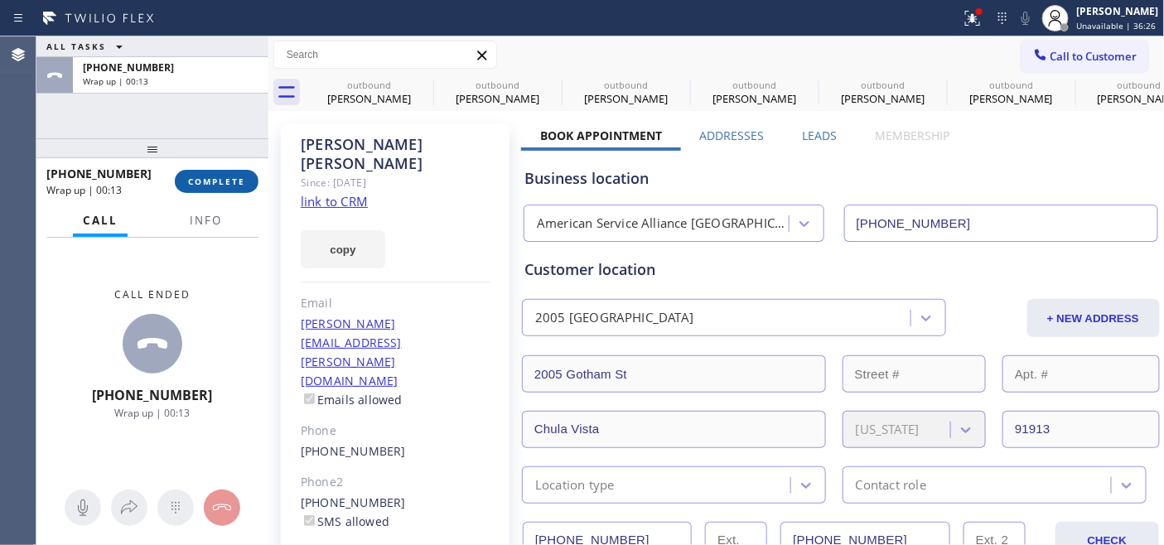
click at [219, 179] on span "COMPLETE" at bounding box center [216, 182] width 57 height 12
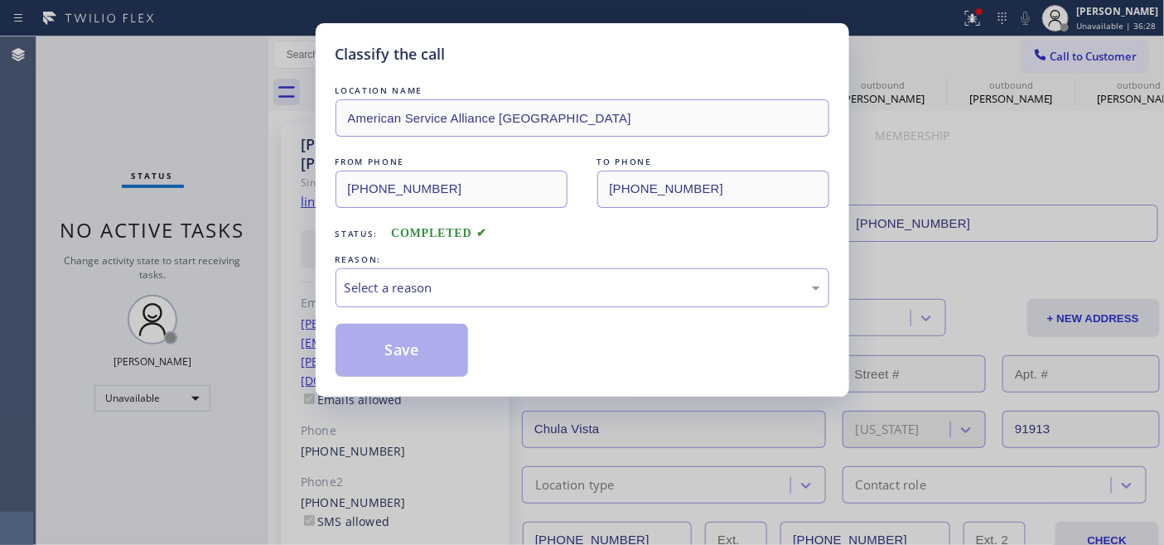
click at [512, 272] on div "Select a reason" at bounding box center [583, 287] width 494 height 39
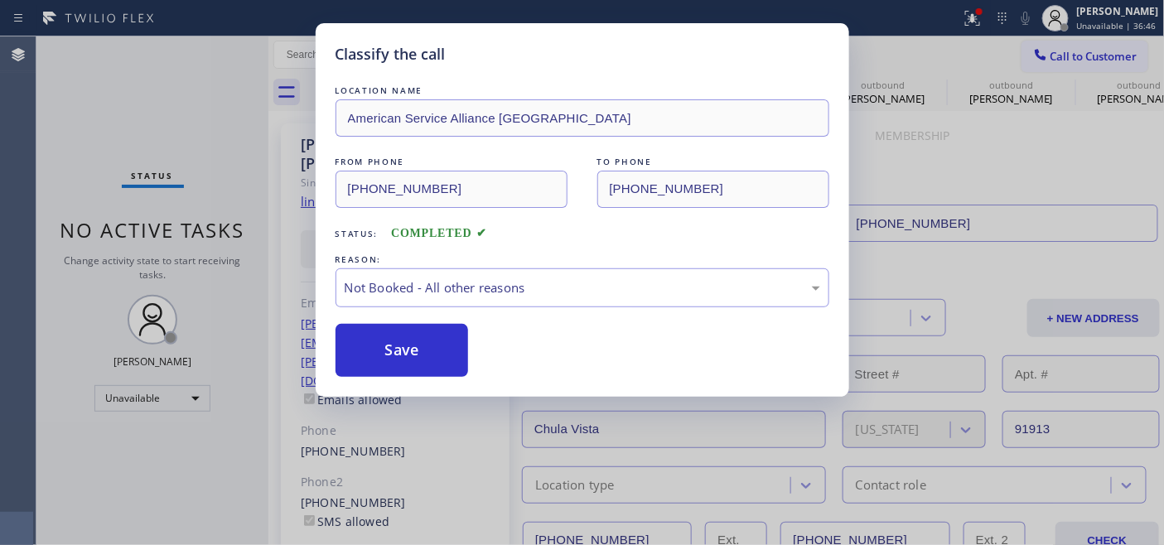
drag, startPoint x: 451, startPoint y: 334, endPoint x: 537, endPoint y: 261, distance: 112.9
click at [451, 335] on button "Save" at bounding box center [402, 350] width 133 height 53
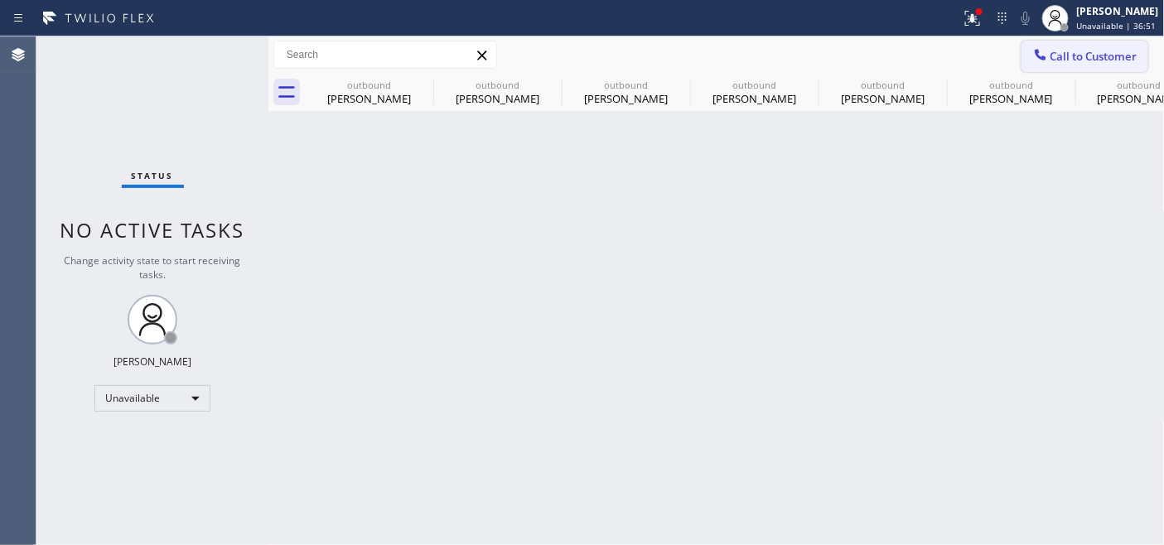
click at [1081, 56] on span "Call to Customer" at bounding box center [1094, 56] width 87 height 15
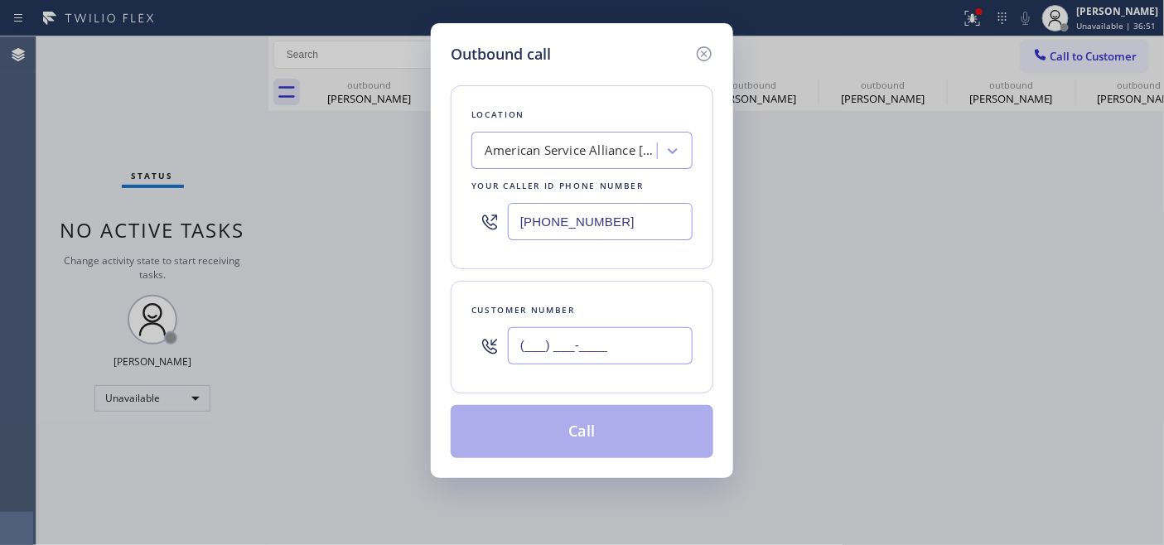
click at [590, 340] on input "(___) ___-____" at bounding box center [600, 345] width 185 height 37
paste input "425) 443-2266"
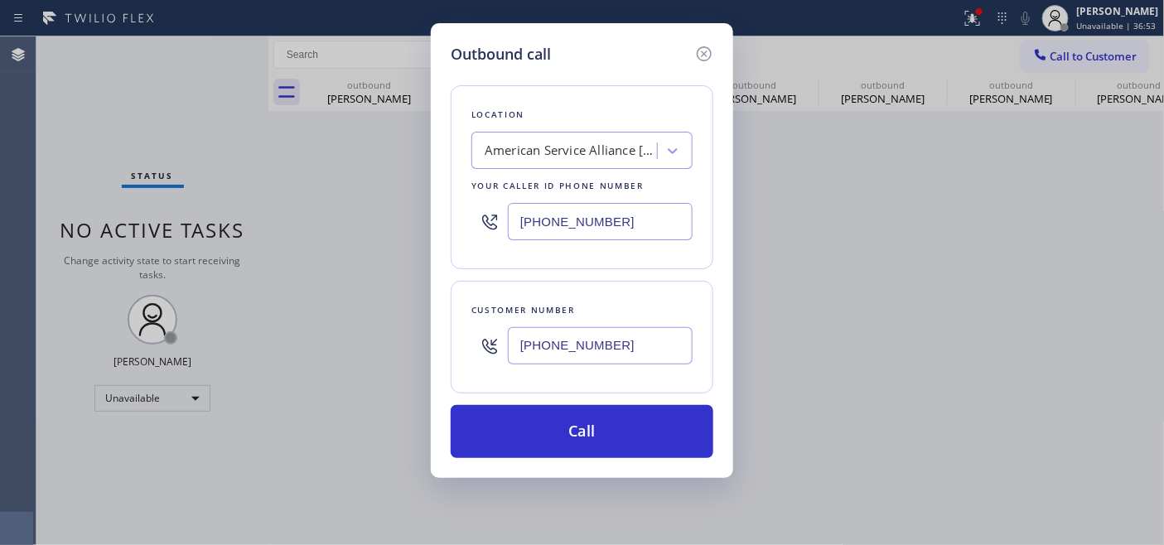
type input "(425) 443-2266"
drag, startPoint x: 644, startPoint y: 217, endPoint x: 391, endPoint y: 189, distance: 254.3
click at [404, 195] on div "Outbound call Location American Service Alliance San Diego Your caller id phone…" at bounding box center [582, 272] width 1164 height 545
paste input "206) 472-1791"
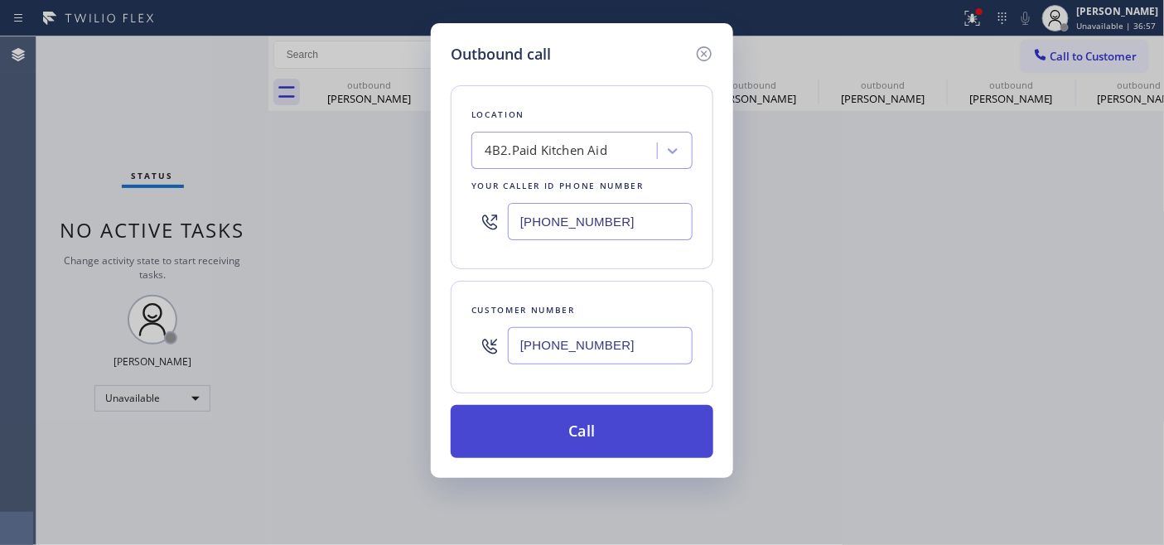
type input "(206) 472-1791"
click at [638, 415] on button "Call" at bounding box center [582, 431] width 263 height 53
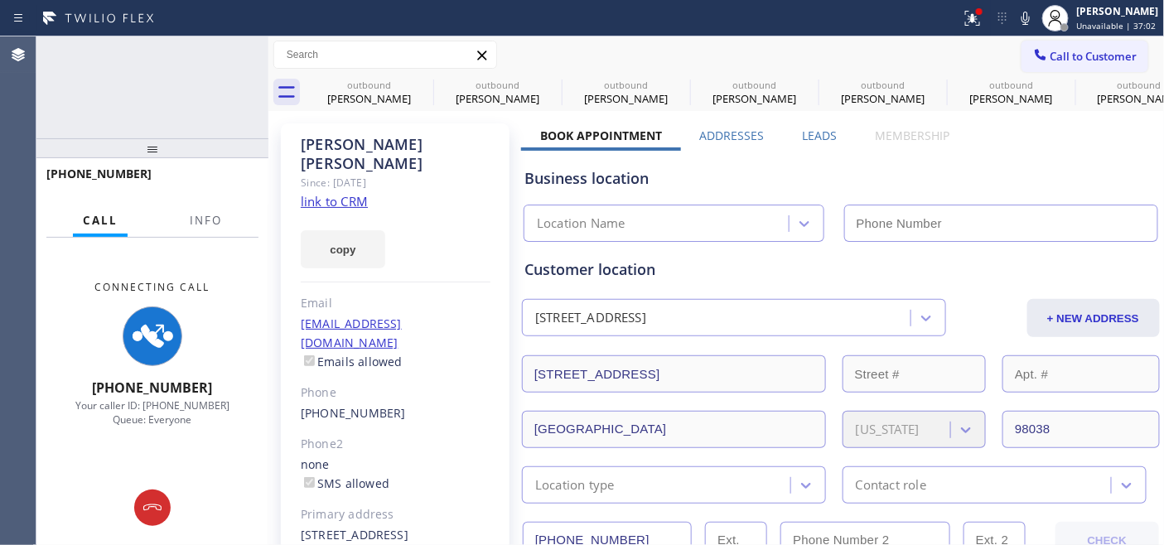
type input "(206) 472-1791"
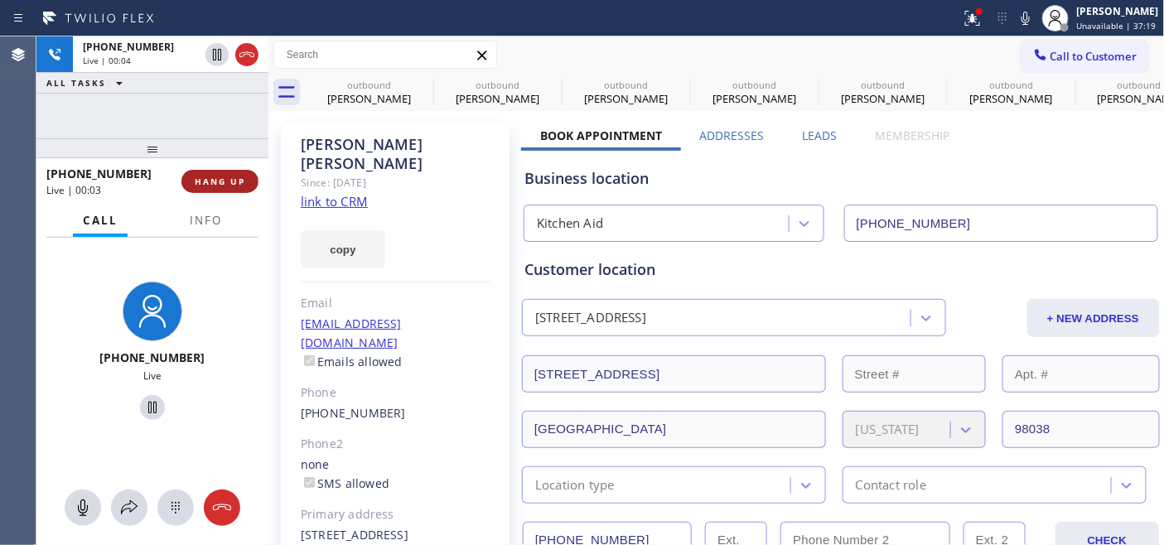
drag, startPoint x: 233, startPoint y: 161, endPoint x: 219, endPoint y: 192, distance: 34.5
click at [233, 158] on div at bounding box center [152, 148] width 232 height 20
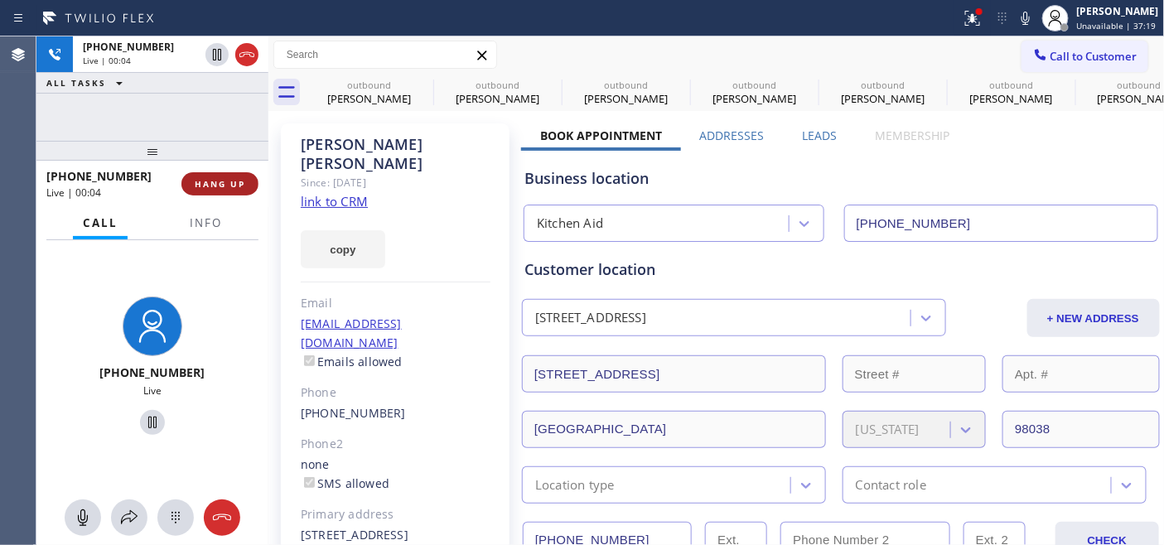
click at [220, 193] on button "HANG UP" at bounding box center [219, 183] width 77 height 23
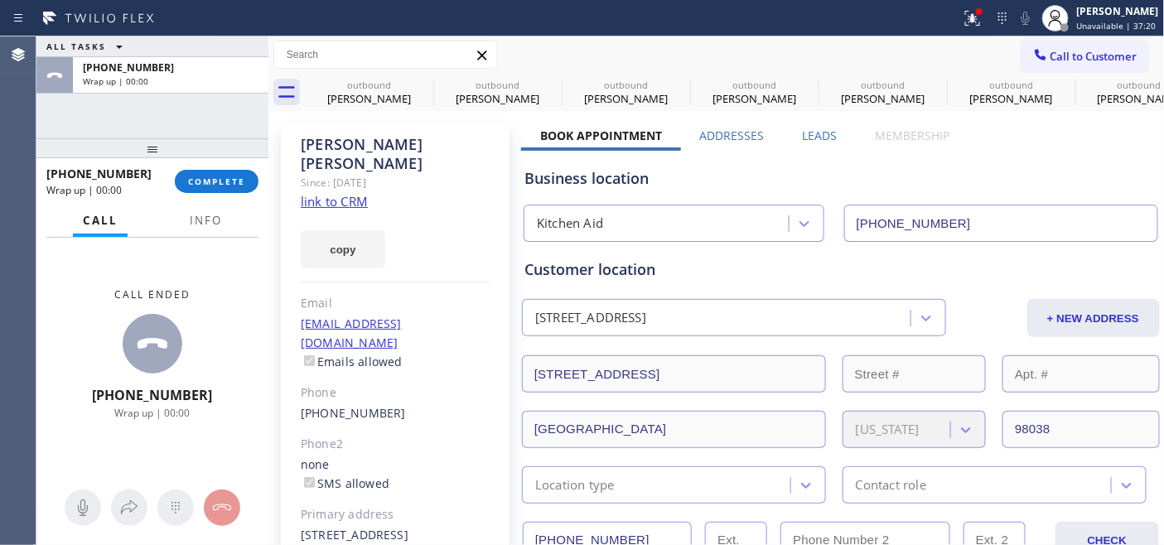
drag, startPoint x: 210, startPoint y: 154, endPoint x: 209, endPoint y: 100, distance: 53.9
click at [209, 100] on div "ALL TASKS ALL TASKS ACTIVE TASKS TASKS IN WRAP UP +14254432266 Wrap up | 00:00 …" at bounding box center [152, 290] width 232 height 509
click at [224, 177] on span "COMPLETE" at bounding box center [216, 182] width 57 height 12
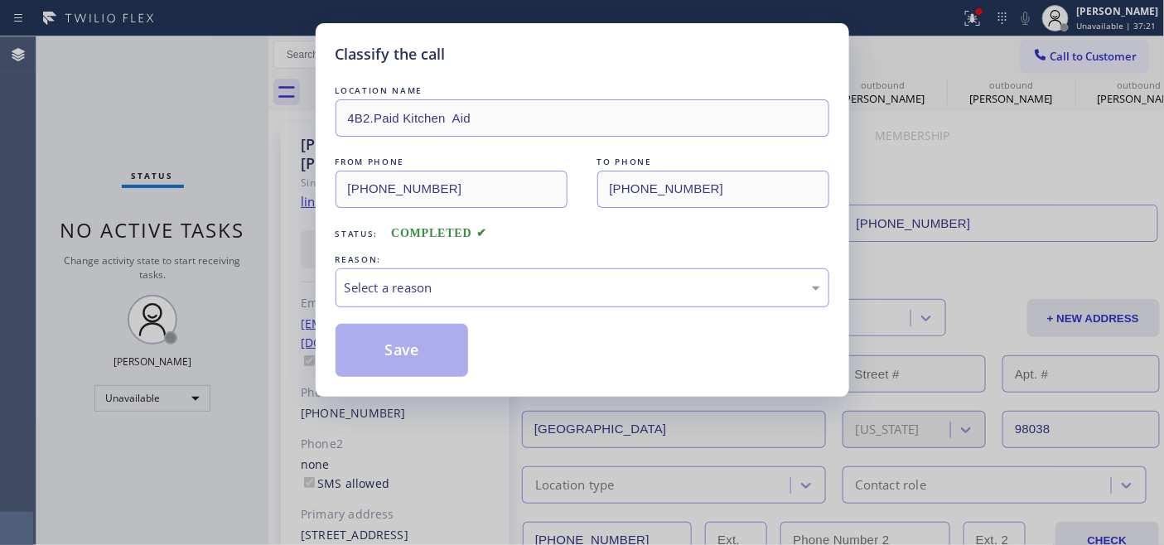
drag, startPoint x: 411, startPoint y: 279, endPoint x: 421, endPoint y: 283, distance: 10.8
click at [411, 279] on div "Select a reason" at bounding box center [583, 287] width 476 height 19
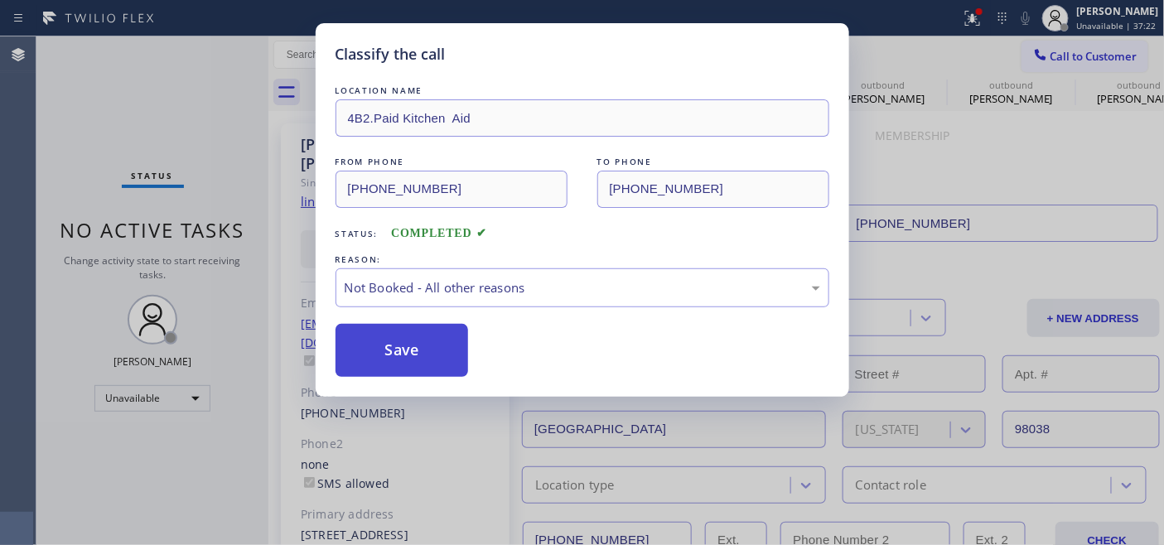
click at [439, 352] on button "Save" at bounding box center [402, 350] width 133 height 53
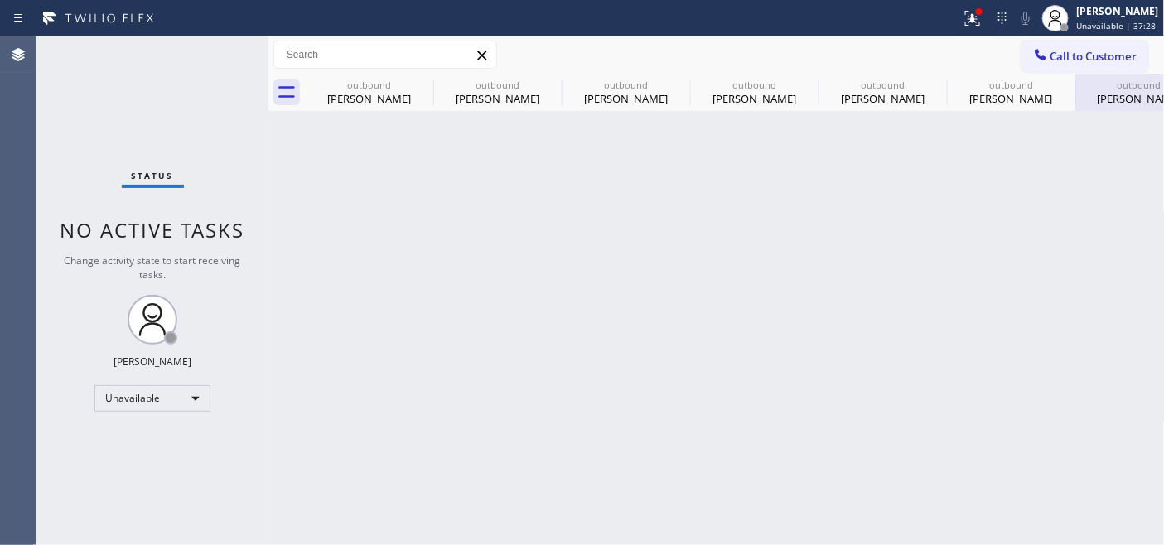
click at [1100, 75] on div "outbound Chris Eddy" at bounding box center [1139, 92] width 125 height 37
type input "(888) 715-1426"
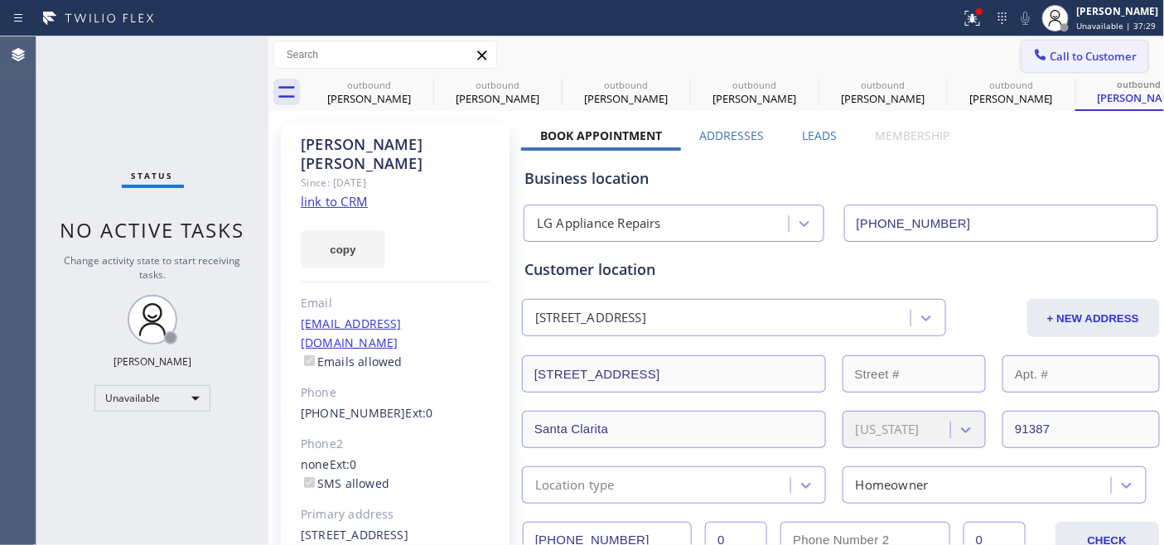
click at [1082, 55] on span "Call to Customer" at bounding box center [1094, 56] width 87 height 15
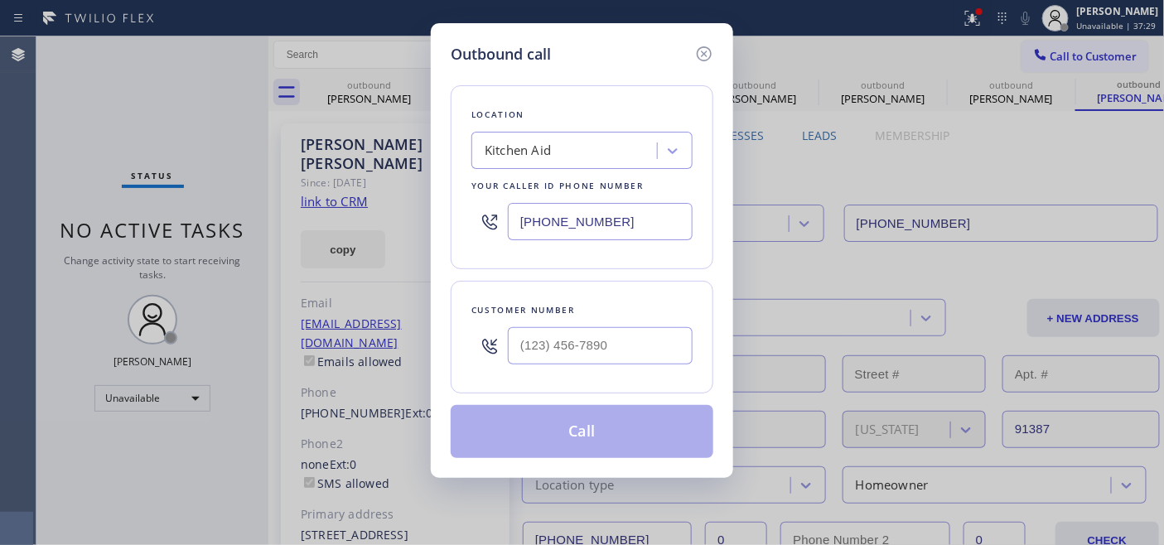
click at [396, 94] on div "Outbound call Location Kitchen Aid Your caller id phone number (206) 472-1791 C…" at bounding box center [582, 272] width 1164 height 545
drag, startPoint x: 577, startPoint y: 357, endPoint x: 751, endPoint y: 88, distance: 320.6
click at [577, 356] on input "(___) ___-____" at bounding box center [600, 345] width 185 height 37
paste input "602) 828-6044"
type input "(602) 828-6044"
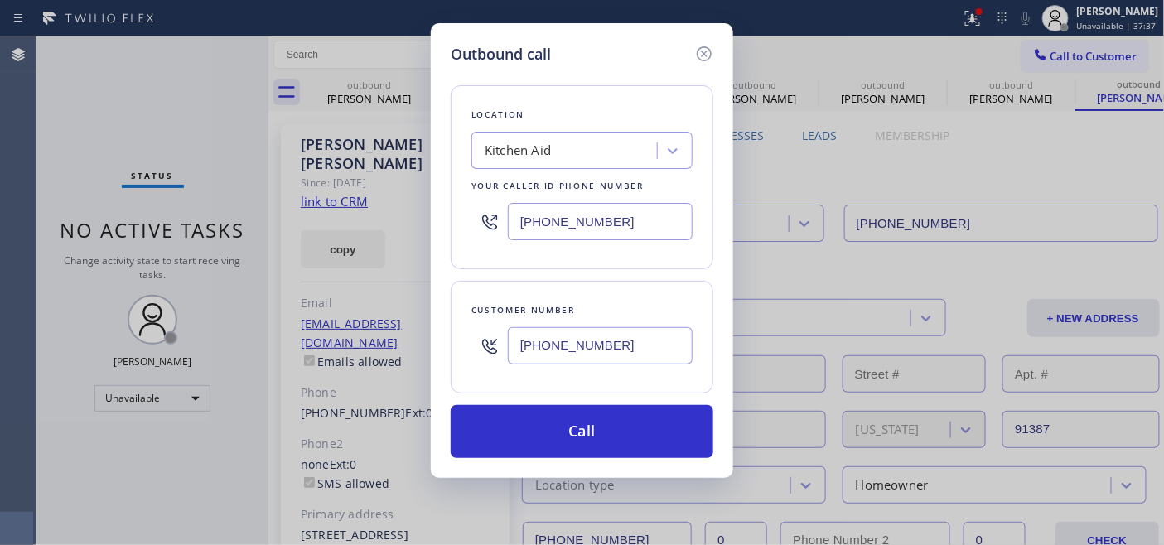
drag, startPoint x: 746, startPoint y: 203, endPoint x: 473, endPoint y: 240, distance: 275.2
click at [473, 240] on div "Outbound call Location Kitchen Aid Your caller id phone number (206) 472-1791 C…" at bounding box center [582, 272] width 1164 height 545
click at [619, 233] on input "(___) ___-____" at bounding box center [600, 221] width 185 height 37
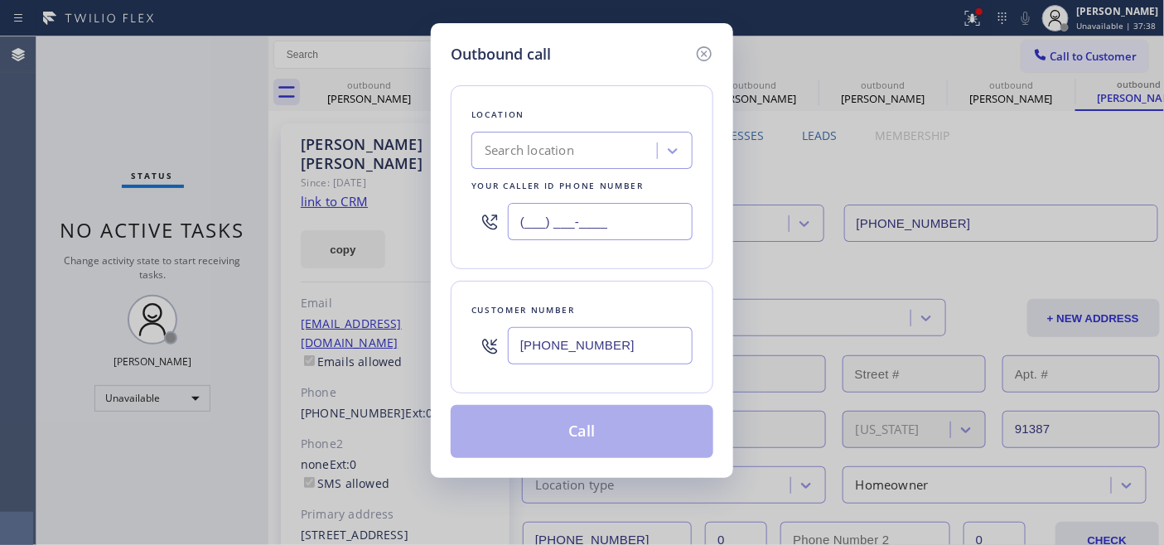
click at [440, 227] on div "Outbound call Location Search location Your caller id phone number (___) ___-__…" at bounding box center [582, 250] width 302 height 455
paste input "602) 353-7310"
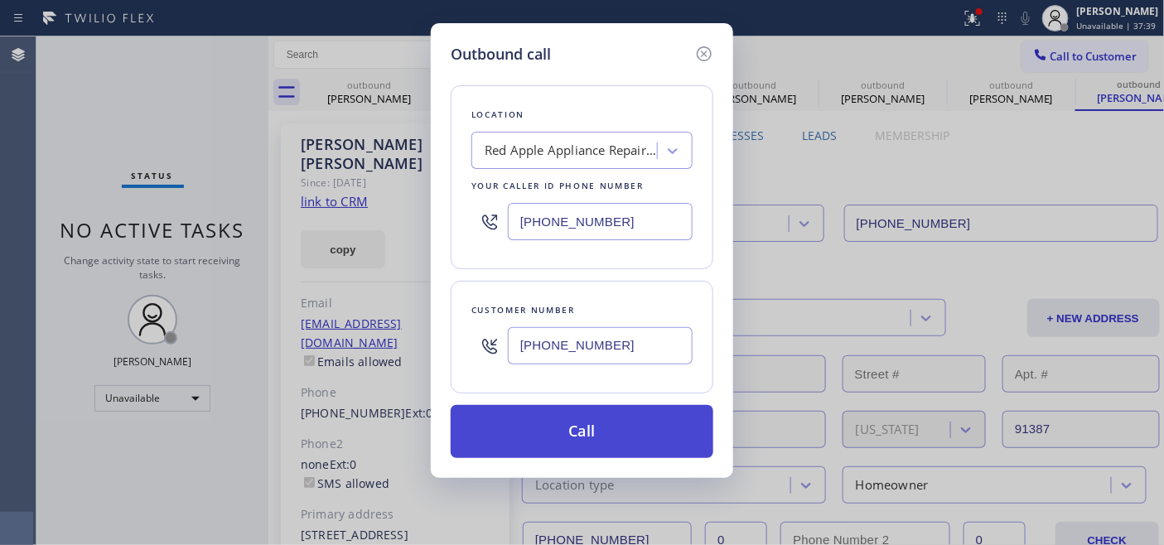
type input "(602) 353-7310"
click at [587, 427] on button "Call" at bounding box center [582, 431] width 263 height 53
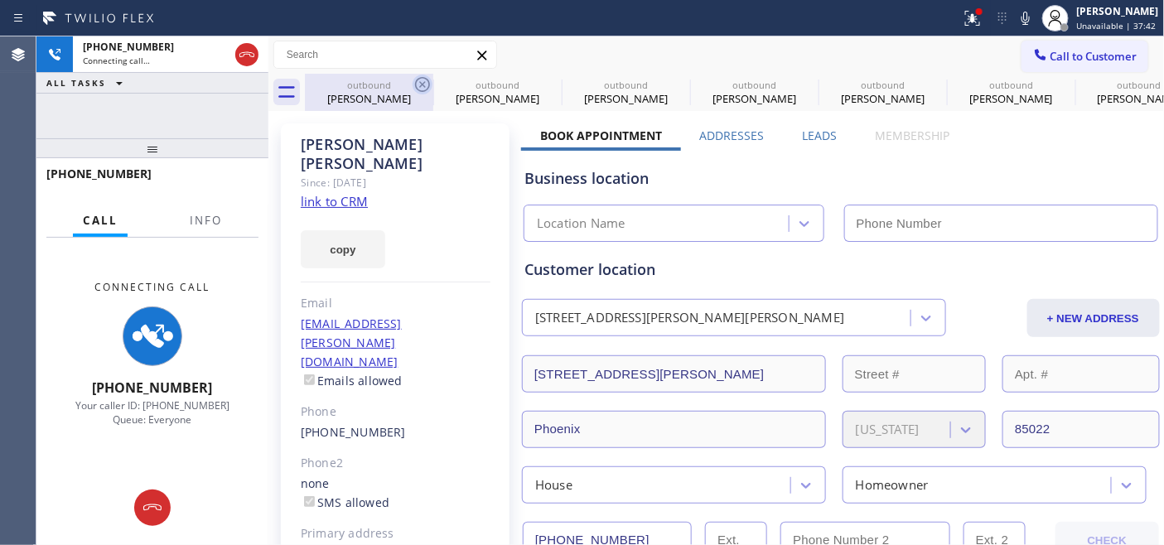
click at [424, 86] on icon at bounding box center [422, 84] width 15 height 15
click at [0, 0] on icon at bounding box center [0, 0] width 0 height 0
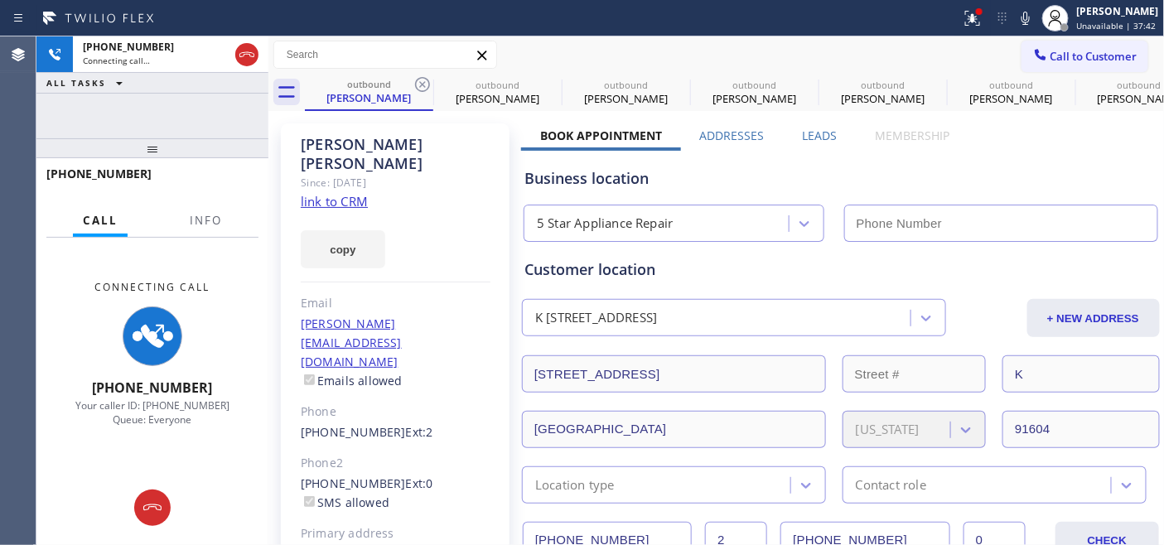
click at [424, 86] on icon at bounding box center [422, 84] width 15 height 15
click at [0, 0] on icon at bounding box center [0, 0] width 0 height 0
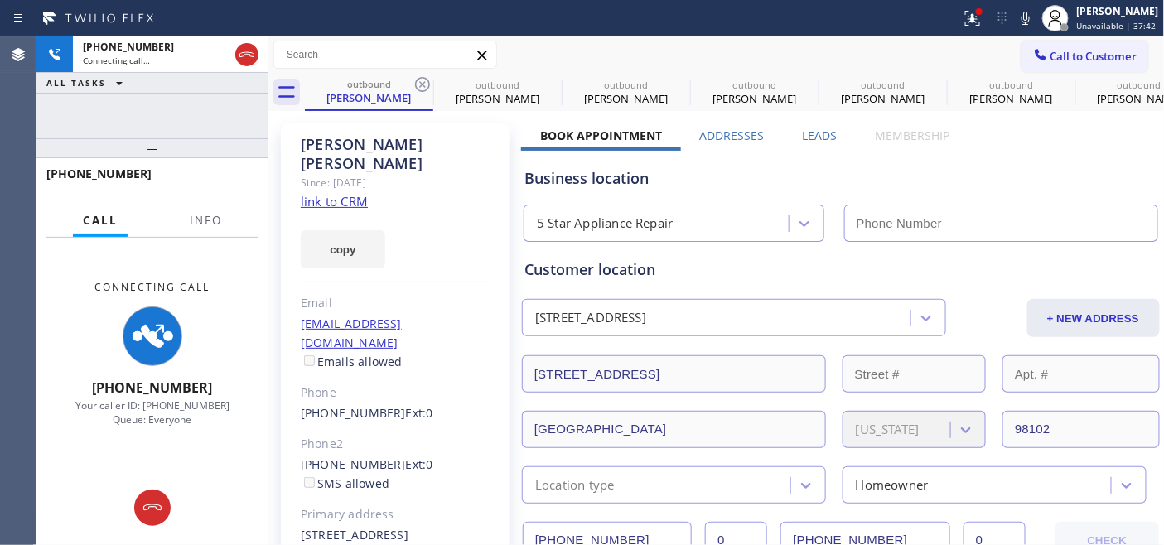
type input "(855) 731-4952"
type input "(602) 353-7310"
click at [424, 86] on icon at bounding box center [422, 84] width 15 height 15
type input "(855) 731-4952"
click at [424, 86] on icon at bounding box center [422, 84] width 15 height 15
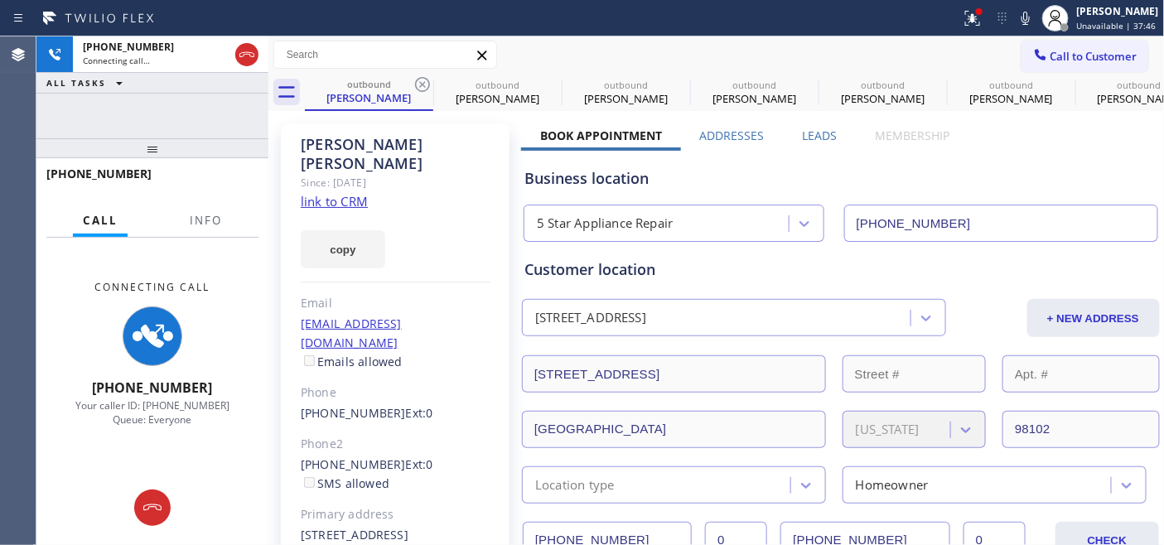
type input "(480) 418-9915"
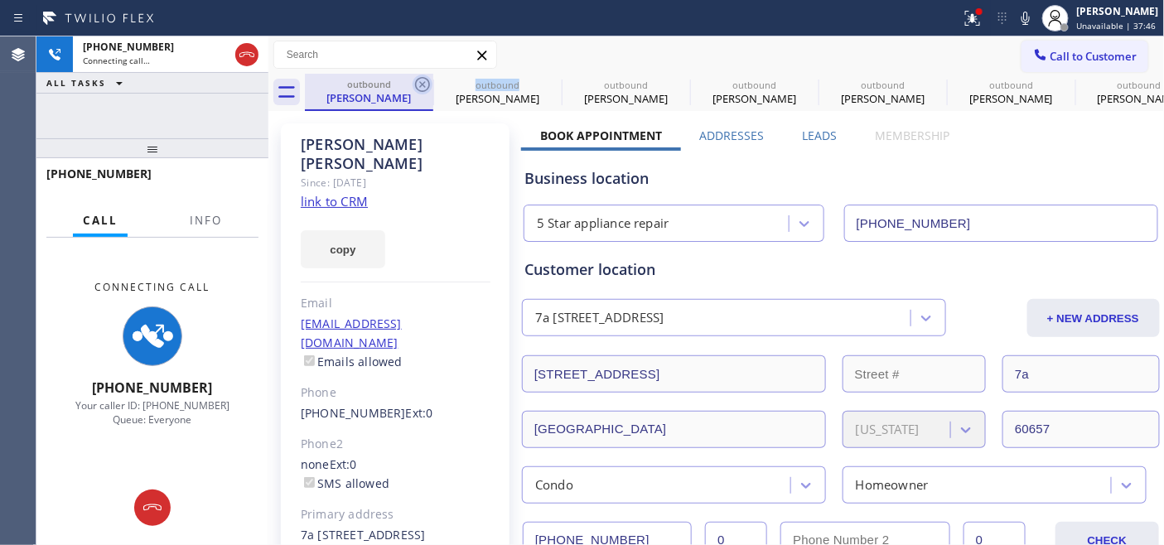
click at [424, 86] on icon at bounding box center [422, 84] width 15 height 15
type input "(877) 748-5179"
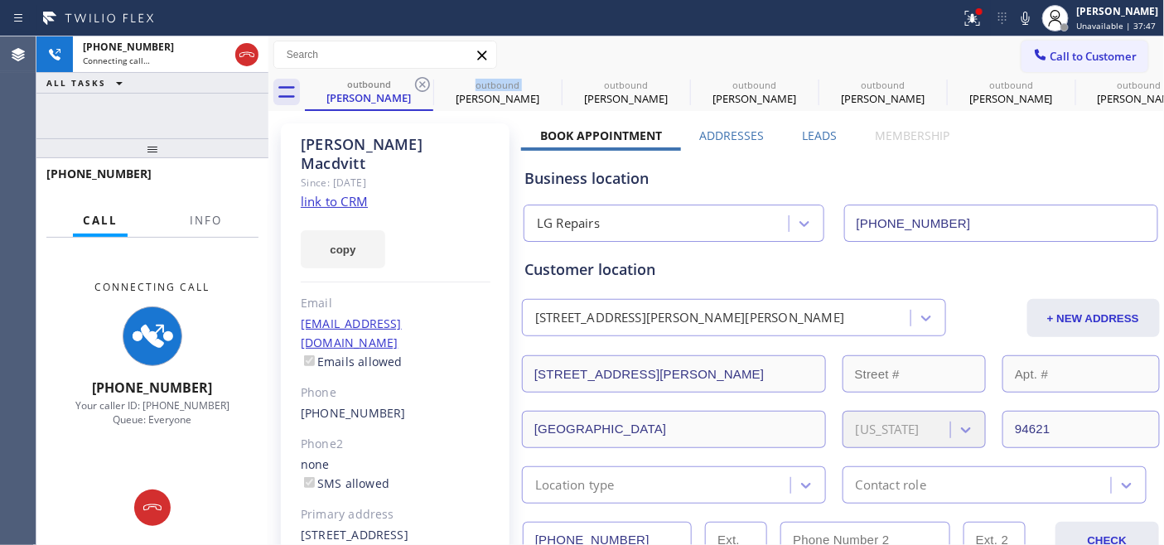
click at [424, 86] on icon at bounding box center [422, 84] width 15 height 15
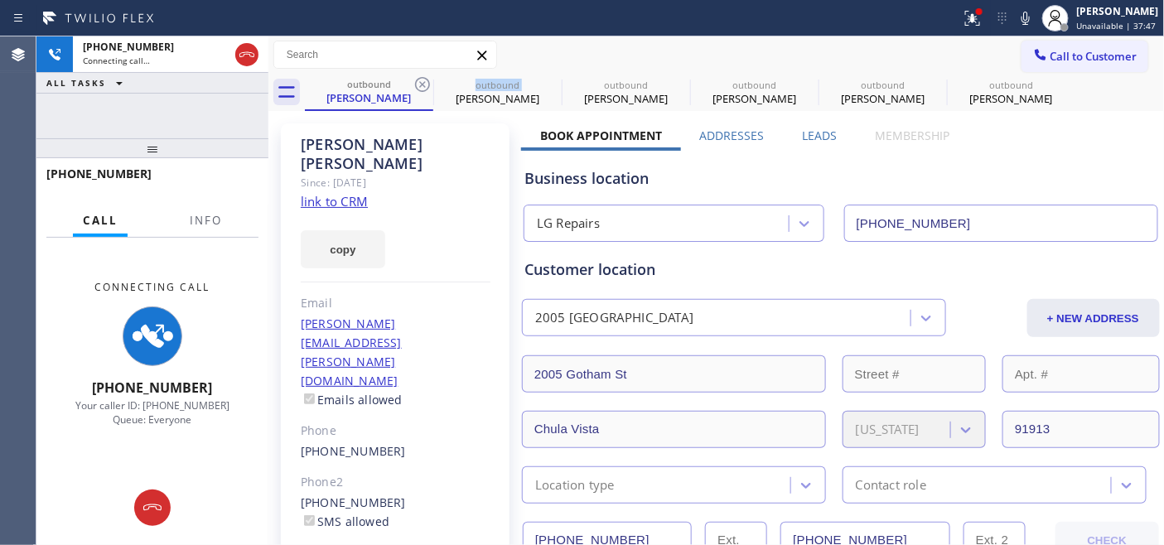
click at [424, 86] on icon at bounding box center [422, 84] width 15 height 15
type input "(619) 413-0400"
click at [424, 86] on icon at bounding box center [422, 84] width 15 height 15
type input "(206) 472-1791"
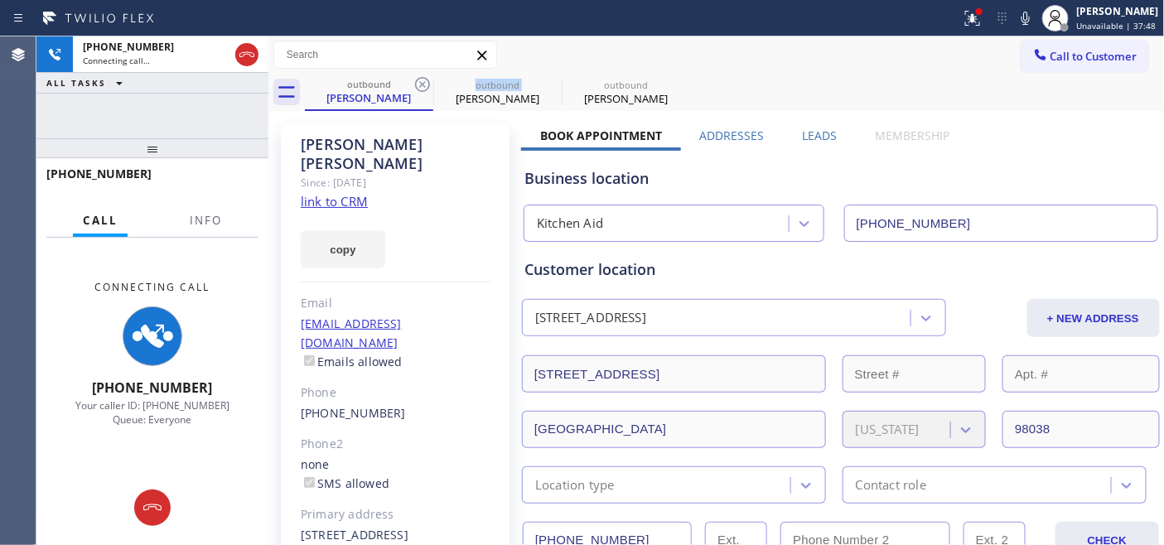
click at [424, 86] on icon at bounding box center [422, 84] width 15 height 15
type input "(602) 353-7310"
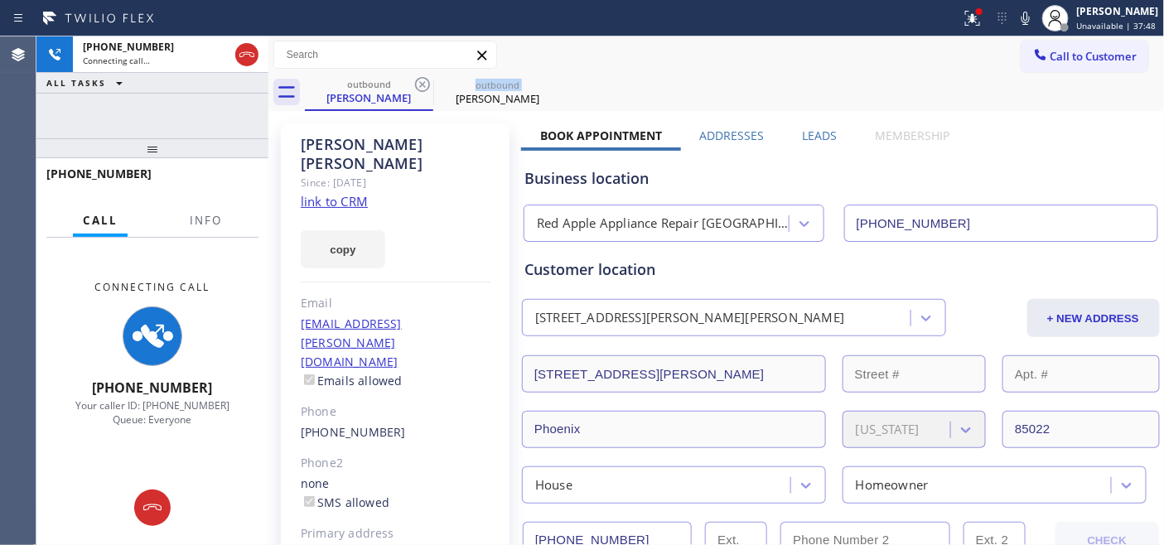
click at [424, 86] on icon at bounding box center [422, 84] width 15 height 15
click at [549, 102] on div "outbound Tom Meissner" at bounding box center [735, 92] width 860 height 37
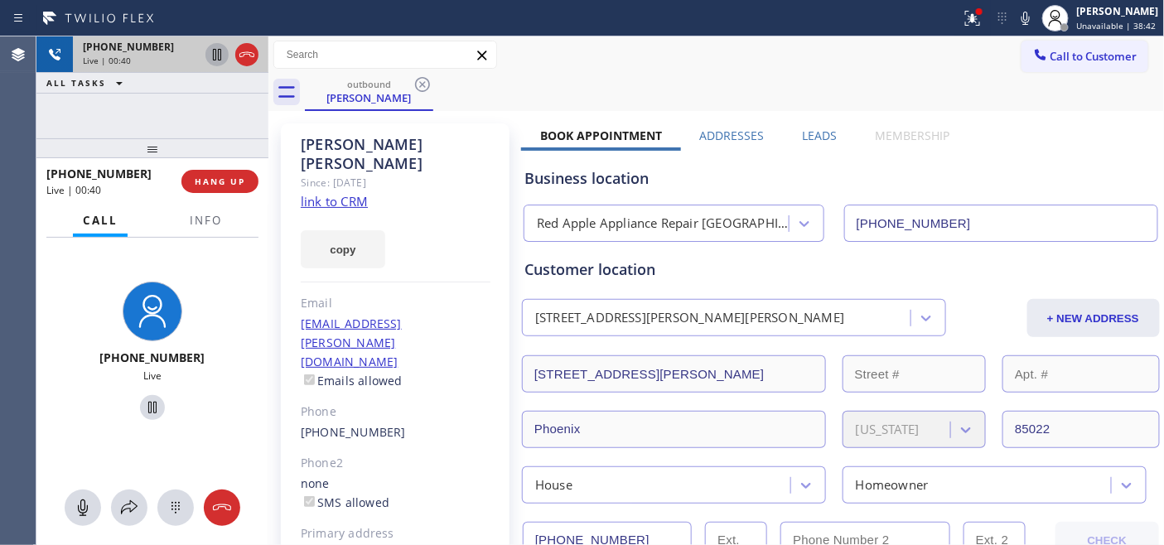
drag, startPoint x: 186, startPoint y: 143, endPoint x: 211, endPoint y: 56, distance: 90.7
click at [200, 102] on div "+16028286044 Live | 00:40 ALL TASKS ALL TASKS ACTIVE TASKS TASKS IN WRAP UP +16…" at bounding box center [152, 290] width 232 height 509
drag, startPoint x: 222, startPoint y: 146, endPoint x: 232, endPoint y: 92, distance: 54.8
click at [229, 94] on div "+16028286044 Live | 00:46 ALL TASKS ALL TASKS ACTIVE TASKS TASKS IN WRAP UP +16…" at bounding box center [152, 290] width 232 height 509
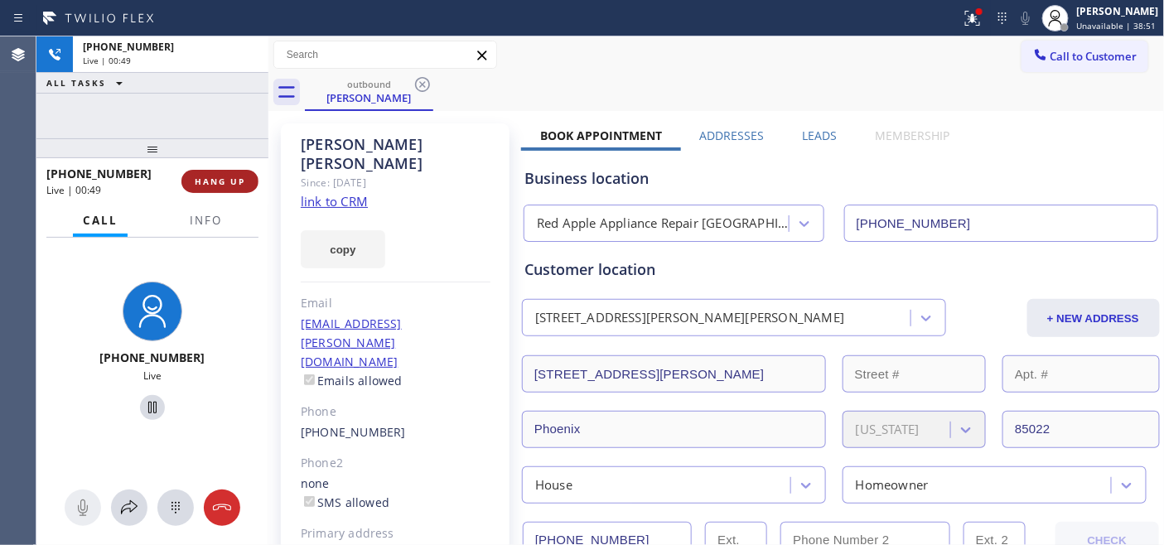
click at [232, 186] on span "HANG UP" at bounding box center [220, 182] width 51 height 12
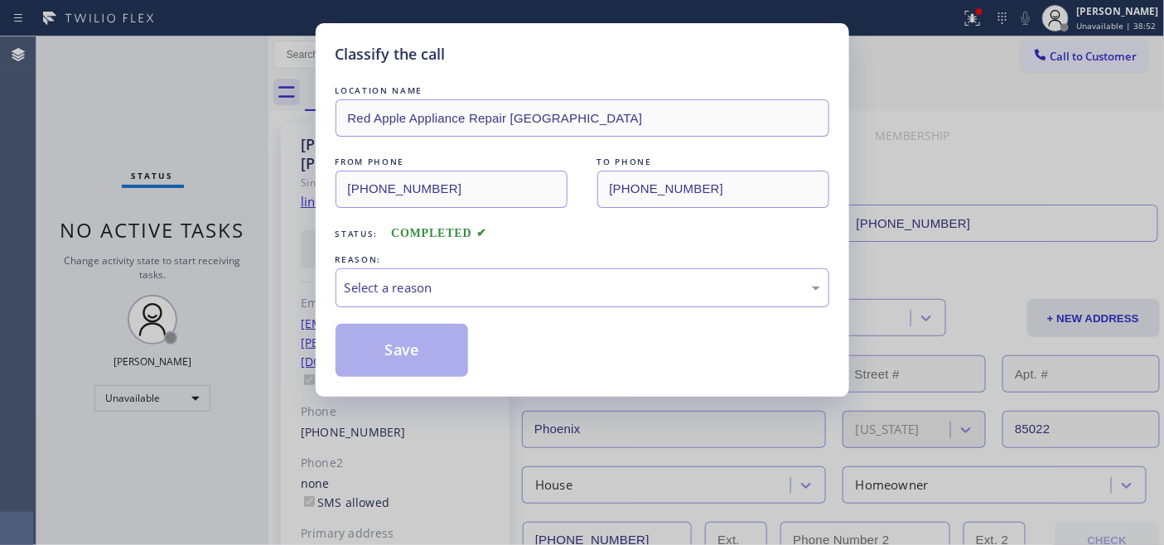
click at [468, 290] on div "Select a reason" at bounding box center [583, 287] width 476 height 19
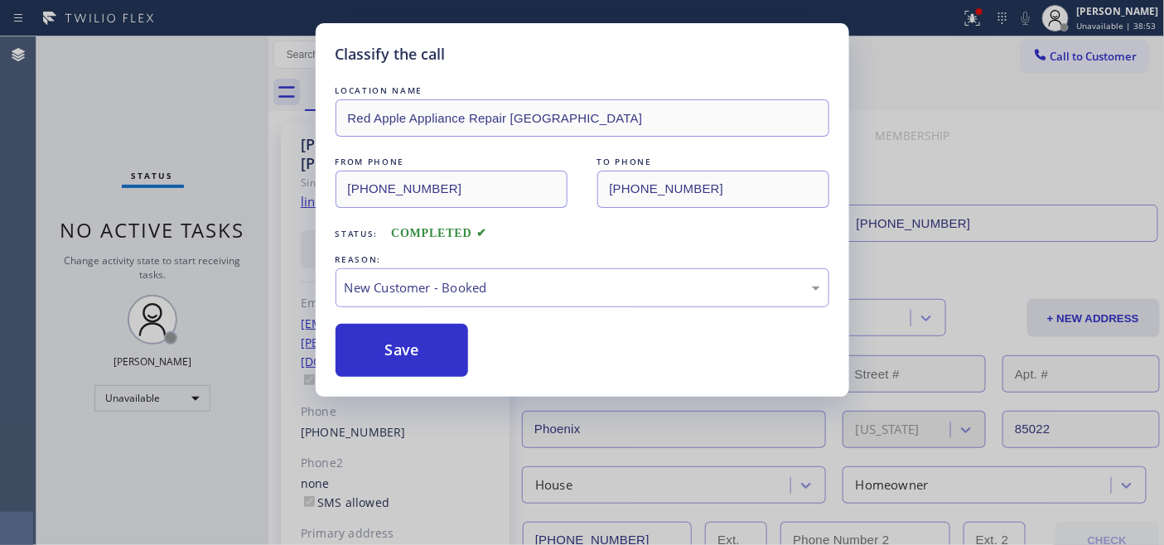
drag, startPoint x: 401, startPoint y: 341, endPoint x: 429, endPoint y: 317, distance: 37.0
click at [400, 340] on button "Save" at bounding box center [402, 350] width 133 height 53
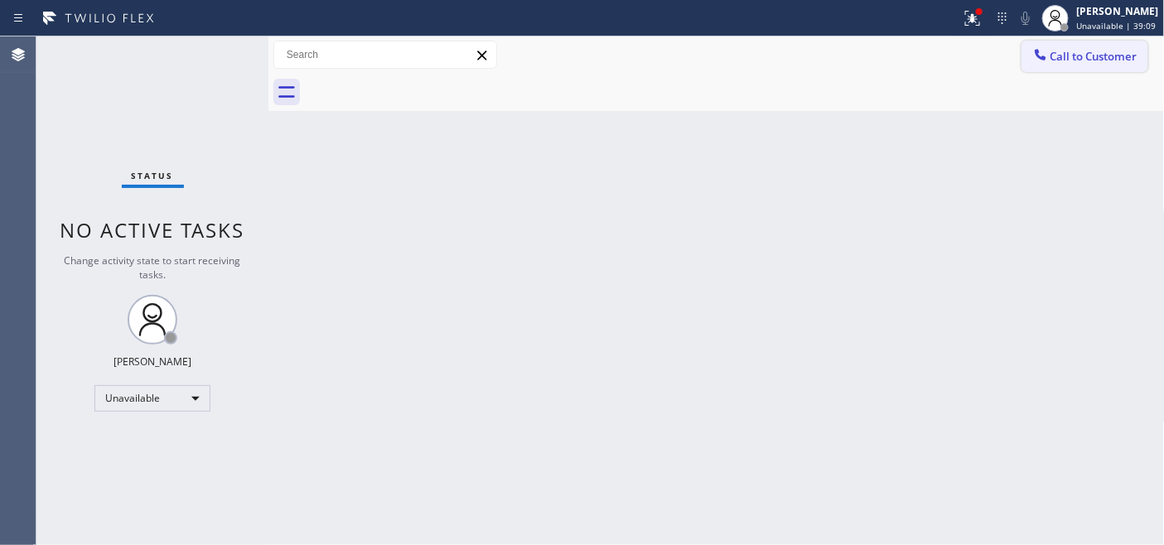
click at [1057, 44] on button "Call to Customer" at bounding box center [1085, 56] width 127 height 31
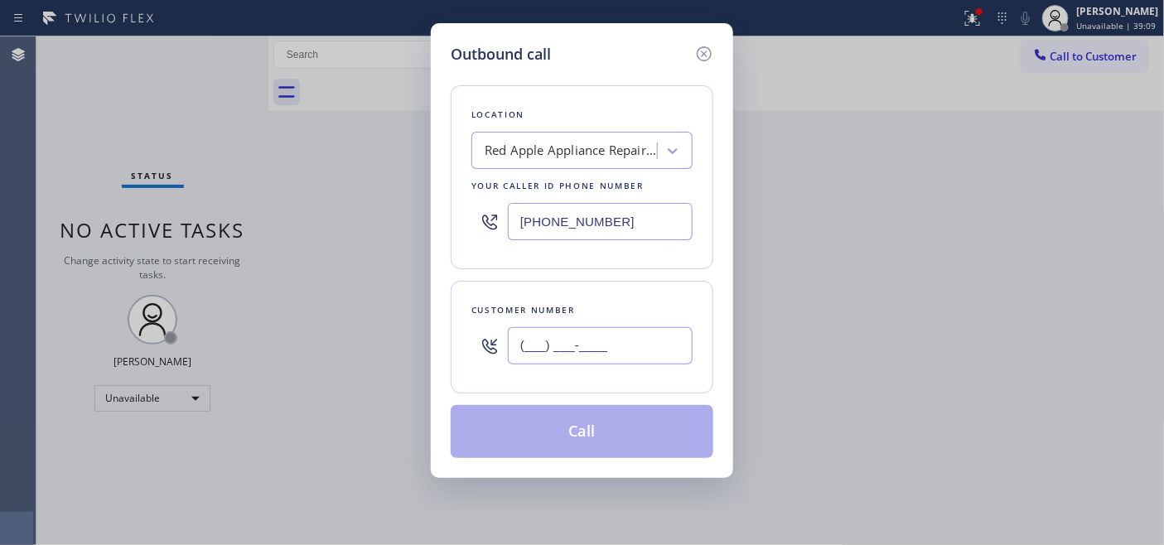
drag, startPoint x: 638, startPoint y: 341, endPoint x: 462, endPoint y: 310, distance: 178.5
click at [529, 360] on input "(___) ___-____" at bounding box center [600, 345] width 185 height 37
paste input "21) 475-5557"
click at [411, 330] on div "Outbound call Location Red Apple Appliance Repair Phoenix Your caller id phone …" at bounding box center [582, 272] width 1164 height 545
paste input "214) 755-5570"
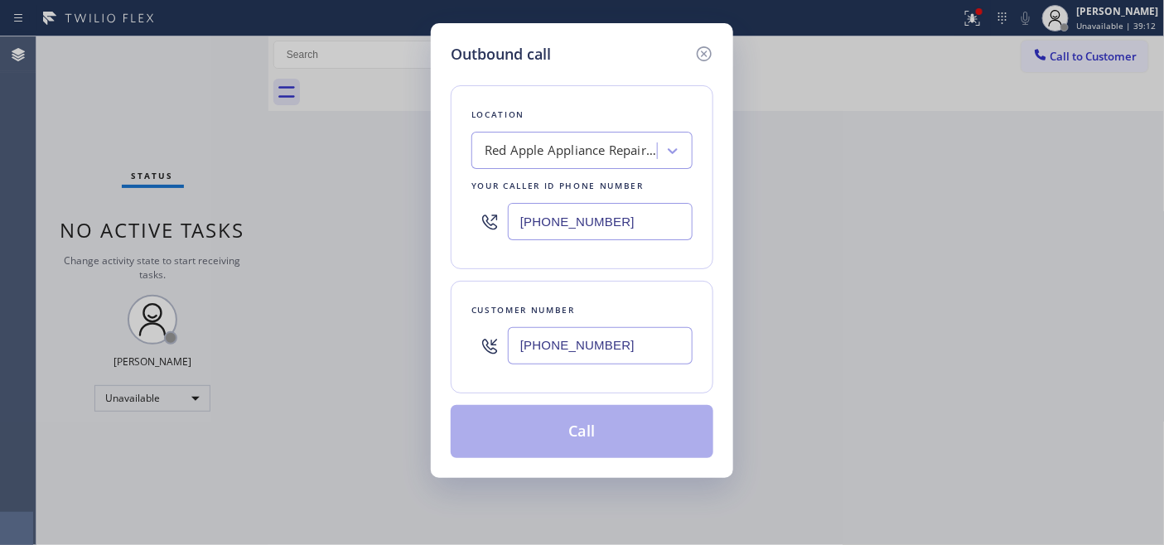
type input "(214) 755-5570"
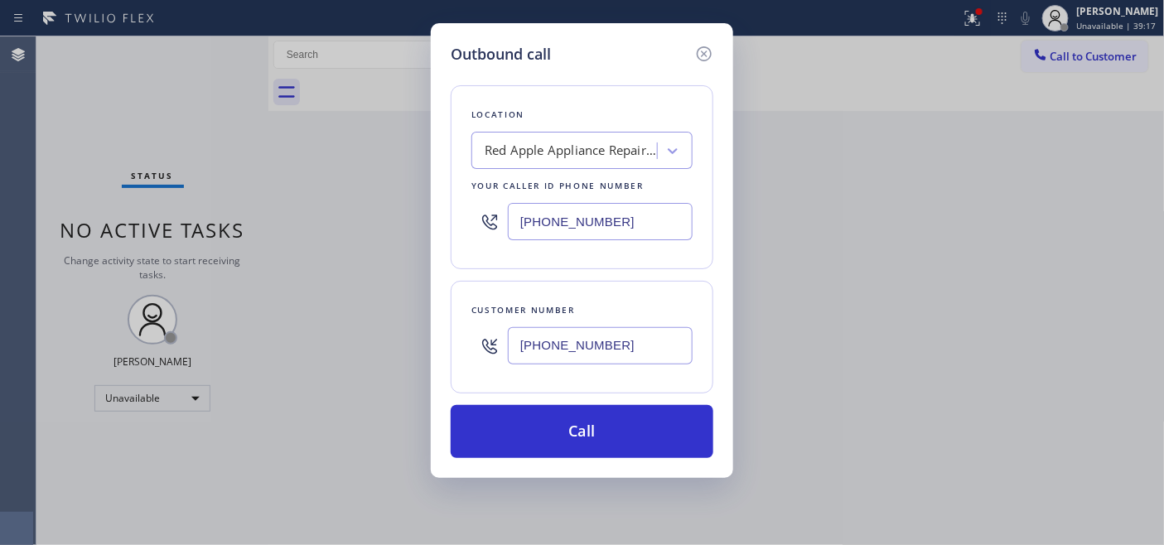
drag, startPoint x: 639, startPoint y: 245, endPoint x: 440, endPoint y: 230, distance: 199.5
click at [483, 230] on div "(602) 353-7310" at bounding box center [582, 222] width 221 height 54
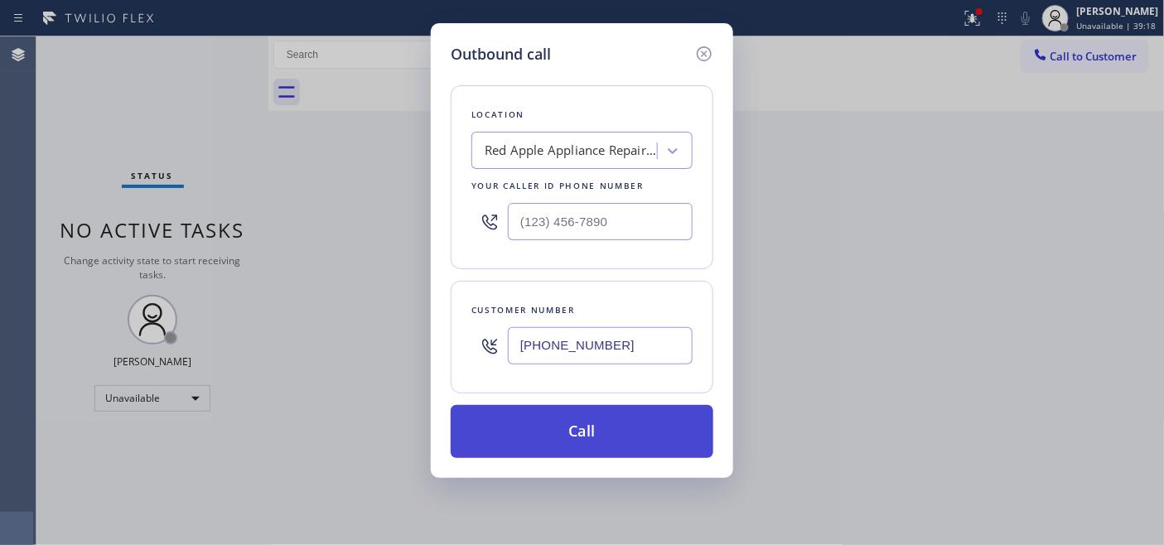
click at [610, 428] on button "Call" at bounding box center [582, 431] width 263 height 53
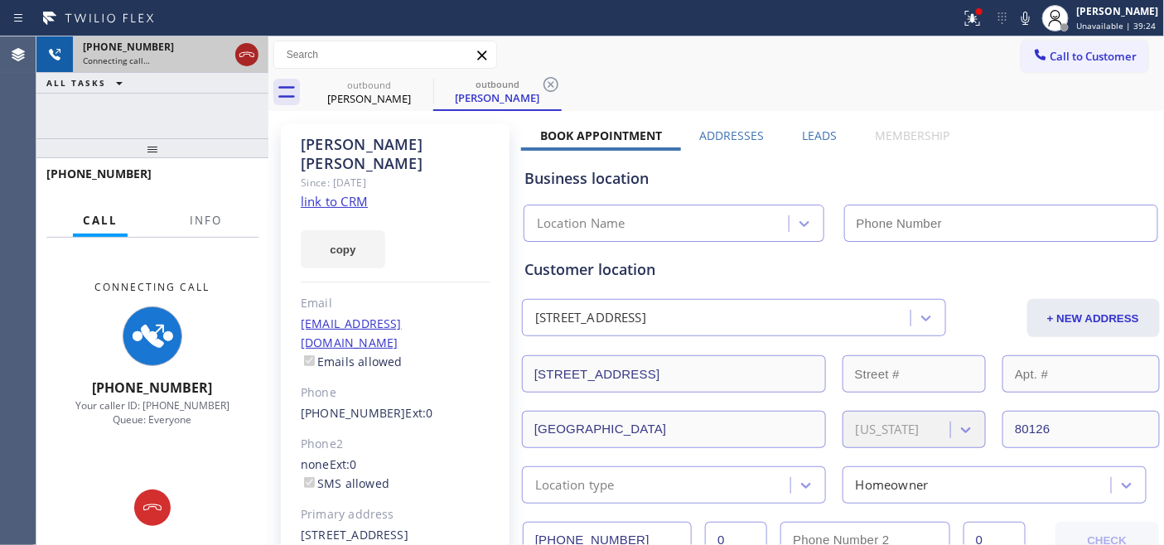
type input "(602) 353-7310"
click at [253, 58] on icon at bounding box center [247, 55] width 20 height 20
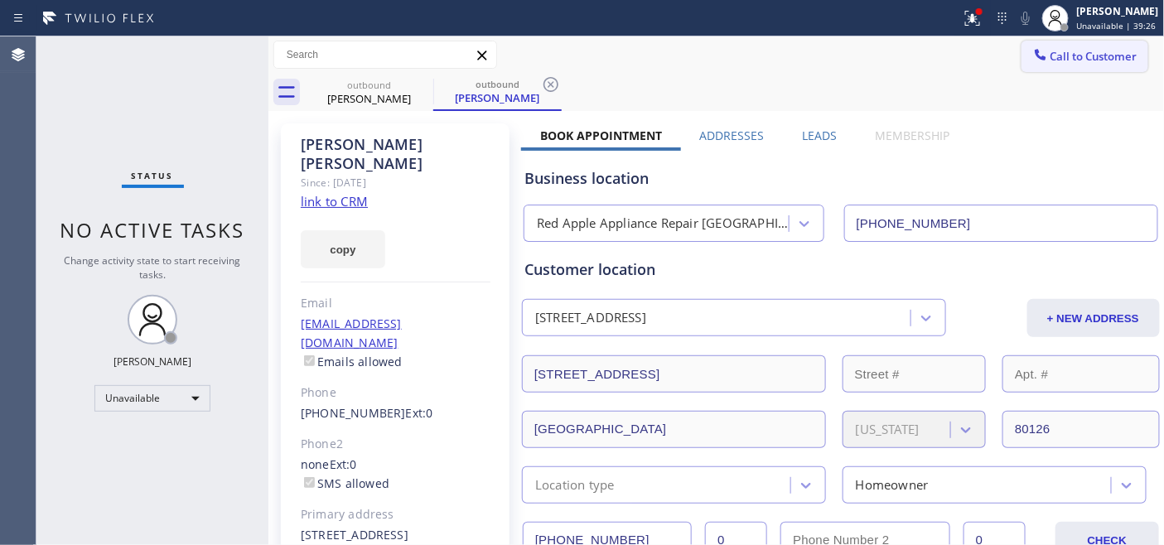
click at [1081, 60] on span "Call to Customer" at bounding box center [1094, 56] width 87 height 15
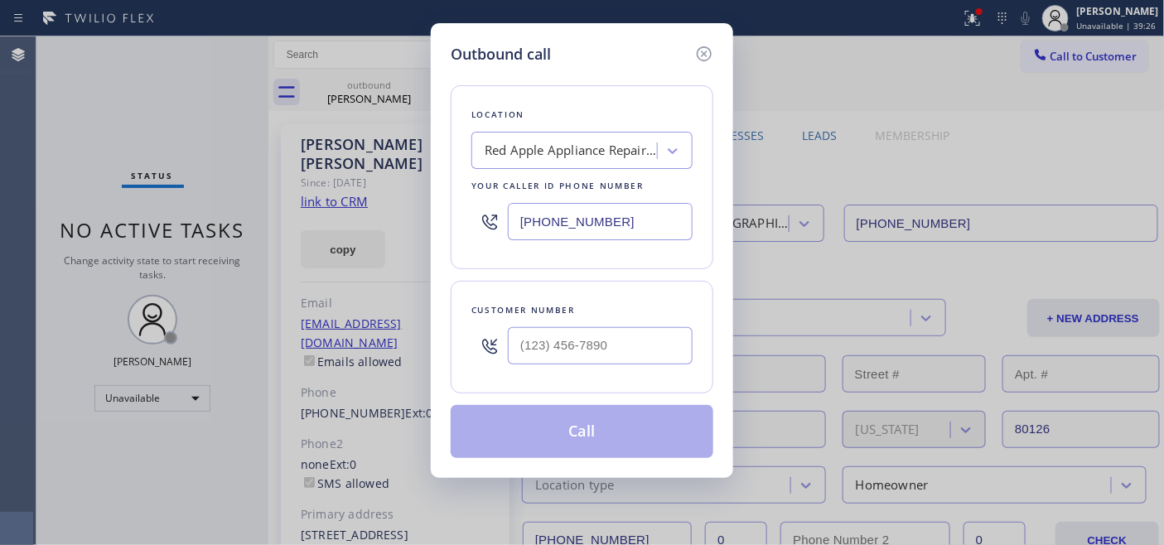
click at [626, 210] on input "(602) 353-7310" at bounding box center [600, 221] width 185 height 37
drag, startPoint x: 632, startPoint y: 224, endPoint x: 457, endPoint y: 224, distance: 174.8
click at [457, 224] on div "Location Red Apple Appliance Repair Phoenix Your caller id phone number (602) 3…" at bounding box center [582, 177] width 263 height 184
paste input "720) 605-6717"
type input "(720) 605-6717"
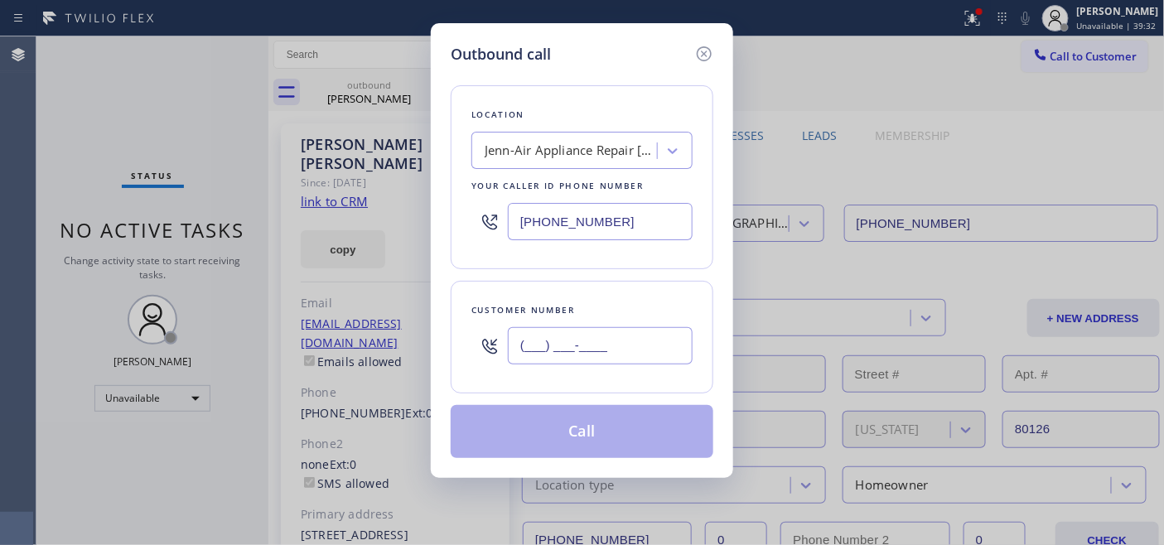
click at [509, 342] on input "(___) ___-____" at bounding box center [600, 345] width 185 height 37
paste input "214) 755-5570"
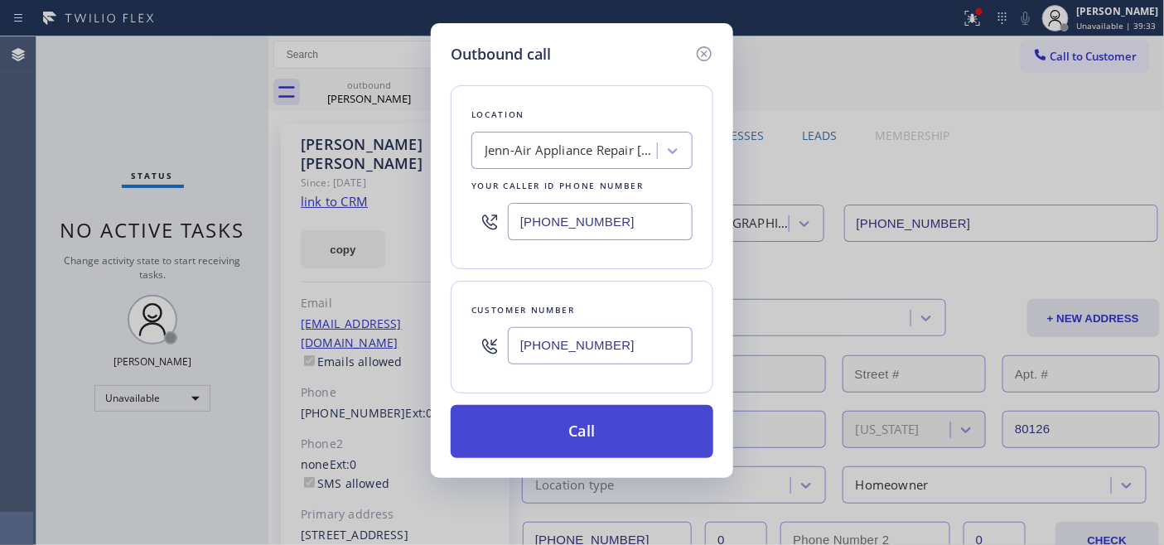
type input "(214) 755-5570"
click at [599, 424] on button "Call" at bounding box center [582, 431] width 263 height 53
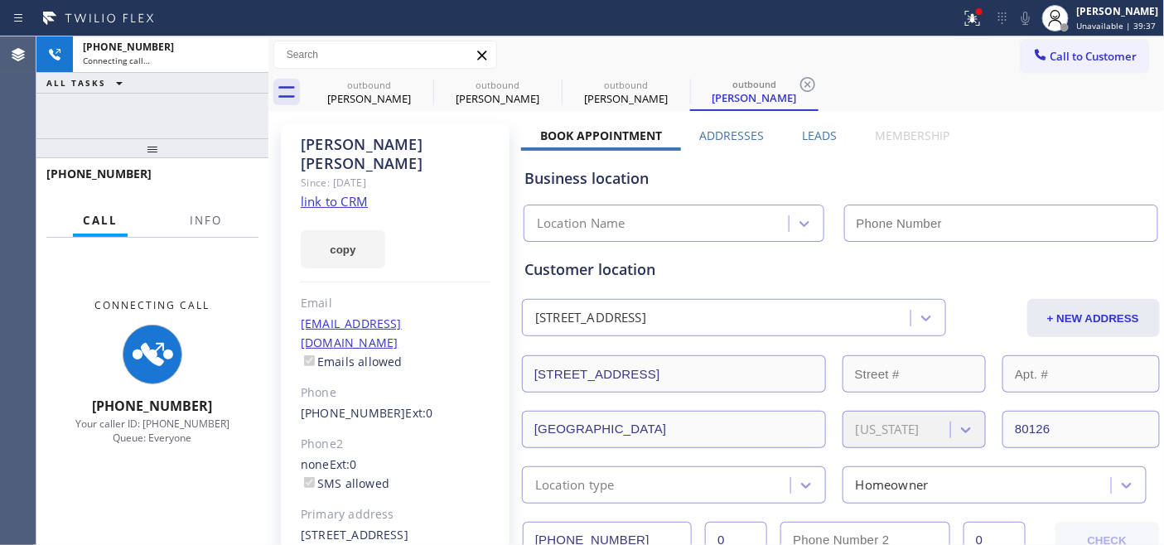
type input "(720) 605-6717"
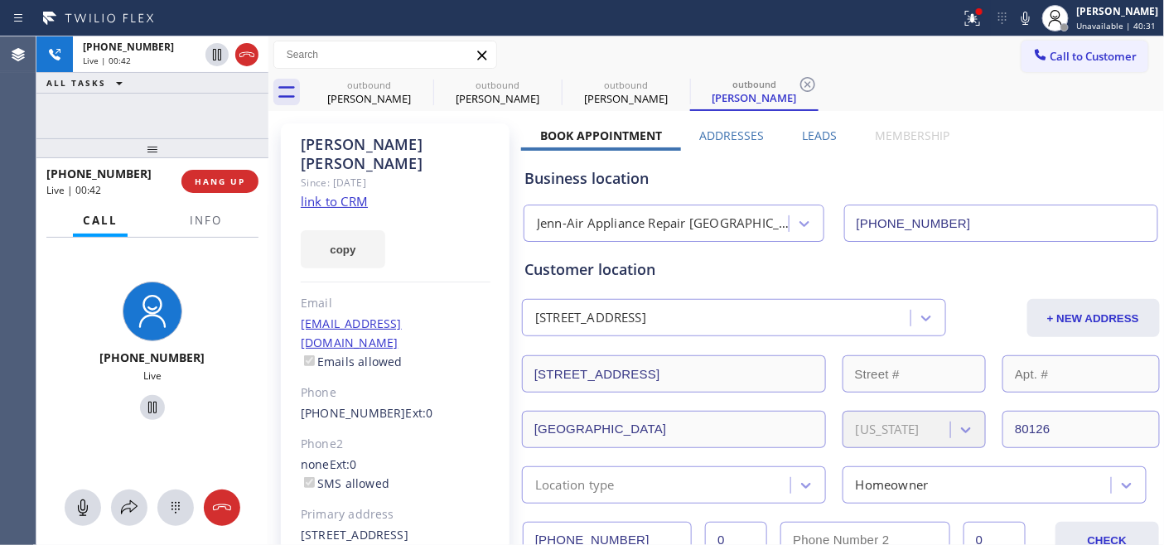
click at [236, 120] on div "+12147555570 Live | 00:42 ALL TASKS ALL TASKS ACTIVE TASKS TASKS IN WRAP UP" at bounding box center [152, 87] width 232 height 102
drag, startPoint x: 211, startPoint y: 143, endPoint x: 210, endPoint y: 78, distance: 65.5
click at [211, 109] on div "+12147555570 Live | 00:43 ALL TASKS ALL TASKS ACTIVE TASKS TASKS IN WRAP UP +12…" at bounding box center [152, 290] width 232 height 509
click at [214, 178] on span "HANG UP" at bounding box center [220, 182] width 51 height 12
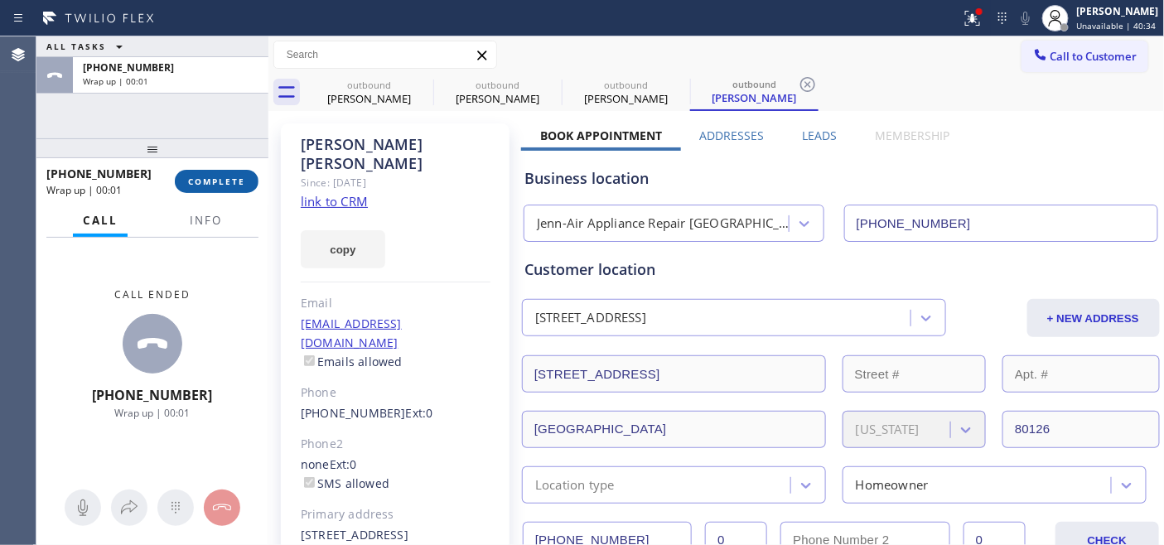
click at [214, 178] on span "COMPLETE" at bounding box center [216, 182] width 57 height 12
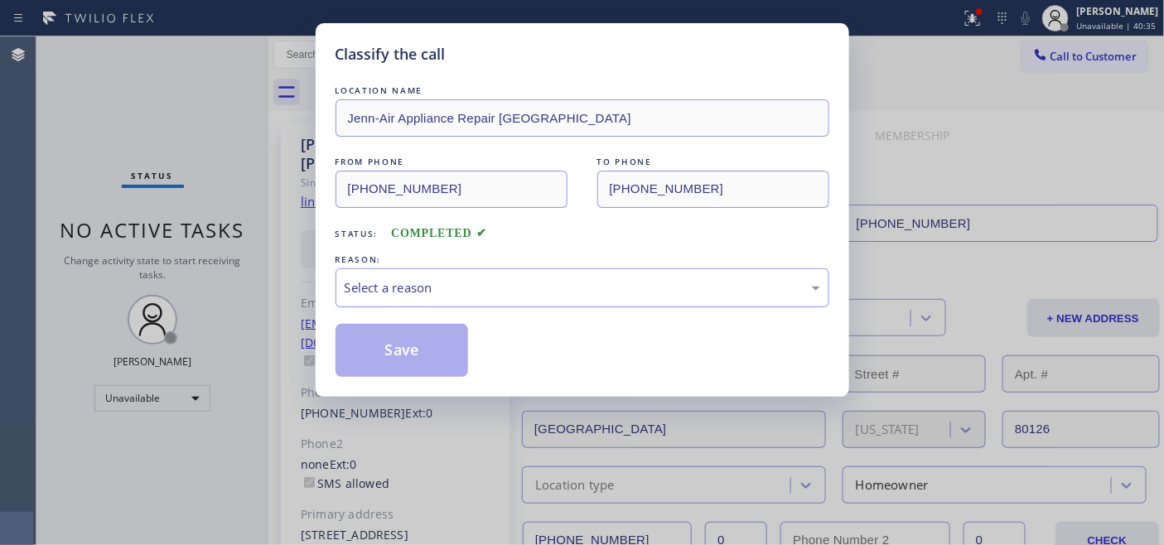
drag, startPoint x: 601, startPoint y: 278, endPoint x: 592, endPoint y: 293, distance: 17.5
click at [601, 278] on div "Select a reason" at bounding box center [583, 287] width 476 height 19
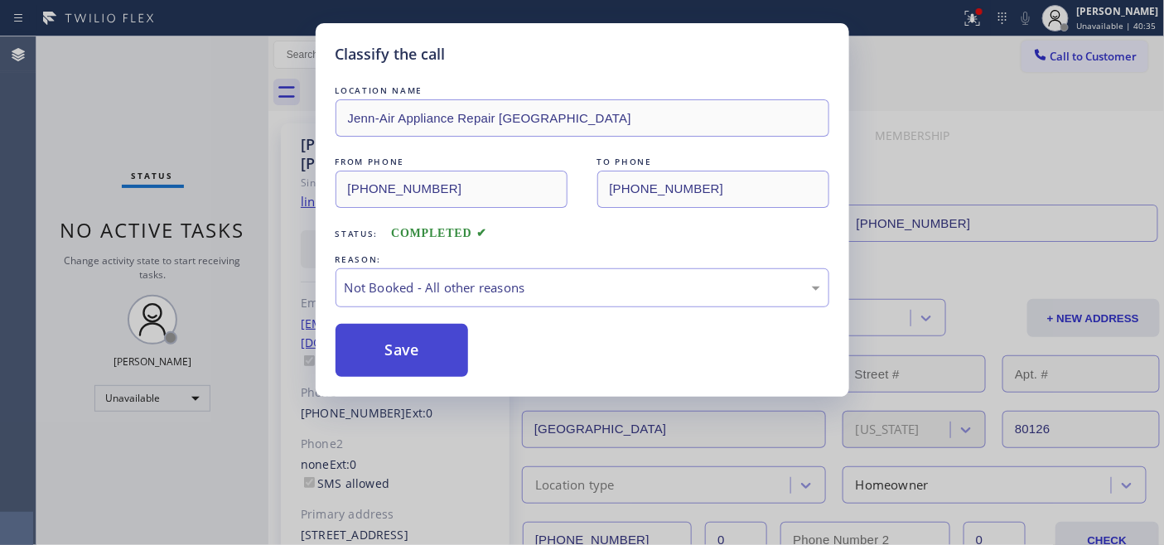
drag, startPoint x: 461, startPoint y: 358, endPoint x: 411, endPoint y: 345, distance: 51.5
click at [411, 345] on button "Save" at bounding box center [402, 350] width 133 height 53
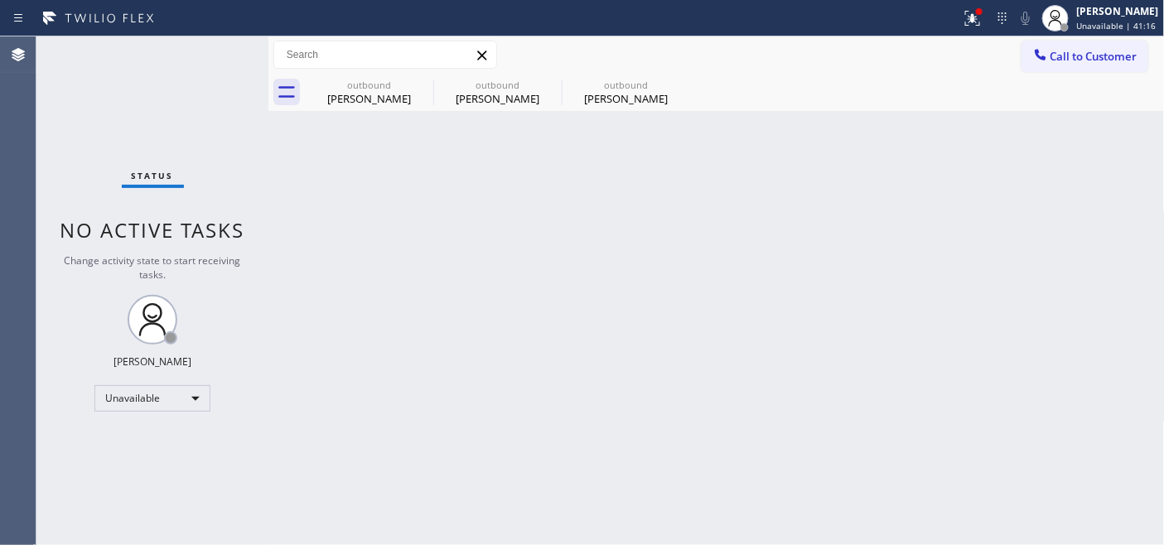
click at [1062, 56] on span "Call to Customer" at bounding box center [1094, 56] width 87 height 15
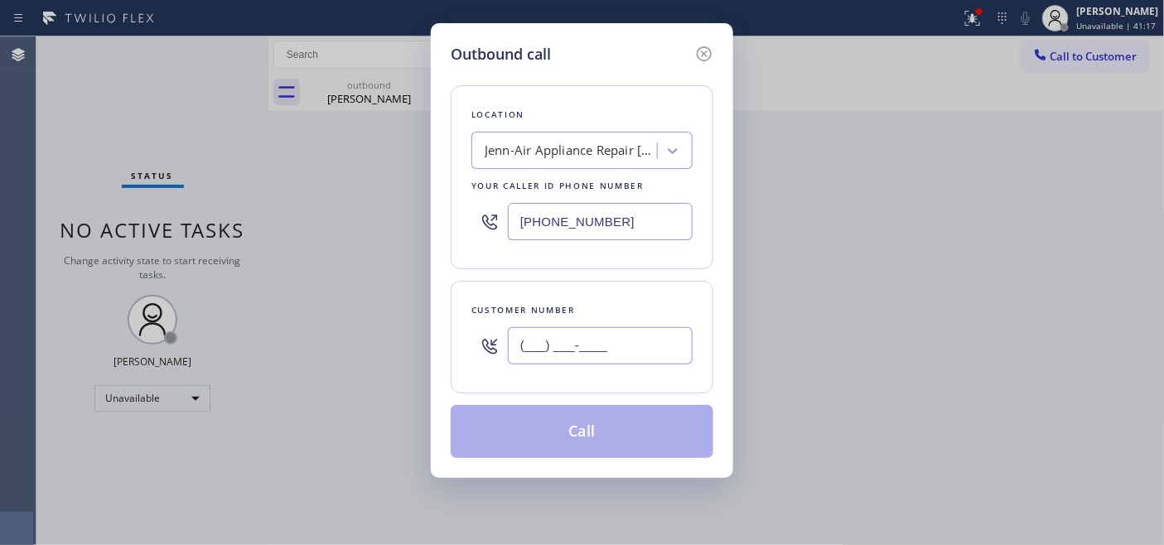
click at [625, 330] on input "(___) ___-____" at bounding box center [600, 345] width 185 height 37
paste input "714) 267-5902"
type input "(714) 267-5902"
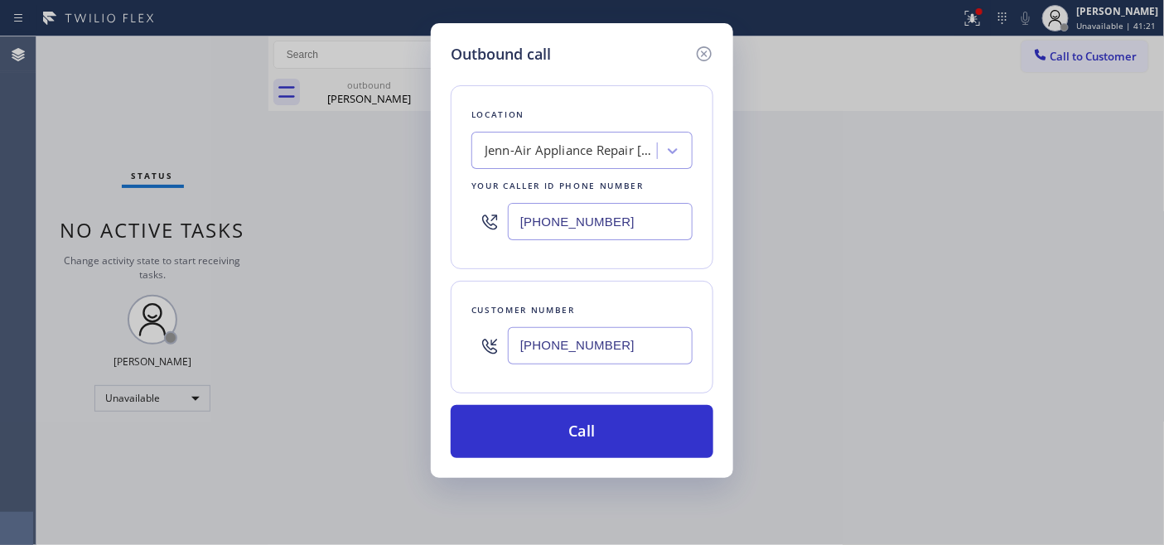
drag, startPoint x: 601, startPoint y: 230, endPoint x: 446, endPoint y: 228, distance: 155.0
click at [468, 230] on div "Location Jenn-Air Appliance Repair Denver Your caller id phone number (720) 605…" at bounding box center [582, 177] width 263 height 184
paste input "877) 777-0796"
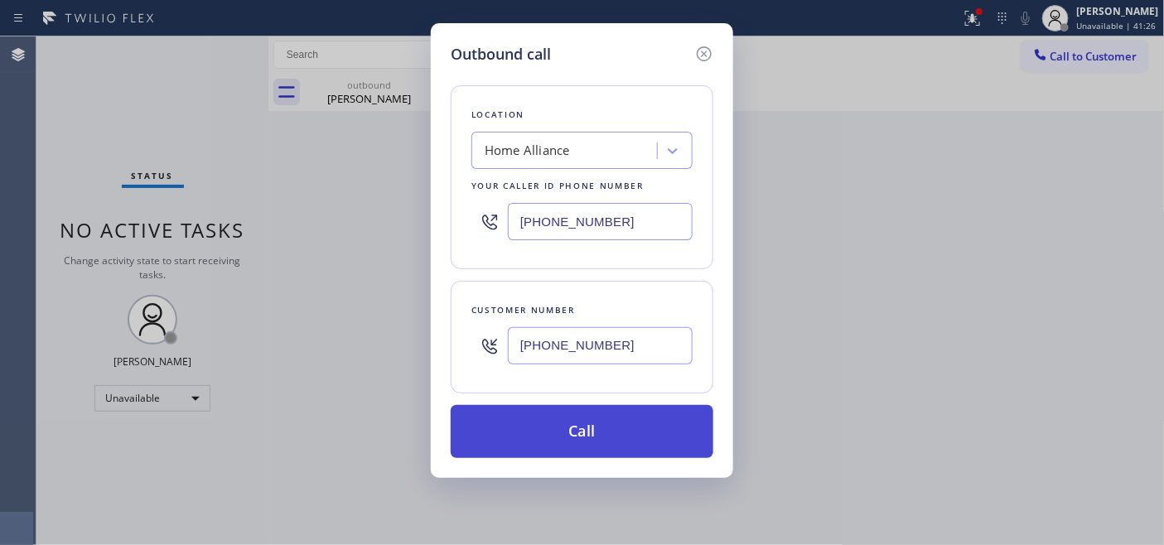
type input "(877) 777-0796"
click at [590, 436] on button "Call" at bounding box center [582, 431] width 263 height 53
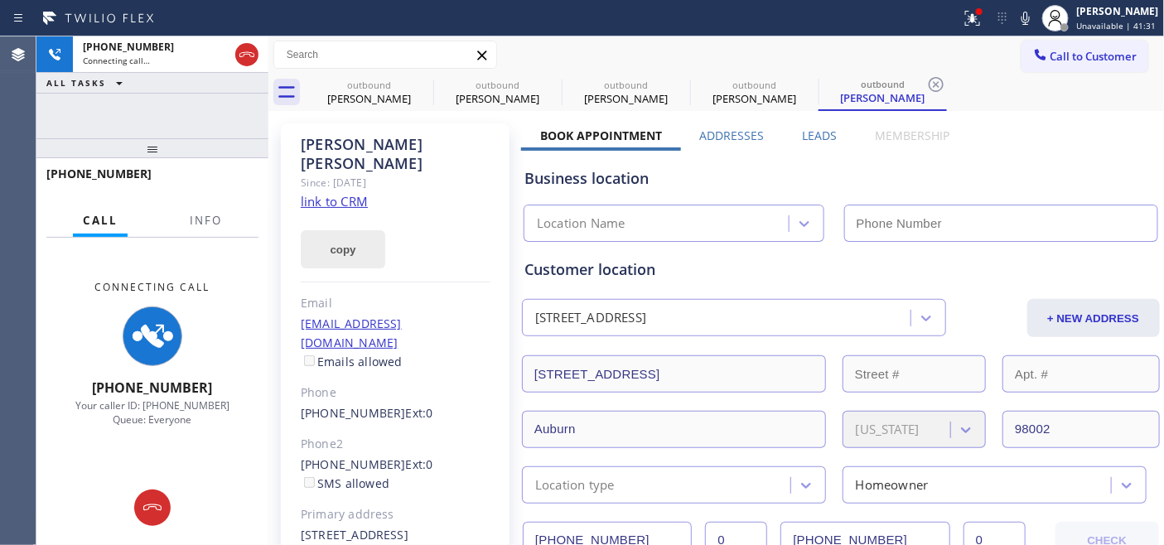
type input "(877) 777-0796"
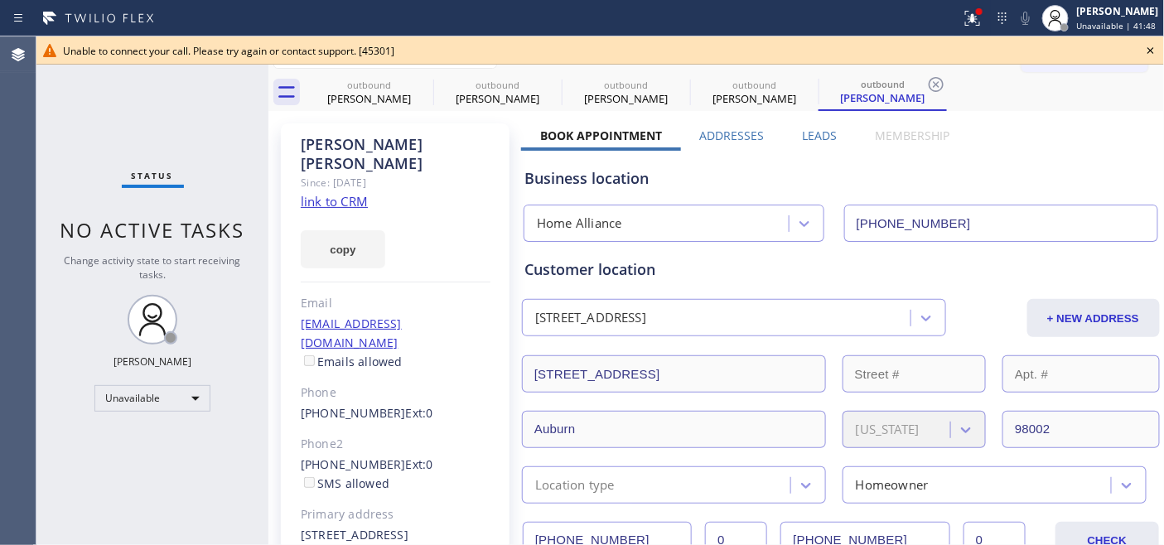
click at [1147, 43] on icon at bounding box center [1151, 51] width 20 height 20
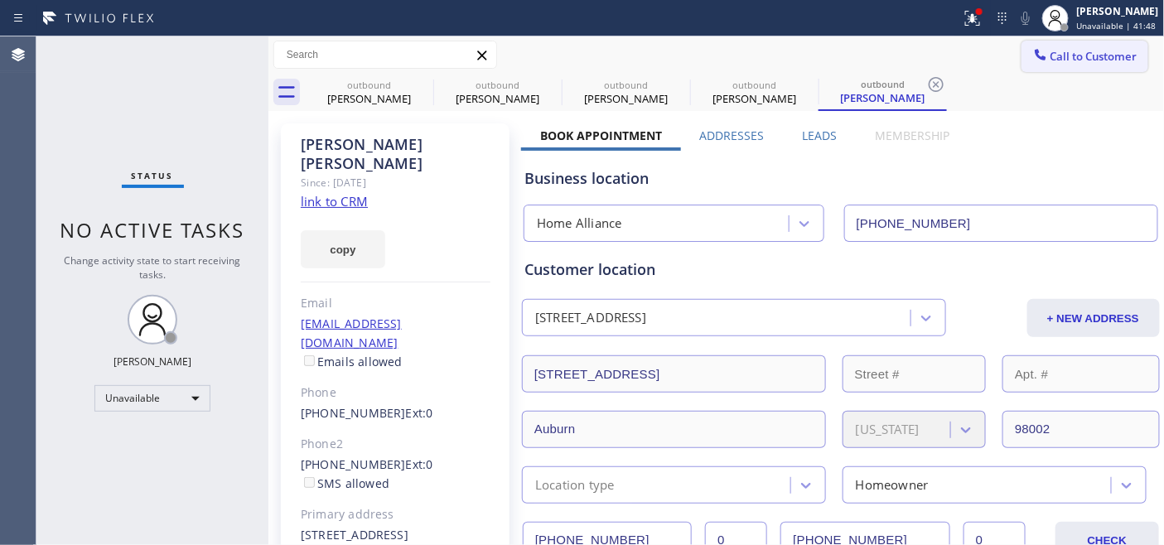
click at [1103, 59] on span "Call to Customer" at bounding box center [1094, 56] width 87 height 15
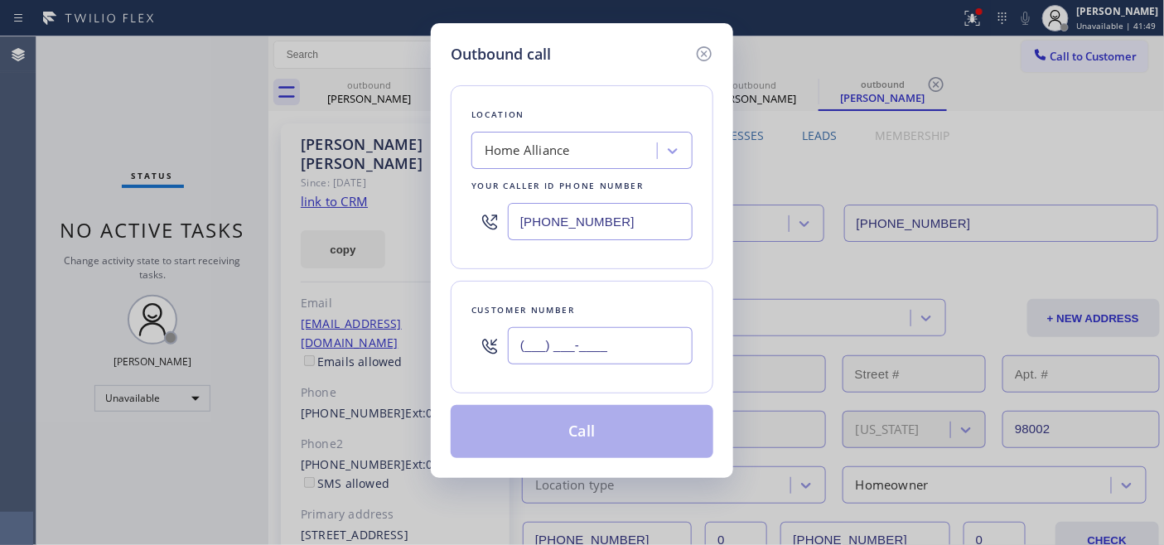
click at [586, 346] on input "(___) ___-____" at bounding box center [600, 345] width 185 height 37
paste input "651) 231-7095"
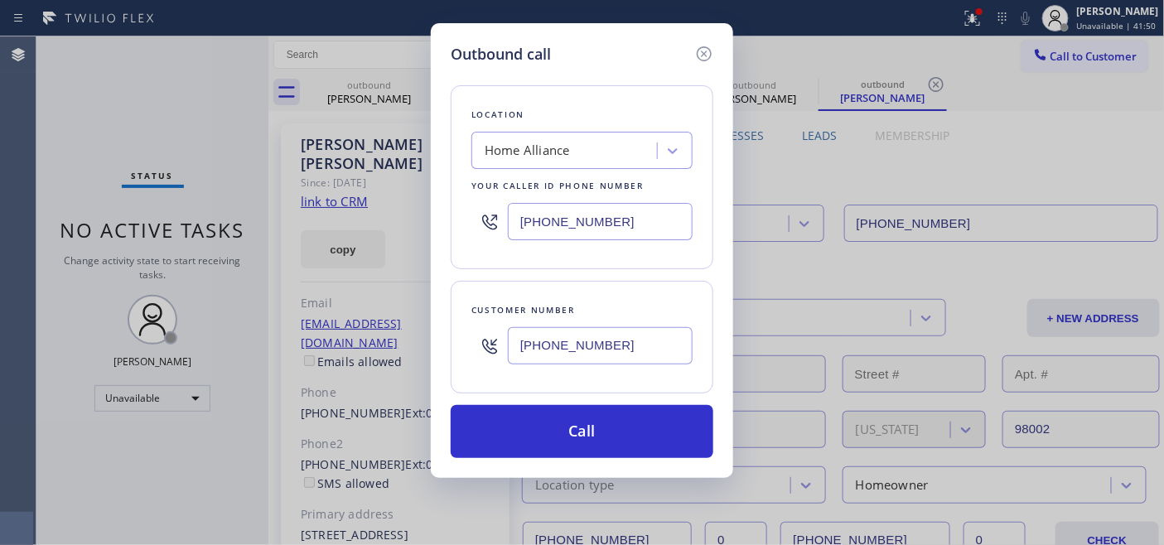
type input "(651) 231-7095"
drag, startPoint x: 620, startPoint y: 216, endPoint x: 453, endPoint y: 238, distance: 168.0
click at [394, 225] on div "Outbound call Location Home Alliance Your caller id phone number (877) 777-0796…" at bounding box center [582, 272] width 1164 height 545
paste input "44) 735-4685"
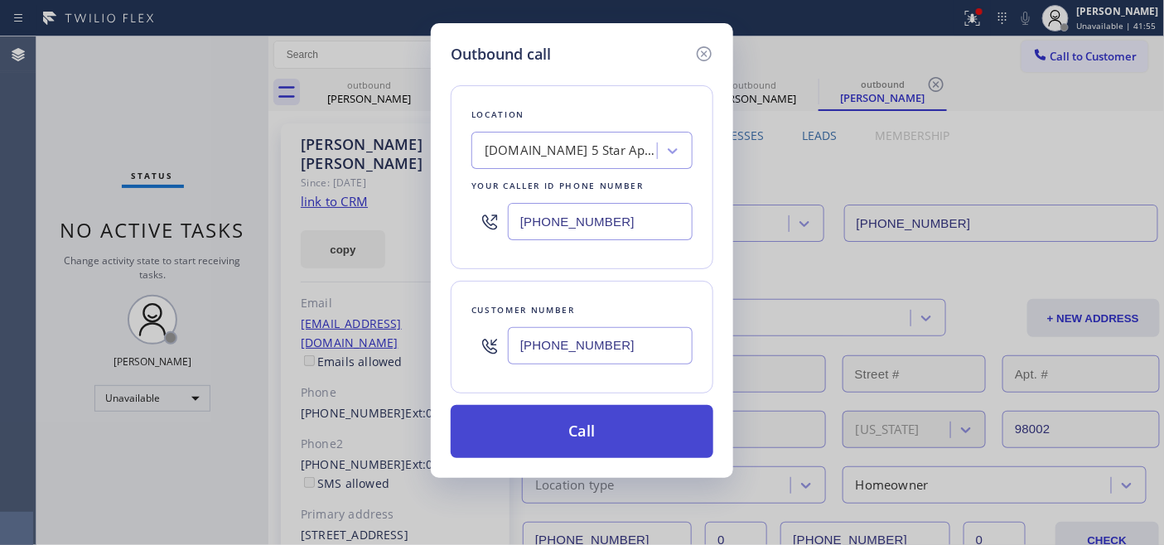
type input "(844) 735-4685"
click at [587, 420] on button "Call" at bounding box center [582, 431] width 263 height 53
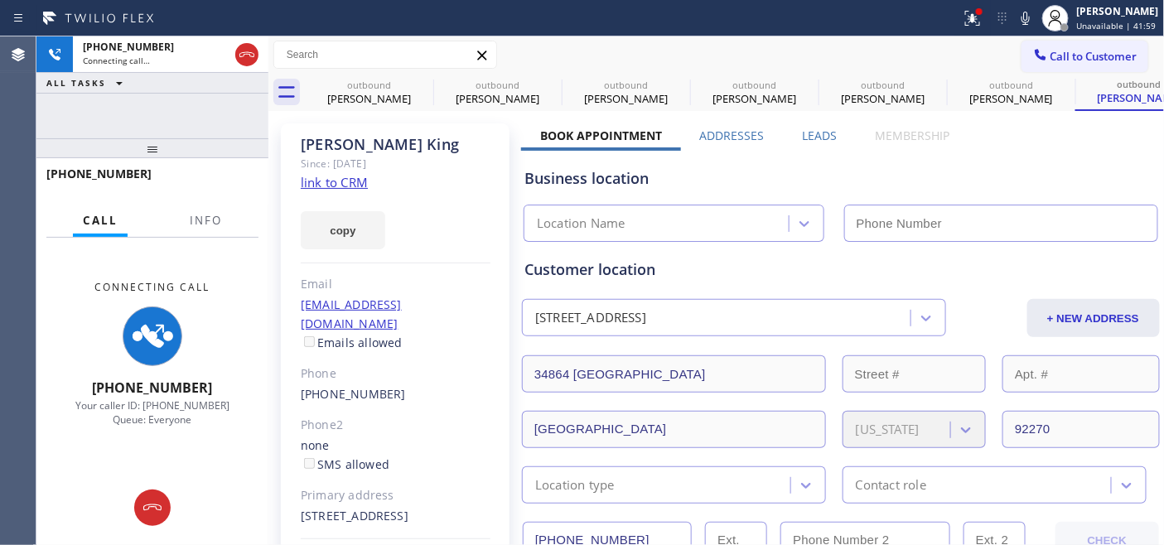
type input "(844) 735-4685"
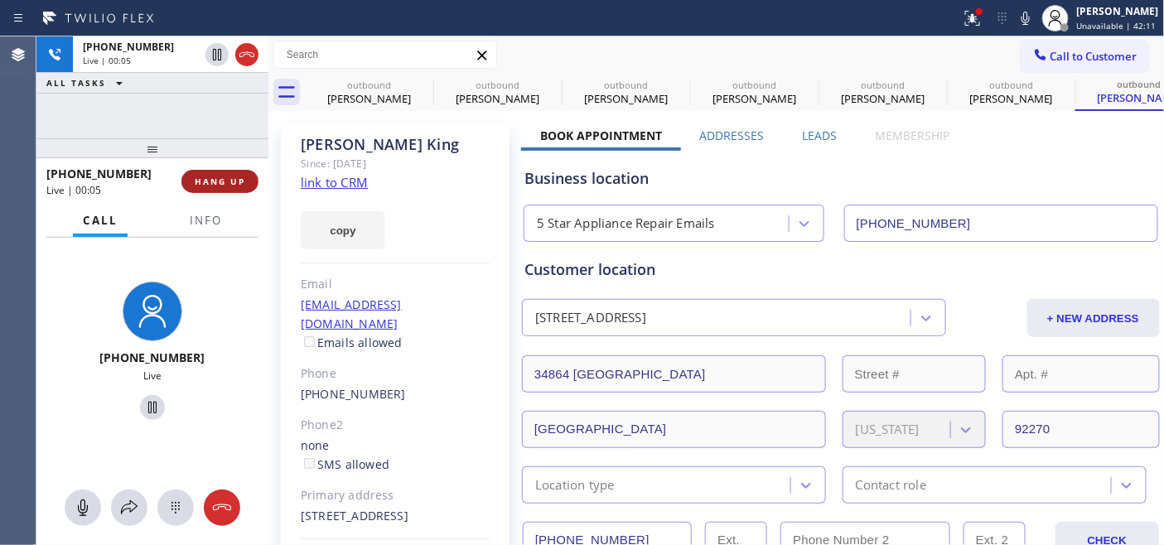
click at [209, 184] on span "HANG UP" at bounding box center [220, 182] width 51 height 12
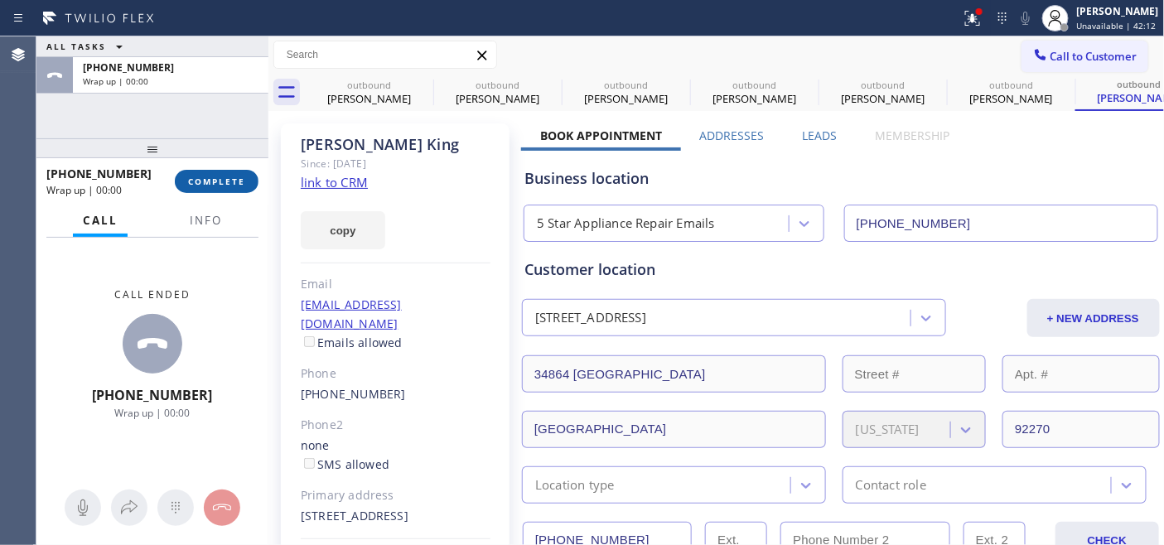
click at [210, 184] on span "COMPLETE" at bounding box center [216, 182] width 57 height 12
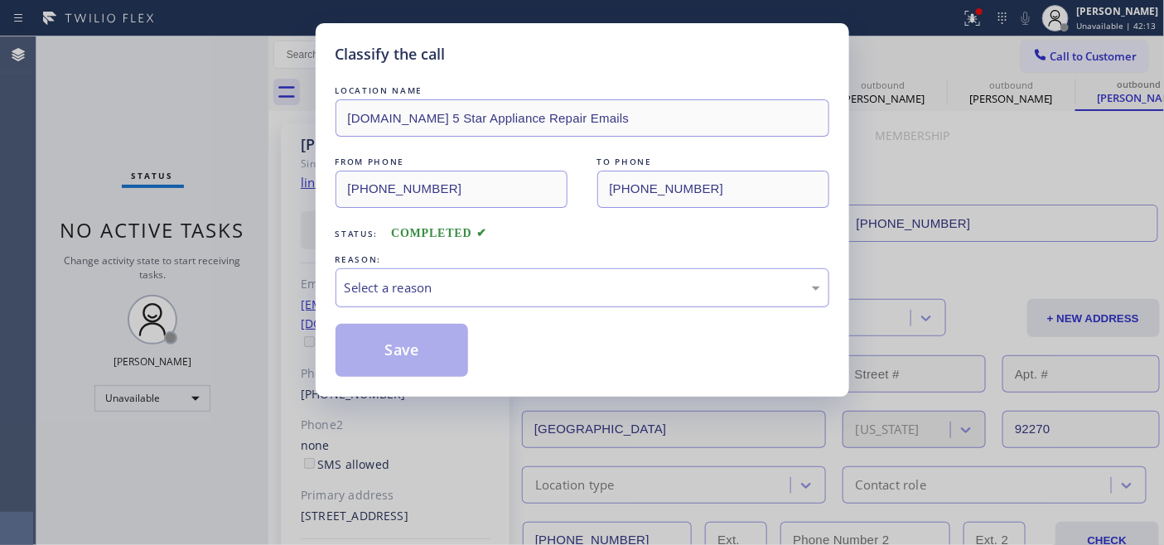
drag, startPoint x: 509, startPoint y: 276, endPoint x: 490, endPoint y: 294, distance: 26.4
click at [506, 278] on div "Select a reason" at bounding box center [583, 287] width 494 height 39
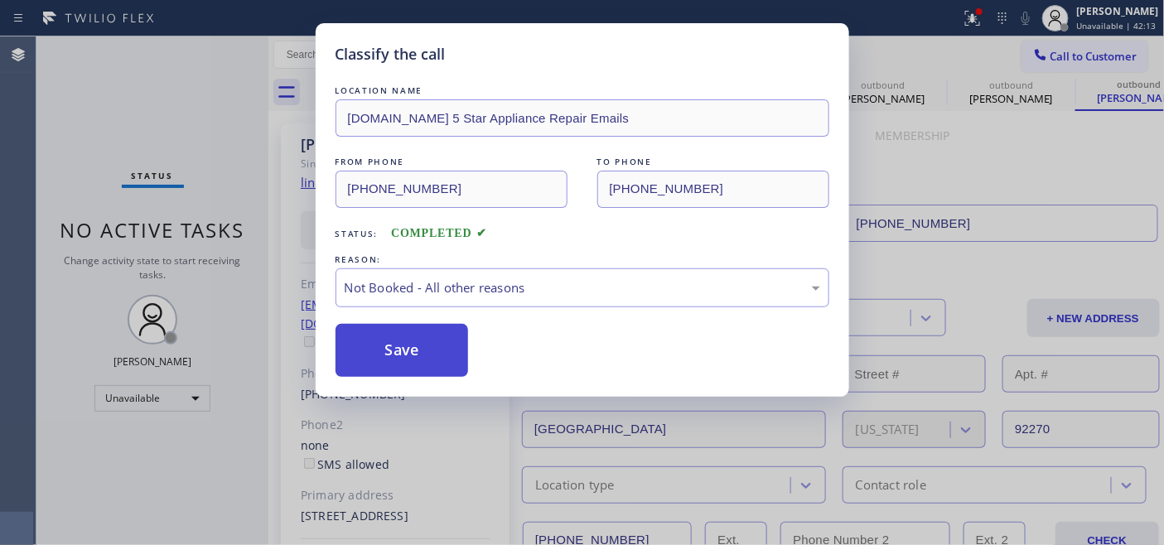
click at [408, 344] on button "Save" at bounding box center [402, 350] width 133 height 53
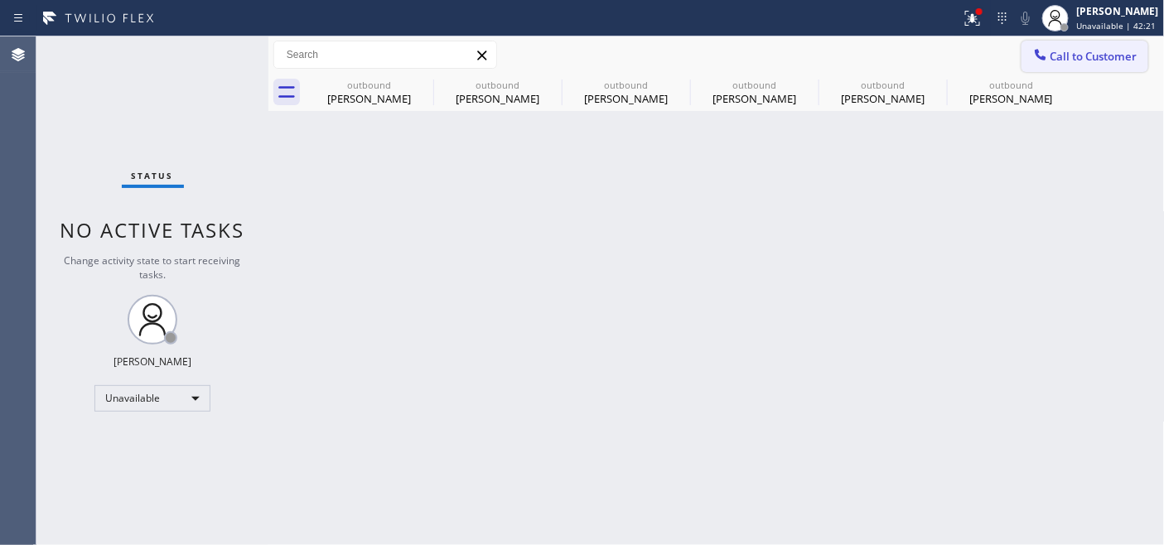
click at [1040, 58] on icon at bounding box center [1040, 54] width 11 height 11
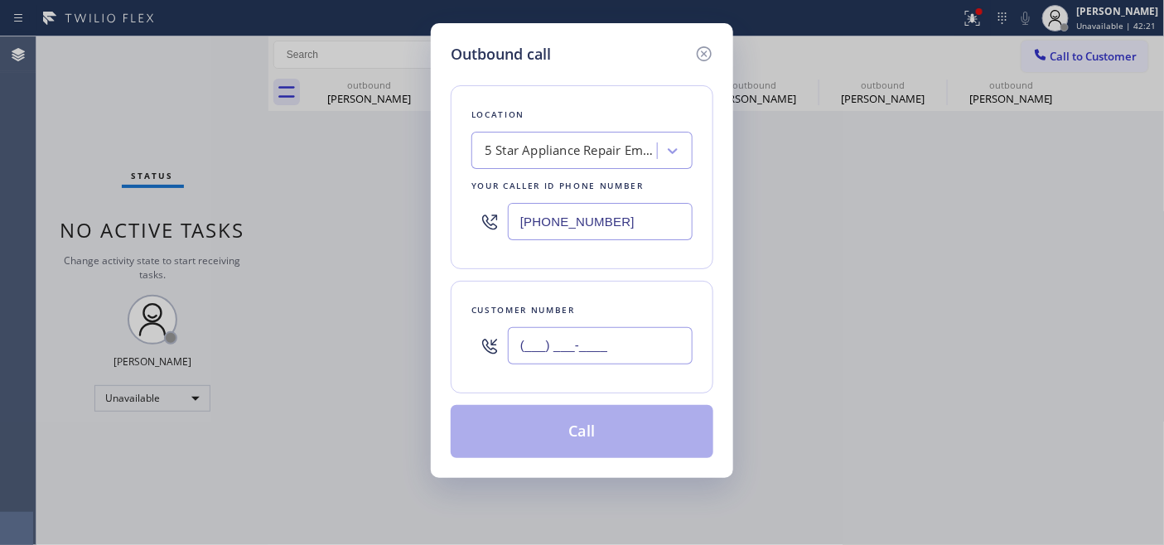
click at [610, 359] on input "(___) ___-____" at bounding box center [600, 345] width 185 height 37
paste input "714) 717-2642"
type input "(714) 717-2642"
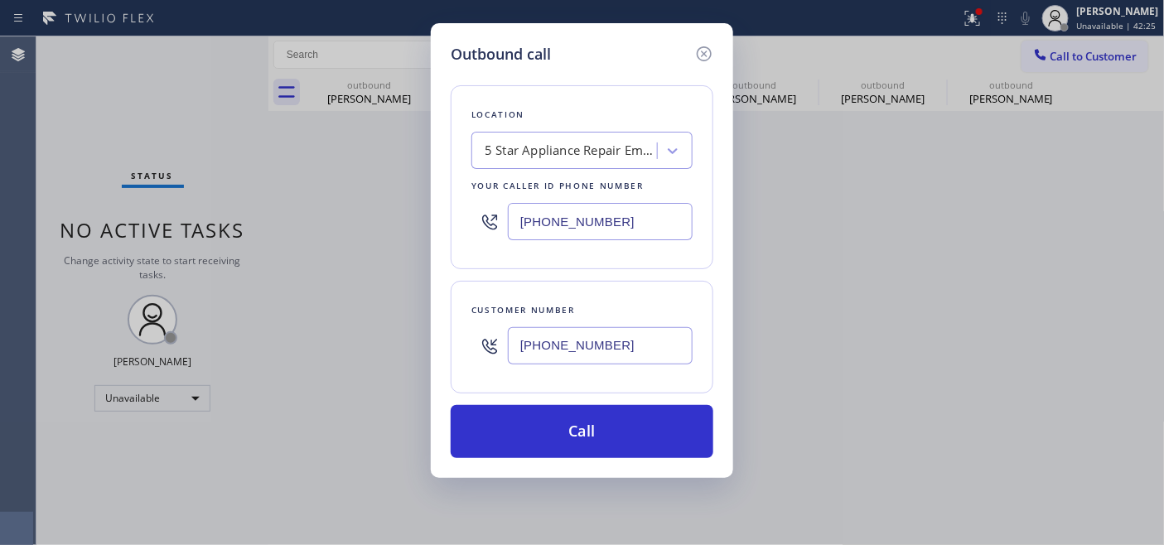
drag, startPoint x: 589, startPoint y: 226, endPoint x: 476, endPoint y: 230, distance: 112.7
click at [478, 230] on div "(844) 735-4685" at bounding box center [582, 222] width 221 height 54
paste input "55) 731-4952"
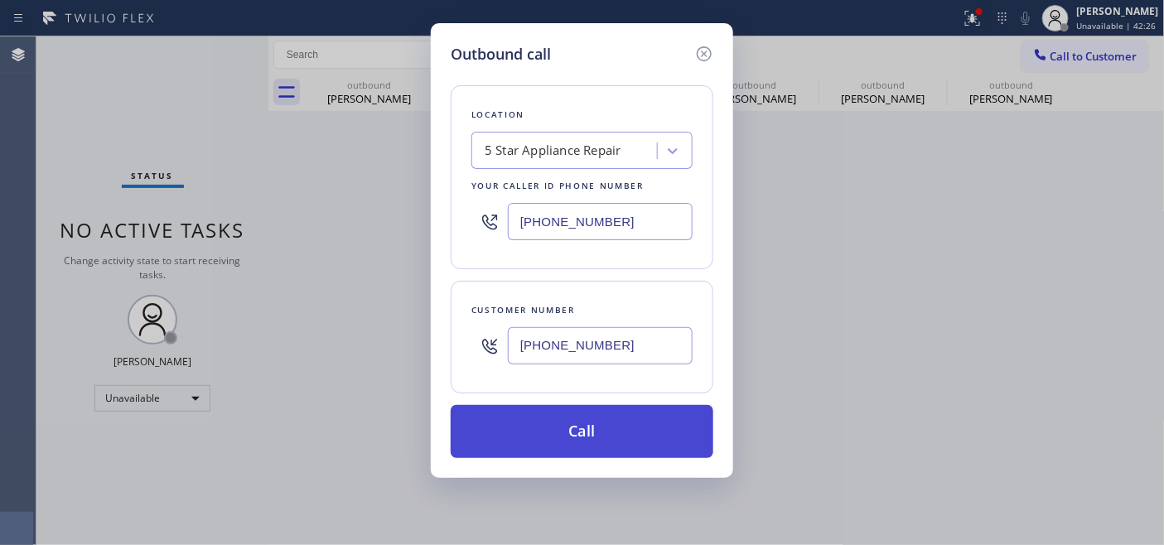
type input "(855) 731-4952"
click at [612, 412] on button "Call" at bounding box center [582, 431] width 263 height 53
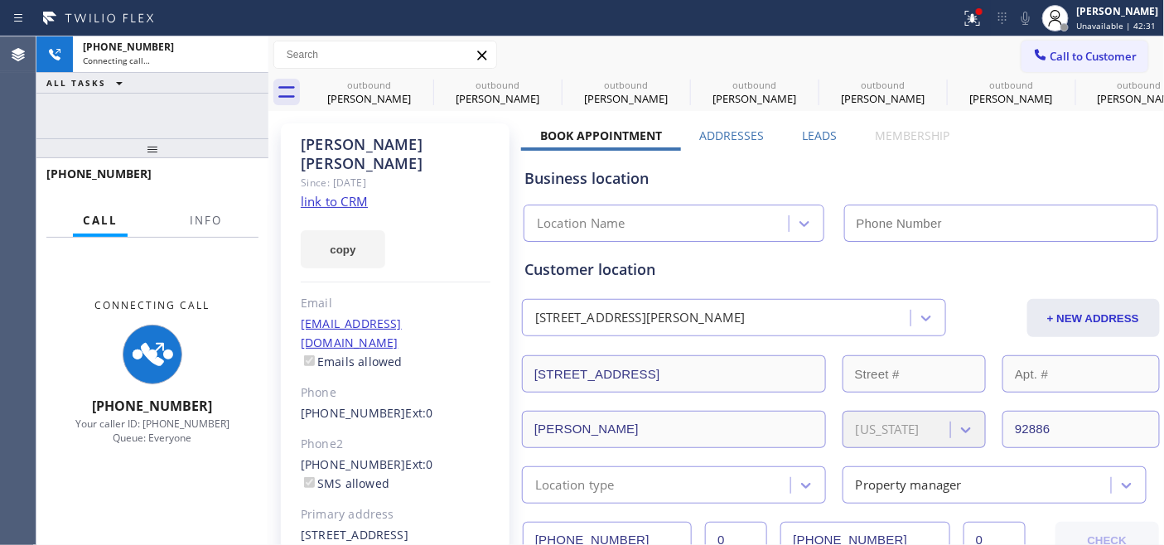
type input "(855) 731-4952"
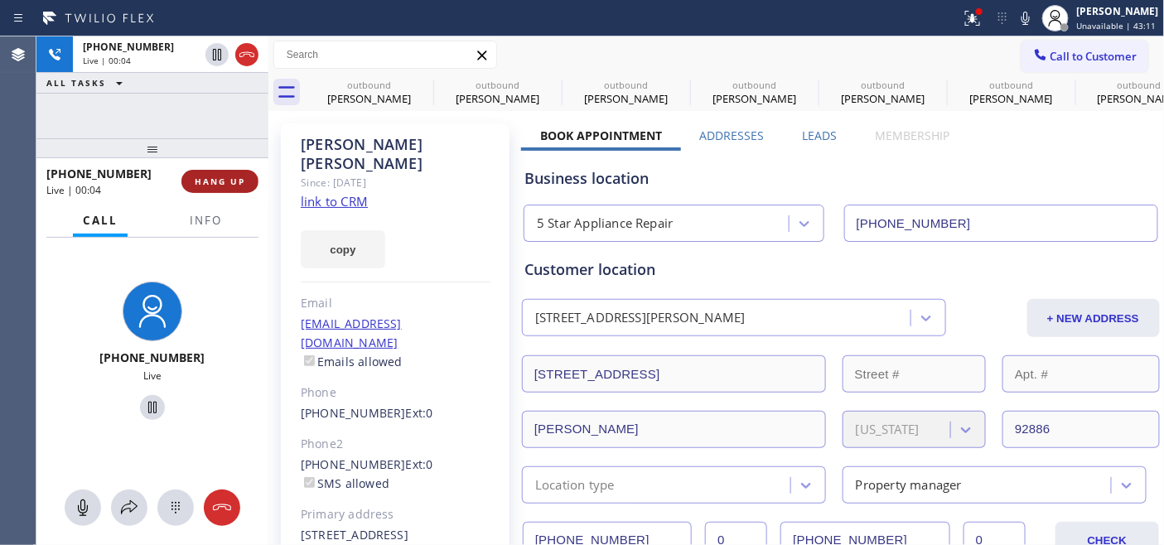
click at [225, 167] on div "+17147172642 Live | 00:04 HANG UP" at bounding box center [152, 181] width 212 height 43
click at [222, 170] on button "HANG UP" at bounding box center [219, 181] width 77 height 23
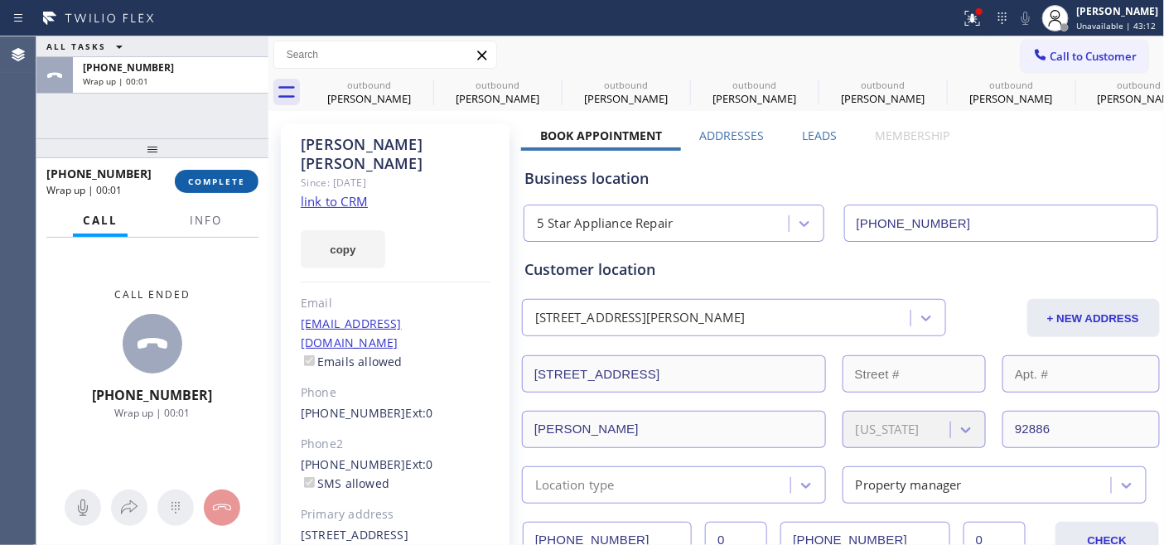
click at [225, 176] on span "COMPLETE" at bounding box center [216, 182] width 57 height 12
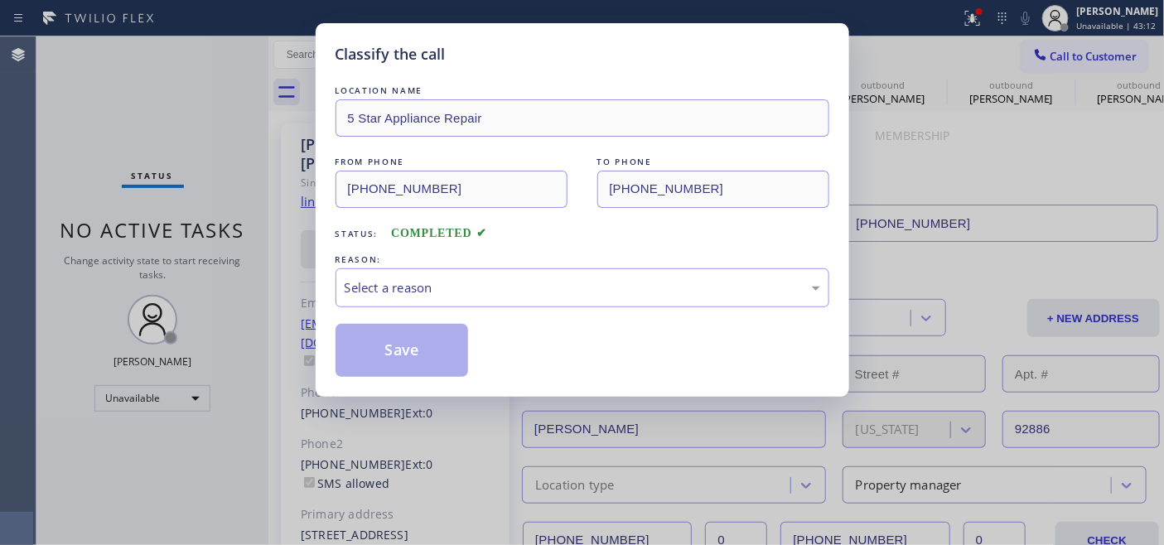
click at [334, 250] on div "Classify the call LOCATION NAME 5 Star Appliance Repair FROM PHONE (855) 731-49…" at bounding box center [583, 210] width 534 height 374
click at [389, 293] on div "Select a reason" at bounding box center [583, 287] width 476 height 19
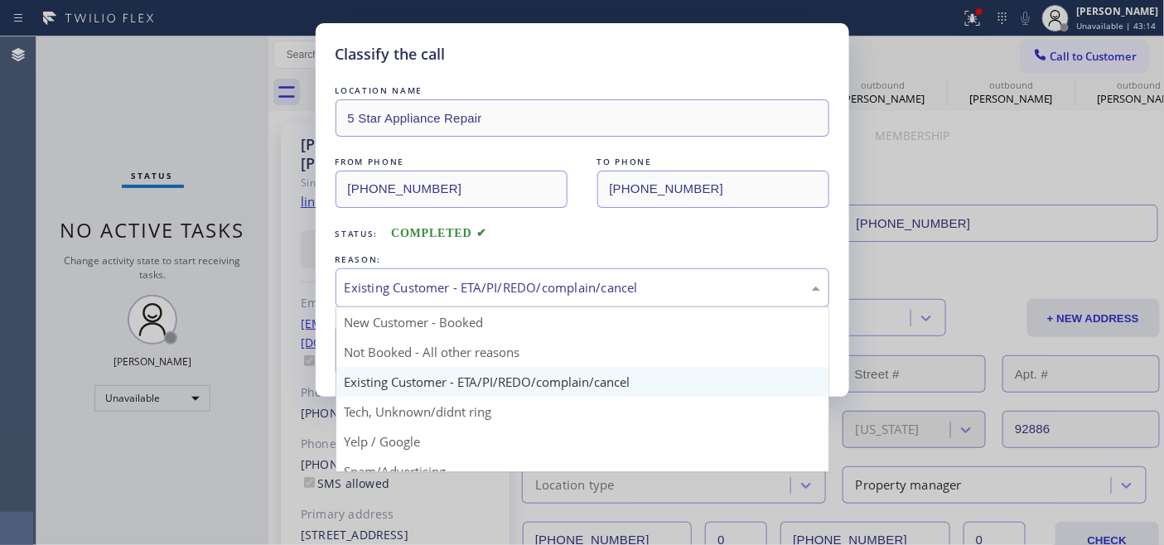
click at [423, 285] on div "Existing Customer - ETA/PI/REDO/complain/cancel" at bounding box center [583, 287] width 476 height 19
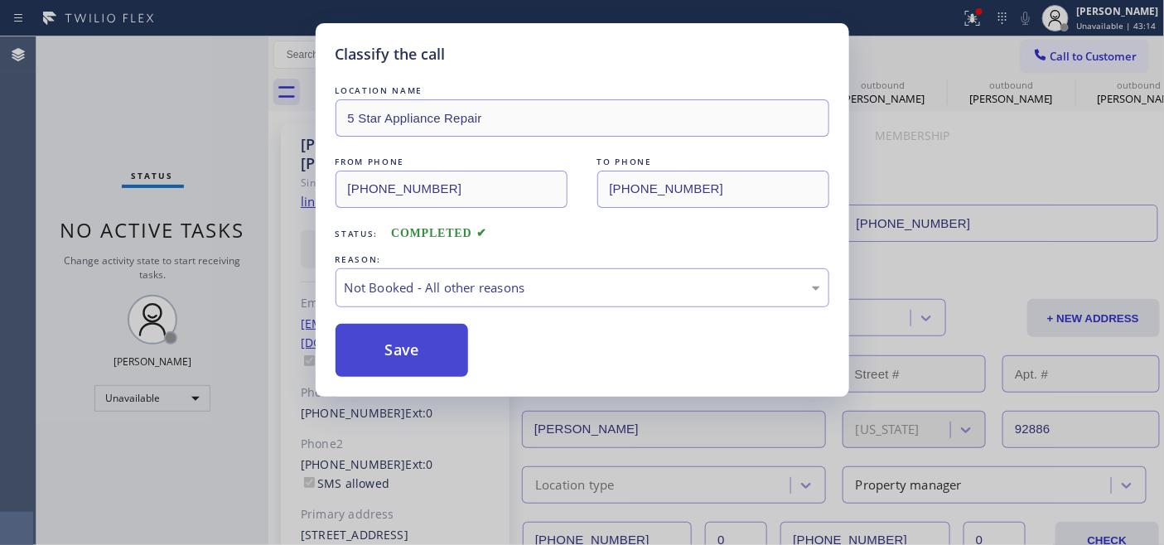
click at [389, 343] on button "Save" at bounding box center [402, 350] width 133 height 53
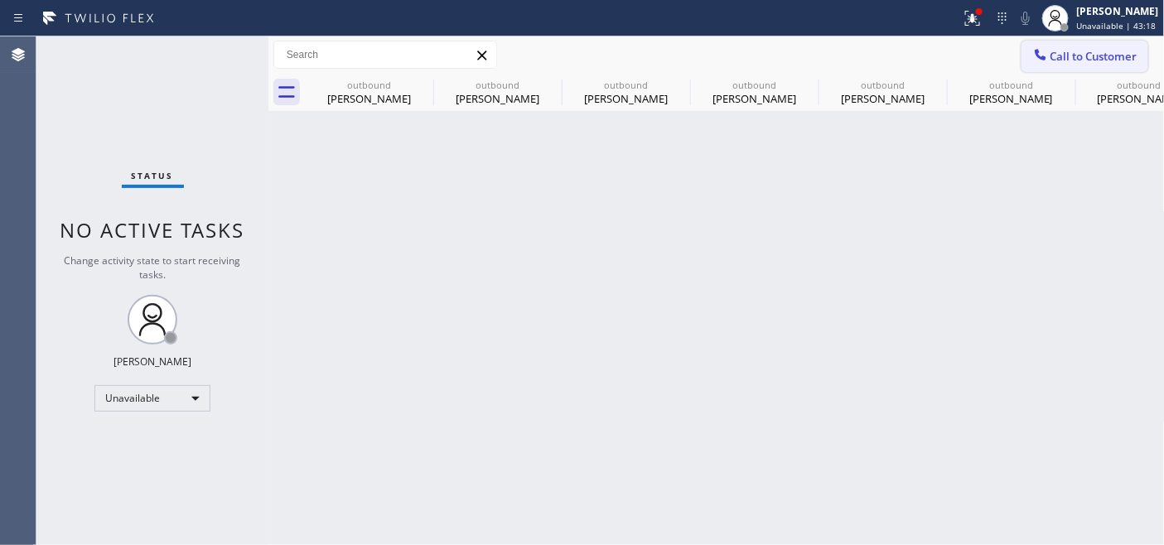
click at [1072, 58] on span "Call to Customer" at bounding box center [1094, 56] width 87 height 15
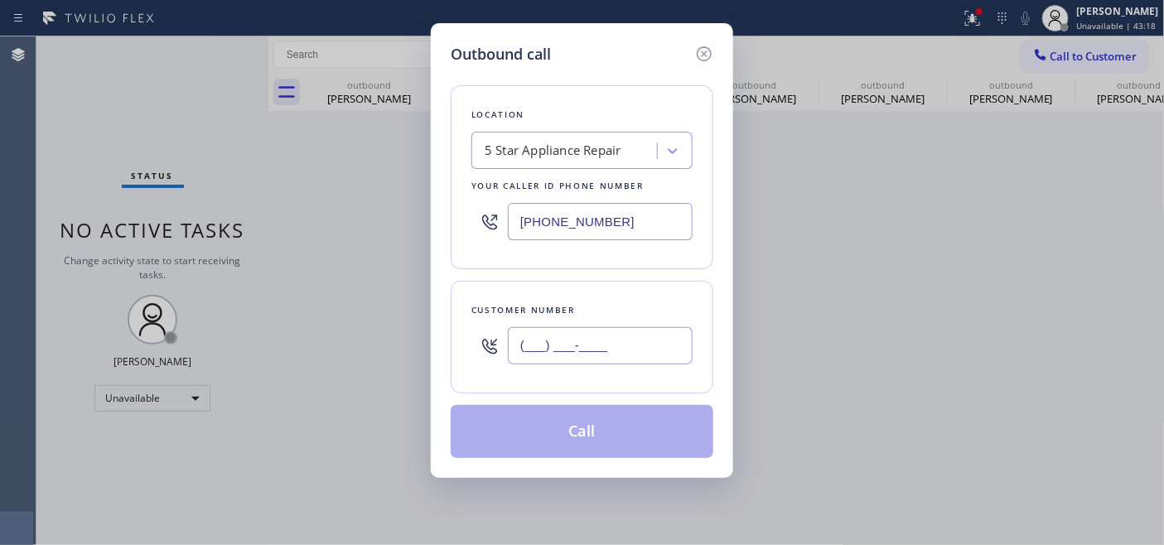
click at [551, 351] on input "(___) ___-____" at bounding box center [600, 345] width 185 height 37
paste input "805) 794-1166"
type input "(805) 794-1166"
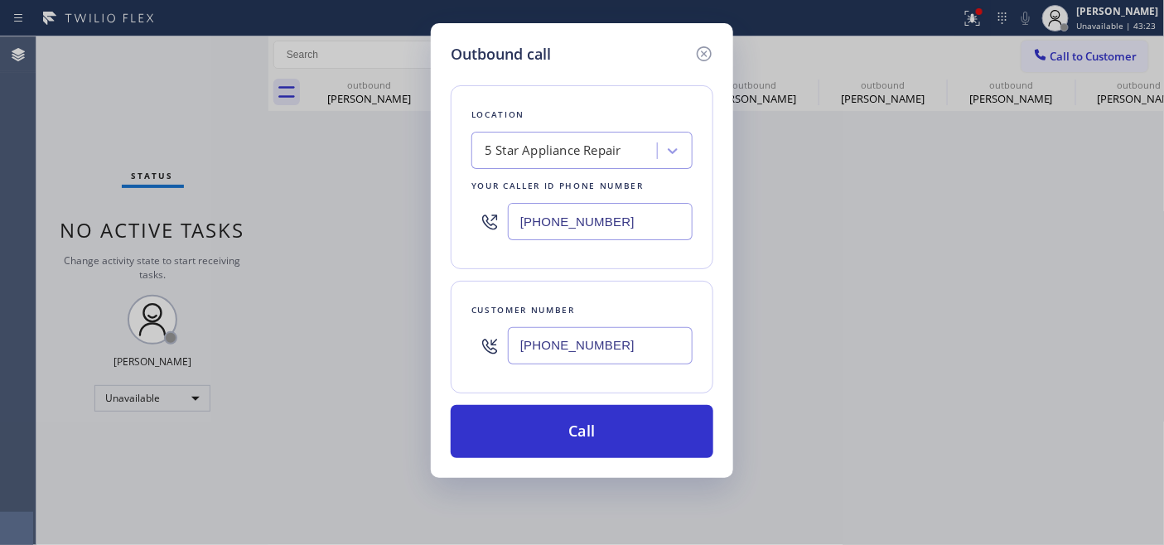
drag, startPoint x: 632, startPoint y: 220, endPoint x: 407, endPoint y: 230, distance: 225.6
click at [394, 228] on div "Outbound call Location 5 Star Appliance Repair Your caller id phone number (855…" at bounding box center [582, 272] width 1164 height 545
paste input "949) 536-9445"
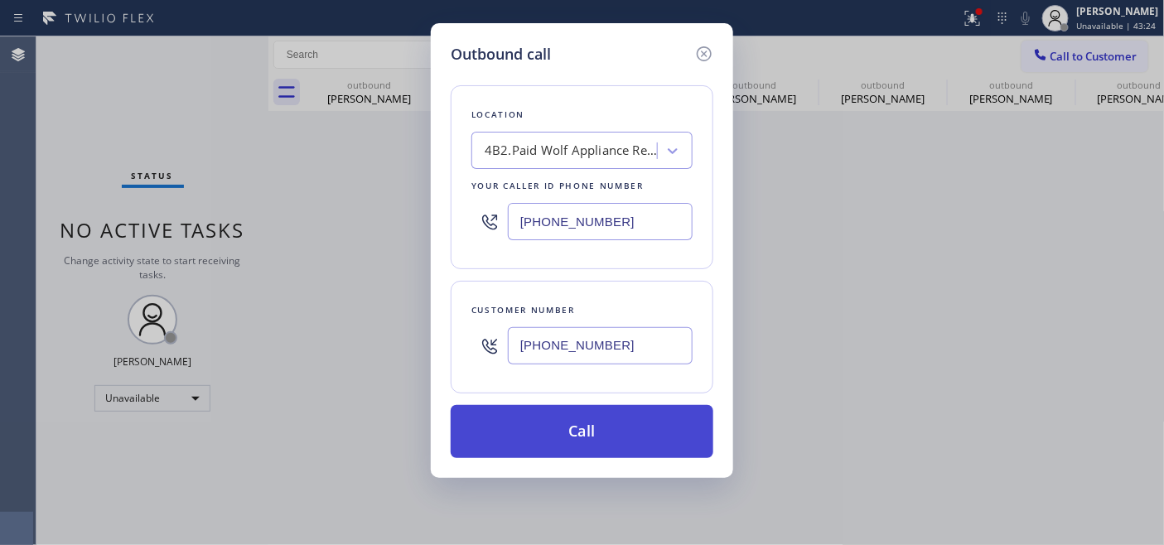
type input "(949) 536-9445"
click at [649, 423] on button "Call" at bounding box center [582, 431] width 263 height 53
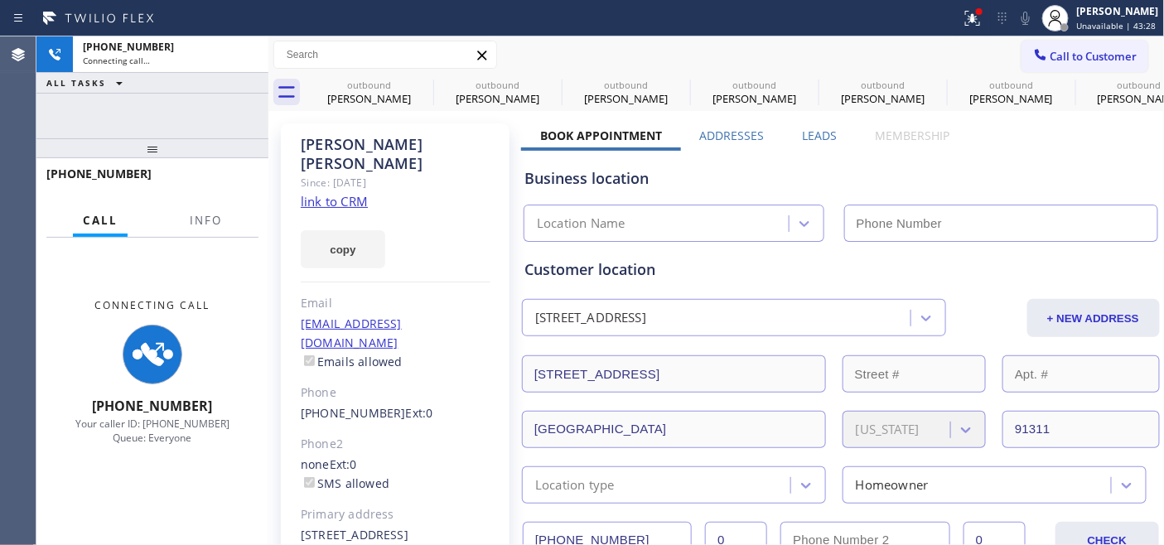
type input "(949) 536-9445"
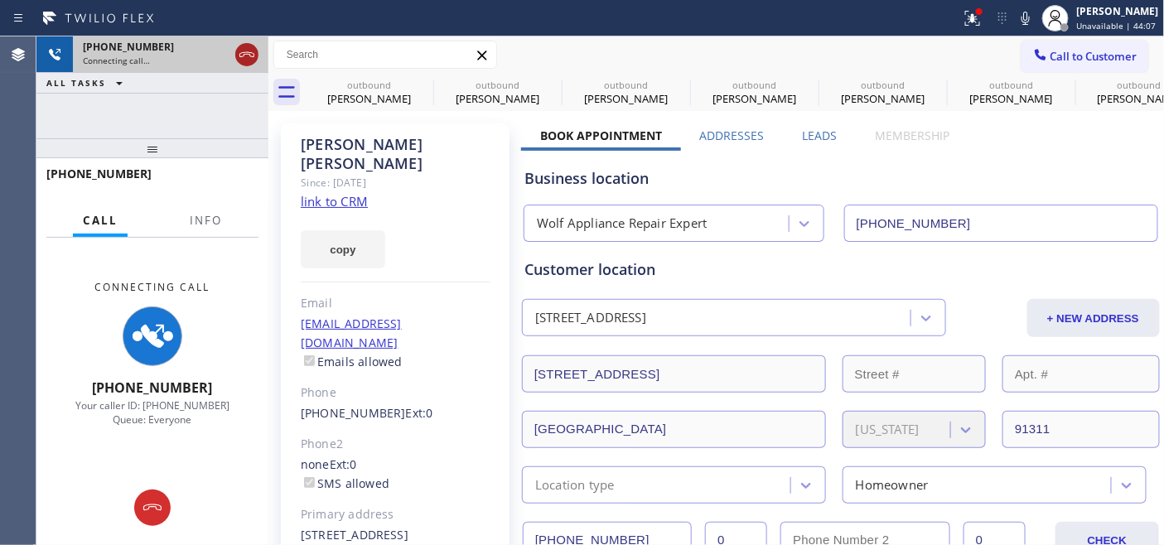
click at [243, 53] on icon at bounding box center [247, 55] width 20 height 20
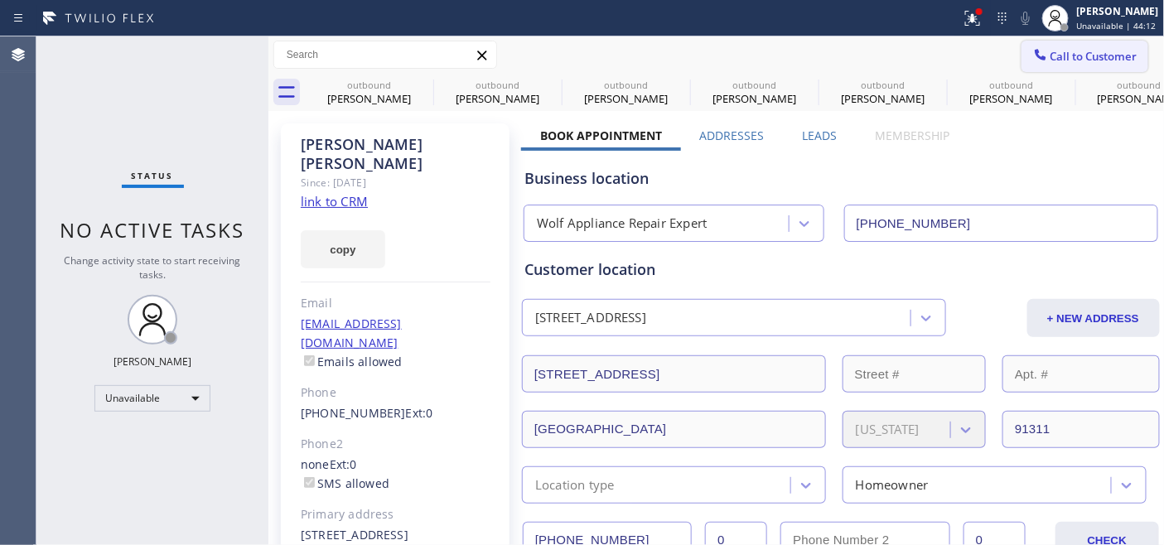
click at [1051, 52] on span "Call to Customer" at bounding box center [1094, 56] width 87 height 15
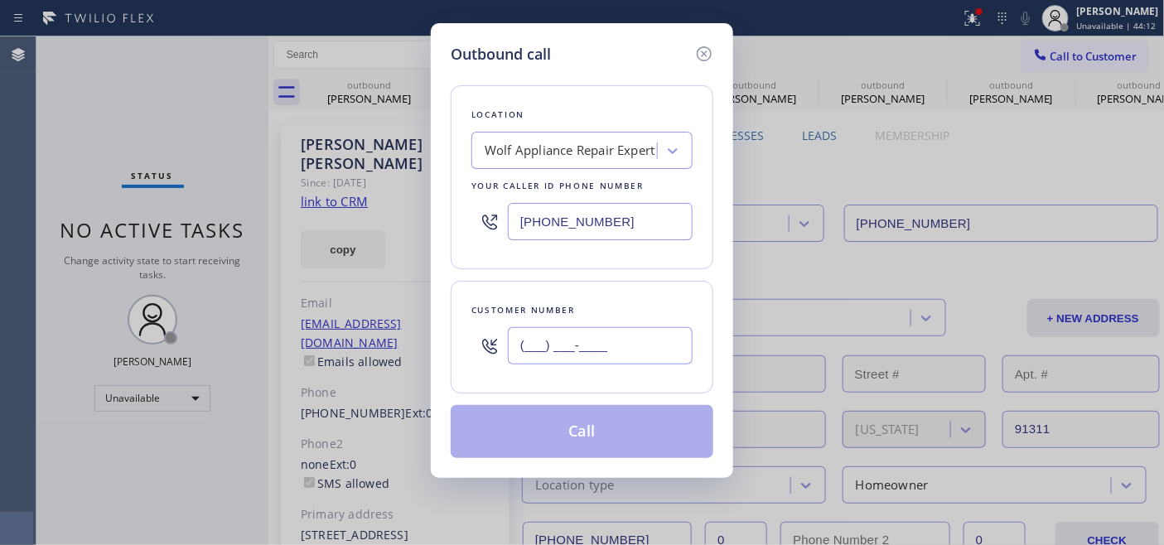
click at [626, 354] on input "(___) ___-____" at bounding box center [600, 345] width 185 height 37
paste input "602) 405-5496"
type input "[PHONE_NUMBER]"
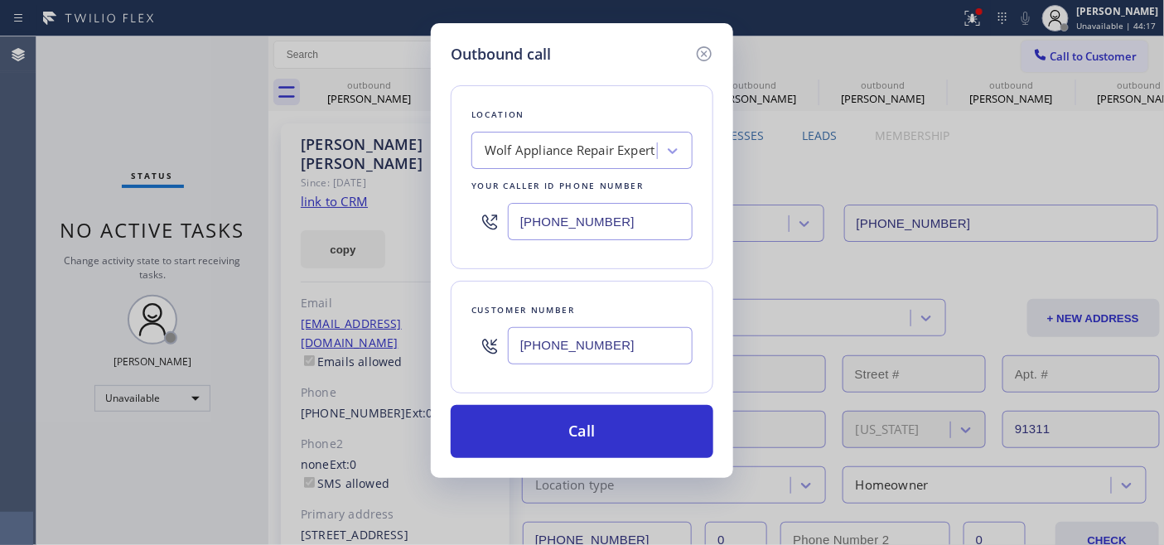
drag, startPoint x: 639, startPoint y: 250, endPoint x: 423, endPoint y: 237, distance: 216.7
click at [429, 239] on div "Outbound call Location Wolf Appliance Repair Expert Your caller id phone number…" at bounding box center [582, 272] width 1164 height 545
click at [625, 215] on input "(___) ___-____" at bounding box center [600, 221] width 185 height 37
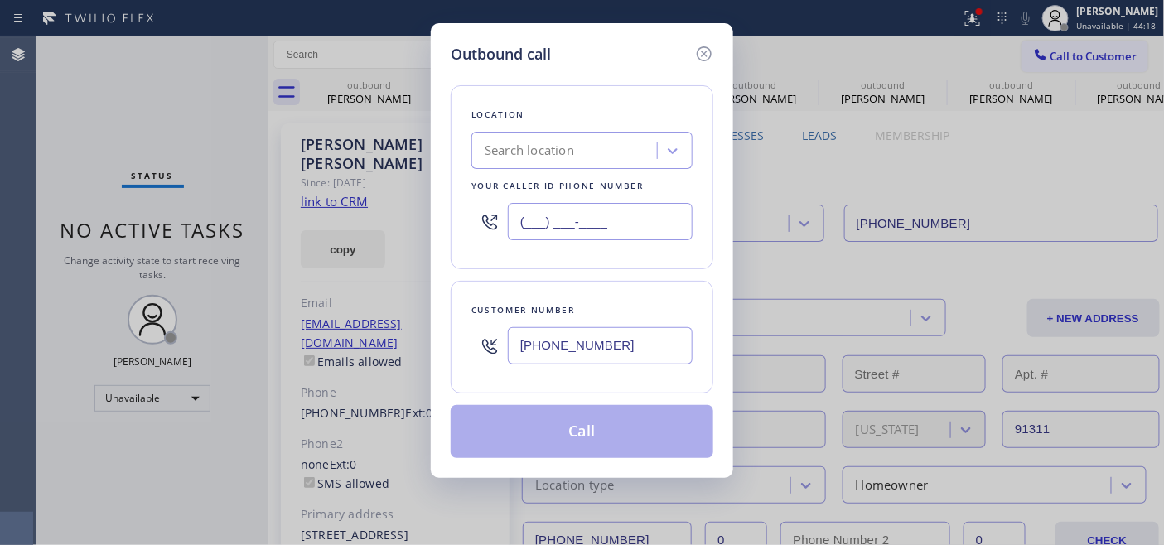
drag, startPoint x: 600, startPoint y: 209, endPoint x: 443, endPoint y: 183, distance: 158.7
click at [443, 183] on div "Outbound call Location Search location Your caller id phone number (___) ___-__…" at bounding box center [582, 250] width 302 height 455
paste input "855) 731-4952"
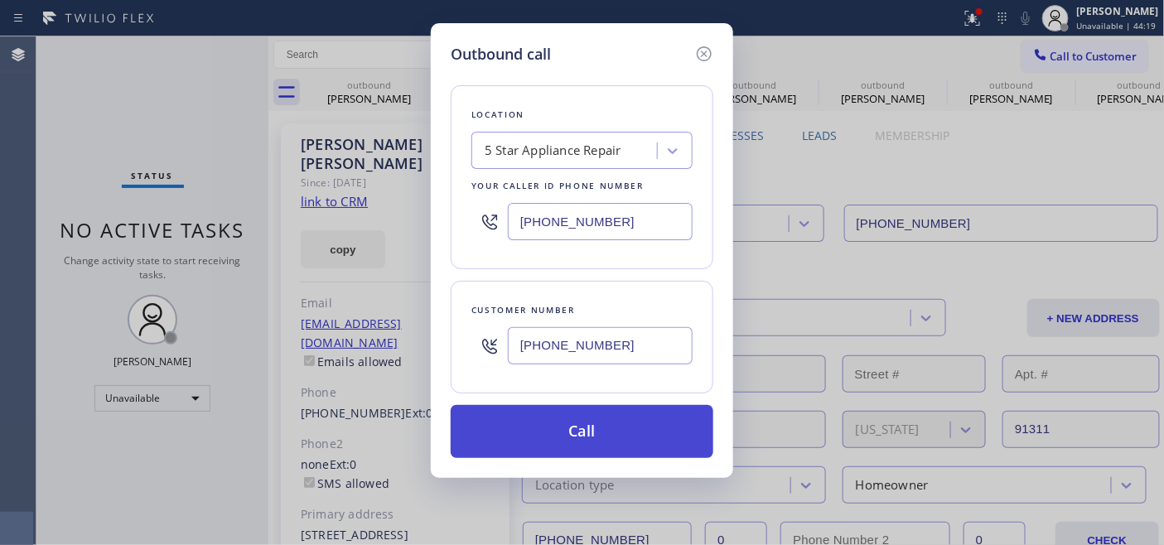
type input "[PHONE_NUMBER]"
click at [635, 425] on button "Call" at bounding box center [582, 431] width 263 height 53
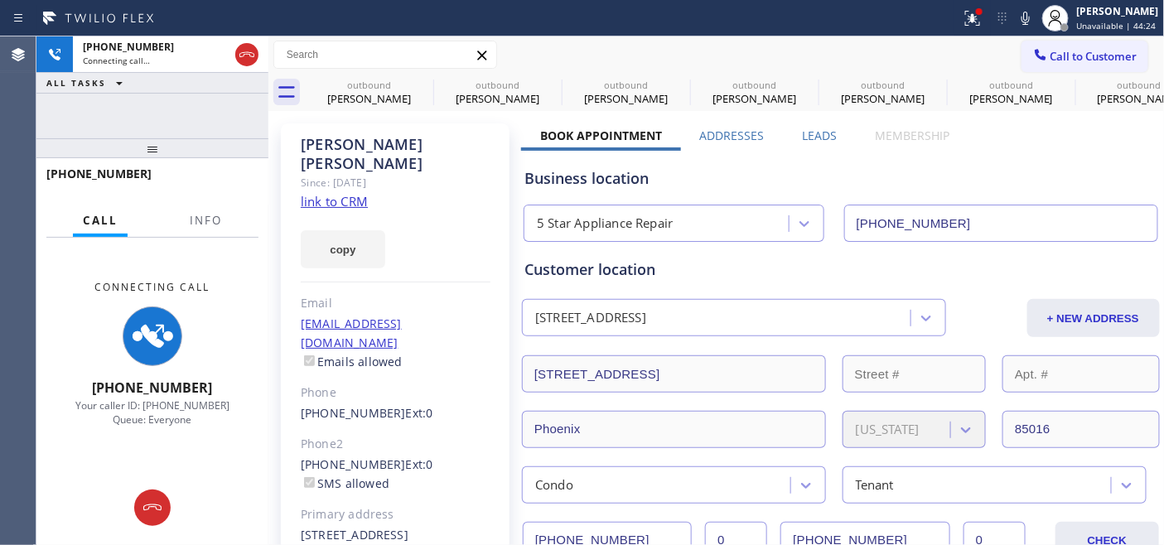
type input "[PHONE_NUMBER]"
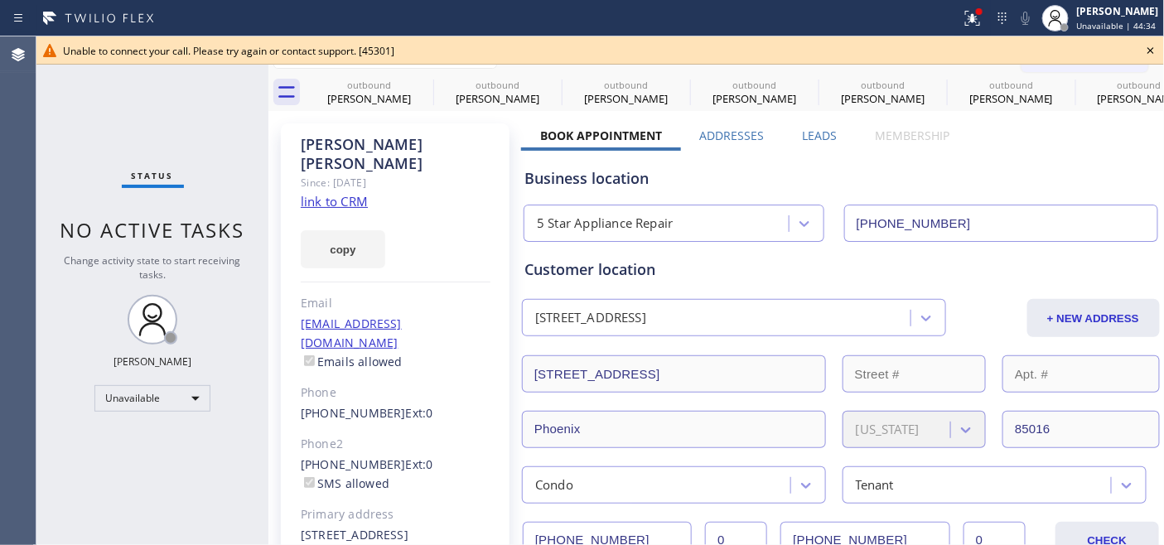
click at [1153, 42] on icon at bounding box center [1151, 51] width 20 height 20
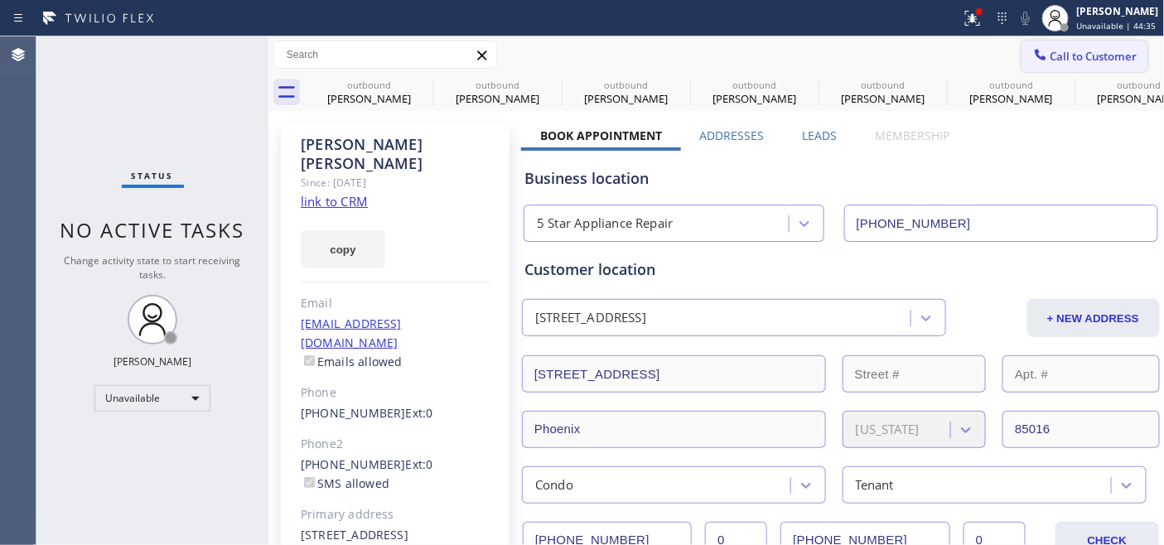
click at [1091, 51] on span "Call to Customer" at bounding box center [1094, 56] width 87 height 15
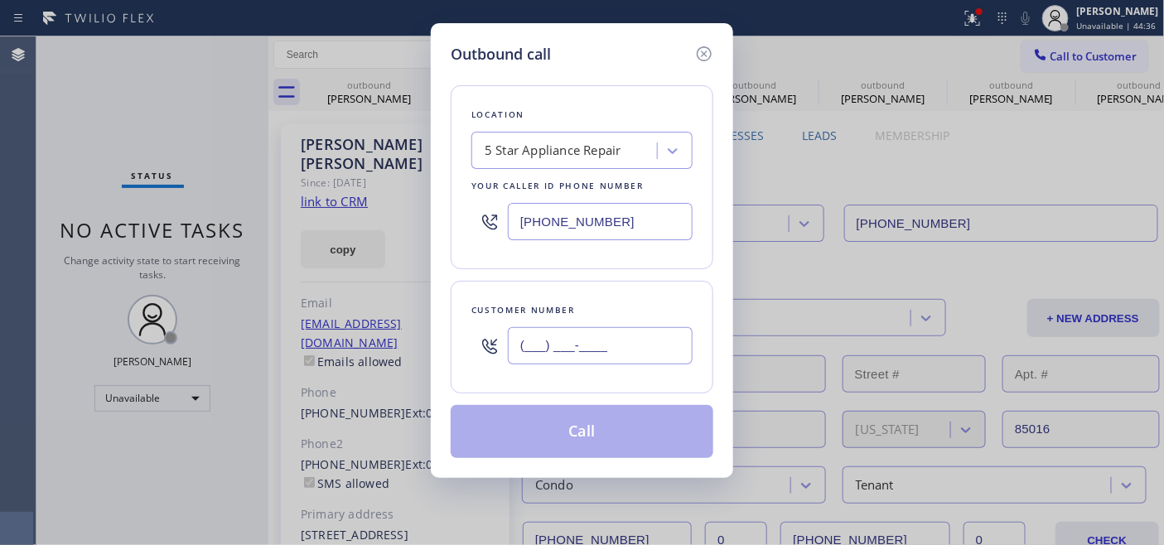
click at [638, 344] on input "(___) ___-____" at bounding box center [600, 345] width 185 height 37
paste input "415) 412-8328"
type input "[PHONE_NUMBER]"
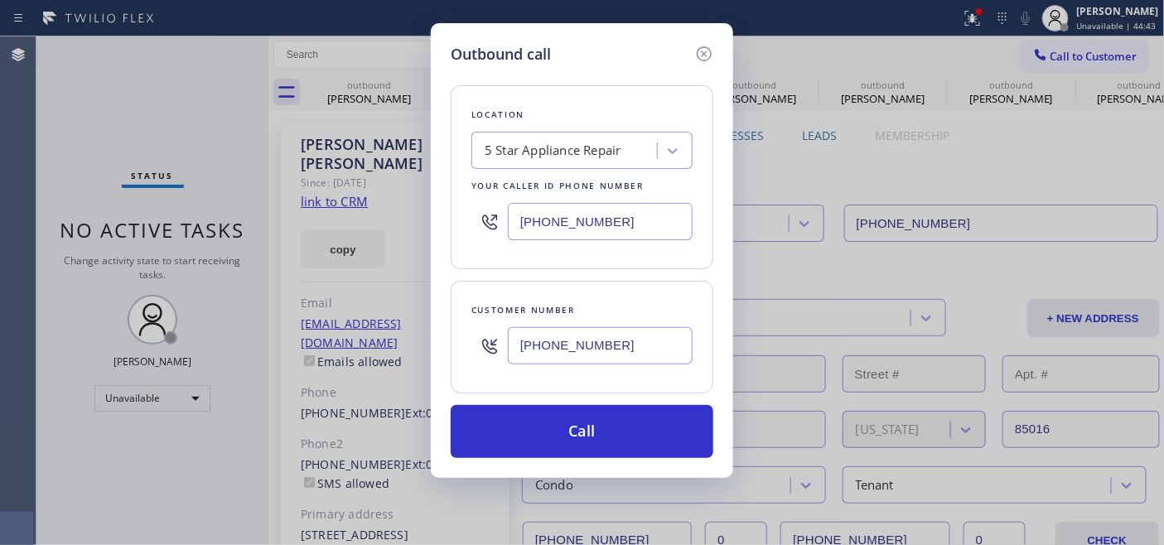
click at [406, 225] on div "Outbound call Location 5 Star Appliance Repair Your caller id phone number [PHO…" at bounding box center [582, 272] width 1164 height 545
paste input "480) 418-9915"
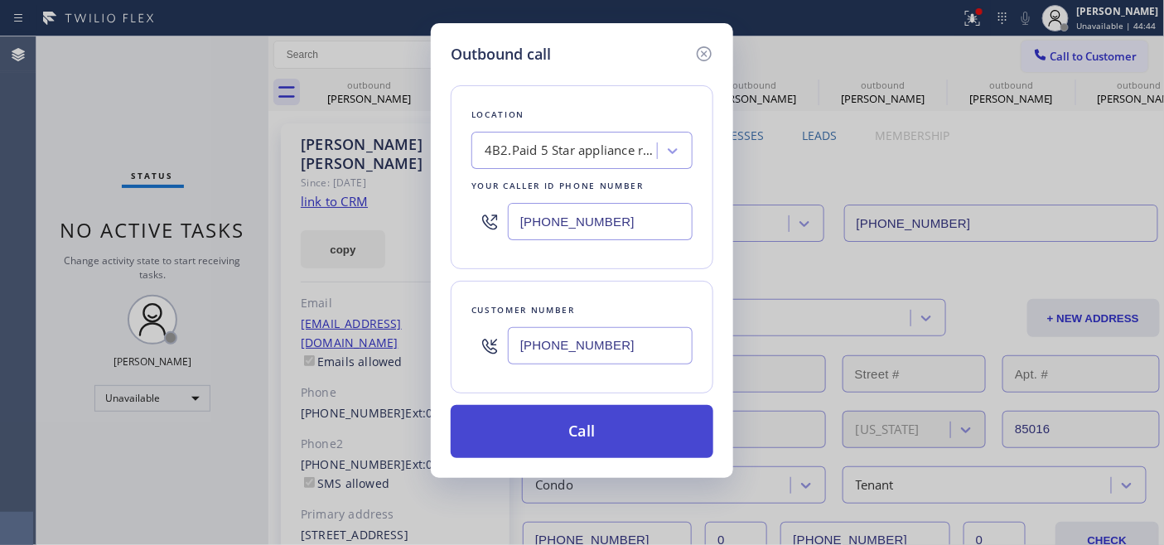
type input "[PHONE_NUMBER]"
click at [597, 433] on button "Call" at bounding box center [582, 431] width 263 height 53
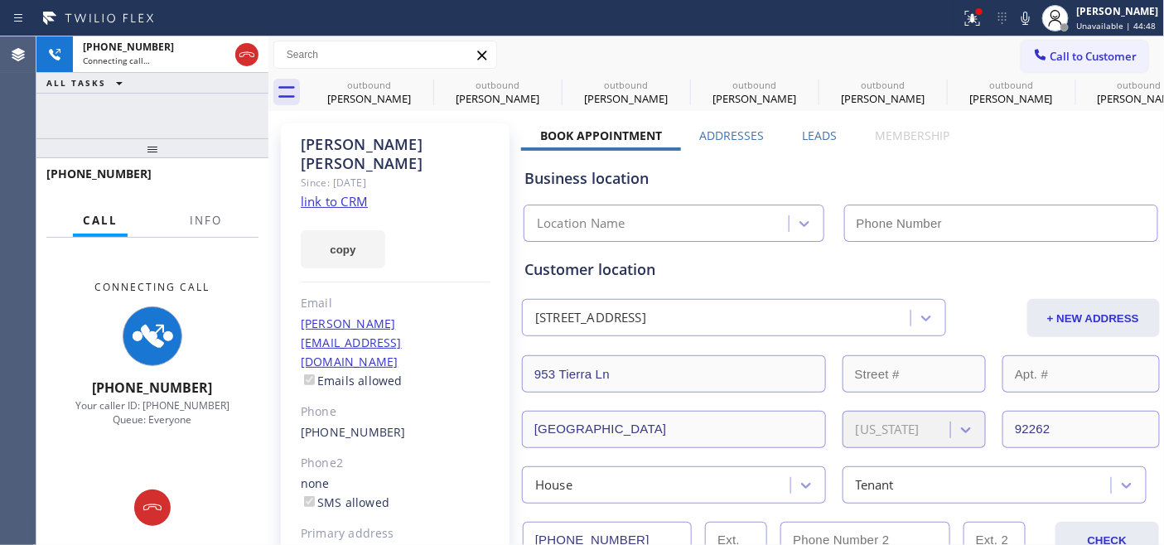
type input "(480) 418-9915"
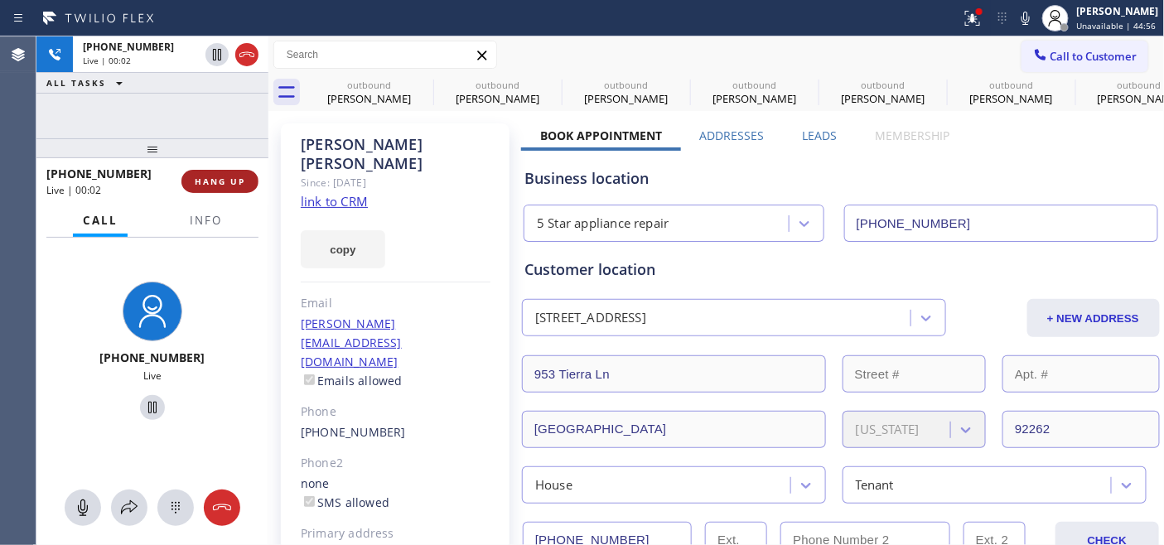
click at [234, 186] on span "HANG UP" at bounding box center [220, 182] width 51 height 12
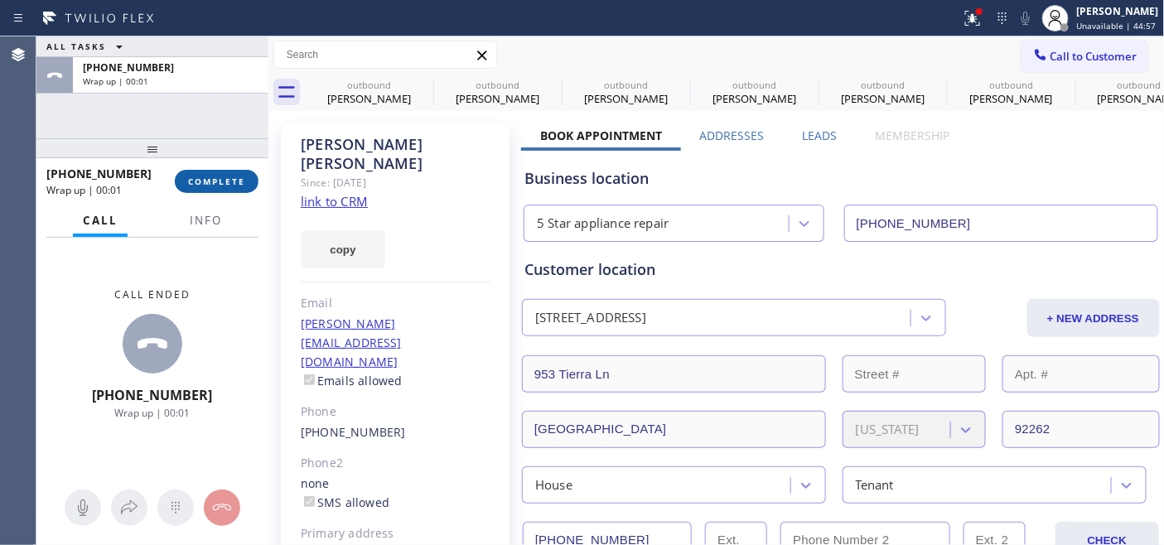
click at [238, 191] on button "COMPLETE" at bounding box center [217, 181] width 84 height 23
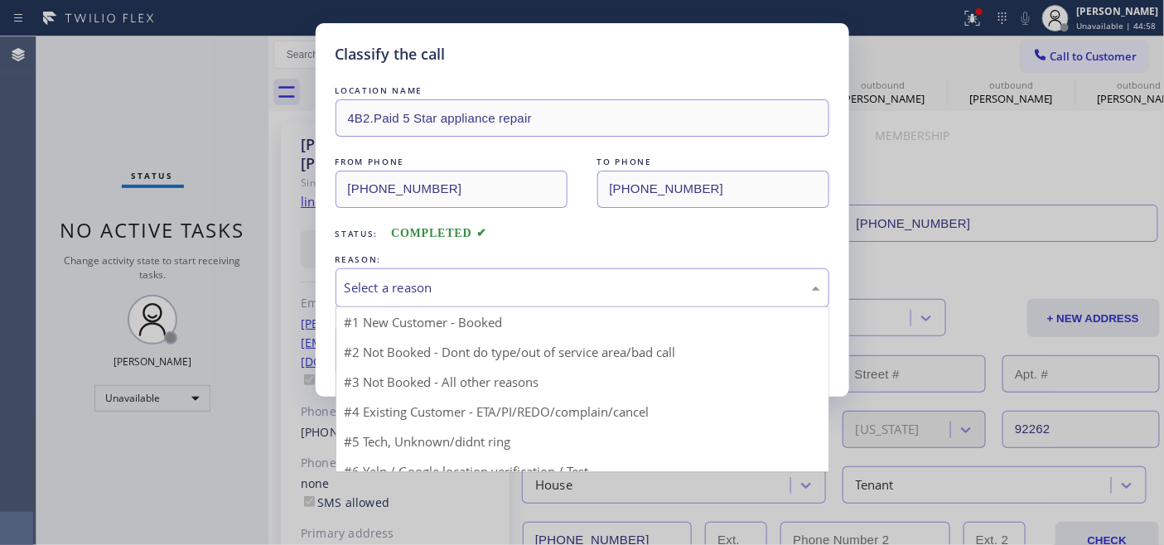
click at [520, 292] on div "Select a reason" at bounding box center [583, 287] width 476 height 19
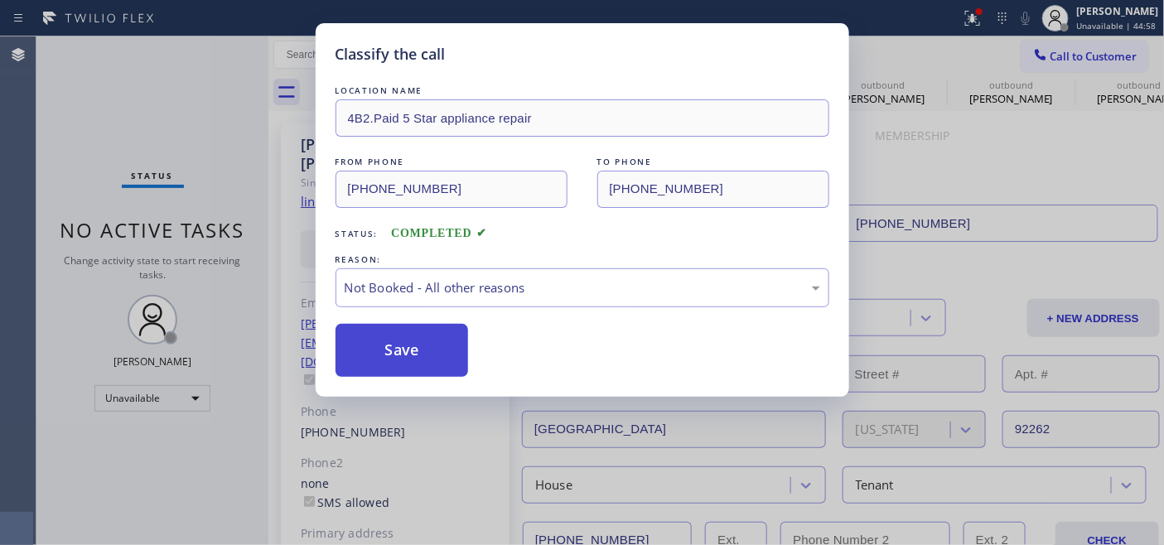
click at [447, 348] on button "Save" at bounding box center [402, 350] width 133 height 53
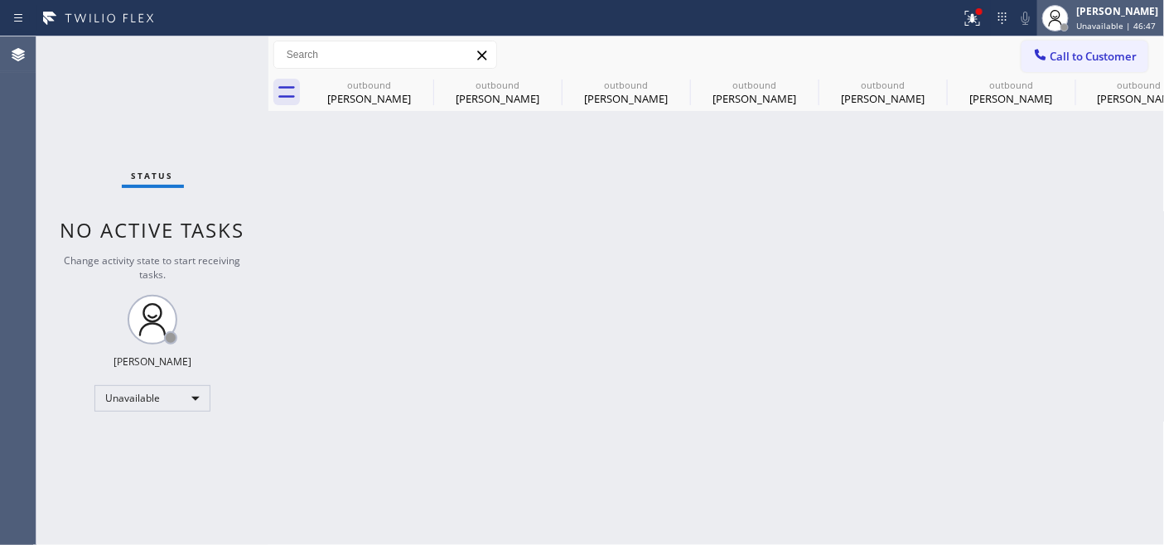
click at [1100, 12] on div "[PERSON_NAME]" at bounding box center [1118, 11] width 82 height 14
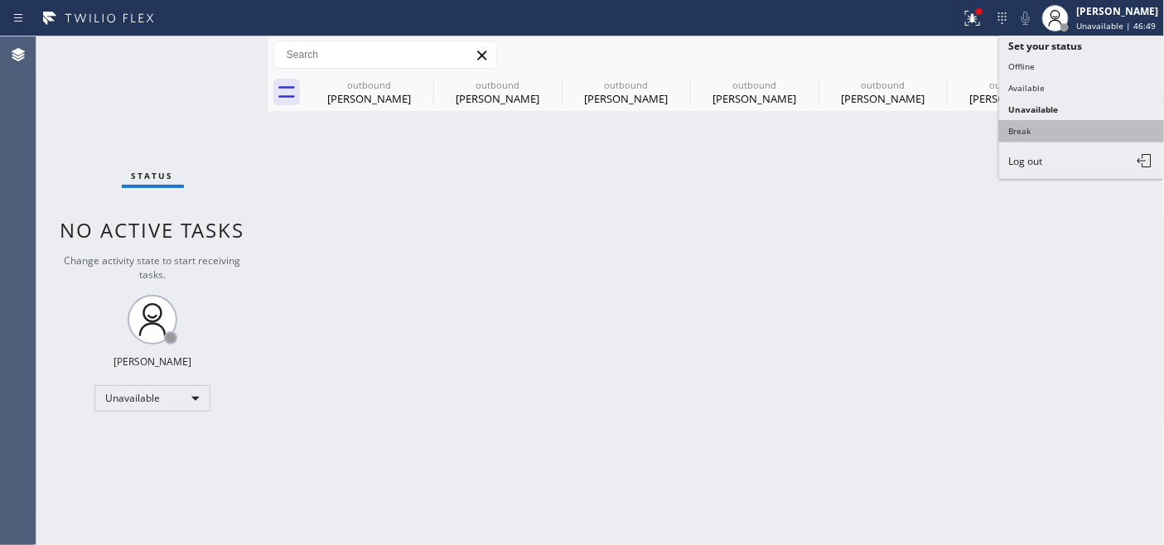
click at [1055, 122] on button "Break" at bounding box center [1082, 131] width 166 height 22
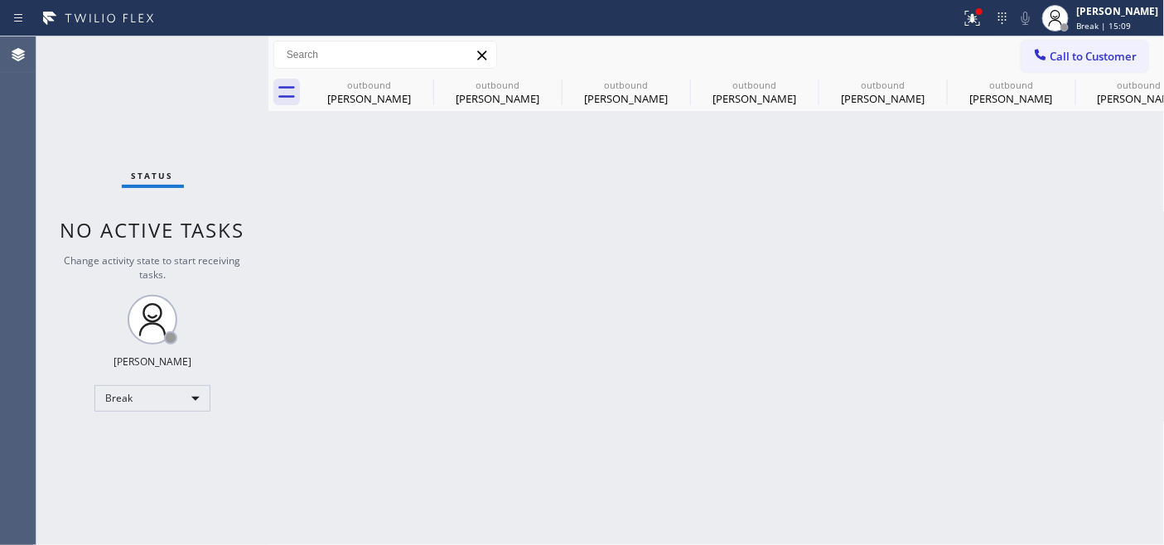
click at [1050, 155] on div "Back to Dashboard Change Sender ID Customers Technicians Select a contact Outbo…" at bounding box center [716, 290] width 897 height 509
click at [1103, 17] on div "[PERSON_NAME]" at bounding box center [1118, 11] width 82 height 14
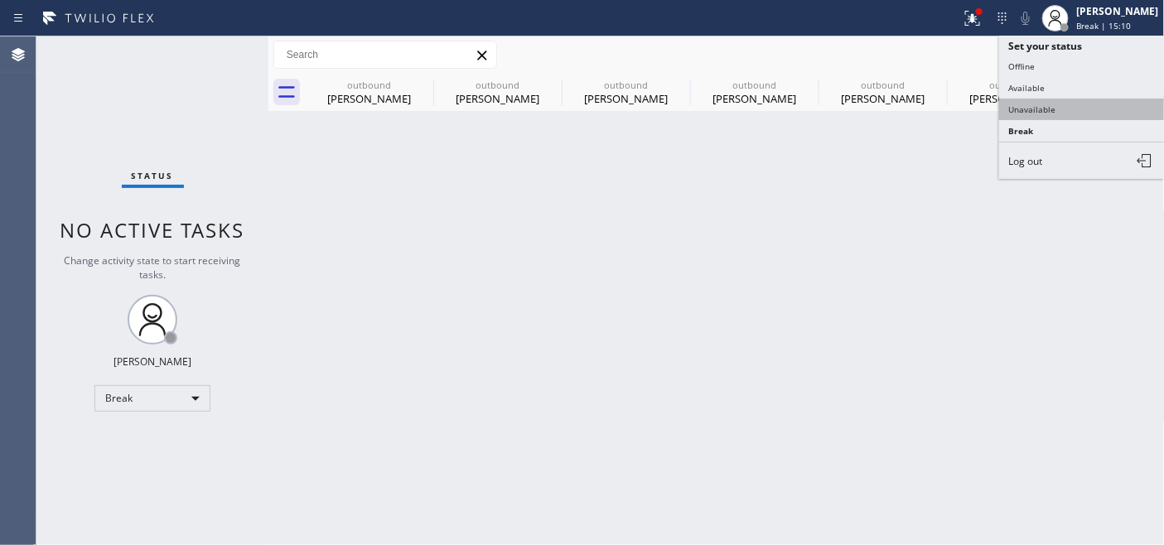
click at [1059, 110] on button "Unavailable" at bounding box center [1082, 110] width 166 height 22
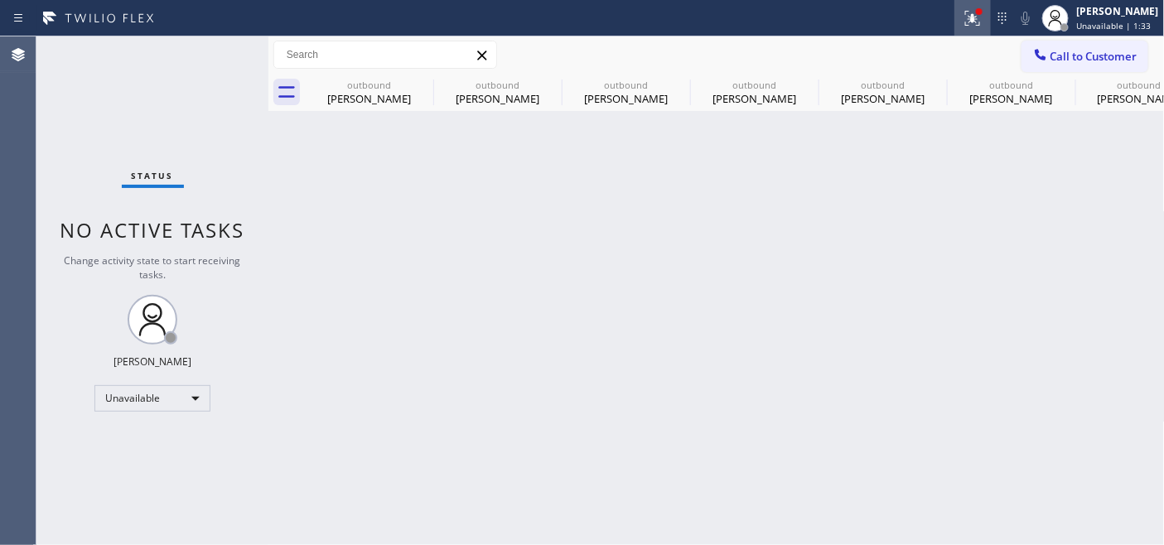
click at [965, 27] on icon at bounding box center [973, 18] width 20 height 20
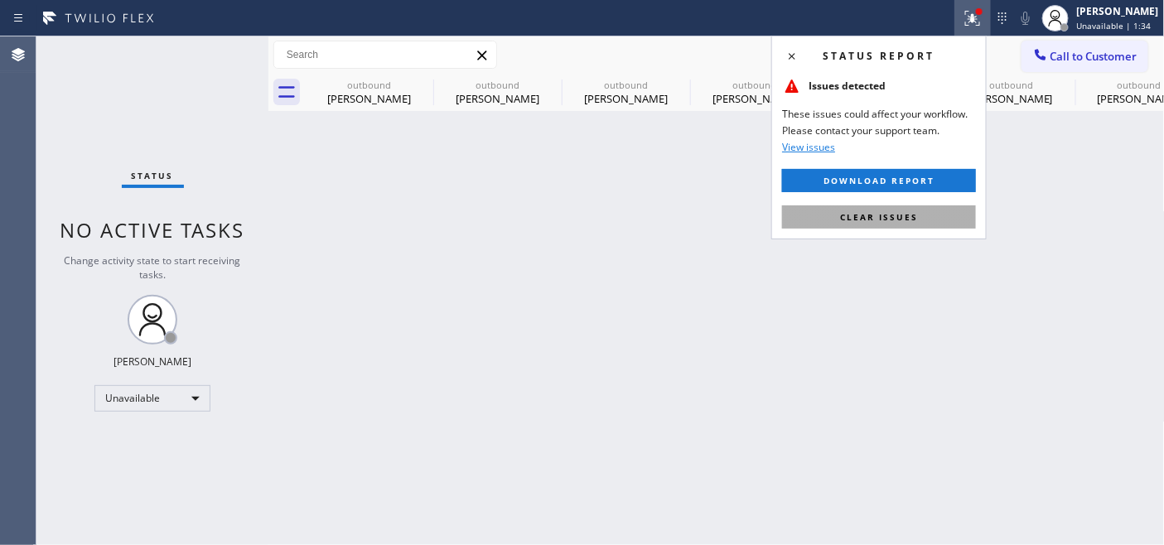
click at [866, 214] on span "Clear issues" at bounding box center [879, 217] width 78 height 12
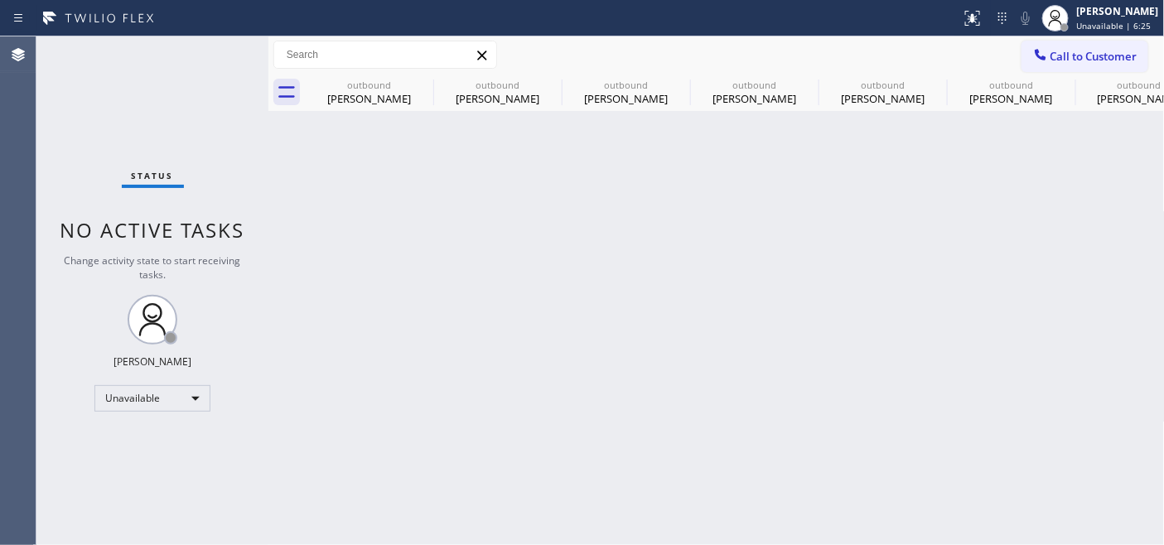
click at [362, 257] on div "Back to Dashboard Change Sender ID Customers Technicians Select a contact Outbo…" at bounding box center [716, 290] width 897 height 509
click at [1090, 201] on div "Back to Dashboard Change Sender ID Customers Technicians Select a contact Outbo…" at bounding box center [716, 290] width 897 height 509
click at [0, 0] on icon at bounding box center [0, 0] width 0 height 0
type input "(602) 353-7310"
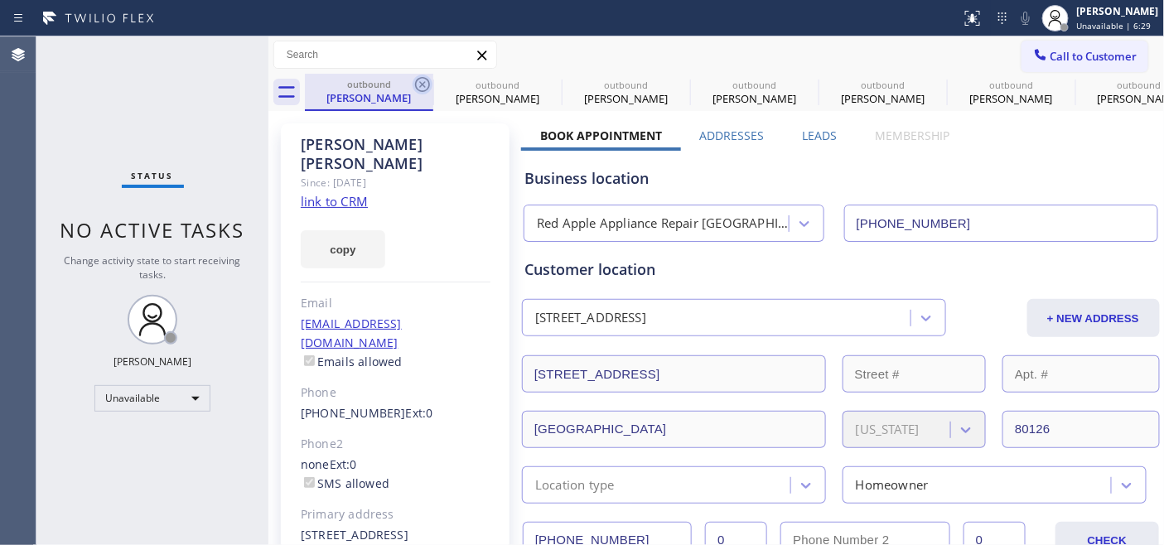
click at [419, 88] on icon at bounding box center [423, 85] width 20 height 20
type input "(720) 605-6717"
click at [419, 88] on icon at bounding box center [423, 85] width 20 height 20
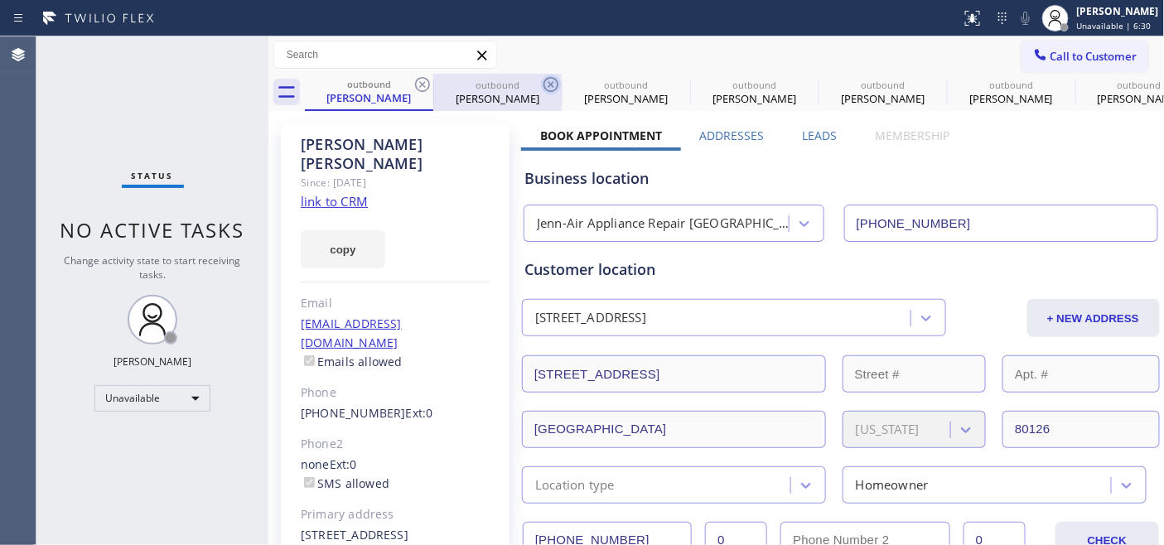
type input "(877) 777-0796"
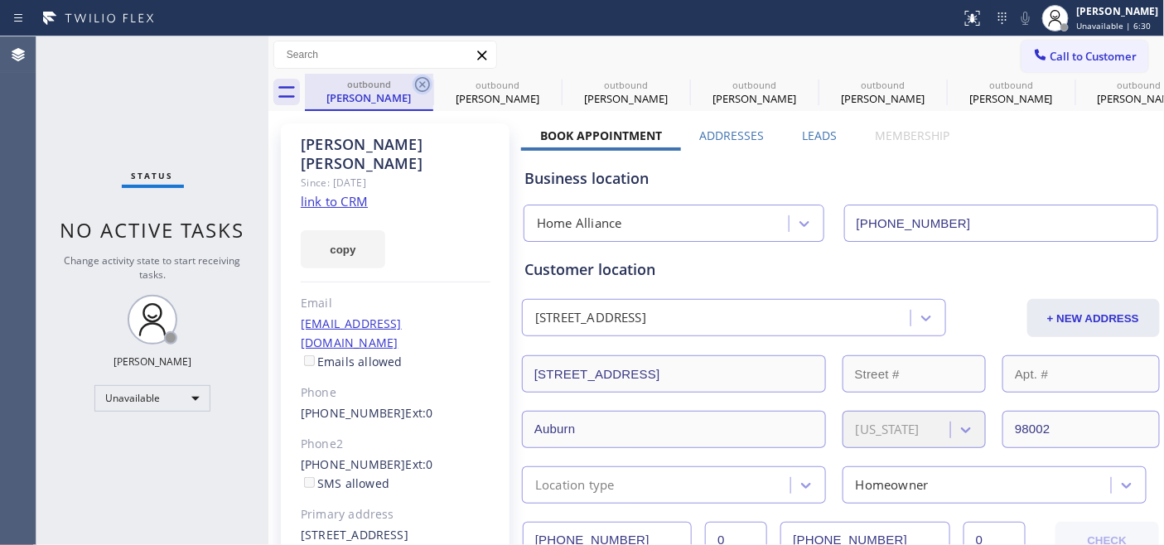
click at [421, 87] on icon at bounding box center [423, 85] width 20 height 20
type input "(844) 735-4685"
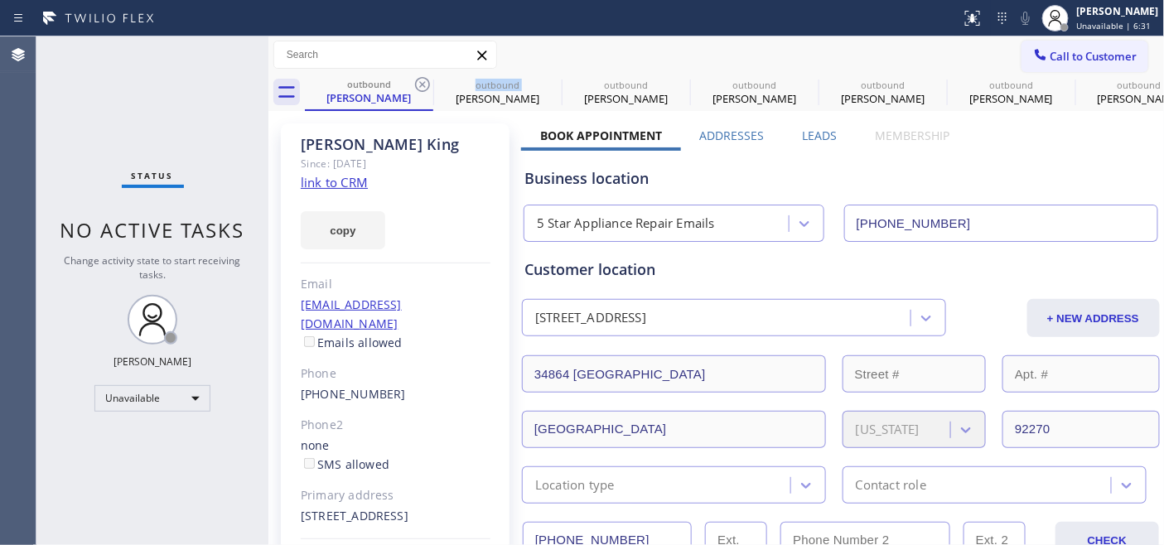
click at [421, 87] on icon at bounding box center [423, 85] width 20 height 20
type input "(855) 731-4952"
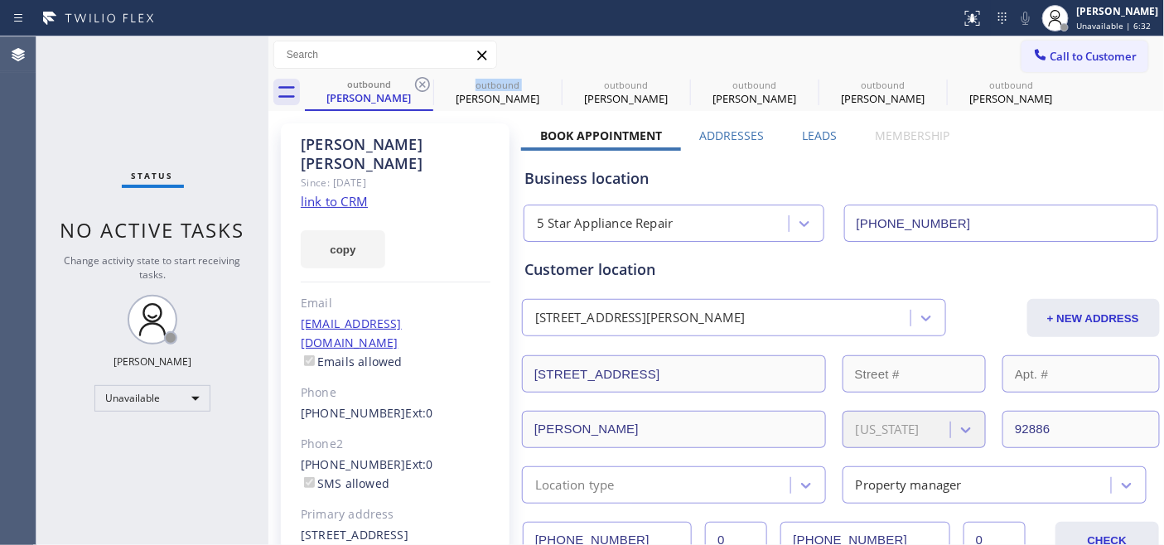
click at [421, 87] on icon at bounding box center [423, 85] width 20 height 20
type input "(949) 536-9445"
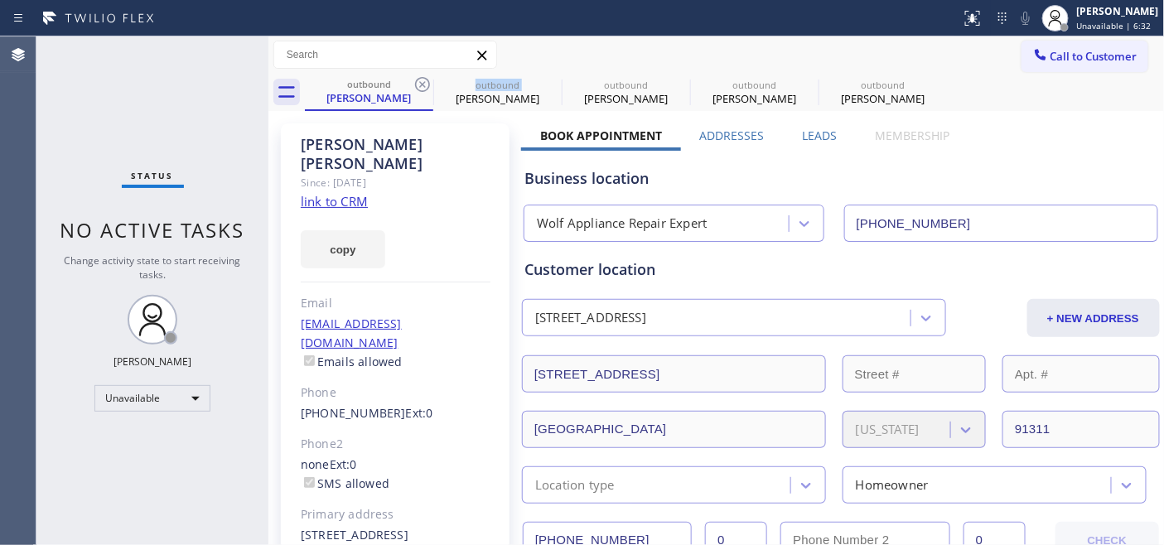
click at [421, 87] on icon at bounding box center [423, 85] width 20 height 20
type input "(855) 731-4952"
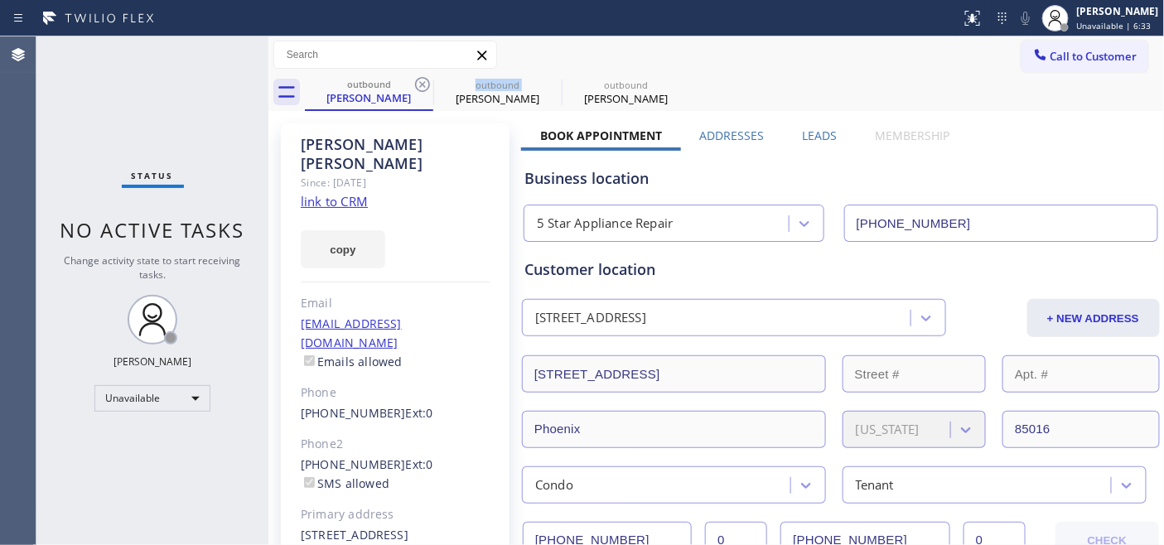
click at [421, 87] on icon at bounding box center [423, 85] width 20 height 20
type input "(480) 418-9915"
click at [0, 0] on icon at bounding box center [0, 0] width 0 height 0
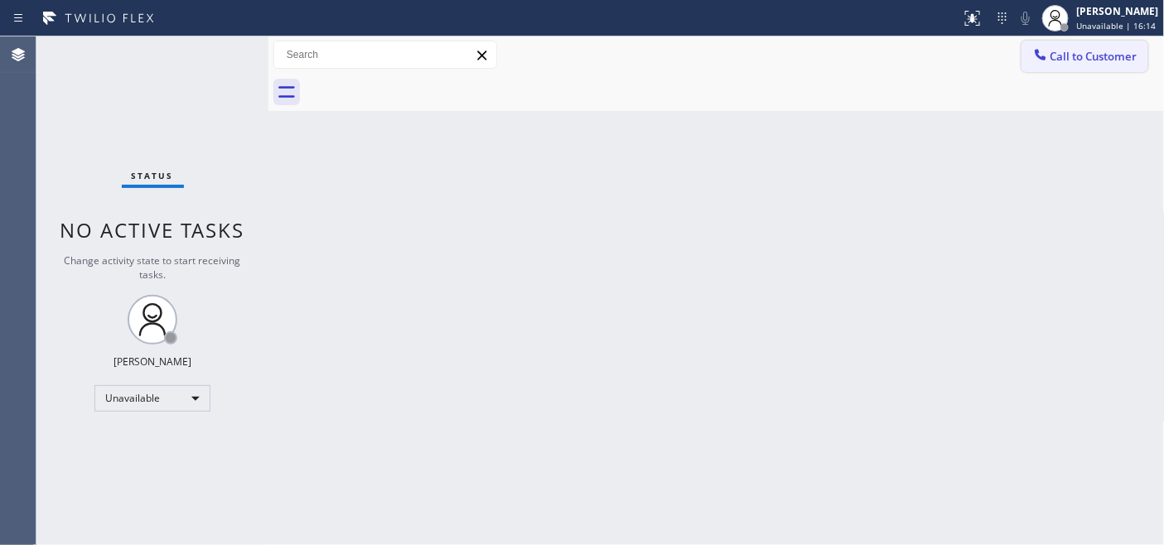
click at [1038, 55] on icon at bounding box center [1040, 54] width 11 height 11
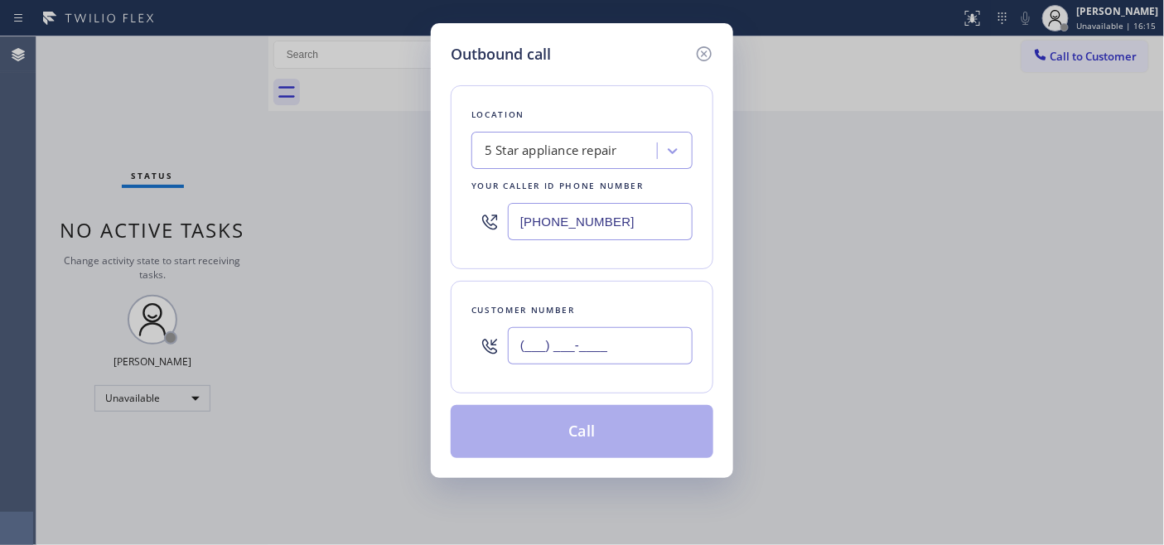
click at [622, 356] on input "(___) ___-____" at bounding box center [600, 345] width 185 height 37
paste input "347) 834-4862"
type input "(347) 834-4862"
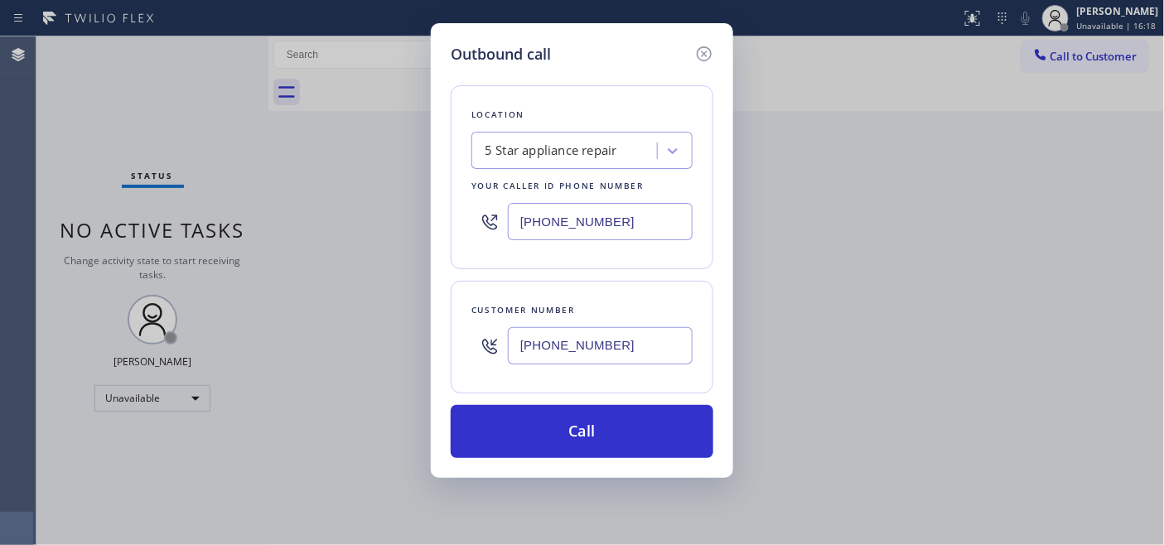
drag, startPoint x: 622, startPoint y: 230, endPoint x: 349, endPoint y: 210, distance: 273.4
click at [351, 216] on div "Outbound call Location 5 Star appliance repair Your caller id phone number (480…" at bounding box center [582, 272] width 1164 height 545
paste input "646) 679-582"
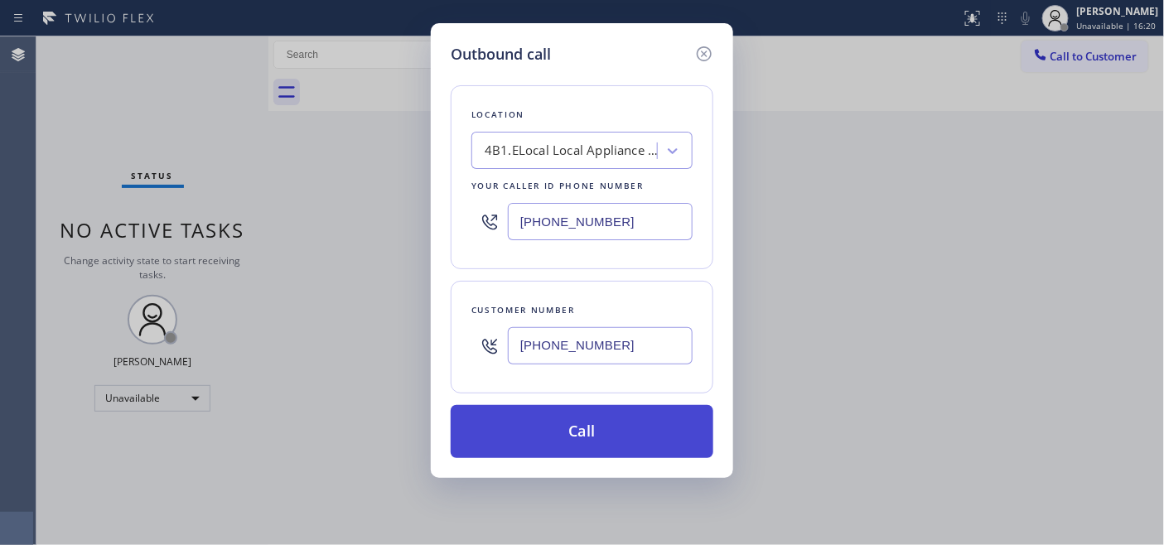
type input "(646) 679-5825"
click at [605, 447] on button "Call" at bounding box center [582, 431] width 263 height 53
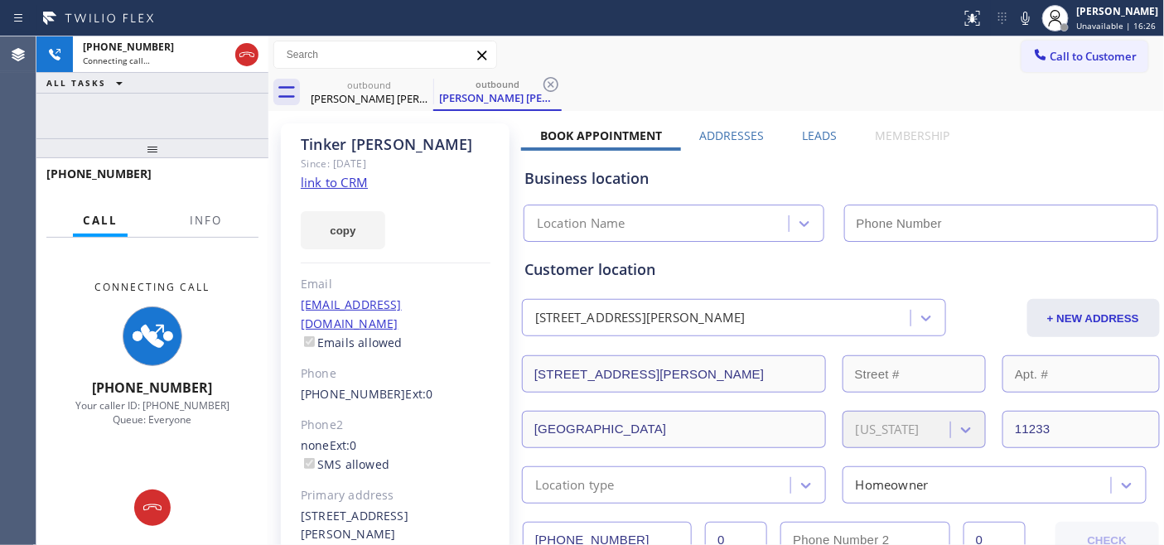
type input "(646) 679-5825"
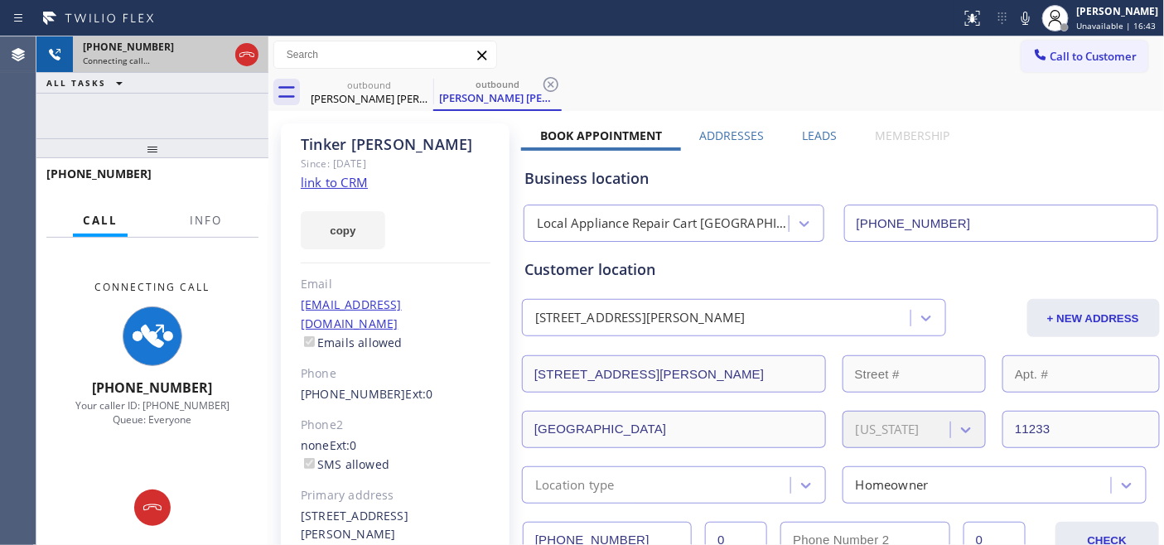
click at [254, 56] on icon at bounding box center [246, 54] width 15 height 5
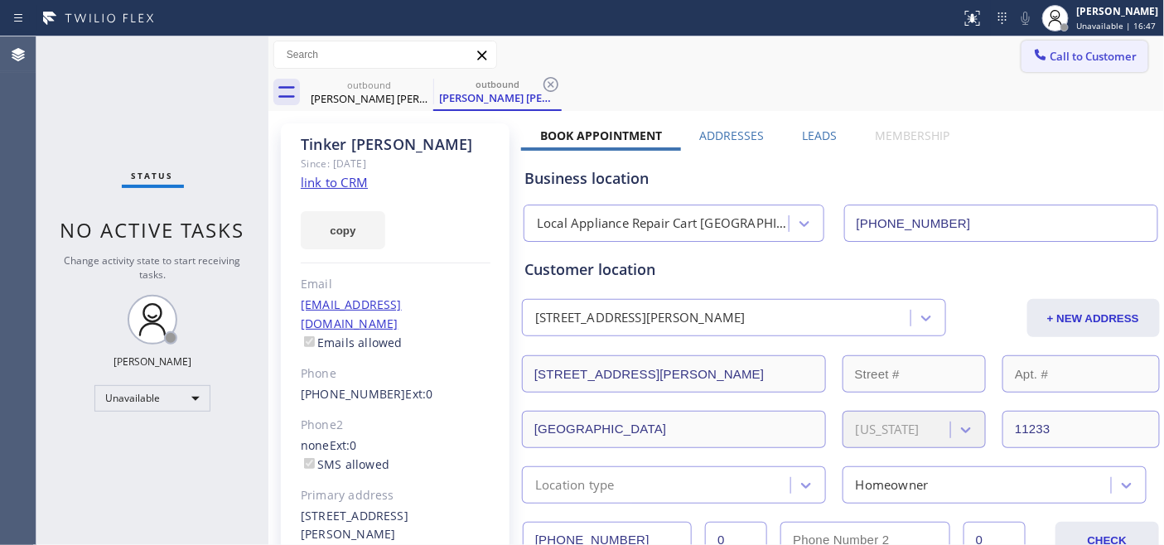
click at [1109, 70] on button "Call to Customer" at bounding box center [1085, 56] width 127 height 31
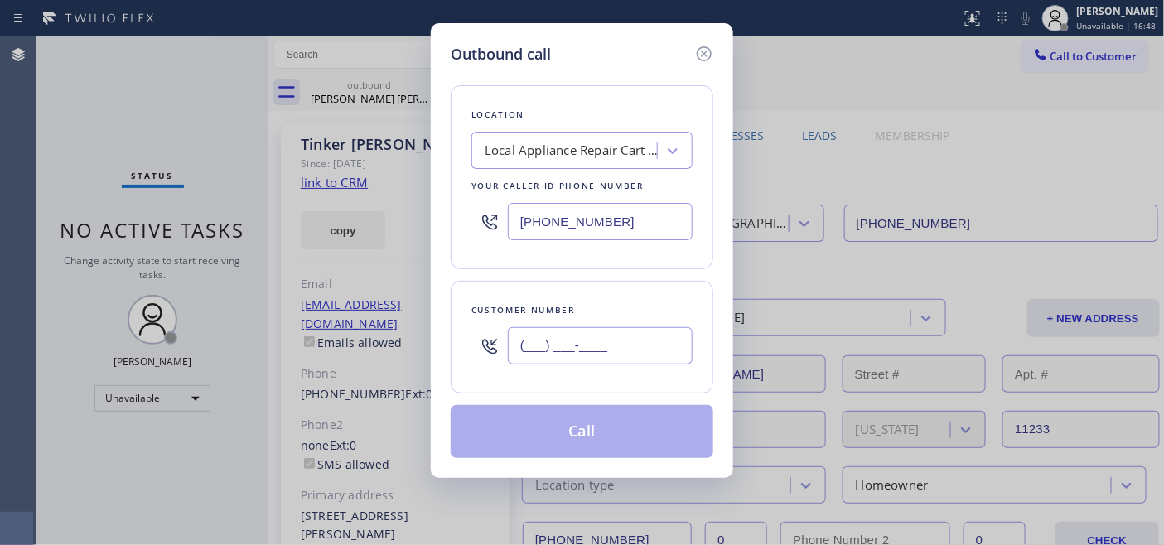
click at [551, 358] on input "(___) ___-____" at bounding box center [600, 345] width 185 height 37
paste input "805) 857-7948"
type input "(805) 857-7948"
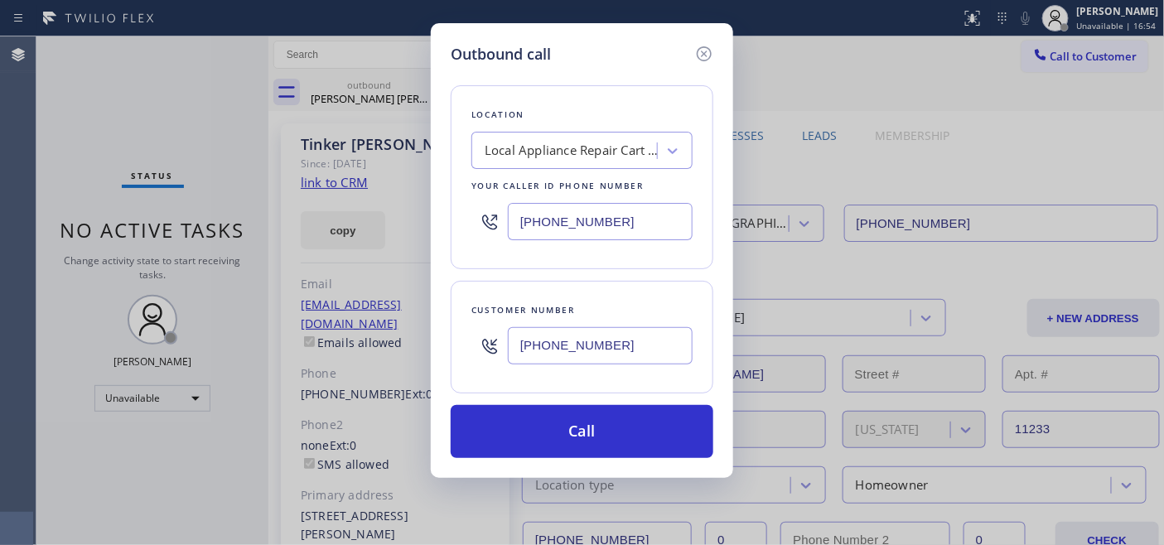
drag, startPoint x: 655, startPoint y: 217, endPoint x: 450, endPoint y: 232, distance: 206.1
click at [502, 232] on div "(646) 679-5825" at bounding box center [582, 222] width 221 height 54
paste input "310) 740-9737"
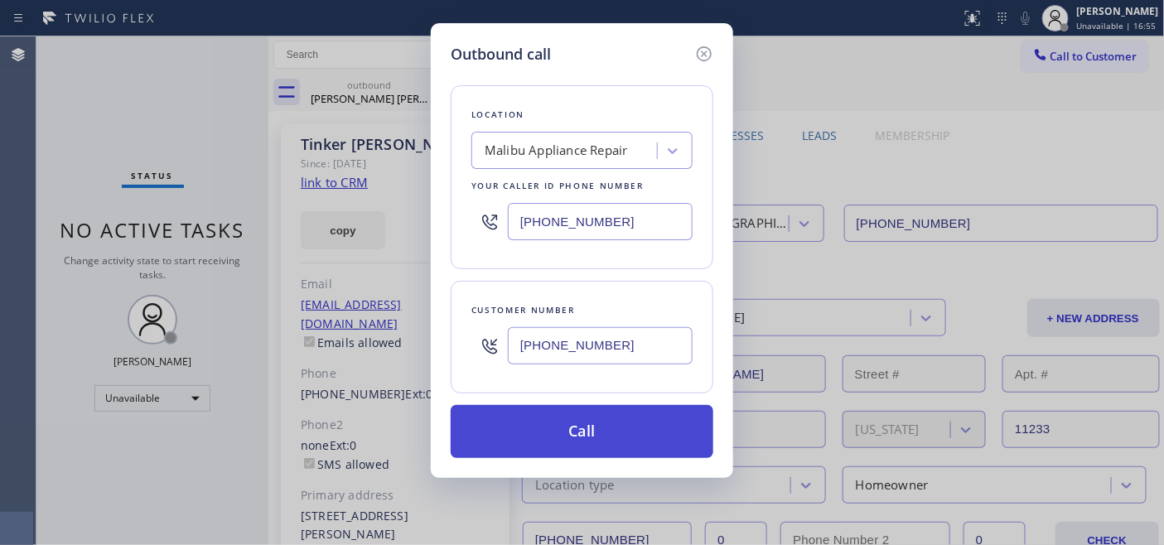
type input "(310) 740-9737"
click at [610, 428] on button "Call" at bounding box center [582, 431] width 263 height 53
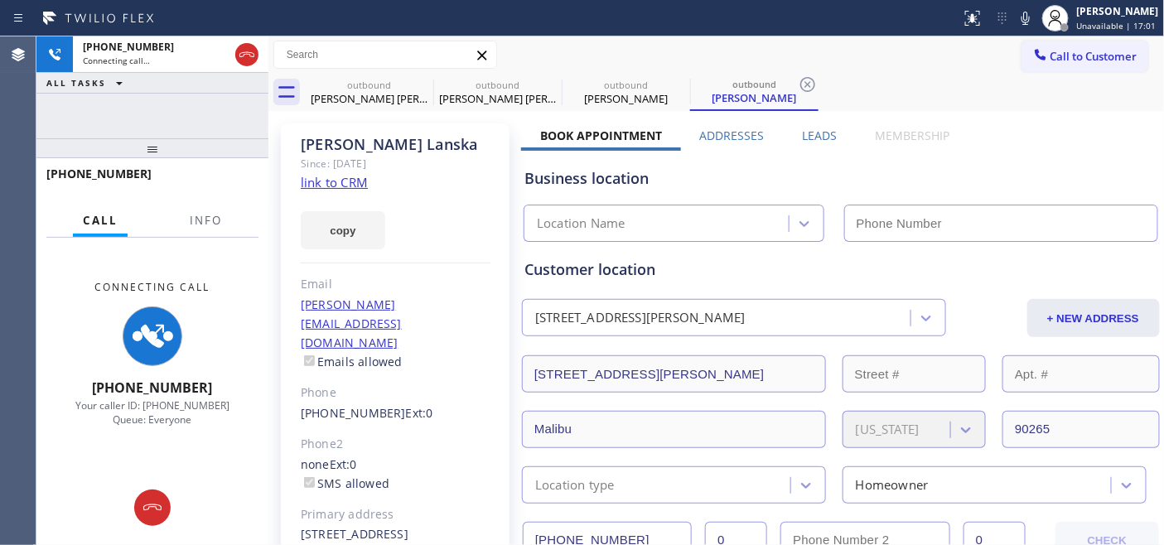
type input "(310) 740-9737"
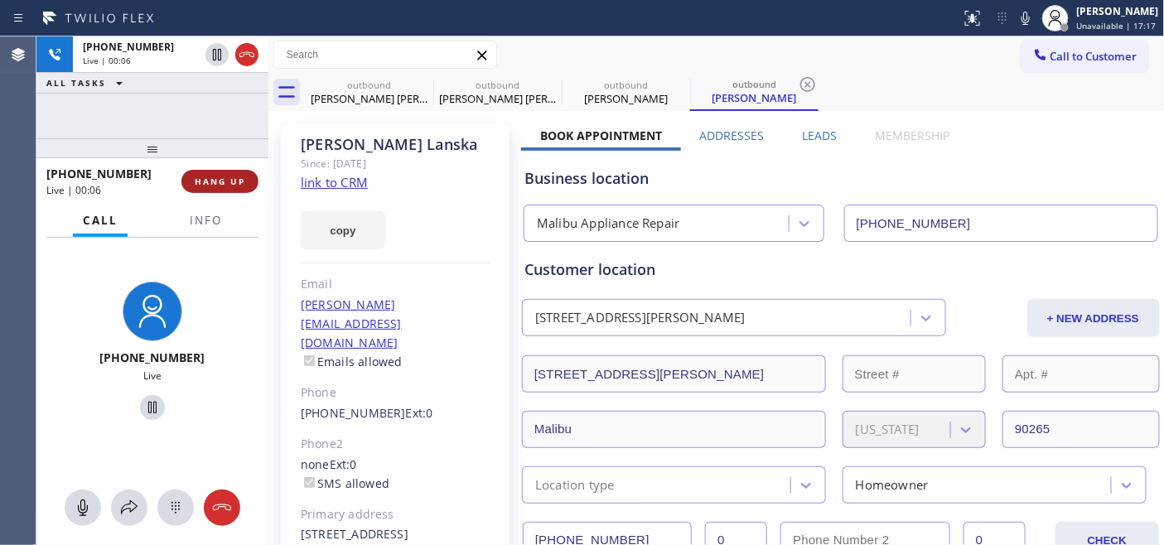
click at [209, 177] on span "HANG UP" at bounding box center [220, 182] width 51 height 12
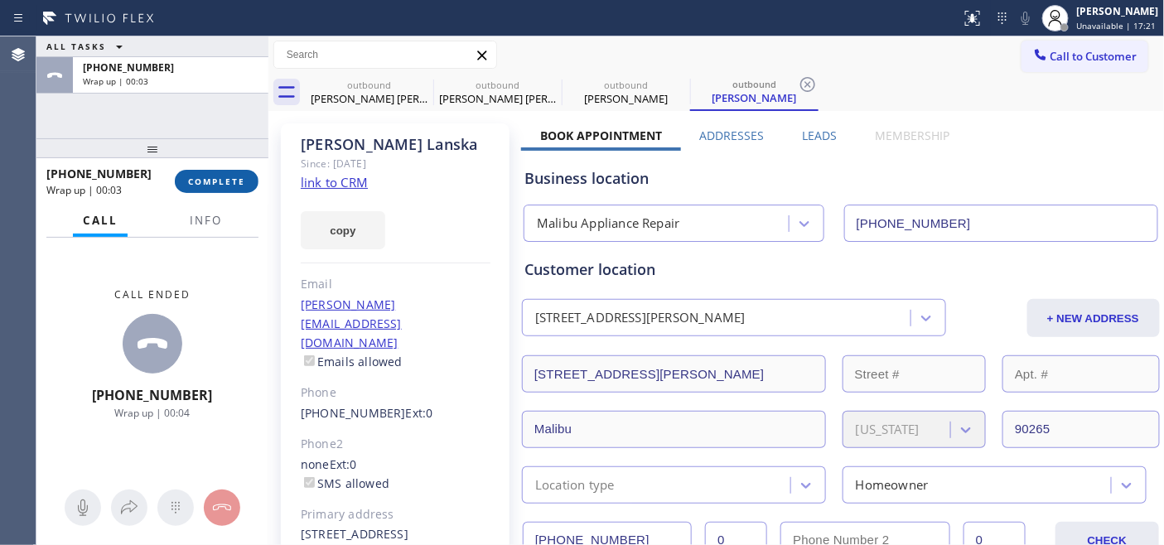
click at [205, 180] on span "COMPLETE" at bounding box center [216, 182] width 57 height 12
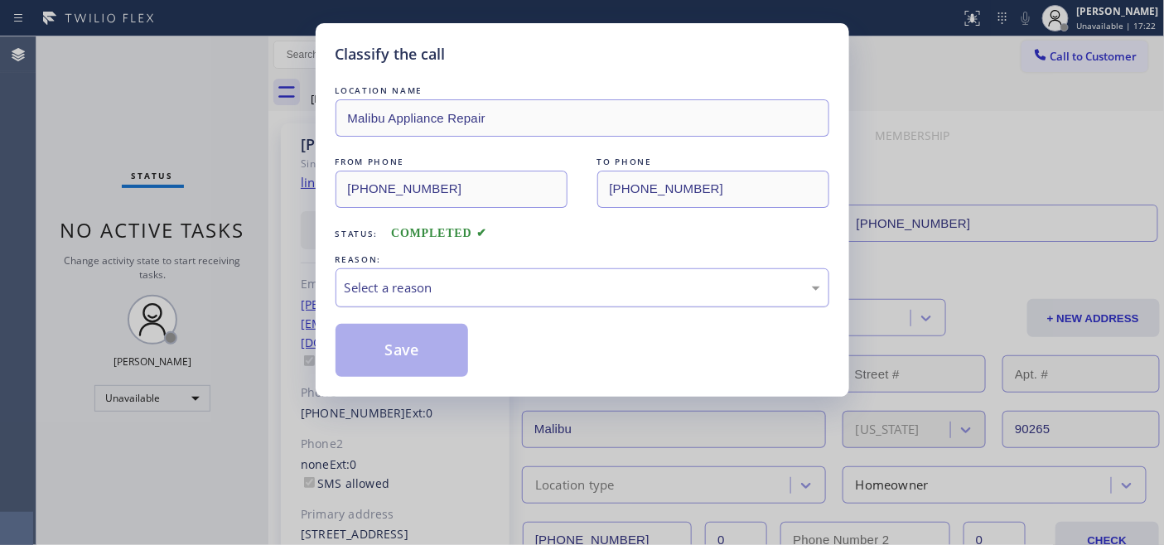
click at [527, 299] on div "Select a reason" at bounding box center [583, 287] width 494 height 39
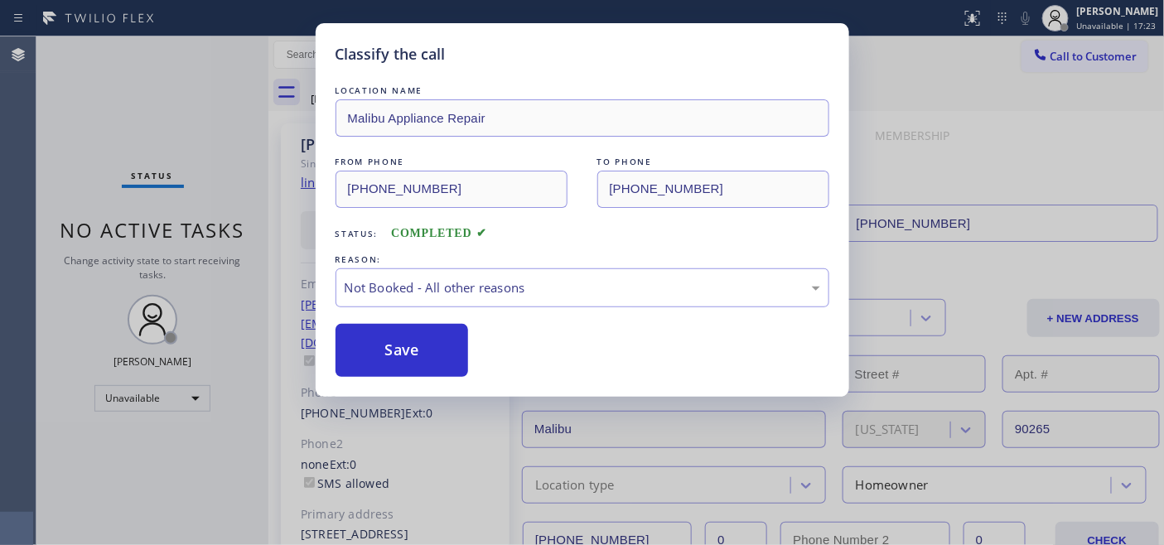
click at [449, 322] on div "LOCATION NAME Malibu Appliance Repair FROM PHONE (310) 740-9737 TO PHONE (805) …" at bounding box center [583, 229] width 494 height 295
click at [446, 329] on button "Save" at bounding box center [402, 350] width 133 height 53
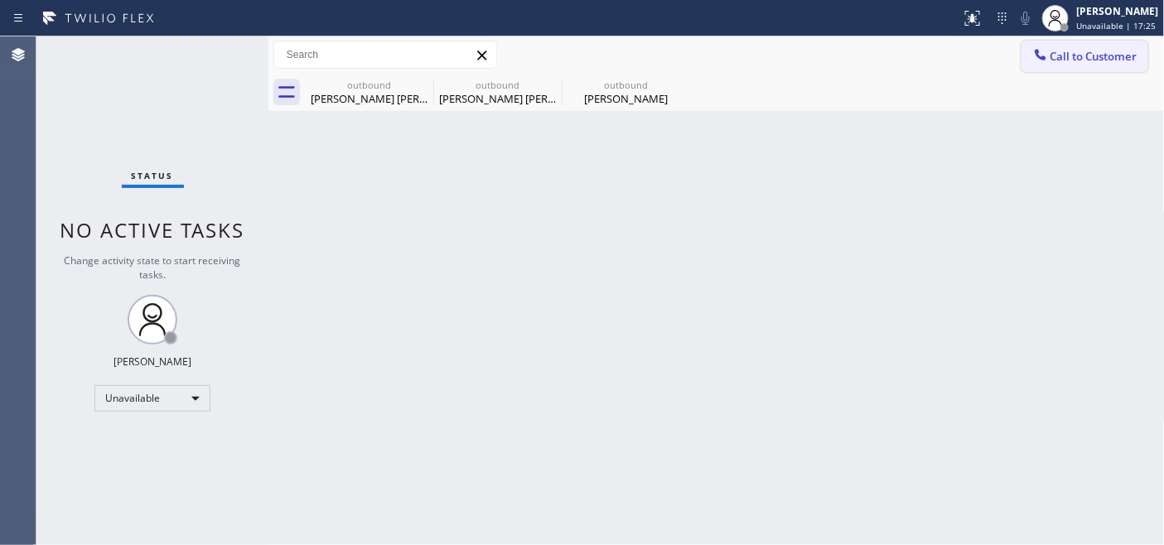
click at [1071, 56] on span "Call to Customer" at bounding box center [1094, 56] width 87 height 15
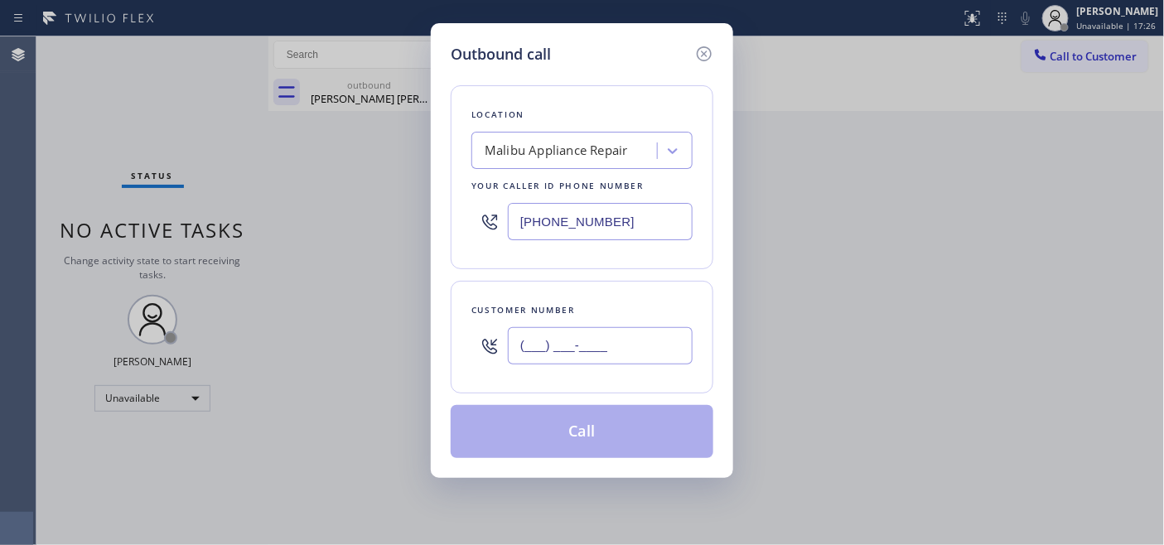
click at [581, 343] on input "(___) ___-____" at bounding box center [600, 345] width 185 height 37
paste input "602) 465-2848"
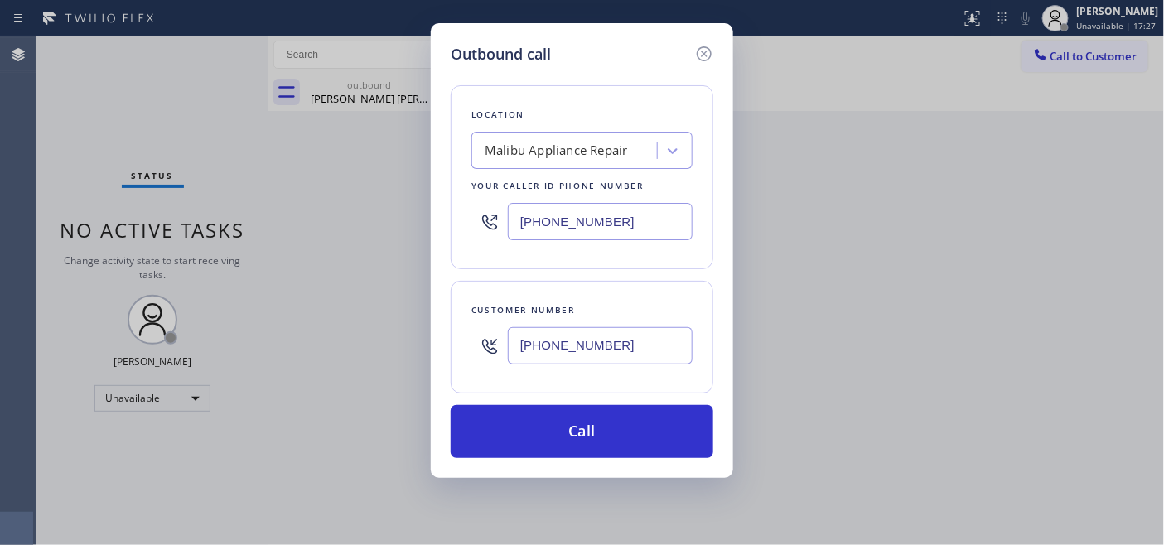
type input "(602) 465-2848"
drag, startPoint x: 638, startPoint y: 220, endPoint x: 531, endPoint y: 268, distance: 117.2
click at [415, 227] on div "Outbound call Location Malibu Appliance Repair Your caller id phone number (310…" at bounding box center [582, 272] width 1164 height 545
paste input "602) 892-0164"
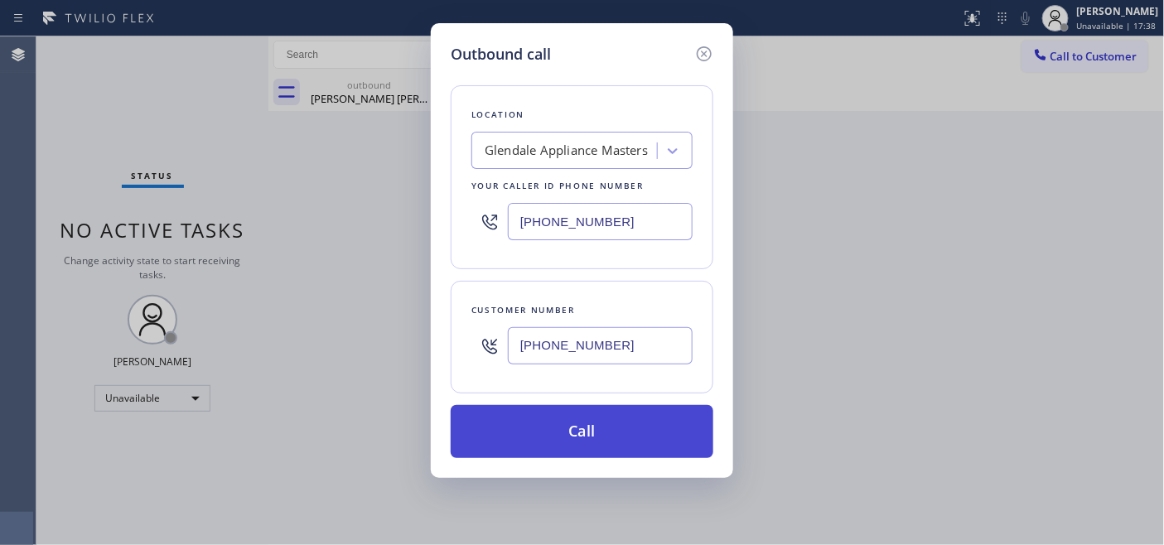
type input "(602) 892-0164"
click at [665, 412] on button "Call" at bounding box center [582, 431] width 263 height 53
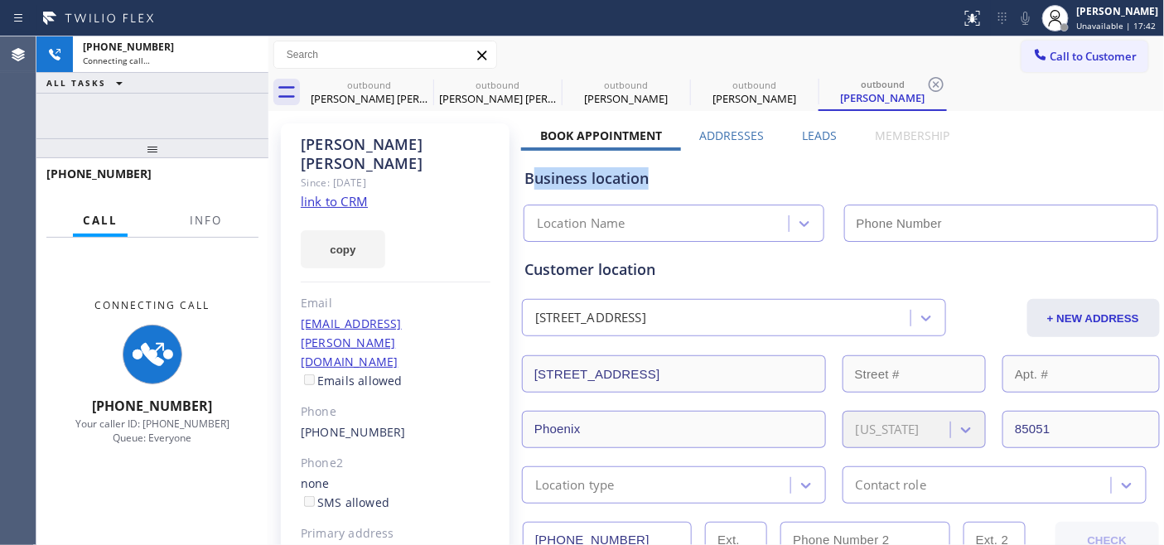
drag, startPoint x: 530, startPoint y: 179, endPoint x: 659, endPoint y: 178, distance: 128.4
click at [719, 180] on div "Business location" at bounding box center [841, 178] width 633 height 22
click at [659, 178] on div "Business location" at bounding box center [841, 178] width 633 height 22
type input "(602) 892-0164"
drag, startPoint x: 636, startPoint y: 174, endPoint x: 559, endPoint y: 172, distance: 77.9
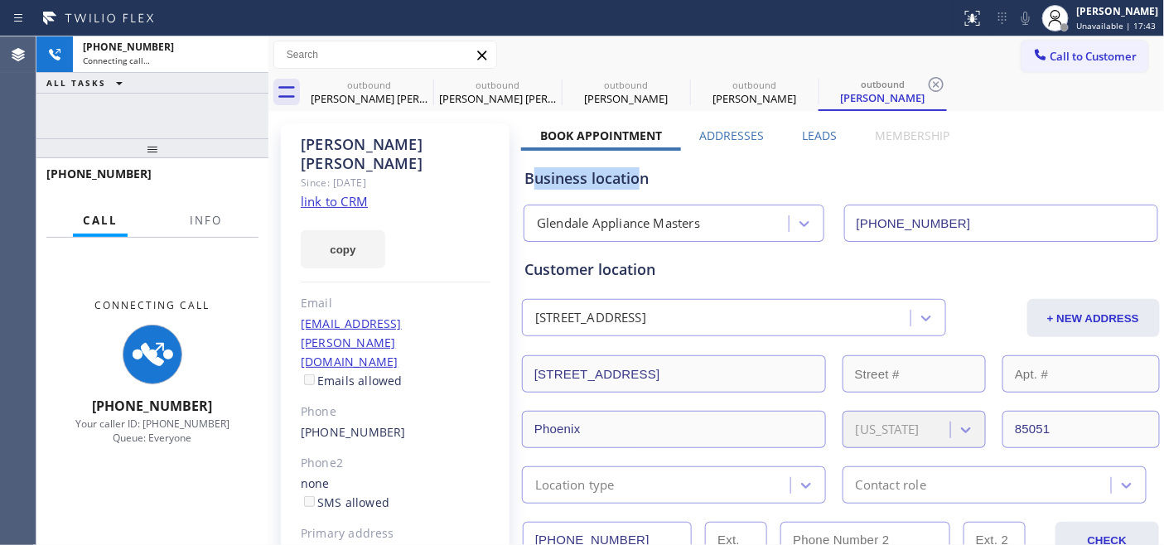
click at [536, 183] on div "Business location" at bounding box center [841, 178] width 633 height 22
click at [667, 166] on div "Business location Glendale Appliance Masters (602) 892-0164" at bounding box center [841, 196] width 640 height 91
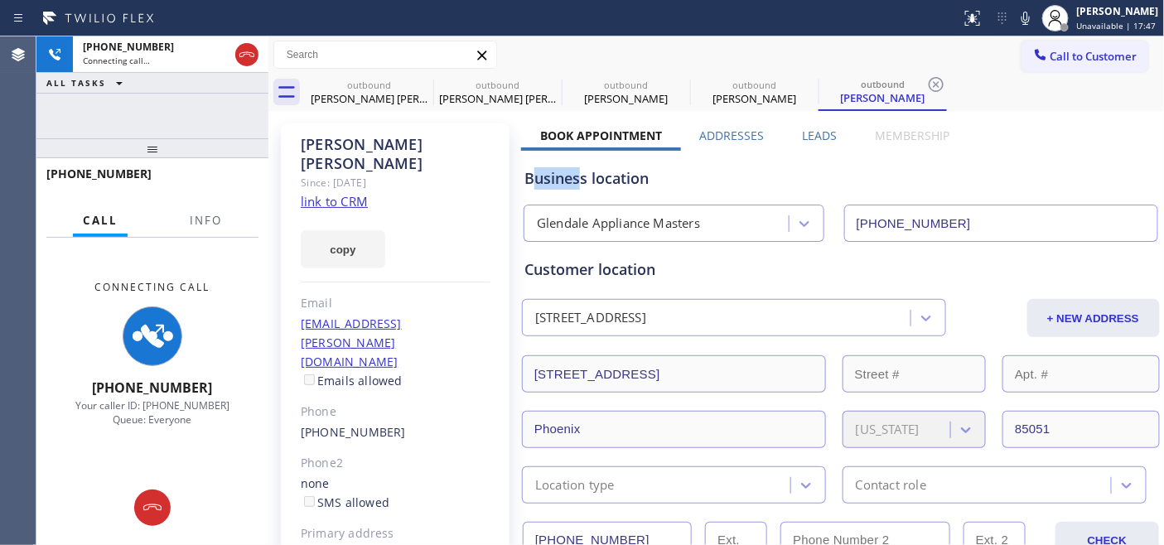
drag, startPoint x: 530, startPoint y: 181, endPoint x: 618, endPoint y: 183, distance: 87.9
click at [583, 182] on div "Business location" at bounding box center [841, 178] width 633 height 22
click at [693, 189] on div "Business location Glendale Appliance Masters (602) 892-0164" at bounding box center [841, 196] width 640 height 91
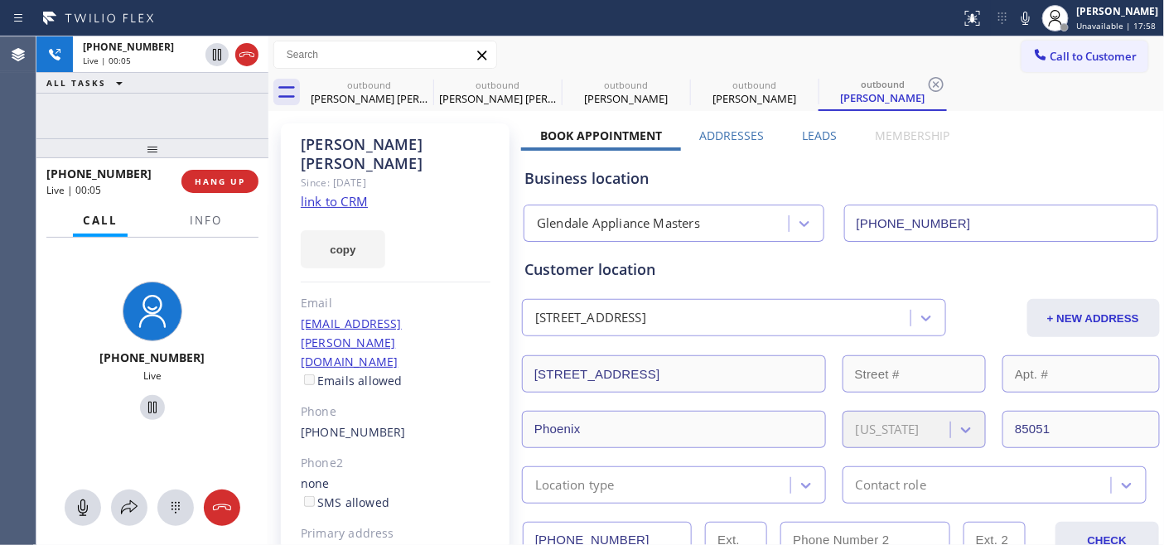
click at [820, 179] on div "Business location" at bounding box center [841, 178] width 633 height 22
click at [421, 81] on icon at bounding box center [423, 85] width 20 height 20
type input "(646) 679-5825"
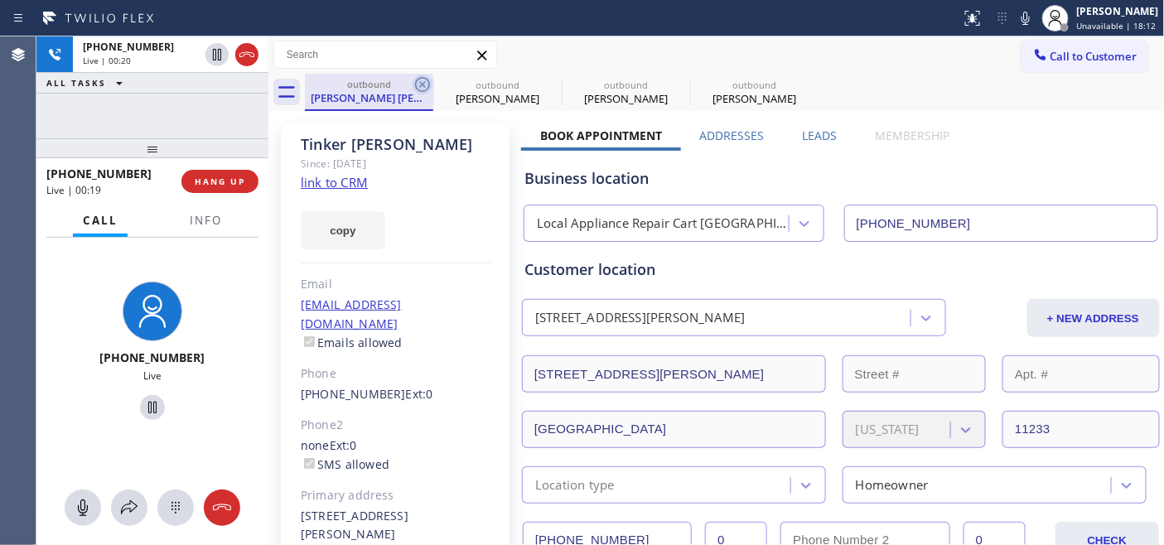
click at [418, 85] on icon at bounding box center [423, 85] width 20 height 20
type input "(310) 740-9737"
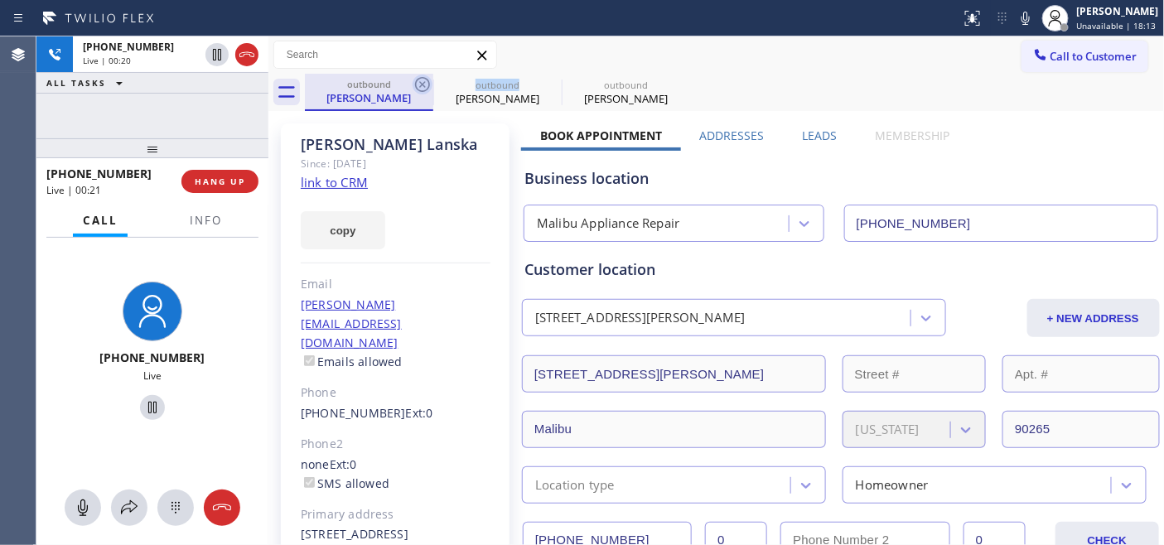
click at [418, 85] on icon at bounding box center [423, 85] width 20 height 20
type input "(602) 892-0164"
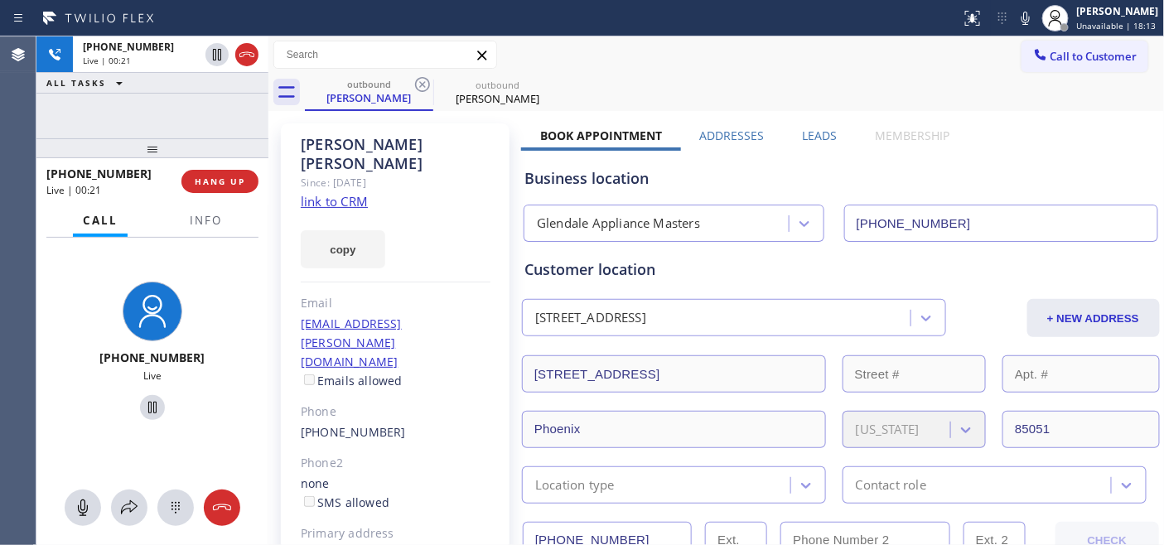
click at [668, 70] on div "Call to Customer Outbound call Location Glendale Appliance Masters Your caller …" at bounding box center [716, 54] width 897 height 37
drag, startPoint x: 669, startPoint y: 60, endPoint x: 576, endPoint y: 60, distance: 92.8
click at [669, 60] on div "Call to Customer Outbound call Location Glendale Appliance Masters Your caller …" at bounding box center [716, 55] width 897 height 29
drag, startPoint x: 151, startPoint y: 153, endPoint x: 171, endPoint y: 83, distance: 73.2
click at [171, 83] on div "+16024652848 Live | 00:37 ALL TASKS ALL TASKS ACTIVE TASKS TASKS IN WRAP UP +16…" at bounding box center [152, 290] width 232 height 509
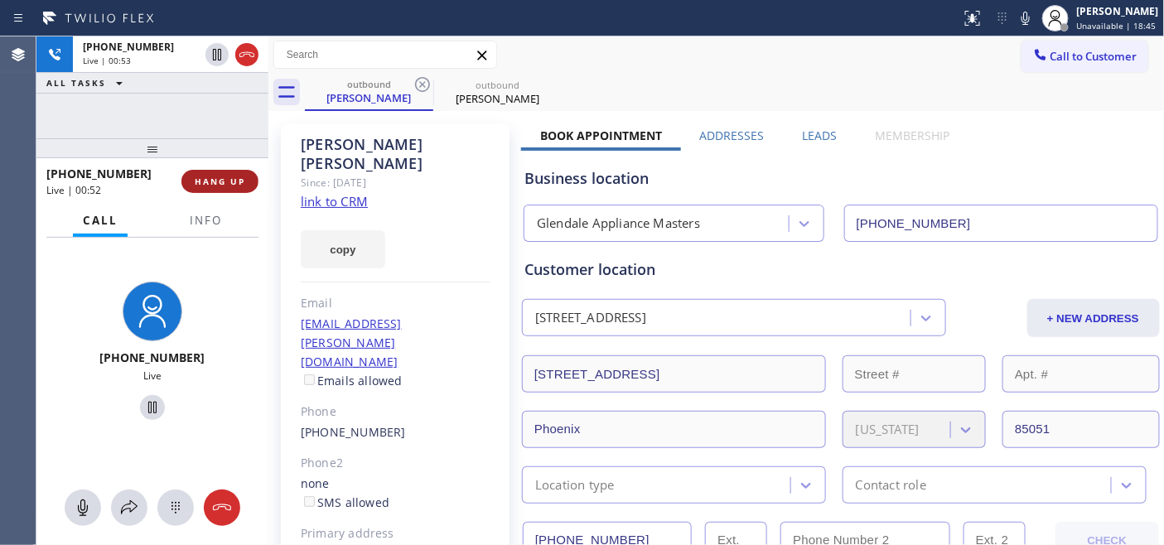
click at [228, 185] on span "HANG UP" at bounding box center [220, 182] width 51 height 12
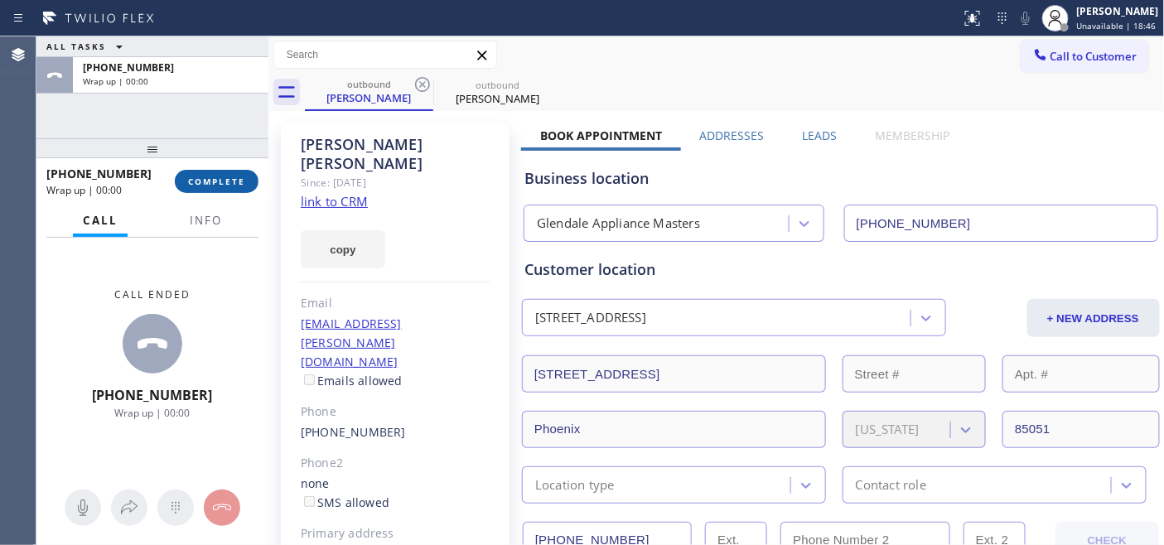
click at [228, 185] on span "COMPLETE" at bounding box center [216, 182] width 57 height 12
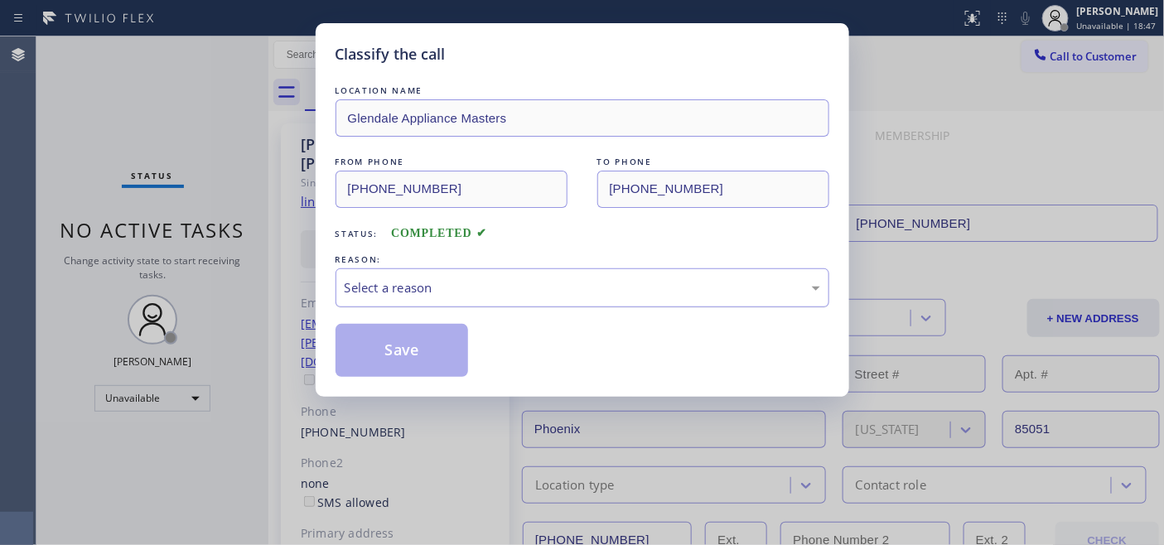
click at [519, 293] on div "Select a reason" at bounding box center [583, 287] width 476 height 19
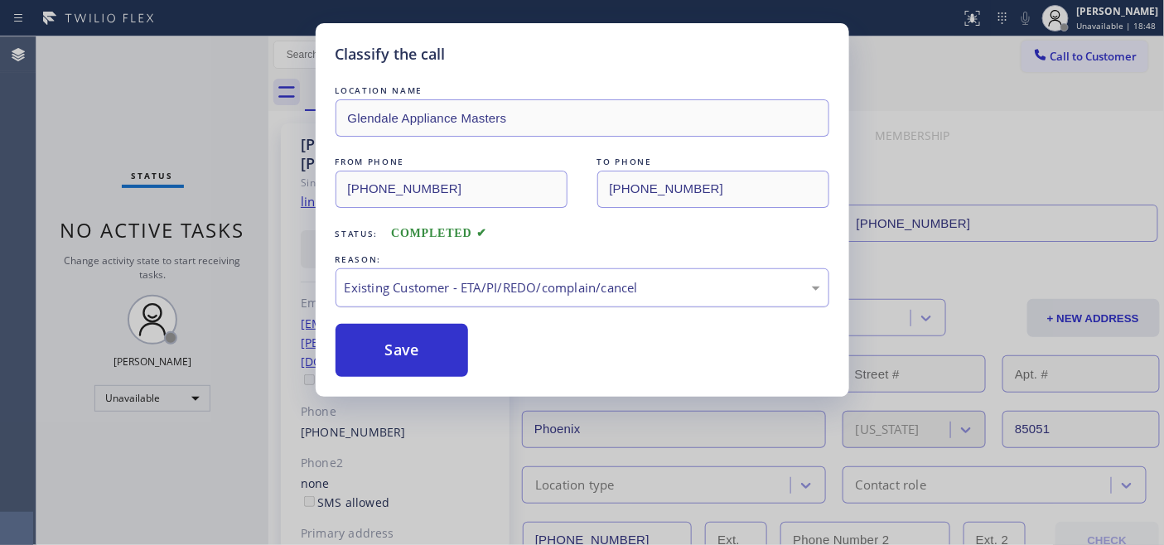
click at [427, 278] on div "Existing Customer - ETA/PI/REDO/complain/cancel" at bounding box center [583, 287] width 476 height 19
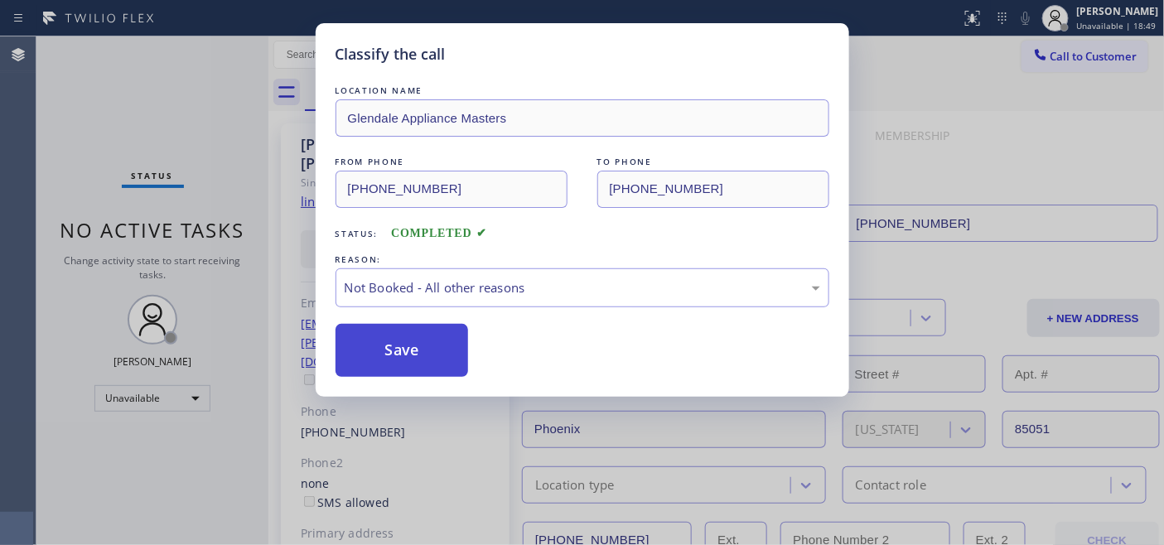
click at [404, 345] on button "Save" at bounding box center [402, 350] width 133 height 53
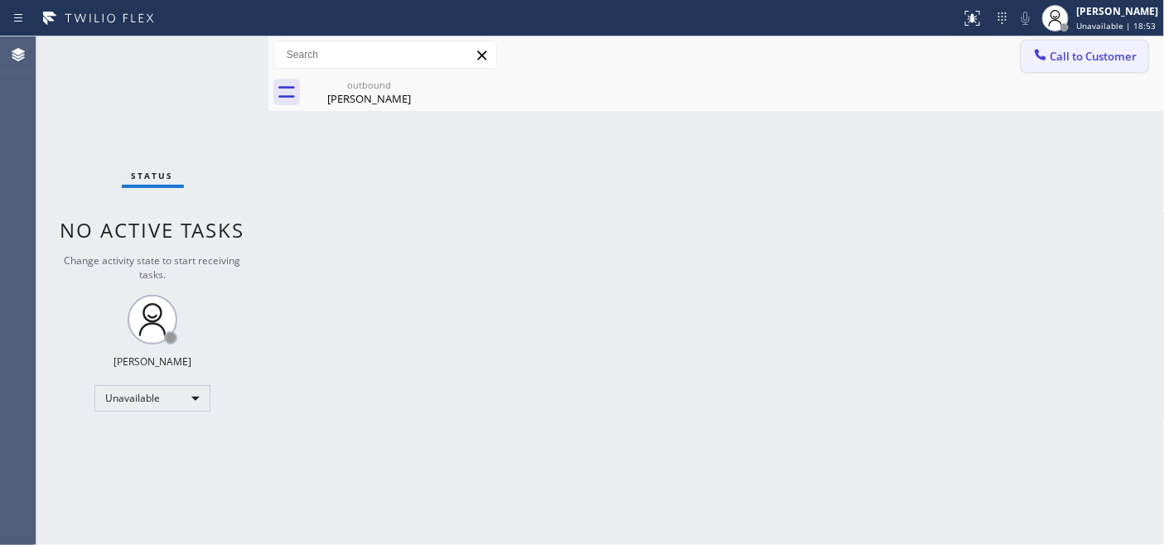
click at [1097, 66] on button "Call to Customer" at bounding box center [1085, 56] width 127 height 31
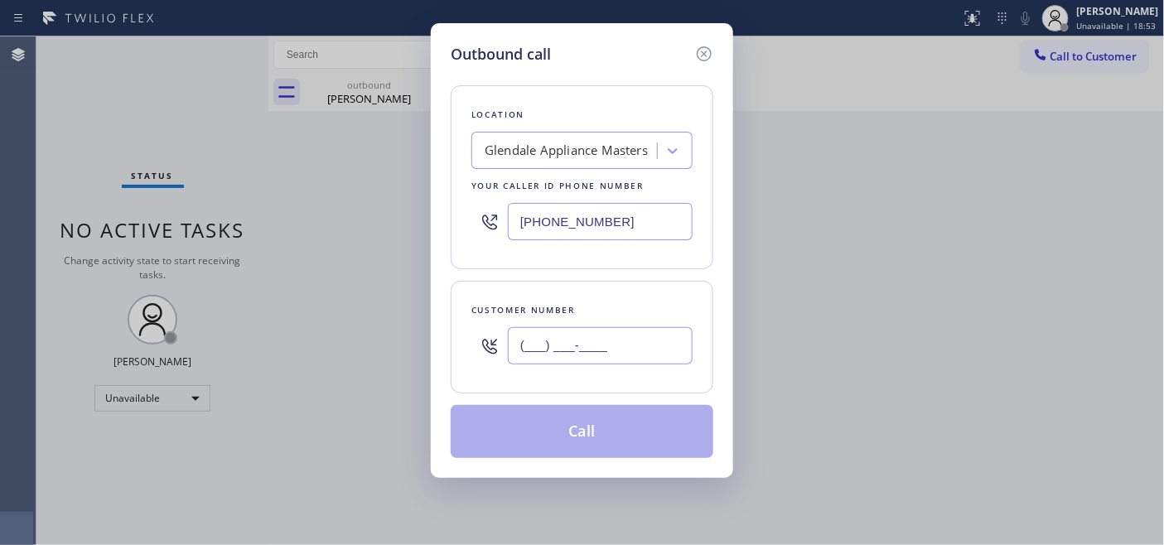
click at [600, 354] on input "(___) ___-____" at bounding box center [600, 345] width 185 height 37
paste input "360) 840-8575"
type input "(360) 840-8575"
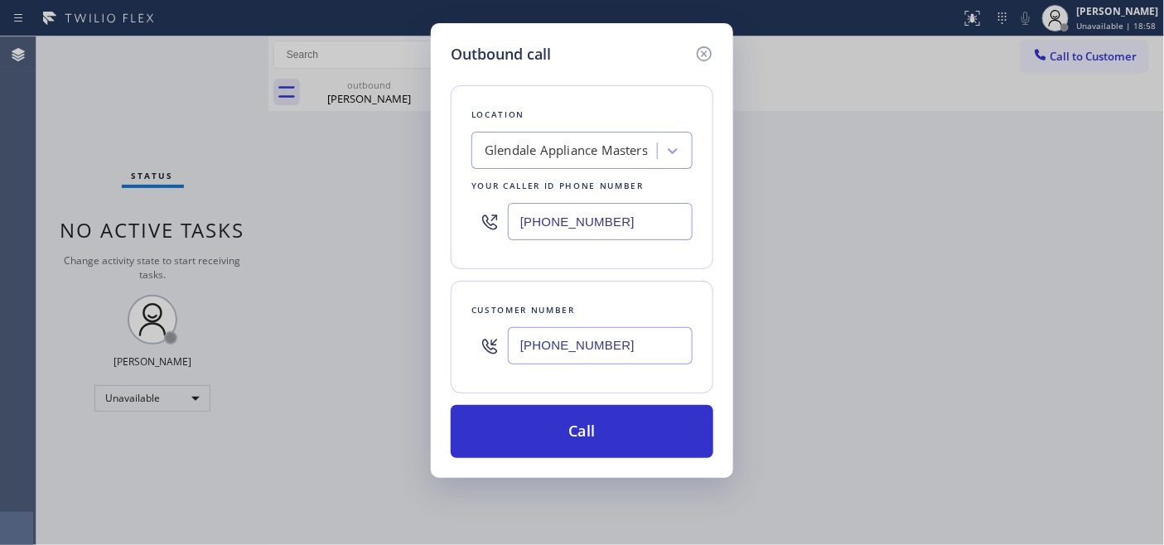
drag, startPoint x: 625, startPoint y: 215, endPoint x: 444, endPoint y: 218, distance: 180.7
click at [445, 218] on div "Outbound call Location Glendale Appliance Masters Your caller id phone number (…" at bounding box center [582, 250] width 302 height 455
paste input "206) 202-5792"
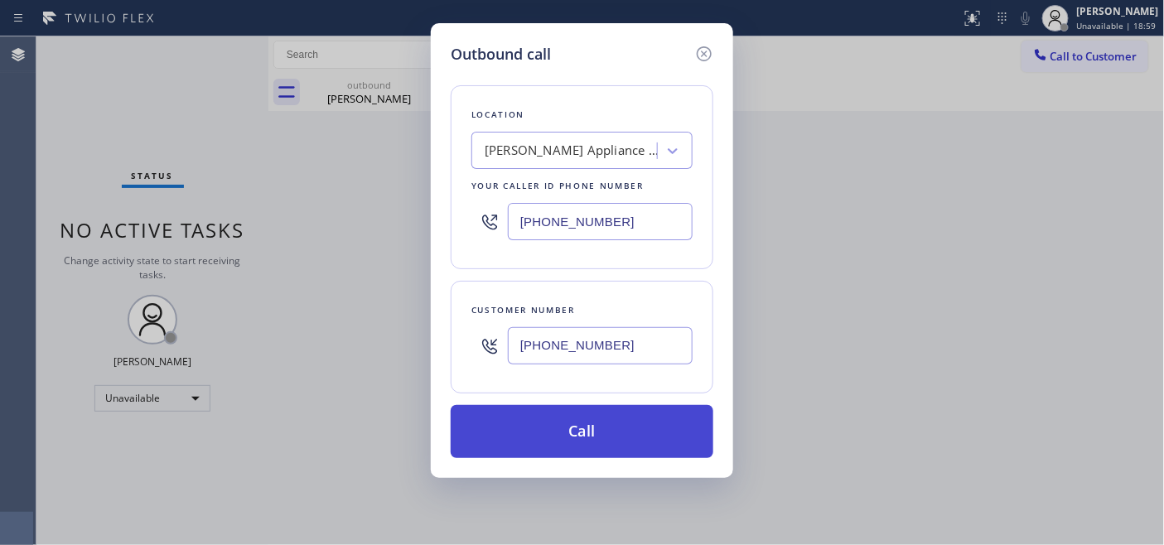
type input "(206) 202-5792"
click at [618, 425] on button "Call" at bounding box center [582, 431] width 263 height 53
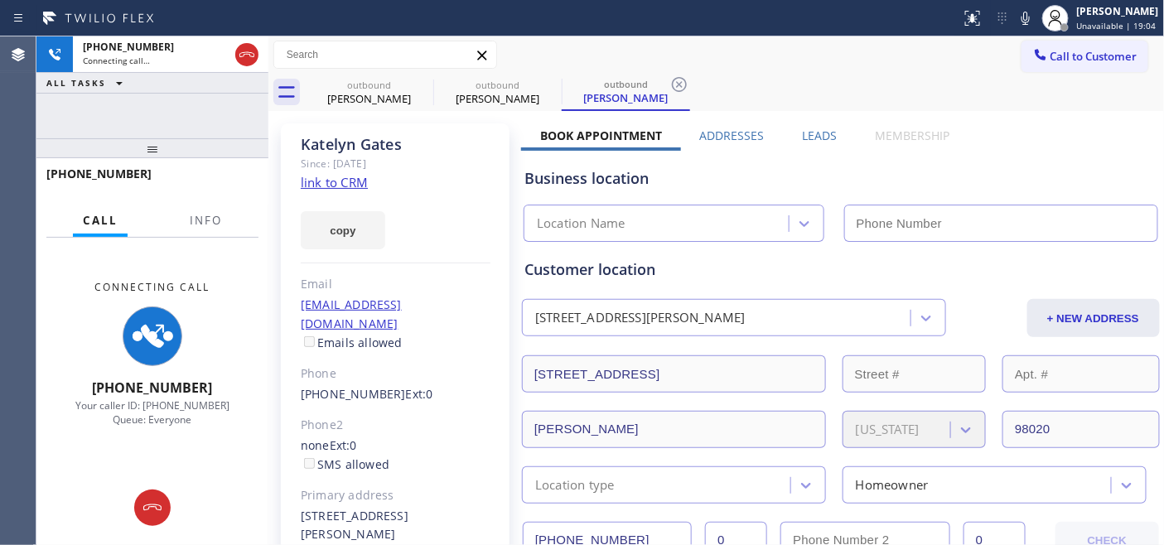
type input "(206) 202-5792"
drag, startPoint x: 255, startPoint y: 60, endPoint x: 340, endPoint y: 51, distance: 85.0
click at [255, 60] on icon at bounding box center [247, 55] width 20 height 20
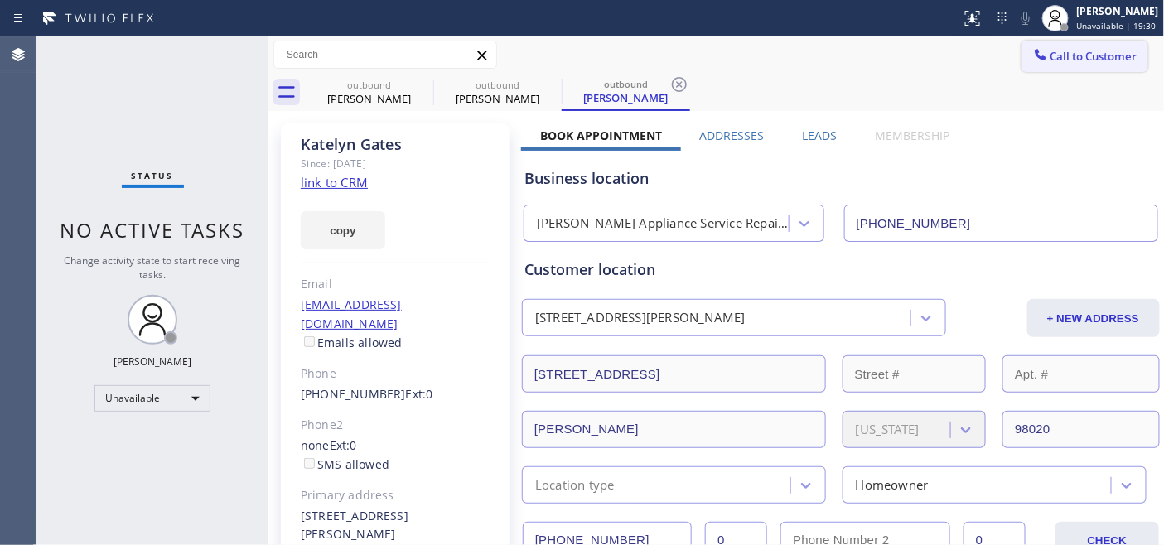
click at [1081, 49] on span "Call to Customer" at bounding box center [1094, 56] width 87 height 15
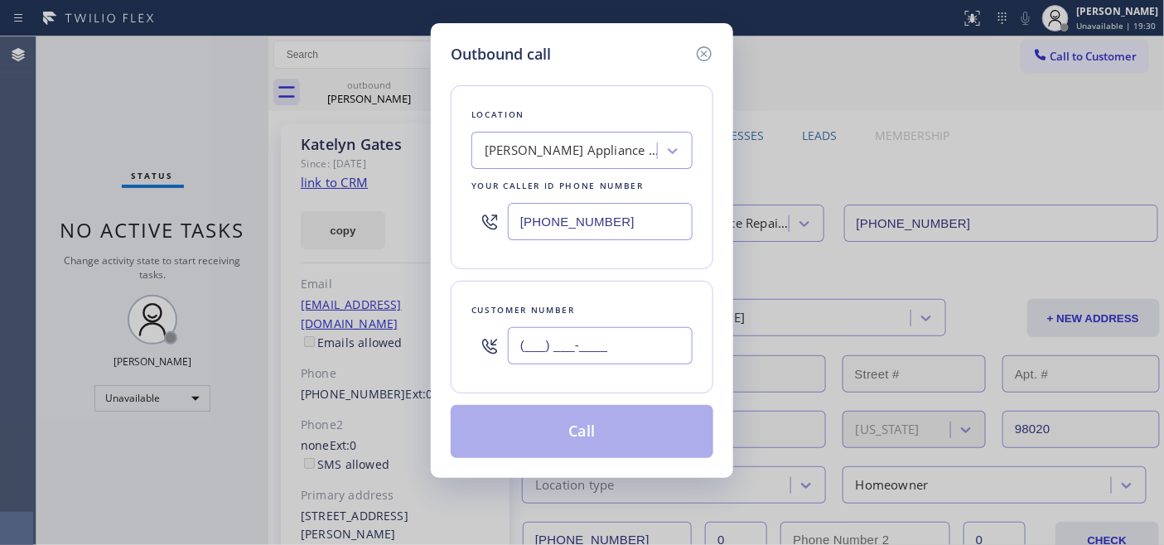
click at [576, 334] on input "(___) ___-____" at bounding box center [600, 345] width 185 height 37
paste input "703) 774-8367"
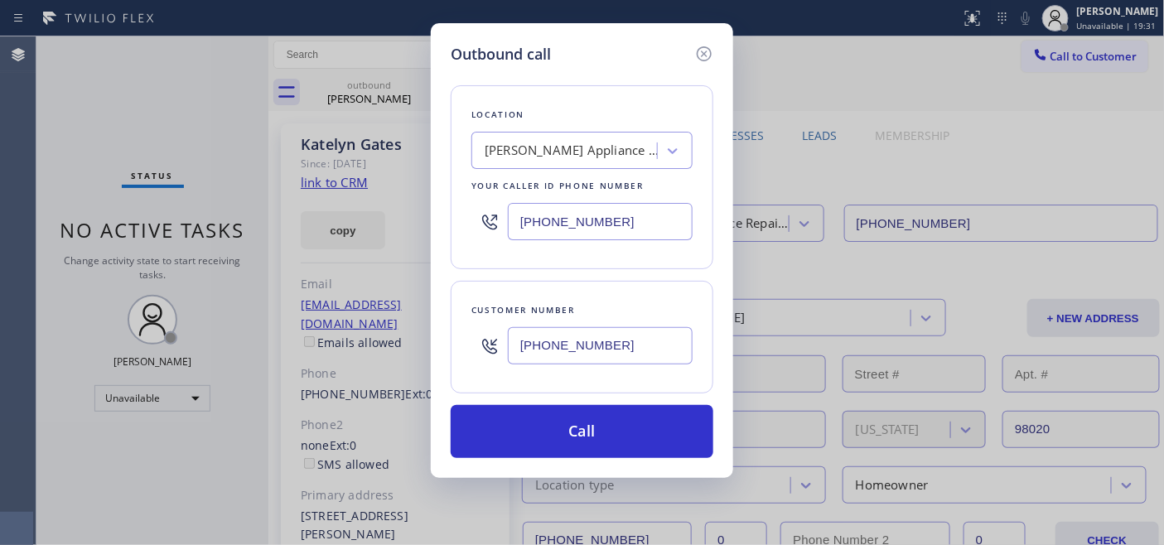
type input "(703) 774-8367"
drag, startPoint x: 610, startPoint y: 225, endPoint x: 439, endPoint y: 249, distance: 172.5
click at [400, 251] on div "Outbound call Location Terrys Appliance Service Repair Seattle Your caller id p…" at bounding box center [582, 272] width 1164 height 545
paste input "773) 832-5024"
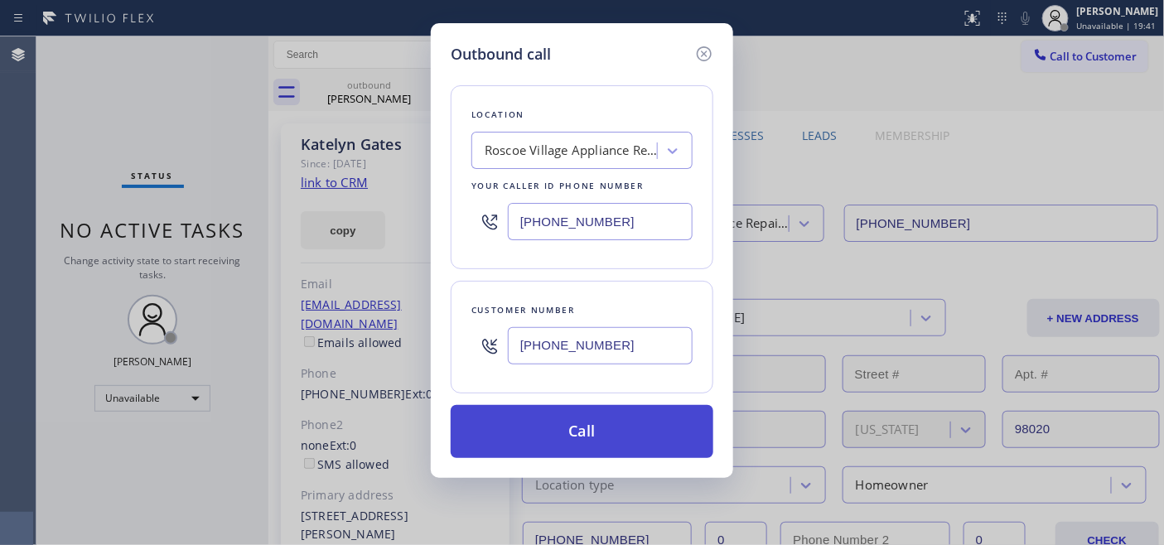
type input "(773) 832-5024"
click at [597, 416] on button "Call" at bounding box center [582, 431] width 263 height 53
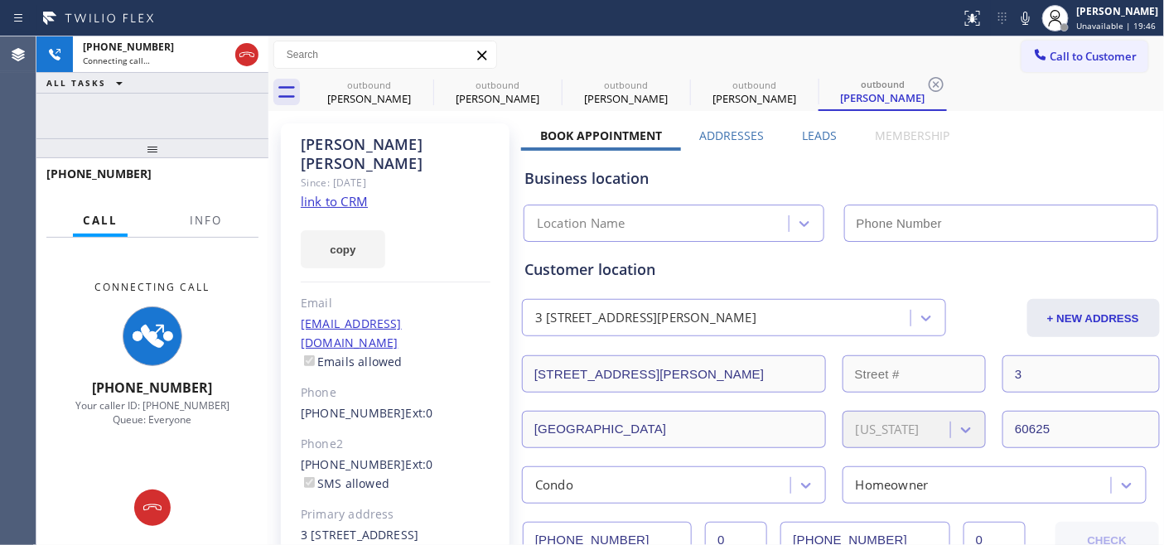
type input "(773) 832-5024"
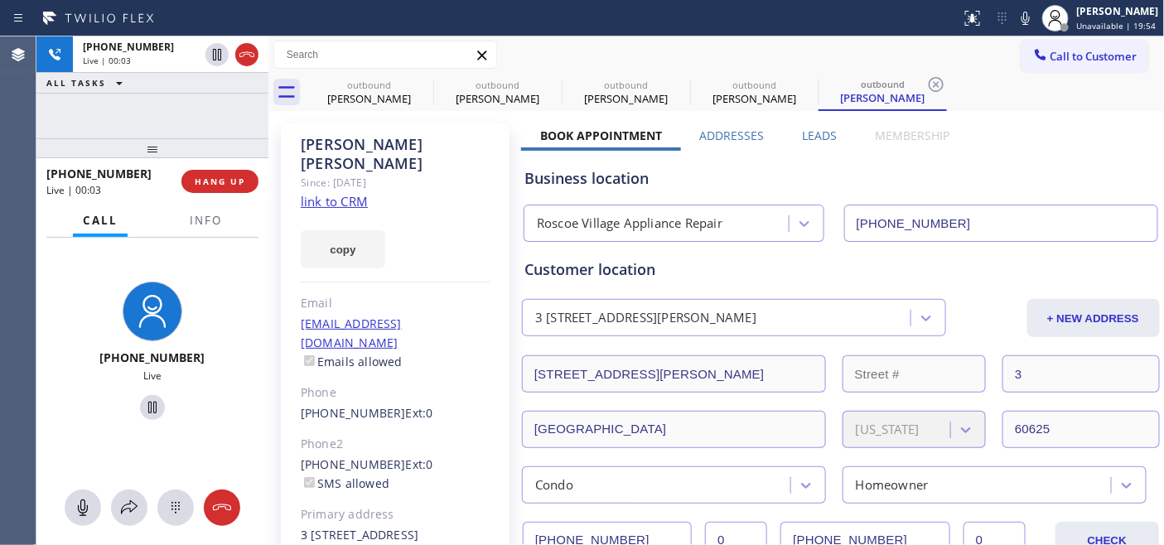
click at [234, 152] on div at bounding box center [152, 148] width 232 height 20
click at [233, 181] on span "HANG UP" at bounding box center [220, 182] width 51 height 12
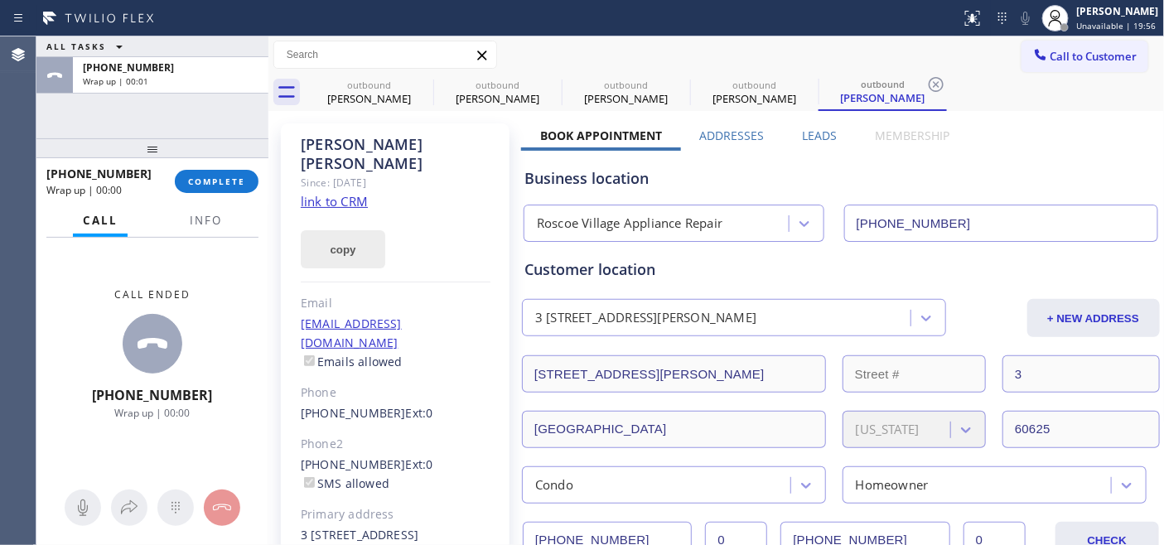
click at [346, 249] on button "copy" at bounding box center [343, 249] width 85 height 38
click at [348, 230] on button "copied!" at bounding box center [343, 249] width 85 height 38
click at [210, 172] on button "COMPLETE" at bounding box center [217, 181] width 84 height 23
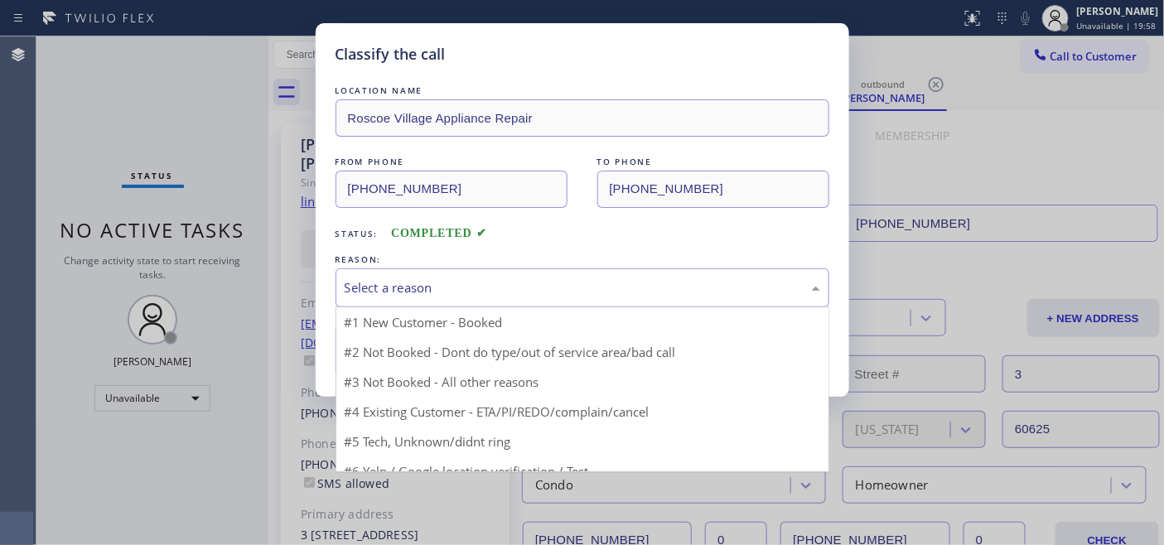
click at [491, 284] on div "Select a reason" at bounding box center [583, 287] width 476 height 19
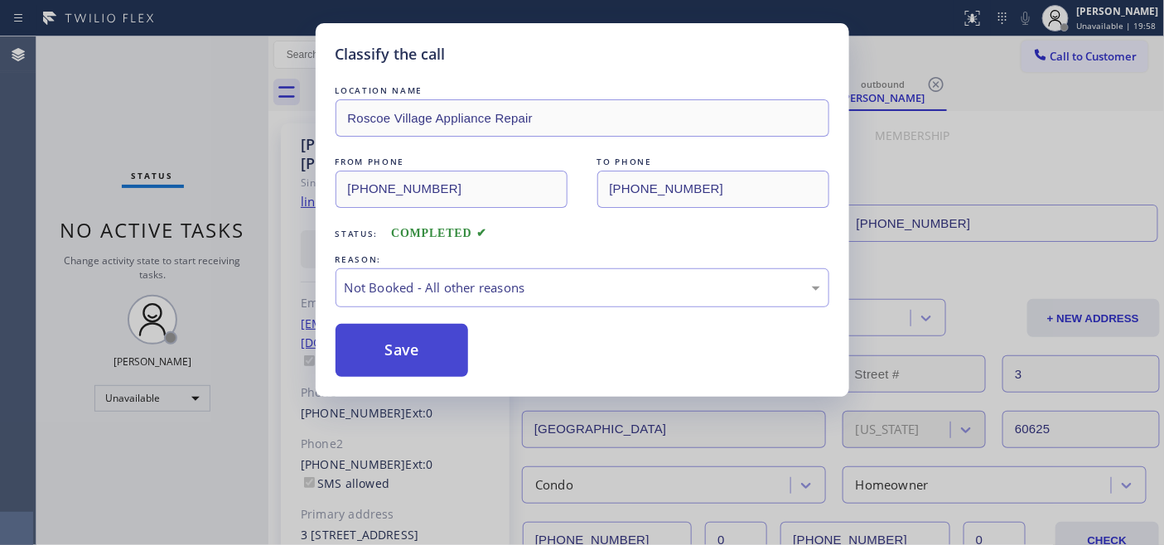
click at [421, 341] on button "Save" at bounding box center [402, 350] width 133 height 53
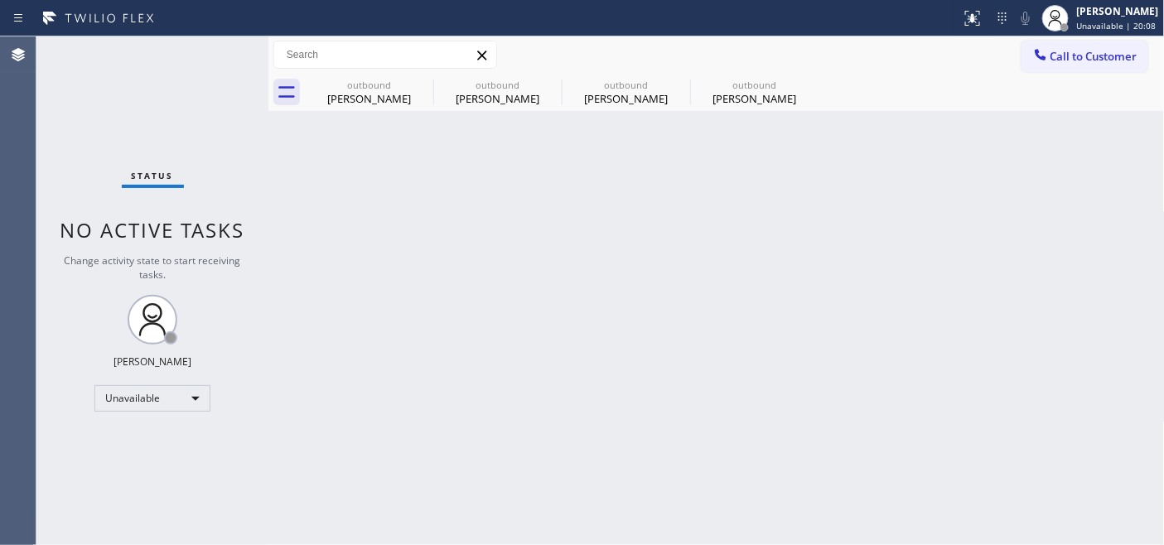
click at [1065, 50] on span "Call to Customer" at bounding box center [1094, 56] width 87 height 15
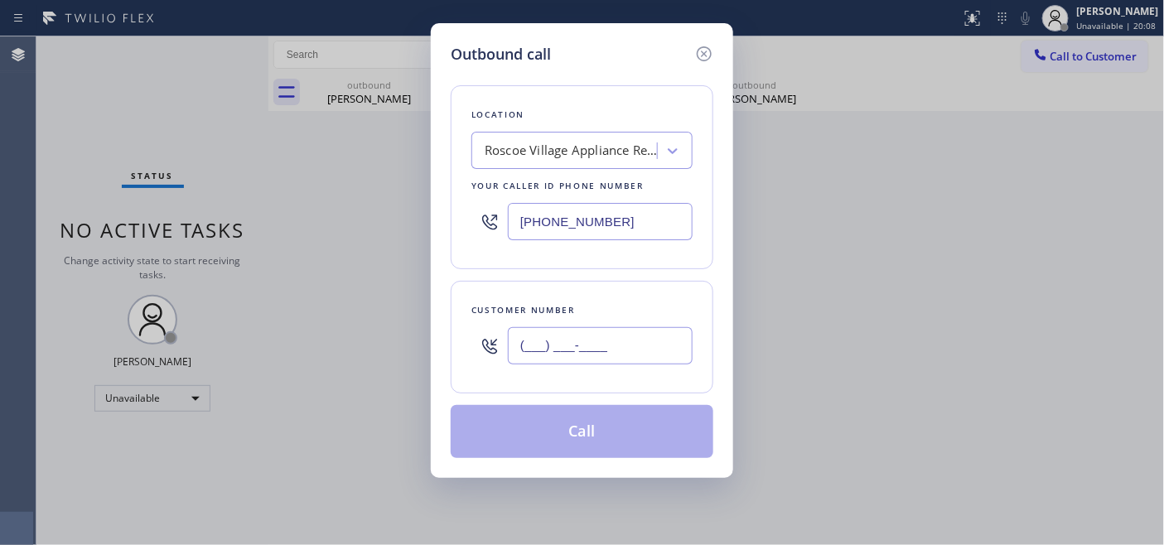
click at [580, 348] on input "(___) ___-____" at bounding box center [600, 345] width 185 height 37
paste input "760) 625-5424"
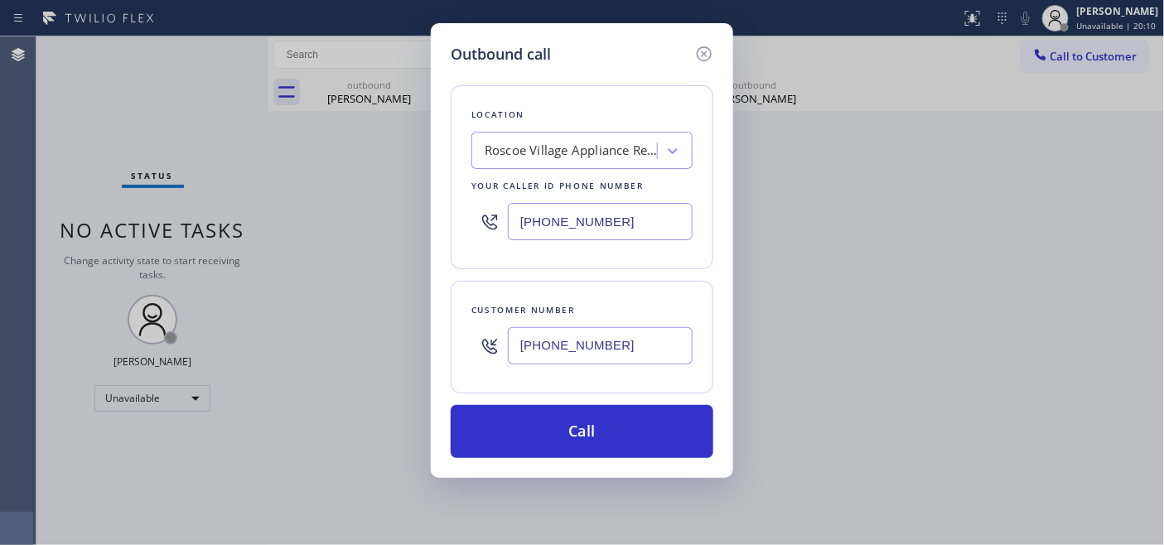
type input "(760) 625-5424"
drag, startPoint x: 648, startPoint y: 230, endPoint x: 440, endPoint y: 217, distance: 208.4
click at [444, 230] on div "Outbound call Location Roscoe Village Appliance Repair Your caller id phone num…" at bounding box center [582, 250] width 302 height 455
paste input "60) 452-3788"
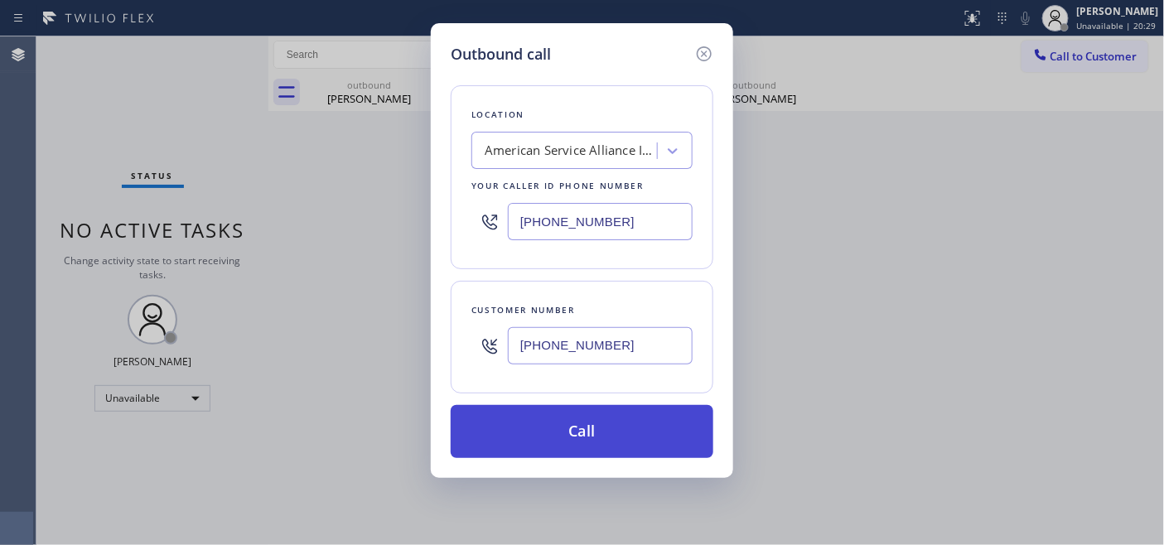
type input "[PHONE_NUMBER]"
click at [609, 409] on button "Call" at bounding box center [582, 431] width 263 height 53
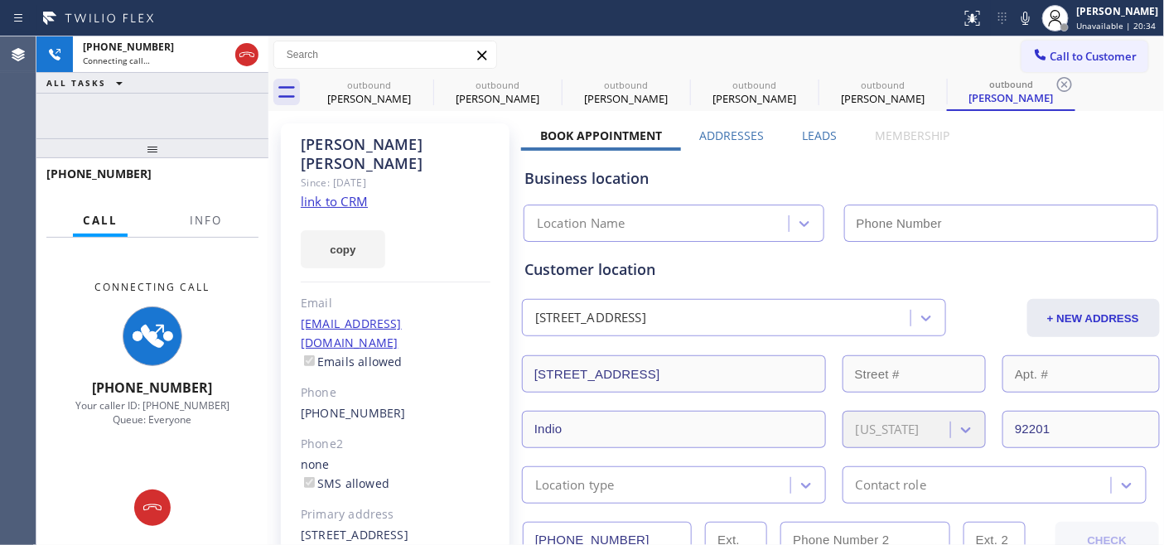
type input "[PHONE_NUMBER]"
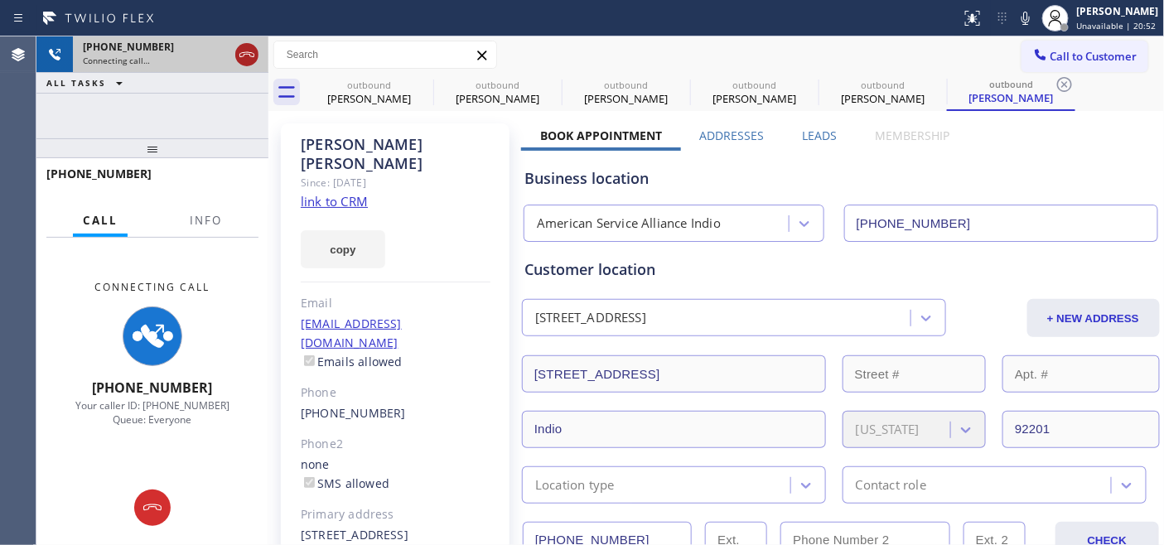
drag, startPoint x: 254, startPoint y: 40, endPoint x: 249, endPoint y: 52, distance: 13.1
click at [254, 40] on div at bounding box center [247, 54] width 30 height 36
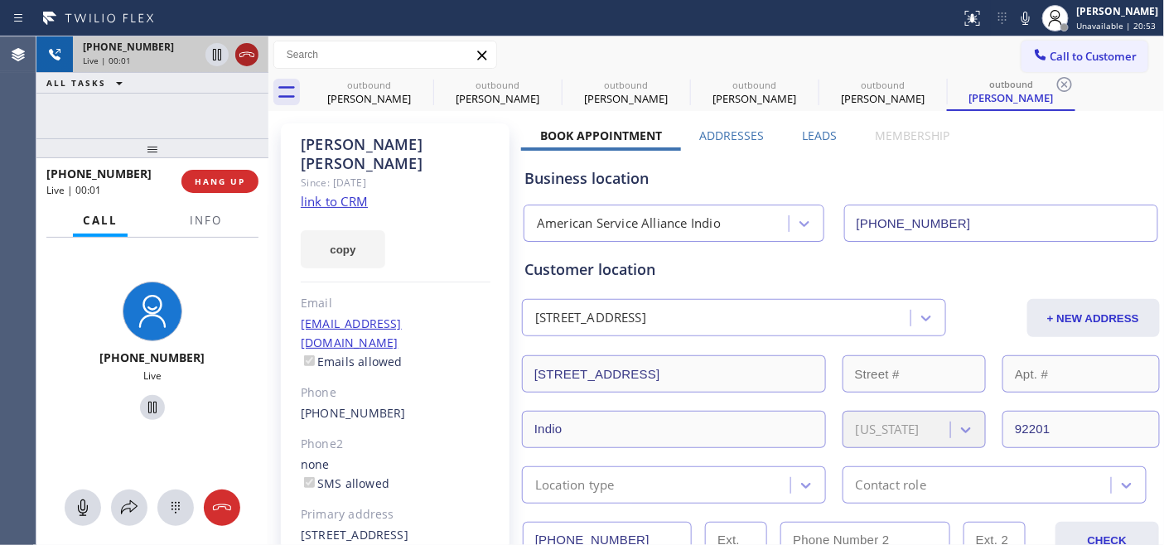
click at [249, 52] on icon at bounding box center [246, 54] width 15 height 5
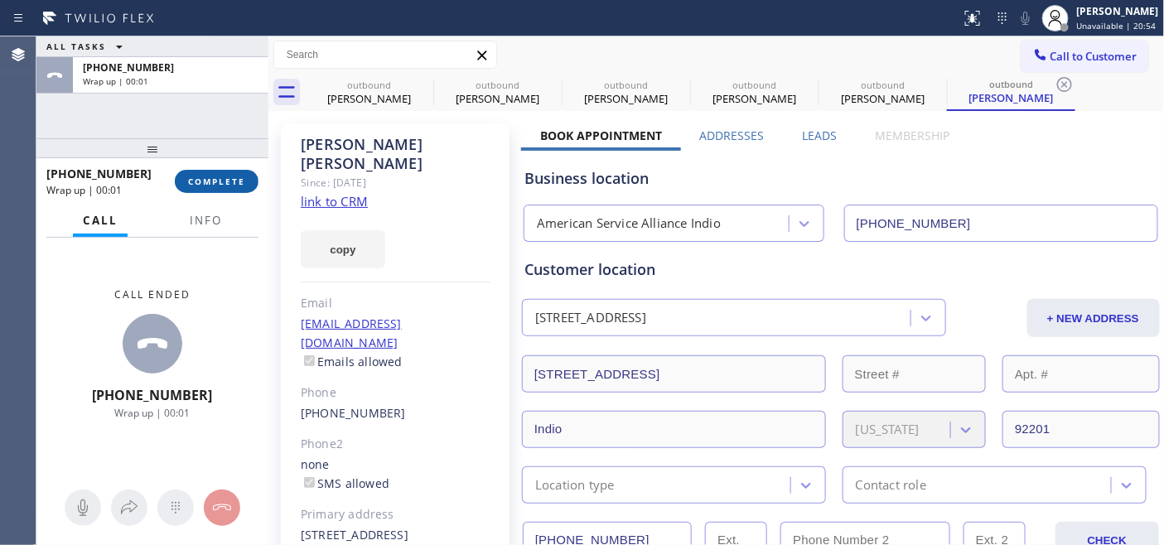
click at [218, 186] on span "COMPLETE" at bounding box center [216, 182] width 57 height 12
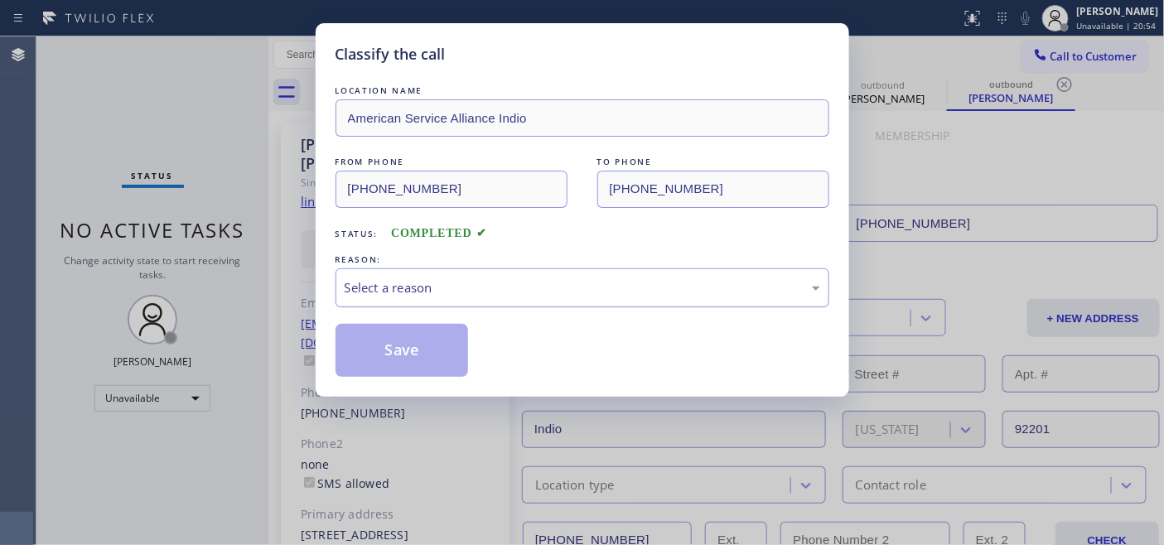
click at [476, 279] on div "Select a reason" at bounding box center [583, 287] width 476 height 19
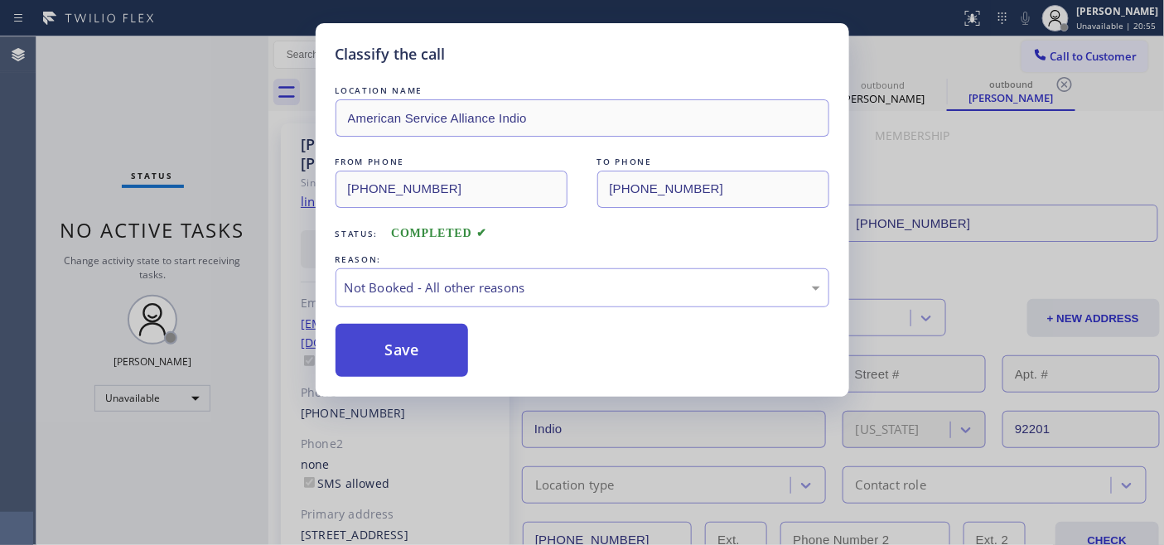
click at [408, 343] on button "Save" at bounding box center [402, 350] width 133 height 53
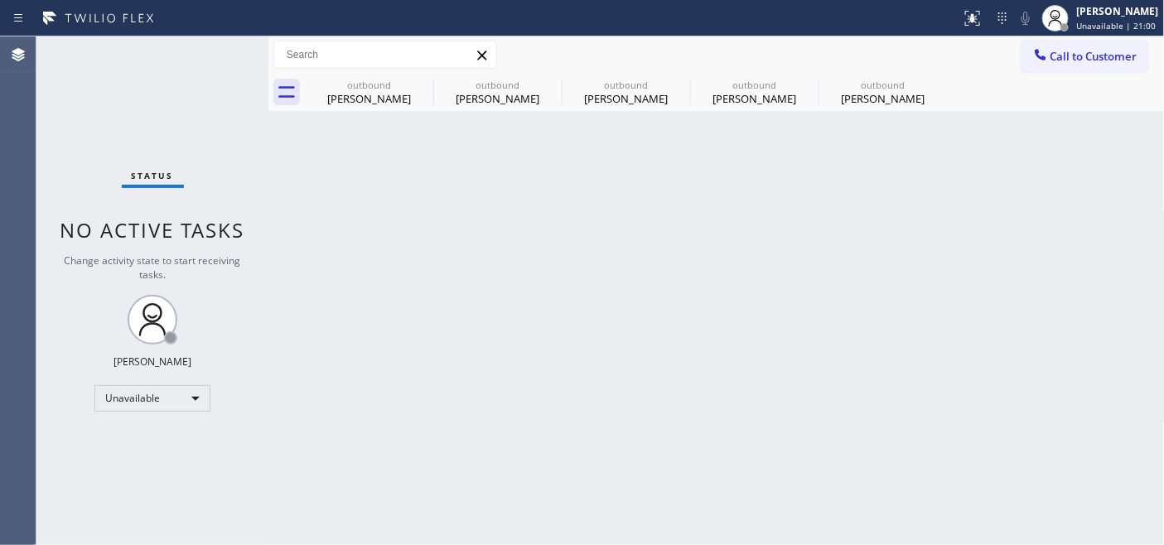
click at [1049, 75] on div "outbound Griselda Cortes outbound Katelyn Gates outbound Katelyn Gates outbound…" at bounding box center [735, 92] width 860 height 37
click at [1049, 60] on div at bounding box center [1041, 56] width 20 height 20
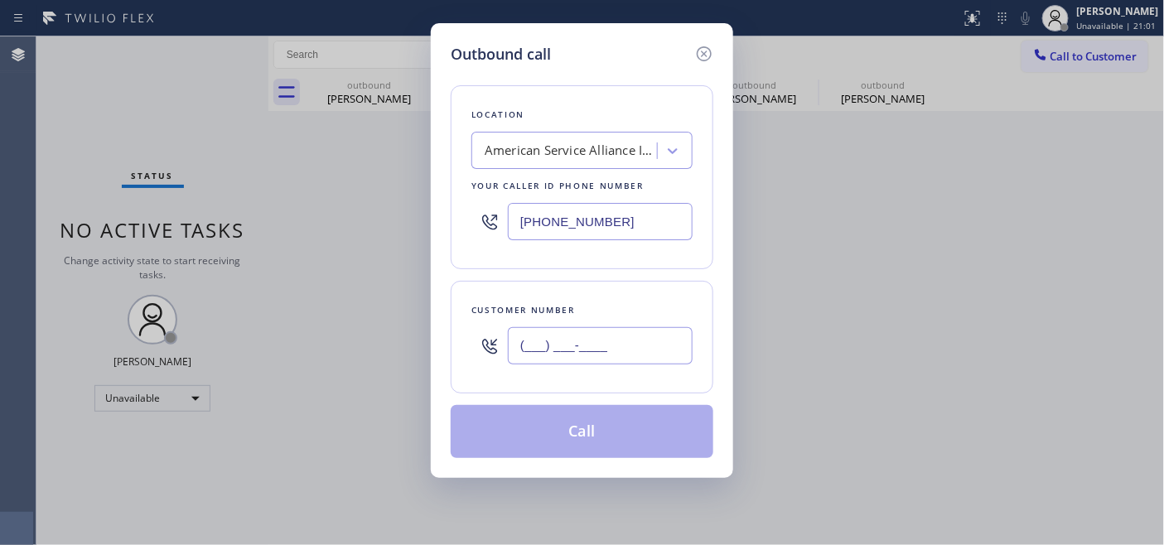
click at [620, 341] on input "(___) ___-____" at bounding box center [600, 345] width 185 height 37
paste input "310) 210-0449"
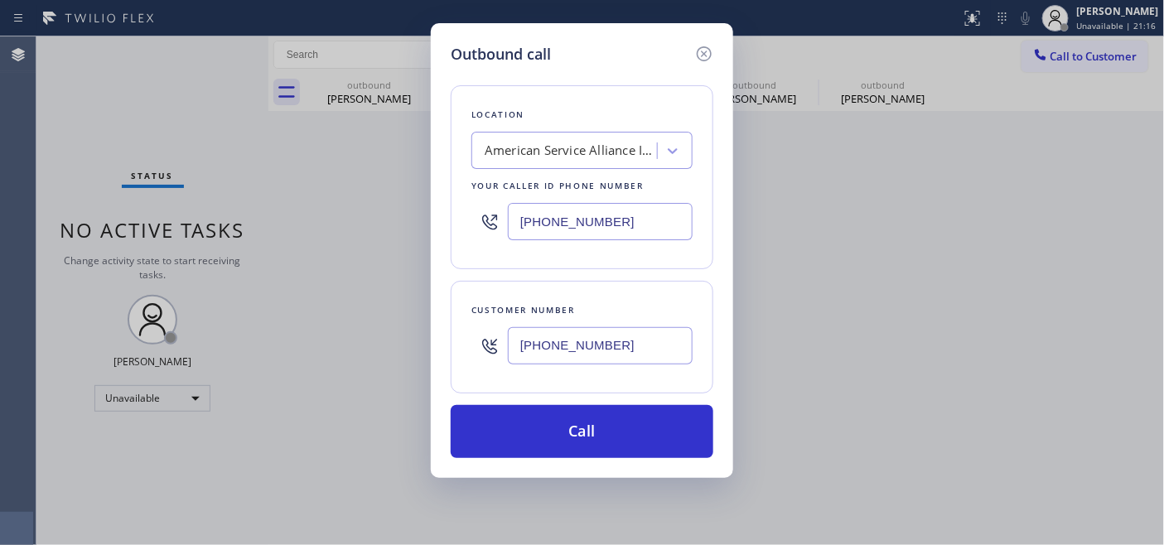
drag, startPoint x: 623, startPoint y: 351, endPoint x: 466, endPoint y: 351, distance: 157.4
click at [467, 351] on div "Customer number (310) 210-0449" at bounding box center [582, 337] width 263 height 113
paste input "text"
type input "(310) 210-0449"
drag, startPoint x: 628, startPoint y: 220, endPoint x: 446, endPoint y: 229, distance: 182.5
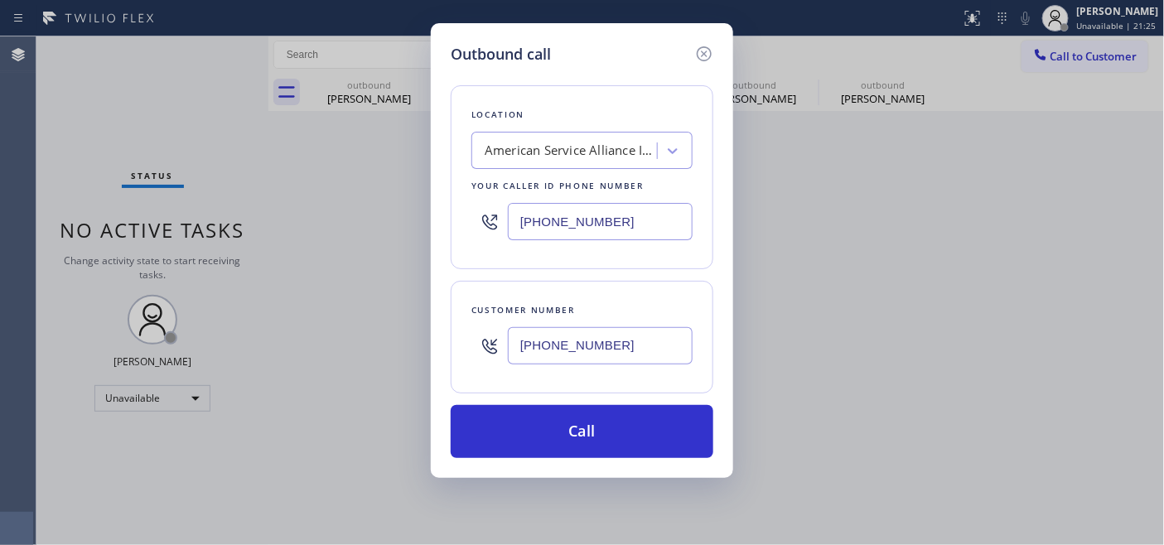
click at [486, 225] on div "[PHONE_NUMBER]" at bounding box center [582, 222] width 221 height 54
paste input "855) 731-4952"
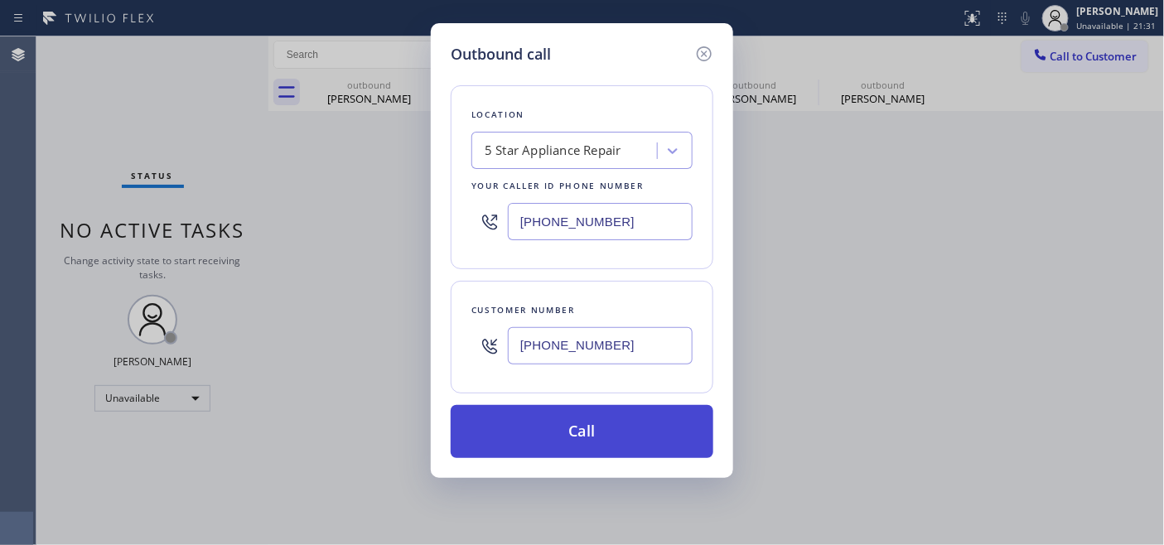
type input "(855) 731-4952"
click at [640, 440] on button "Call" at bounding box center [582, 431] width 263 height 53
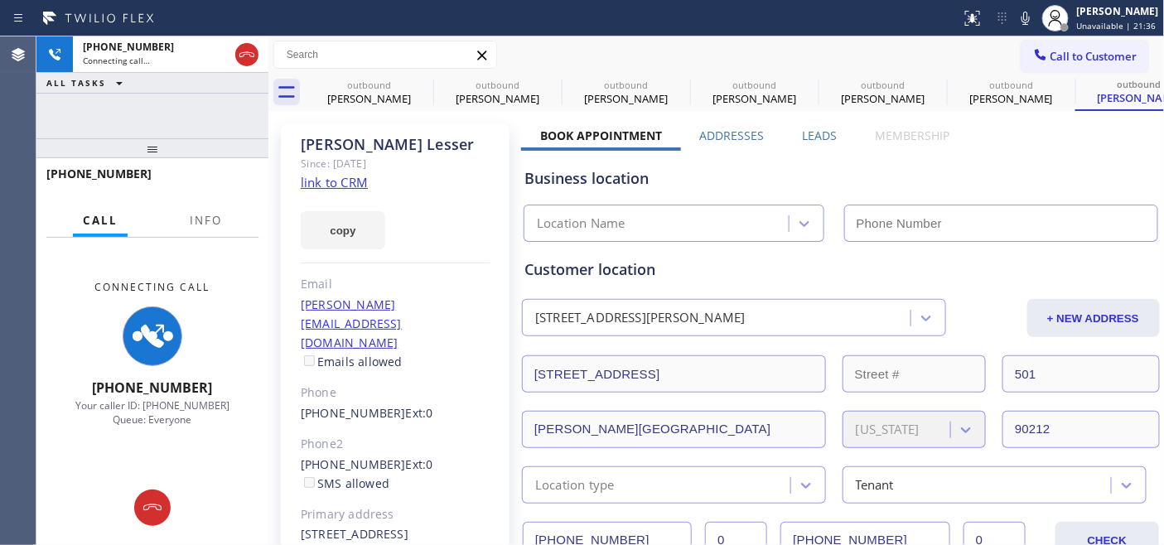
type input "(855) 731-4952"
click at [418, 81] on icon at bounding box center [423, 85] width 20 height 20
click at [0, 0] on icon at bounding box center [0, 0] width 0 height 0
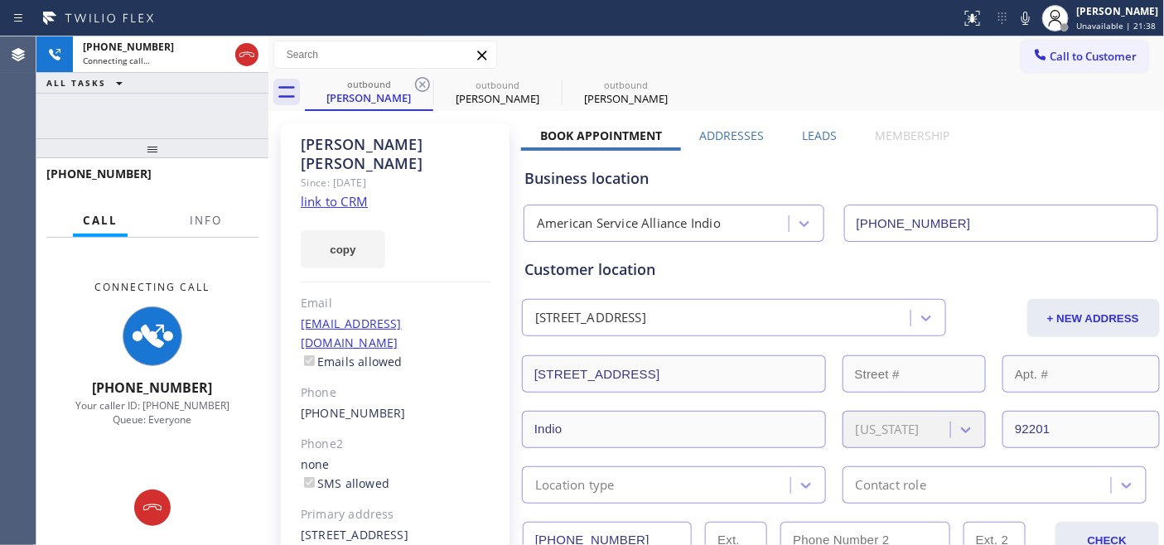
click at [418, 81] on icon at bounding box center [423, 85] width 20 height 20
click at [0, 0] on icon at bounding box center [0, 0] width 0 height 0
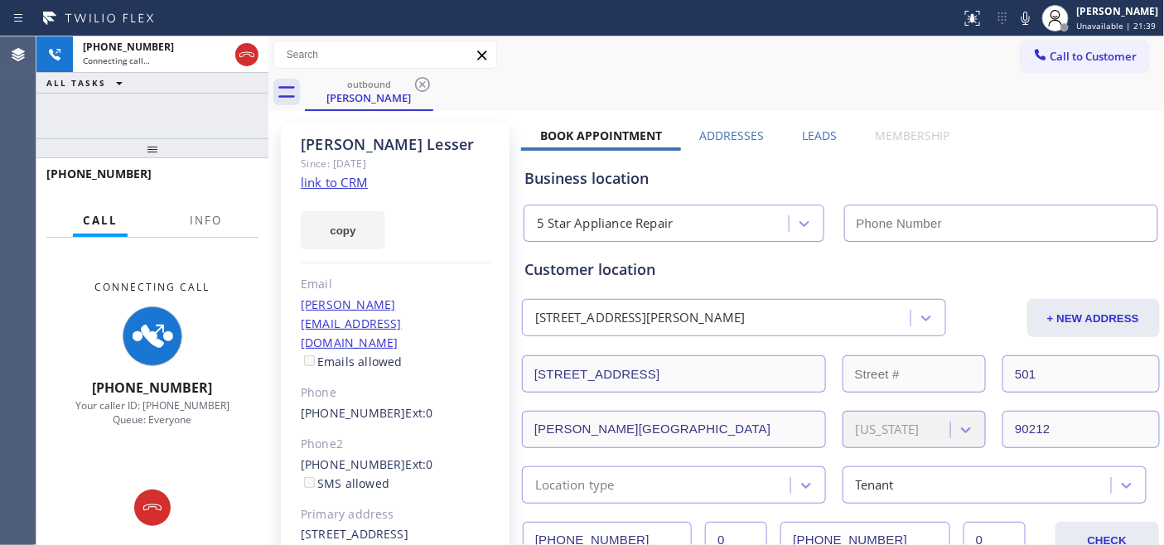
click at [418, 81] on icon at bounding box center [423, 85] width 20 height 20
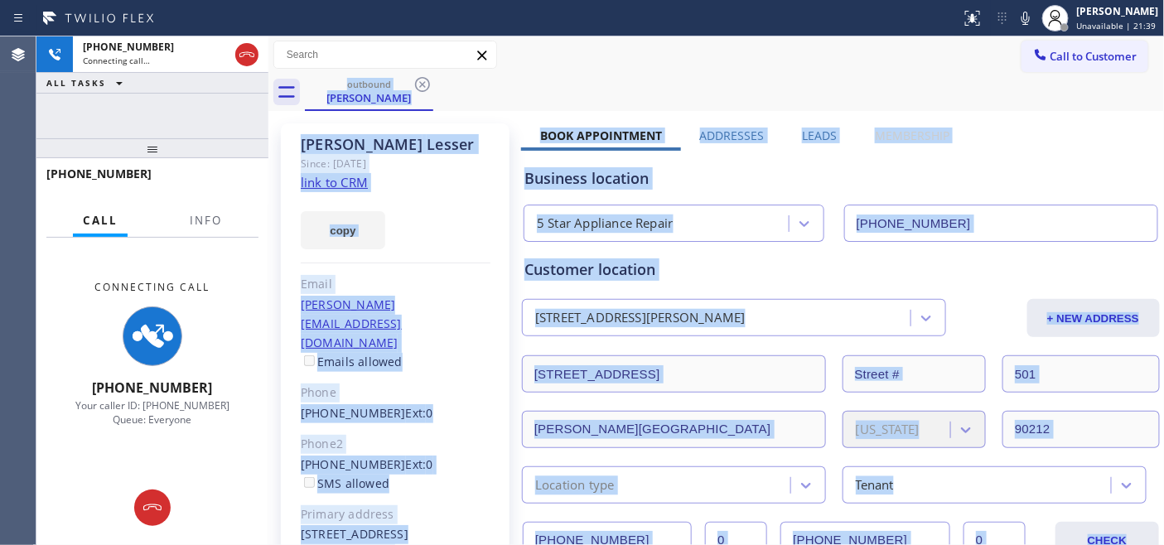
click at [418, 81] on div "outbound Jennifer Lesser" at bounding box center [735, 92] width 860 height 37
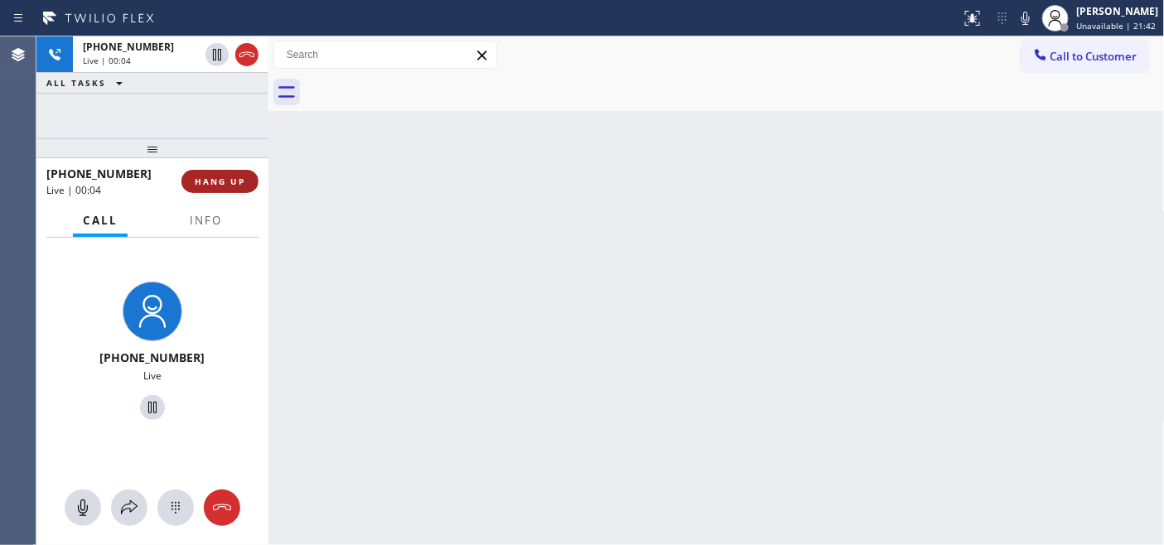
click at [230, 177] on span "HANG UP" at bounding box center [220, 182] width 51 height 12
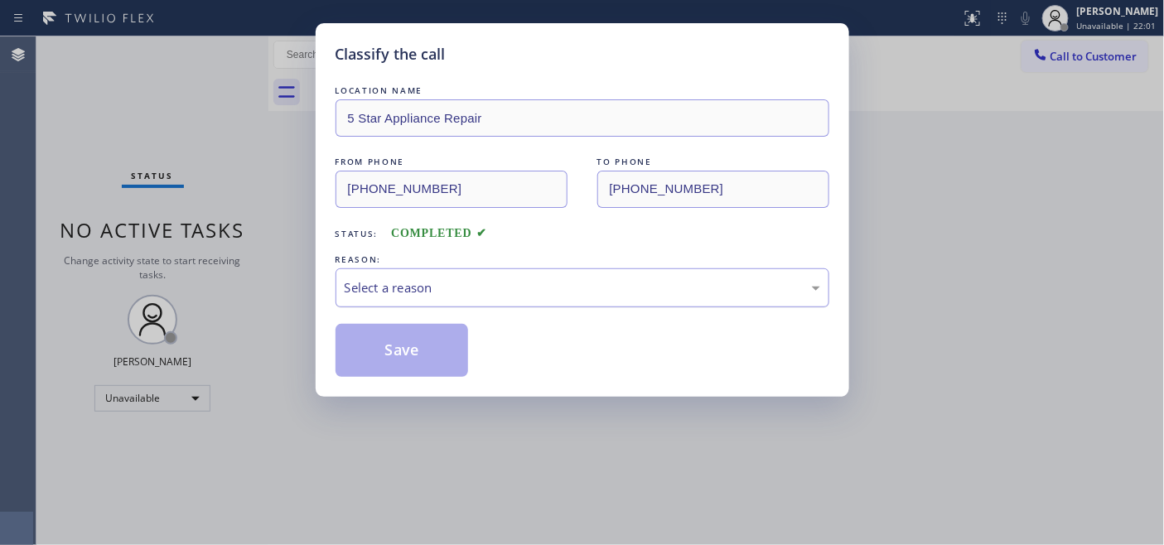
drag, startPoint x: 526, startPoint y: 317, endPoint x: 527, endPoint y: 296, distance: 21.6
click at [527, 317] on div "LOCATION NAME 5 Star Appliance Repair FROM PHONE (855) 731-4952 TO PHONE (310) …" at bounding box center [583, 229] width 494 height 295
click at [527, 296] on div "Select a reason" at bounding box center [583, 287] width 476 height 19
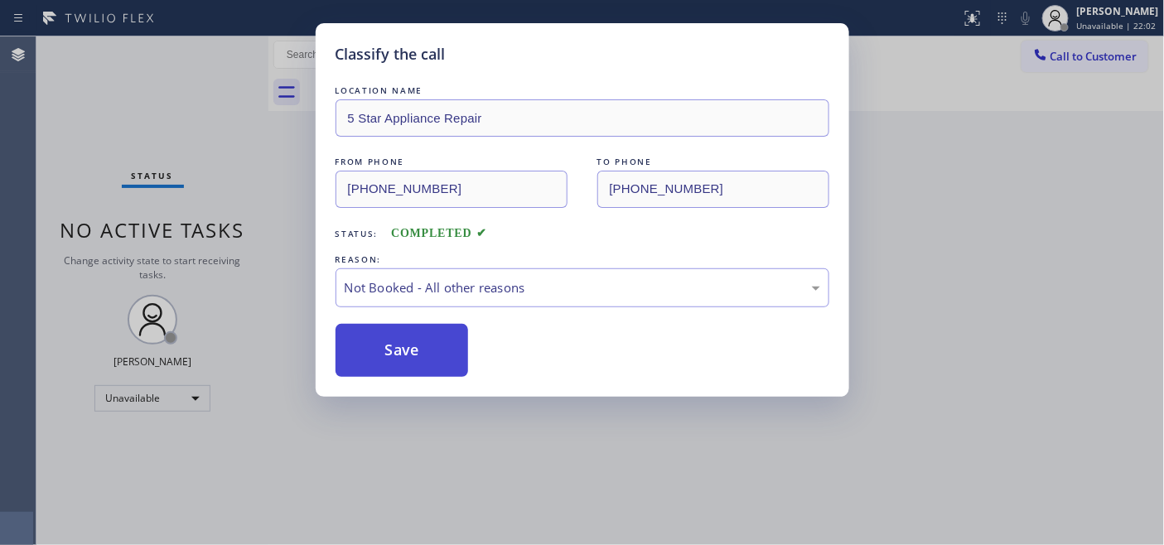
click at [425, 346] on button "Save" at bounding box center [402, 350] width 133 height 53
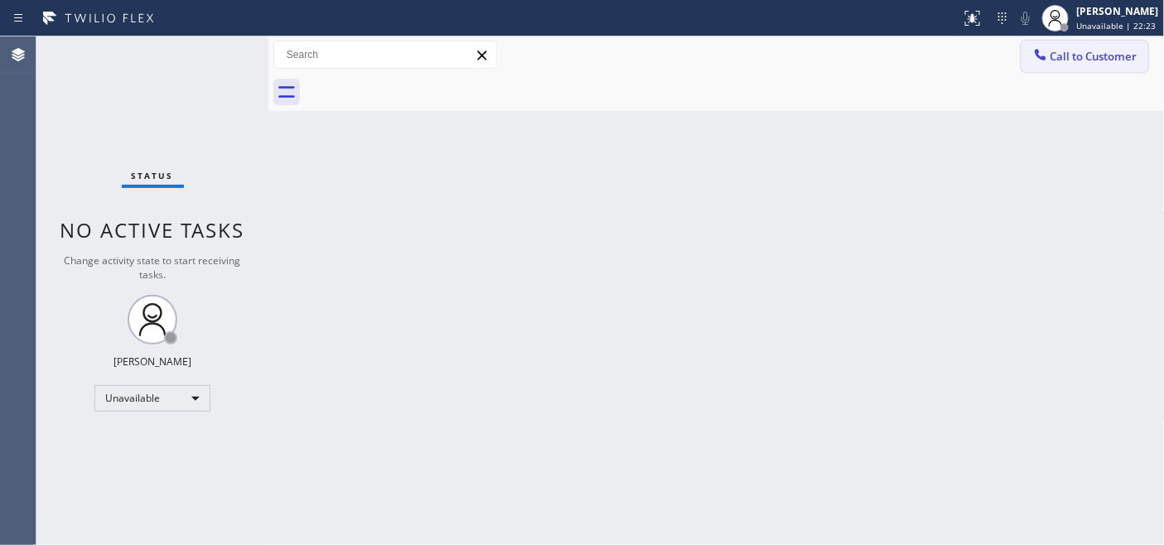
click at [1088, 49] on span "Call to Customer" at bounding box center [1094, 56] width 87 height 15
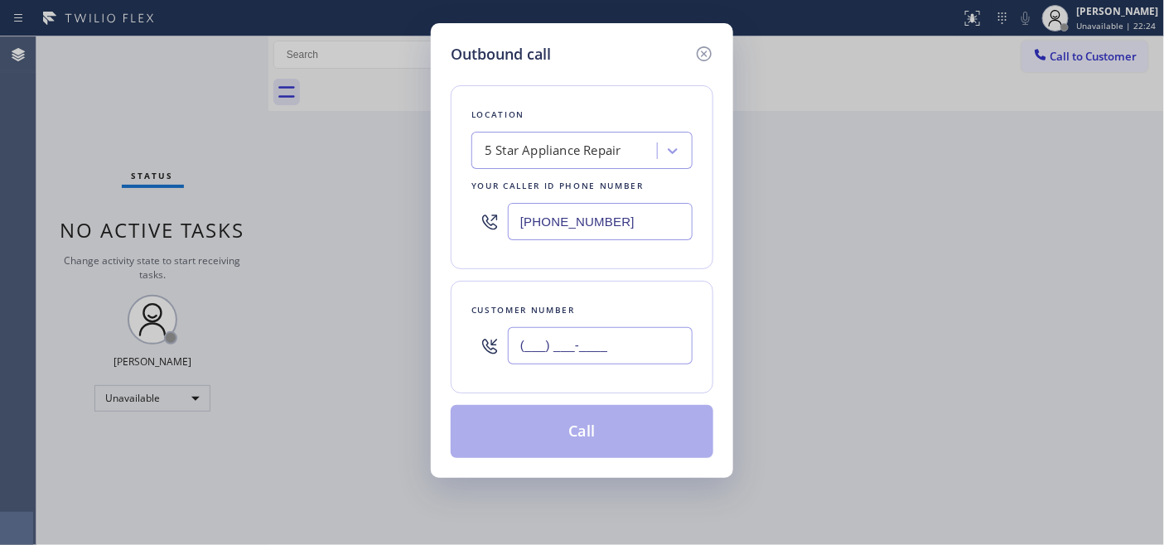
click at [565, 362] on input "(___) ___-____" at bounding box center [600, 345] width 185 height 37
paste input "818) 807-5137"
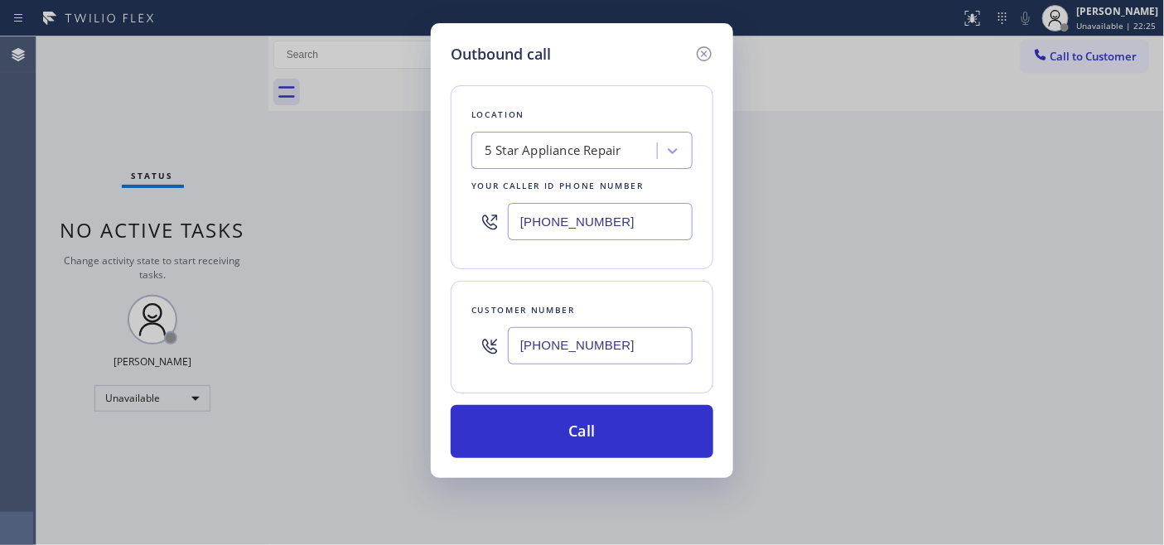
type input "(818) 807-5137"
drag, startPoint x: 626, startPoint y: 210, endPoint x: 374, endPoint y: 213, distance: 252.8
click at [414, 213] on div "Outbound call Location 5 Star Appliance Repair Your caller id phone number (855…" at bounding box center [582, 272] width 1164 height 545
paste input "77) 800-0094"
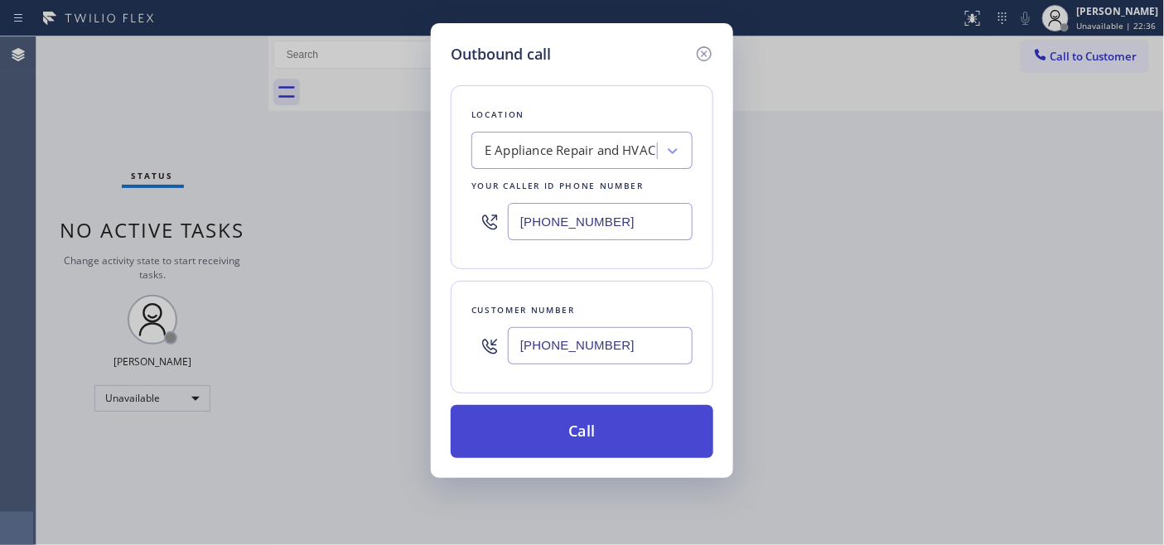
type input "(877) 800-0094"
click at [599, 428] on button "Call" at bounding box center [582, 431] width 263 height 53
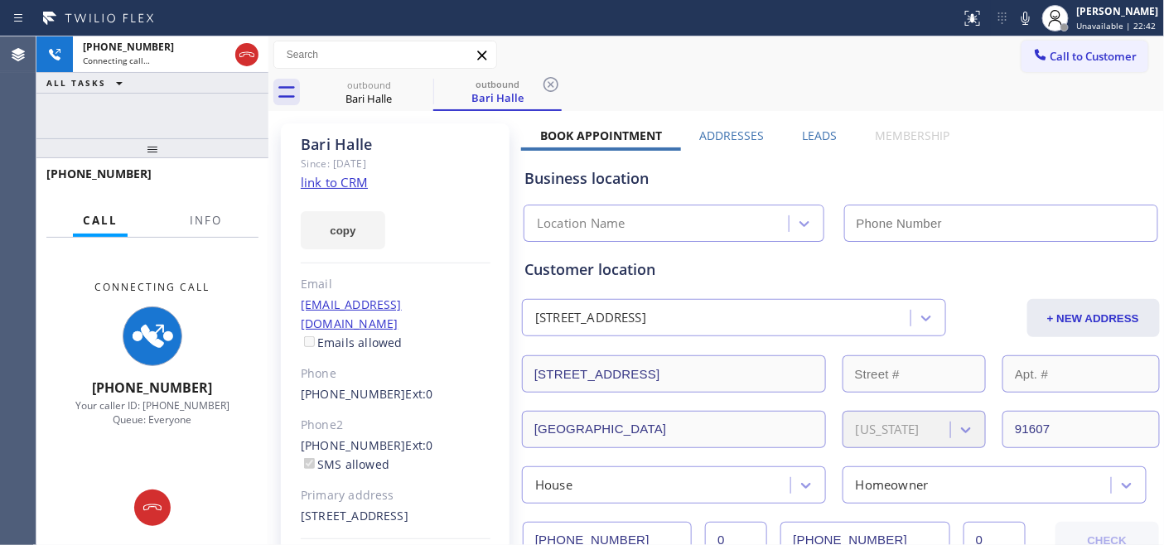
type input "(877) 800-0094"
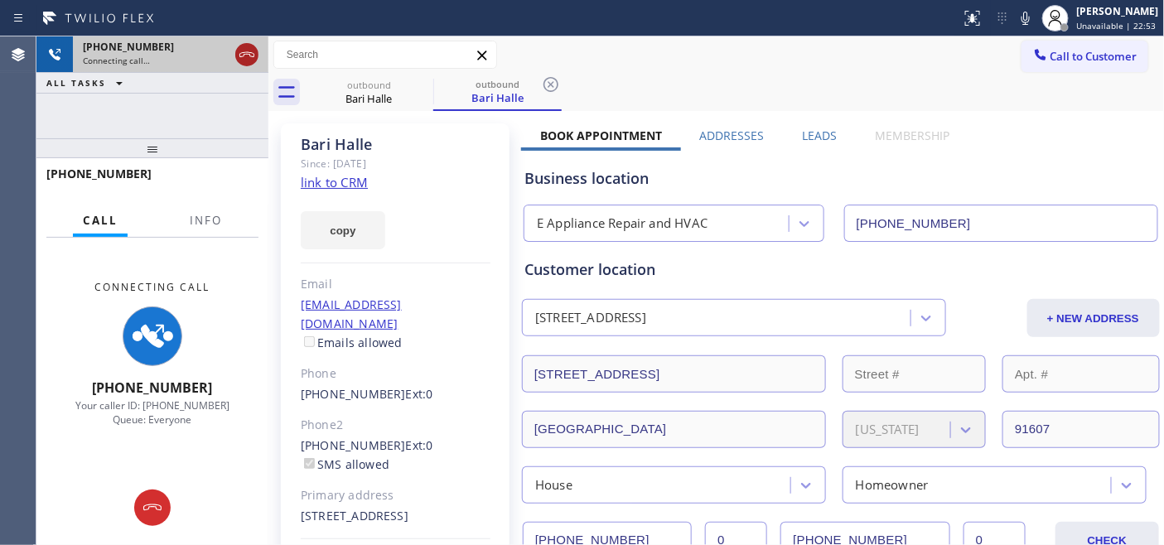
click at [242, 53] on icon at bounding box center [247, 55] width 20 height 20
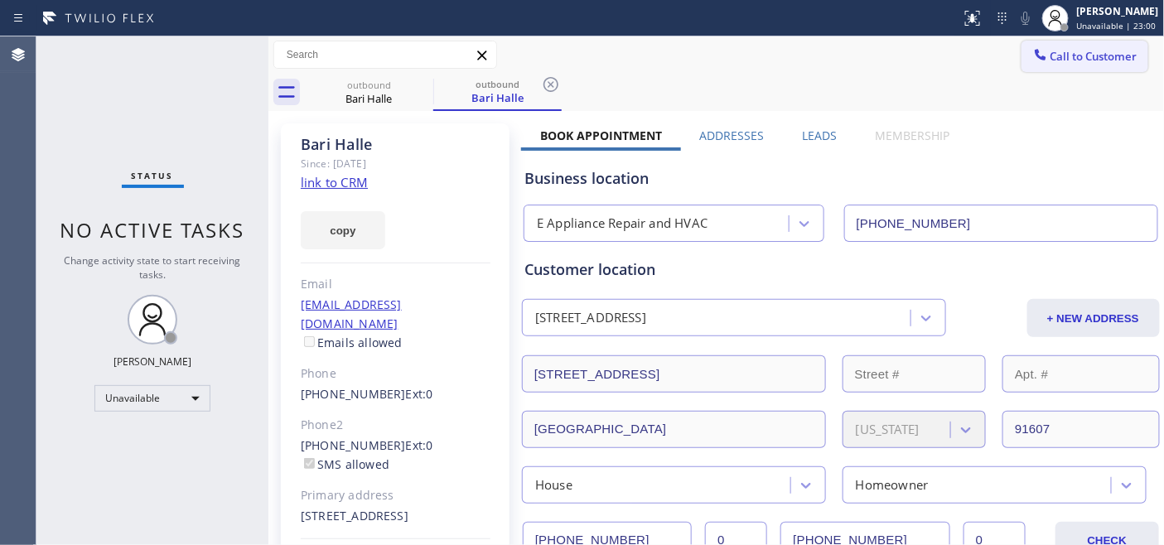
click at [1046, 70] on button "Call to Customer" at bounding box center [1085, 56] width 127 height 31
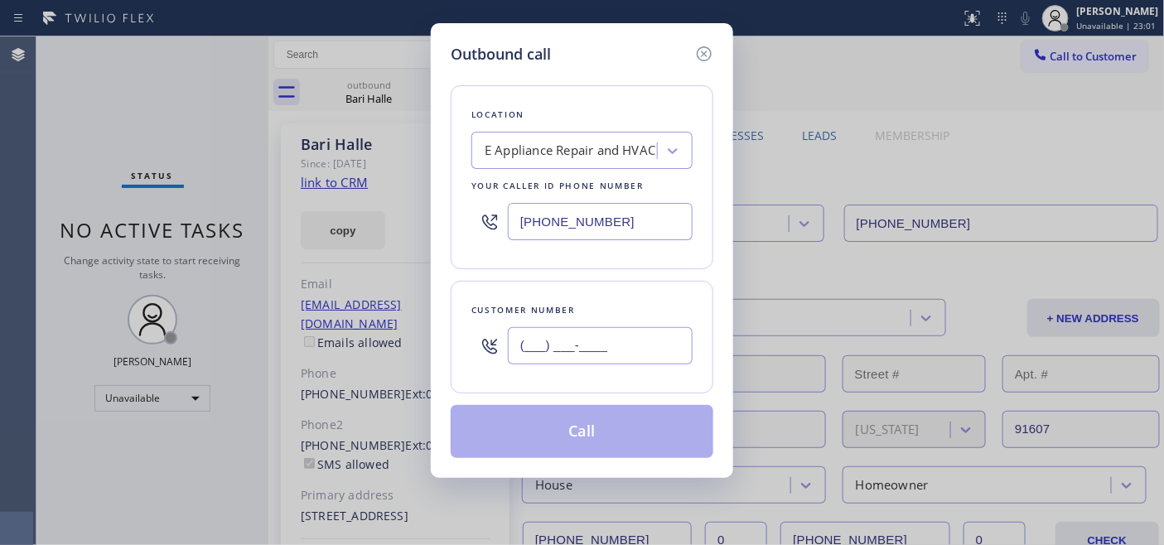
drag, startPoint x: 476, startPoint y: 326, endPoint x: 461, endPoint y: 294, distance: 35.6
click at [442, 326] on div "Outbound call Location E Appliance Repair and HVAC Your caller id phone number …" at bounding box center [582, 250] width 302 height 455
paste input "626) 250-4387"
type input "(626) 250-4387"
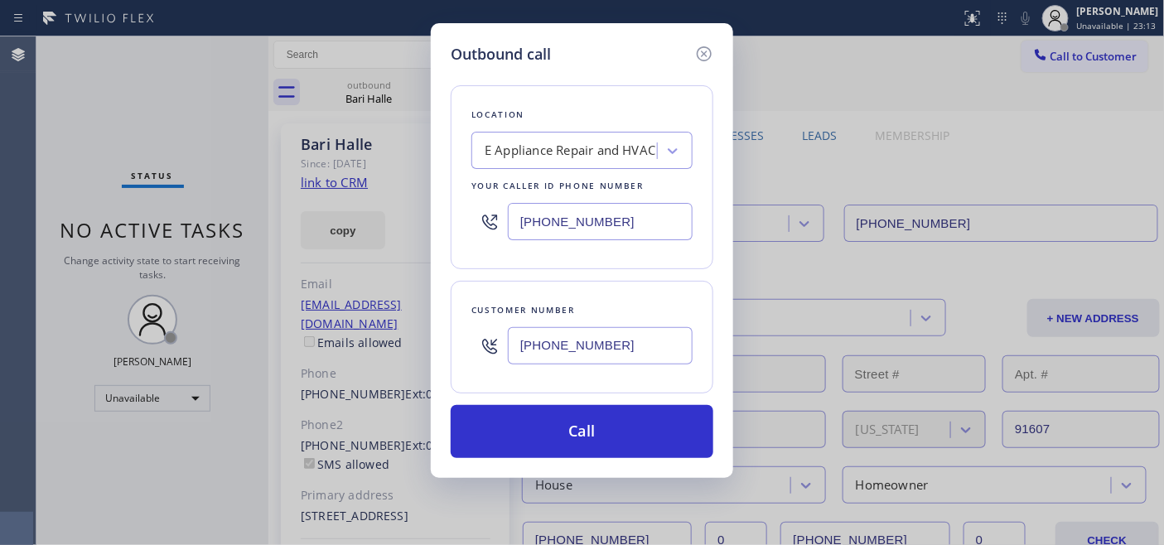
drag, startPoint x: 598, startPoint y: 206, endPoint x: 439, endPoint y: 196, distance: 159.4
click at [439, 196] on div "Outbound call Location E Appliance Repair and HVAC Your caller id phone number …" at bounding box center [582, 250] width 302 height 455
paste input "714) 627-5469"
type input "(714) 627-5469"
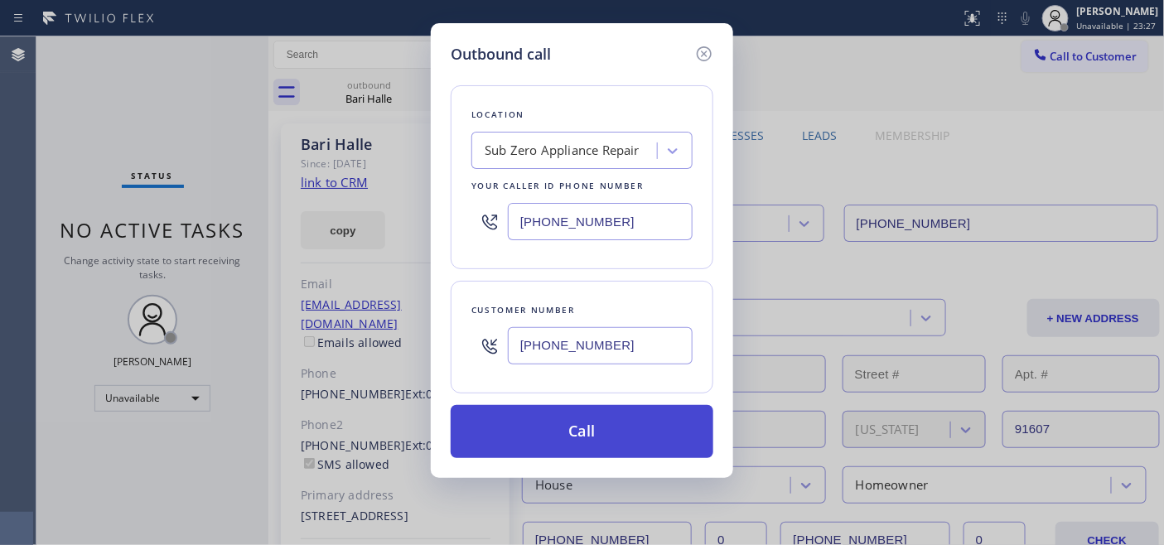
click at [581, 437] on button "Call" at bounding box center [582, 431] width 263 height 53
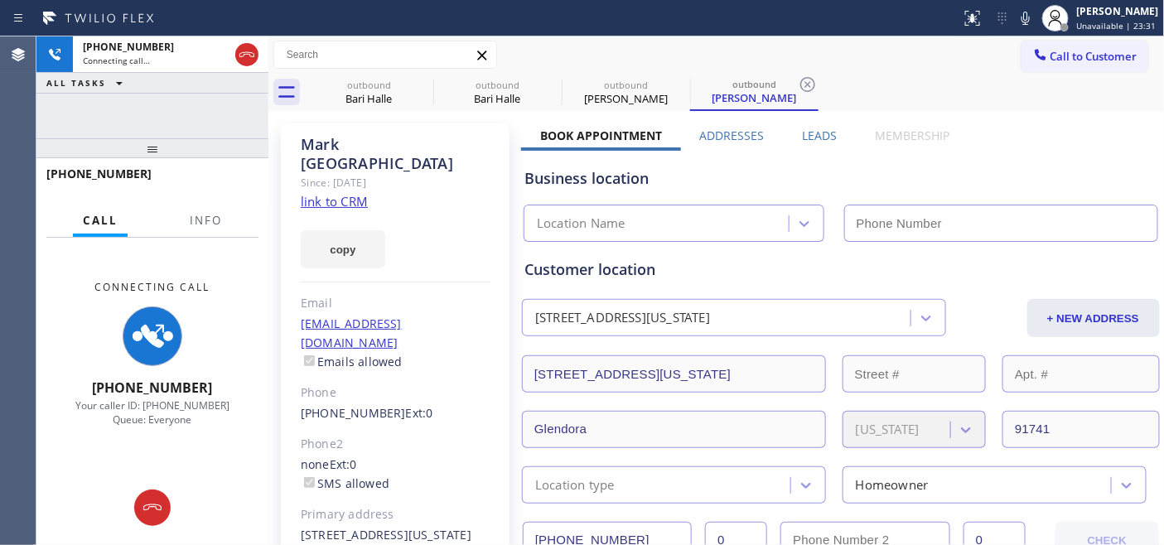
type input "(714) 627-5469"
click at [1025, 13] on icon at bounding box center [1026, 18] width 20 height 20
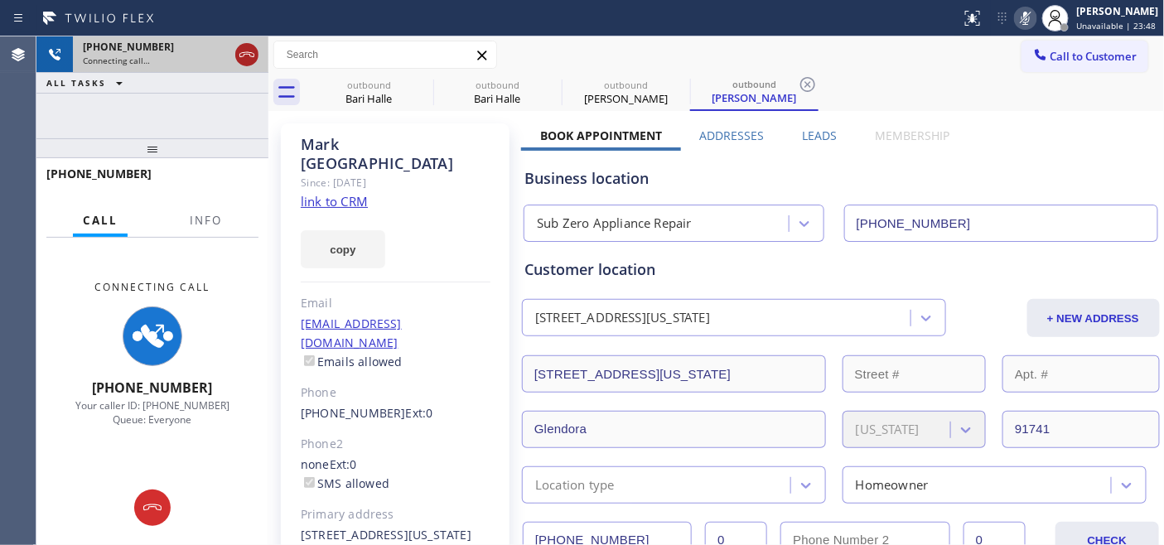
click at [255, 58] on icon at bounding box center [247, 55] width 20 height 20
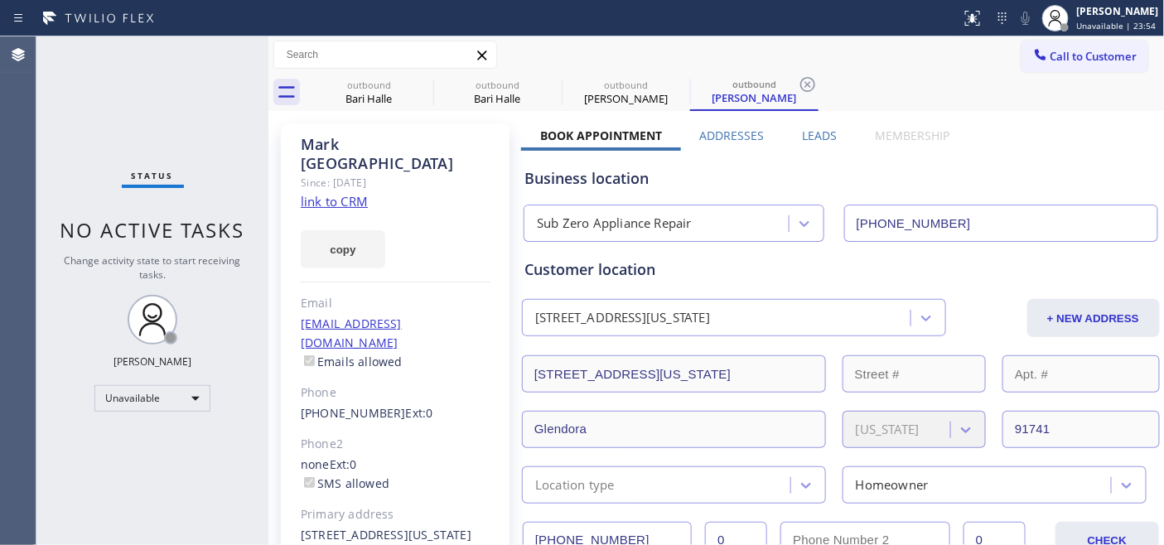
click at [1081, 39] on div "Call to Customer Outbound call Location Sub Zero Appliance Repair Your caller i…" at bounding box center [716, 54] width 897 height 37
click at [1051, 63] on span "Call to Customer" at bounding box center [1094, 56] width 87 height 15
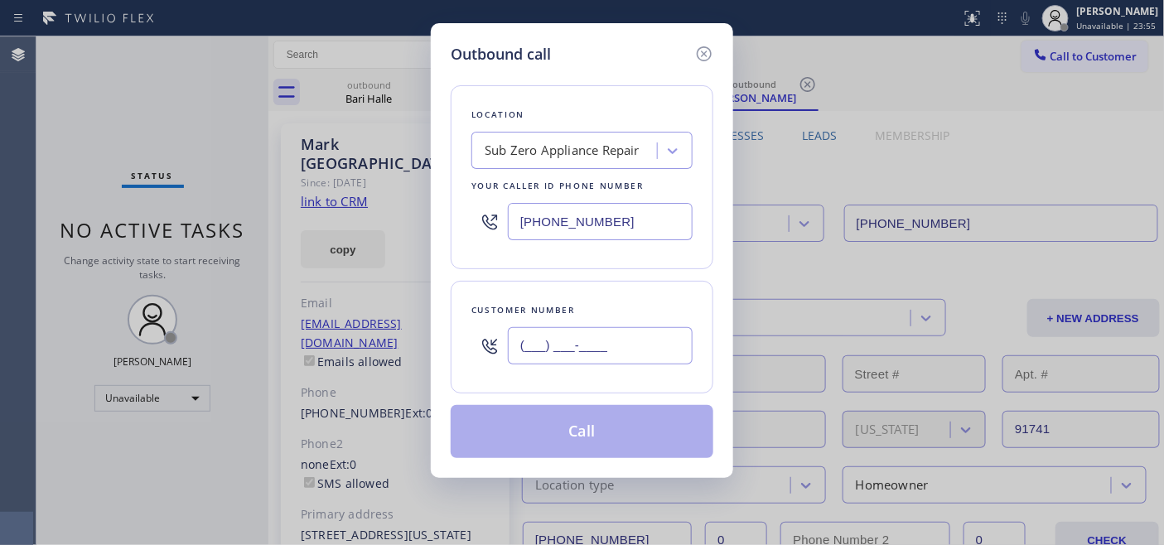
click at [563, 363] on input "(___) ___-____" at bounding box center [600, 345] width 185 height 37
paste input "214) 405-3234"
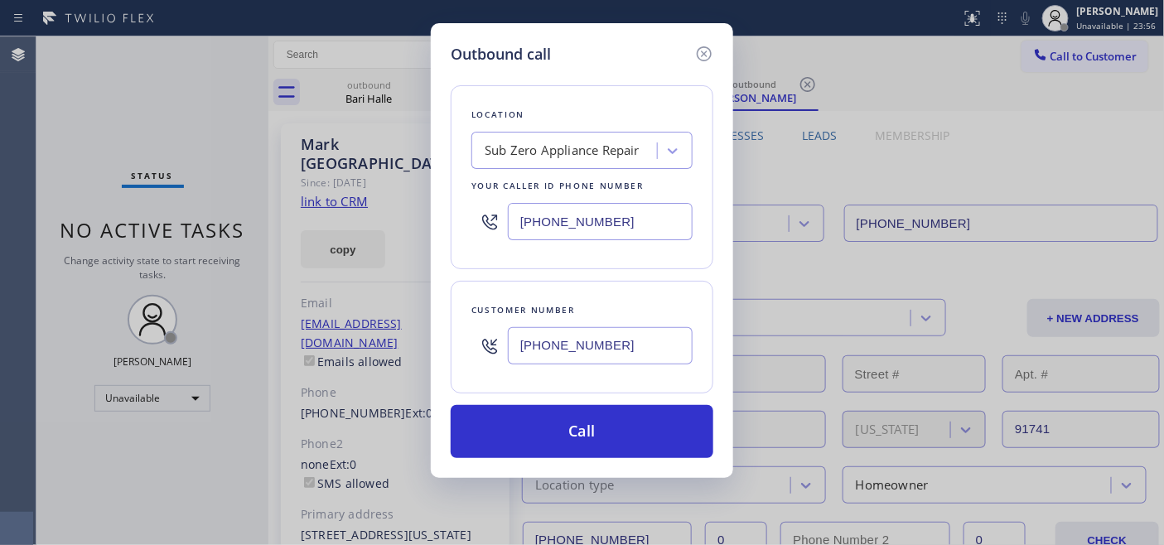
type input "(214) 405-3234"
drag, startPoint x: 557, startPoint y: 224, endPoint x: 444, endPoint y: 227, distance: 112.7
click at [495, 224] on div "(714) 627-5469" at bounding box center [582, 222] width 221 height 54
paste input "818) 824-6428"
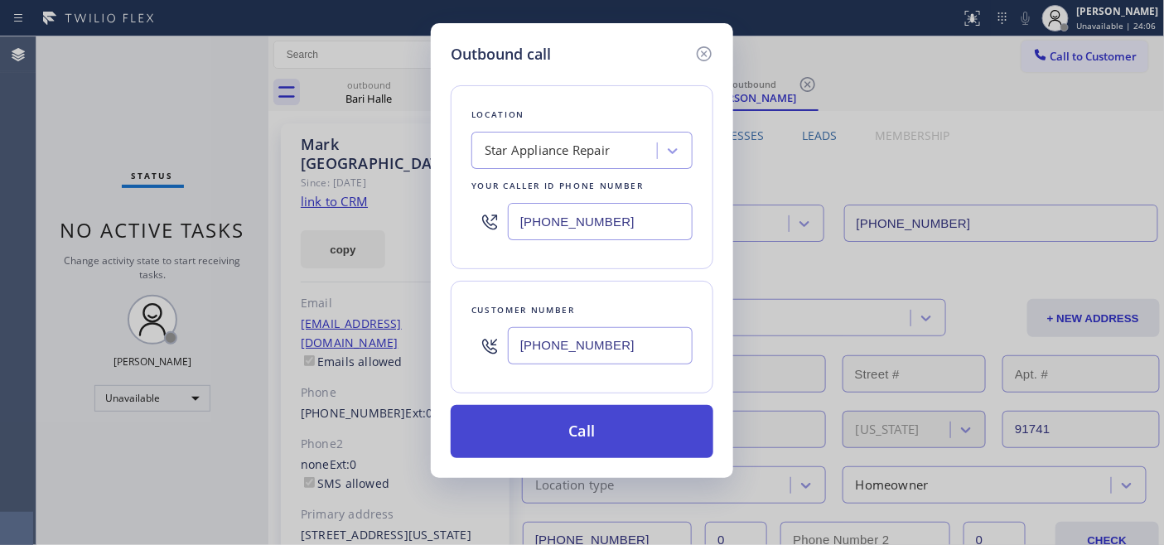
type input "(818) 824-6428"
click at [608, 433] on button "Call" at bounding box center [582, 431] width 263 height 53
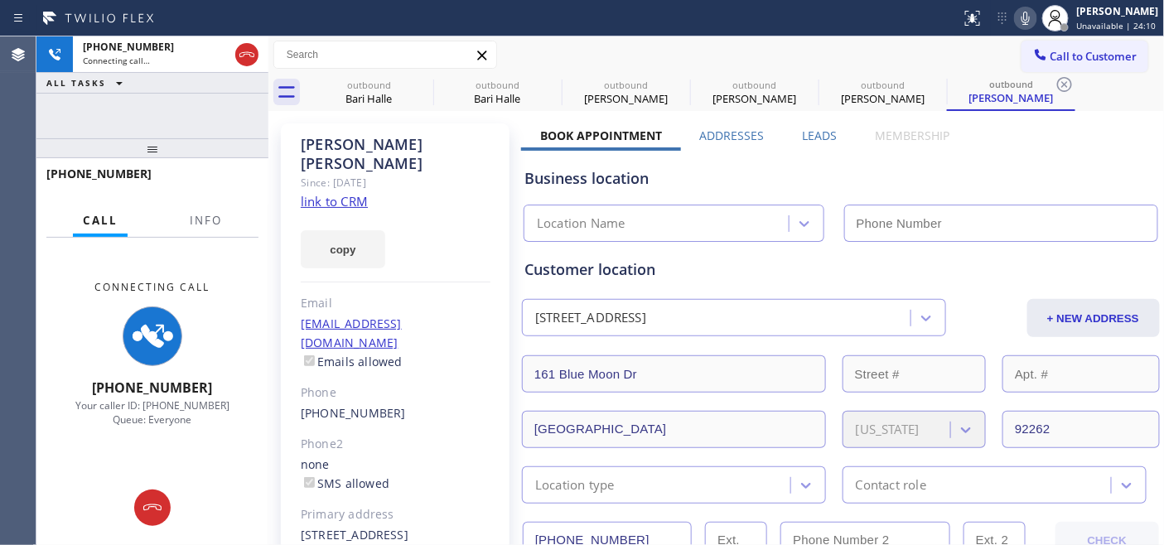
type input "(818) 824-6428"
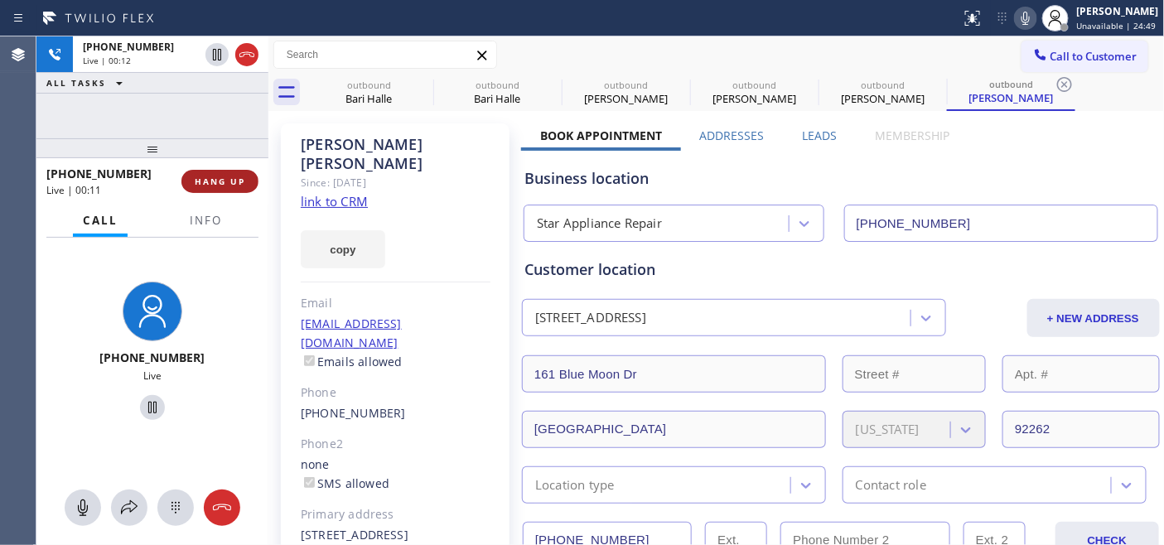
click at [210, 176] on span "HANG UP" at bounding box center [220, 182] width 51 height 12
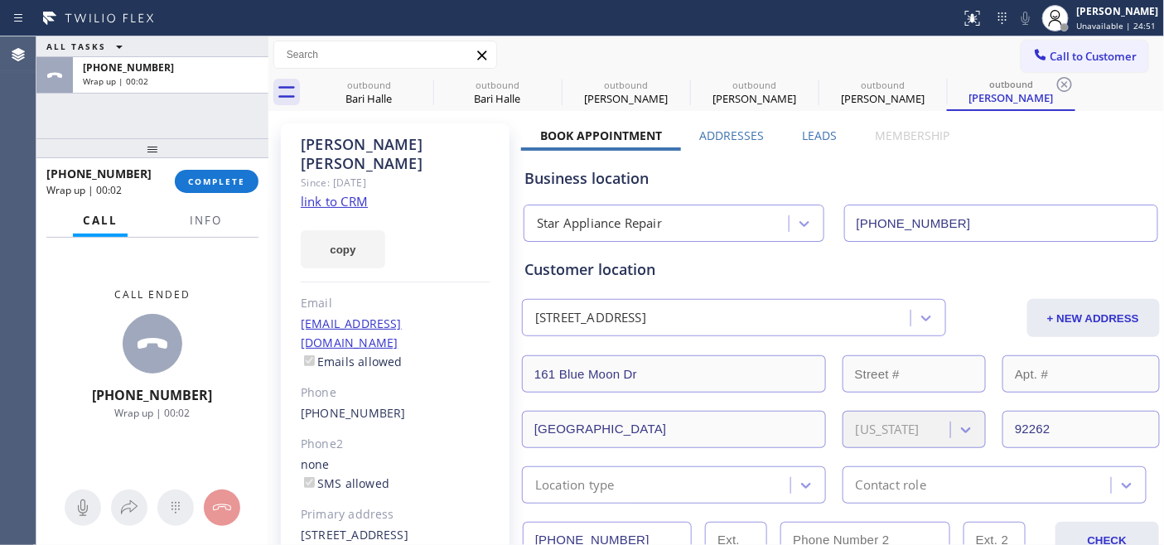
click at [219, 196] on div "+12144053234 Wrap up | 00:02 COMPLETE" at bounding box center [152, 181] width 212 height 43
click at [224, 192] on button "COMPLETE" at bounding box center [217, 181] width 84 height 23
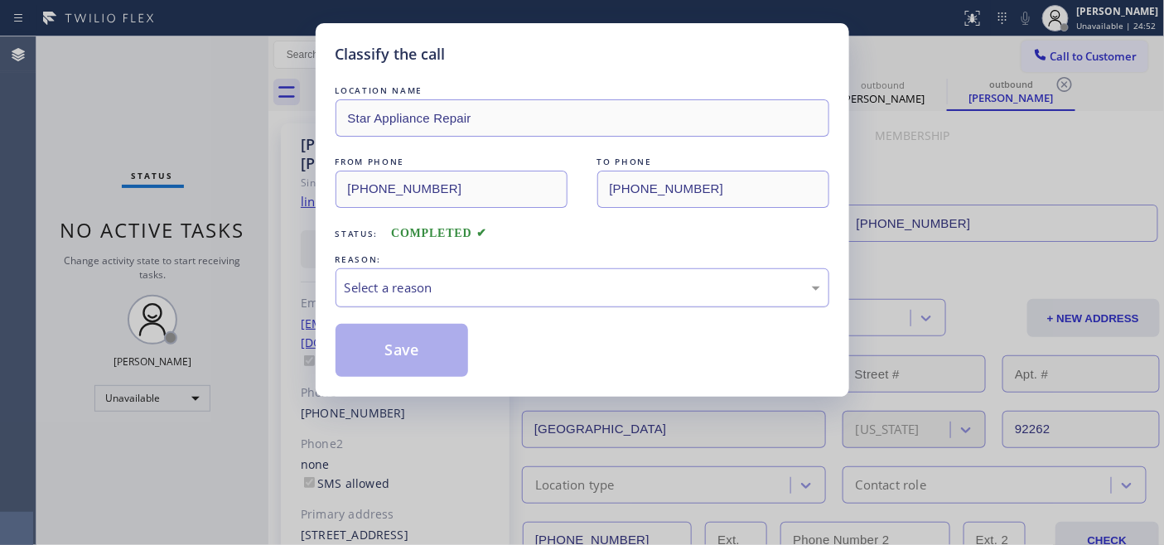
click at [447, 299] on div "Select a reason" at bounding box center [583, 287] width 494 height 39
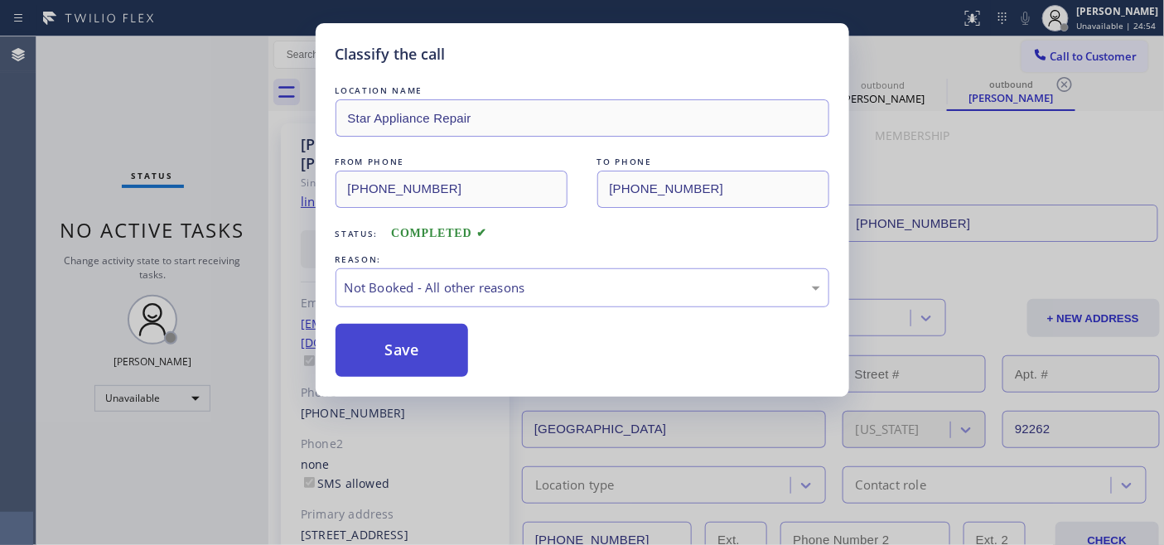
click at [435, 354] on button "Save" at bounding box center [402, 350] width 133 height 53
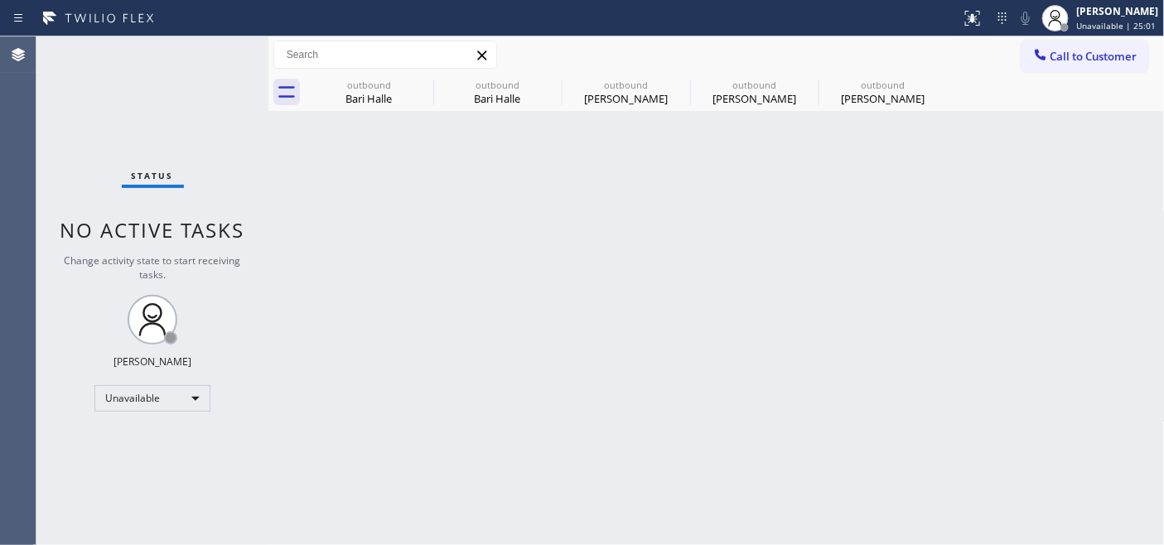
click at [1029, 36] on div "Call to Customer Outbound call Location Star Appliance Repair Your caller id ph…" at bounding box center [716, 54] width 897 height 37
click at [1062, 46] on button "Call to Customer" at bounding box center [1085, 56] width 127 height 31
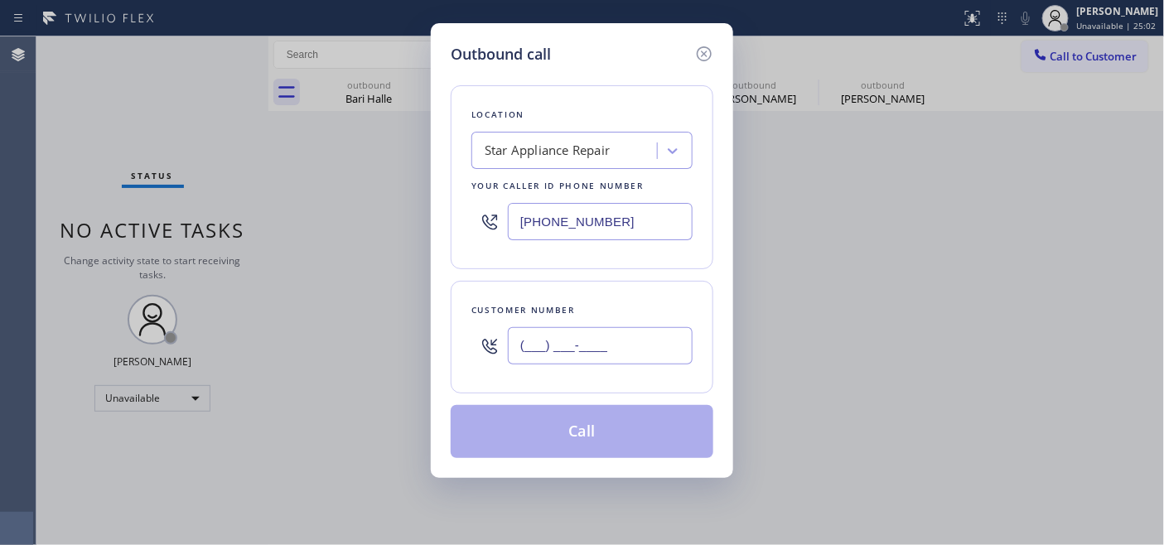
click at [561, 365] on input "(___) ___-____" at bounding box center [600, 345] width 185 height 37
paste input "206) 676-7000"
type input "(206) 676-7000"
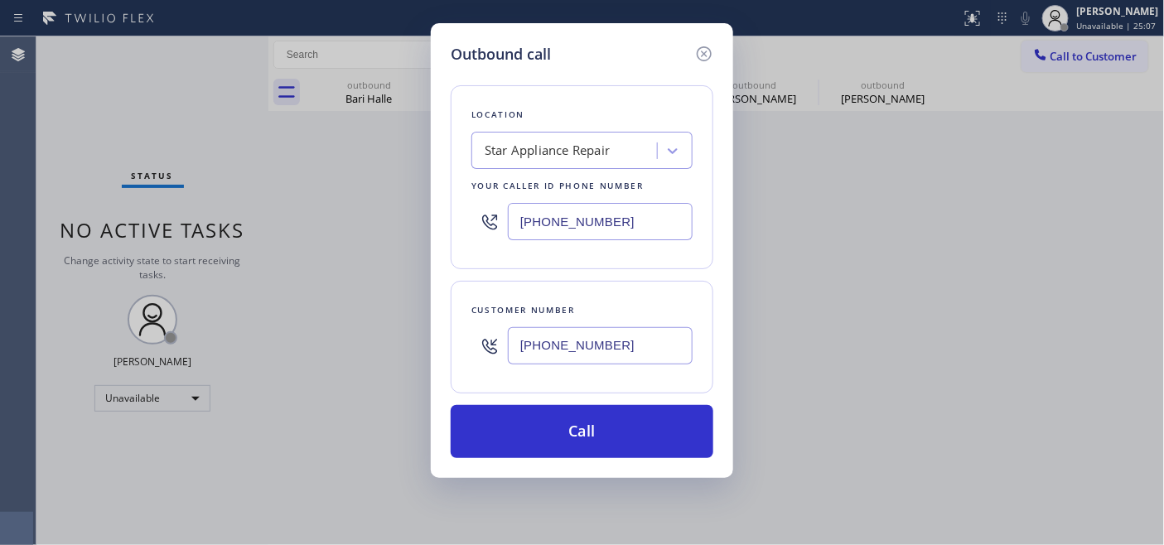
drag, startPoint x: 541, startPoint y: 227, endPoint x: 416, endPoint y: 229, distance: 125.1
click at [417, 229] on div "Outbound call Location Star Appliance Repair Your caller id phone number (818) …" at bounding box center [582, 272] width 1164 height 545
paste input "206) 208-7284"
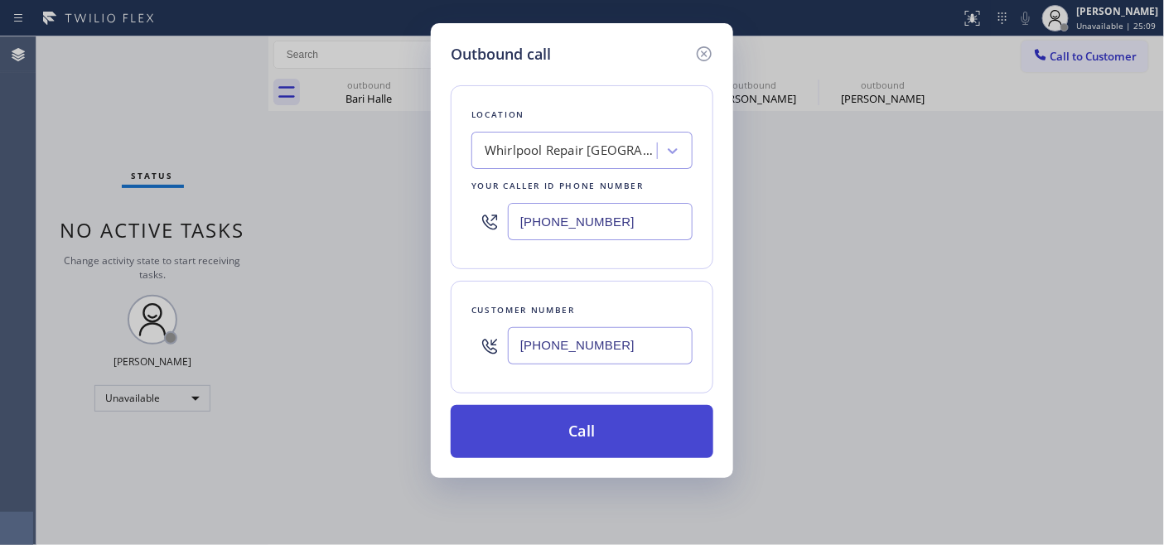
type input "(206) 208-7284"
click at [636, 436] on button "Call" at bounding box center [582, 431] width 263 height 53
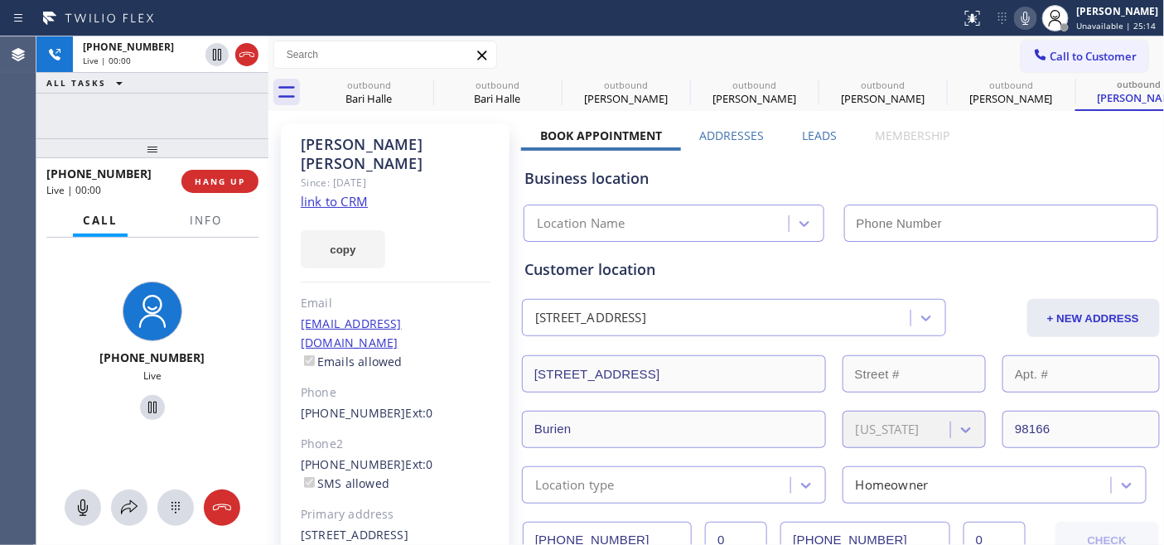
type input "(206) 208-7284"
click at [235, 176] on span "HANG UP" at bounding box center [220, 182] width 51 height 12
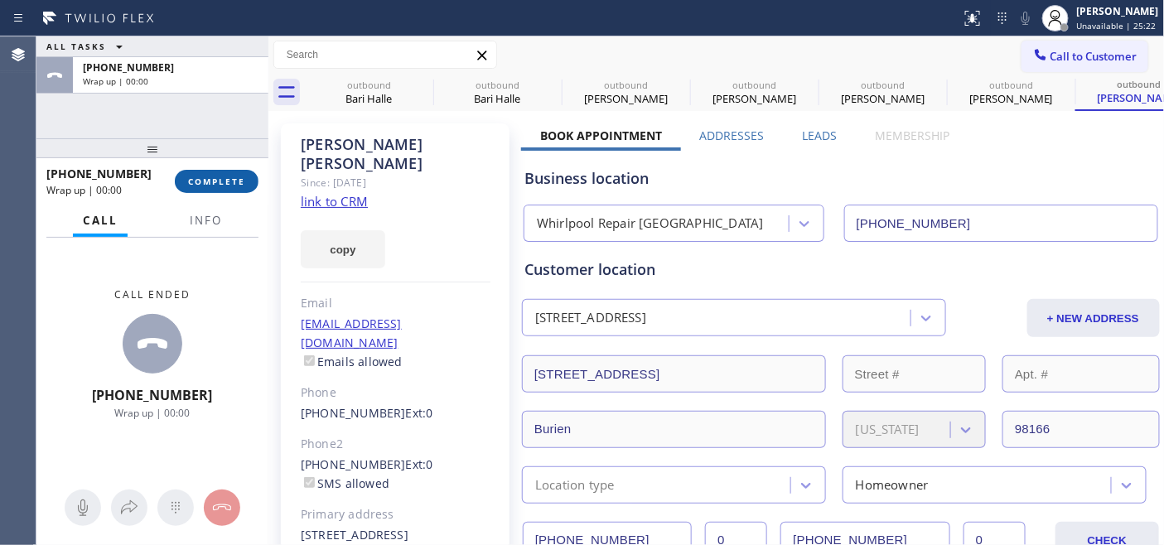
click at [235, 177] on span "COMPLETE" at bounding box center [216, 182] width 57 height 12
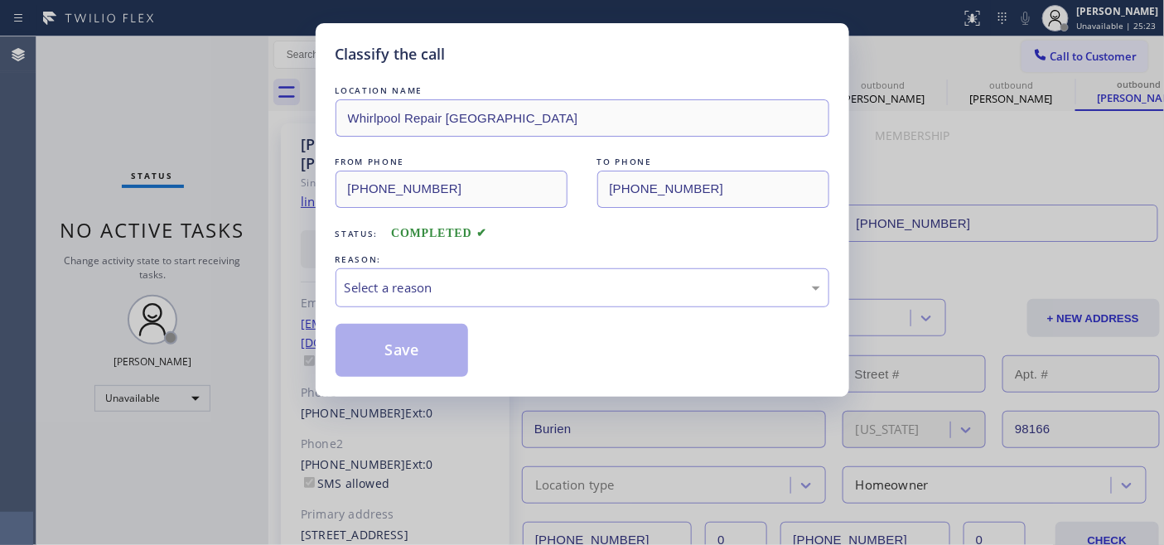
click at [557, 258] on div "REASON:" at bounding box center [583, 259] width 494 height 17
click at [575, 303] on div "Select a reason" at bounding box center [583, 287] width 494 height 39
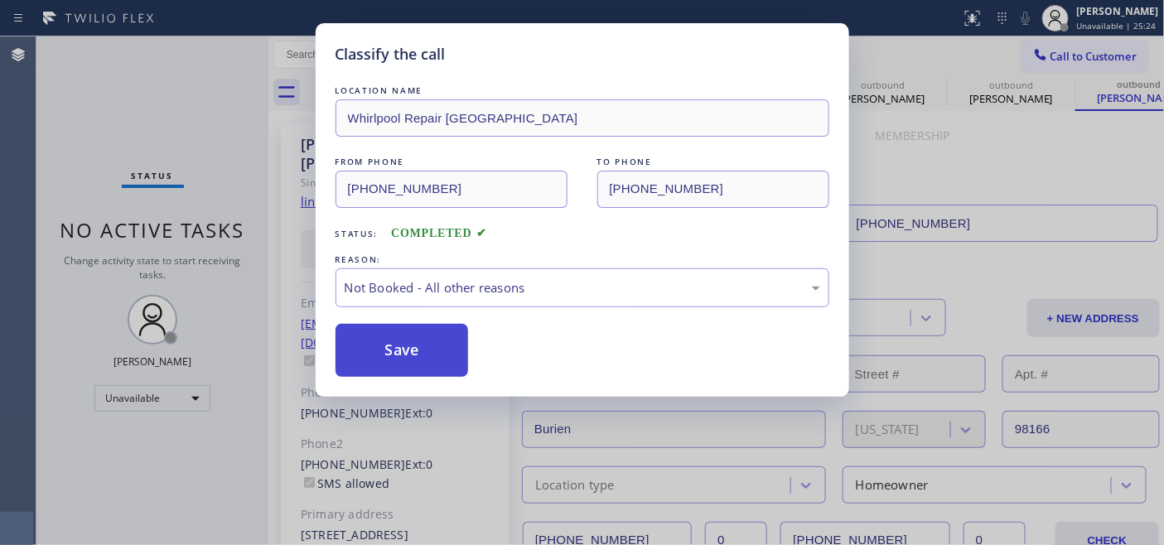
click at [432, 341] on button "Save" at bounding box center [402, 350] width 133 height 53
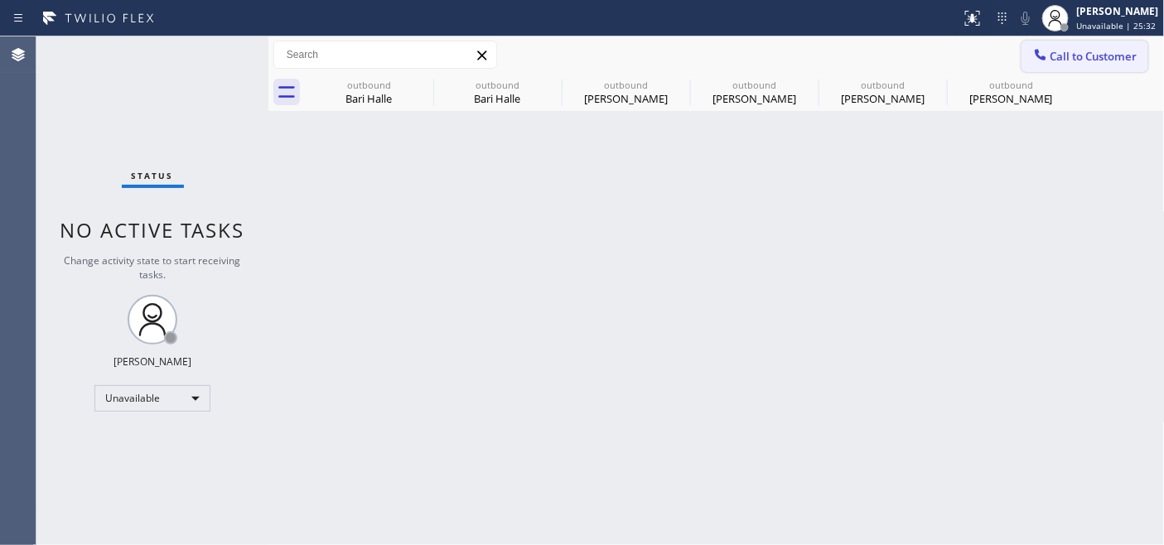
click at [1107, 49] on span "Call to Customer" at bounding box center [1094, 56] width 87 height 15
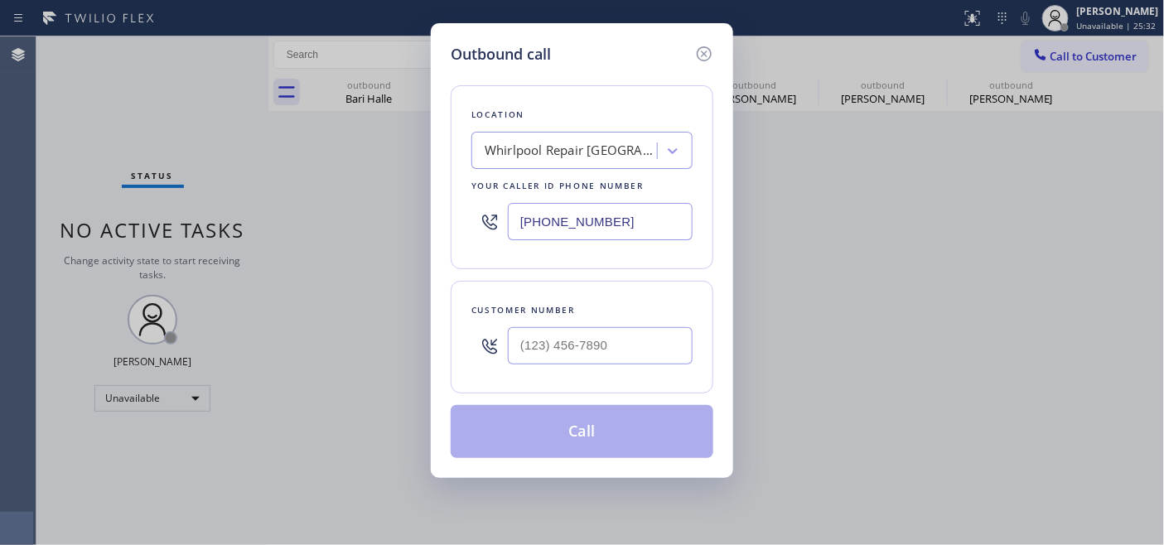
click at [653, 326] on div at bounding box center [600, 346] width 185 height 54
click at [648, 334] on input "(___) ___-____" at bounding box center [600, 345] width 185 height 37
paste input "415) 828-0424"
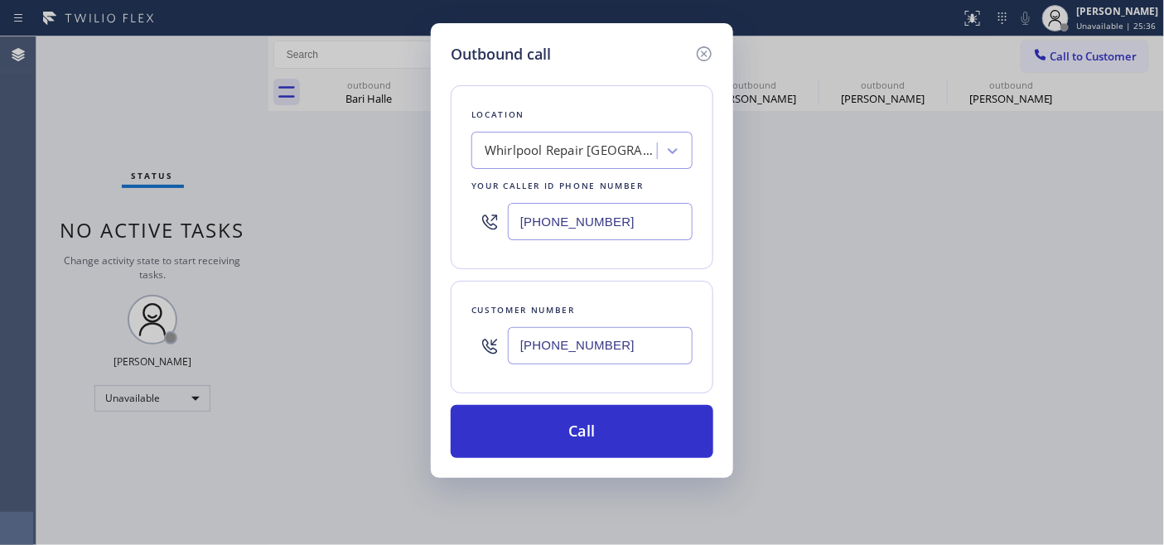
type input "(415) 828-0424"
drag, startPoint x: 649, startPoint y: 210, endPoint x: 466, endPoint y: 238, distance: 185.3
click at [466, 238] on div "Location Whirlpool Repair Seattle Your caller id phone number (206) 208-7284" at bounding box center [582, 177] width 263 height 184
paste input "415) 200-1952"
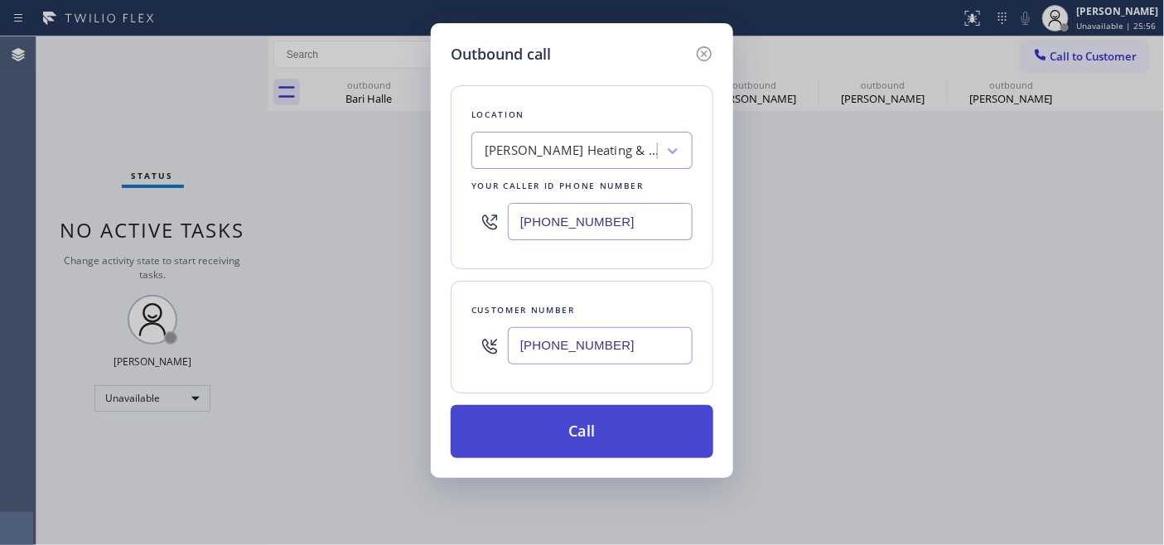
type input "(415) 200-1952"
click at [660, 417] on button "Call" at bounding box center [582, 431] width 263 height 53
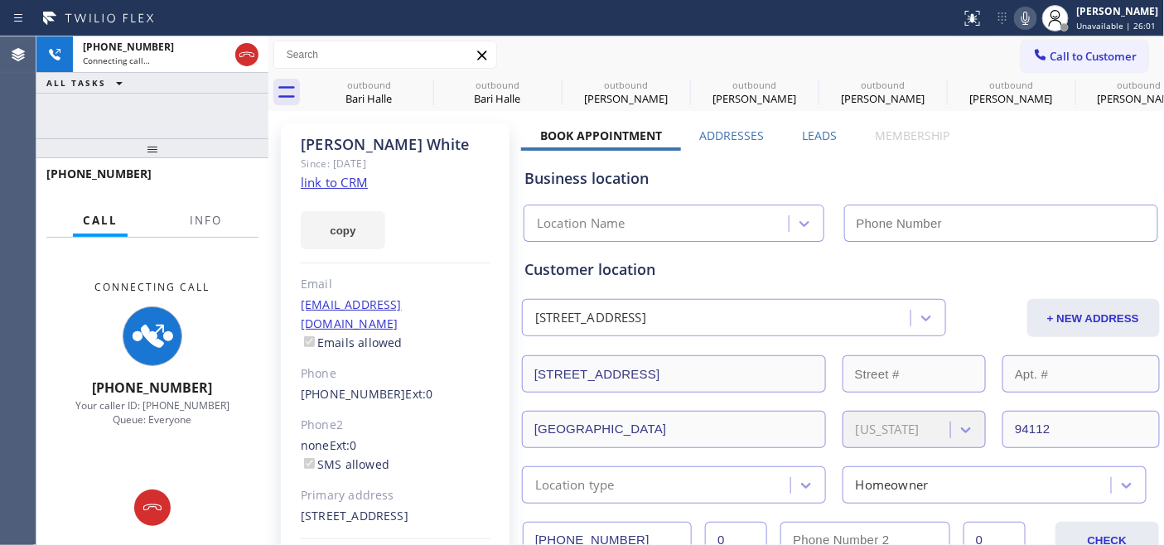
type input "(415) 200-1952"
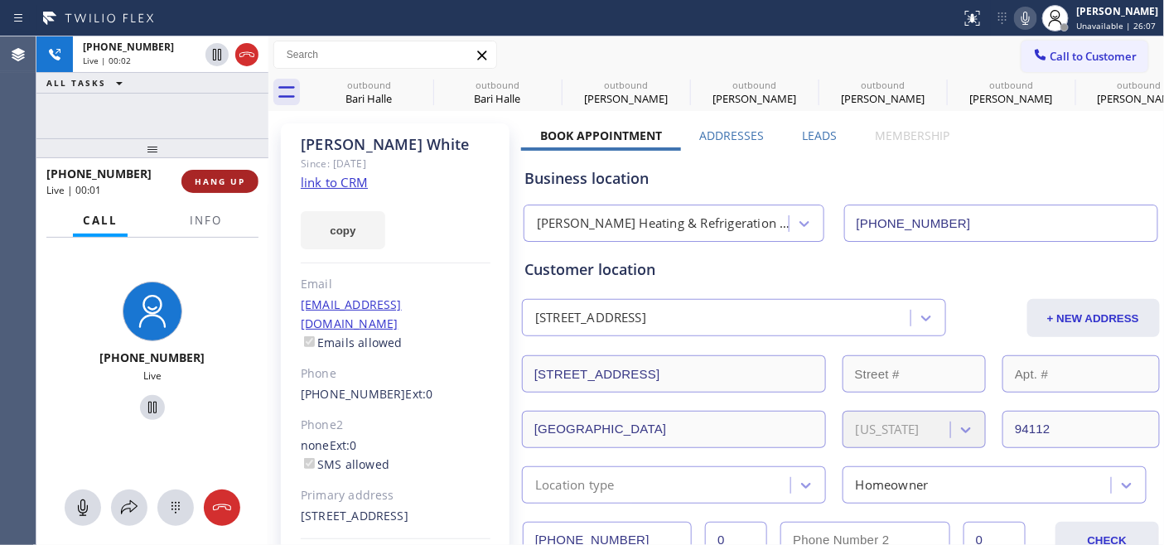
click at [230, 170] on button "HANG UP" at bounding box center [219, 181] width 77 height 23
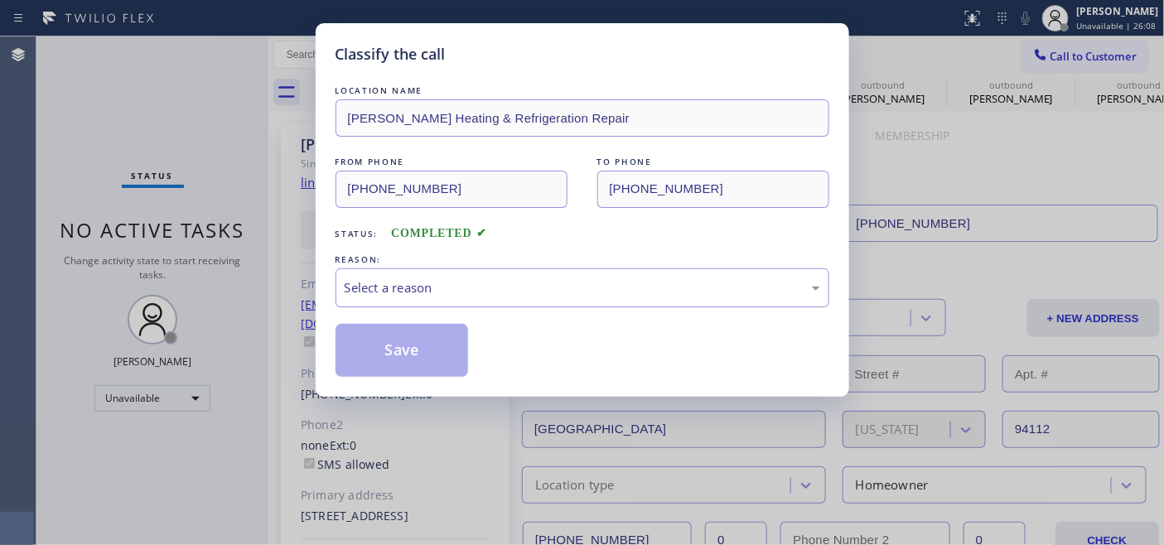
click at [504, 283] on div "Select a reason" at bounding box center [583, 287] width 476 height 19
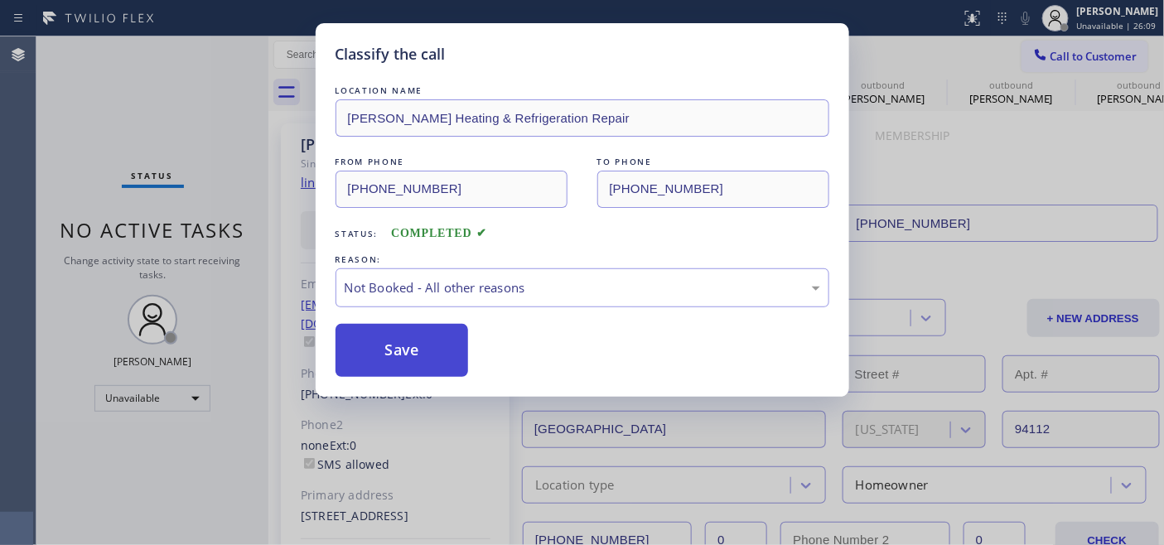
click at [442, 350] on button "Save" at bounding box center [402, 350] width 133 height 53
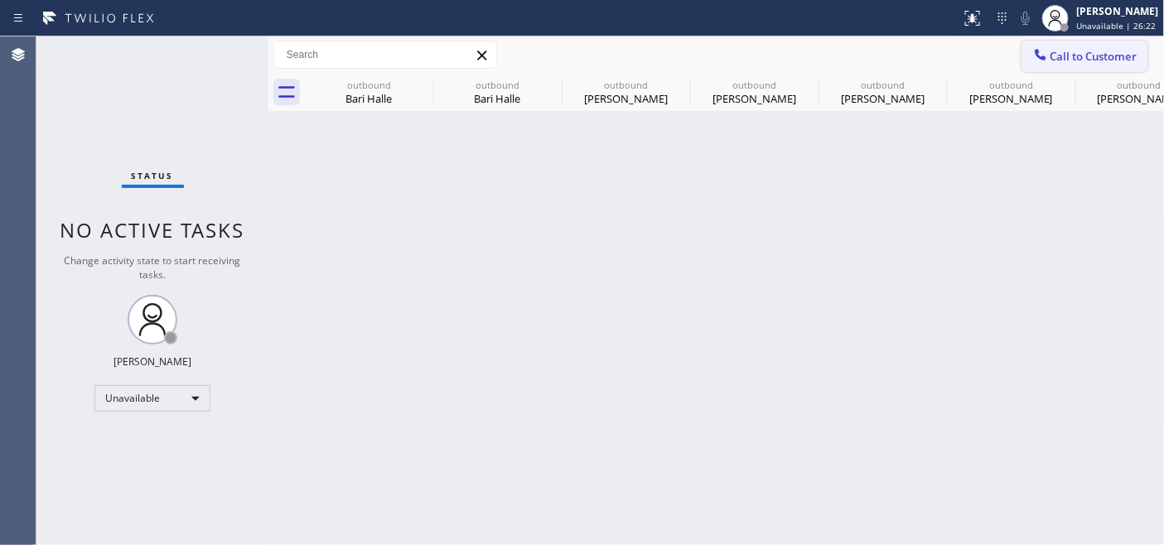
click at [1046, 53] on icon at bounding box center [1041, 54] width 17 height 17
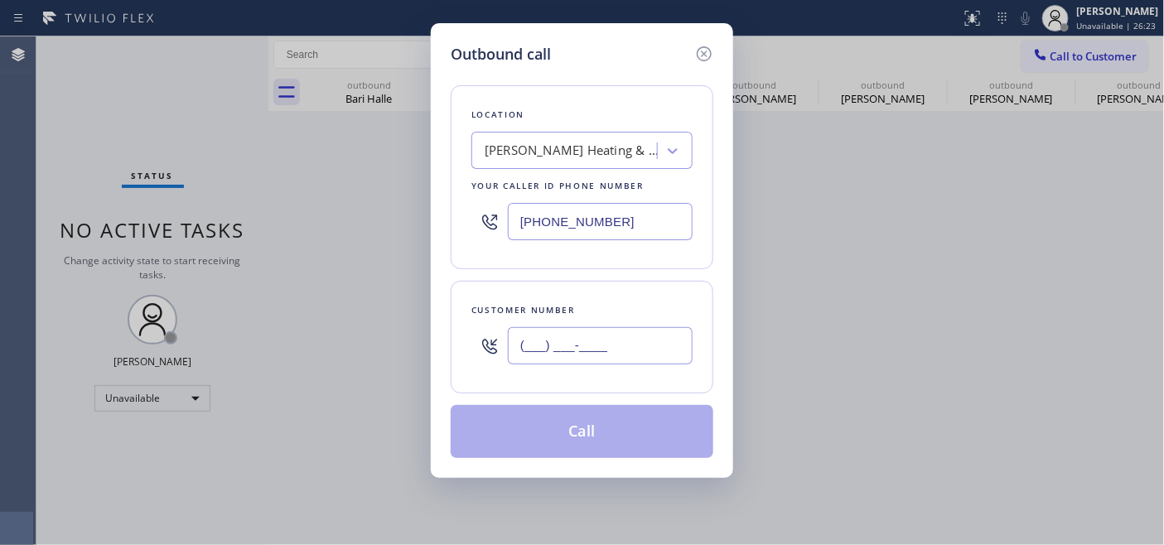
click at [599, 337] on input "(___) ___-____" at bounding box center [600, 345] width 185 height 37
paste input "860) 944-8399"
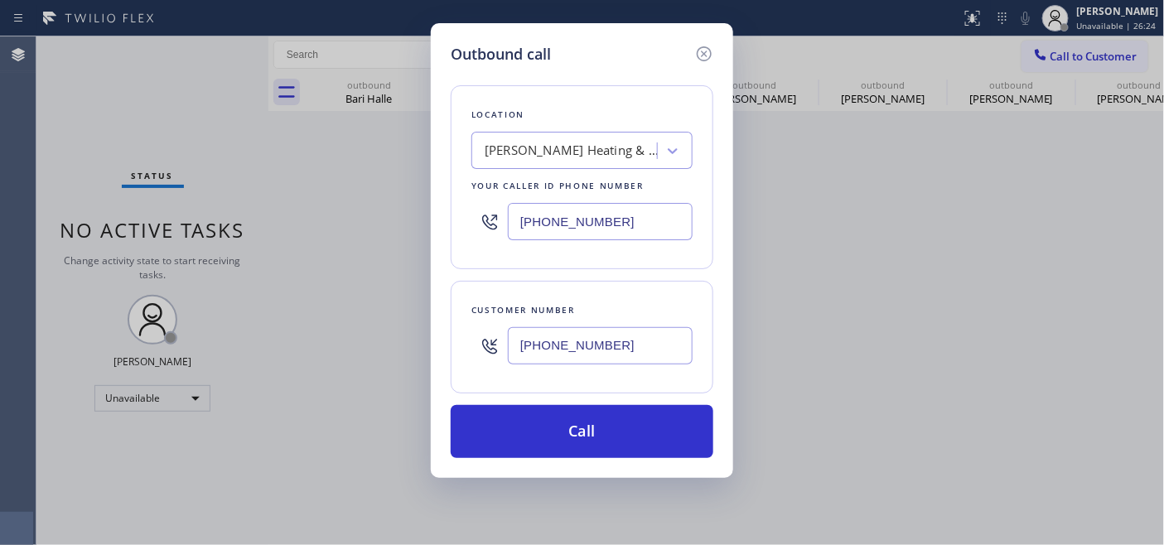
type input "(860) 944-8399"
drag, startPoint x: 466, startPoint y: 225, endPoint x: 440, endPoint y: 250, distance: 35.7
click at [382, 221] on div "Outbound call Location Moreno Heating & Refrigeration Repair Your caller id pho…" at bounding box center [582, 272] width 1164 height 545
paste input "80) 418-9915"
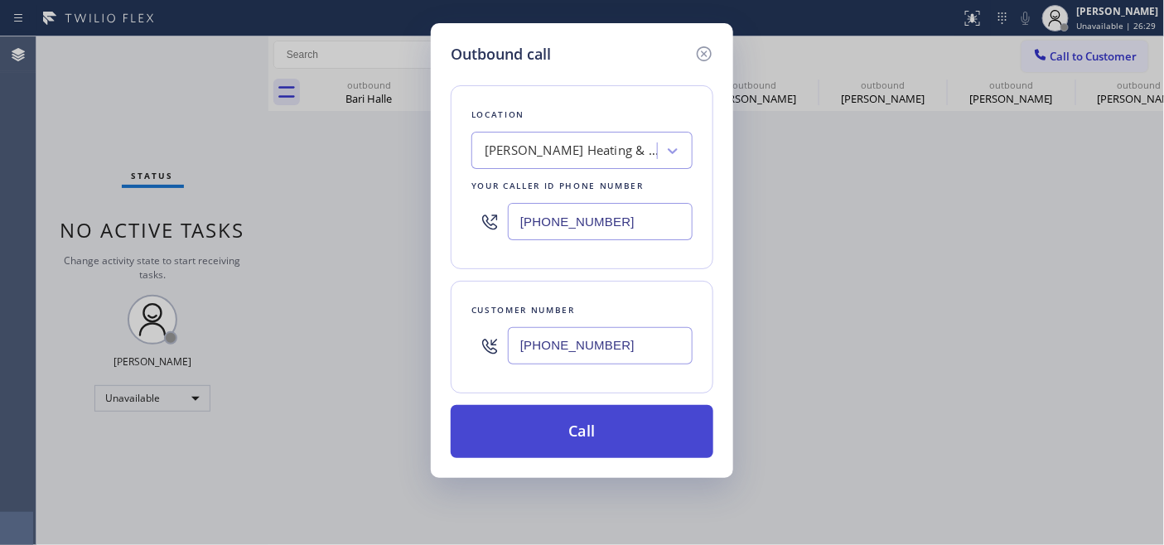
type input "(480) 418-9915"
click at [668, 426] on button "Call" at bounding box center [582, 431] width 263 height 53
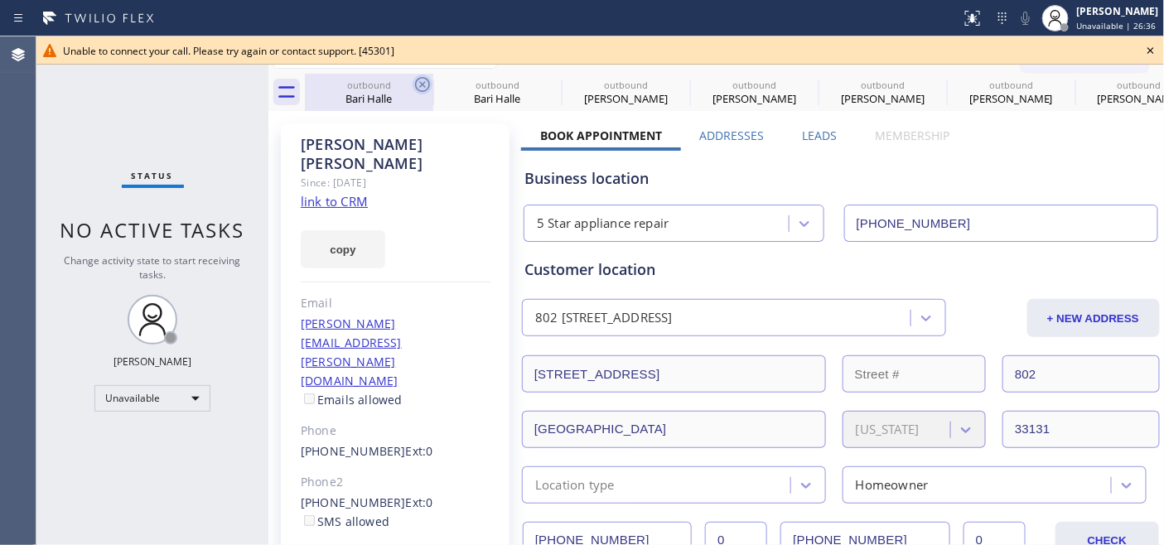
click at [418, 80] on icon at bounding box center [423, 85] width 20 height 20
click at [0, 0] on icon at bounding box center [0, 0] width 0 height 0
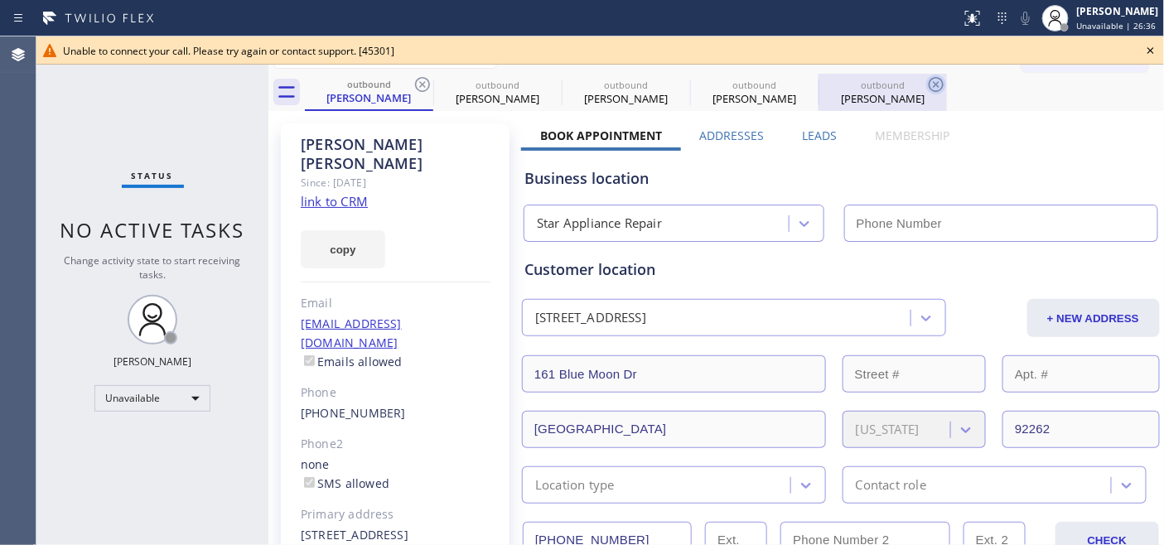
click at [418, 80] on icon at bounding box center [423, 85] width 20 height 20
click at [0, 0] on icon at bounding box center [0, 0] width 0 height 0
type input "(480) 418-9915"
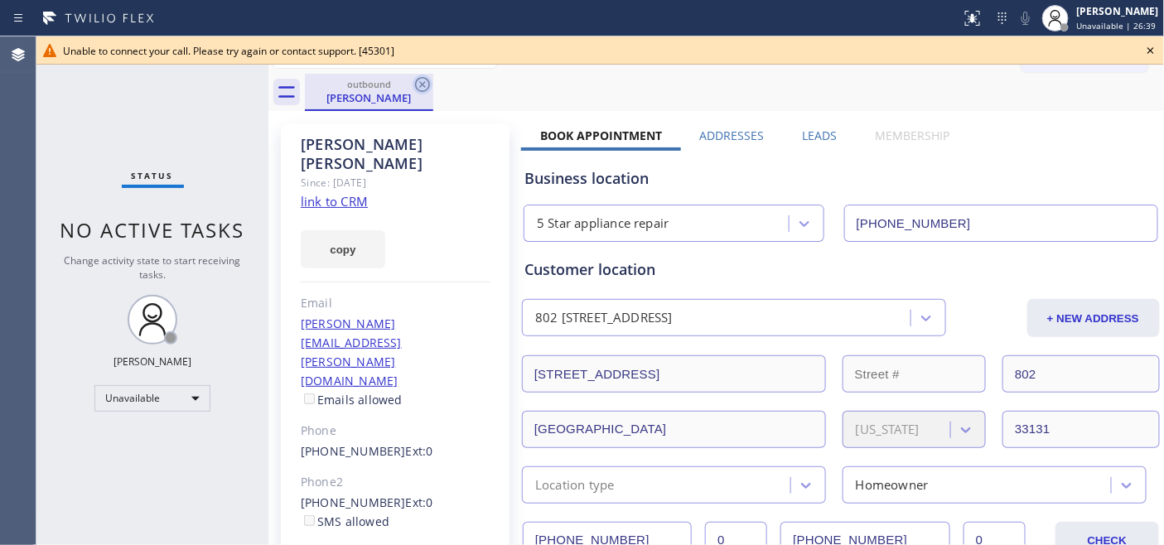
click at [420, 80] on icon at bounding box center [423, 85] width 20 height 20
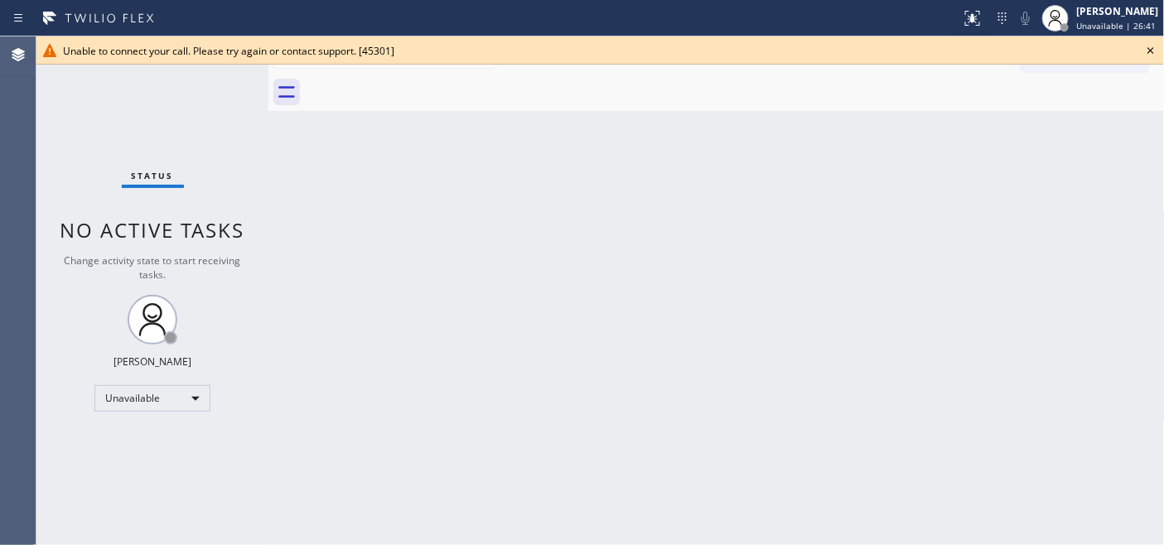
click at [1154, 52] on icon at bounding box center [1151, 51] width 20 height 20
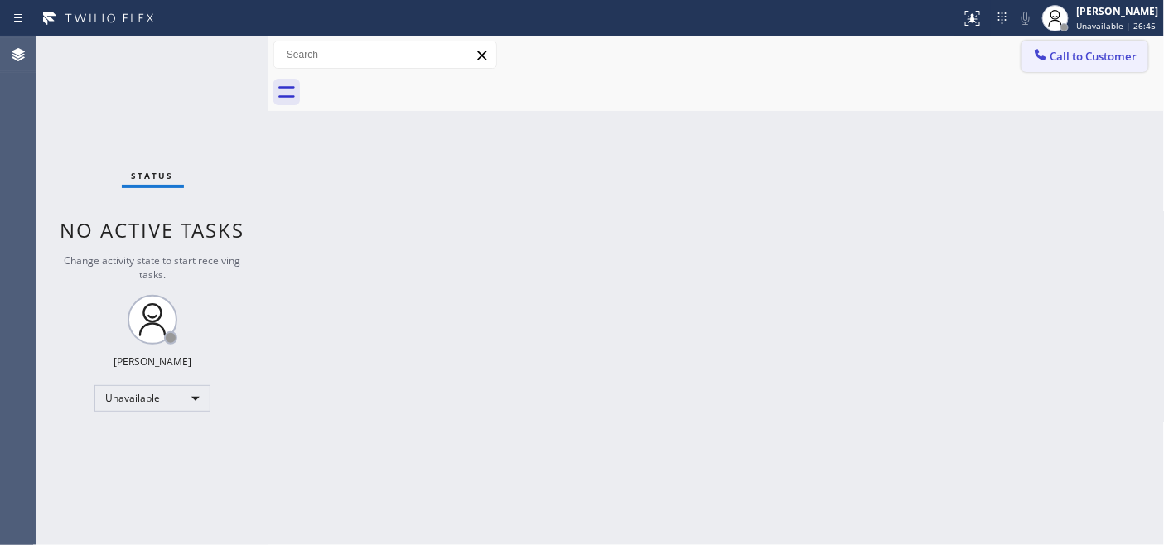
click at [1076, 64] on button "Call to Customer" at bounding box center [1085, 56] width 127 height 31
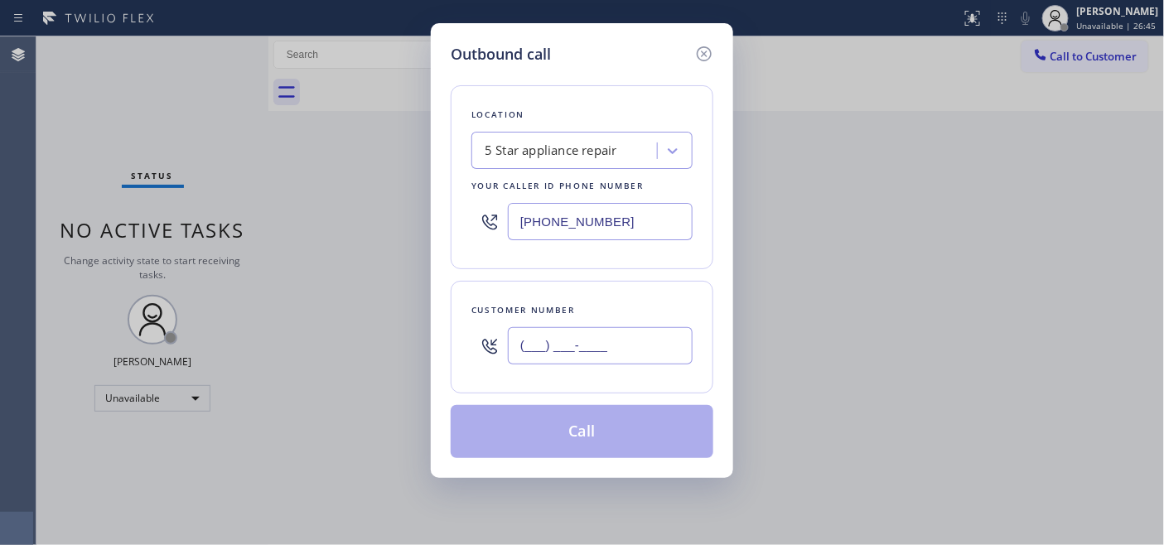
click at [627, 349] on input "(___) ___-____" at bounding box center [600, 345] width 185 height 37
paste input "text"
click at [520, 338] on input "(___) ___-____" at bounding box center [600, 345] width 185 height 37
paste input "805) 551-2049"
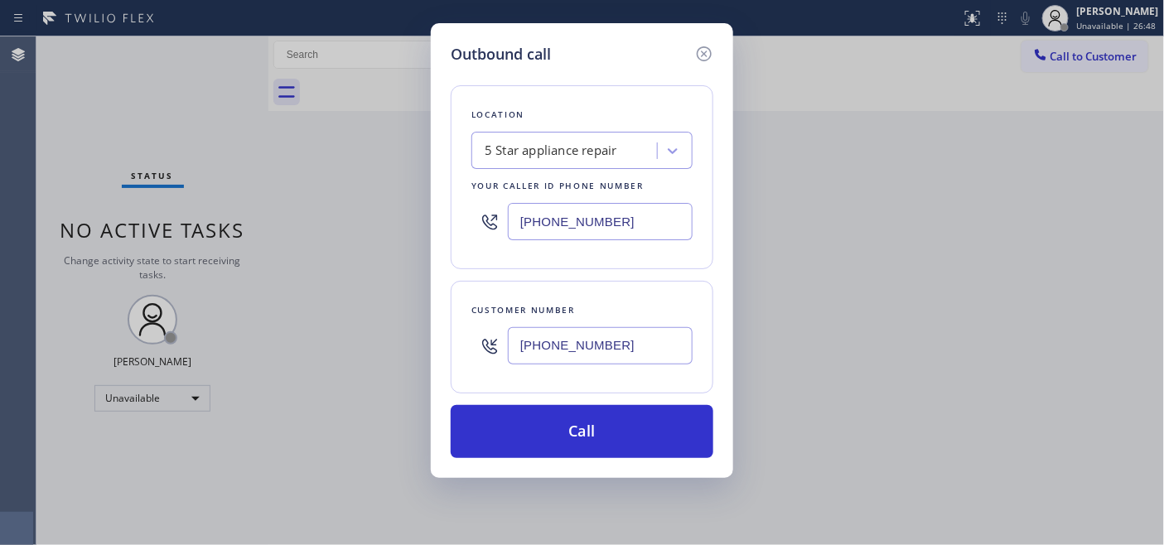
type input "(805) 551-2049"
drag, startPoint x: 610, startPoint y: 229, endPoint x: 476, endPoint y: 242, distance: 134.9
click at [451, 229] on div "Location 5 Star appliance repair Your caller id phone number (480) 418-9915" at bounding box center [582, 177] width 263 height 184
paste input "661) 368-9097"
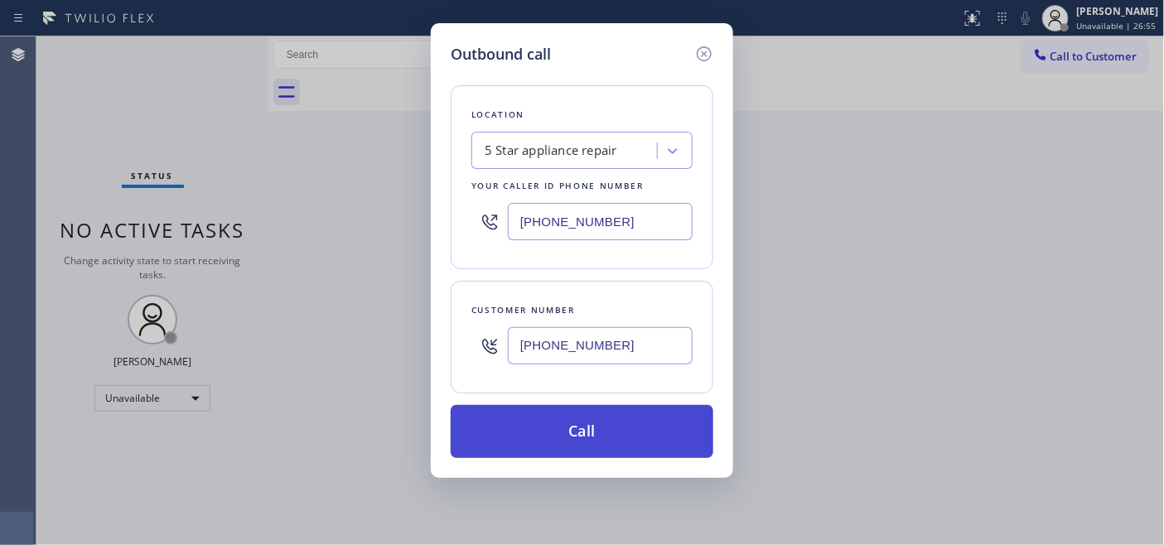
type input "(661) 368-9097"
click at [595, 435] on button "Call" at bounding box center [582, 431] width 263 height 53
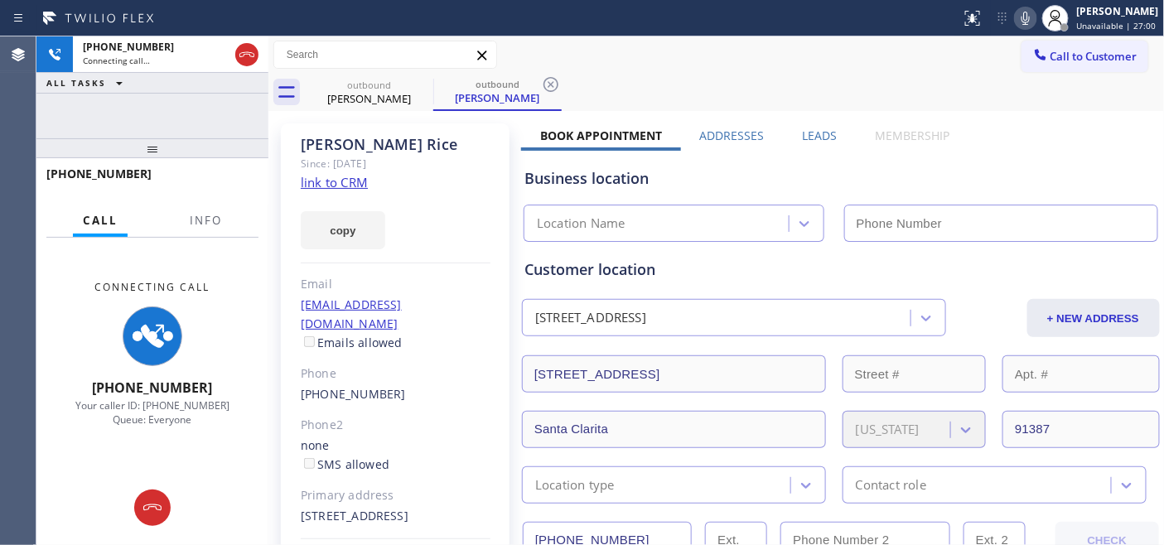
type input "(661) 368-9097"
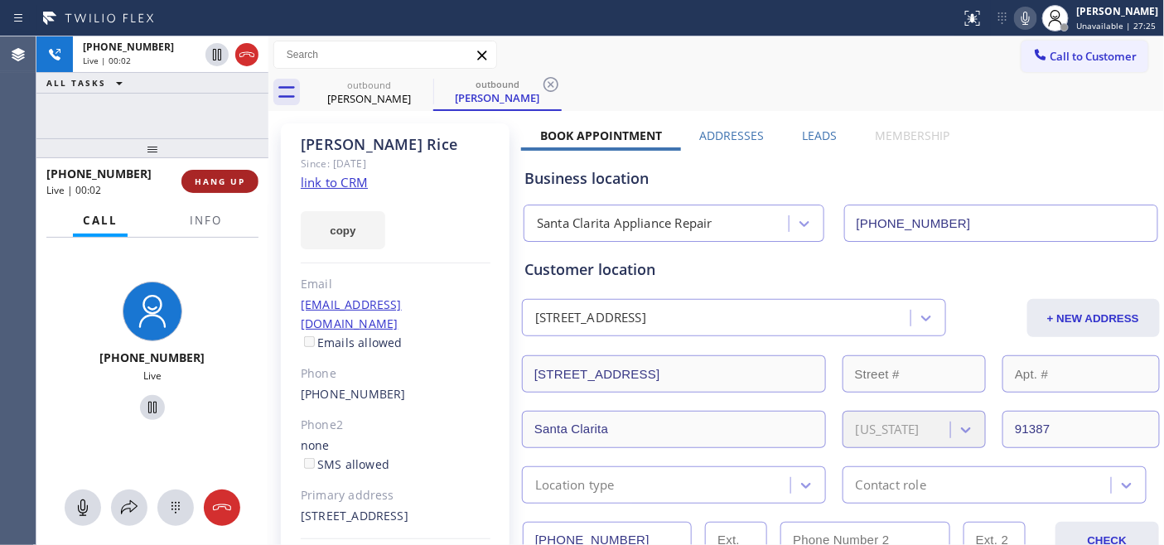
click at [205, 181] on span "HANG UP" at bounding box center [220, 182] width 51 height 12
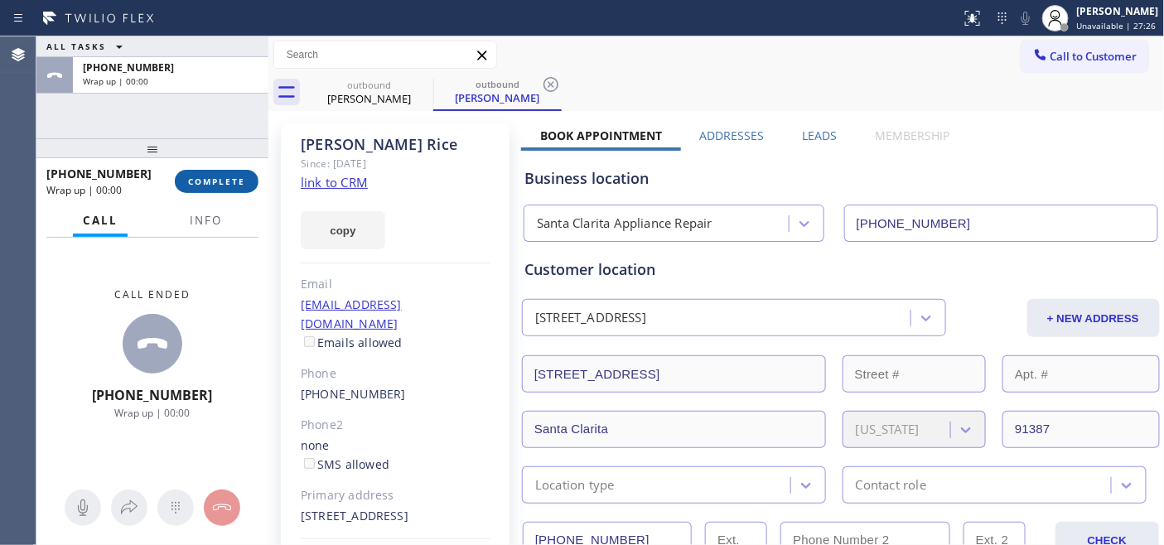
click at [205, 181] on span "COMPLETE" at bounding box center [216, 182] width 57 height 12
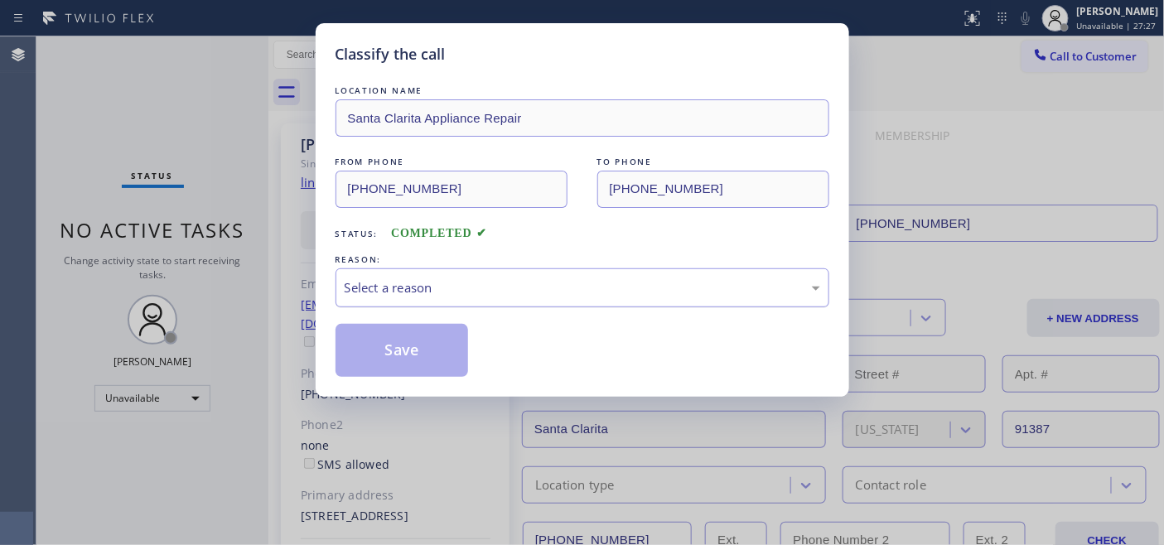
click at [585, 296] on div "Select a reason" at bounding box center [583, 287] width 476 height 19
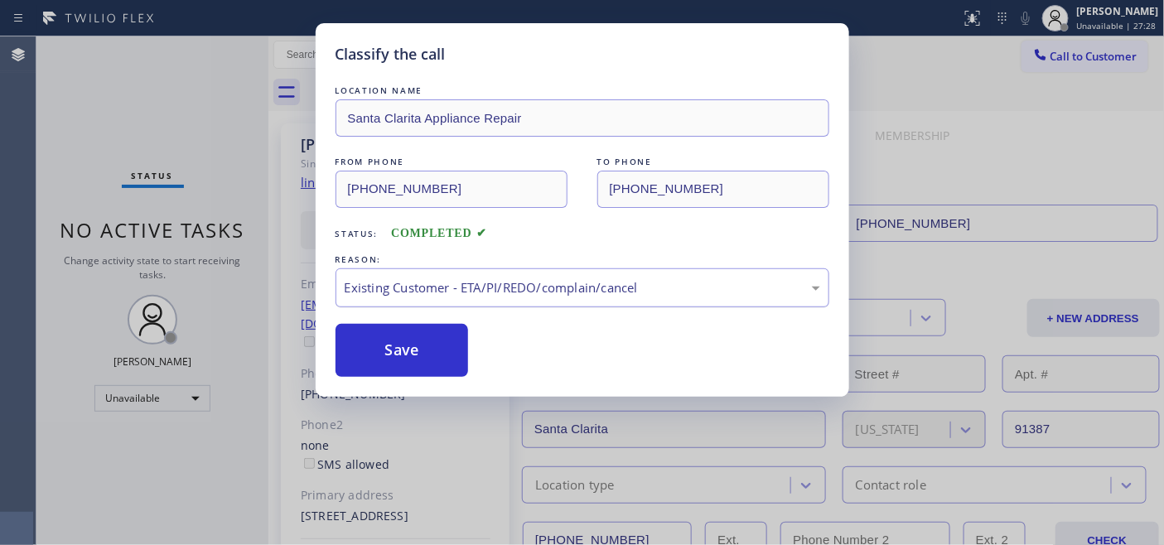
click at [436, 293] on div "Existing Customer - ETA/PI/REDO/complain/cancel" at bounding box center [583, 287] width 476 height 19
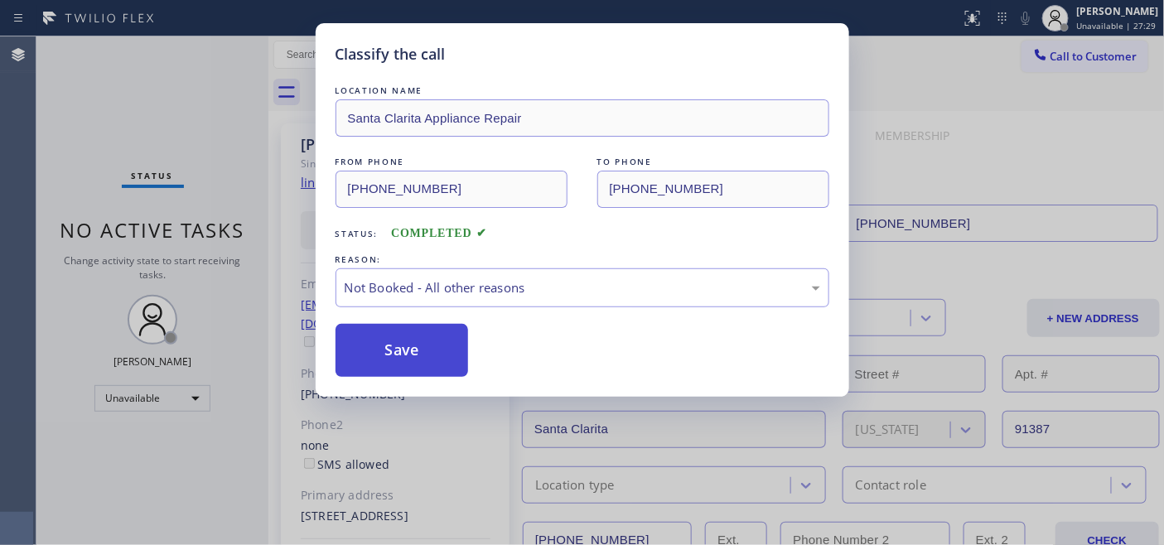
click at [427, 355] on button "Save" at bounding box center [402, 350] width 133 height 53
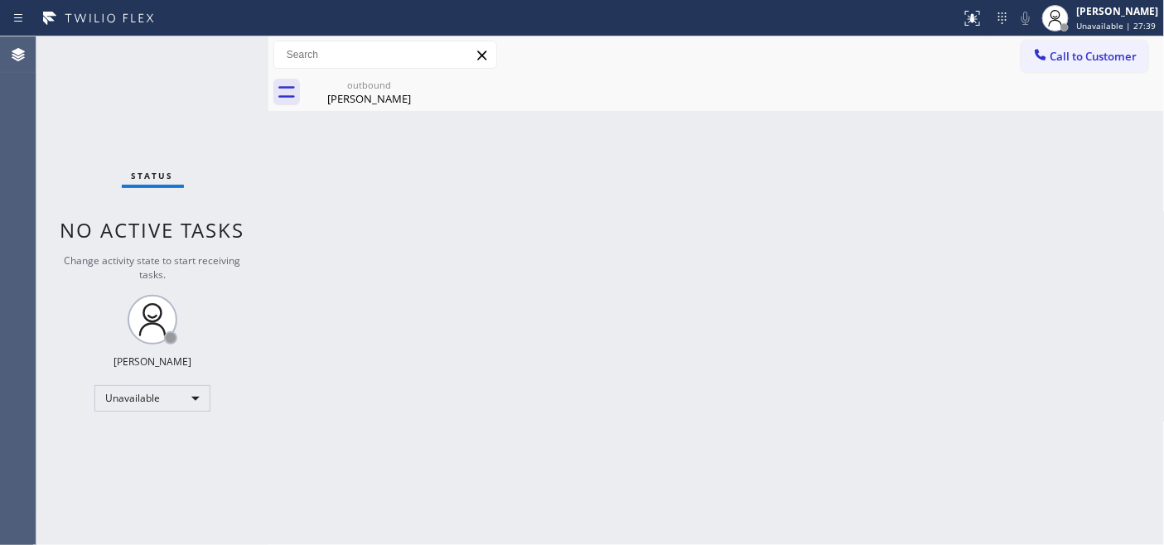
click at [1084, 61] on span "Call to Customer" at bounding box center [1094, 56] width 87 height 15
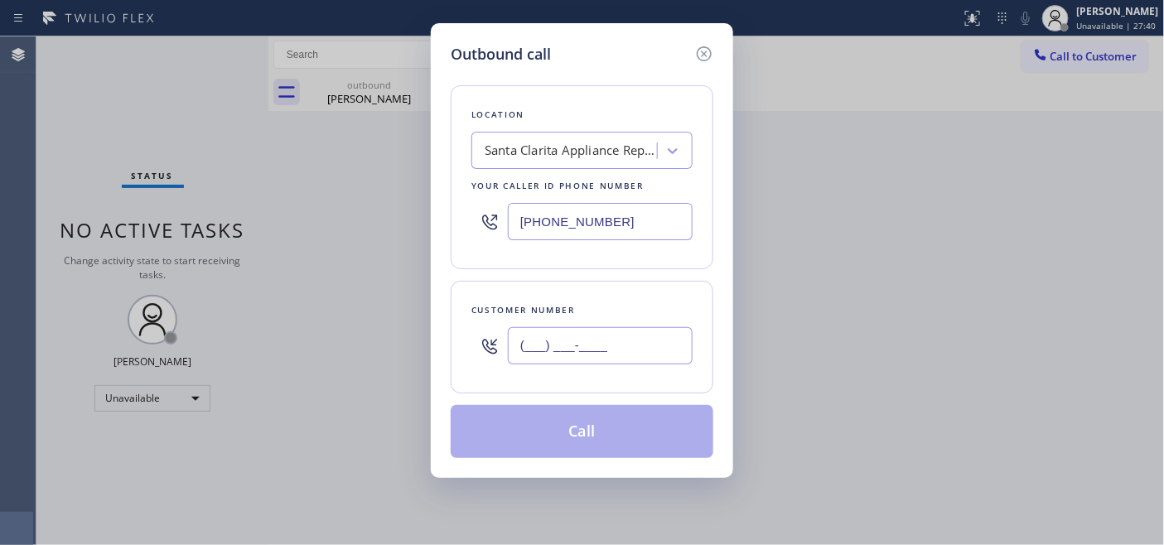
click at [633, 337] on input "(___) ___-____" at bounding box center [600, 345] width 185 height 37
paste input "314) 249-5610"
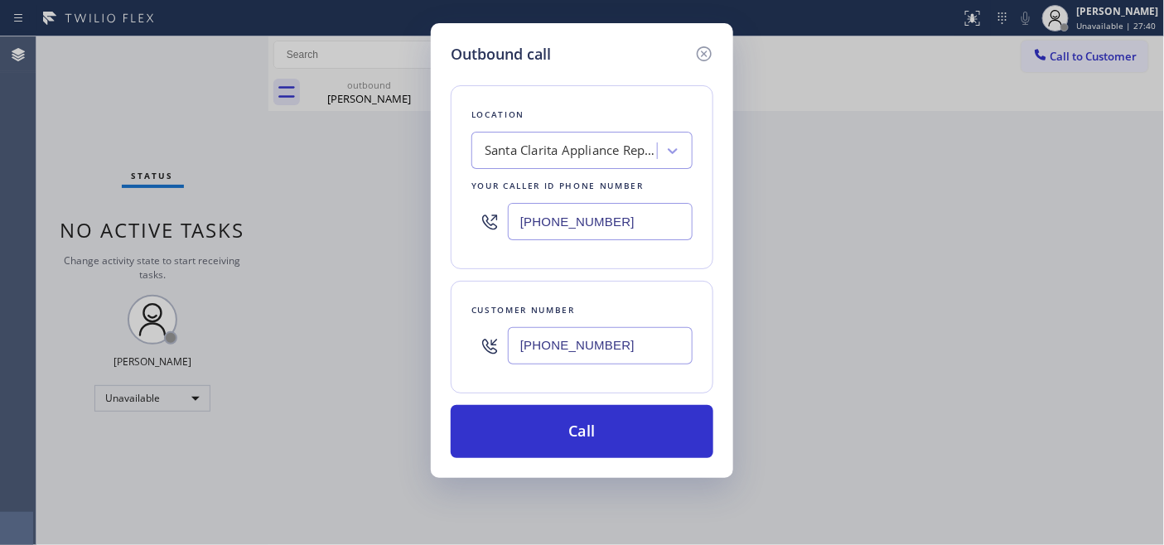
type input "(314) 249-5610"
drag, startPoint x: 616, startPoint y: 210, endPoint x: 390, endPoint y: 225, distance: 225.9
click at [390, 225] on div "Outbound call Location Santa Clarita Appliance Repair Your caller id phone numb…" at bounding box center [582, 272] width 1164 height 545
paste input "310) 740-973"
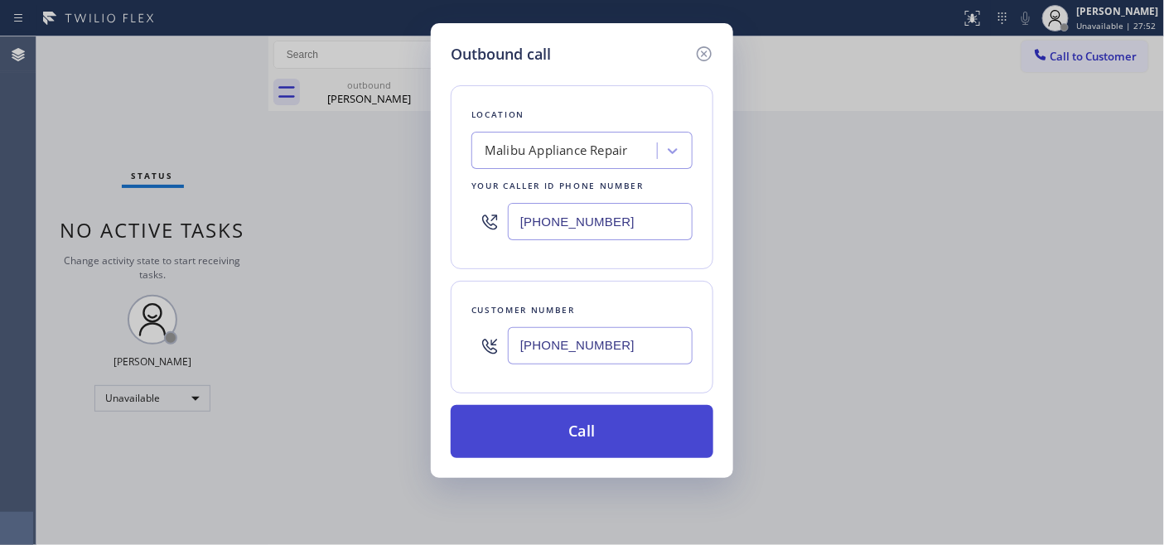
type input "(310) 740-9737"
click at [652, 417] on button "Call" at bounding box center [582, 431] width 263 height 53
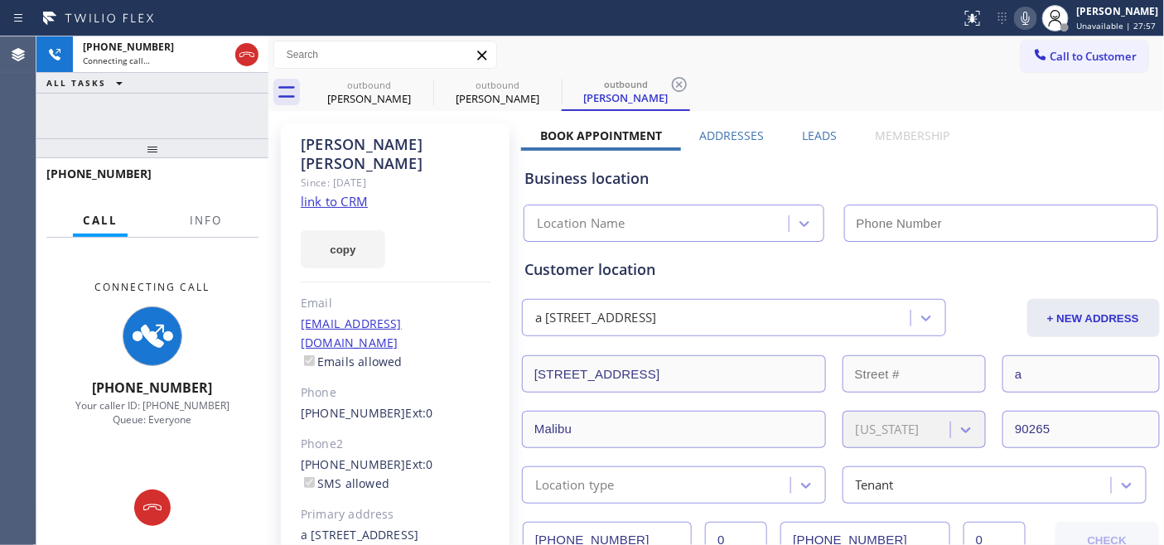
type input "(310) 740-9737"
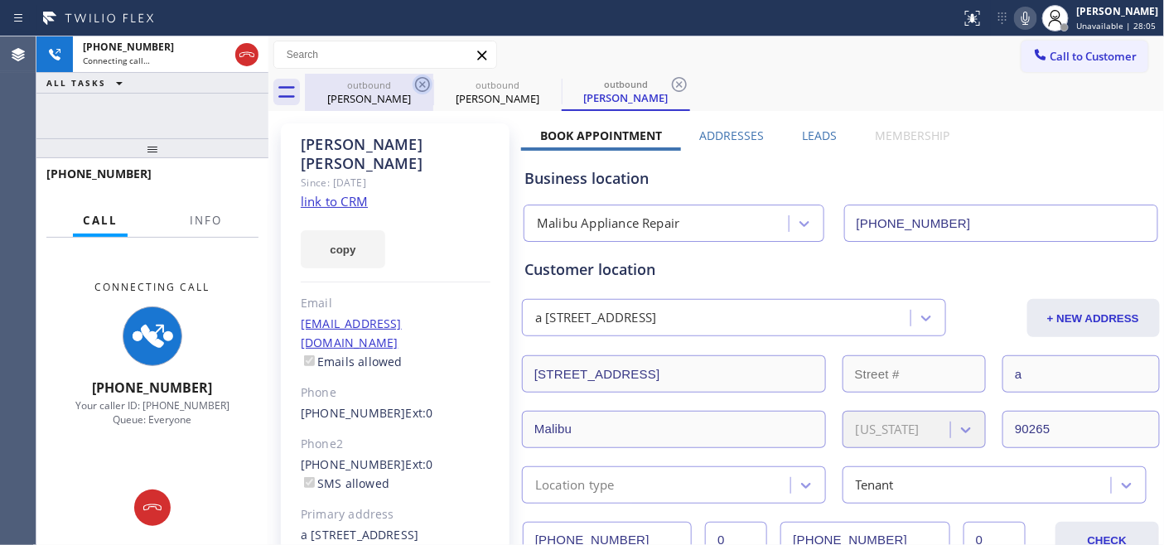
click at [423, 83] on icon at bounding box center [422, 84] width 15 height 15
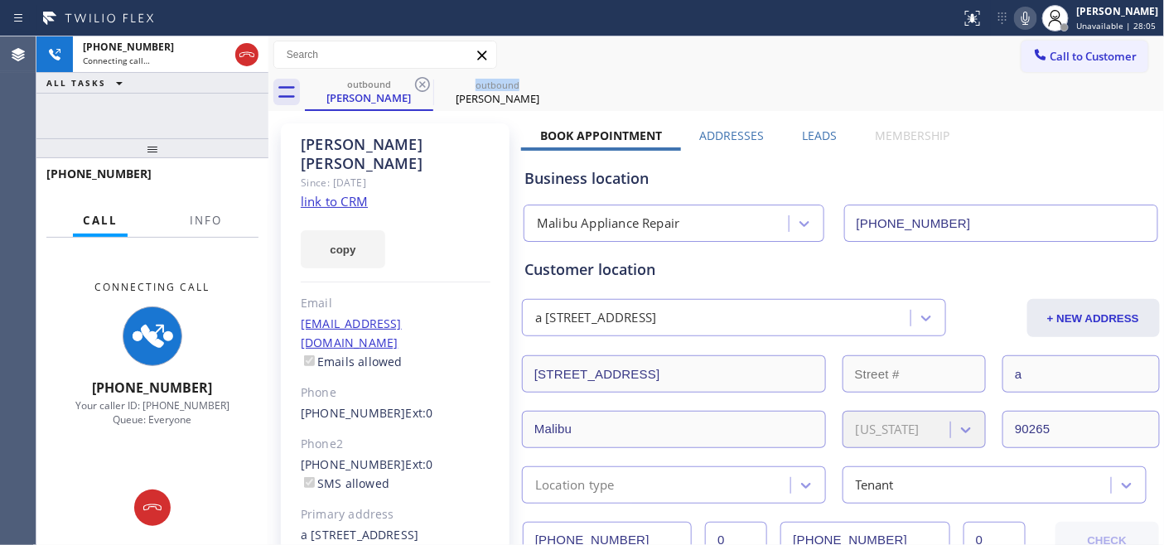
click at [423, 83] on icon at bounding box center [422, 84] width 15 height 15
click at [684, 101] on div "outbound Christine Kloss" at bounding box center [735, 92] width 860 height 37
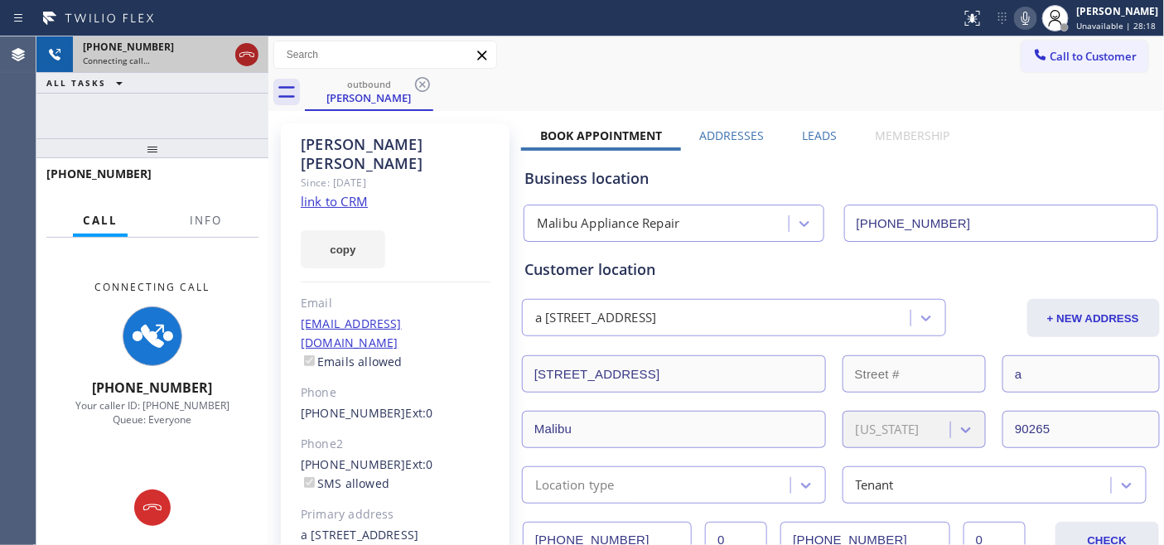
click at [254, 60] on icon at bounding box center [247, 55] width 20 height 20
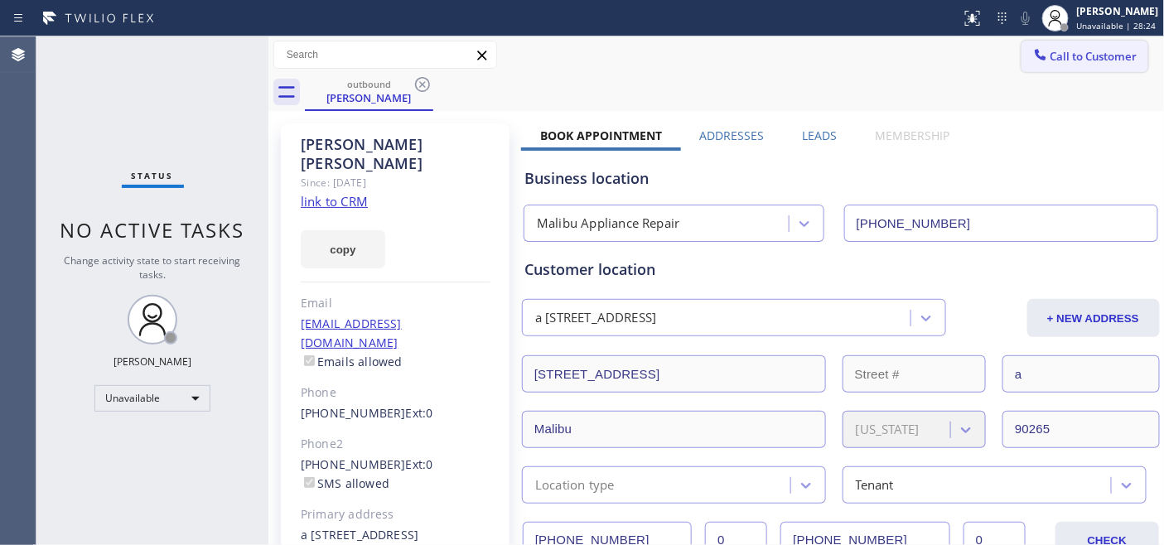
click at [1100, 54] on span "Call to Customer" at bounding box center [1094, 56] width 87 height 15
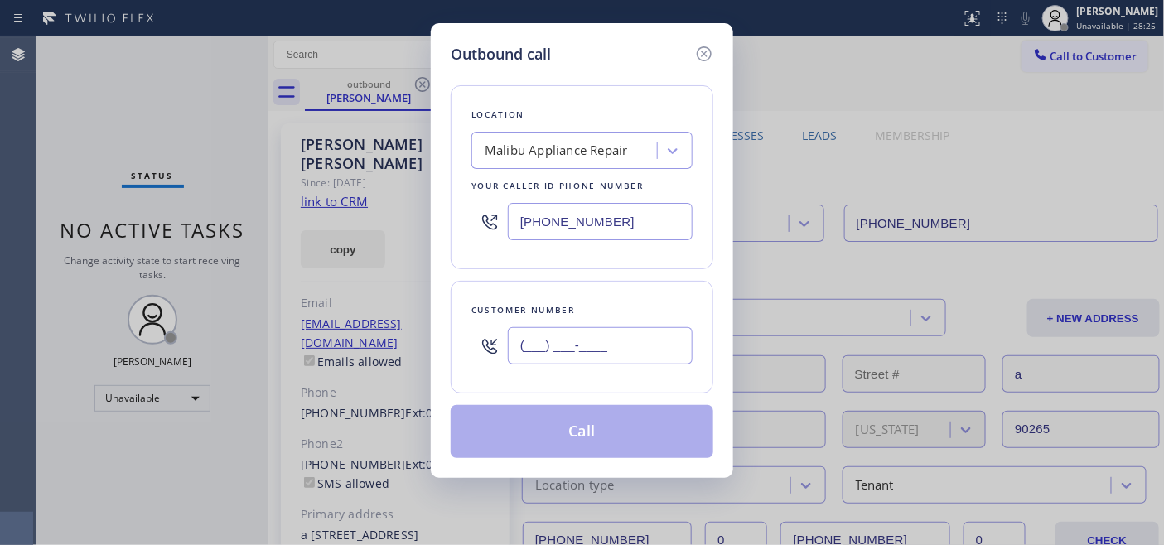
click at [582, 338] on input "(___) ___-____" at bounding box center [600, 345] width 185 height 37
paste input "626) 622-2229"
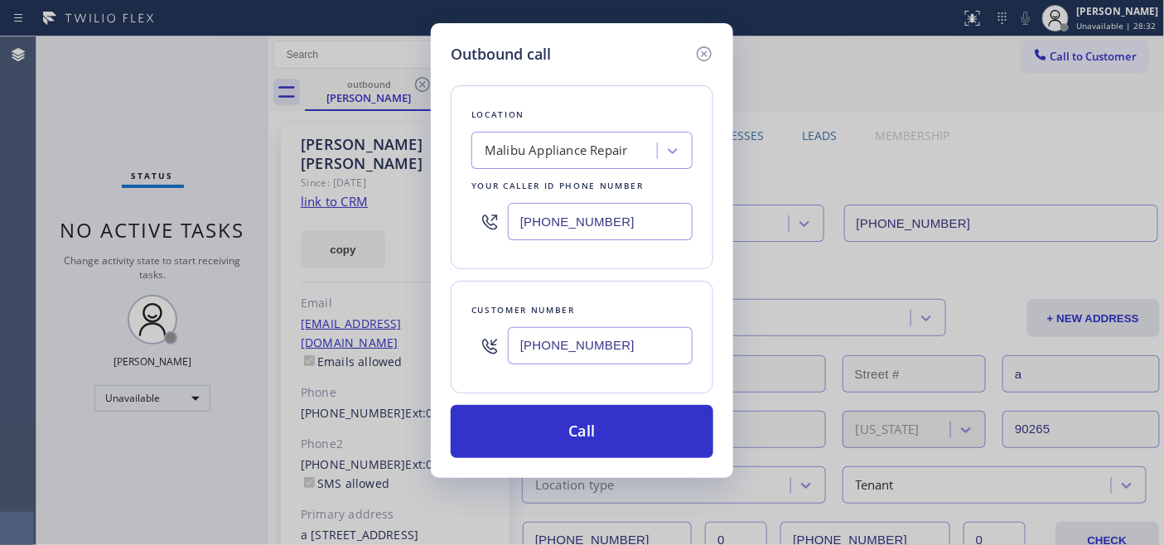
drag, startPoint x: 636, startPoint y: 343, endPoint x: 470, endPoint y: 312, distance: 168.7
click at [415, 338] on div "Outbound call Location Malibu Appliance Repair Your caller id phone number (310…" at bounding box center [582, 272] width 1164 height 545
paste input "text"
type input "(626) 622-2229"
drag, startPoint x: 636, startPoint y: 235, endPoint x: 462, endPoint y: 235, distance: 174.8
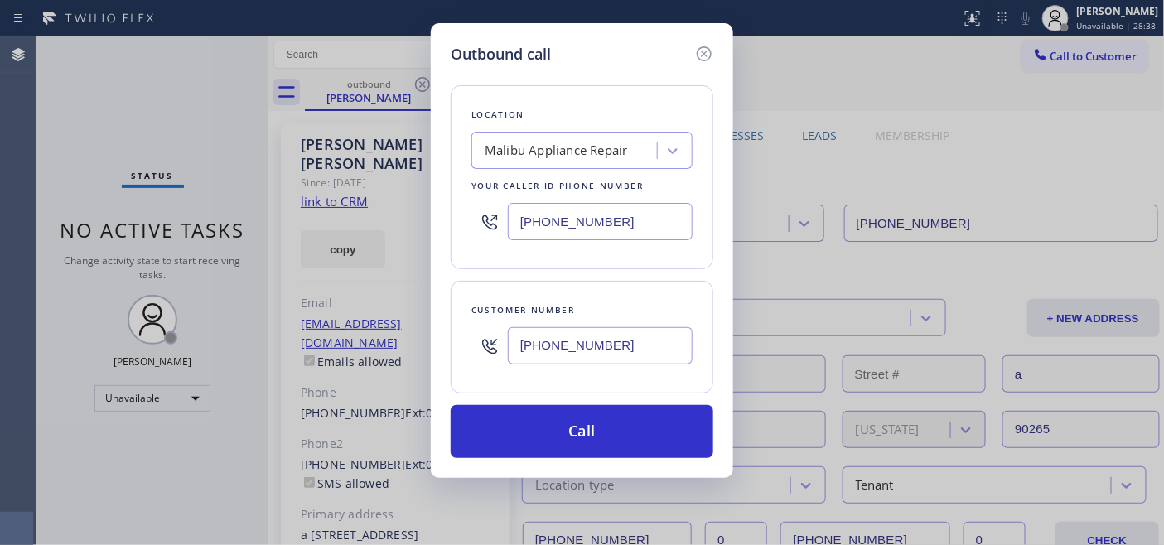
click at [462, 235] on div "Location Malibu Appliance Repair Your caller id phone number (310) 740-9737" at bounding box center [582, 177] width 263 height 184
paste input "855) 731-4952"
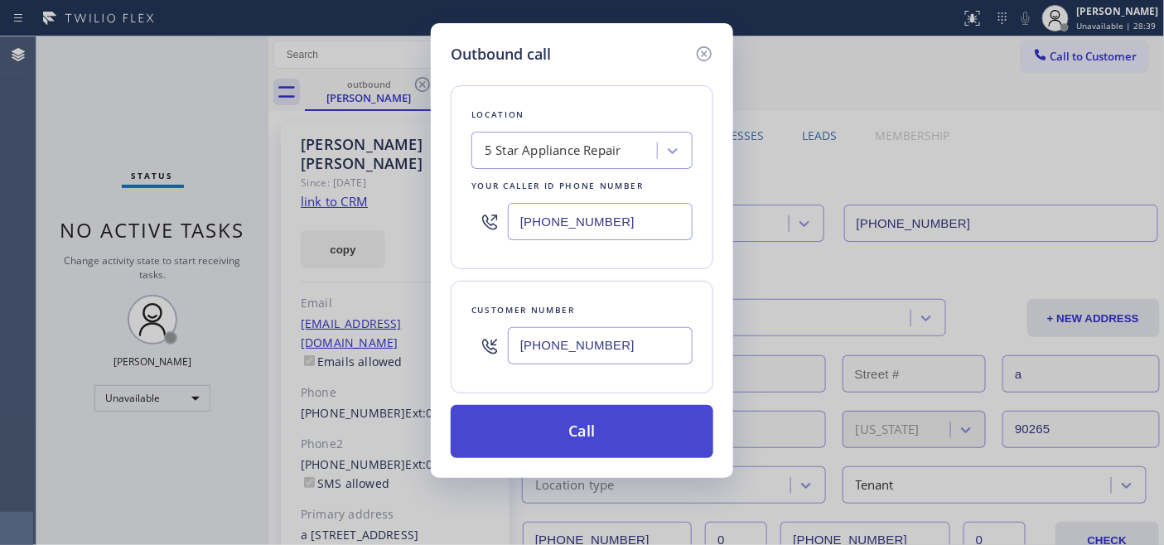
type input "(855) 731-4952"
click at [622, 426] on button "Call" at bounding box center [582, 431] width 263 height 53
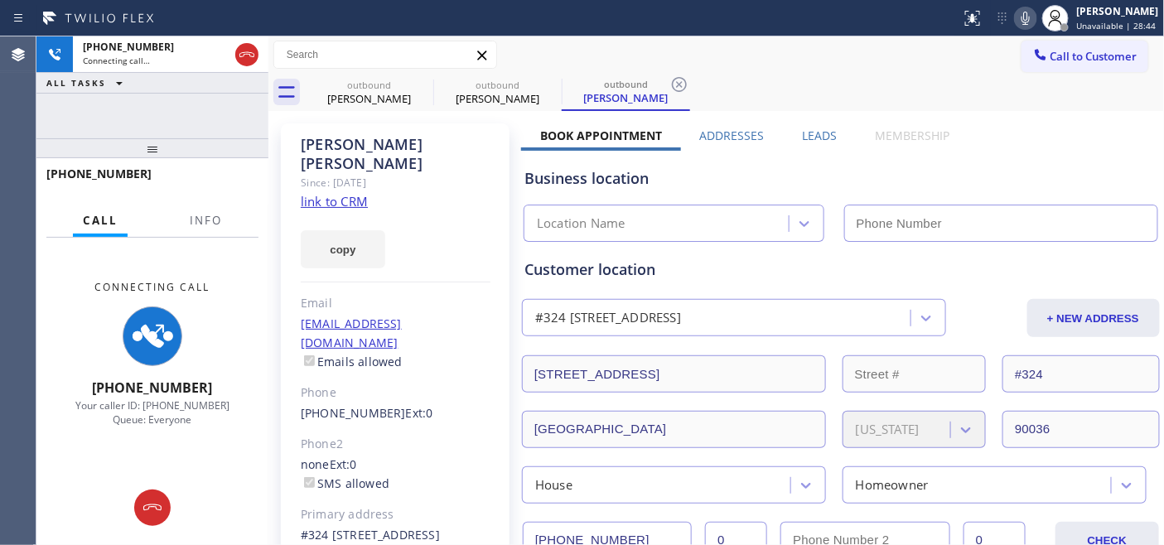
type input "(855) 731-4952"
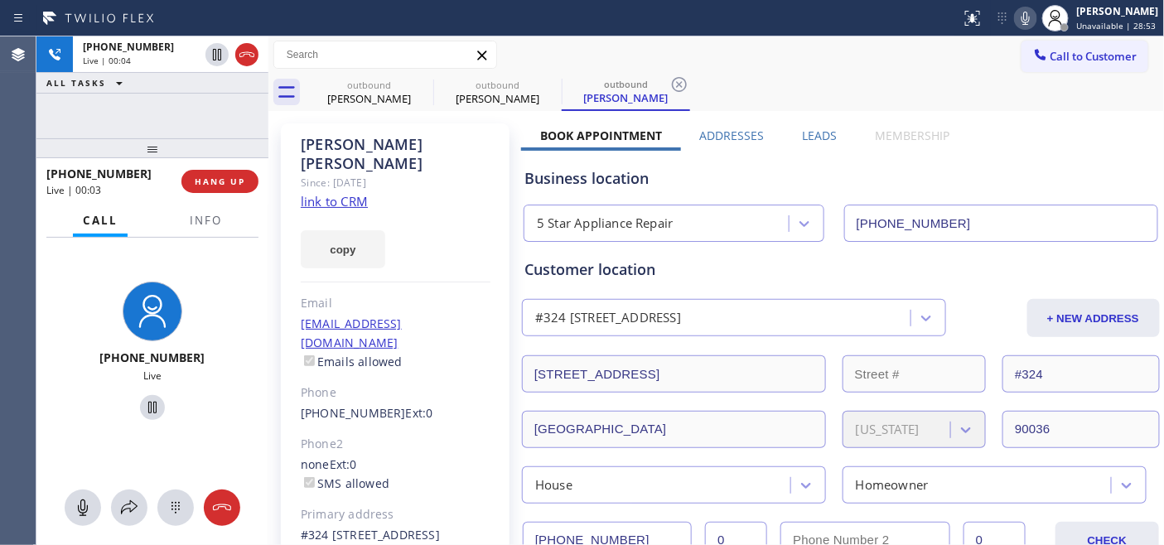
click at [227, 168] on div "+16266222229 Live | 00:03 HANG UP" at bounding box center [152, 181] width 212 height 43
click at [227, 174] on button "HANG UP" at bounding box center [219, 181] width 77 height 23
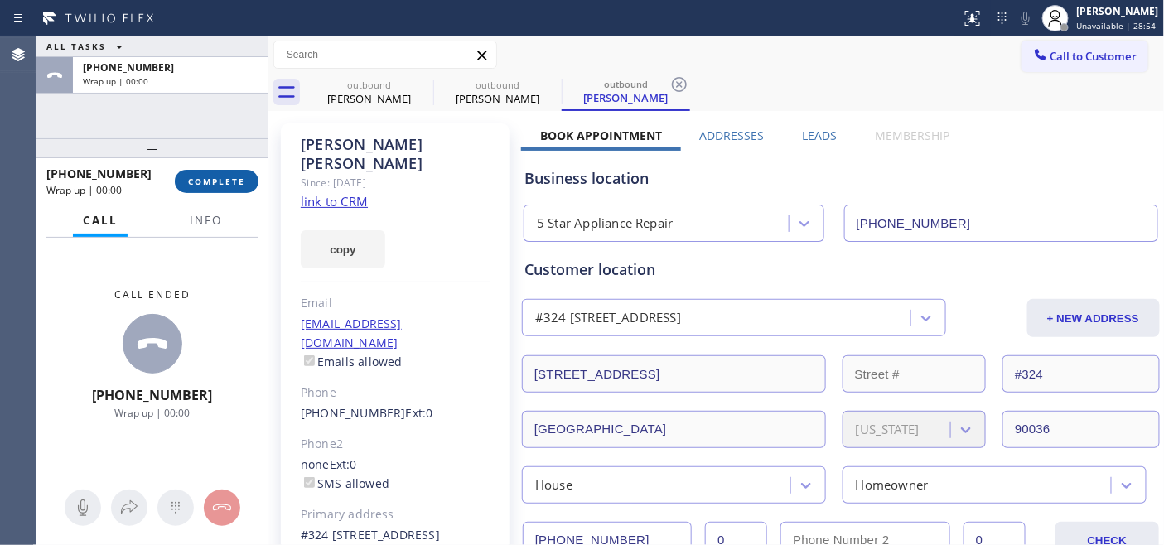
click at [227, 174] on button "COMPLETE" at bounding box center [217, 181] width 84 height 23
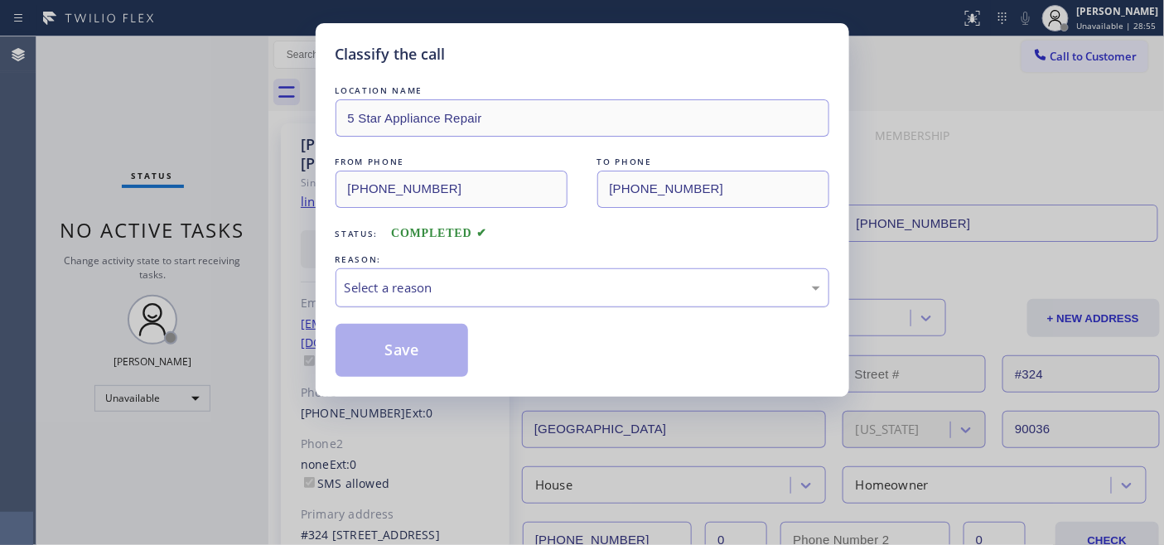
click at [555, 280] on div "Select a reason" at bounding box center [583, 287] width 476 height 19
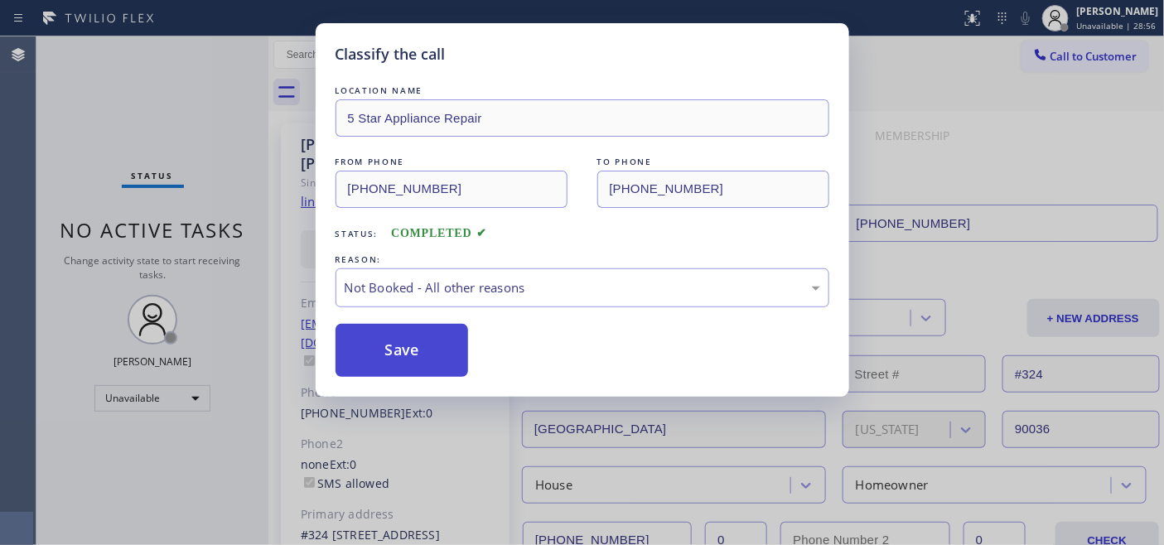
click at [445, 341] on button "Save" at bounding box center [402, 350] width 133 height 53
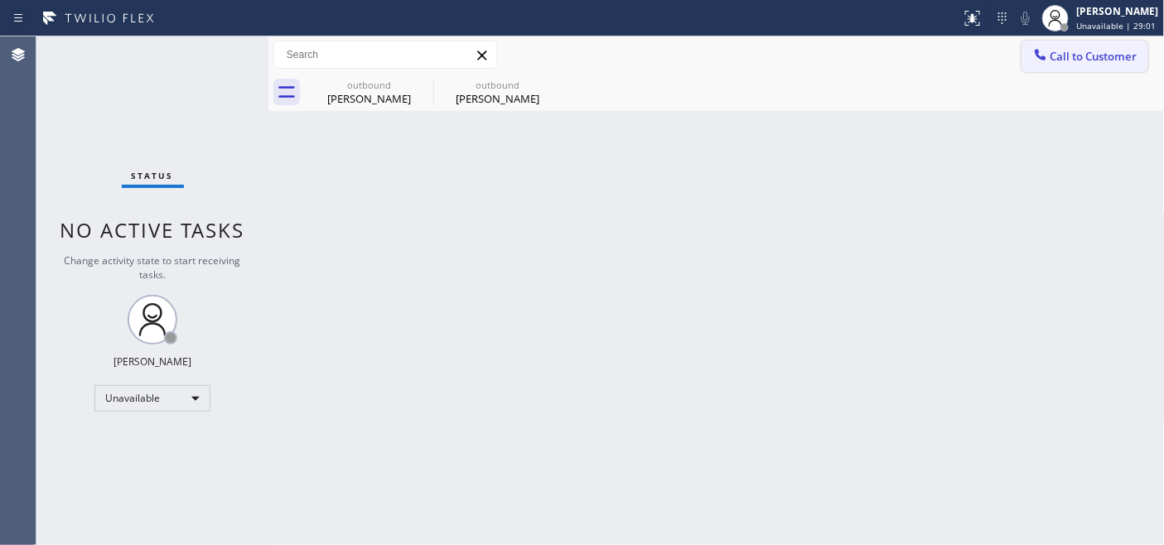
click at [1042, 60] on icon at bounding box center [1041, 54] width 17 height 17
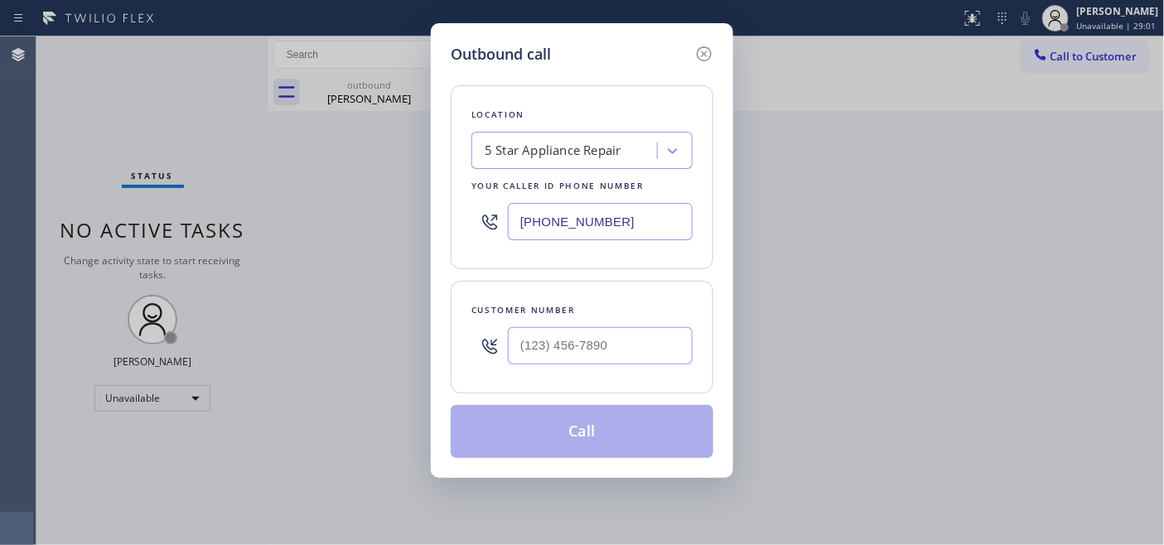
click at [631, 326] on div at bounding box center [600, 346] width 185 height 54
click at [634, 336] on input "(___) ___-____" at bounding box center [600, 345] width 185 height 37
paste input "714) 743-2150"
type input "(714) 743-2150"
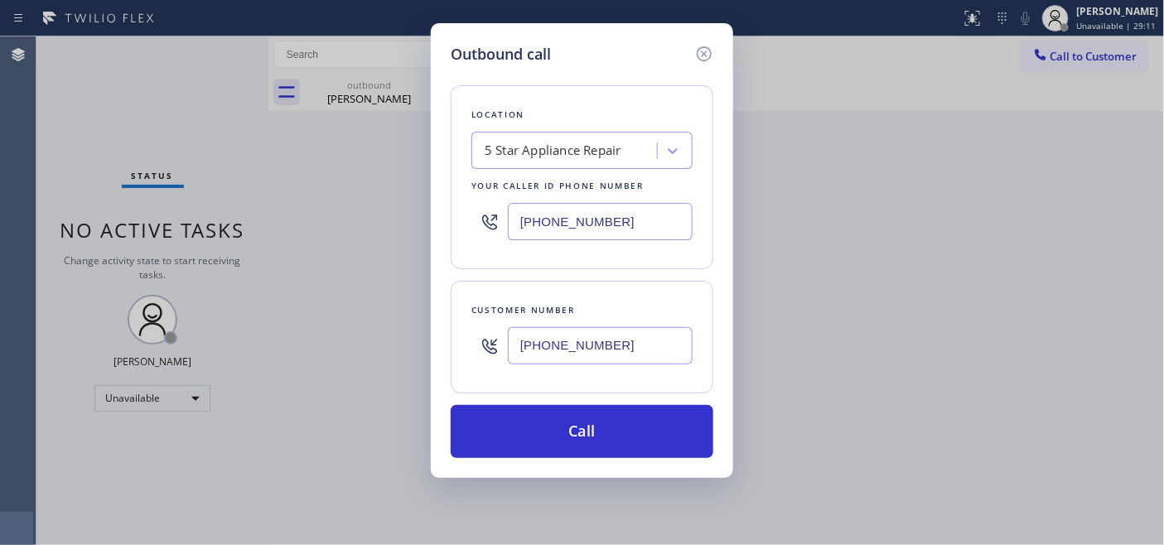
drag, startPoint x: 622, startPoint y: 211, endPoint x: 442, endPoint y: 212, distance: 180.7
click at [434, 213] on div "Outbound call Location 5 Star Appliance Repair Your caller id phone number (855…" at bounding box center [582, 250] width 302 height 455
paste input "714) 215-9649"
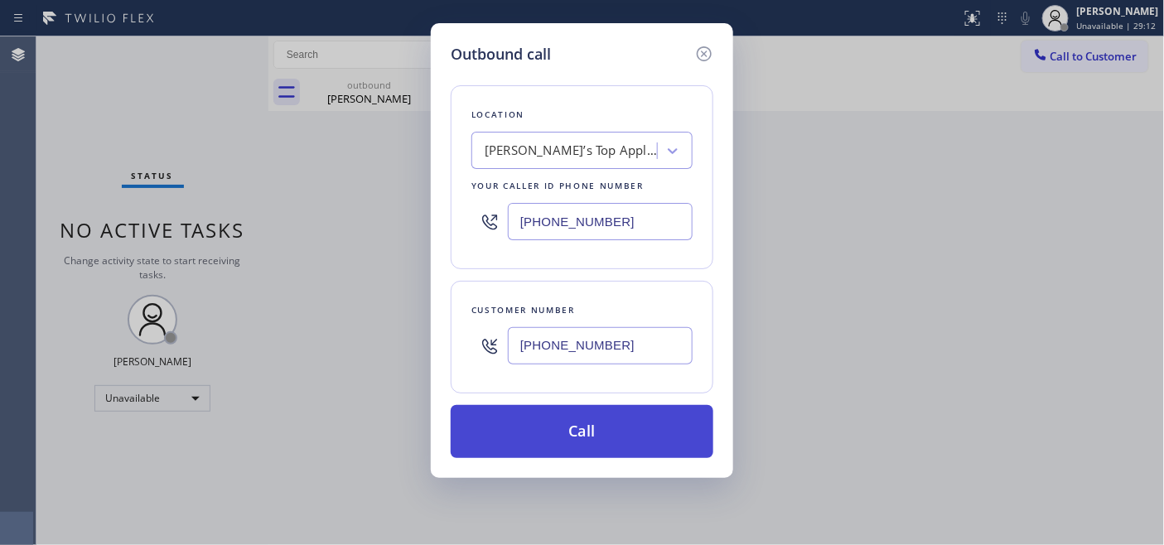
type input "(714) 215-9649"
click at [641, 426] on button "Call" at bounding box center [582, 431] width 263 height 53
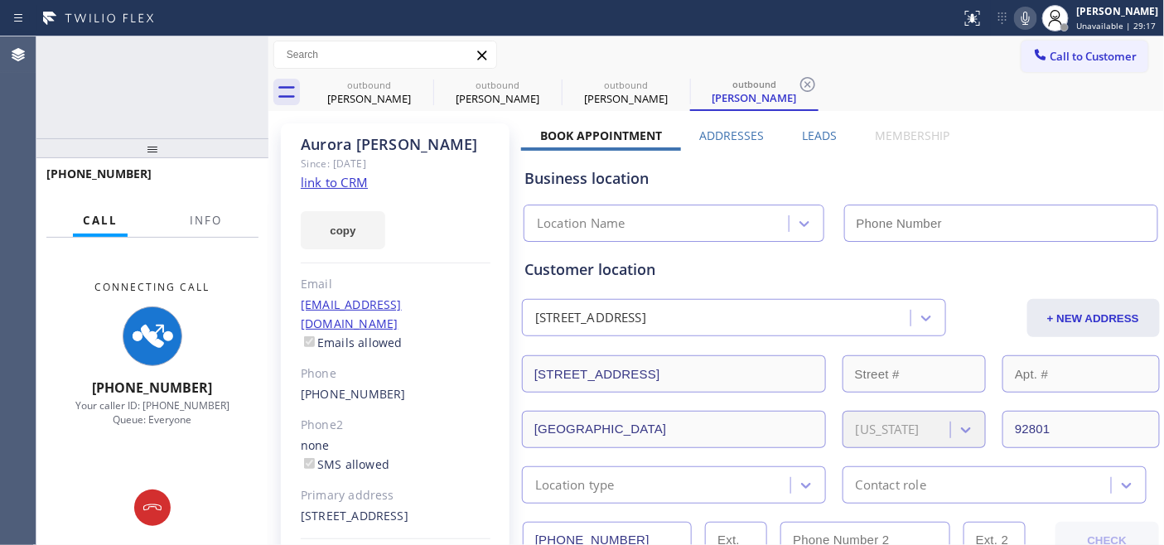
type input "(714) 215-9649"
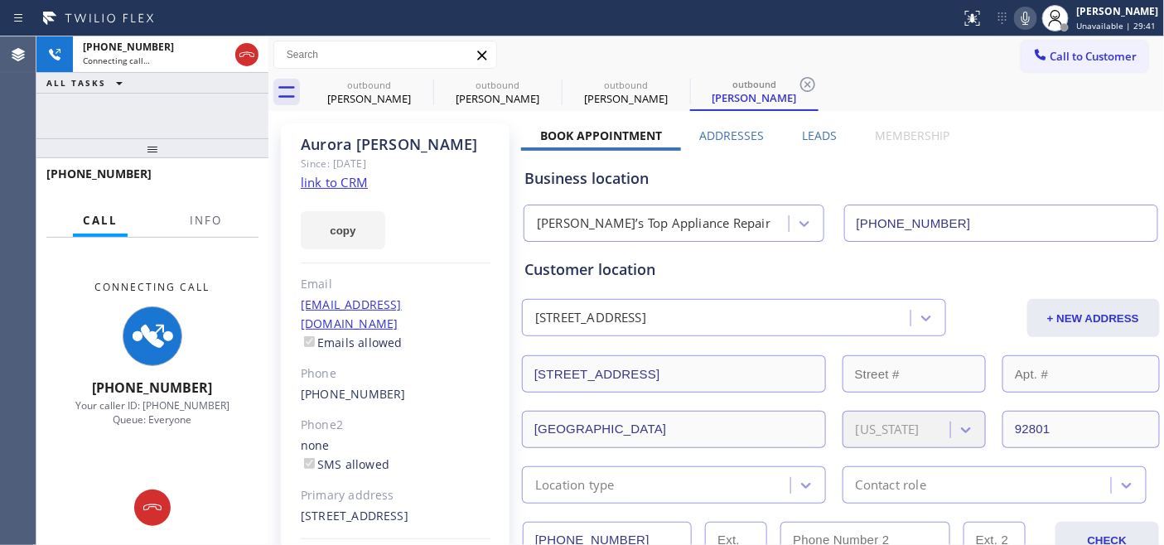
drag, startPoint x: 238, startPoint y: 51, endPoint x: 491, endPoint y: 18, distance: 254.8
click at [238, 51] on icon at bounding box center [247, 55] width 20 height 20
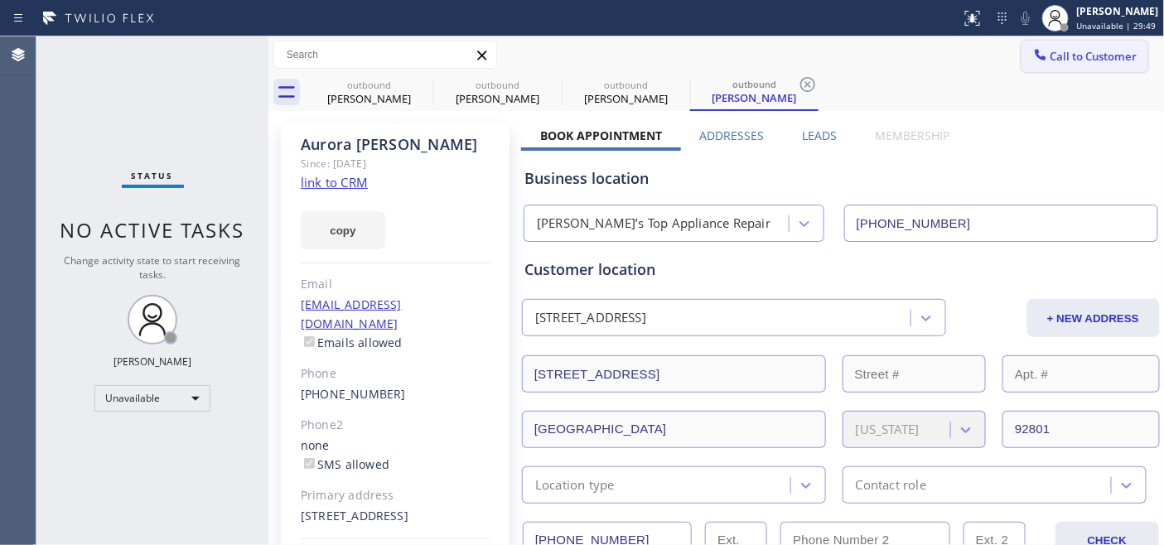
click at [1080, 62] on span "Call to Customer" at bounding box center [1094, 56] width 87 height 15
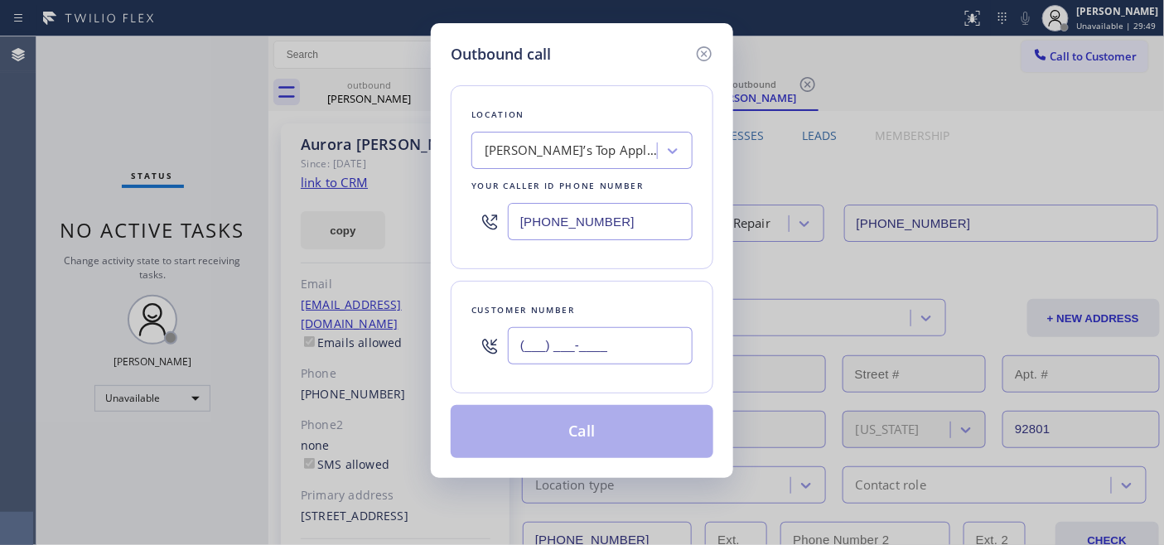
click at [552, 344] on input "(___) ___-____" at bounding box center [600, 345] width 185 height 37
paste input "310) 951-4348"
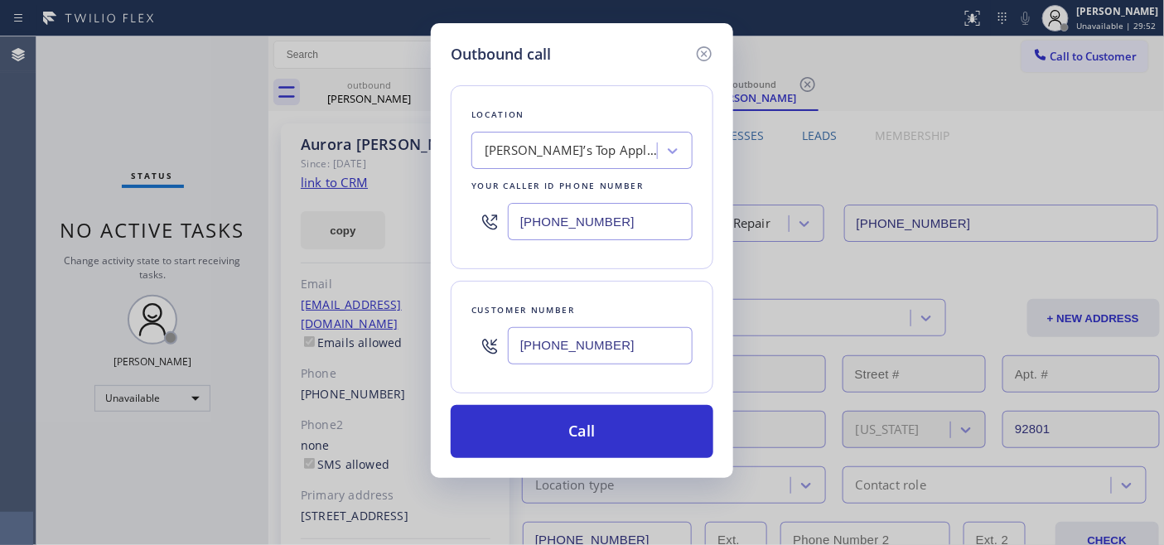
type input "(310) 951-4348"
drag, startPoint x: 620, startPoint y: 227, endPoint x: 489, endPoint y: 225, distance: 131.0
click at [490, 225] on div "(714) 215-9649" at bounding box center [582, 222] width 221 height 54
paste input "855) 731-4952"
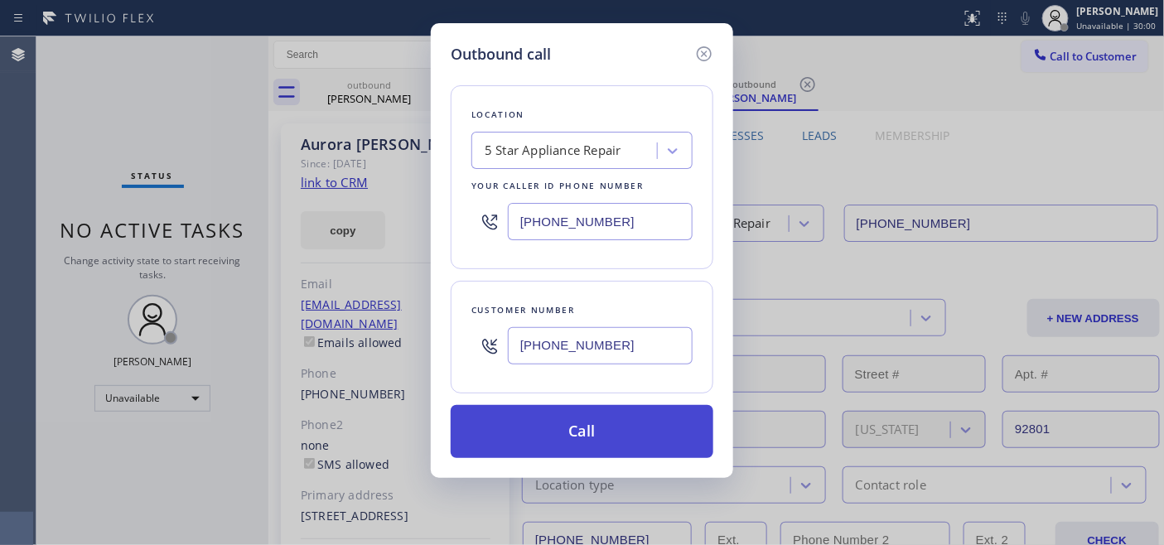
type input "(855) 731-4952"
click at [612, 434] on button "Call" at bounding box center [582, 431] width 263 height 53
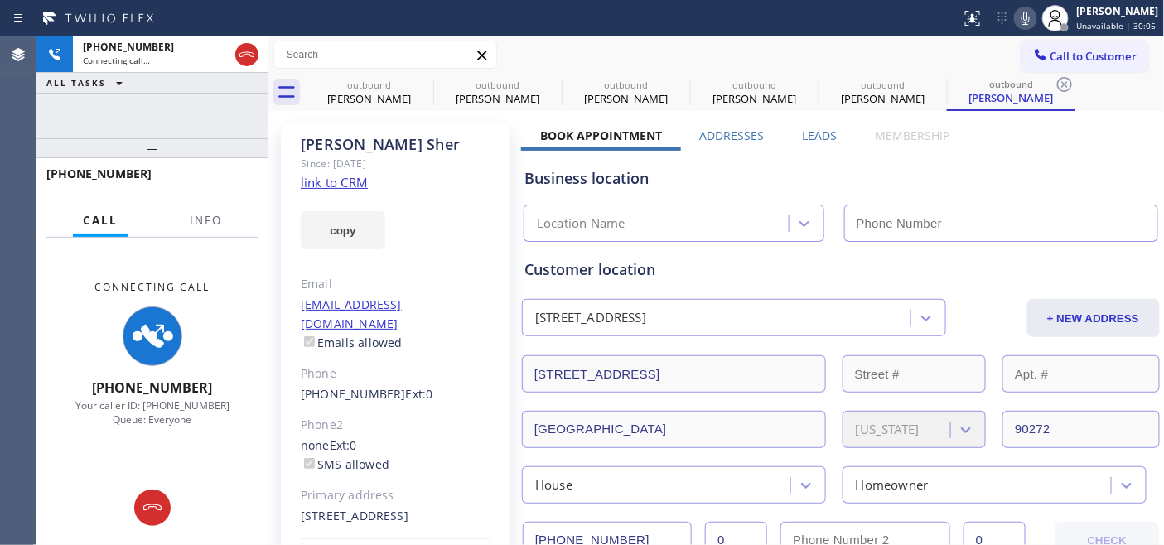
type input "(855) 731-4952"
drag, startPoint x: 249, startPoint y: 52, endPoint x: 292, endPoint y: 50, distance: 43.2
click at [249, 52] on icon at bounding box center [246, 54] width 15 height 5
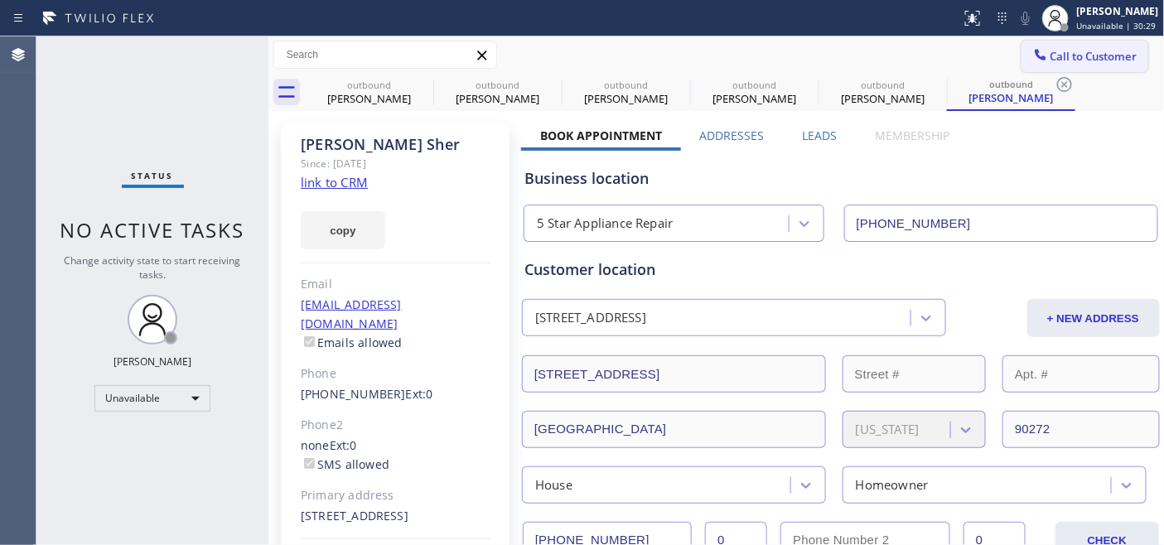
click at [1064, 60] on span "Call to Customer" at bounding box center [1094, 56] width 87 height 15
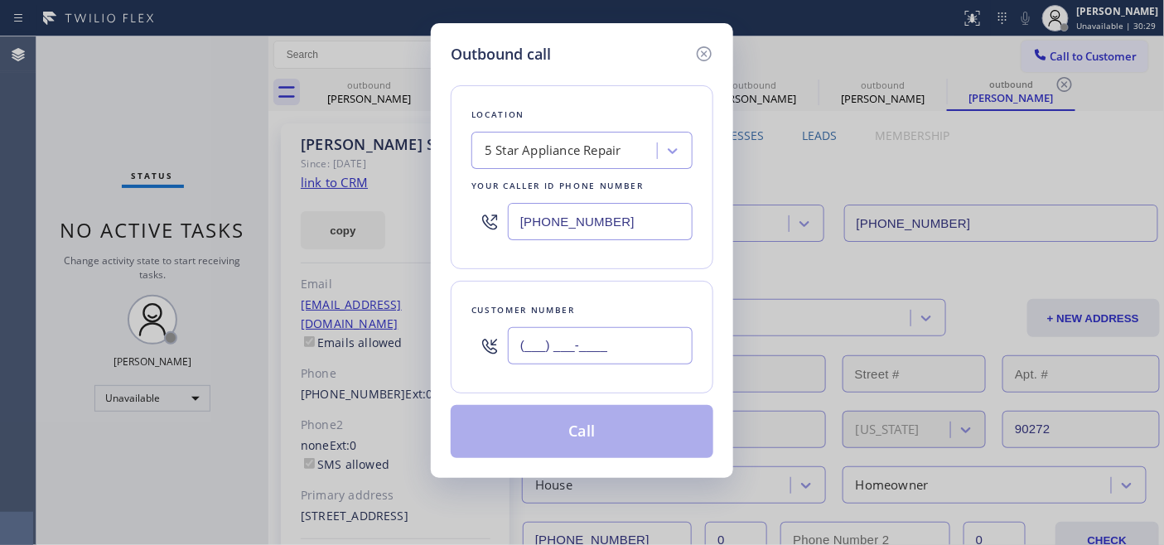
click at [585, 353] on input "(___) ___-____" at bounding box center [600, 345] width 185 height 37
paste input "805) 758-0624"
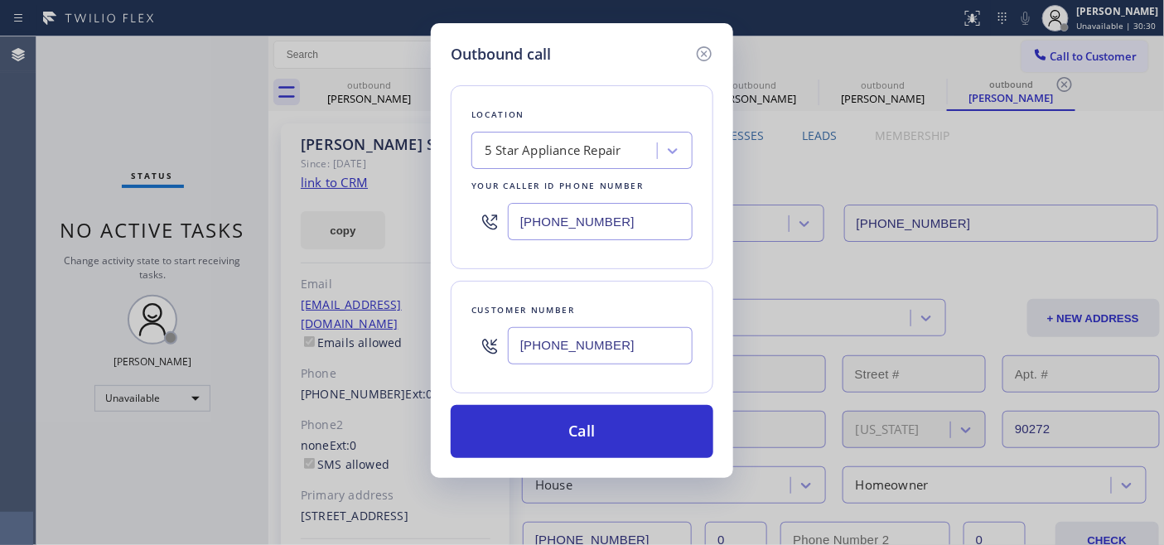
type input "(805) 758-0624"
click at [476, 210] on div "(855) 731-4952" at bounding box center [582, 222] width 221 height 54
click at [418, 214] on div "Outbound call Location 5 Star Appliance Repair Your caller id phone number (855…" at bounding box center [582, 272] width 1164 height 545
paste input "05) 728-9087"
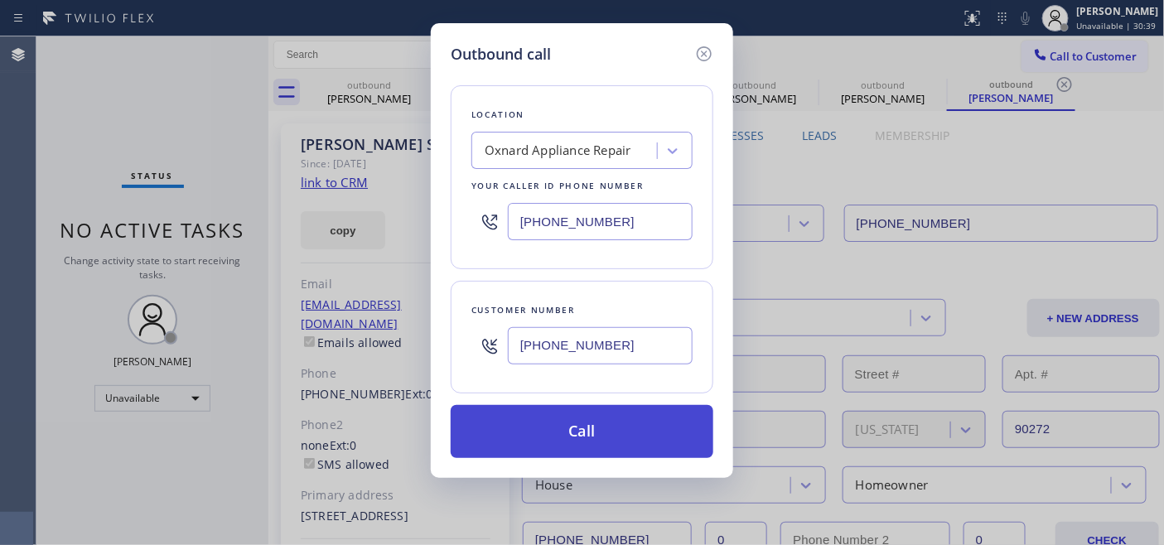
type input "(805) 728-9087"
click at [626, 428] on button "Call" at bounding box center [582, 431] width 263 height 53
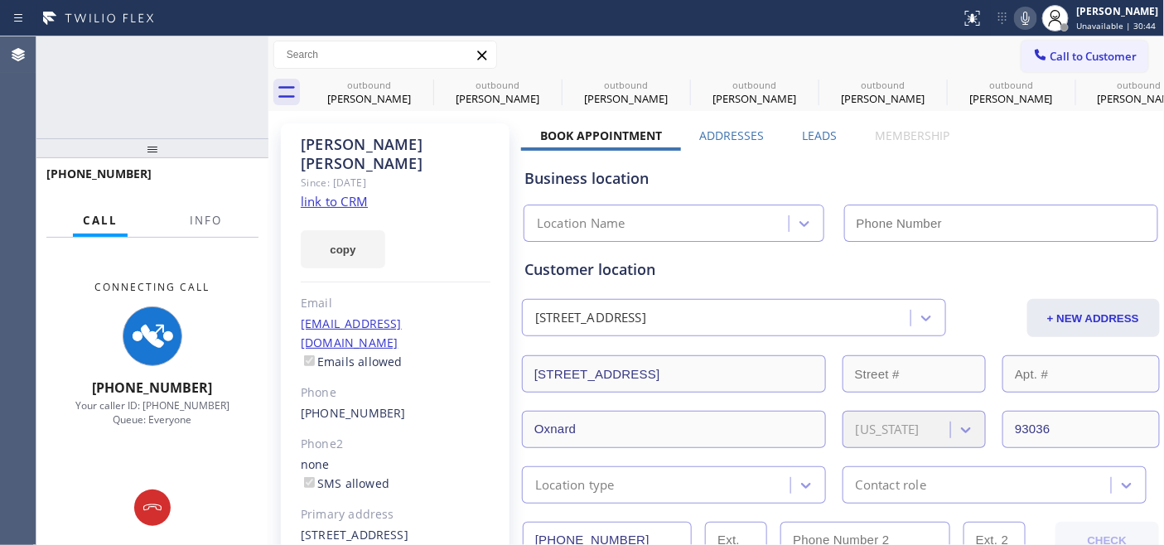
type input "(805) 728-9087"
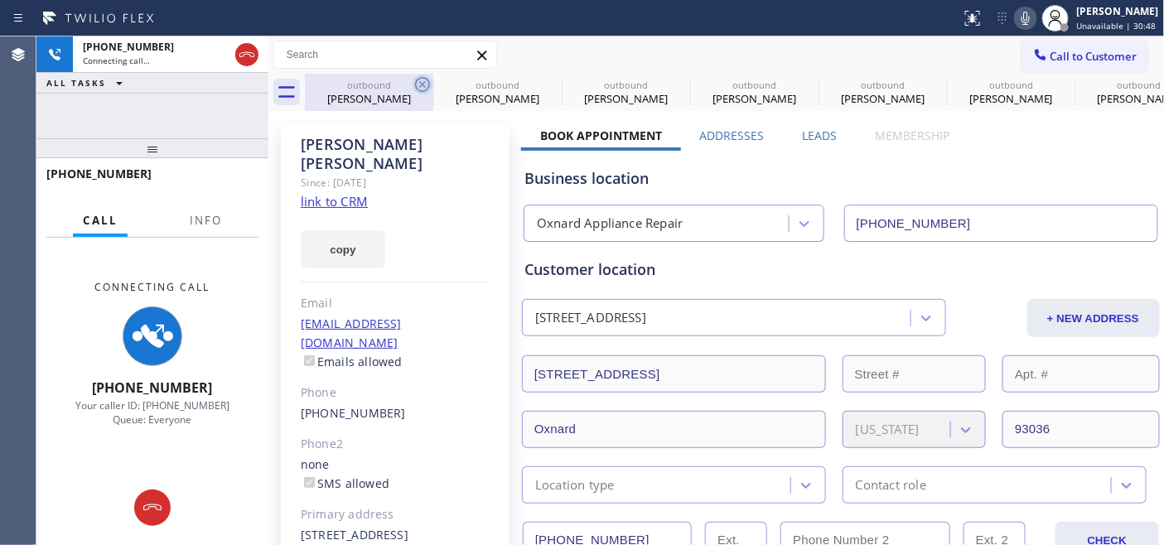
click at [418, 81] on icon at bounding box center [423, 85] width 20 height 20
click at [0, 0] on icon at bounding box center [0, 0] width 0 height 0
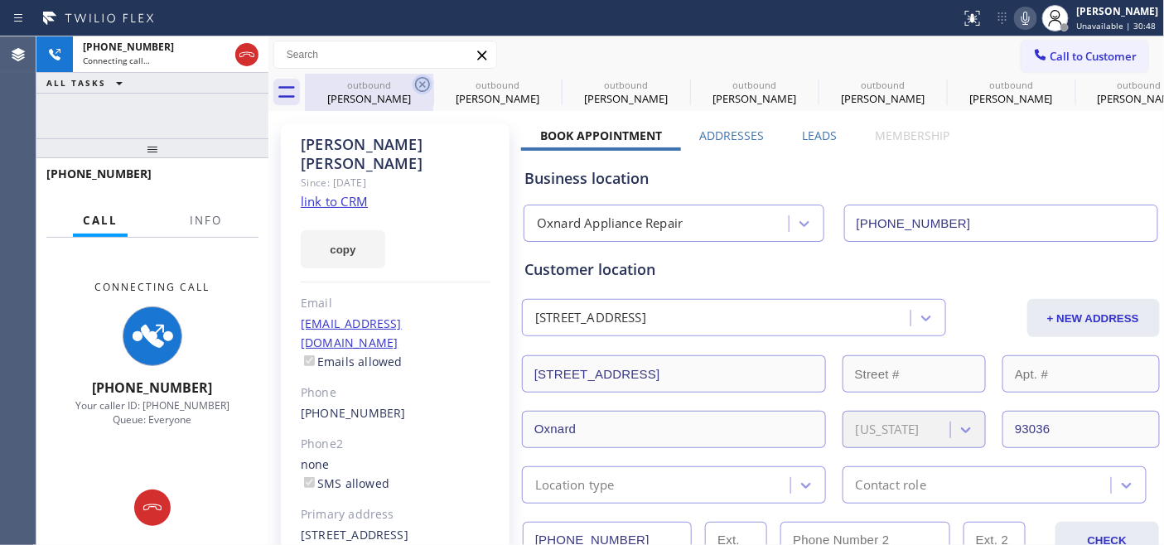
click at [0, 0] on icon at bounding box center [0, 0] width 0 height 0
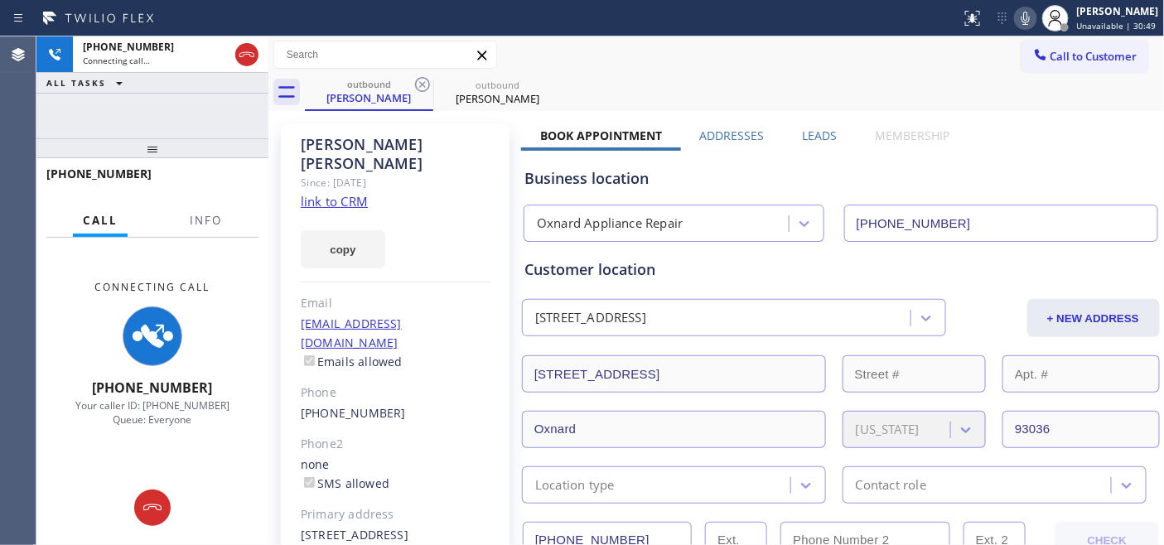
type input "(805) 728-9087"
click at [418, 81] on icon at bounding box center [423, 85] width 20 height 20
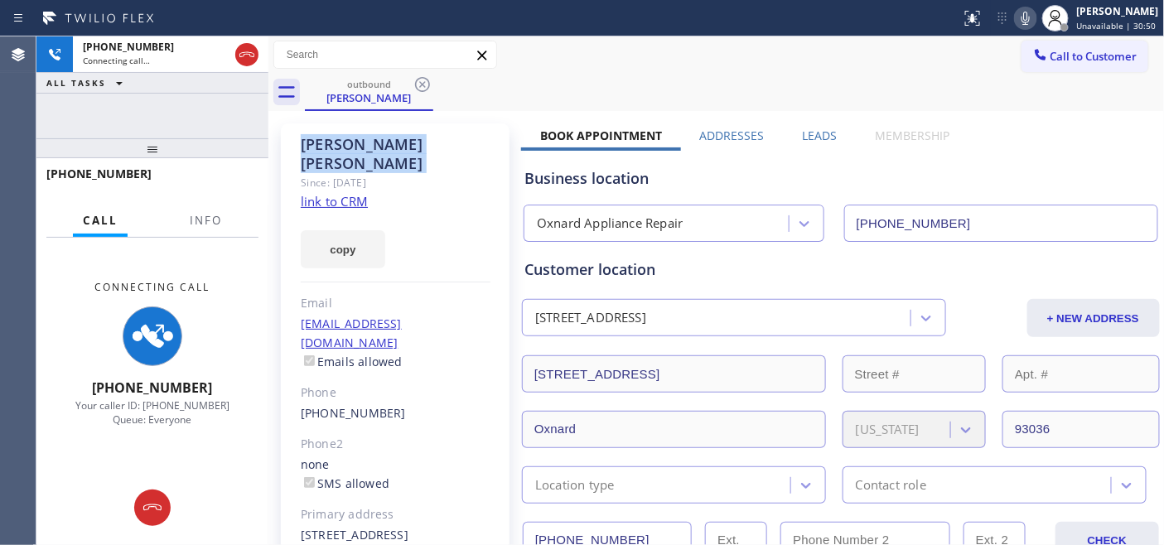
click at [418, 81] on icon at bounding box center [423, 85] width 20 height 20
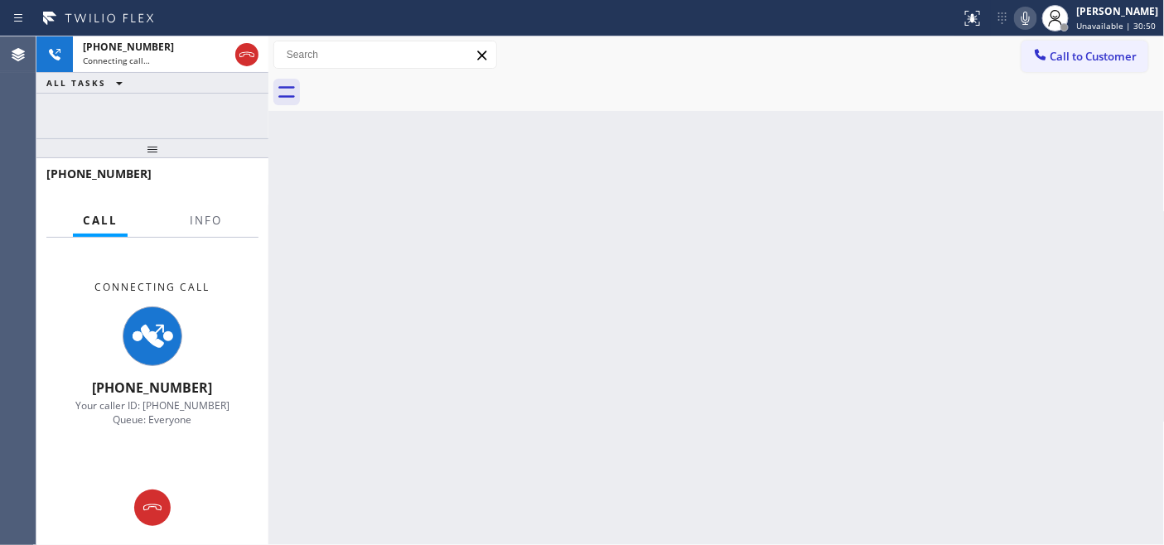
drag, startPoint x: 723, startPoint y: 84, endPoint x: 757, endPoint y: 56, distance: 43.6
click at [723, 84] on div at bounding box center [735, 92] width 860 height 37
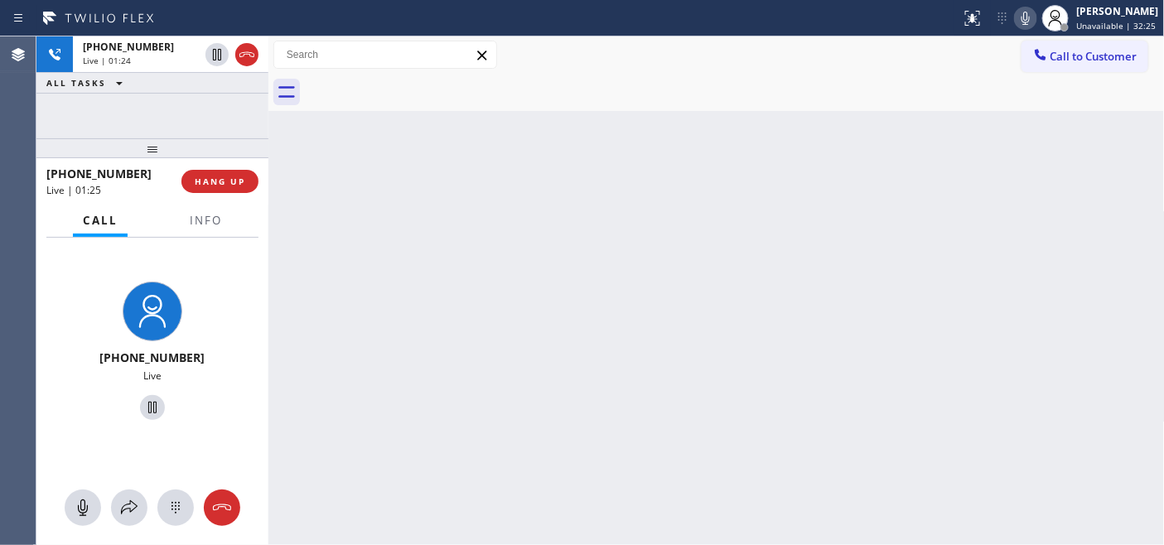
drag, startPoint x: 167, startPoint y: 147, endPoint x: 183, endPoint y: 88, distance: 60.9
click at [176, 119] on div "+18057580624 Live | 01:24 ALL TASKS ALL TASKS ACTIVE TASKS TASKS IN WRAP UP +18…" at bounding box center [152, 290] width 232 height 509
click at [224, 181] on span "HANG UP" at bounding box center [220, 182] width 51 height 12
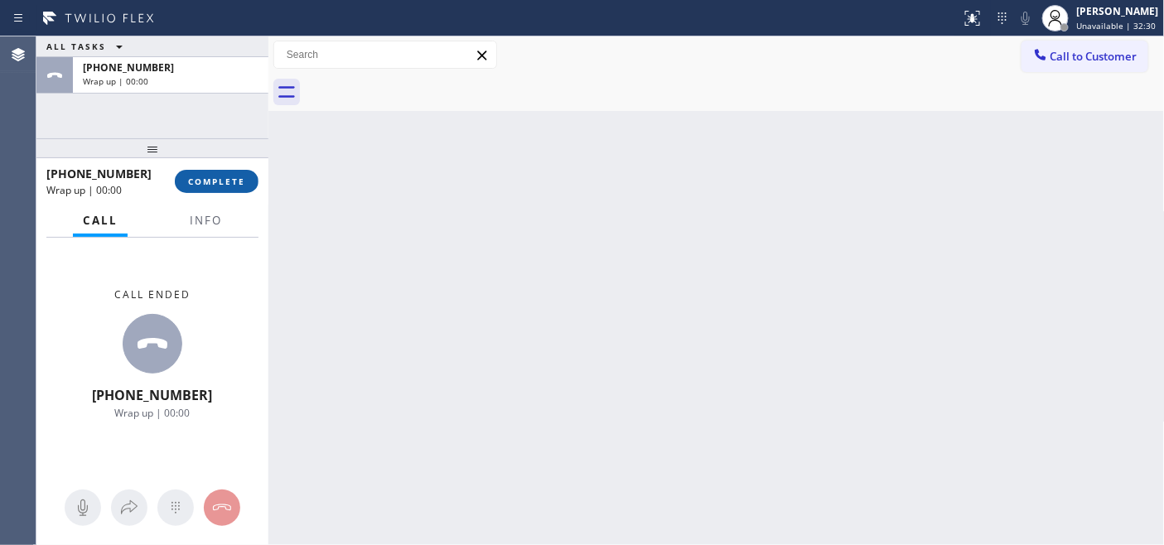
click at [224, 181] on span "COMPLETE" at bounding box center [216, 182] width 57 height 12
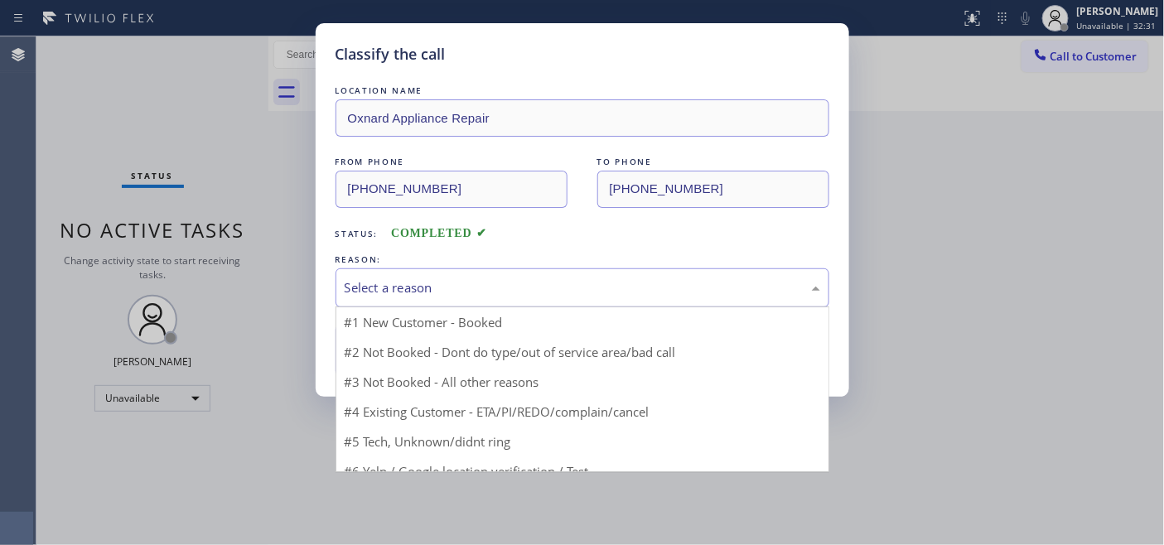
click at [520, 290] on div "Select a reason" at bounding box center [583, 287] width 476 height 19
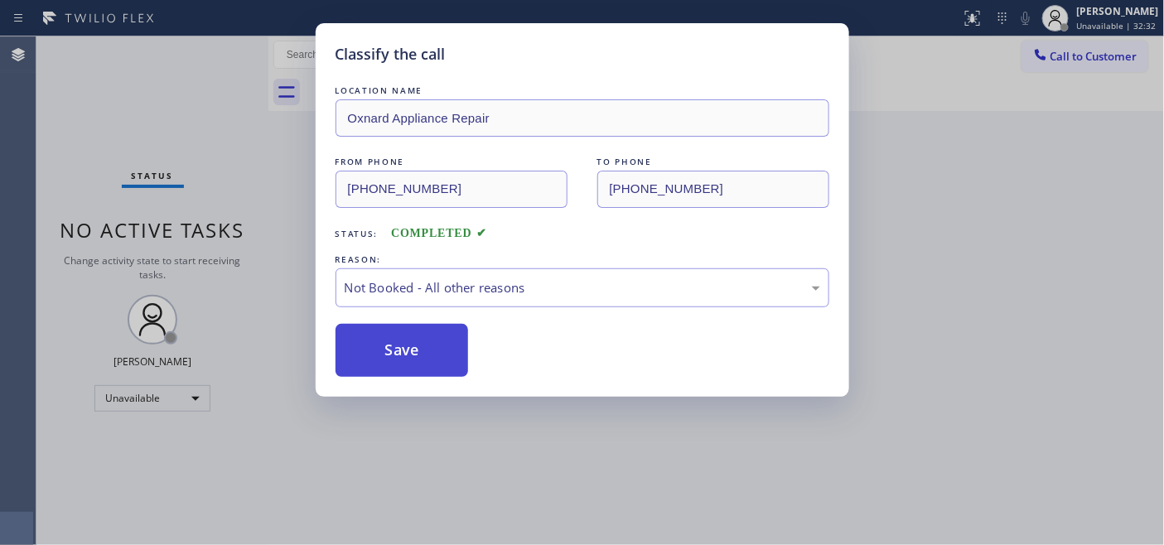
click at [404, 362] on button "Save" at bounding box center [402, 350] width 133 height 53
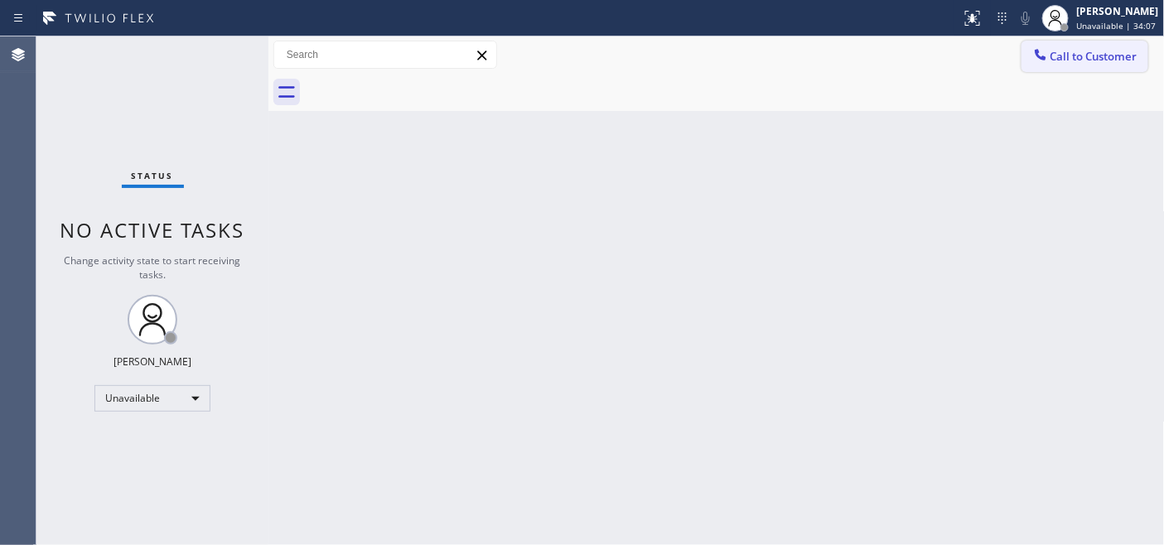
click at [1076, 46] on button "Call to Customer" at bounding box center [1085, 56] width 127 height 31
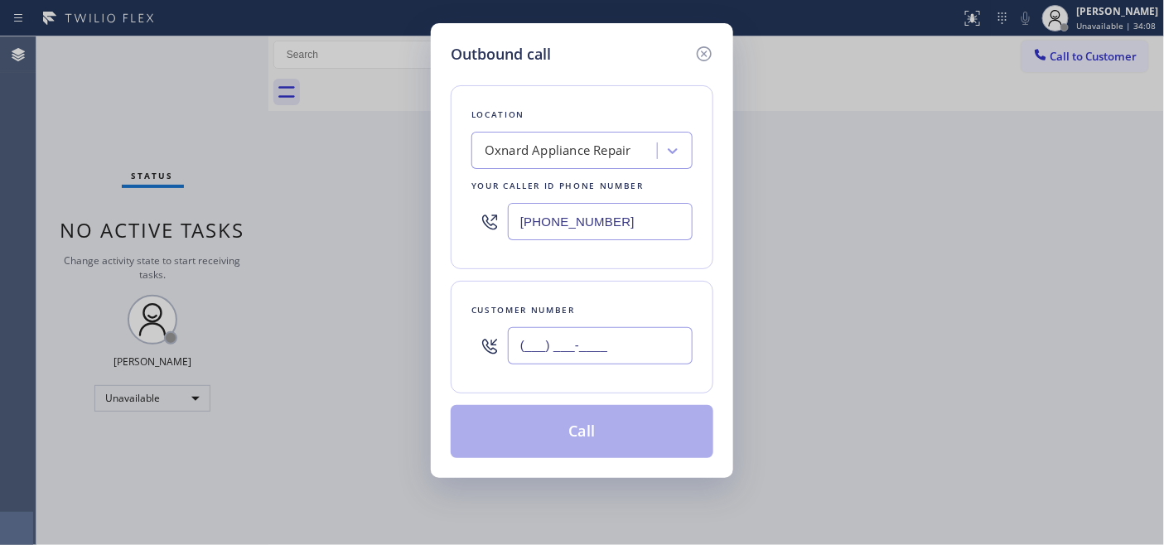
click at [567, 352] on input "(___) ___-____" at bounding box center [600, 345] width 185 height 37
paste input "602) 317-6136"
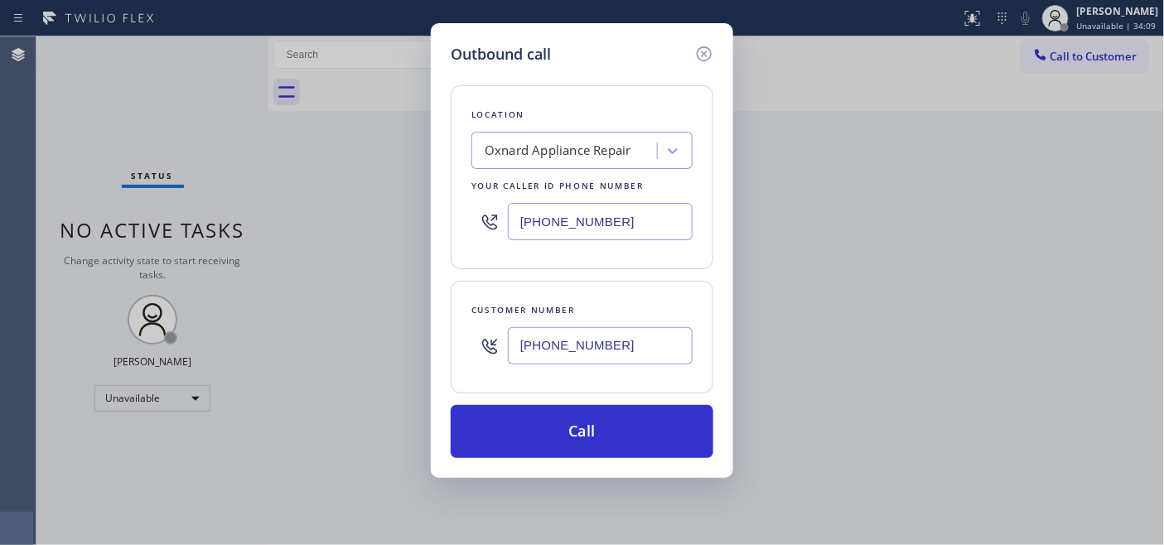
type input "(602) 317-6136"
click at [388, 224] on div "Outbound call Location Oxnard Appliance Repair Your caller id phone number (805…" at bounding box center [582, 272] width 1164 height 545
drag, startPoint x: 547, startPoint y: 235, endPoint x: 329, endPoint y: 232, distance: 218.0
click at [337, 232] on div "Outbound call Location Oxnard Appliance Repair Your caller id phone number (805…" at bounding box center [582, 272] width 1164 height 545
paste input "602) 755-601"
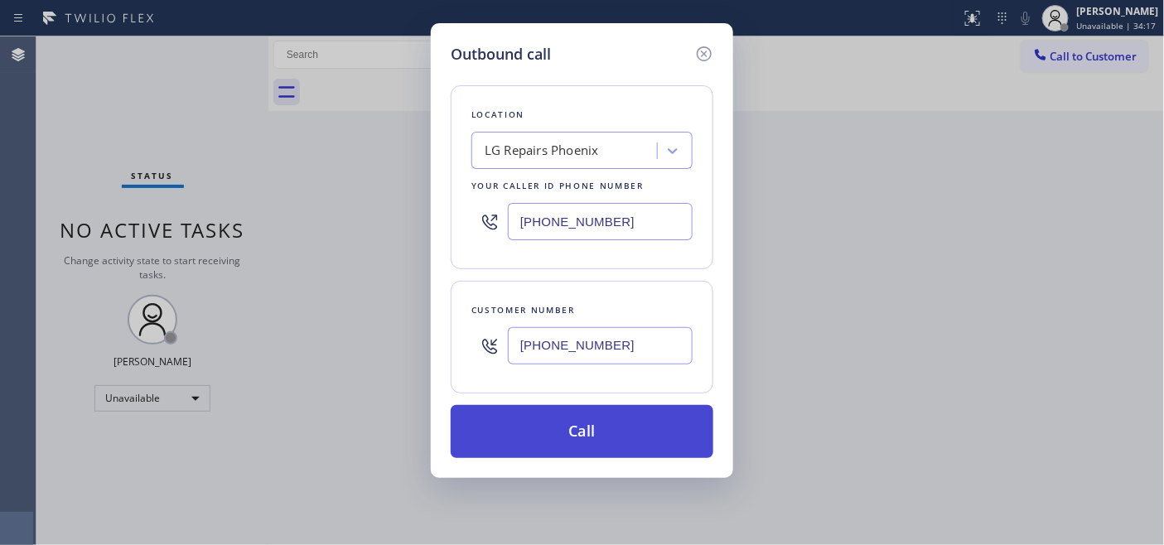
type input "(602) 755-6017"
click at [607, 428] on button "Call" at bounding box center [582, 431] width 263 height 53
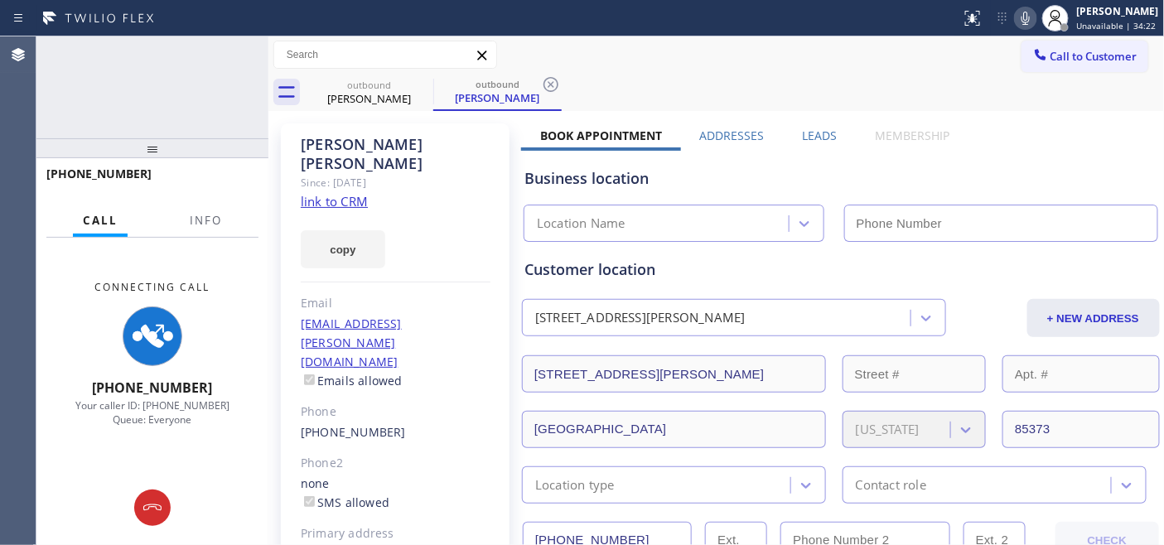
type input "(602) 755-6017"
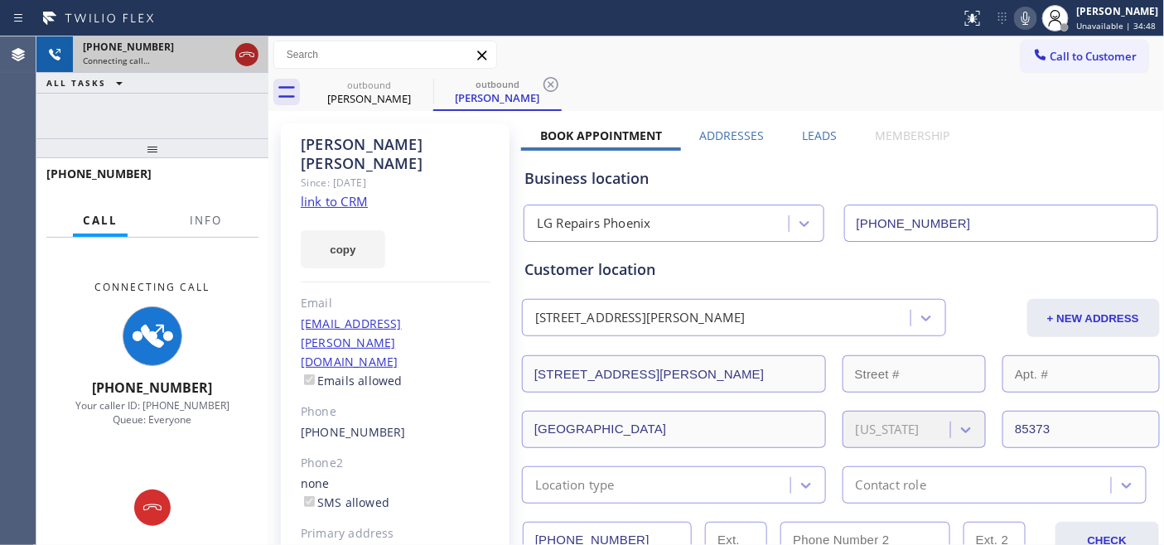
click at [249, 56] on icon at bounding box center [247, 55] width 20 height 20
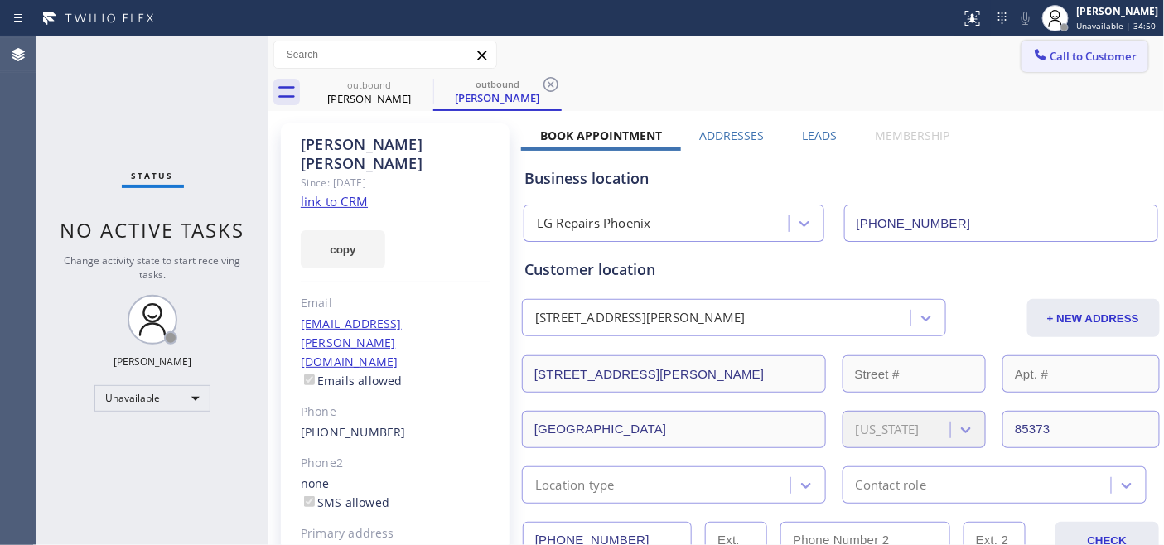
click at [1051, 58] on span "Call to Customer" at bounding box center [1094, 56] width 87 height 15
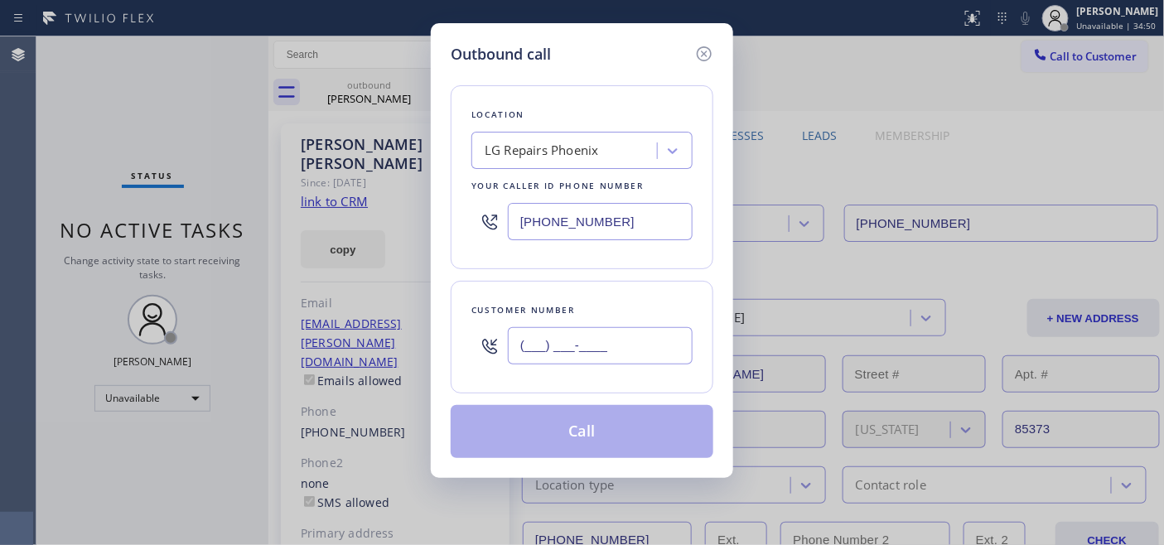
click at [610, 340] on input "(___) ___-____" at bounding box center [600, 345] width 185 height 37
paste input "312) 576-3947"
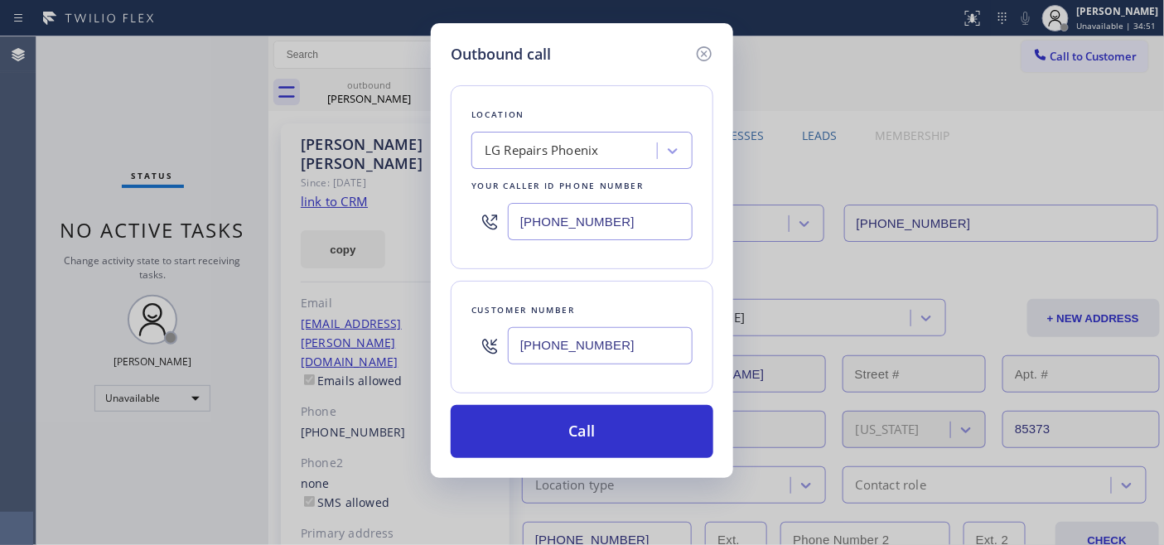
type input "(312) 576-3947"
drag, startPoint x: 624, startPoint y: 217, endPoint x: 414, endPoint y: 230, distance: 210.1
click at [417, 230] on div "Outbound call Location LG Repairs Phoenix Your caller id phone number (602) 755…" at bounding box center [582, 272] width 1164 height 545
paste input "855) 731-4952"
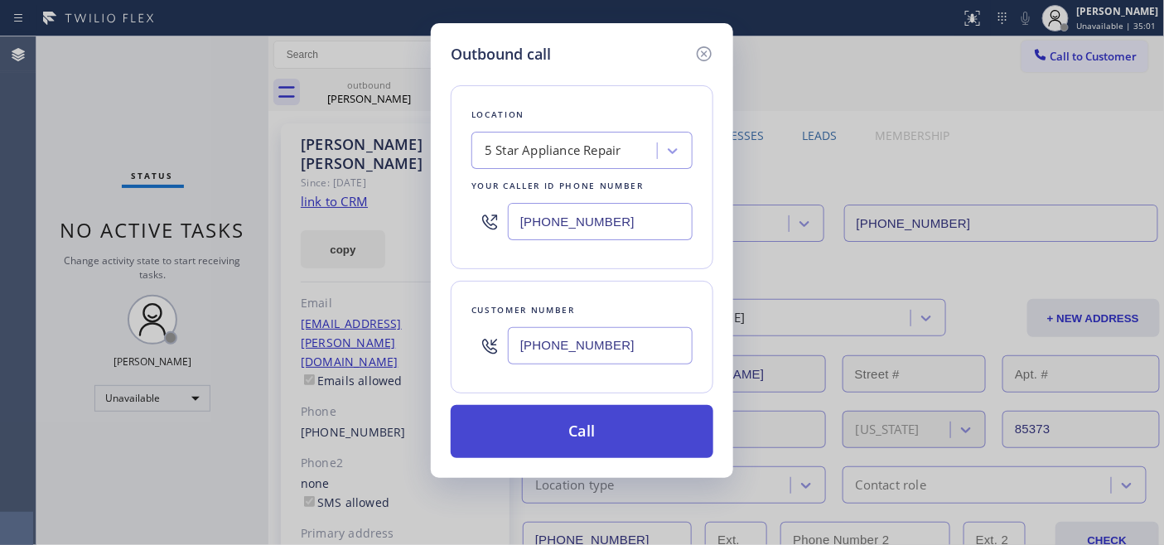
type input "(855) 731-4952"
click at [601, 443] on button "Call" at bounding box center [582, 431] width 263 height 53
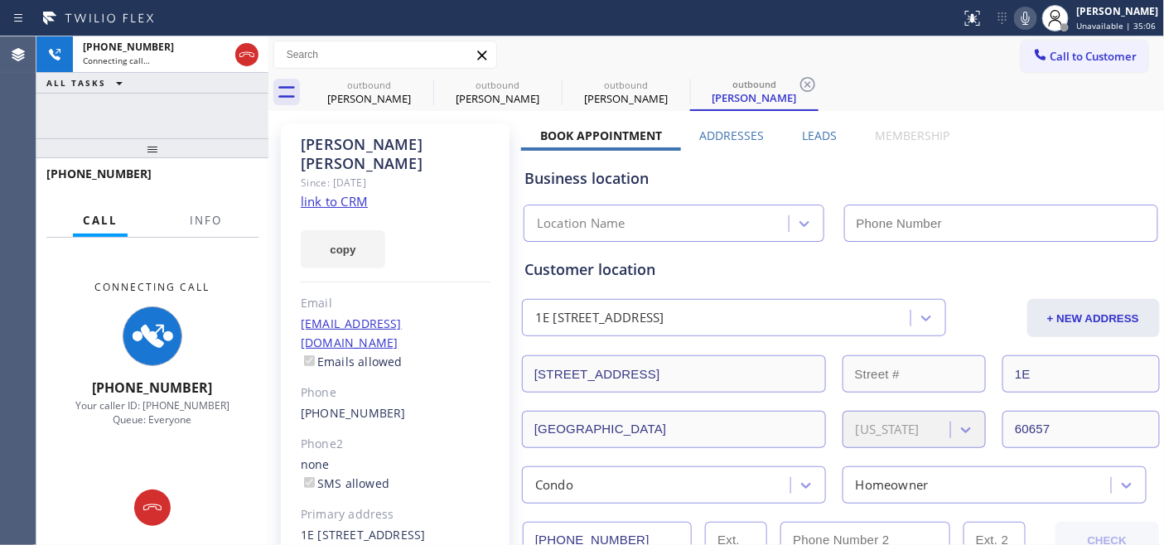
type input "(855) 731-4952"
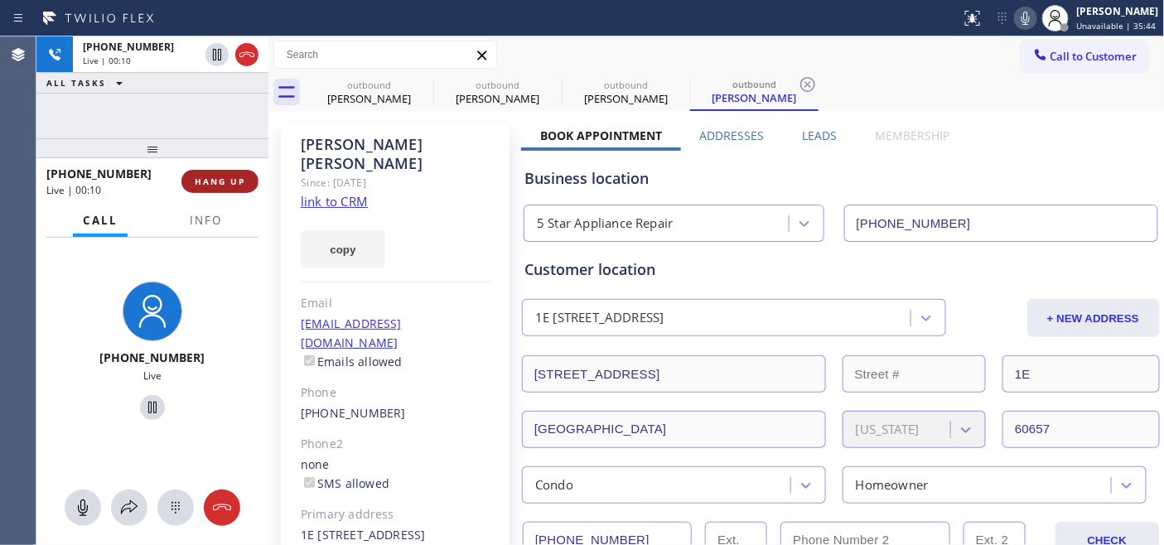
click at [250, 181] on button "HANG UP" at bounding box center [219, 181] width 77 height 23
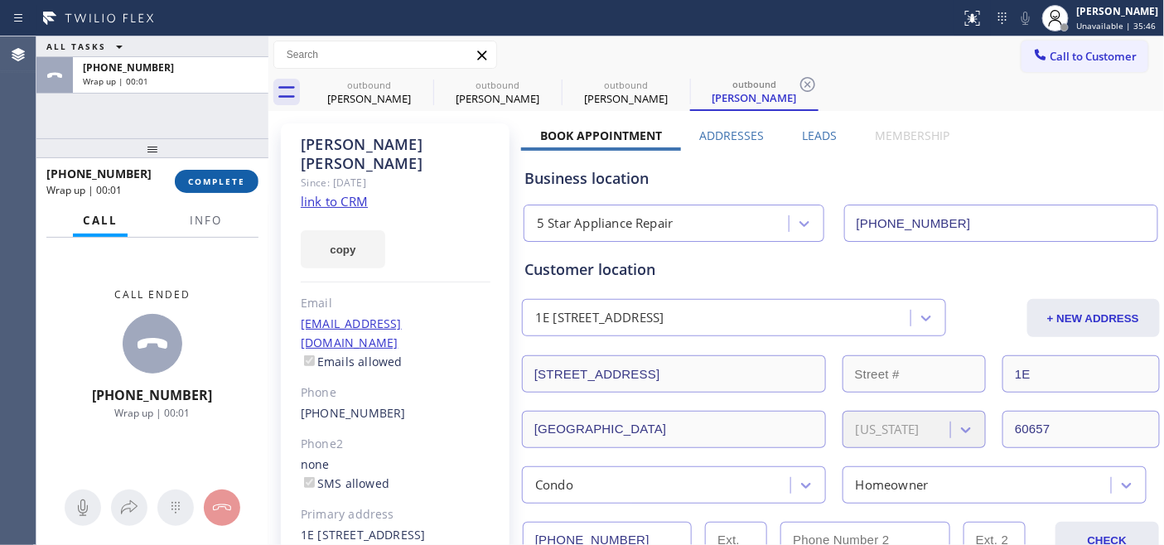
click at [247, 183] on button "COMPLETE" at bounding box center [217, 181] width 84 height 23
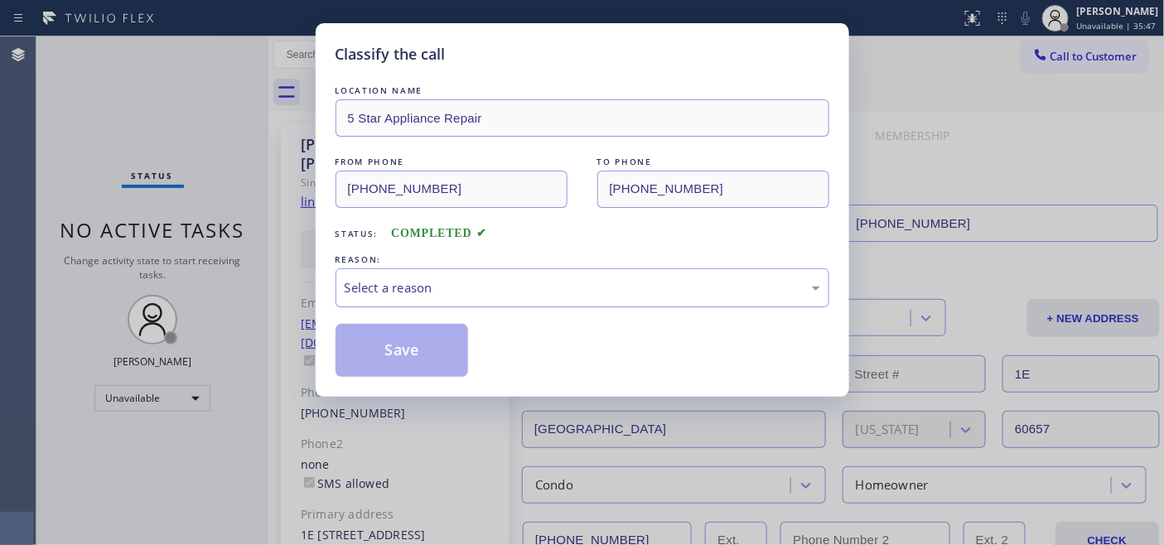
click at [433, 302] on div "Select a reason" at bounding box center [583, 287] width 494 height 39
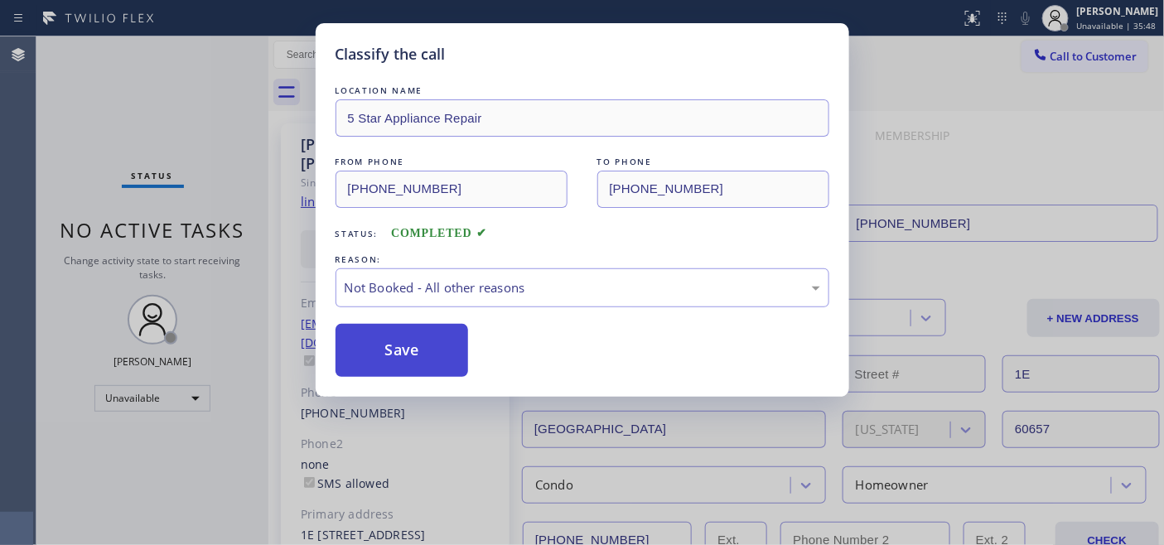
click at [418, 345] on button "Save" at bounding box center [402, 350] width 133 height 53
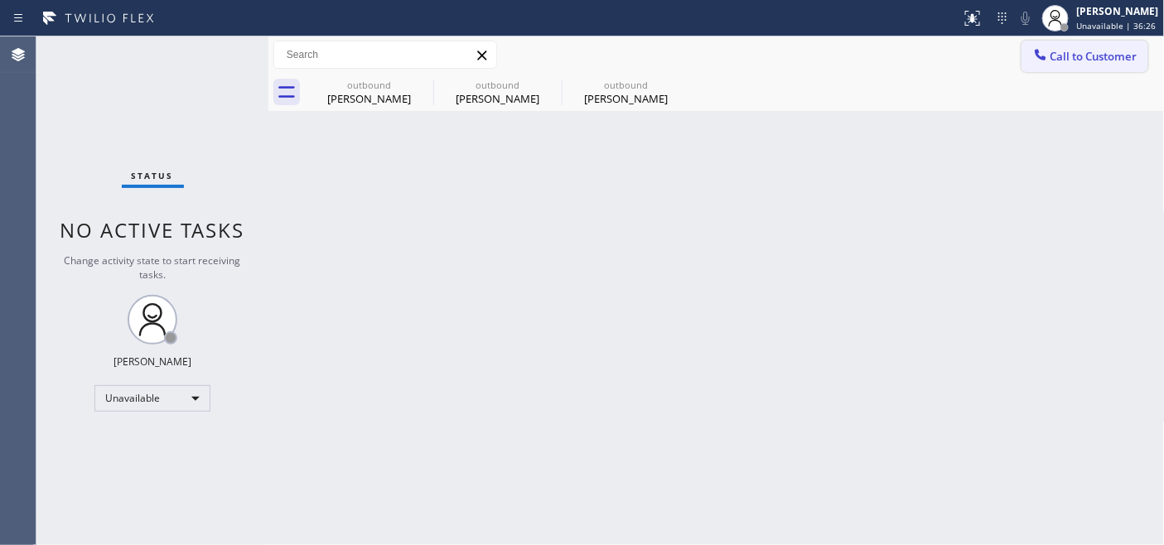
click at [1090, 59] on span "Call to Customer" at bounding box center [1094, 56] width 87 height 15
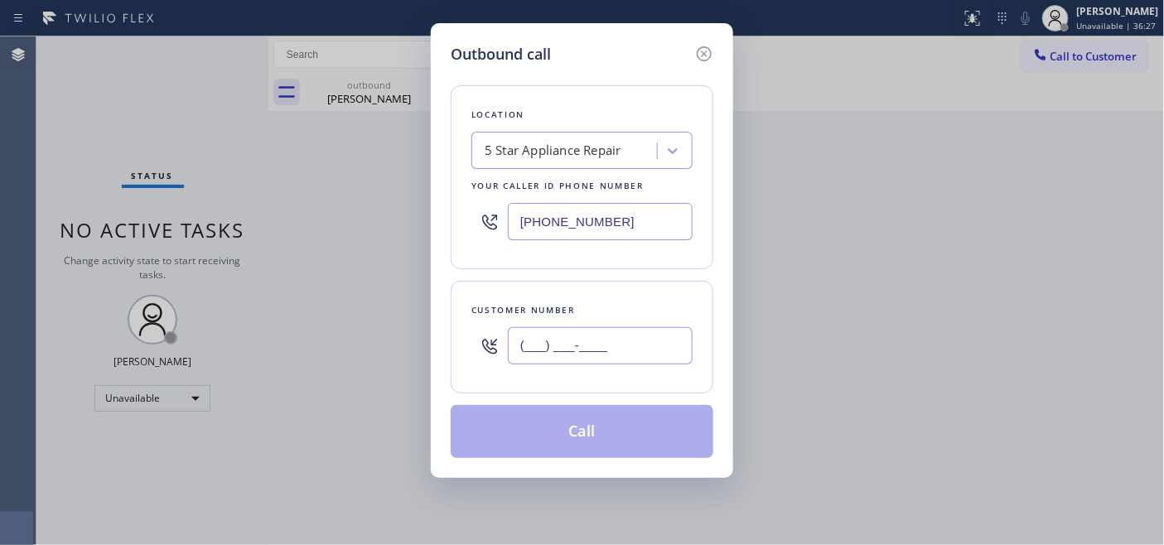
click at [659, 359] on input "(___) ___-____" at bounding box center [600, 345] width 185 height 37
paste input "718) 704-3503"
type input "(718) 704-3503"
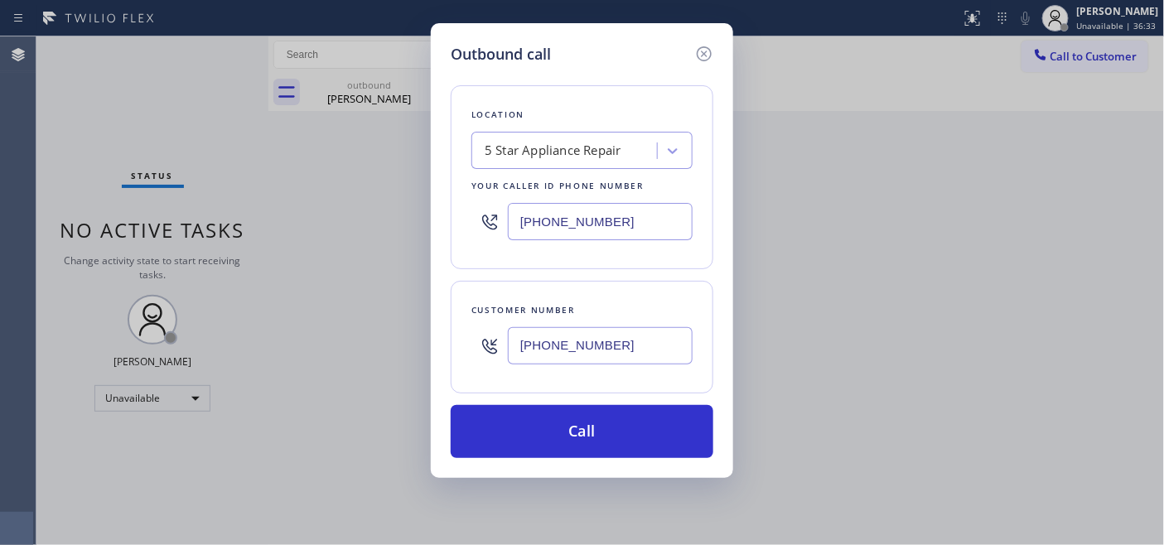
drag, startPoint x: 630, startPoint y: 213, endPoint x: 485, endPoint y: 218, distance: 145.1
click at [485, 218] on div "(855) 731-4952" at bounding box center [582, 222] width 221 height 54
paste input "646) 679-5825"
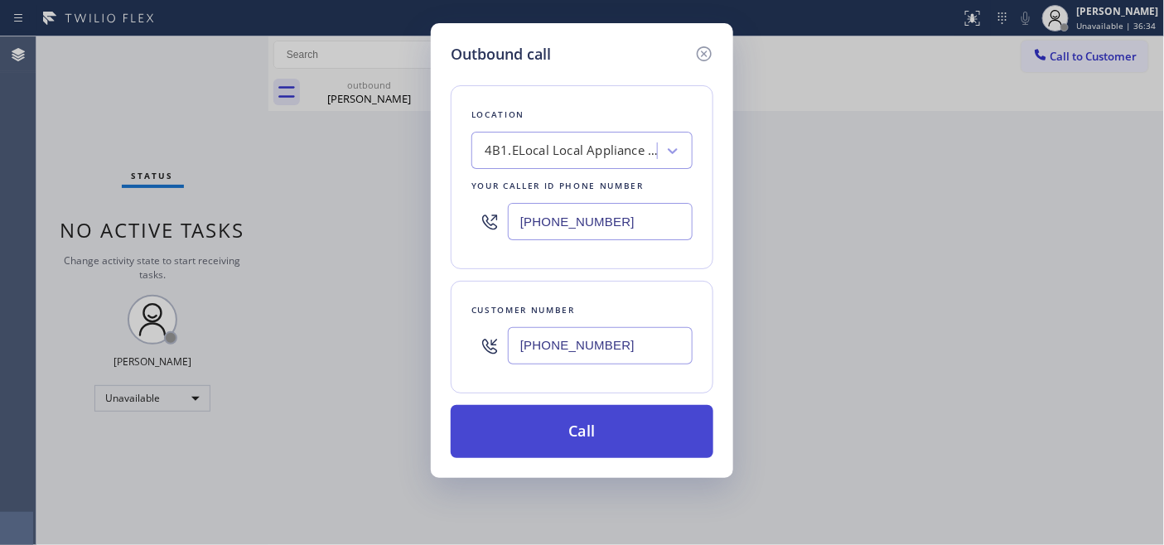
type input "(646) 679-5825"
click at [622, 433] on button "Call" at bounding box center [582, 431] width 263 height 53
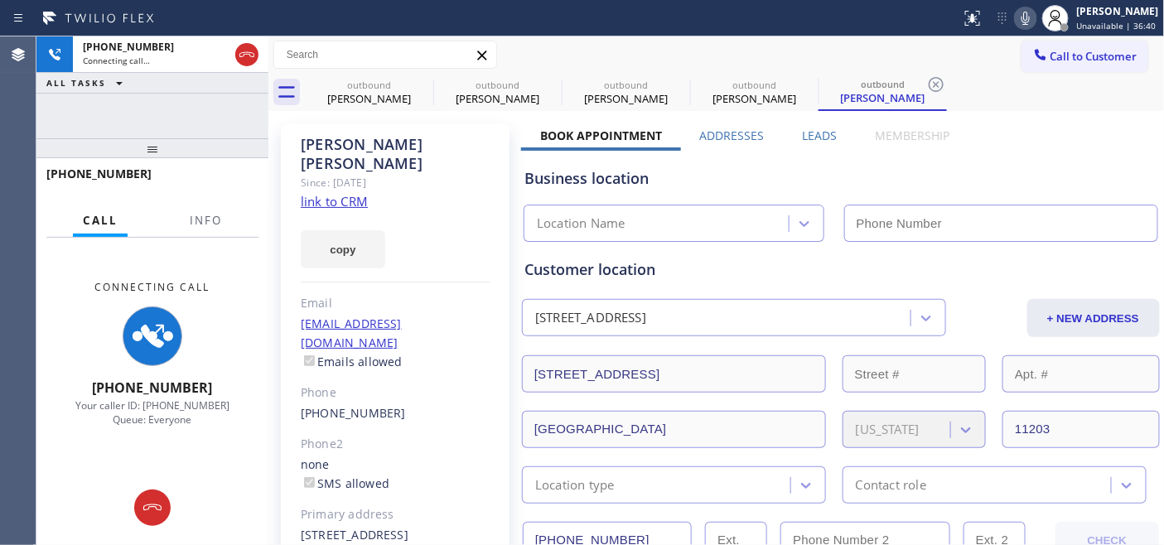
type input "(646) 679-5825"
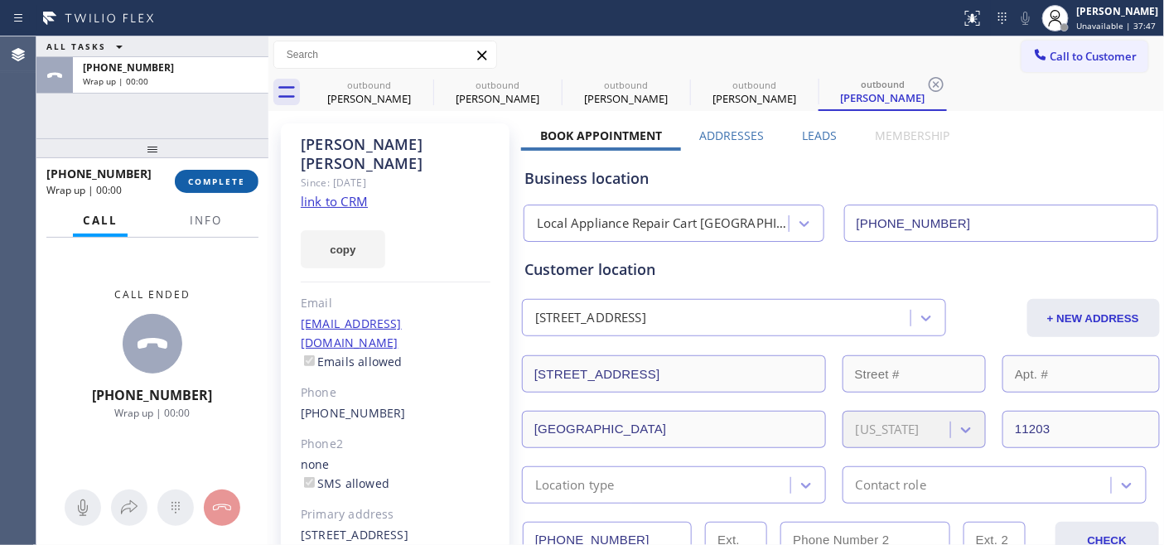
click at [230, 176] on span "COMPLETE" at bounding box center [216, 182] width 57 height 12
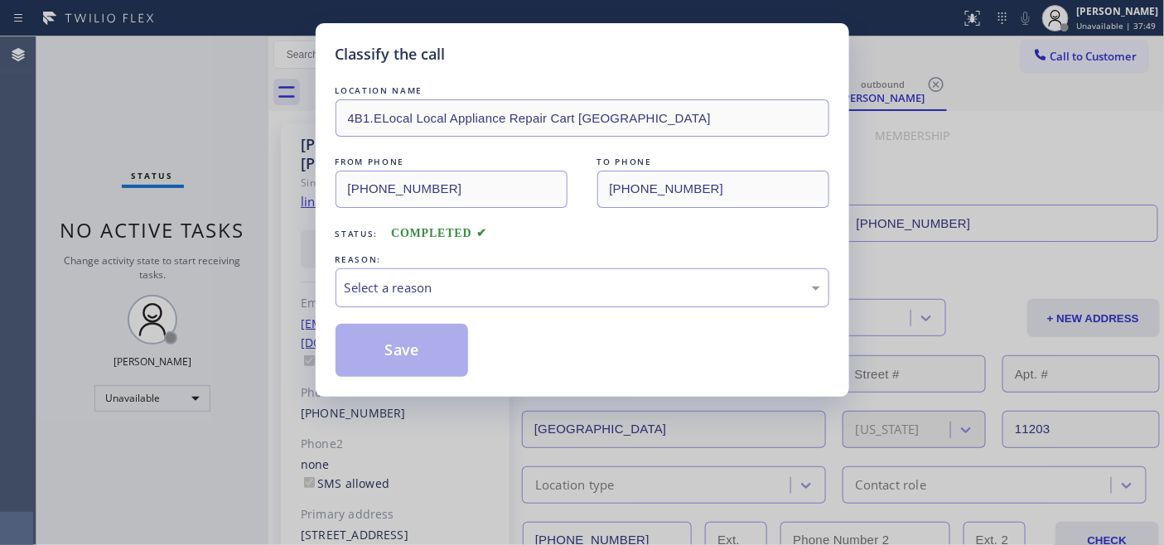
click at [531, 284] on div "Select a reason" at bounding box center [583, 287] width 476 height 19
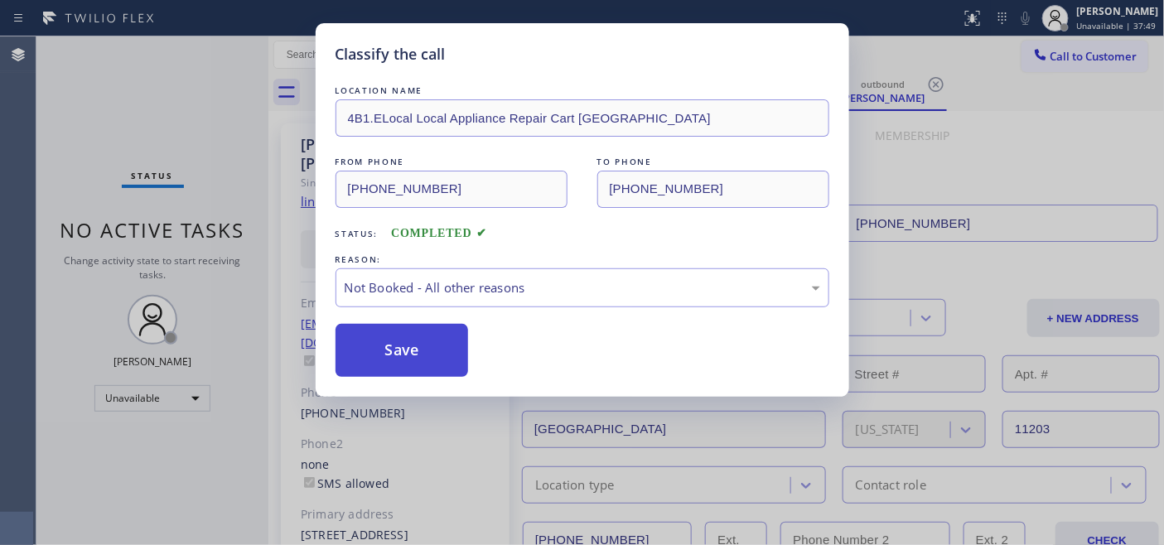
click at [412, 351] on button "Save" at bounding box center [402, 350] width 133 height 53
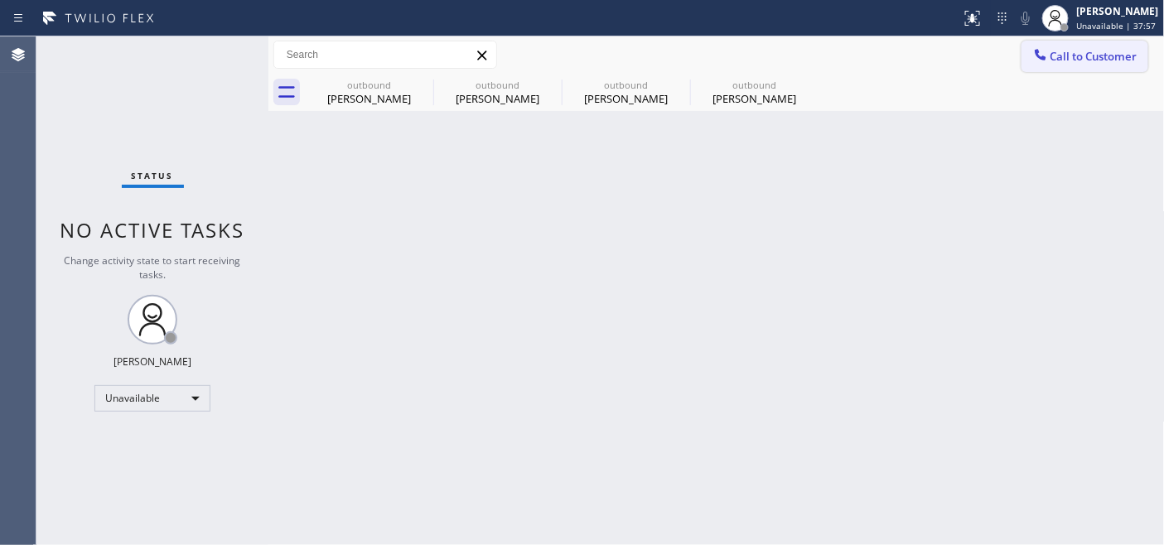
click at [1064, 60] on span "Call to Customer" at bounding box center [1094, 56] width 87 height 15
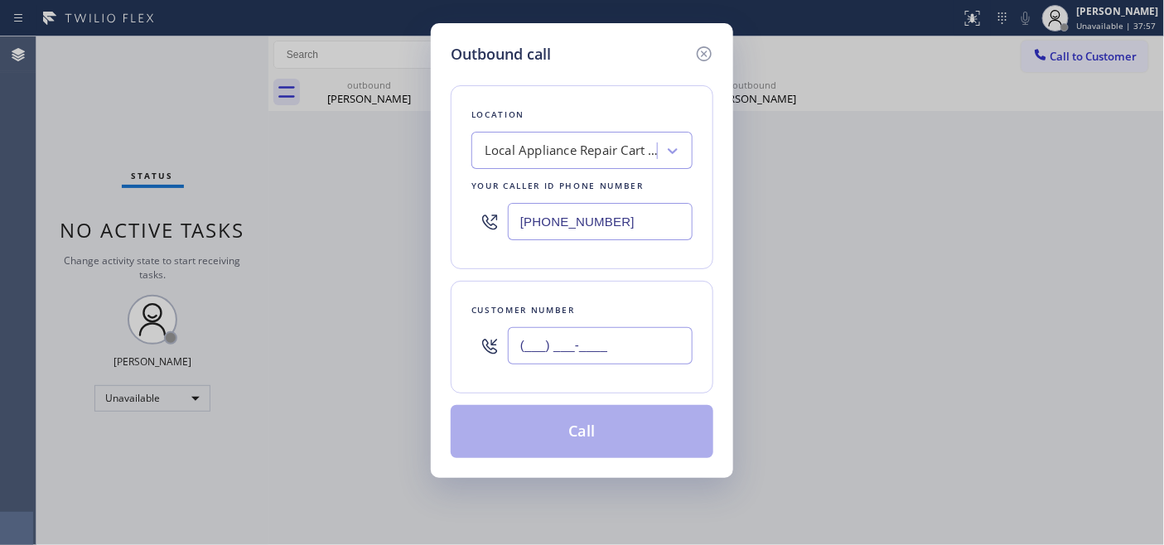
click at [560, 359] on input "(___) ___-____" at bounding box center [600, 345] width 185 height 37
paste input "949) 929-0534"
type input "(949) 929-0534"
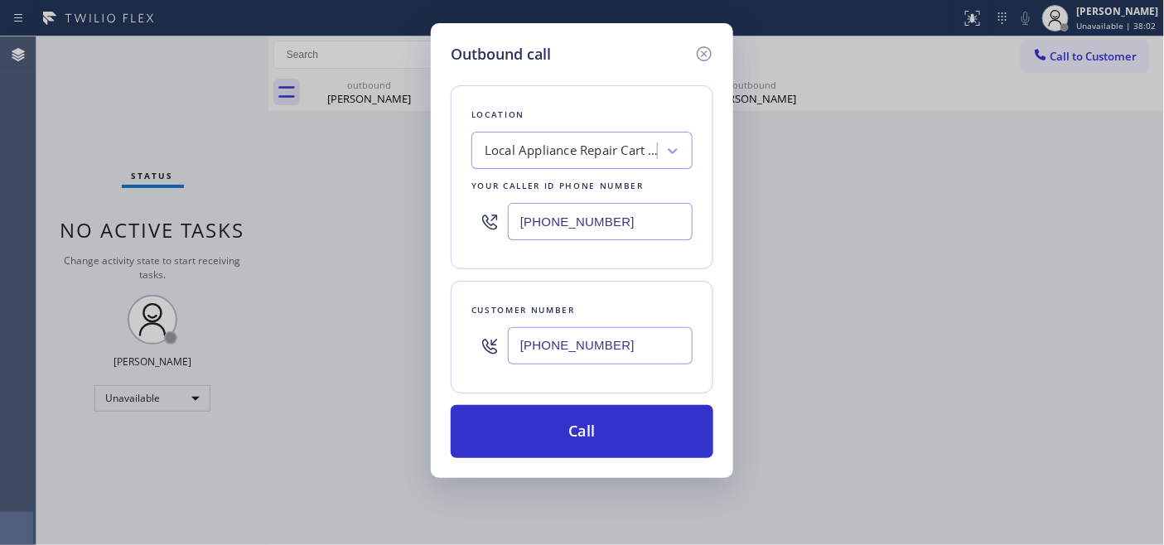
drag, startPoint x: 544, startPoint y: 240, endPoint x: 484, endPoint y: 259, distance: 63.2
click at [423, 247] on div "Outbound call Location Local Appliance Repair Cart NY Your caller id phone numb…" at bounding box center [582, 272] width 1164 height 545
paste input "855) 731-4952"
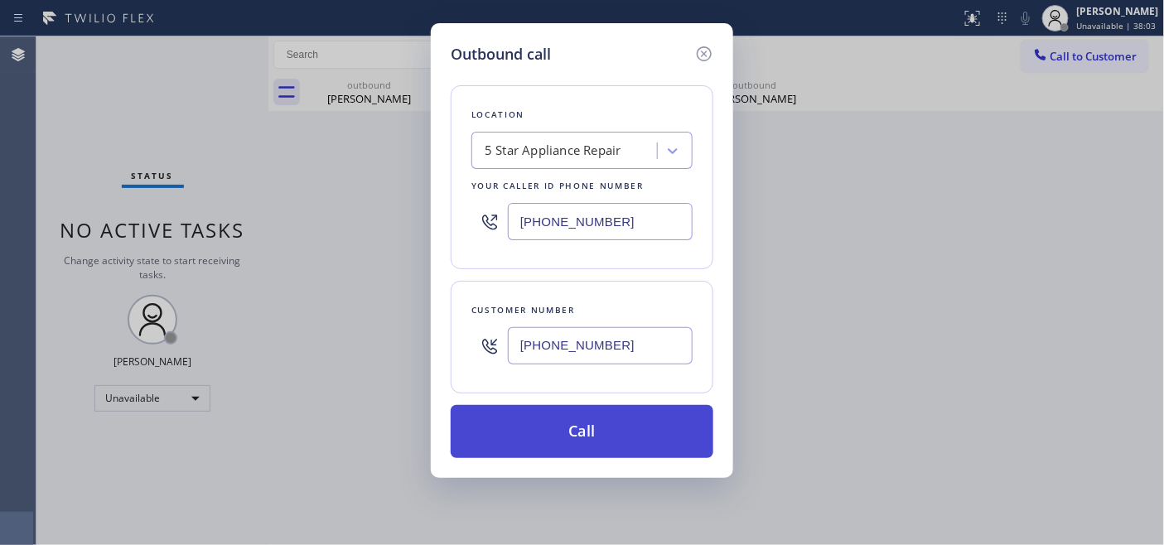
type input "(855) 731-4952"
click at [611, 415] on button "Call" at bounding box center [582, 431] width 263 height 53
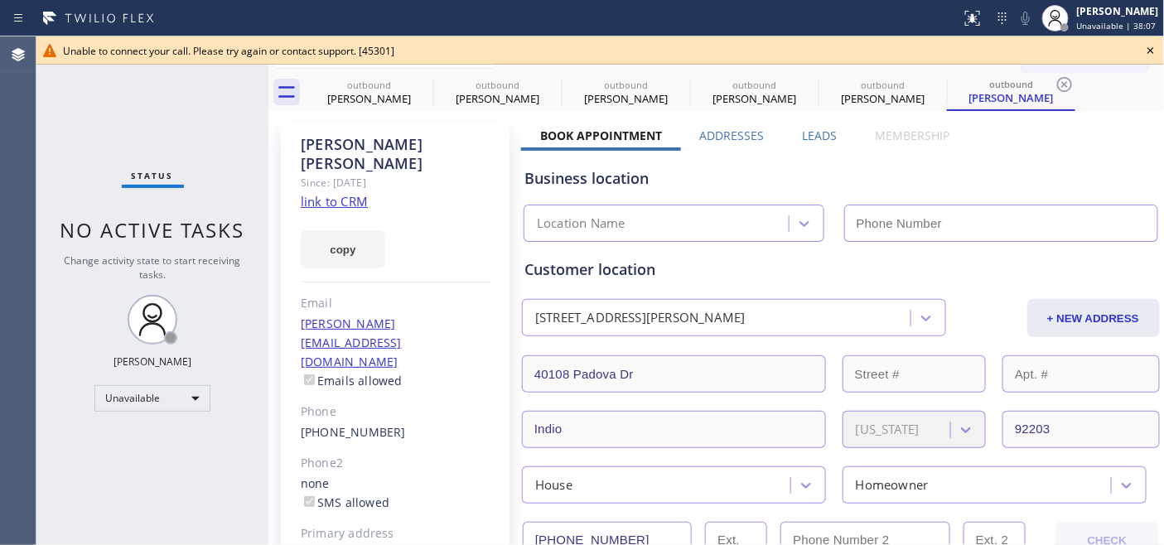
type input "(855) 731-4952"
click at [1154, 51] on icon at bounding box center [1151, 51] width 20 height 20
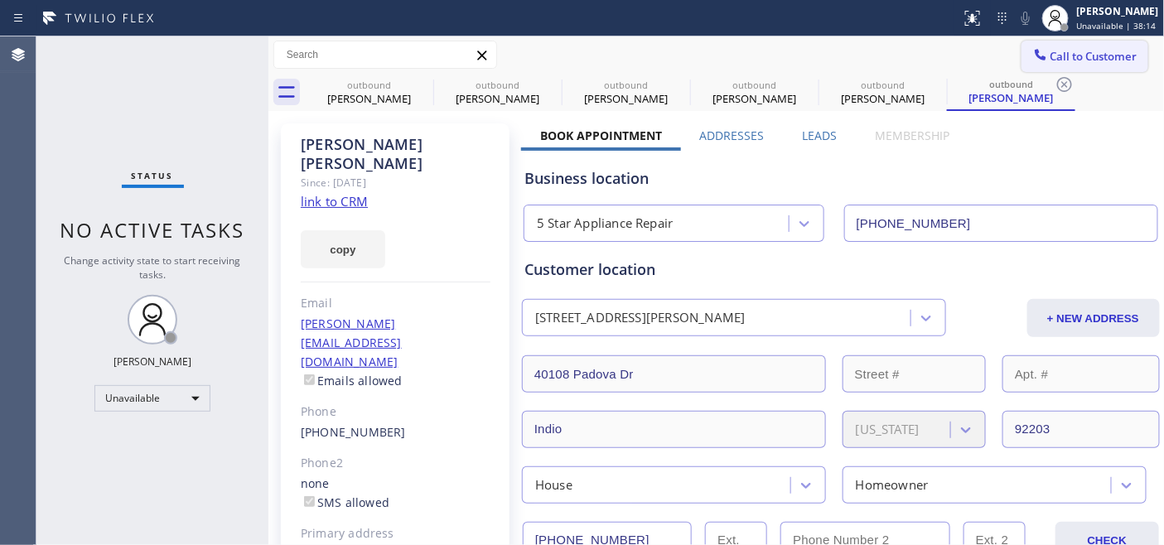
click at [1086, 50] on span "Call to Customer" at bounding box center [1094, 56] width 87 height 15
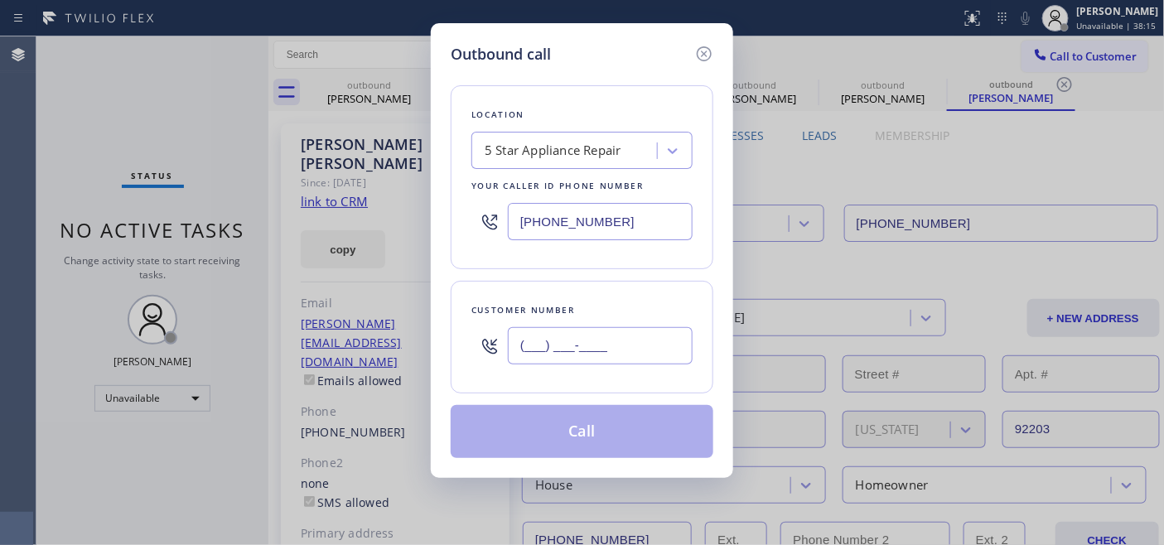
click at [556, 335] on input "(___) ___-____" at bounding box center [600, 345] width 185 height 37
paste input "408) 281-0767"
type input "(408) 281-0767"
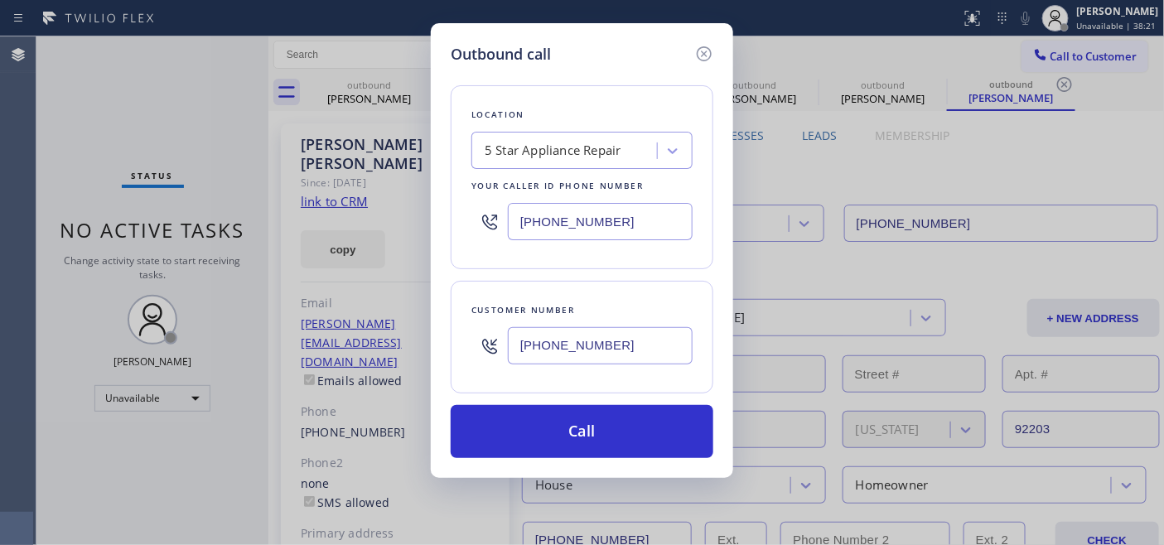
drag, startPoint x: 609, startPoint y: 212, endPoint x: 333, endPoint y: 228, distance: 276.4
click at [307, 221] on div "Outbound call Location 5 Star Appliance Repair Your caller id phone number (855…" at bounding box center [582, 272] width 1164 height 545
paste input "669) 202-2534"
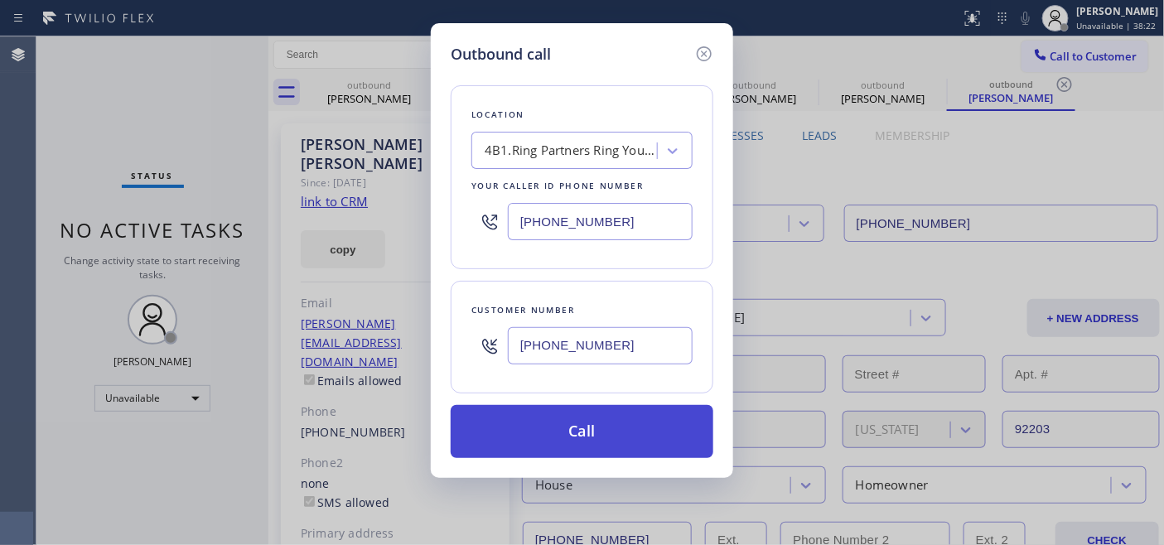
type input "(669) 202-2534"
click at [635, 414] on button "Call" at bounding box center [582, 431] width 263 height 53
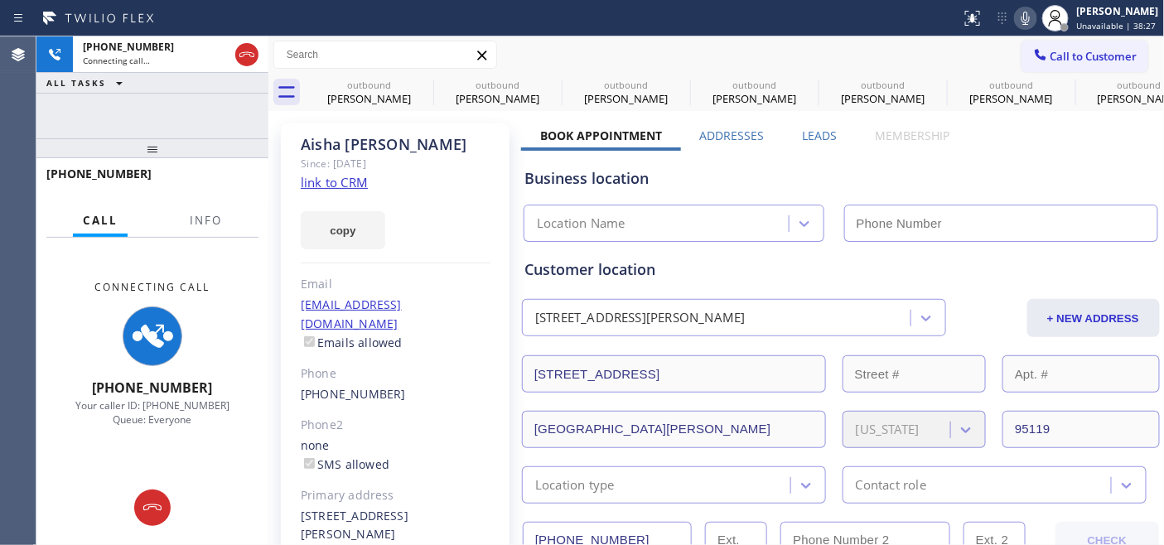
type input "(669) 202-2534"
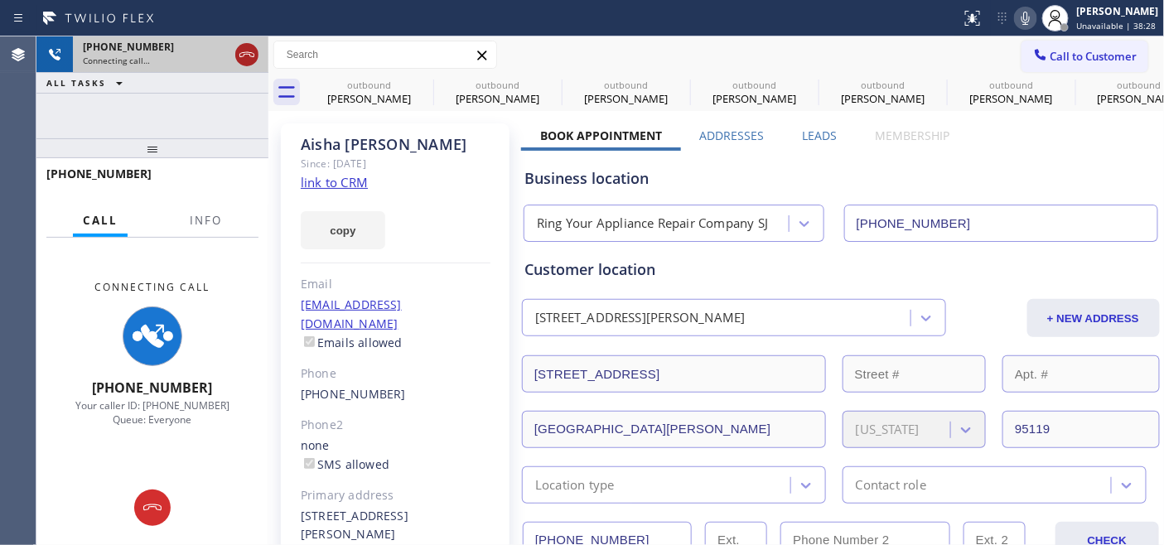
click at [252, 53] on icon at bounding box center [246, 54] width 15 height 5
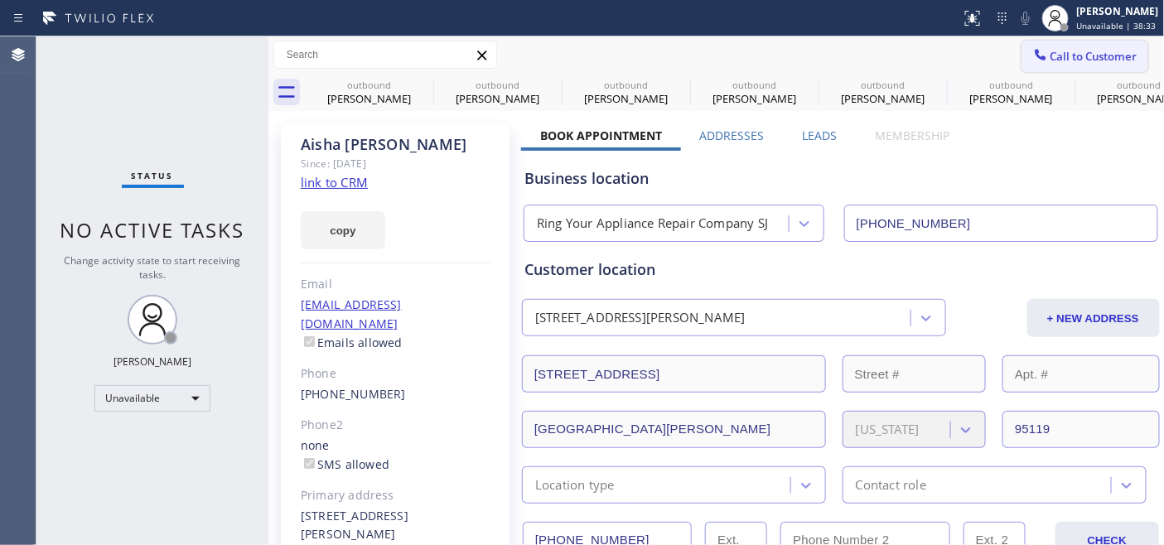
click at [1092, 51] on span "Call to Customer" at bounding box center [1094, 56] width 87 height 15
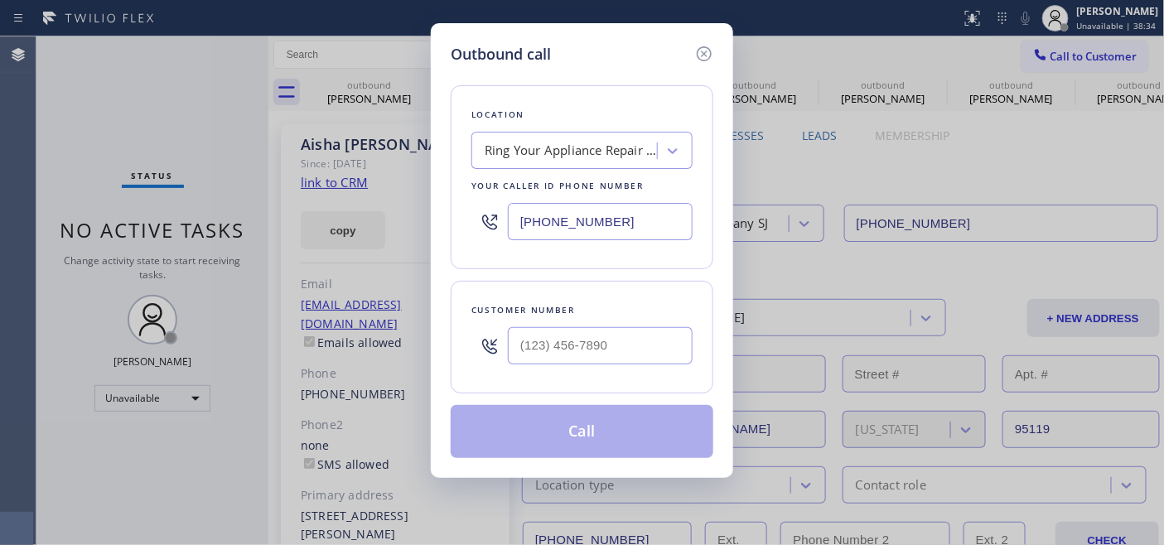
click at [602, 366] on div at bounding box center [600, 346] width 185 height 54
click at [636, 337] on input "(___) ___-____" at bounding box center [600, 345] width 185 height 37
paste input "949) 733-9144"
type input "(949) 733-9144"
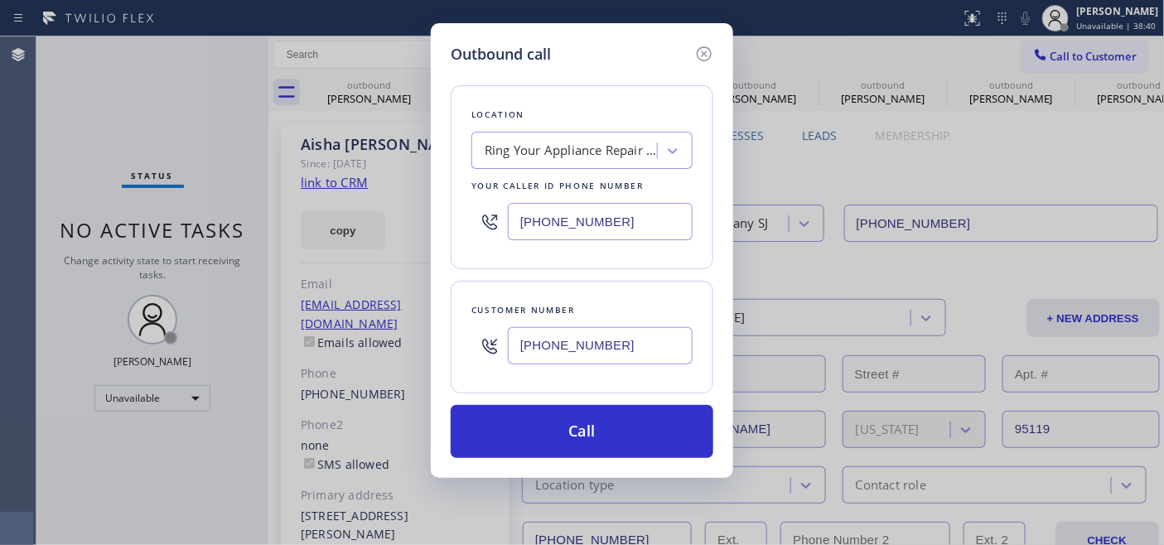
drag, startPoint x: 428, startPoint y: 225, endPoint x: 378, endPoint y: 225, distance: 49.7
click at [378, 225] on div "Outbound call Location Ring Your Appliance Repair Company SJ Your caller id pho…" at bounding box center [582, 272] width 1164 height 545
paste input "949) 438-5091"
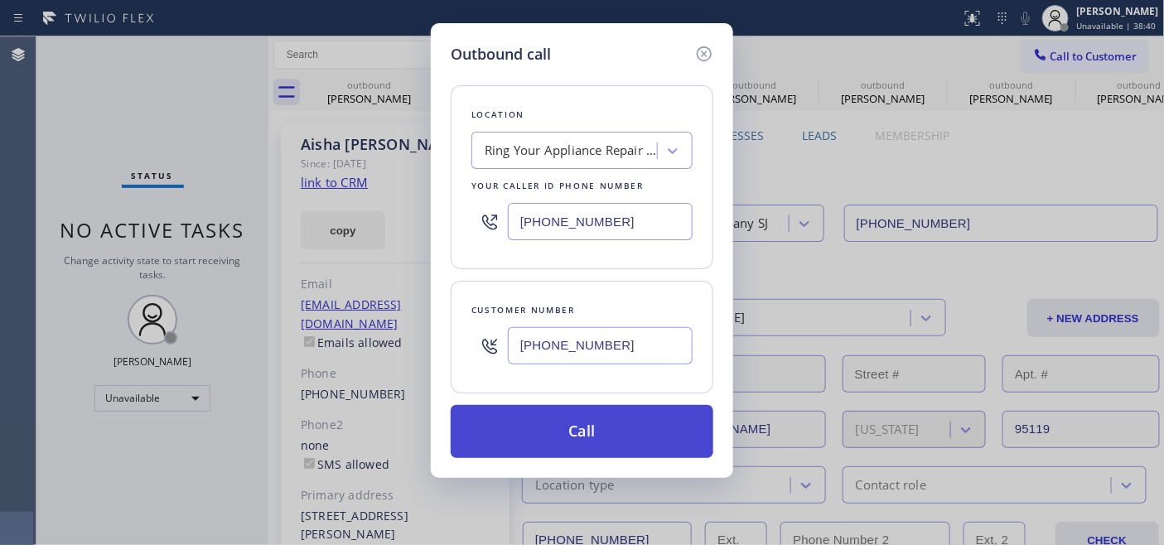
type input "(949) 438-5091"
click at [660, 425] on button "Call" at bounding box center [582, 431] width 263 height 53
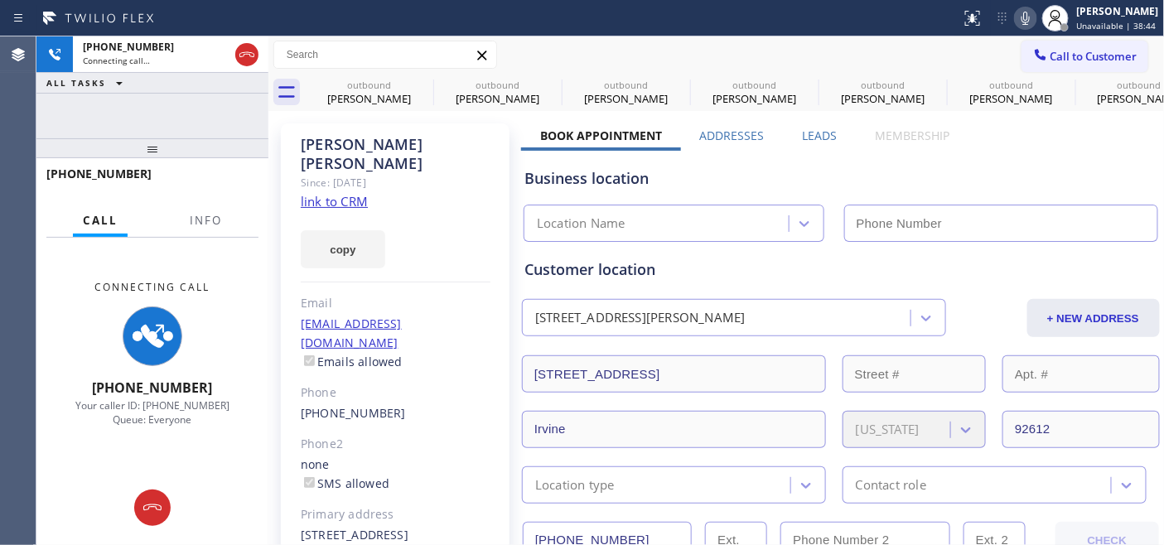
type input "(669) 202-2534"
drag, startPoint x: 251, startPoint y: 54, endPoint x: 356, endPoint y: 13, distance: 112.8
click at [251, 54] on icon at bounding box center [247, 55] width 20 height 20
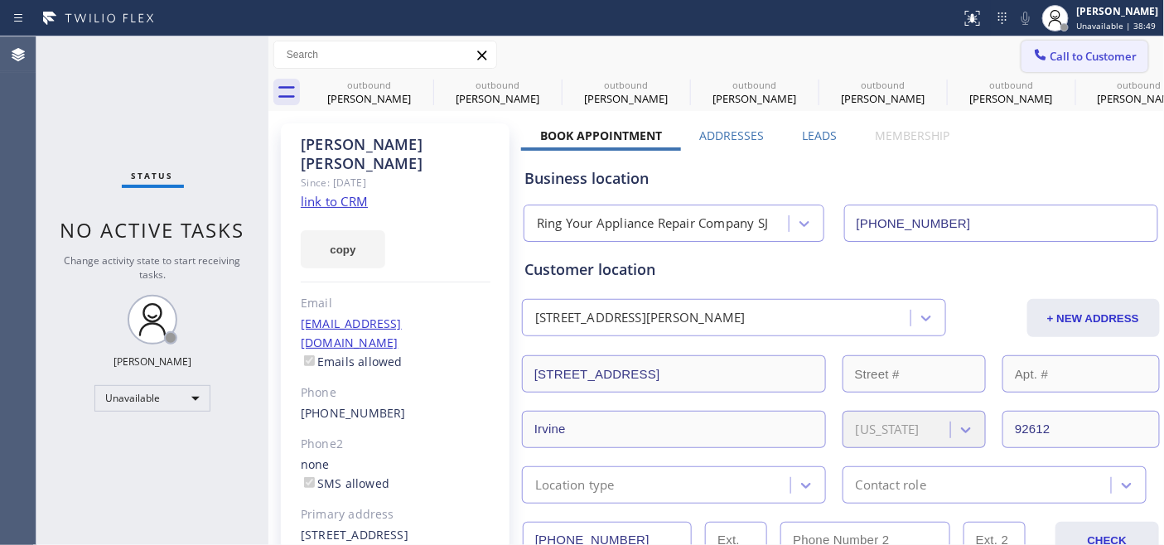
click at [1107, 41] on button "Call to Customer" at bounding box center [1085, 56] width 127 height 31
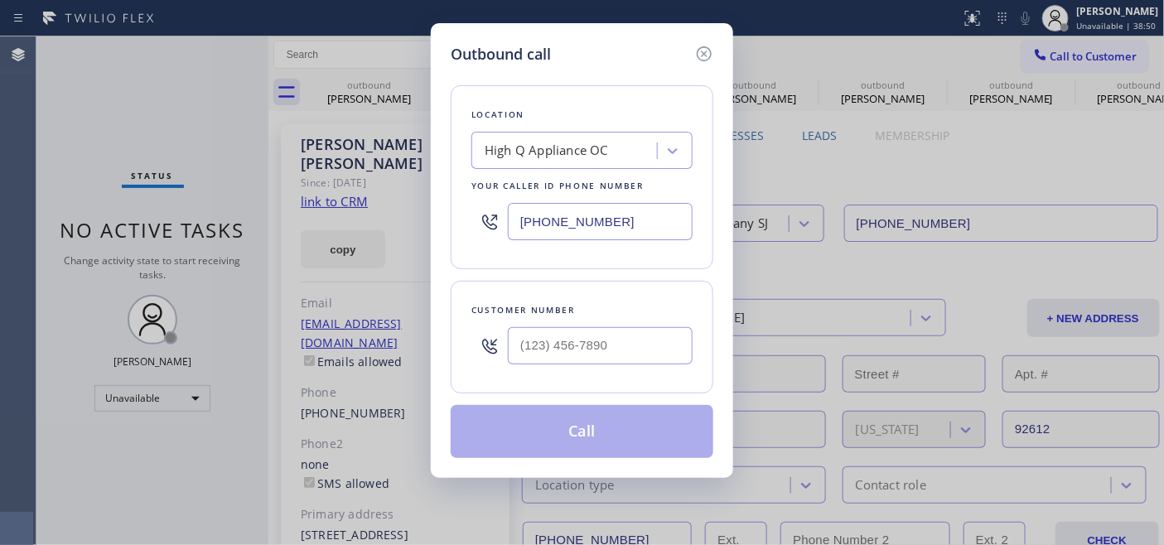
click at [444, 209] on div "Outbound call Location High Q Appliance OC Your caller id phone number (949) 43…" at bounding box center [582, 250] width 302 height 455
paste input "text"
type input "(949) 438-5091"
drag, startPoint x: 607, startPoint y: 341, endPoint x: 438, endPoint y: 343, distance: 169.1
click at [438, 343] on div "Outbound call Location 4B1.Paid High Q Appliance OC Your caller id phone number…" at bounding box center [582, 250] width 302 height 455
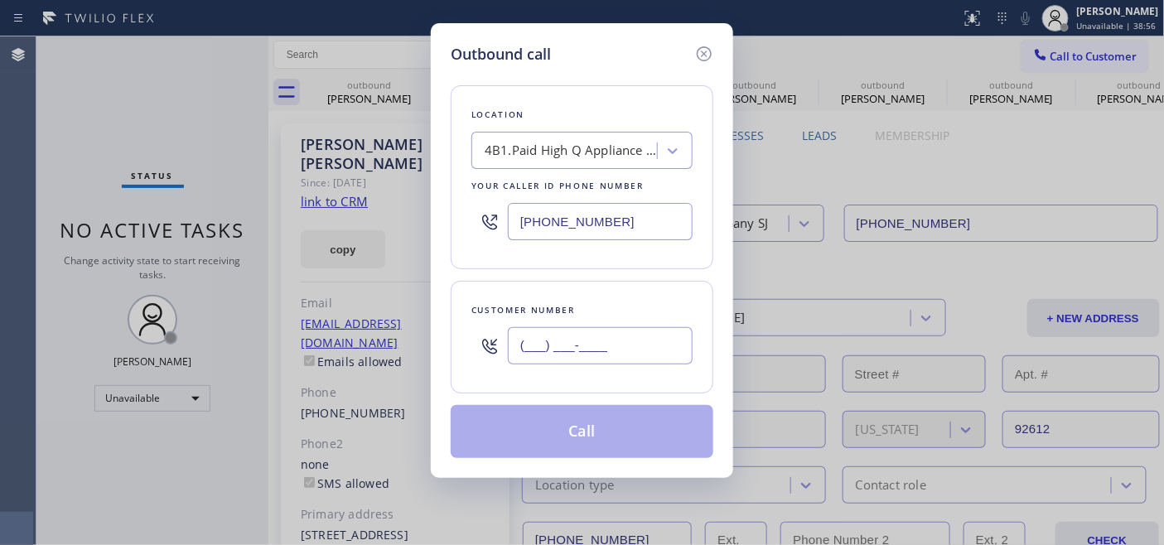
paste input "949) 733-9144"
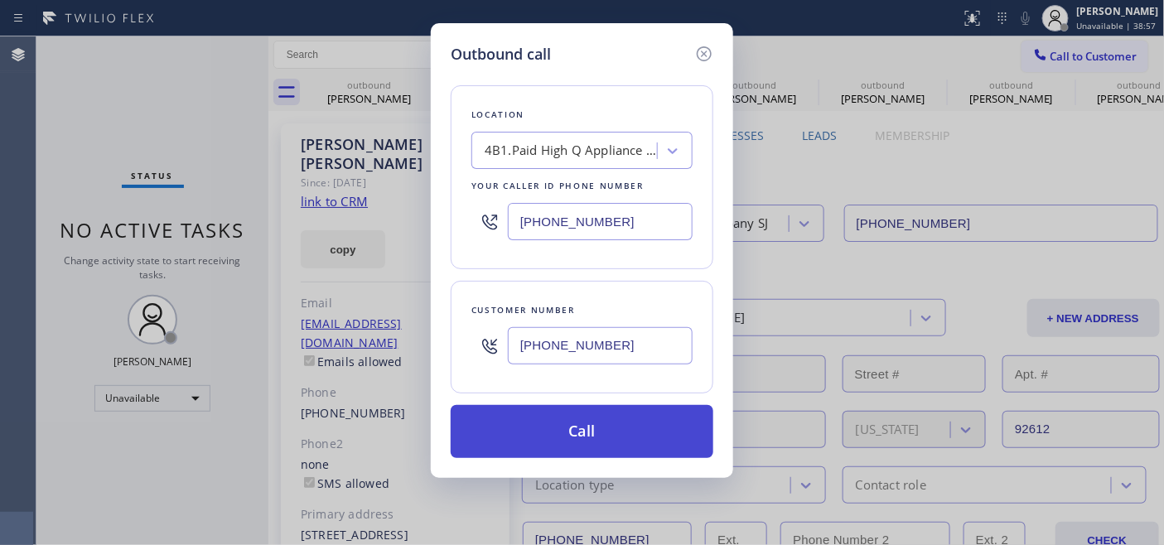
type input "(949) 733-9144"
click at [566, 438] on button "Call" at bounding box center [582, 431] width 263 height 53
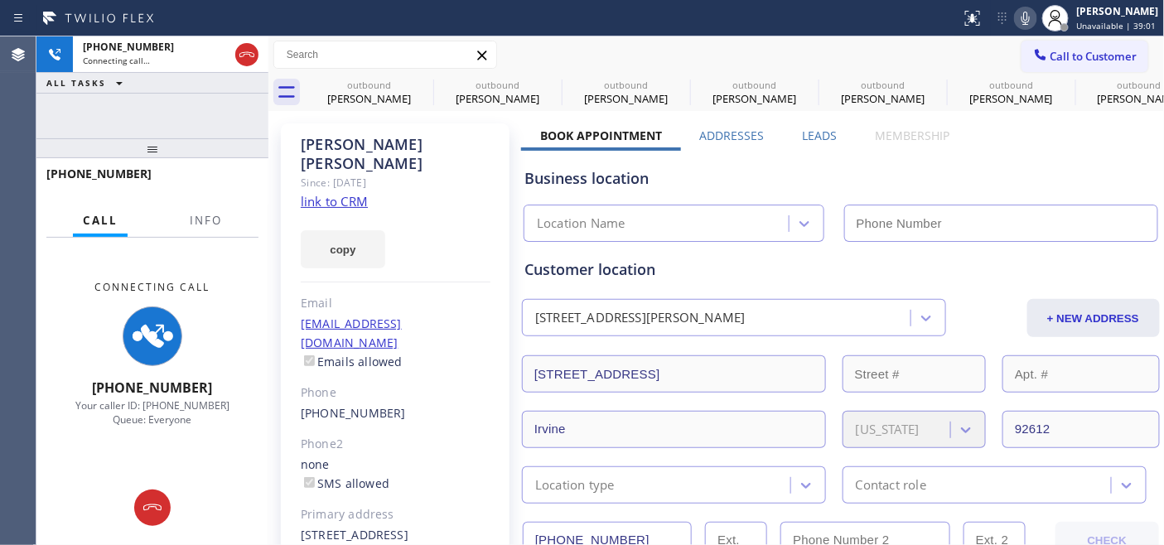
type input "(949) 438-5091"
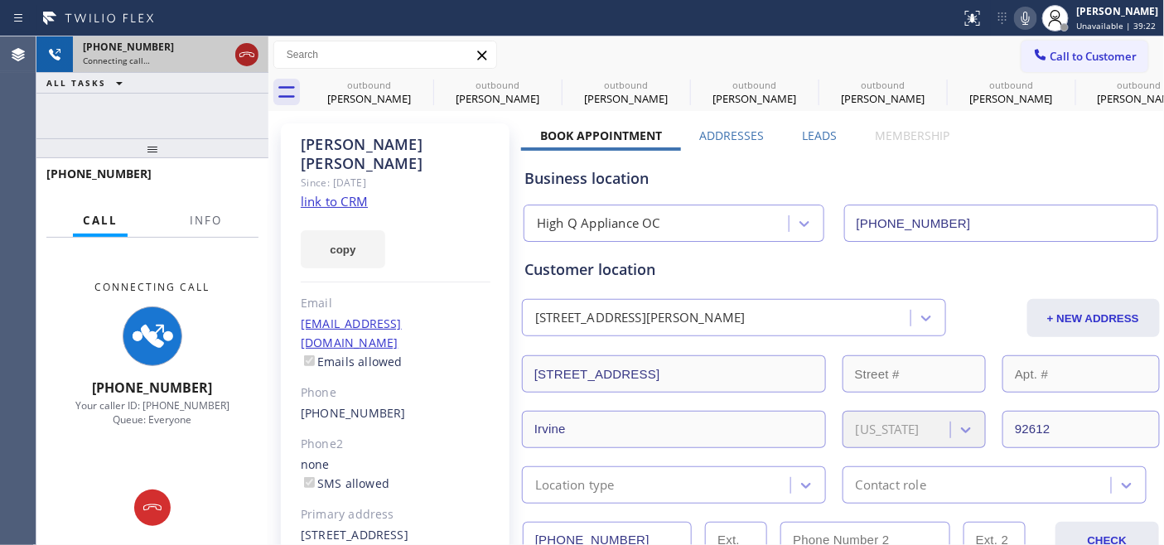
click at [252, 63] on icon at bounding box center [247, 55] width 20 height 20
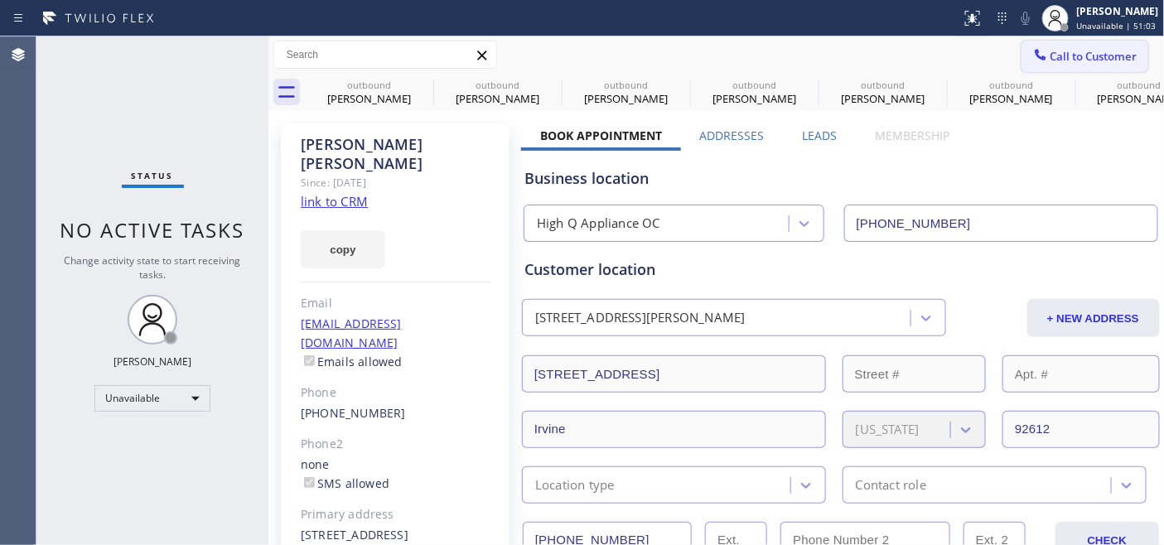
click at [1051, 61] on span "Call to Customer" at bounding box center [1094, 56] width 87 height 15
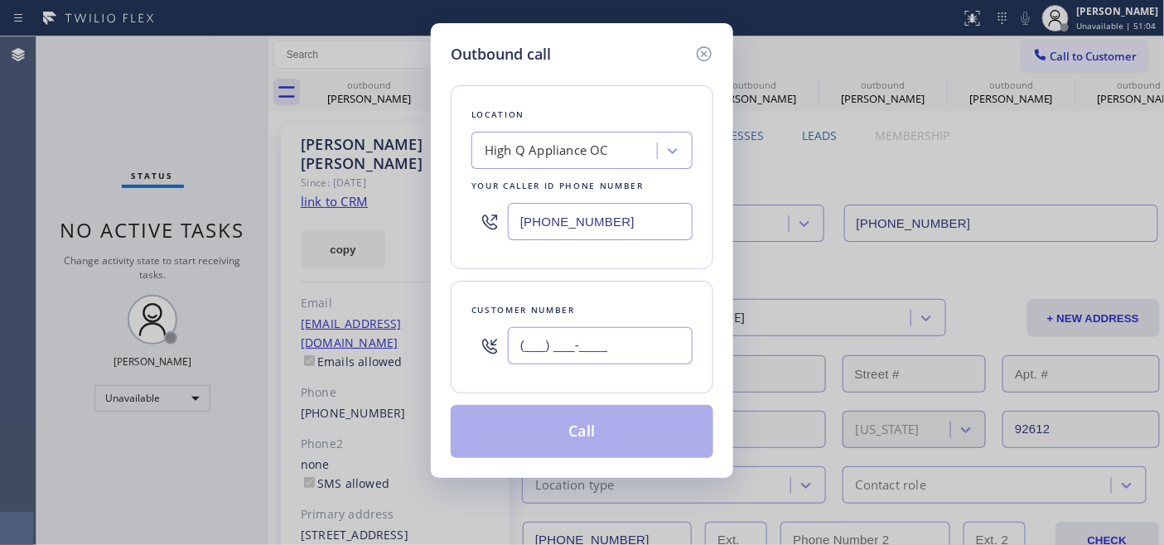
click at [556, 351] on input "(___) ___-____" at bounding box center [600, 345] width 185 height 37
paste input "917) 318-0294"
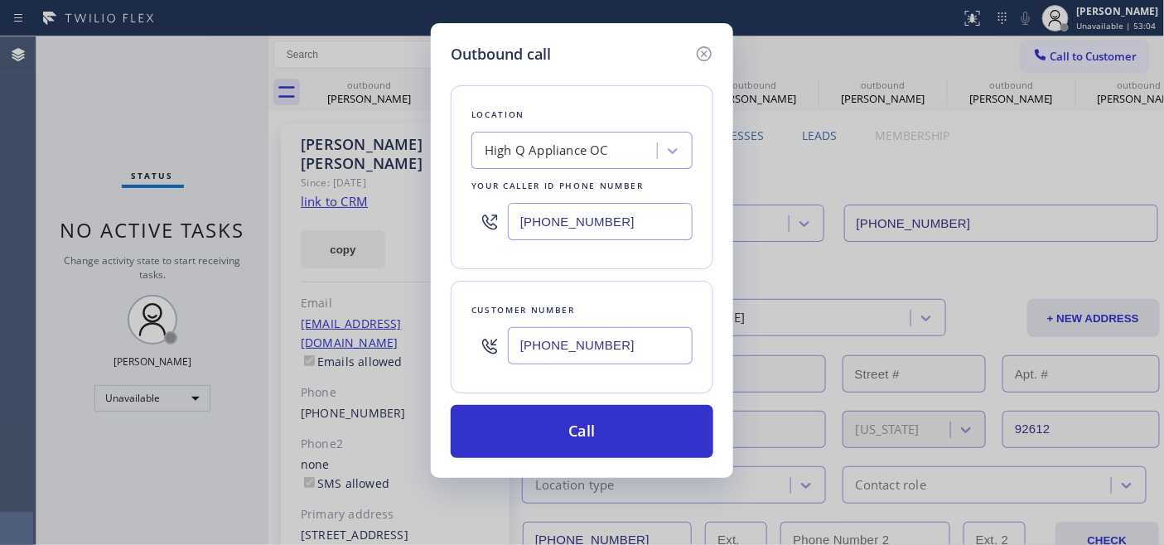
type input "(917) 318-0294"
drag, startPoint x: 613, startPoint y: 216, endPoint x: 420, endPoint y: 221, distance: 193.1
click at [426, 220] on div "Outbound call Location High Q Appliance OC Your caller id phone number (949) 43…" at bounding box center [582, 272] width 1164 height 545
paste input "396-0586"
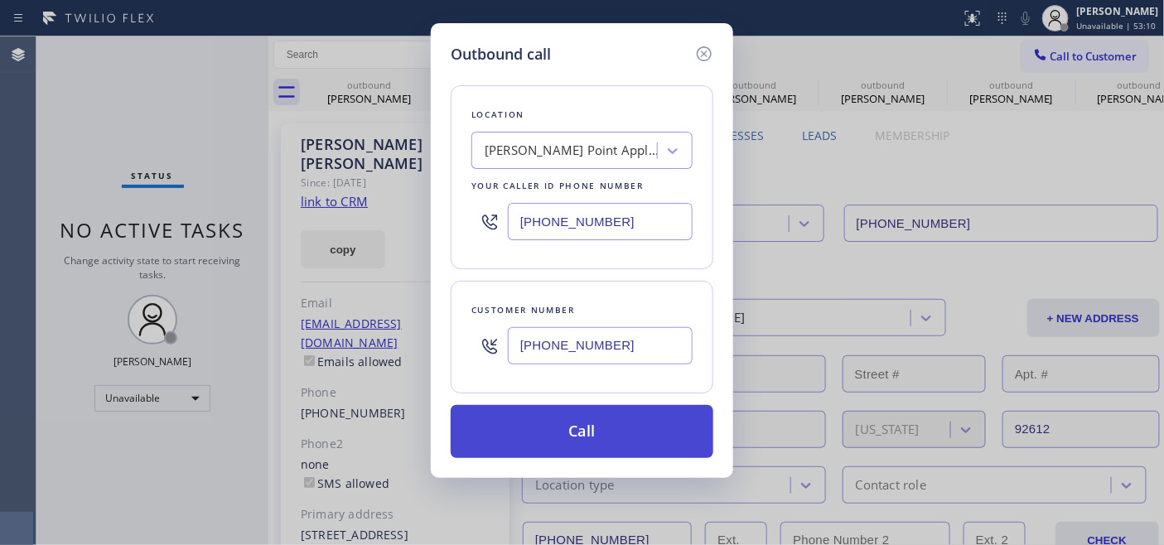
type input "(949) 396-0586"
click at [601, 414] on button "Call" at bounding box center [582, 431] width 263 height 53
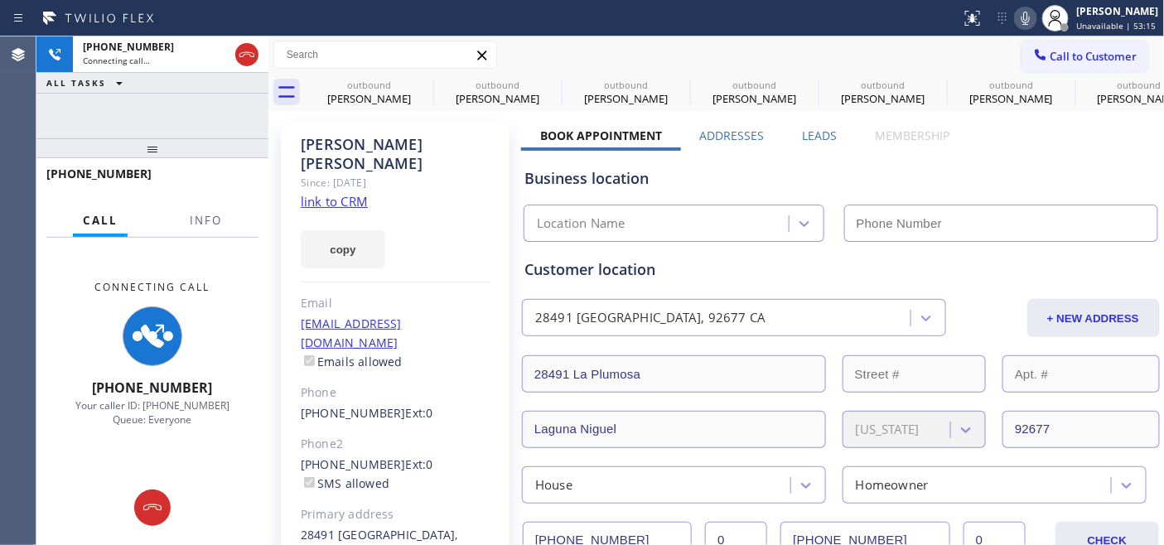
type input "(949) 396-0586"
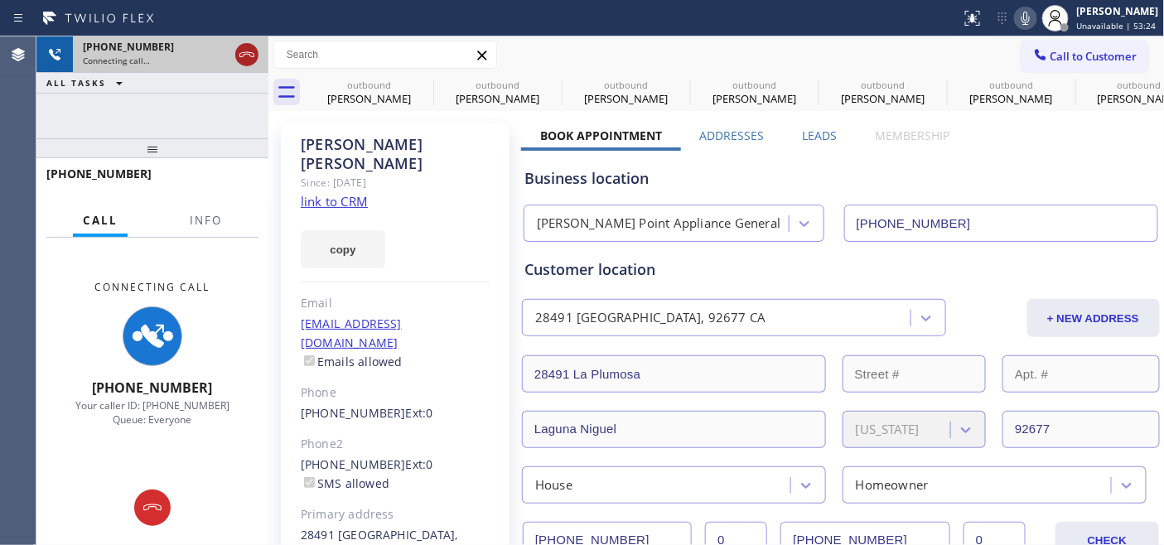
click at [245, 46] on icon at bounding box center [247, 55] width 20 height 20
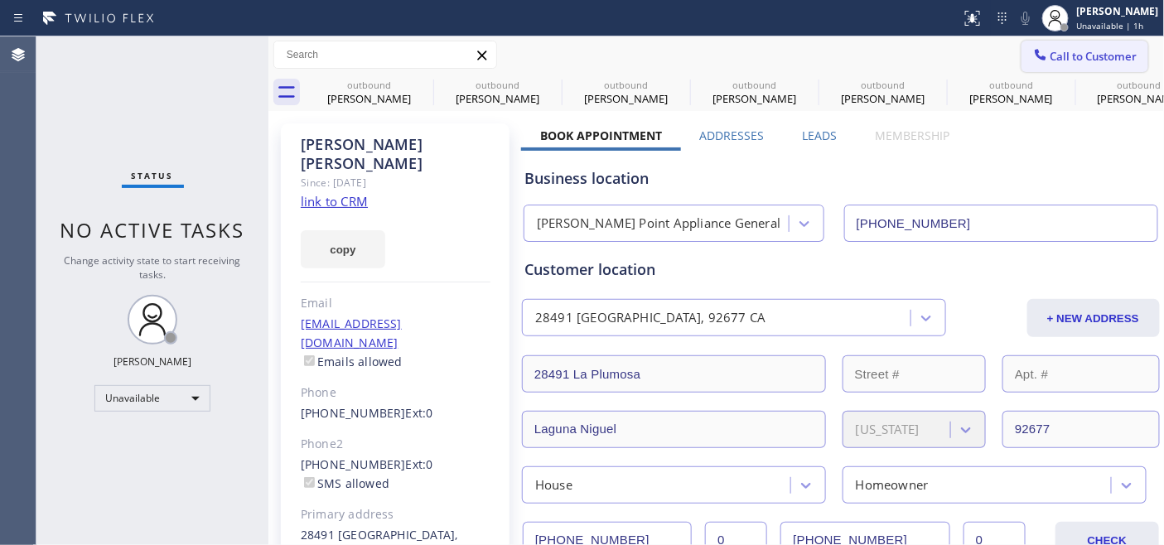
click at [1081, 55] on span "Call to Customer" at bounding box center [1094, 56] width 87 height 15
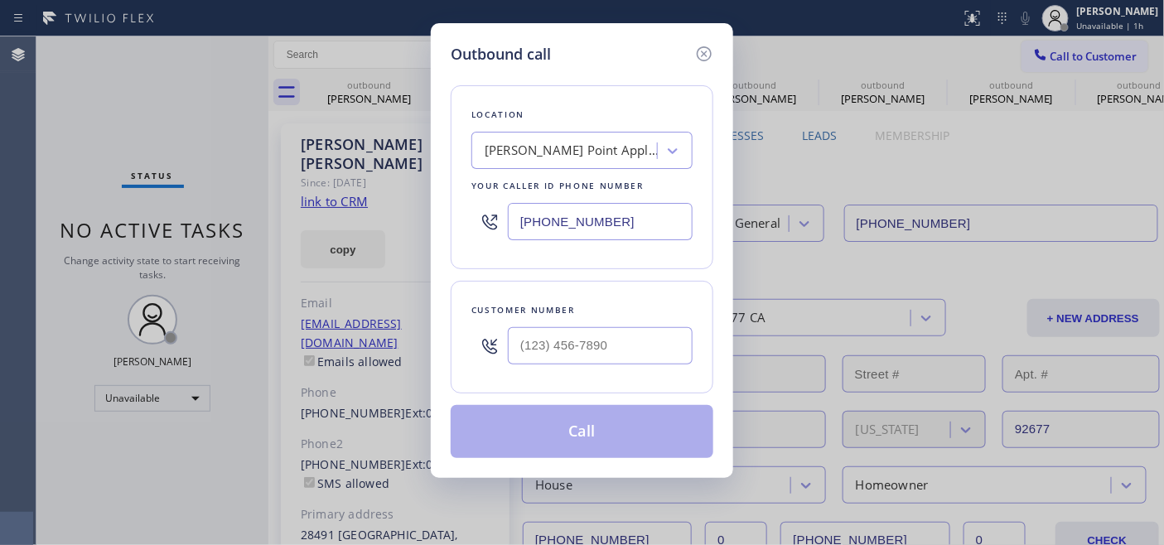
click at [578, 323] on div at bounding box center [600, 346] width 185 height 54
click at [565, 337] on input "(___) ___-____" at bounding box center [600, 345] width 185 height 37
paste input "714) 863-2253"
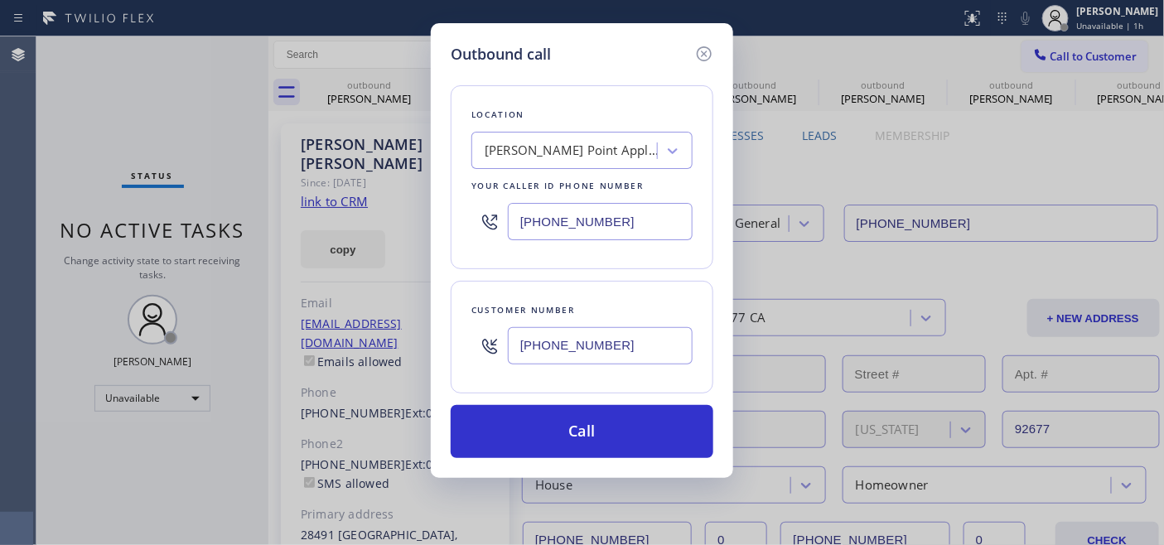
type input "(714) 863-2253"
drag, startPoint x: 623, startPoint y: 219, endPoint x: 409, endPoint y: 218, distance: 214.6
click at [479, 219] on div "(949) 396-0586" at bounding box center [582, 222] width 221 height 54
paste input "714) 855-4254"
type input "(714) 855-4254"
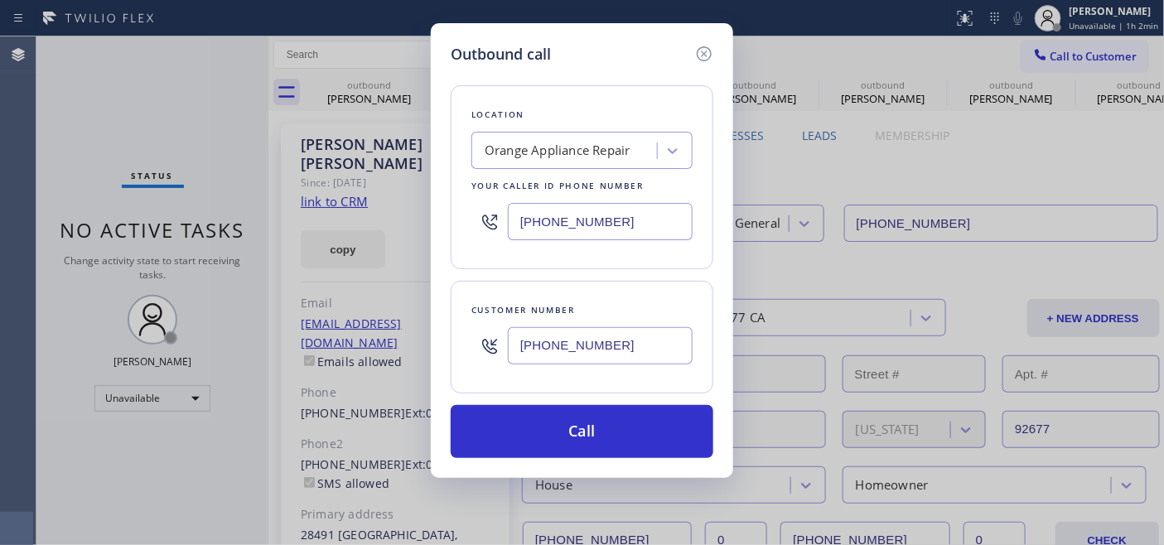
drag, startPoint x: 618, startPoint y: 341, endPoint x: 489, endPoint y: 337, distance: 129.3
click at [491, 337] on div "(714) 863-2253" at bounding box center [582, 346] width 221 height 54
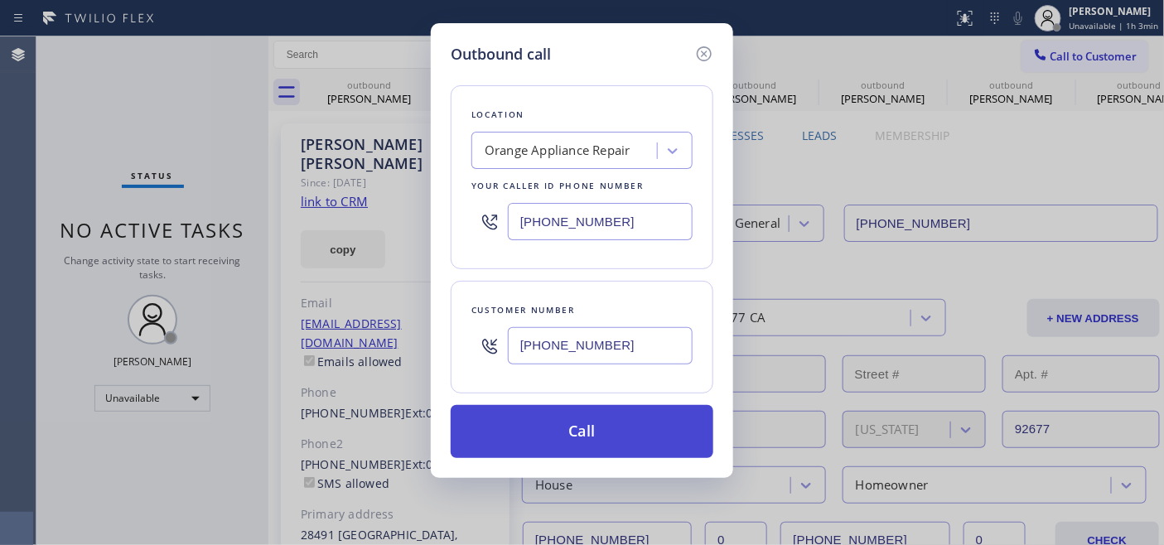
click at [496, 428] on button "Call" at bounding box center [582, 431] width 263 height 53
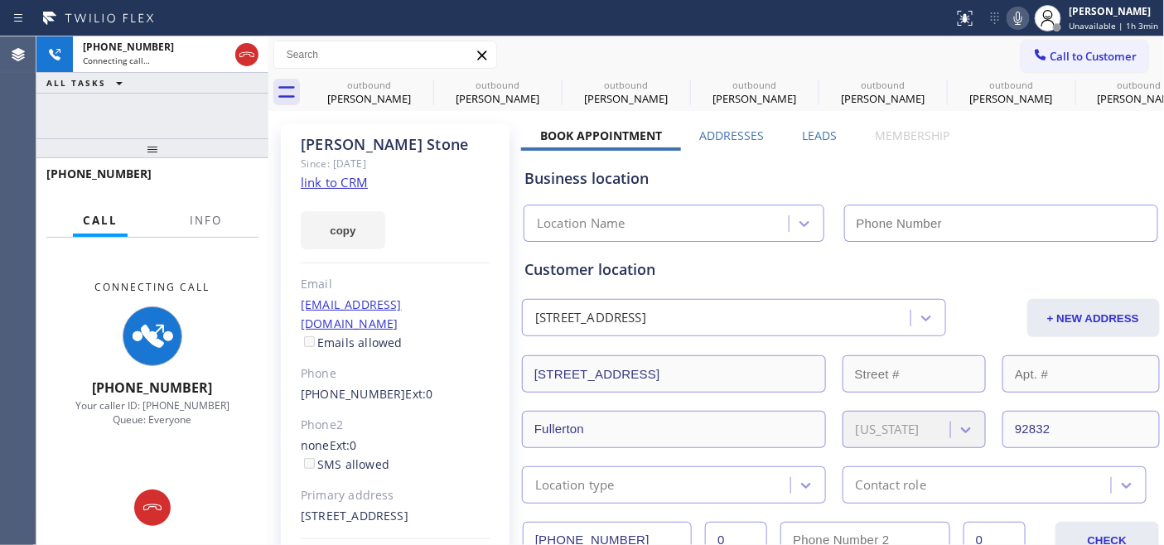
type input "(714) 855-4254"
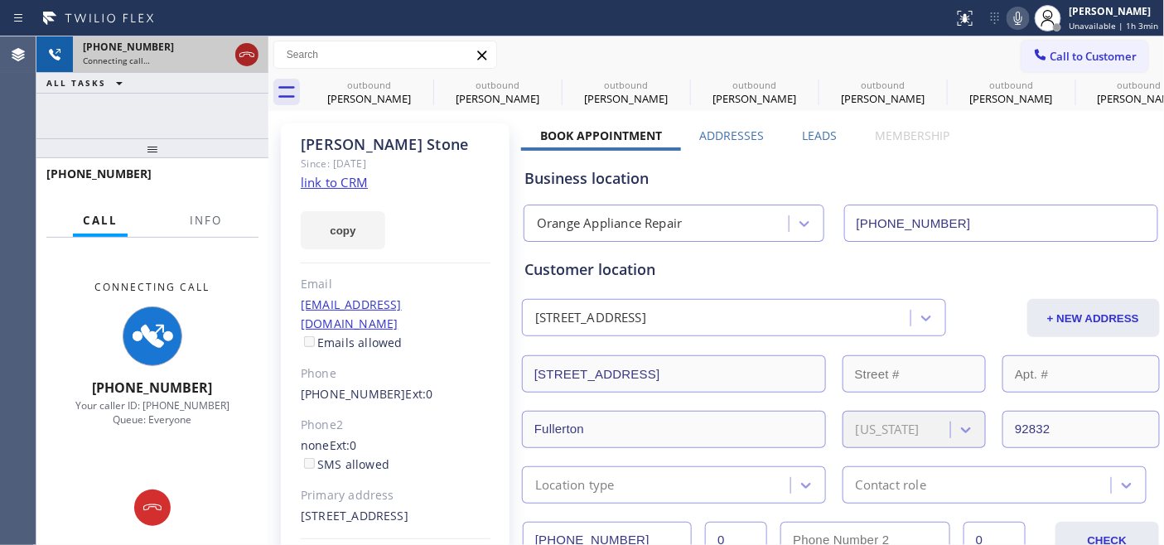
click at [244, 51] on icon at bounding box center [247, 55] width 20 height 20
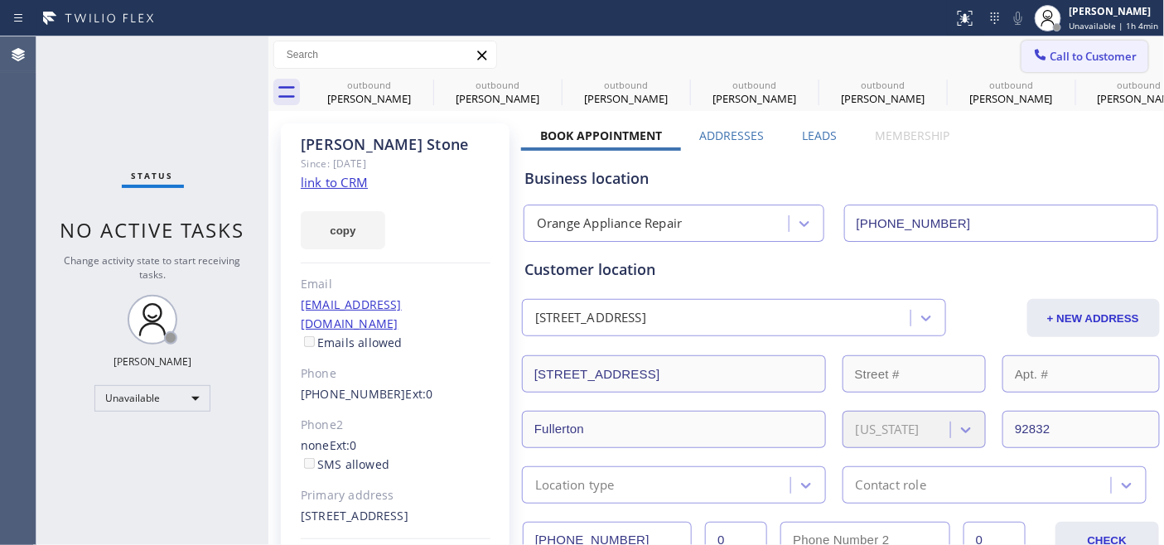
click at [1062, 65] on button "Call to Customer" at bounding box center [1085, 56] width 127 height 31
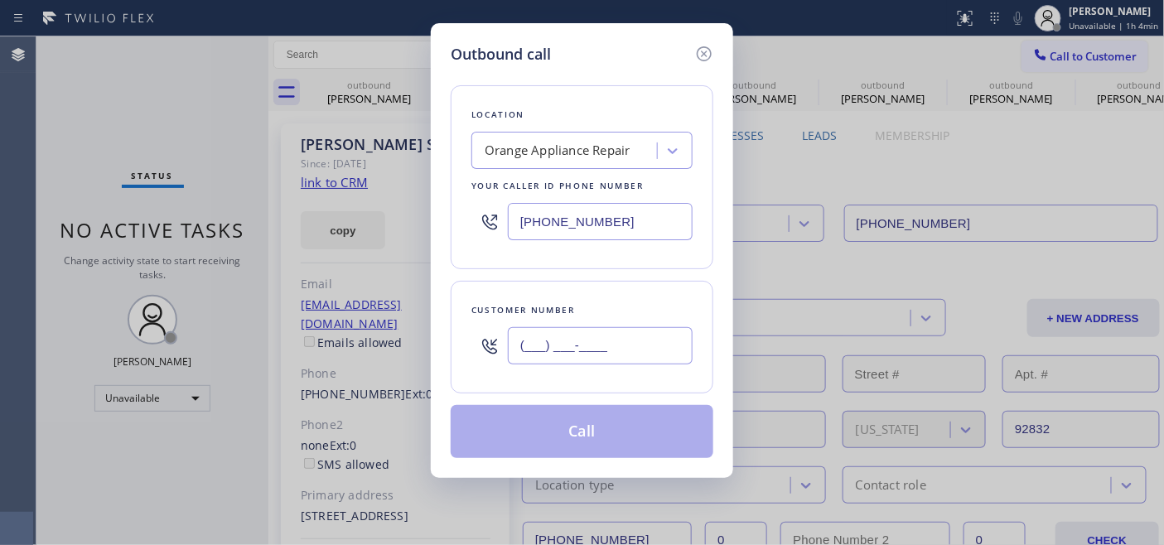
click at [586, 359] on input "(___) ___-____" at bounding box center [600, 345] width 185 height 37
paste input "714) 770-5997"
type input "(714) 770-5997"
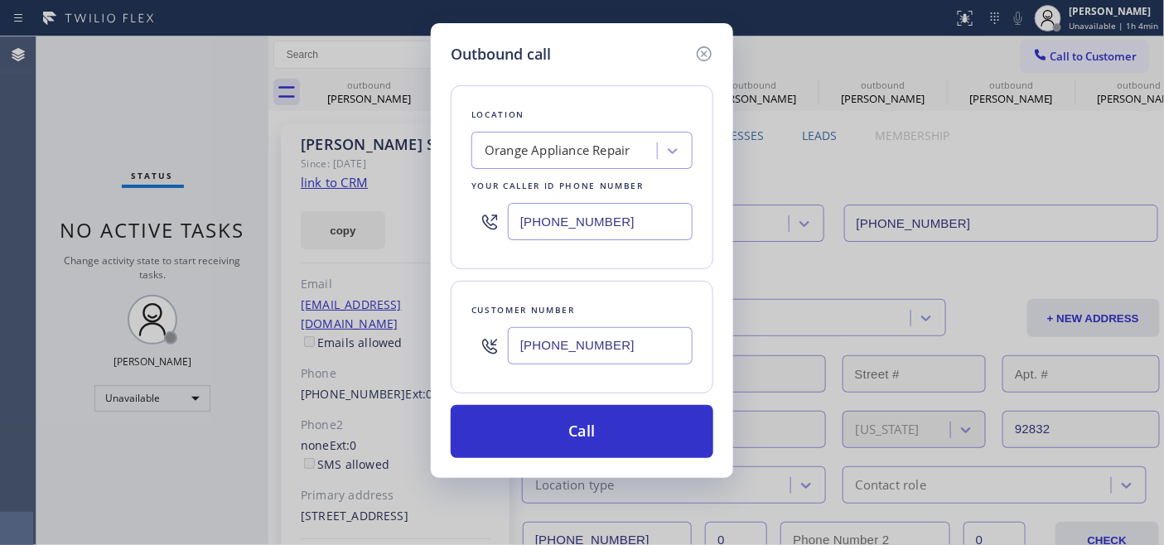
drag, startPoint x: 649, startPoint y: 216, endPoint x: 337, endPoint y: 222, distance: 311.6
click at [411, 205] on div "Outbound call Location Orange Appliance Repair Your caller id phone number (714…" at bounding box center [582, 272] width 1164 height 545
paste input "323) 870-7123"
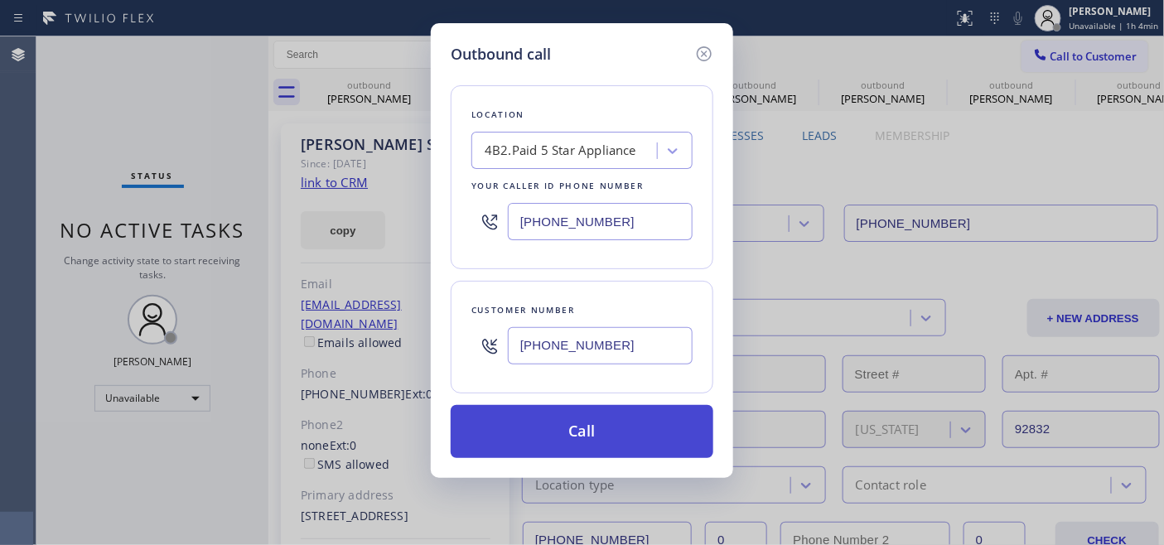
type input "[PHONE_NUMBER]"
click at [613, 431] on button "Call" at bounding box center [582, 431] width 263 height 53
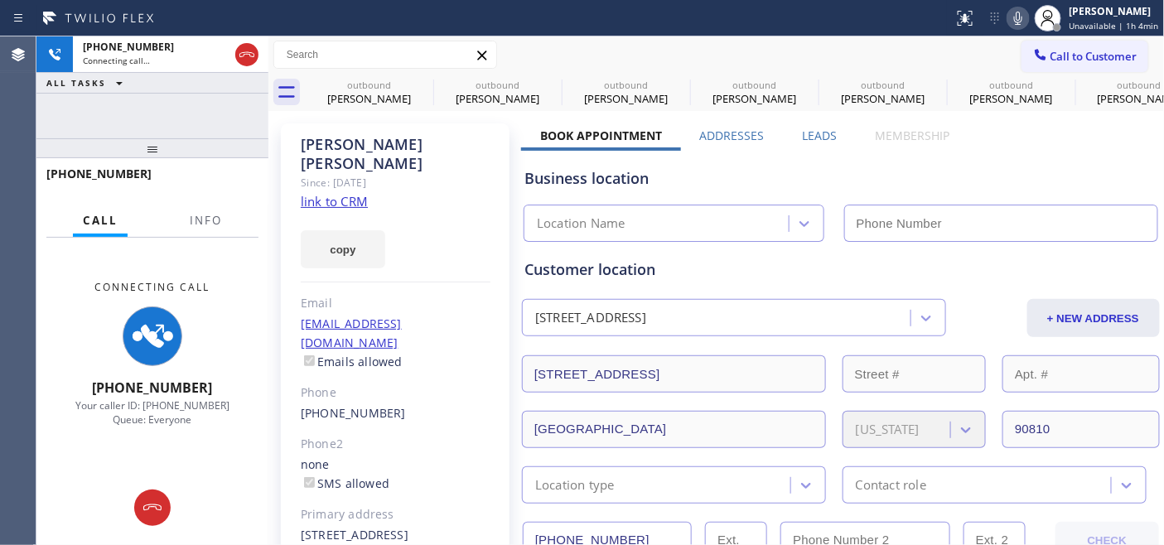
type input "[PHONE_NUMBER]"
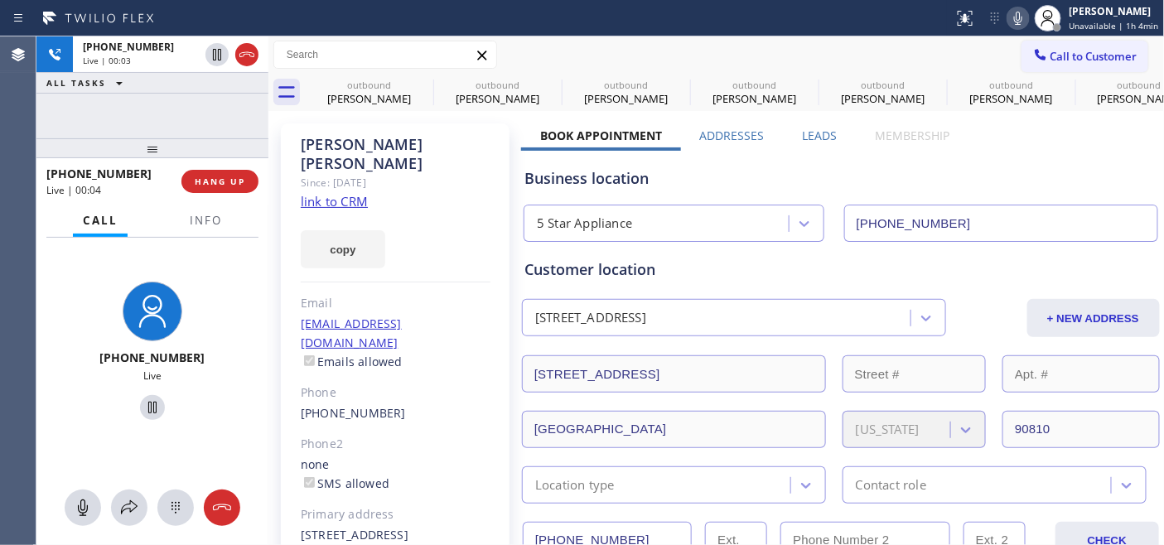
click at [215, 164] on div "+17147705997 Live | 00:04 HANG UP" at bounding box center [152, 181] width 212 height 43
click at [218, 174] on button "HANG UP" at bounding box center [219, 181] width 77 height 23
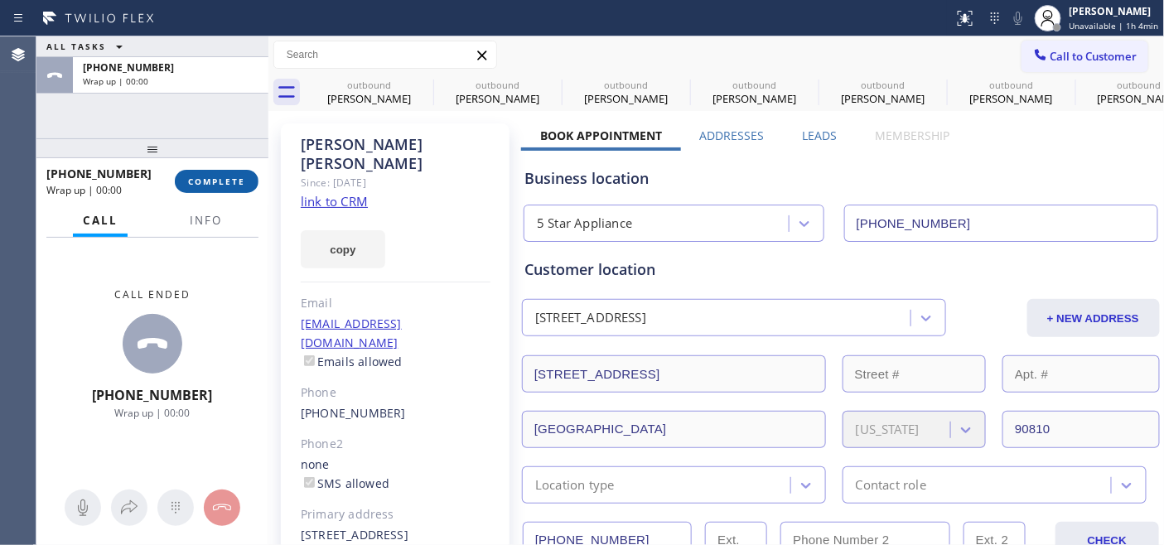
click at [218, 174] on button "COMPLETE" at bounding box center [217, 181] width 84 height 23
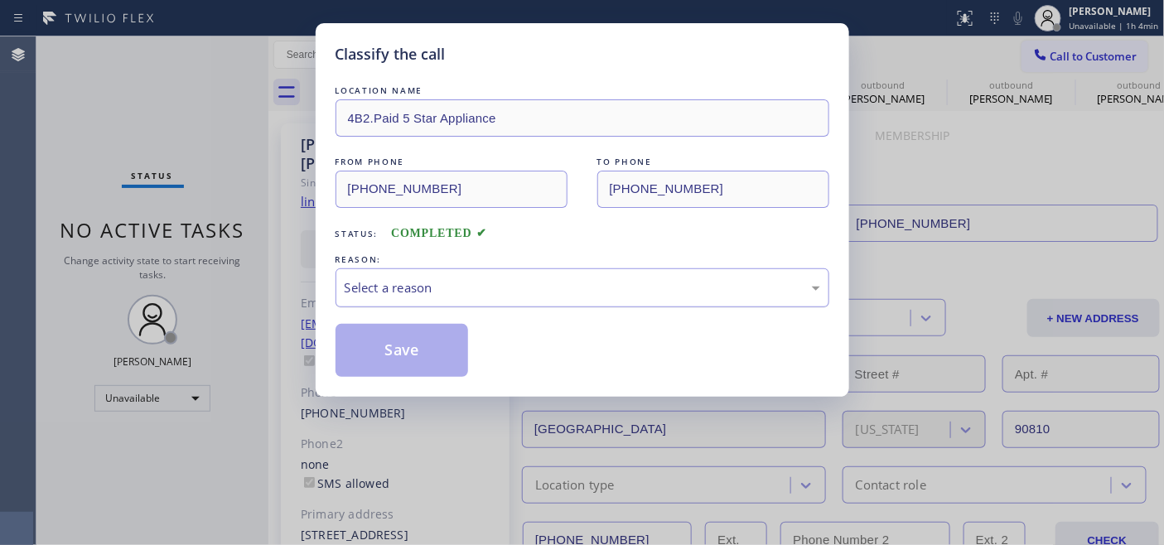
click at [655, 278] on div "Select a reason" at bounding box center [583, 287] width 476 height 19
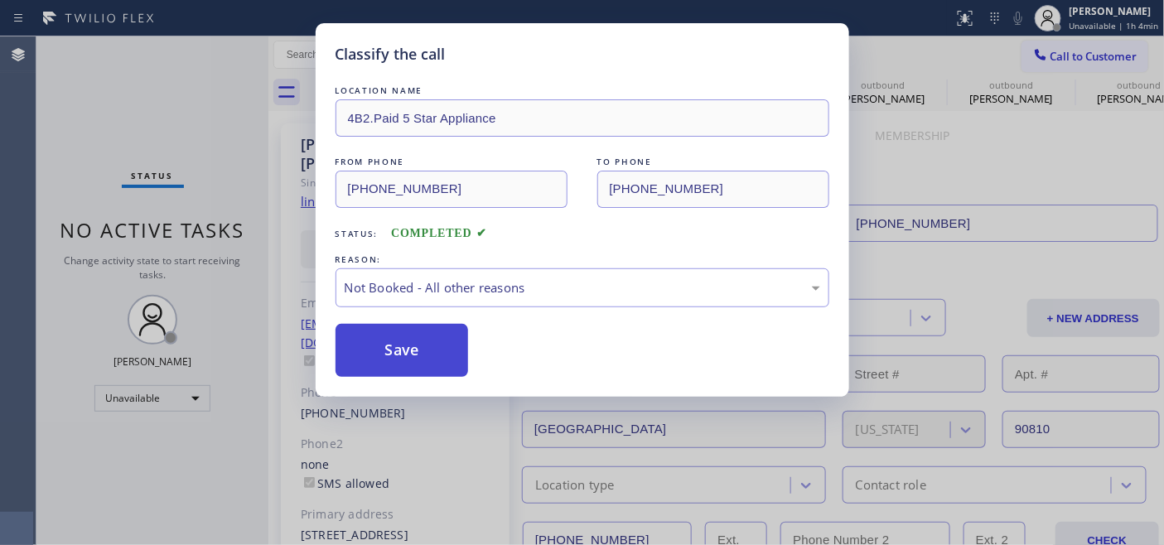
click at [416, 366] on button "Save" at bounding box center [402, 350] width 133 height 53
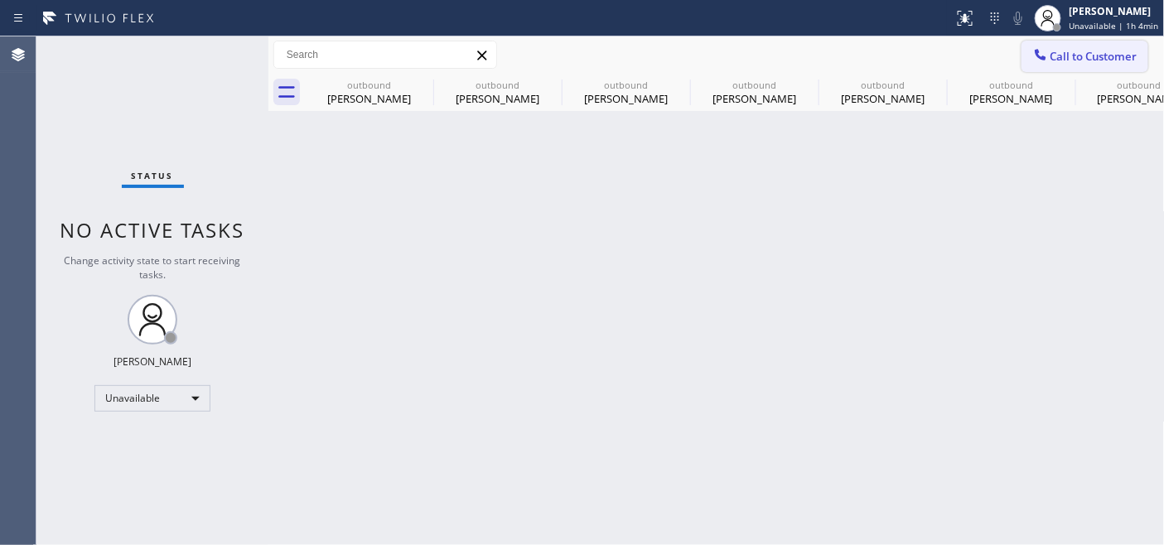
click at [1023, 54] on button "Call to Customer" at bounding box center [1085, 56] width 127 height 31
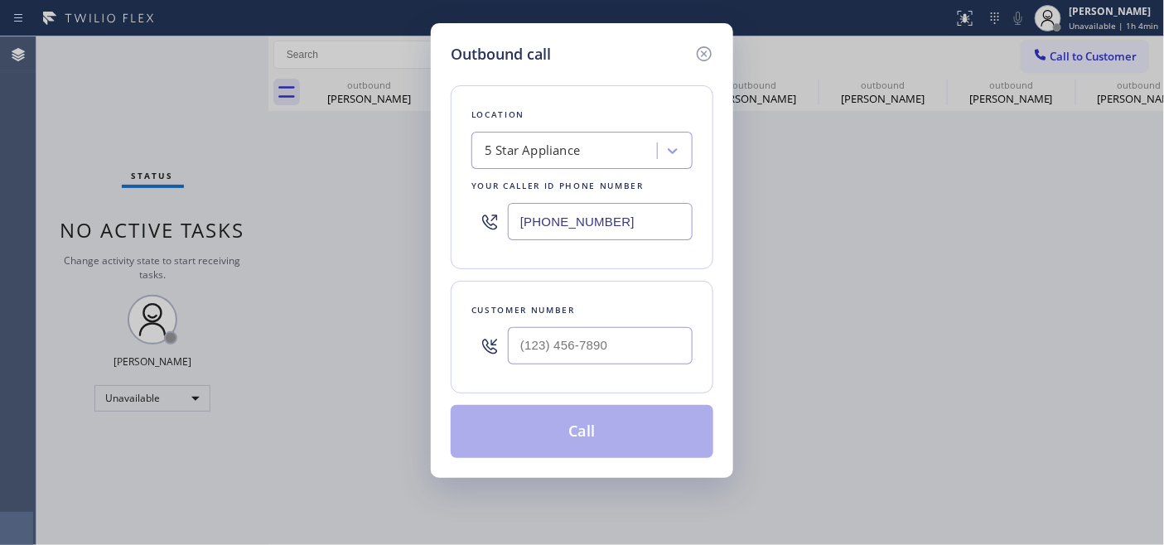
drag, startPoint x: 669, startPoint y: 288, endPoint x: 632, endPoint y: 360, distance: 81.5
click at [641, 342] on div "Customer number" at bounding box center [582, 337] width 263 height 113
click at [627, 358] on input "(___) ___-____" at bounding box center [600, 345] width 185 height 37
paste input "503) 490-7741"
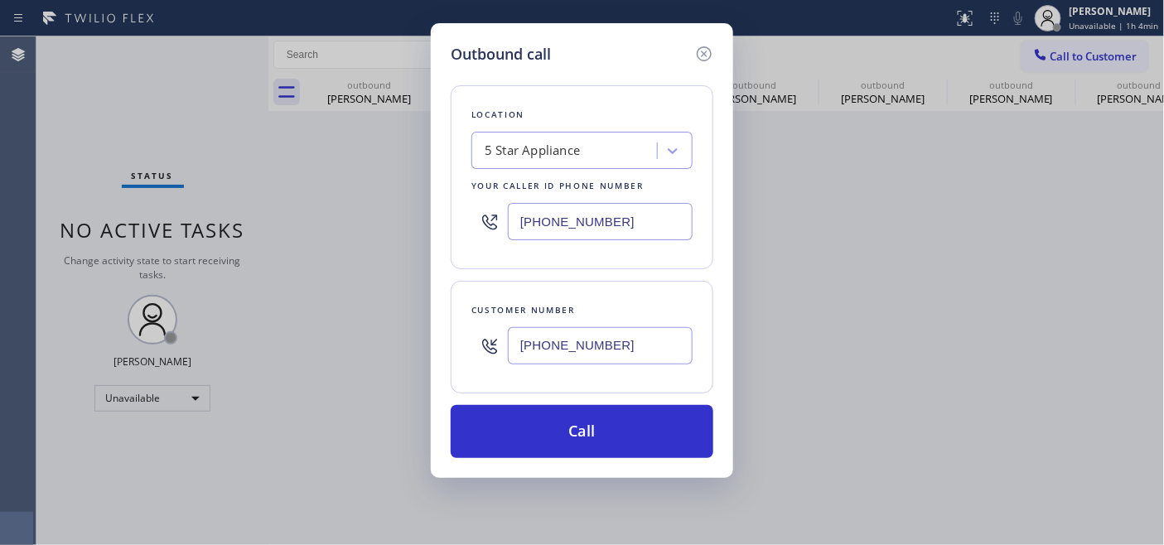
drag, startPoint x: 639, startPoint y: 214, endPoint x: 350, endPoint y: 229, distance: 289.6
click at [303, 210] on div "Outbound call Location 5 Star Appliance Your caller id phone number (323) 870-7…" at bounding box center [582, 272] width 1164 height 545
drag, startPoint x: 639, startPoint y: 334, endPoint x: 477, endPoint y: 334, distance: 161.6
click at [477, 334] on div "[PHONE_NUMBER]" at bounding box center [582, 346] width 221 height 54
paste input "text"
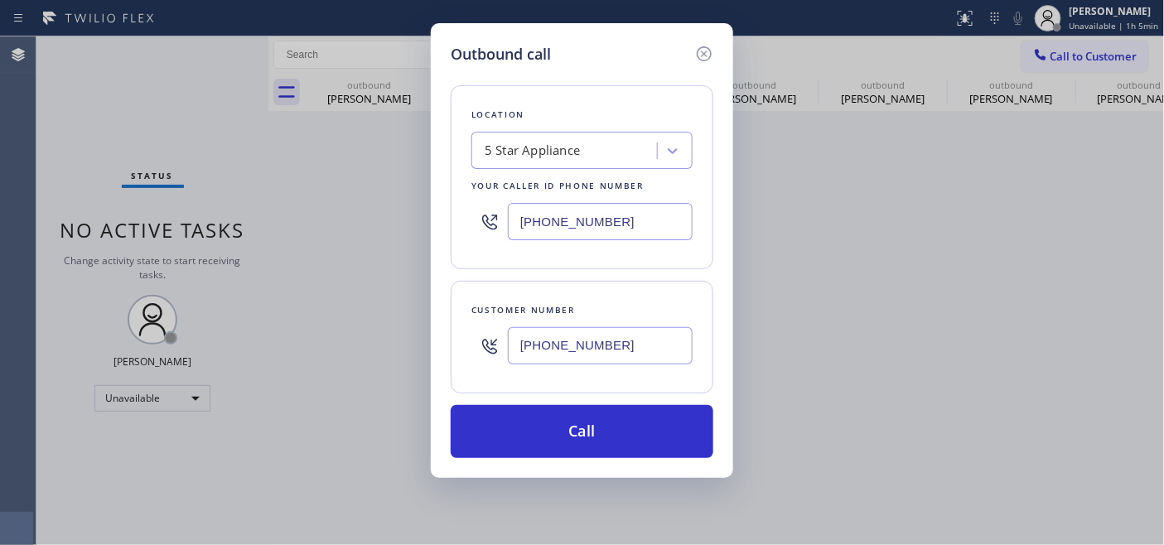
type input "[PHONE_NUMBER]"
drag, startPoint x: 622, startPoint y: 235, endPoint x: 240, endPoint y: 214, distance: 382.6
click at [240, 214] on div "Outbound call Location 5 Star Appliance Your caller id phone number (323) 870-7…" at bounding box center [582, 272] width 1164 height 545
paste input "760) 452-3788"
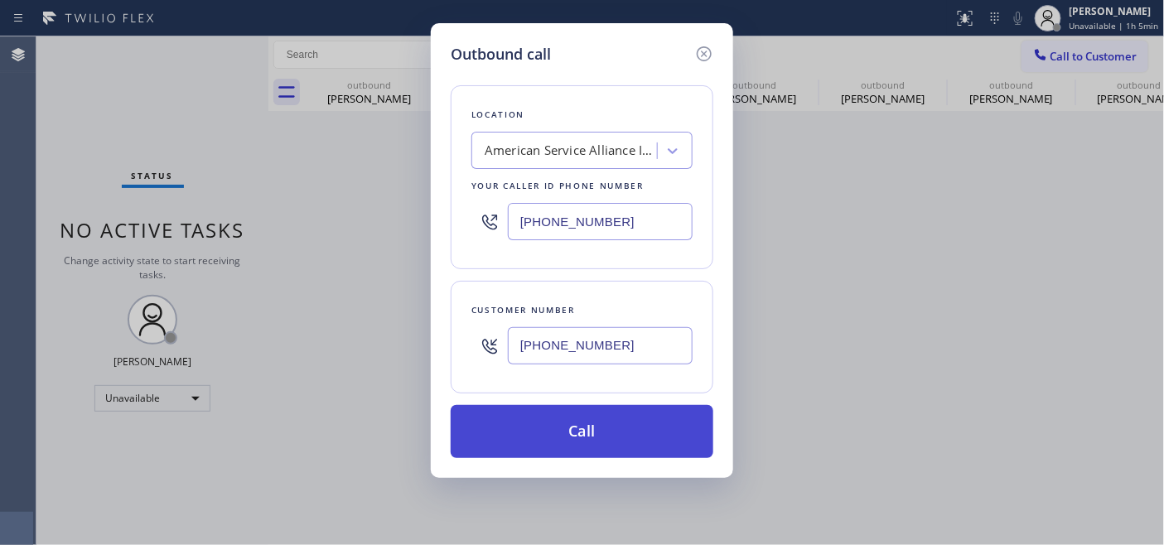
type input "[PHONE_NUMBER]"
click at [537, 429] on button "Call" at bounding box center [582, 431] width 263 height 53
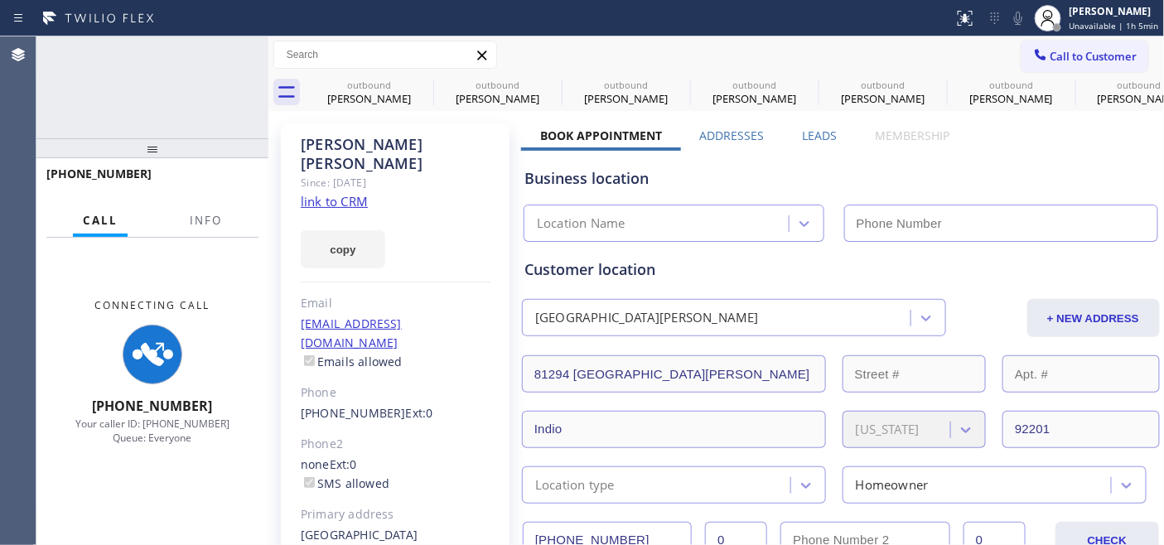
type input "[PHONE_NUMBER]"
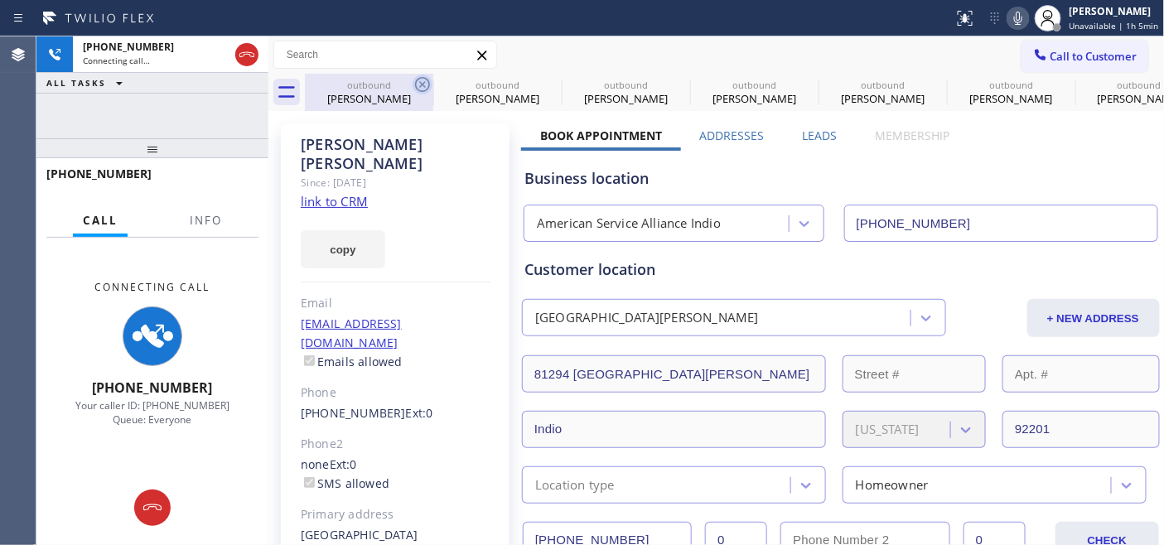
click at [419, 83] on icon at bounding box center [423, 85] width 20 height 20
click at [0, 0] on icon at bounding box center [0, 0] width 0 height 0
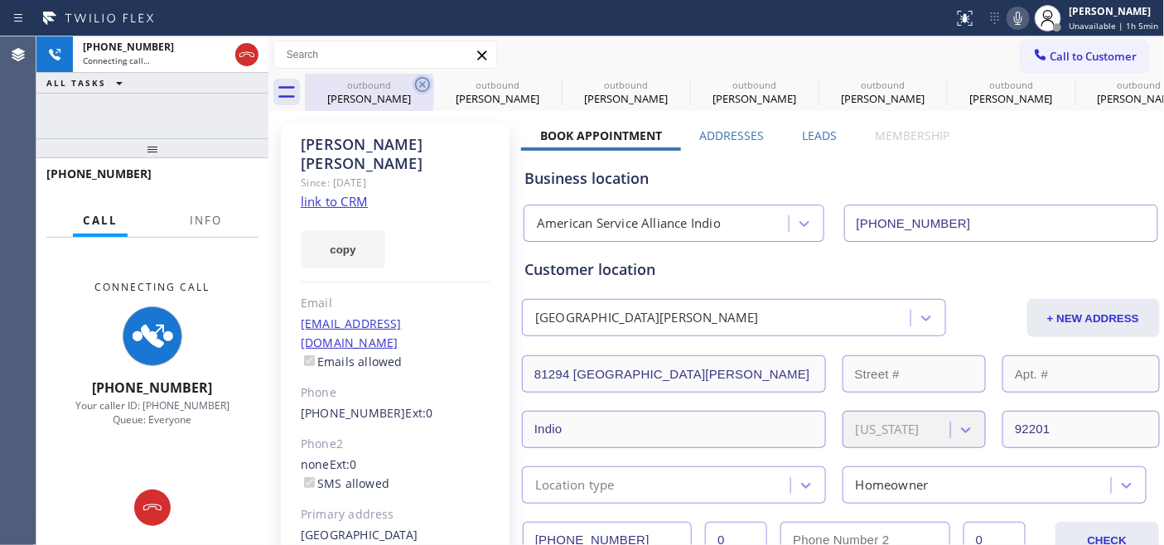
click at [0, 0] on icon at bounding box center [0, 0] width 0 height 0
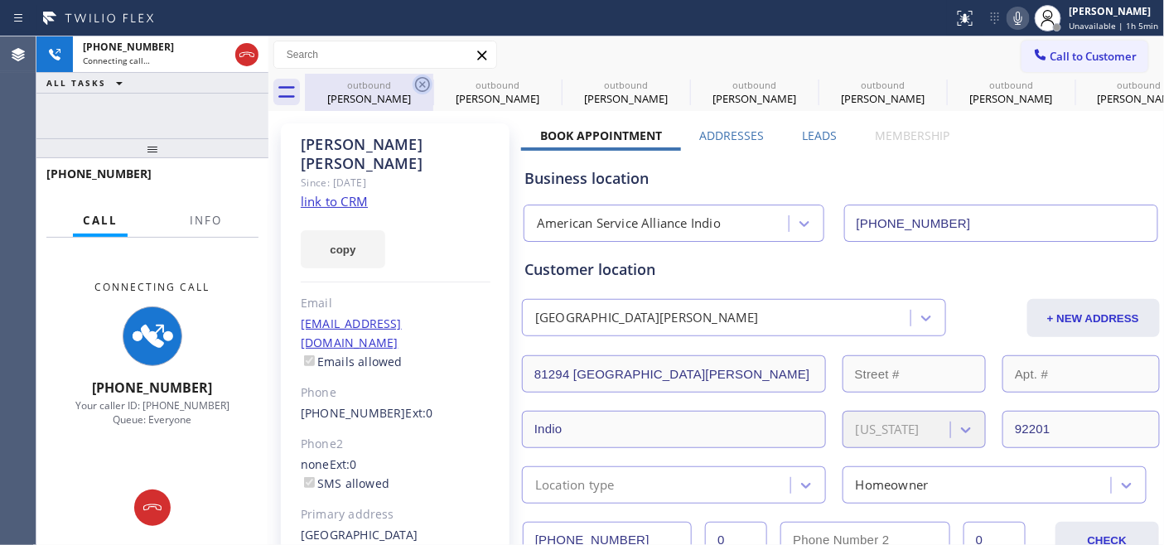
click at [0, 0] on icon at bounding box center [0, 0] width 0 height 0
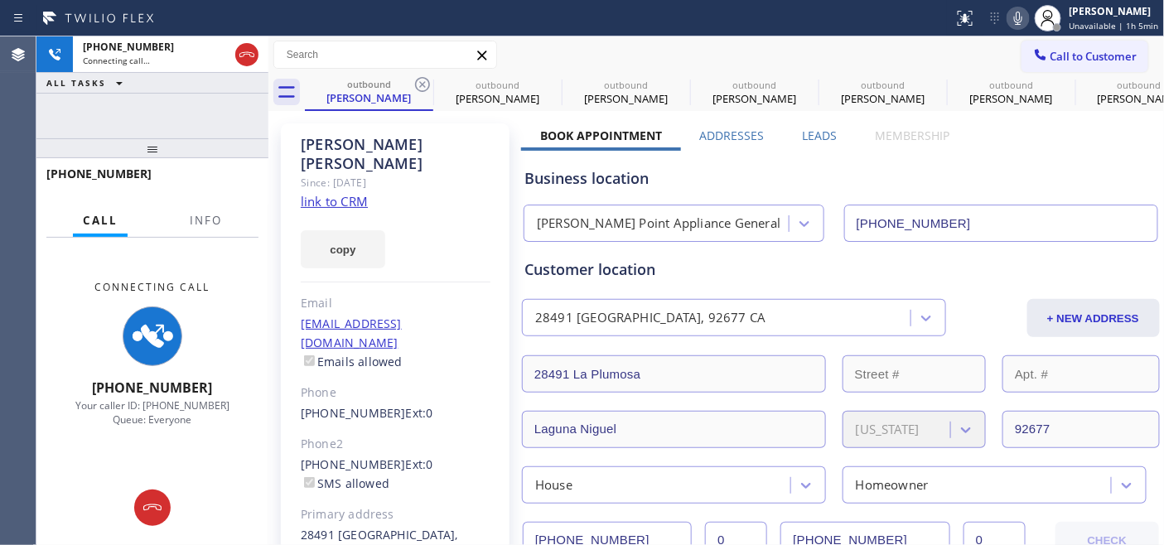
click at [419, 83] on icon at bounding box center [423, 85] width 20 height 20
click at [0, 0] on icon at bounding box center [0, 0] width 0 height 0
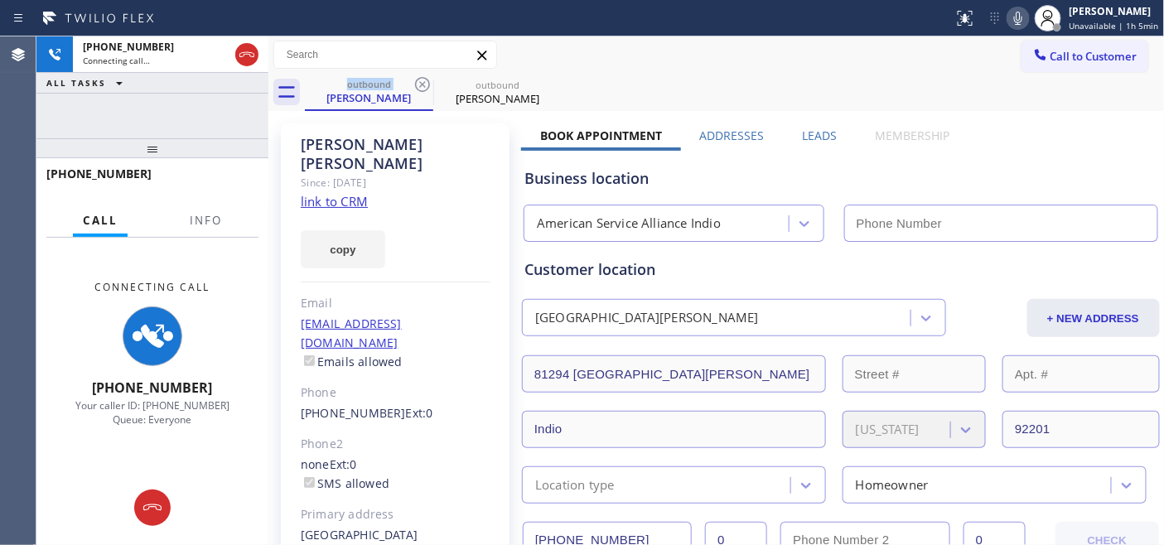
type input "[PHONE_NUMBER]"
click at [639, 75] on div "outbound Doddie Hecht outbound Doddie Hecht" at bounding box center [735, 92] width 860 height 37
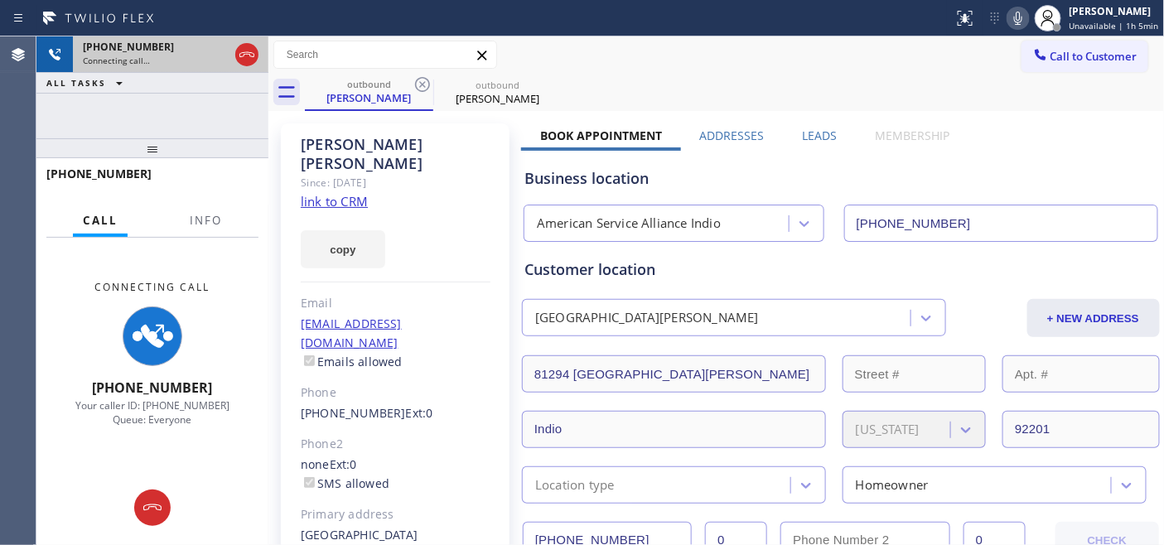
click at [250, 52] on icon at bounding box center [246, 54] width 15 height 5
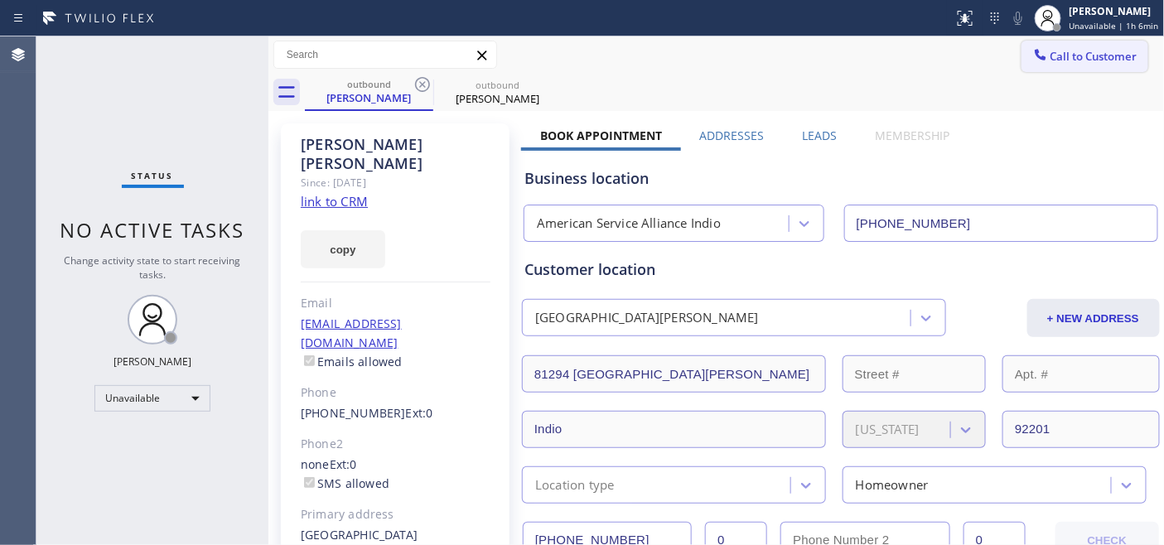
click at [1051, 49] on span "Call to Customer" at bounding box center [1094, 56] width 87 height 15
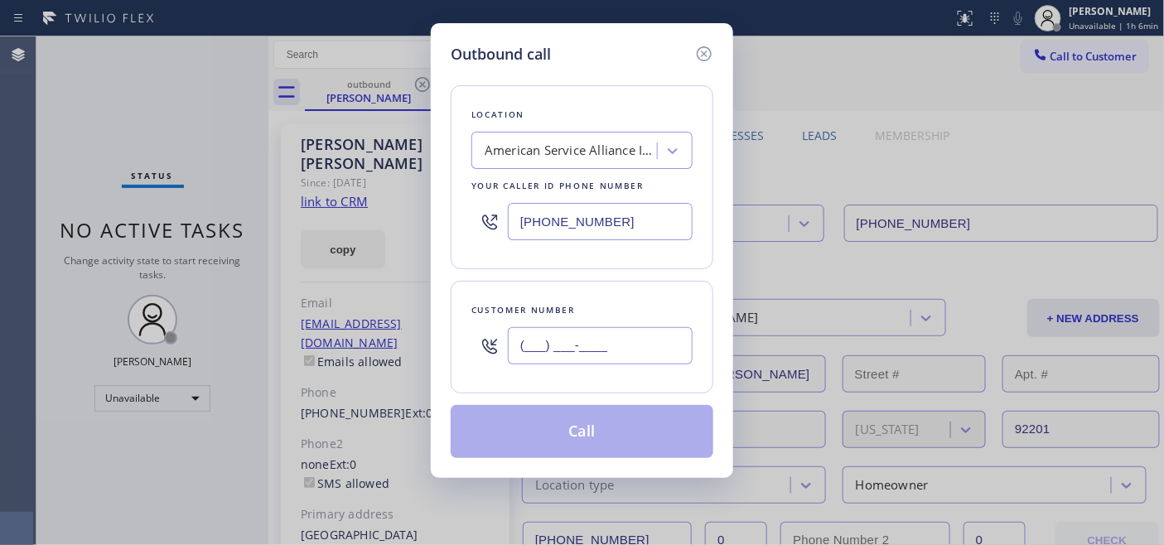
drag, startPoint x: 625, startPoint y: 350, endPoint x: 373, endPoint y: 349, distance: 251.9
click at [375, 349] on div "Outbound call Location American Service Alliance Indio Your caller id phone num…" at bounding box center [582, 272] width 1164 height 545
paste input "310) 409-5219"
type input "[PHONE_NUMBER]"
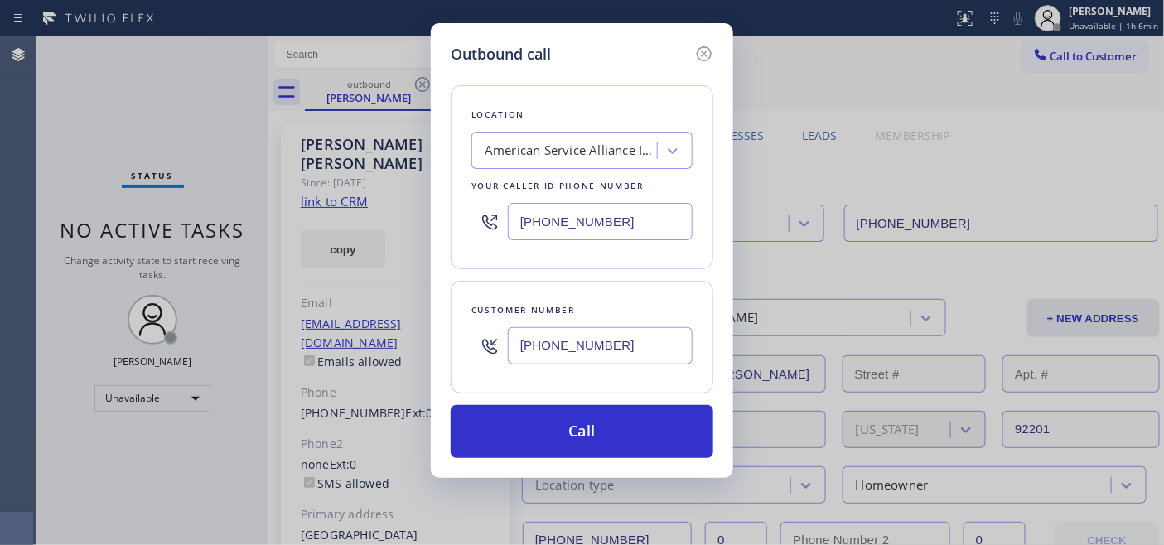
drag, startPoint x: 635, startPoint y: 219, endPoint x: 404, endPoint y: 225, distance: 230.4
click at [404, 225] on div "Outbound call Location American Service Alliance Indio Your caller id phone num…" at bounding box center [582, 272] width 1164 height 545
paste input "323) 870-7123"
type input "[PHONE_NUMBER]"
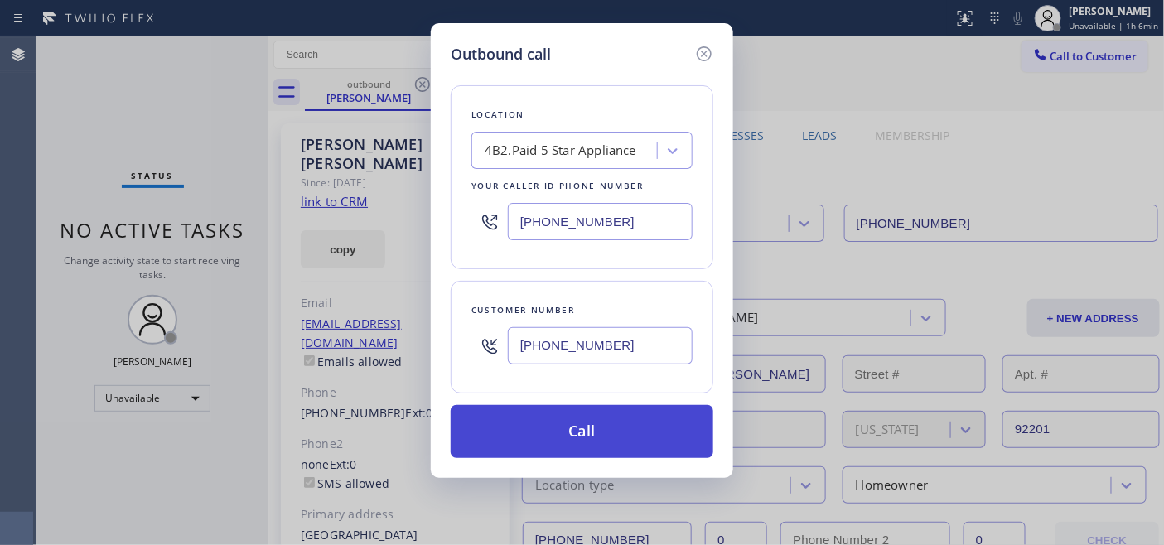
click at [624, 411] on button "Call" at bounding box center [582, 431] width 263 height 53
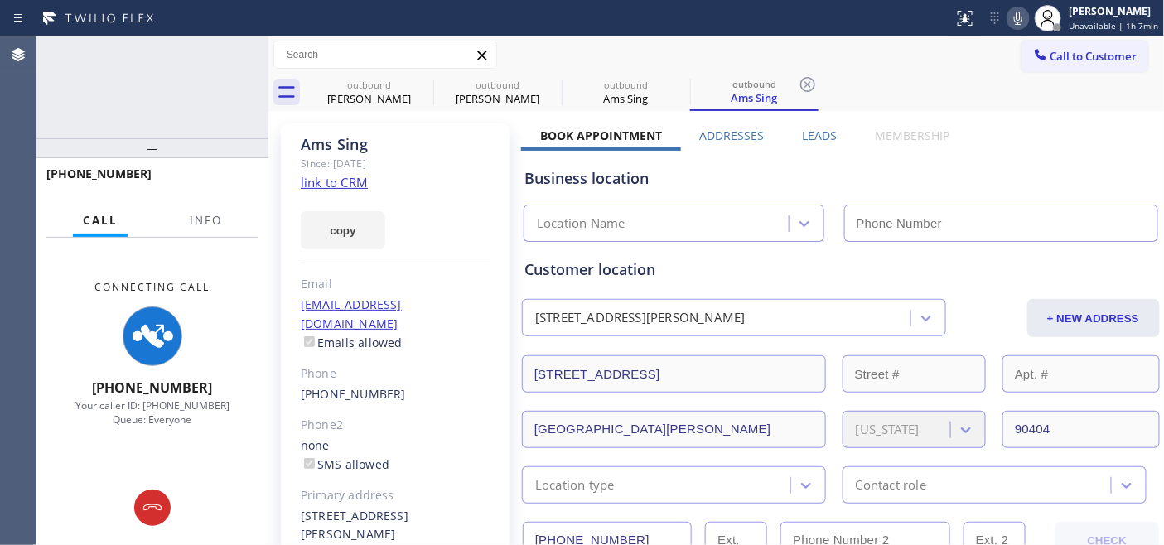
type input "[PHONE_NUMBER]"
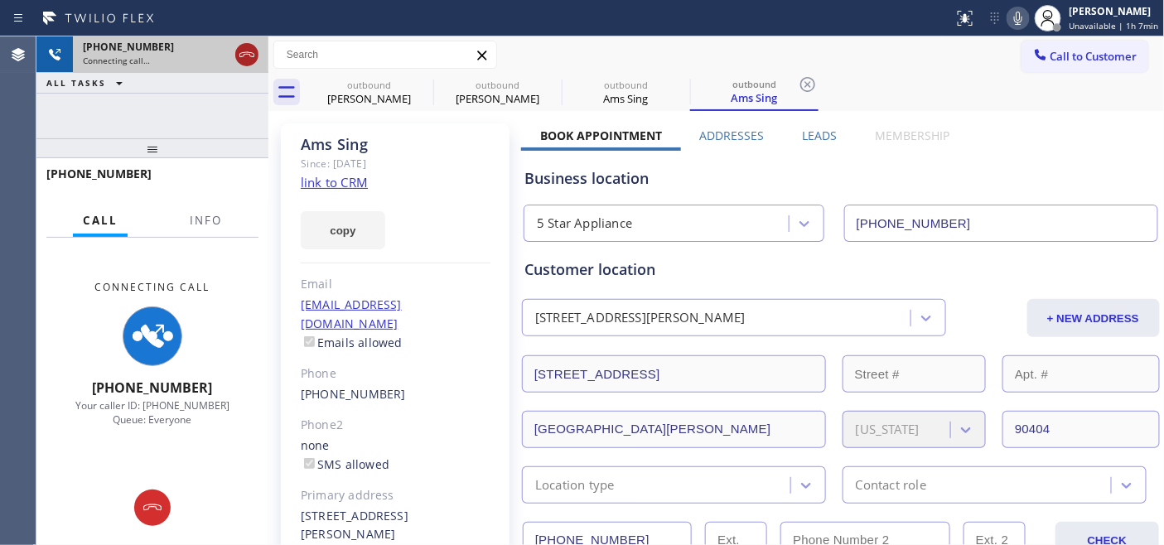
click at [247, 52] on icon at bounding box center [246, 54] width 15 height 5
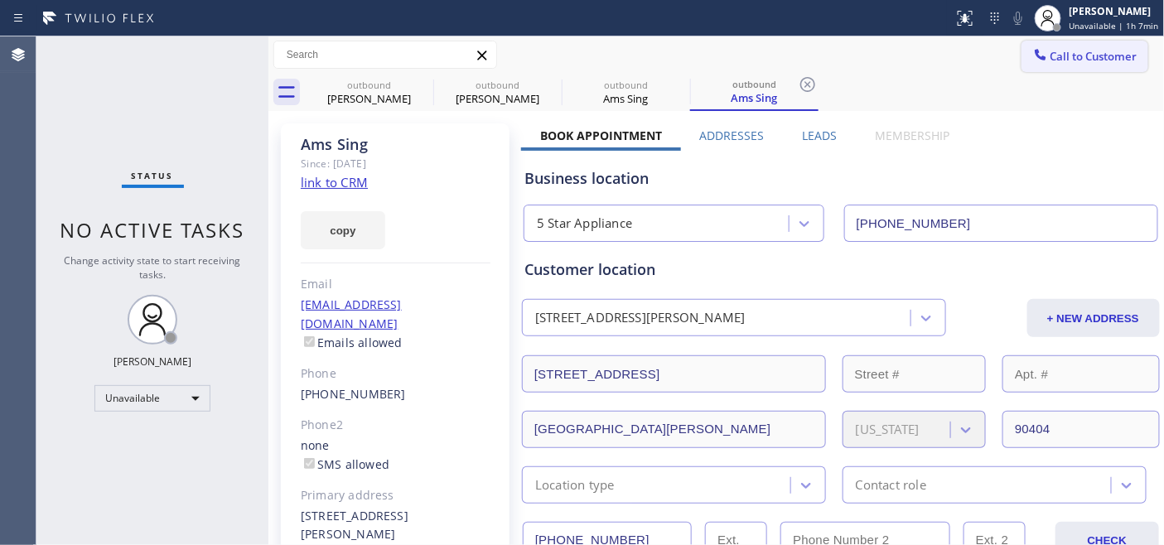
click at [1047, 46] on button "Call to Customer" at bounding box center [1085, 56] width 127 height 31
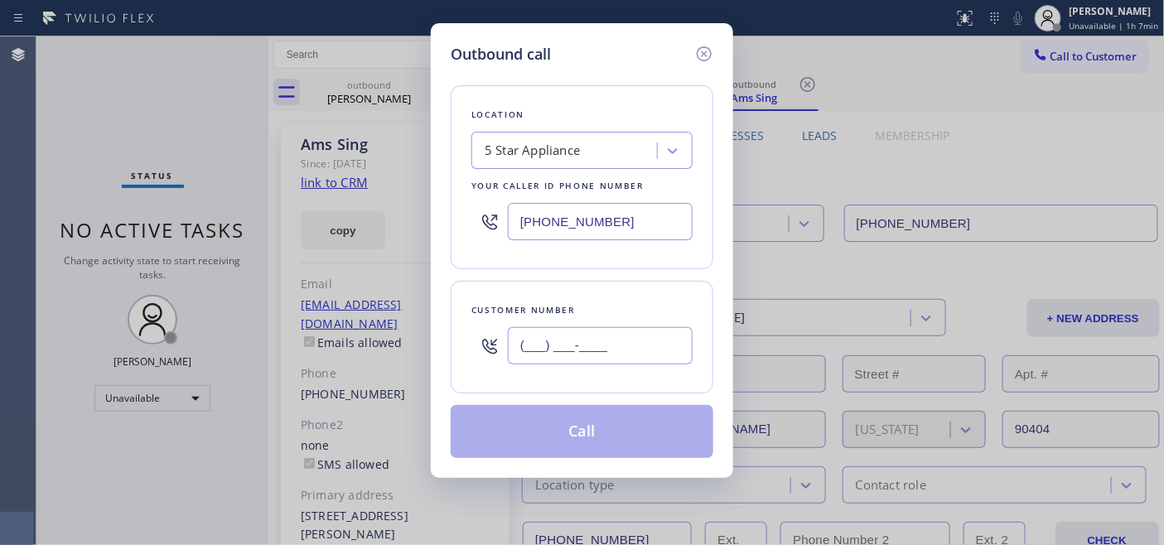
click at [552, 344] on input "(___) ___-____" at bounding box center [600, 345] width 185 height 37
paste input "206) 953-1526"
type input "[PHONE_NUMBER]"
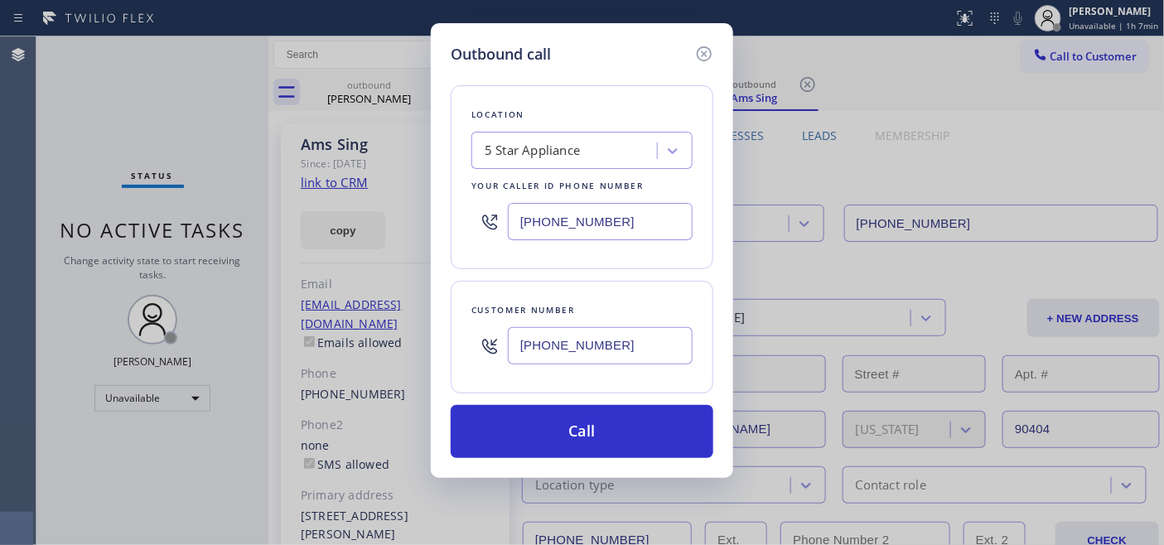
drag, startPoint x: 650, startPoint y: 221, endPoint x: 420, endPoint y: 238, distance: 230.1
click at [421, 238] on div "Outbound call Location 5 Star Appliance Your caller id phone number (323) 870-7…" at bounding box center [582, 272] width 1164 height 545
paste input "425) 310-4877"
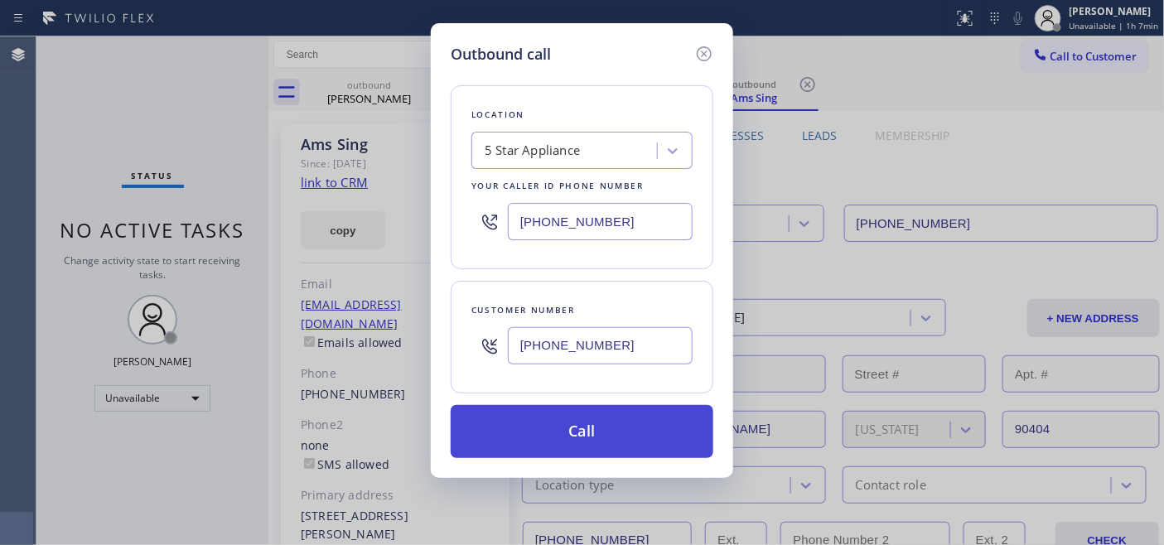
type input "[PHONE_NUMBER]"
click at [651, 428] on button "Call" at bounding box center [582, 431] width 263 height 53
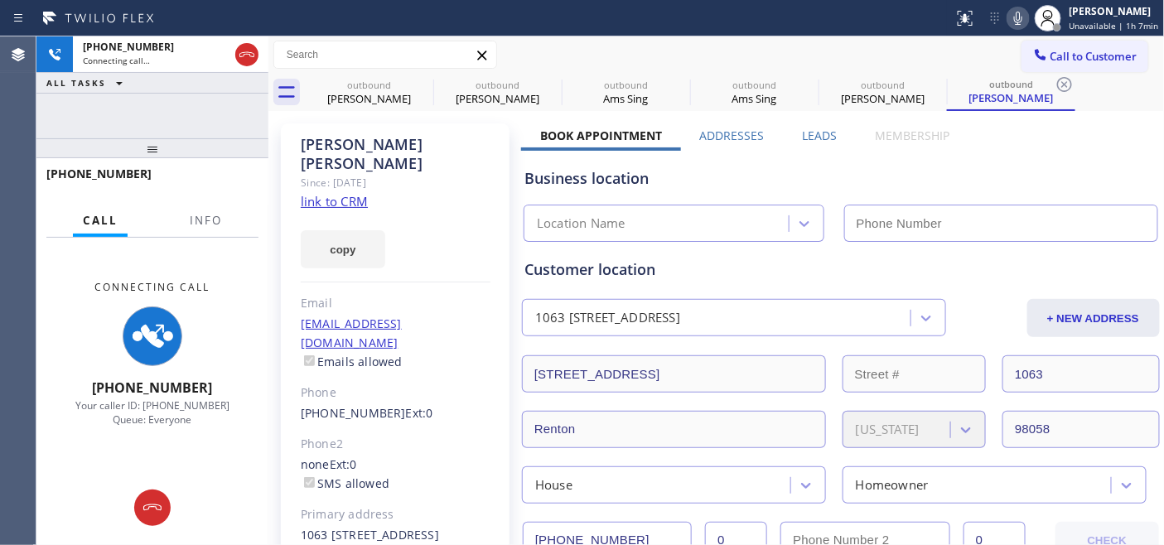
type input "[PHONE_NUMBER]"
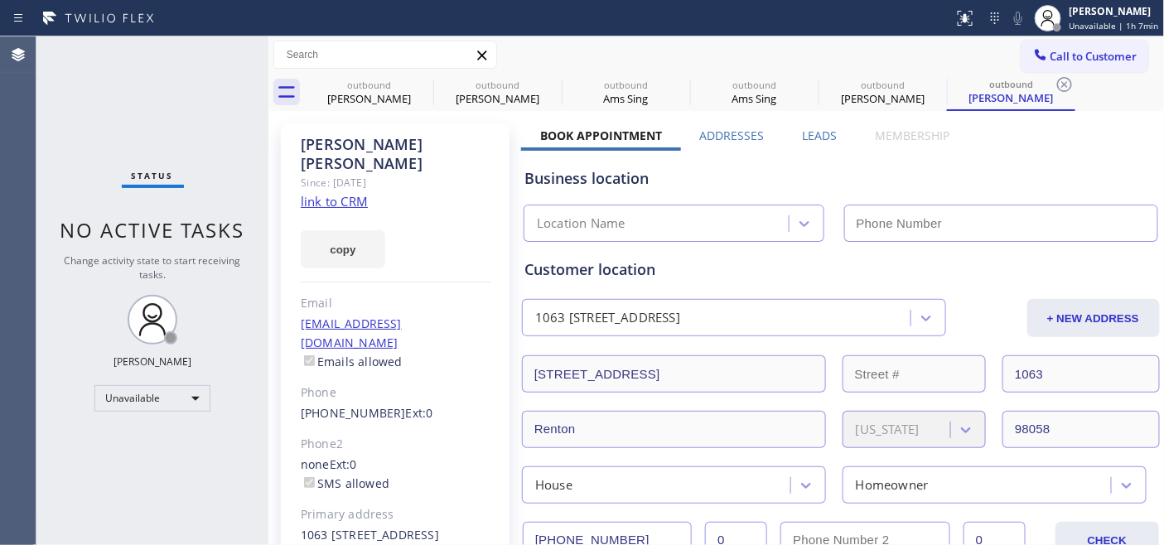
type input "[PHONE_NUMBER]"
